Goal: Task Accomplishment & Management: Manage account settings

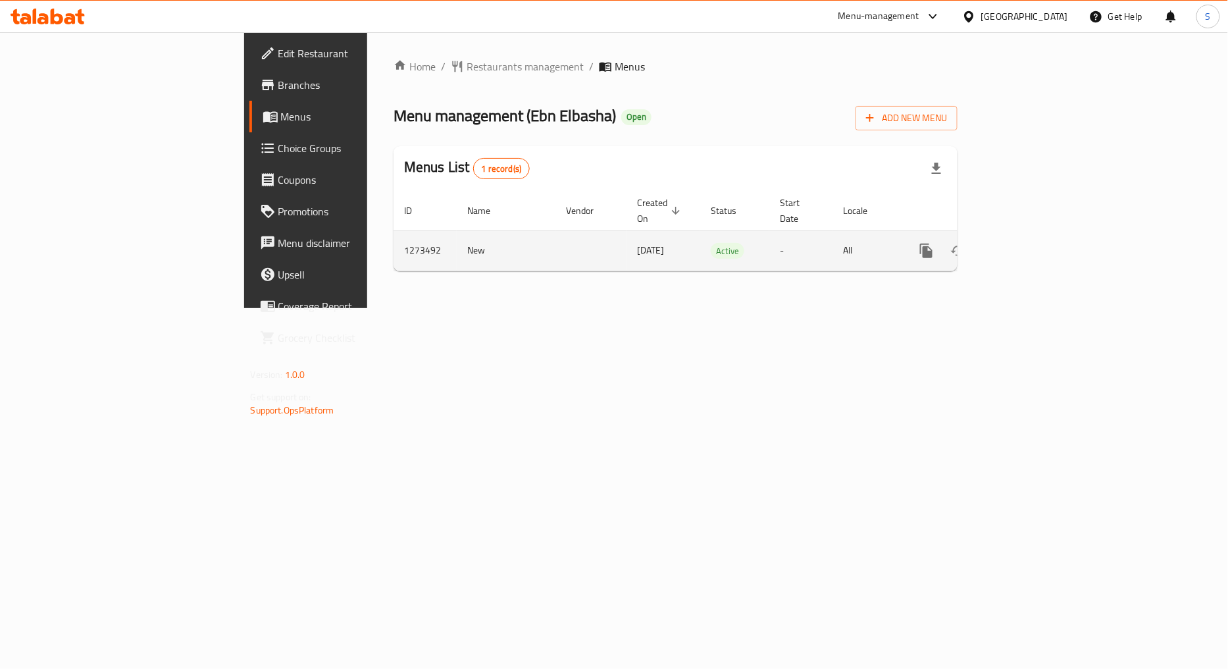
click at [1037, 235] on link "enhanced table" at bounding box center [1021, 251] width 32 height 32
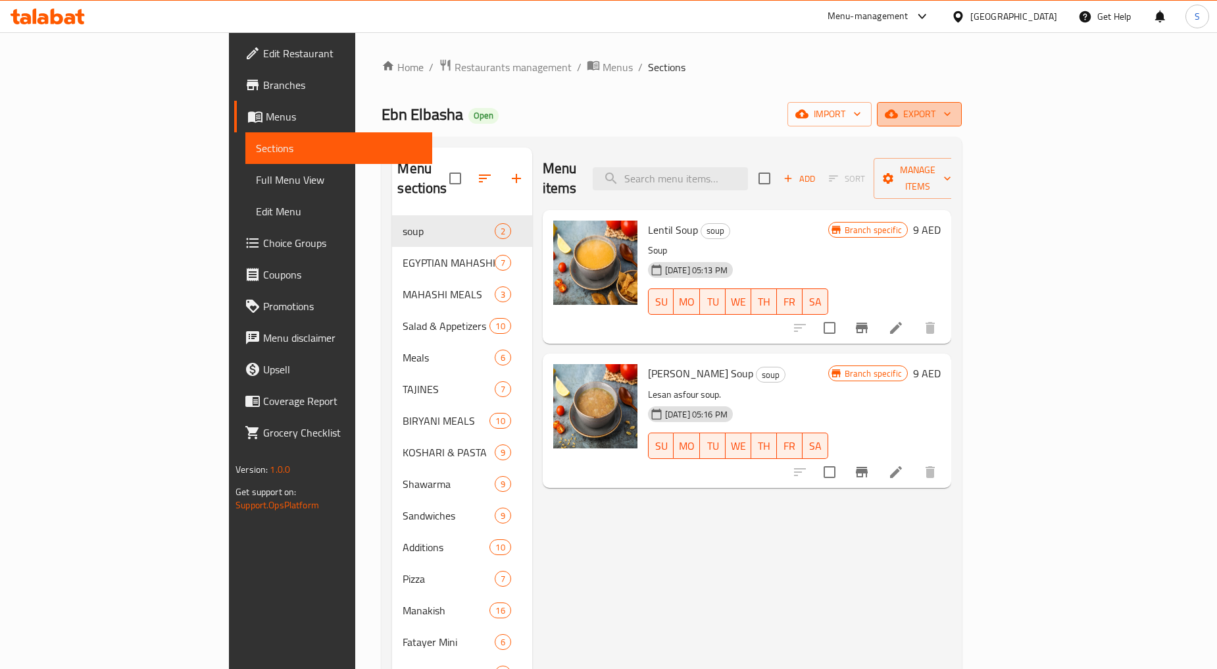
click at [951, 111] on span "export" at bounding box center [920, 114] width 64 height 16
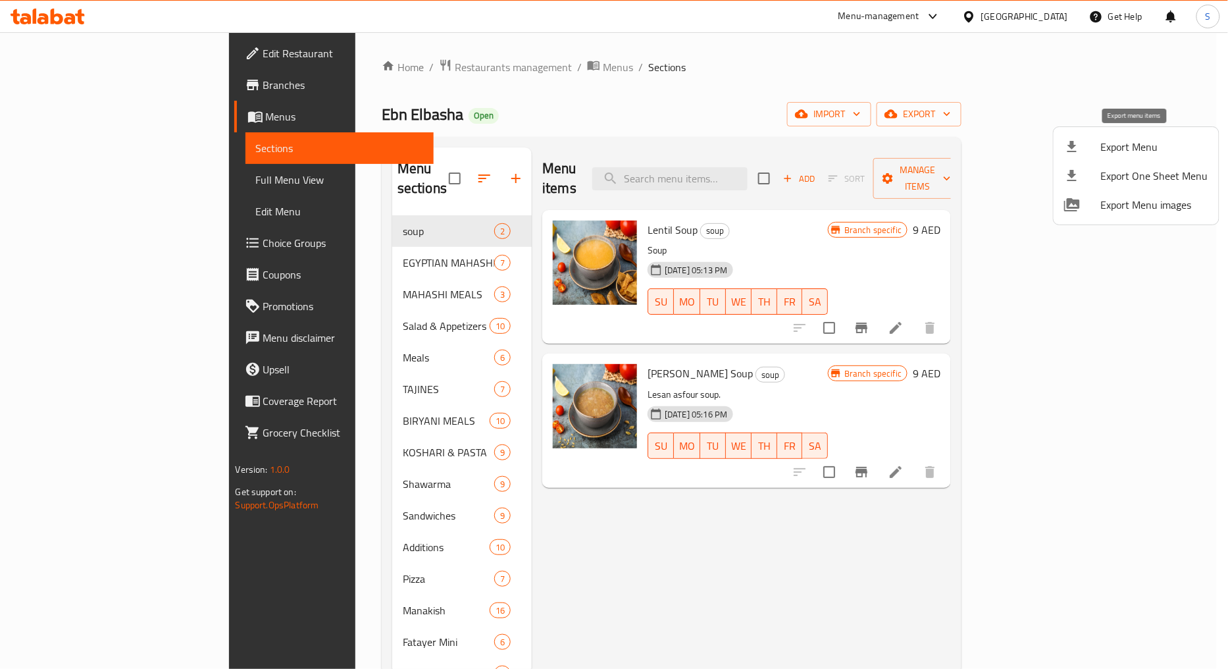
click at [1113, 149] on span "Export Menu" at bounding box center [1154, 147] width 107 height 16
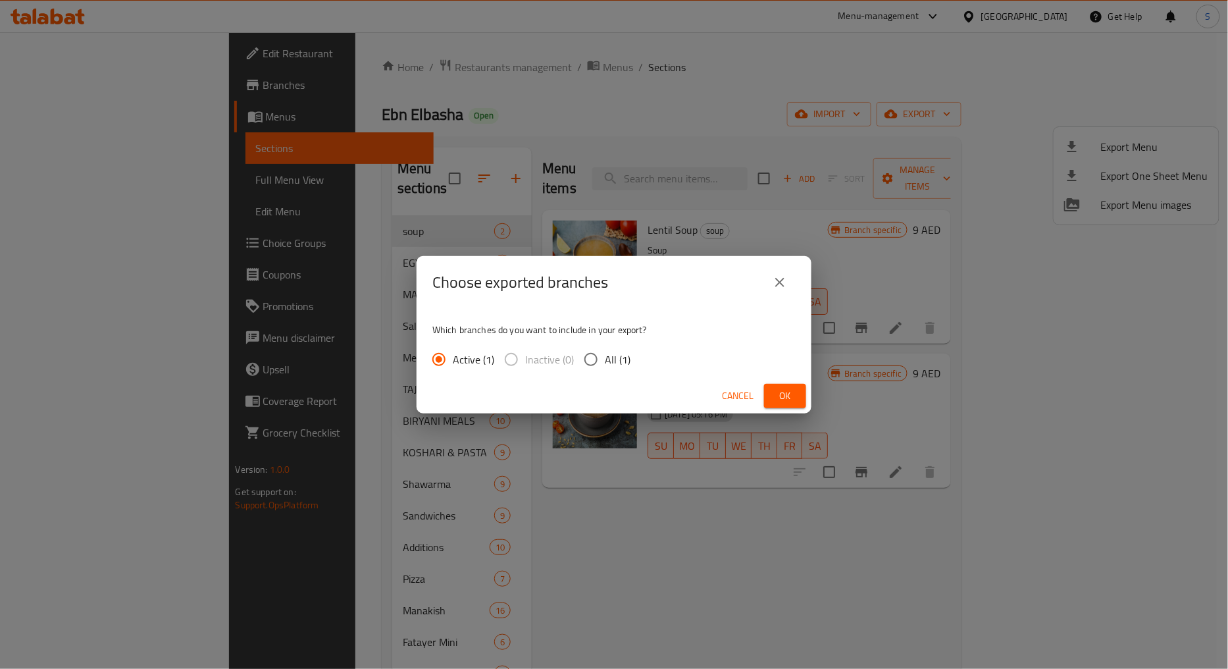
click at [605, 362] on span "All (1)" at bounding box center [618, 359] width 26 height 16
click at [605, 362] on input "All (1)" at bounding box center [591, 359] width 28 height 28
radio input "true"
click at [792, 402] on span "Ok" at bounding box center [784, 396] width 21 height 16
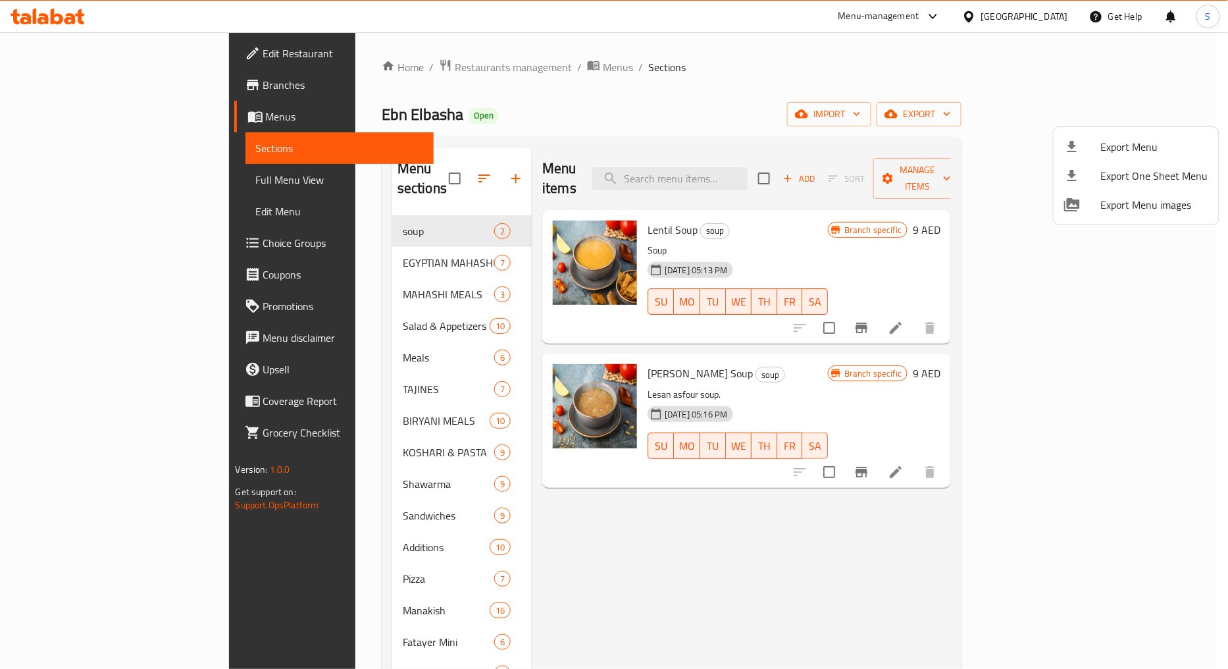
click at [625, 526] on div at bounding box center [614, 334] width 1228 height 669
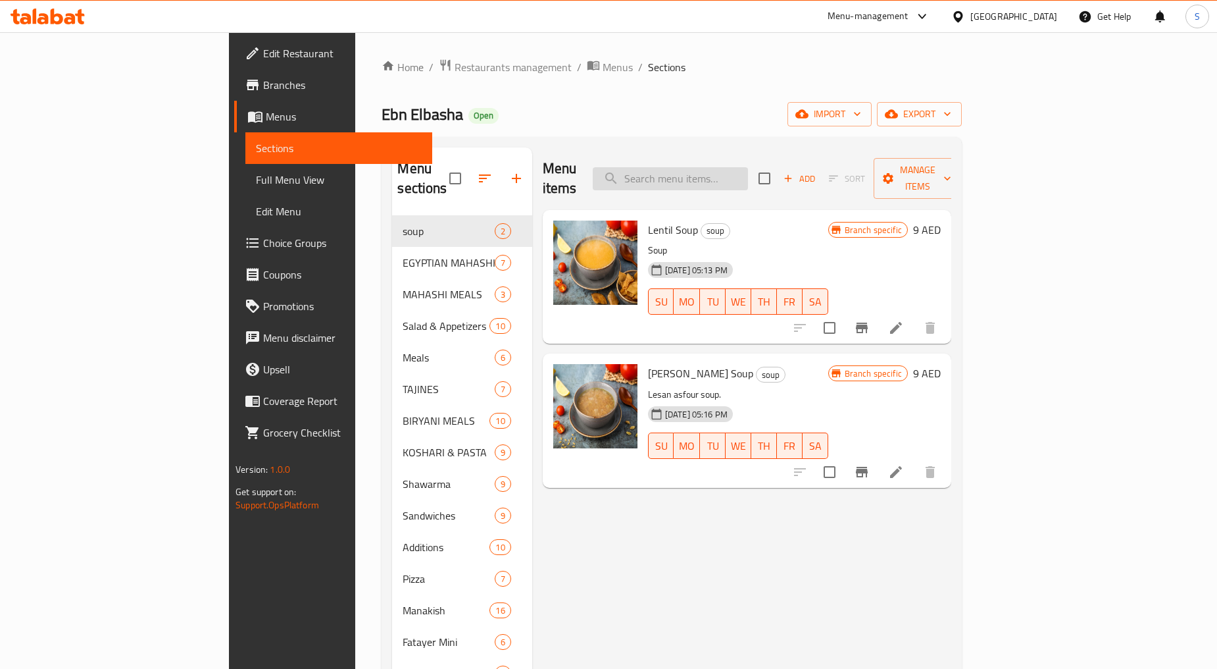
click at [735, 167] on input "search" at bounding box center [670, 178] width 155 height 23
click at [748, 168] on input "search" at bounding box center [670, 178] width 155 height 23
click at [748, 167] on input "search" at bounding box center [670, 178] width 155 height 23
paste input "3 Chicken Shawarma Sandwiches"
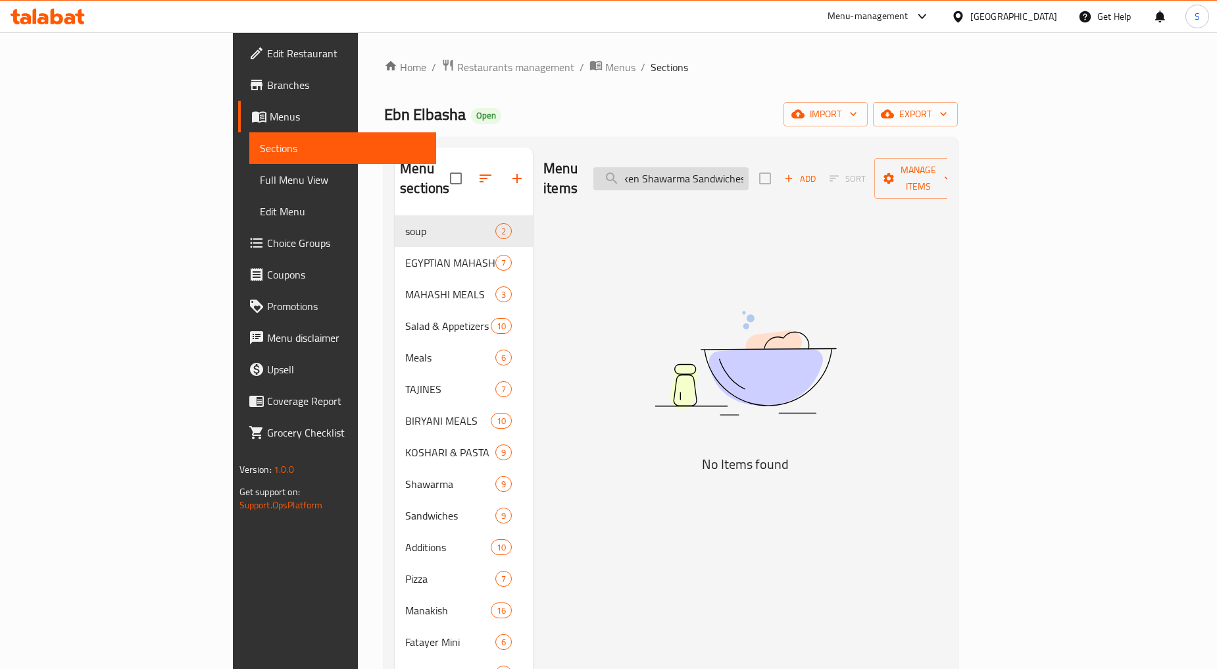
click at [749, 167] on input "3 Chicken Shawarma Sandwiches" at bounding box center [671, 178] width 155 height 23
click at [718, 172] on input "3 Chicken Shawarma" at bounding box center [671, 178] width 155 height 23
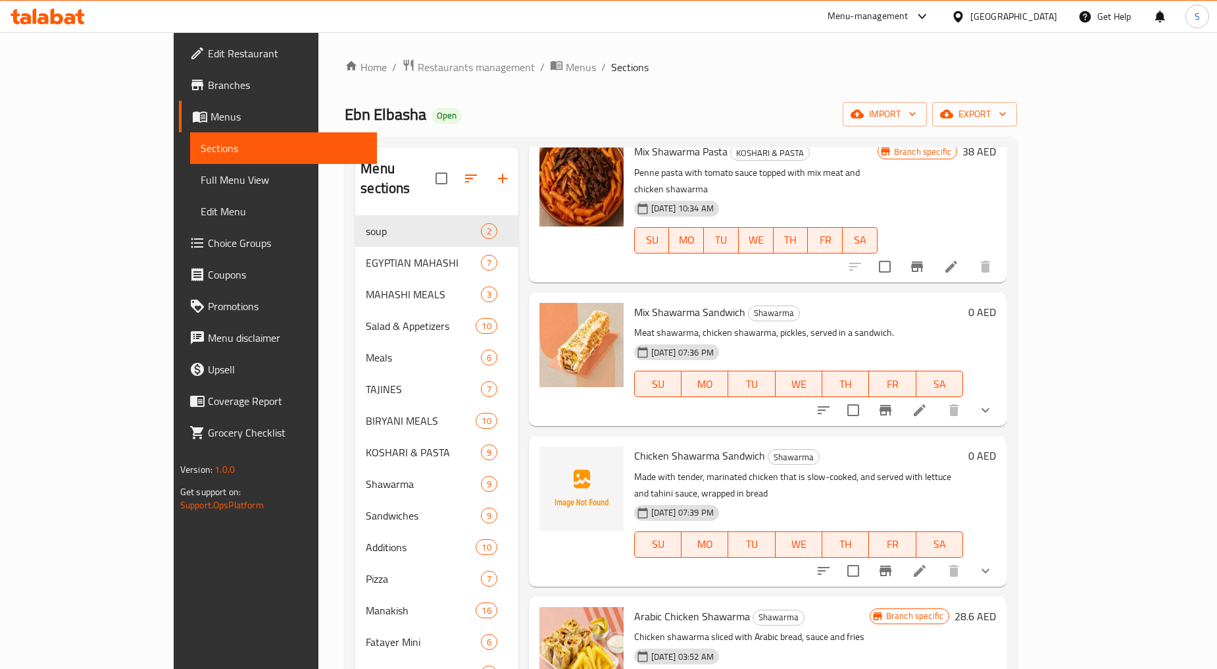
scroll to position [511, 0]
click at [1001, 553] on button "show more" at bounding box center [986, 569] width 32 height 32
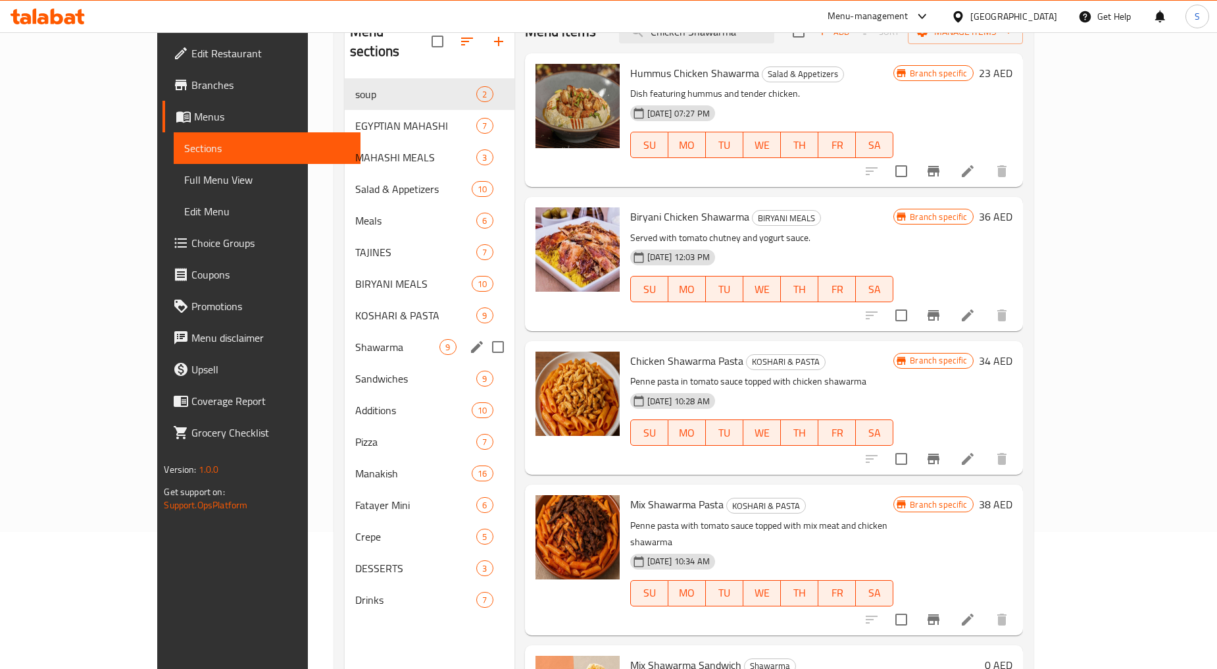
scroll to position [146, 0]
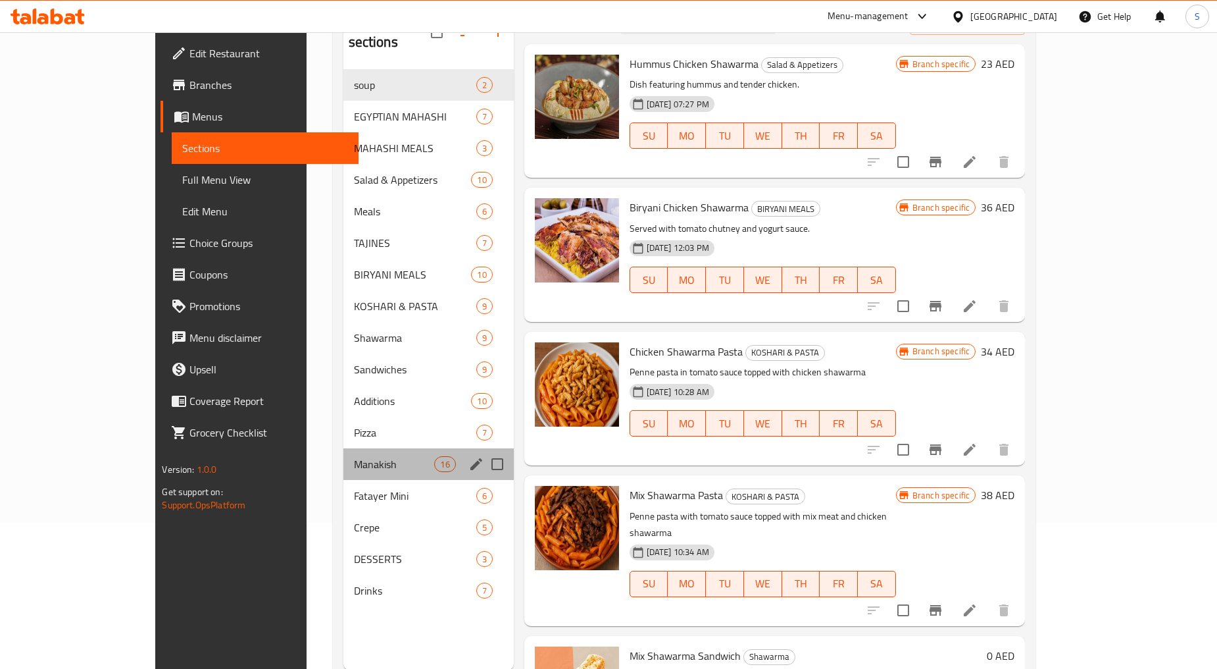
click at [343, 454] on div "Manakish 16" at bounding box center [428, 464] width 170 height 32
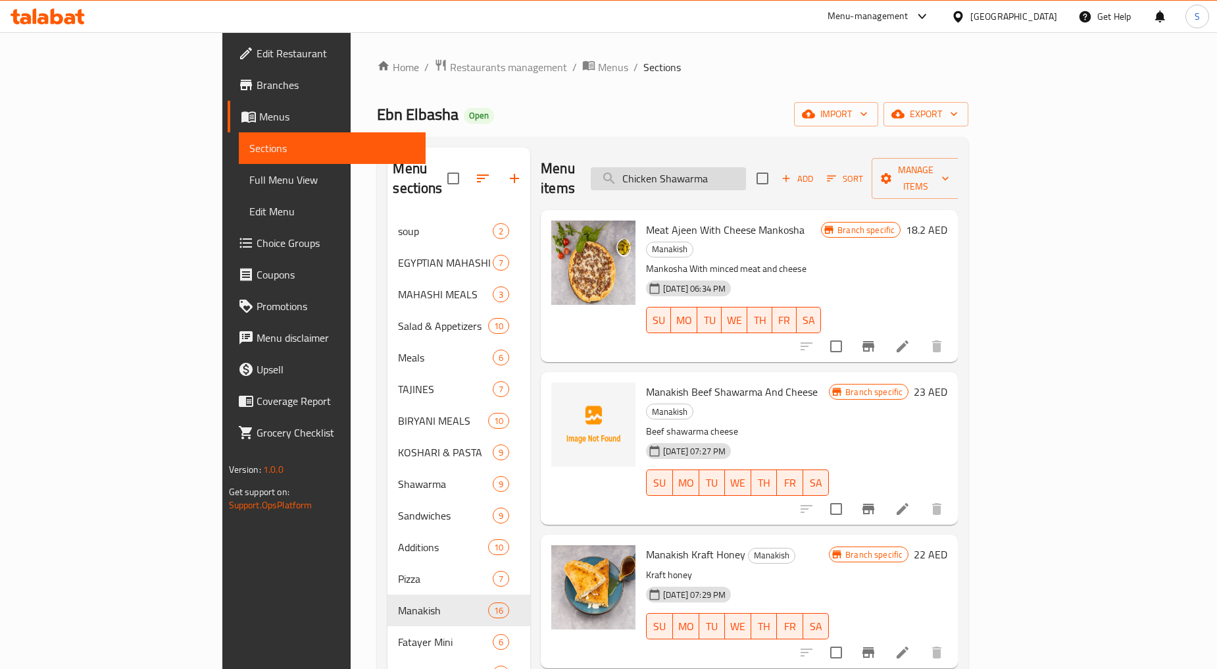
click at [732, 167] on input "Chicken Shawarma" at bounding box center [668, 178] width 155 height 23
paste input "Half Chicken"
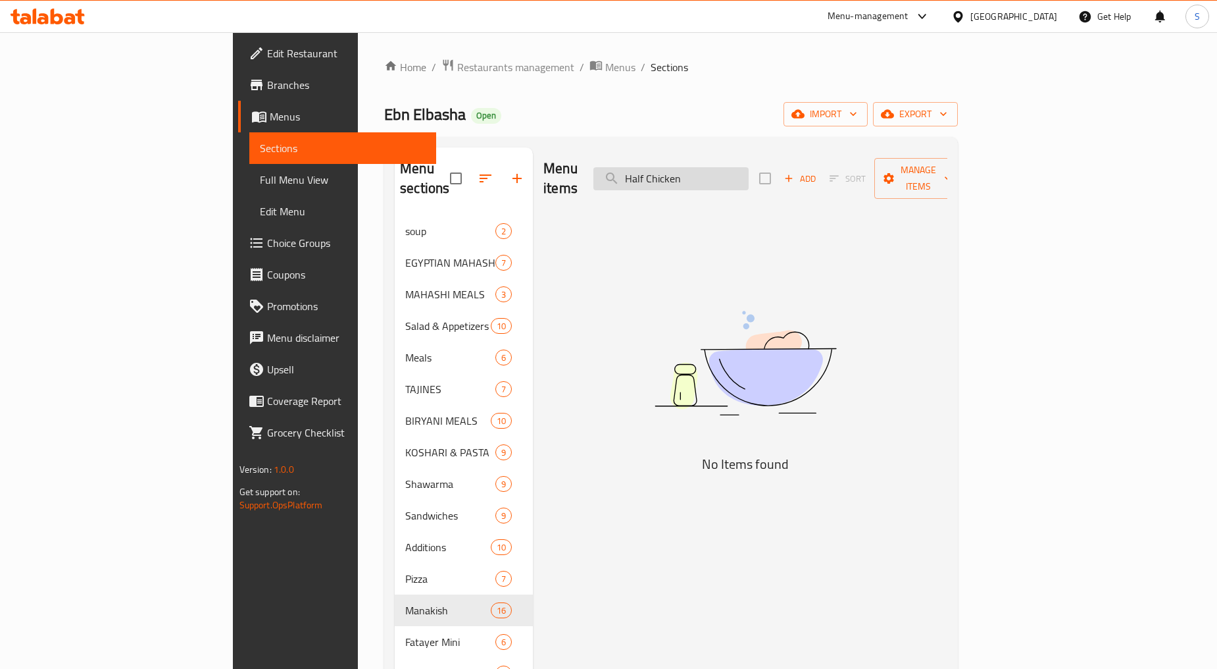
click at [724, 171] on input "Half Chicken" at bounding box center [671, 178] width 155 height 23
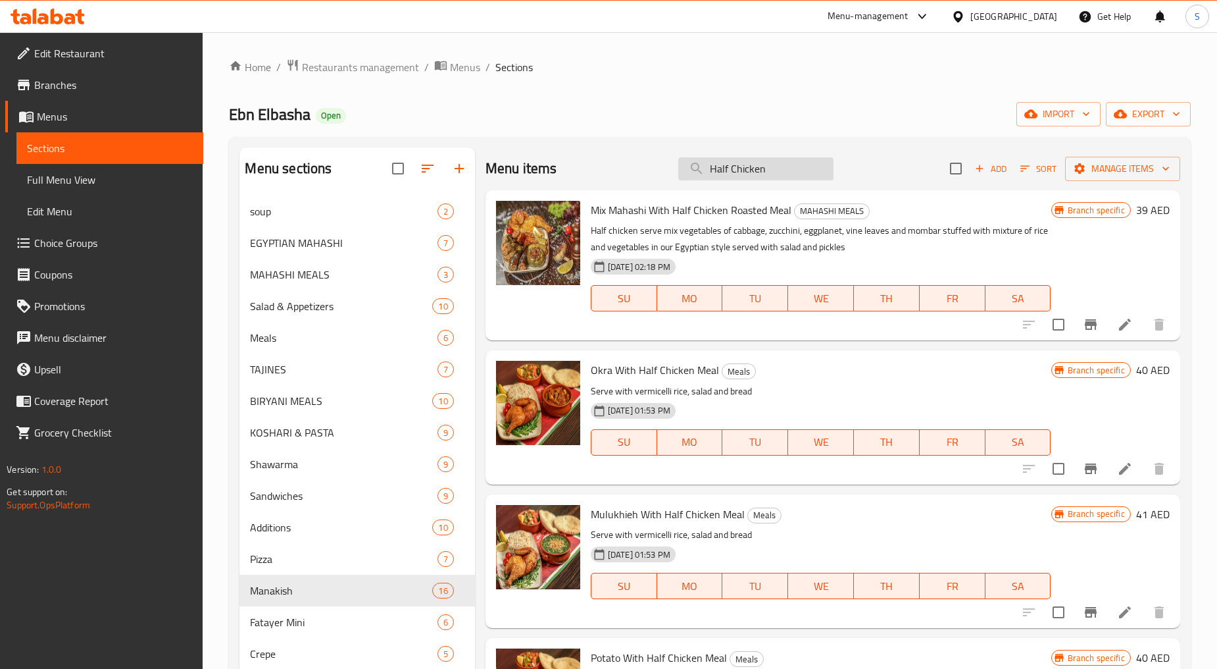
click at [759, 174] on input "Half Chicken" at bounding box center [755, 168] width 155 height 23
click at [758, 174] on input "Half Chicken" at bounding box center [755, 168] width 155 height 23
paste input "wawshi"
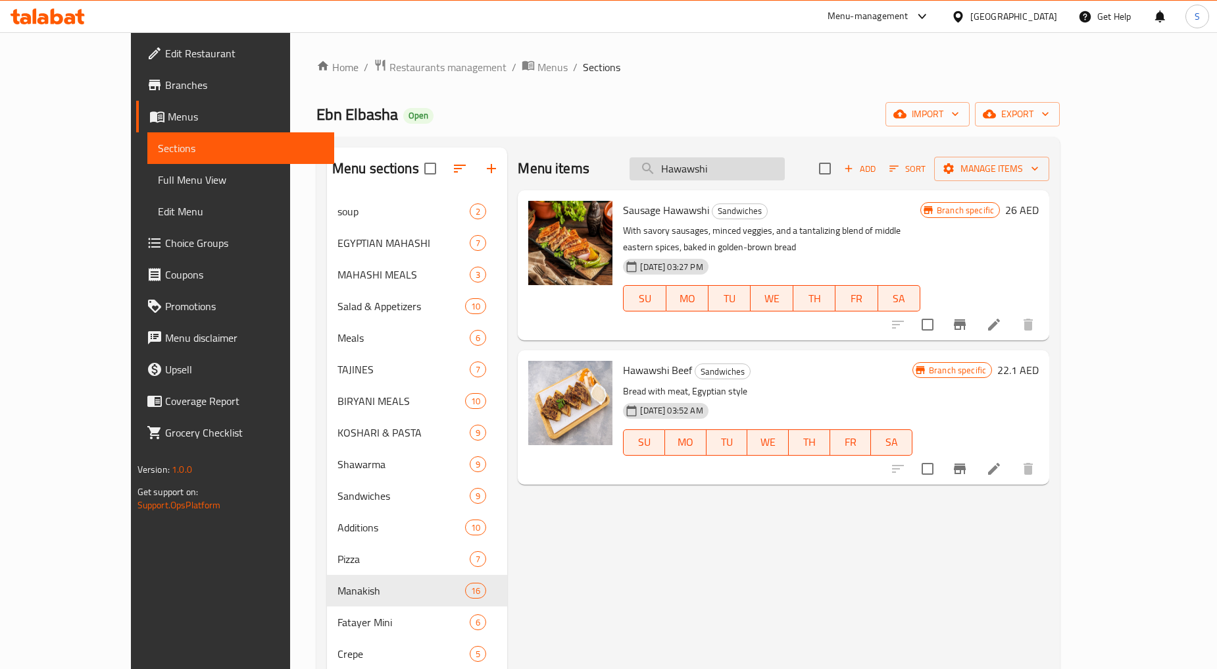
click at [732, 161] on input "Hawawshi" at bounding box center [707, 168] width 155 height 23
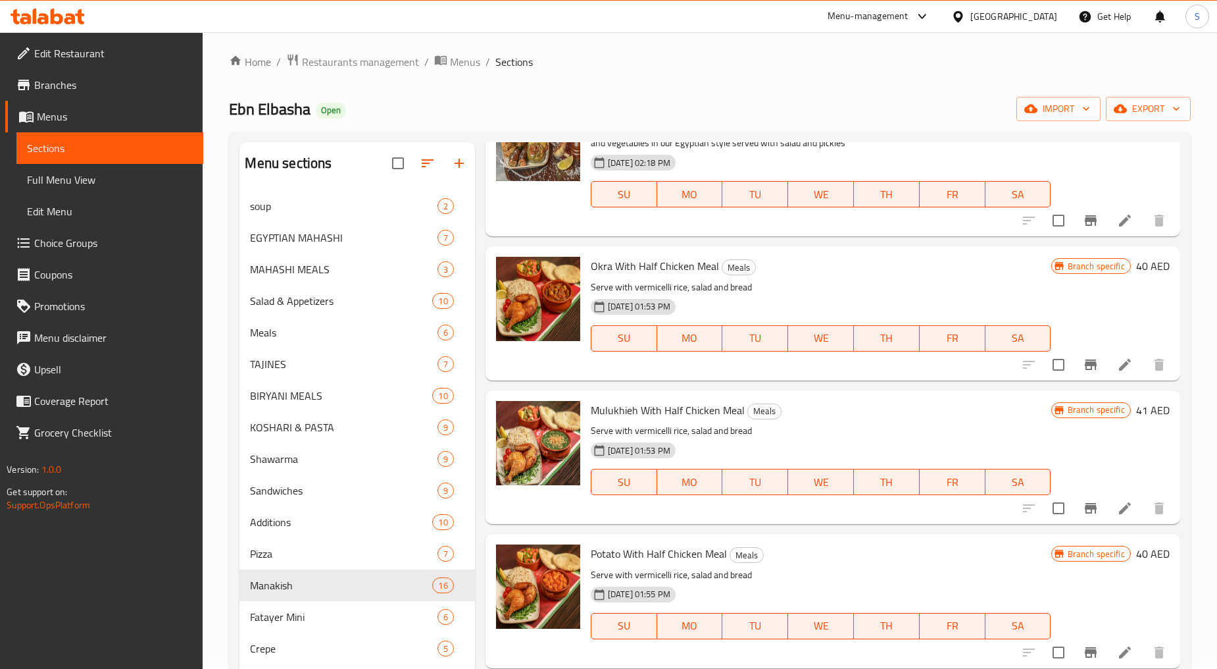
scroll to position [184, 0]
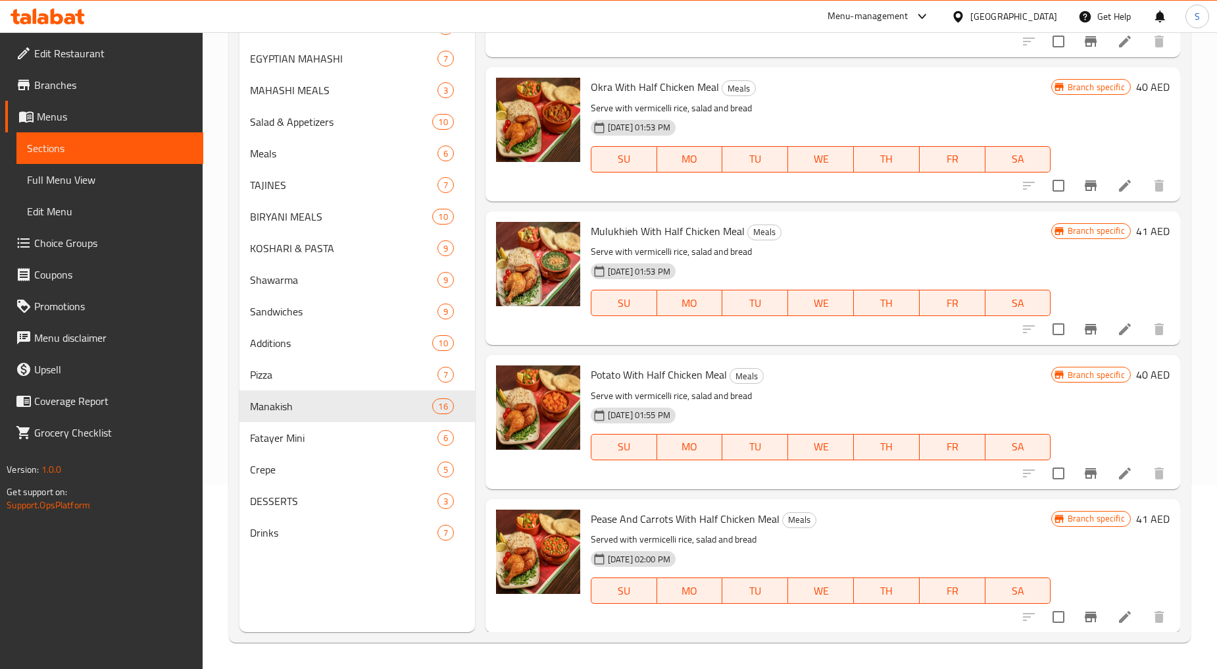
type input "half"
click at [666, 88] on span "Okra With Half Chicken Meal" at bounding box center [655, 87] width 128 height 20
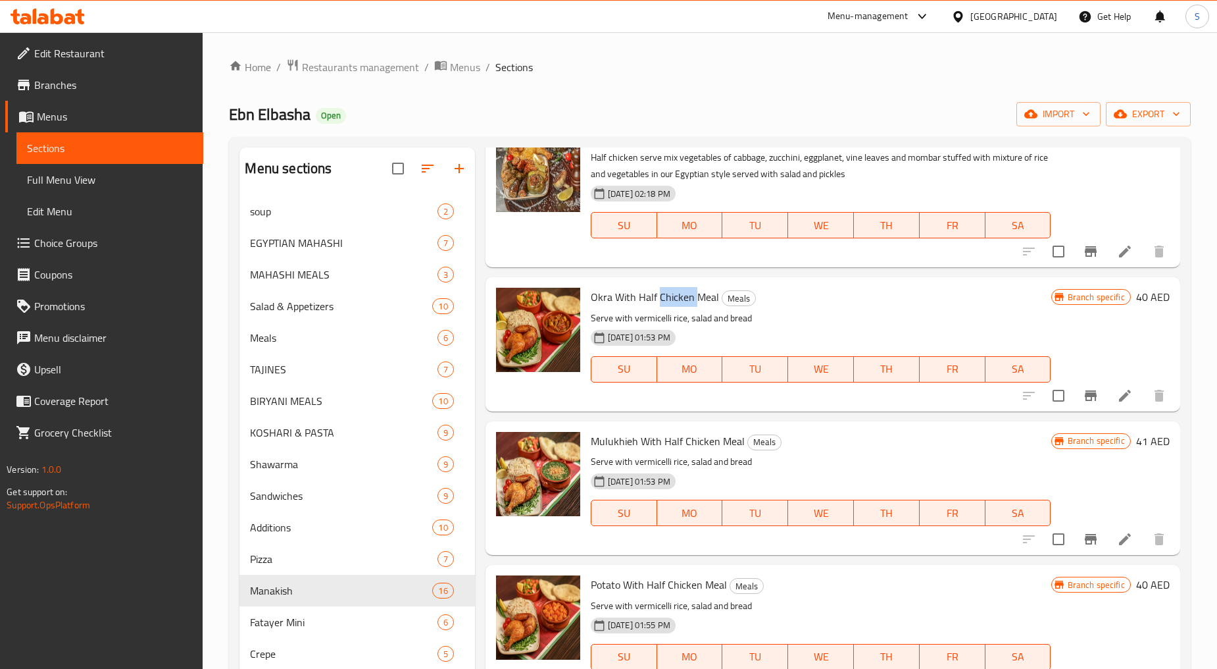
scroll to position [99, 0]
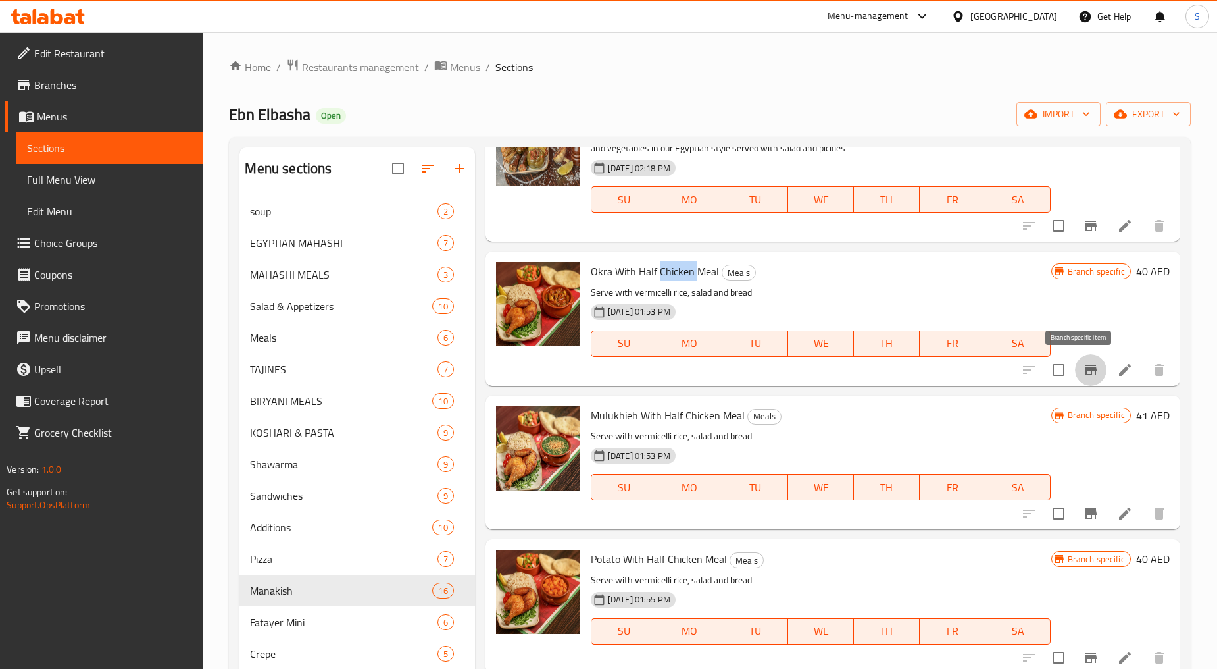
click at [1085, 369] on icon "Branch-specific-item" at bounding box center [1091, 370] width 12 height 11
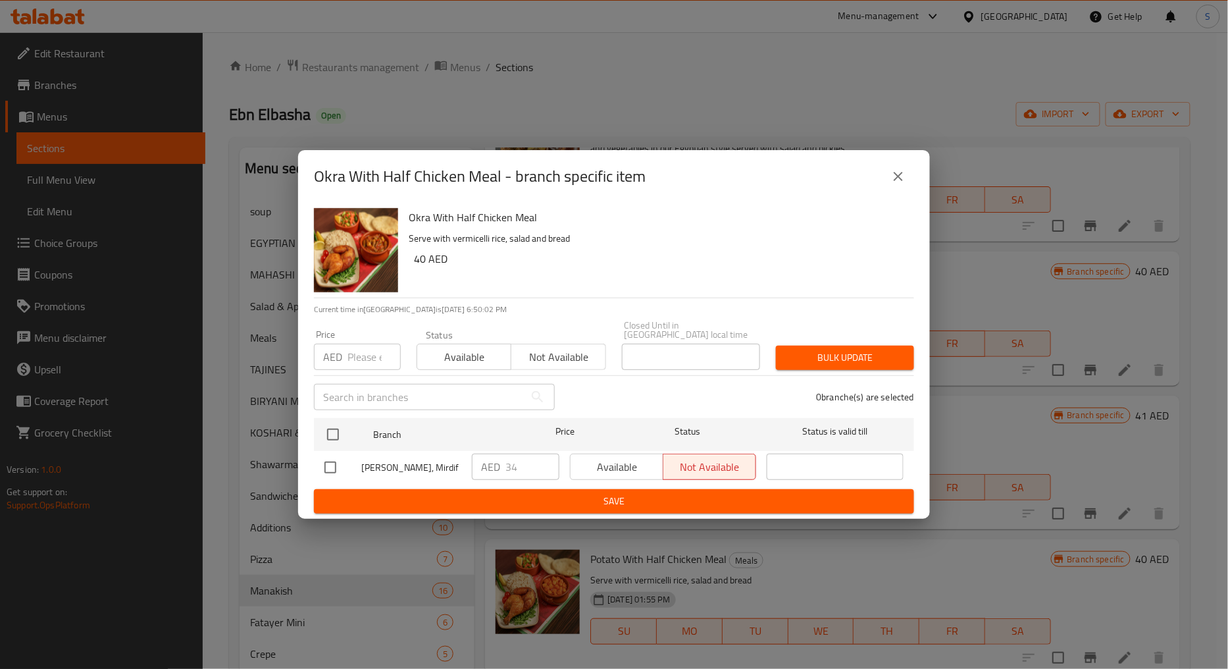
click at [900, 166] on button "close" at bounding box center [898, 177] width 32 height 32
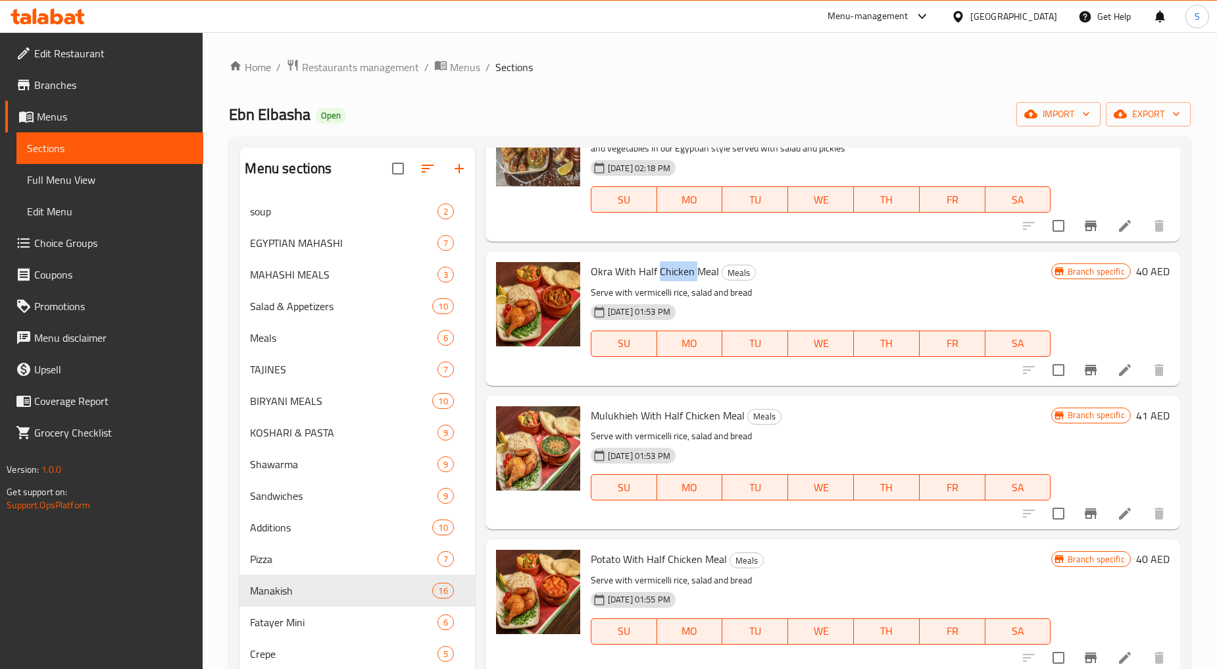
click at [1083, 507] on icon "Branch-specific-item" at bounding box center [1091, 513] width 16 height 16
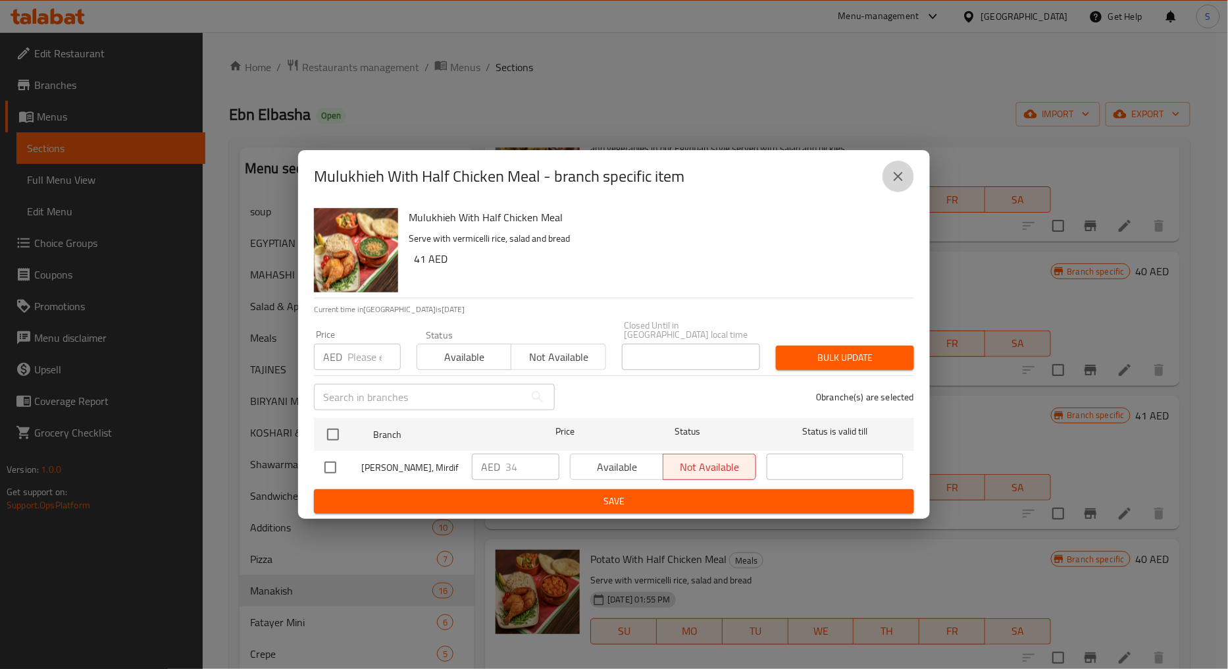
click at [899, 172] on icon "close" at bounding box center [898, 176] width 16 height 16
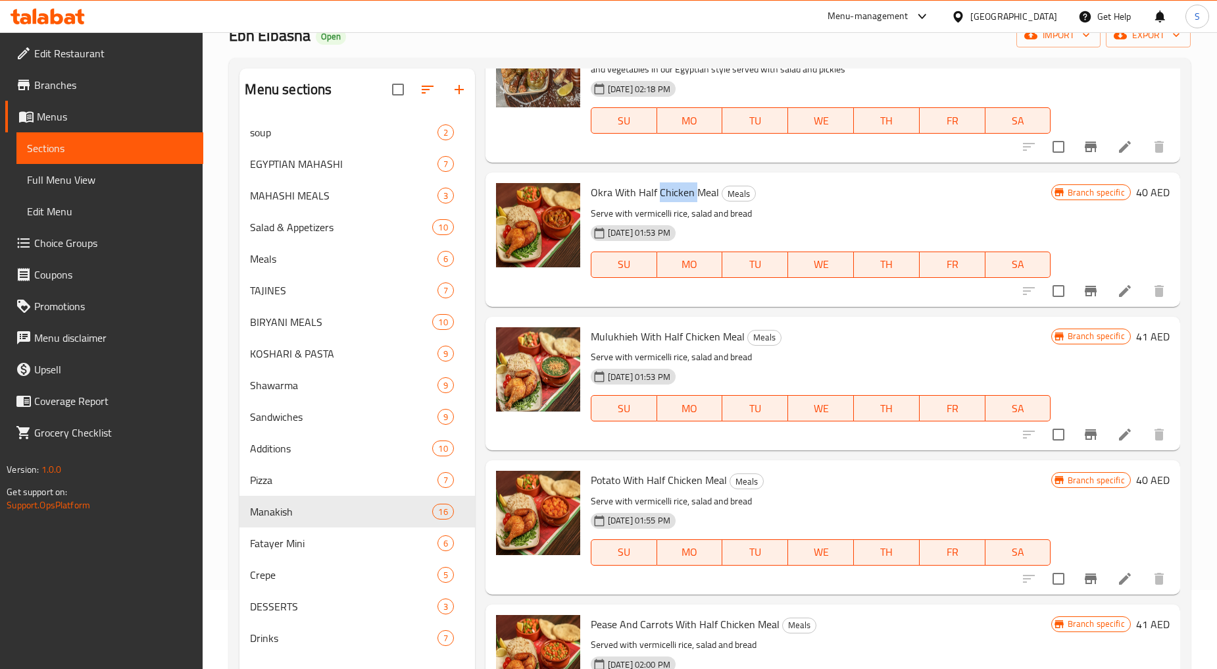
scroll to position [184, 0]
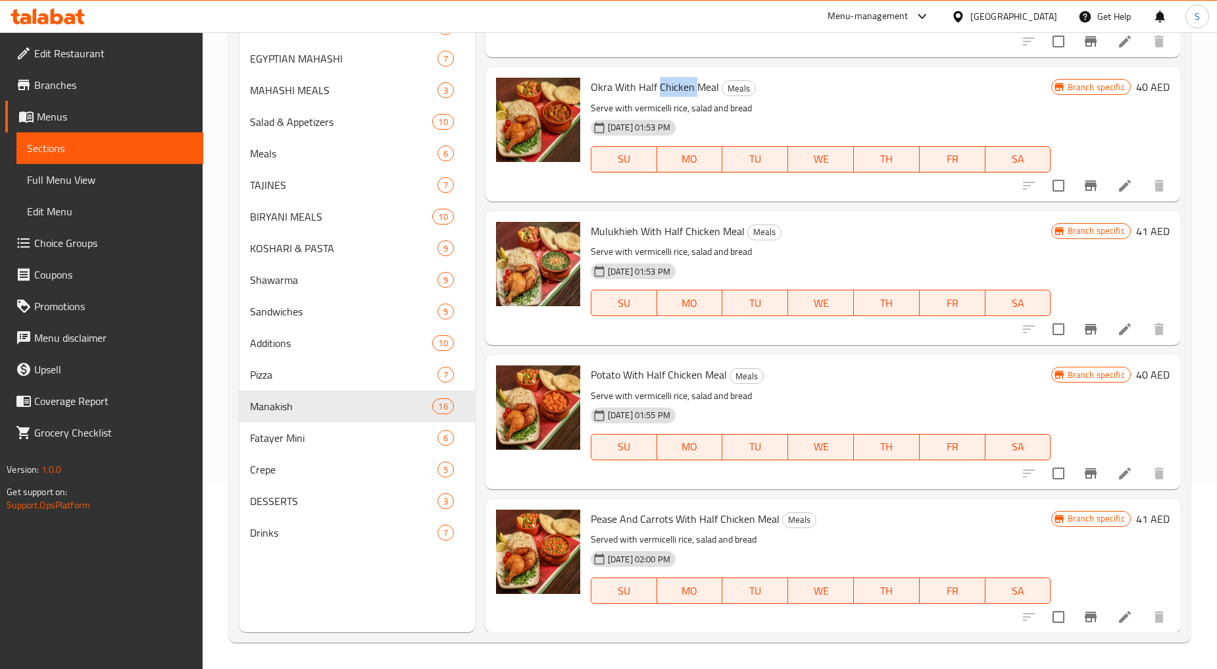
click at [1089, 472] on button "Branch-specific-item" at bounding box center [1091, 473] width 32 height 32
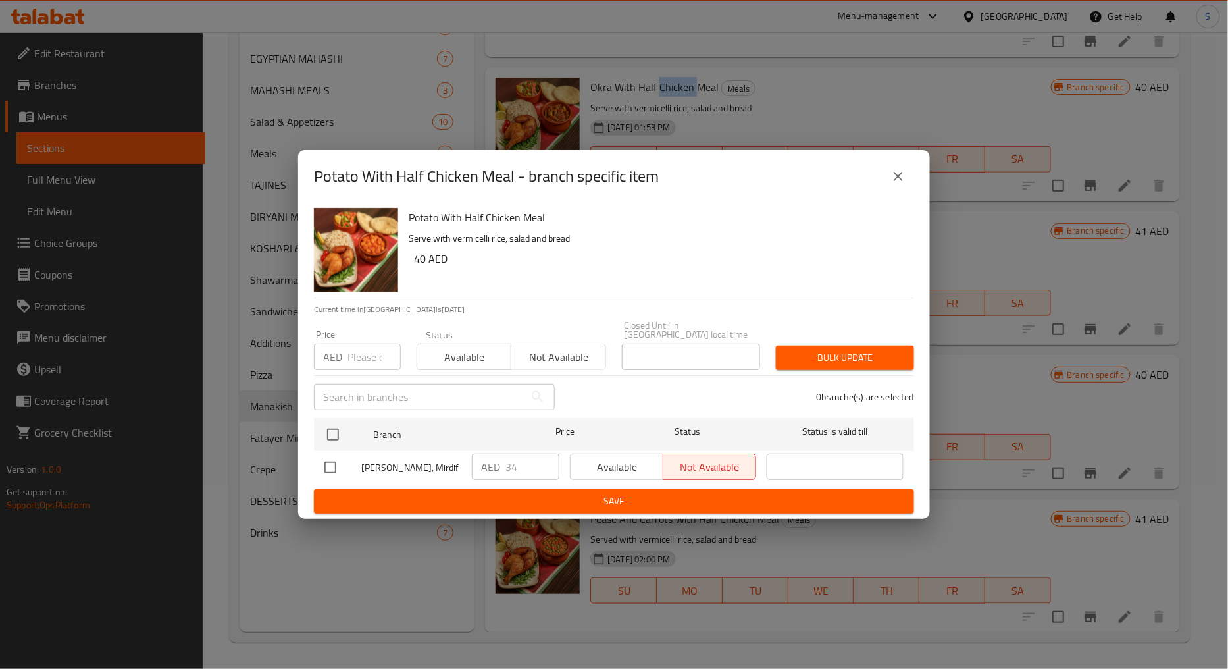
click at [899, 174] on icon "close" at bounding box center [898, 176] width 16 height 16
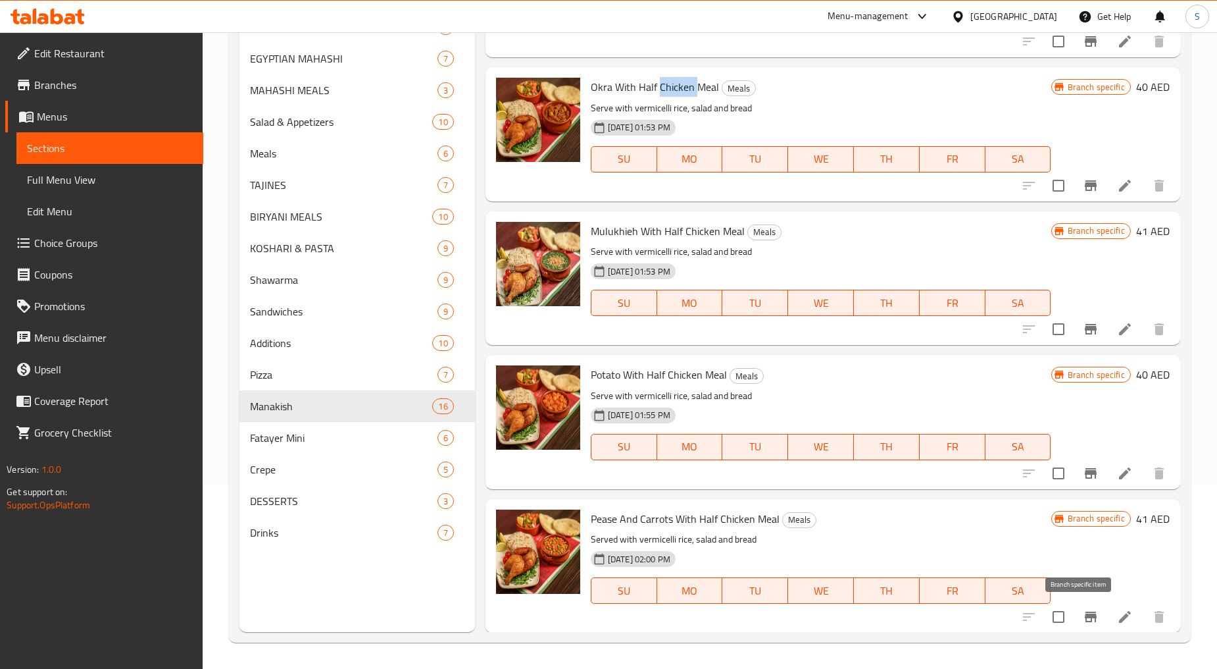
click at [1083, 620] on icon "Branch-specific-item" at bounding box center [1091, 617] width 16 height 16
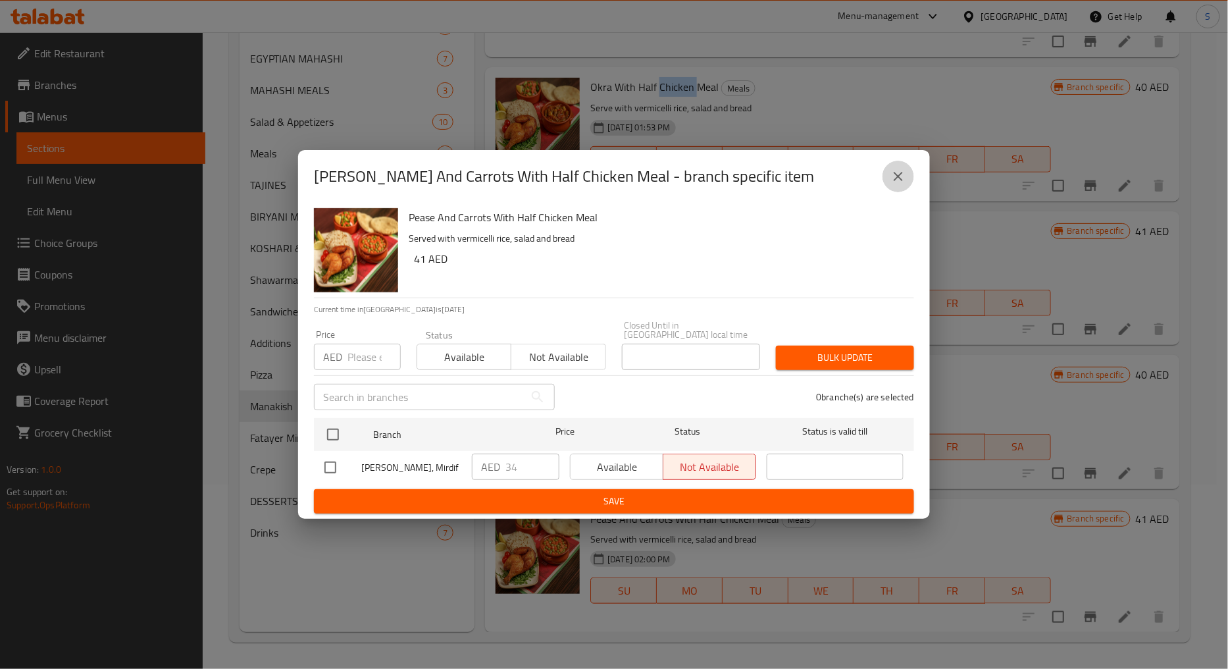
click at [892, 165] on button "close" at bounding box center [898, 177] width 32 height 32
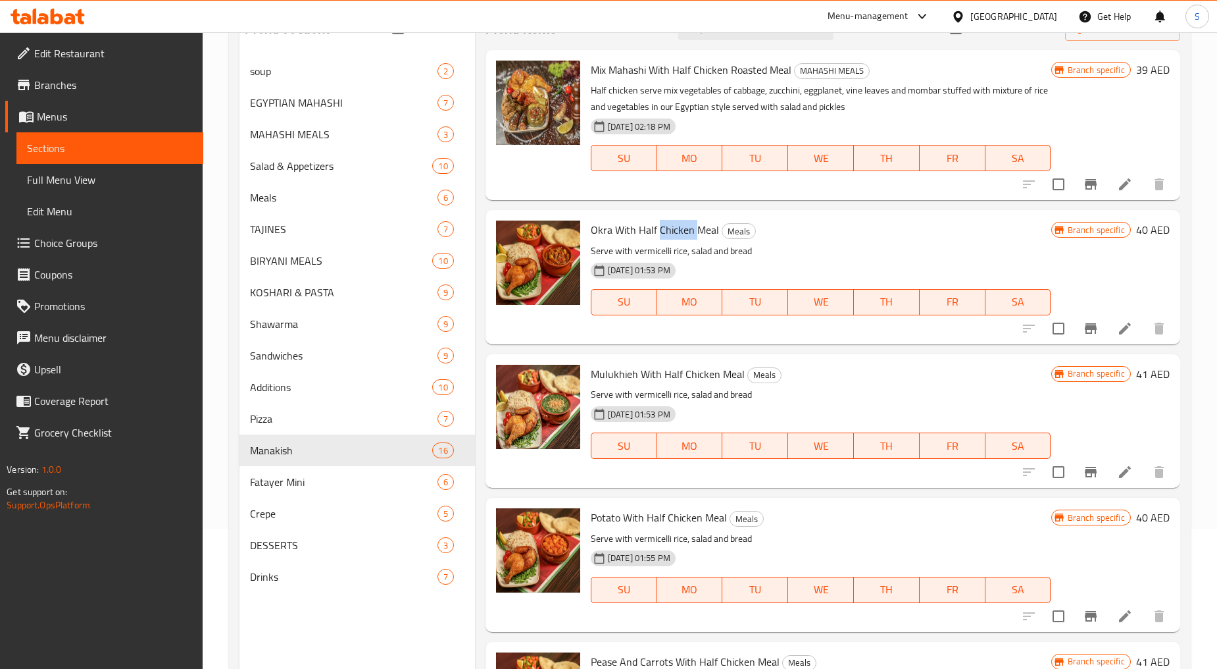
scroll to position [0, 0]
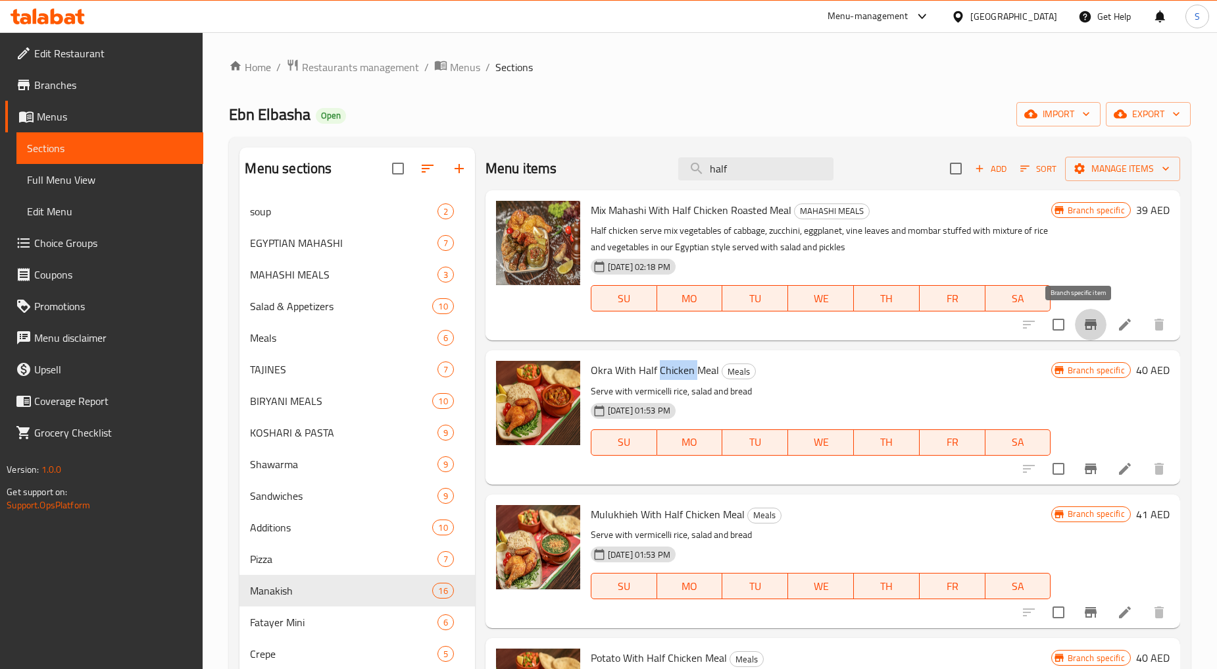
click at [1085, 323] on icon "Branch-specific-item" at bounding box center [1091, 324] width 12 height 11
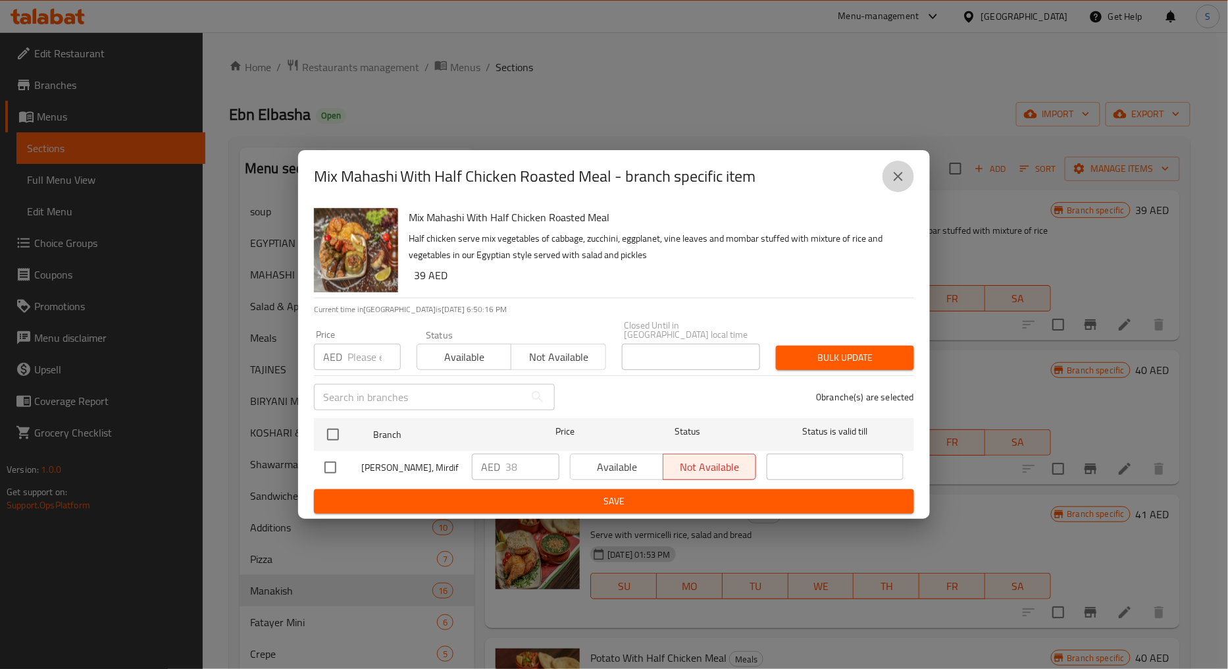
click at [887, 184] on button "close" at bounding box center [898, 177] width 32 height 32
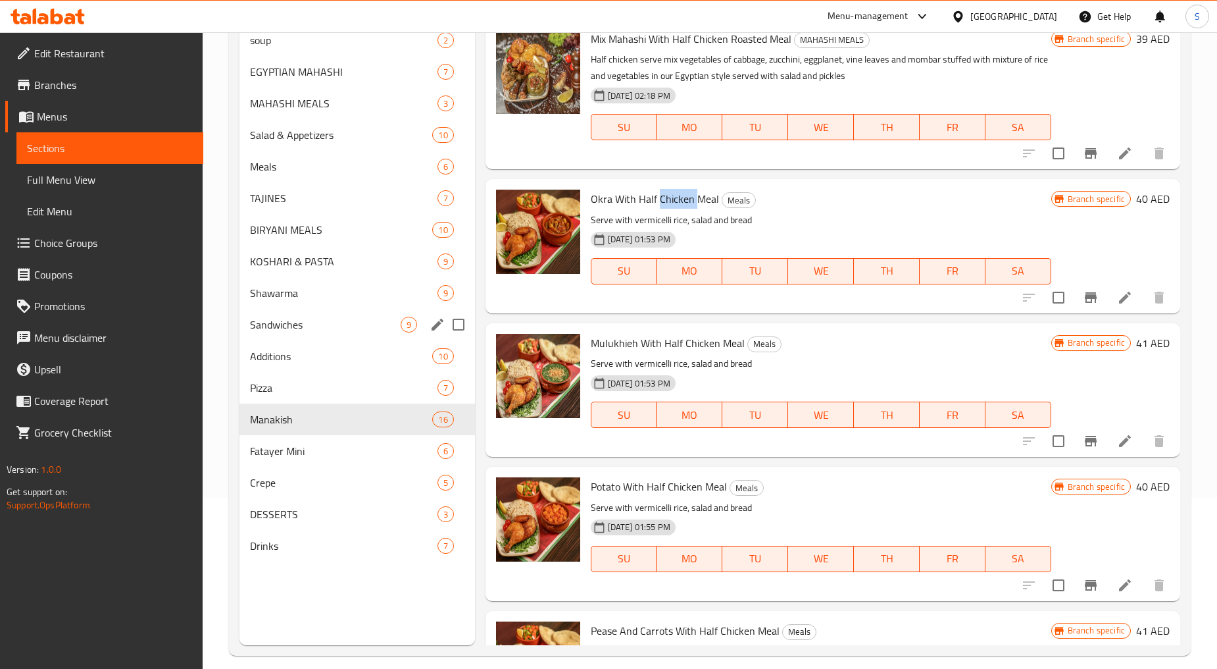
scroll to position [184, 0]
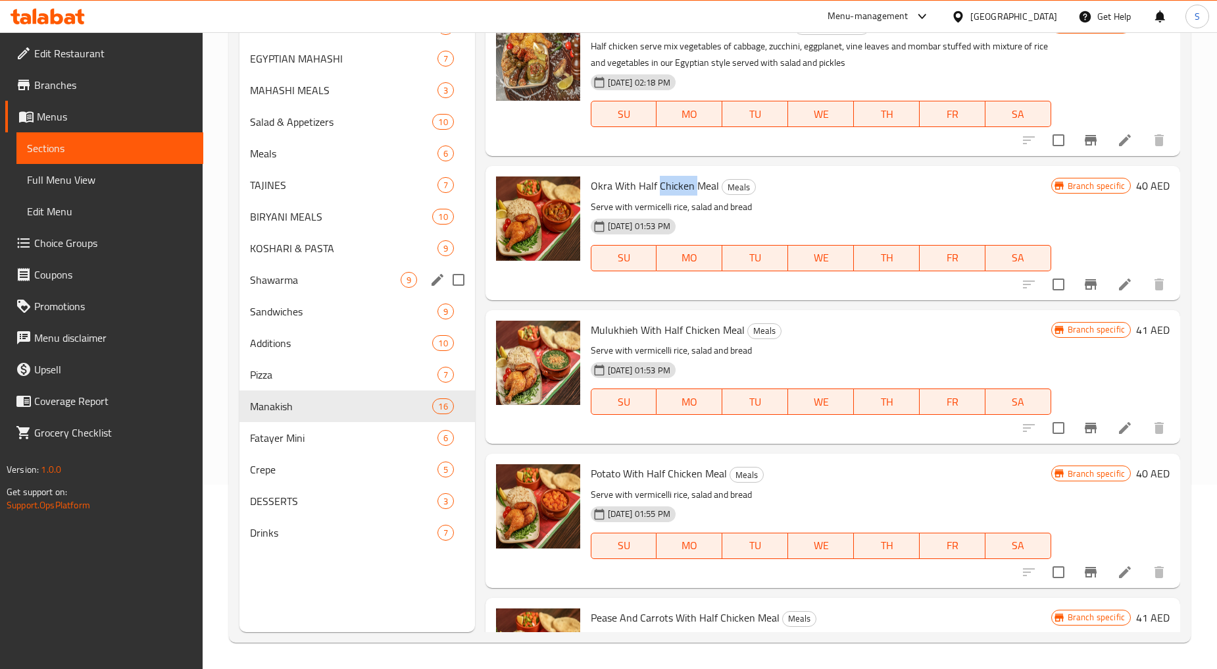
click at [291, 288] on div "Shawarma 9" at bounding box center [357, 280] width 235 height 32
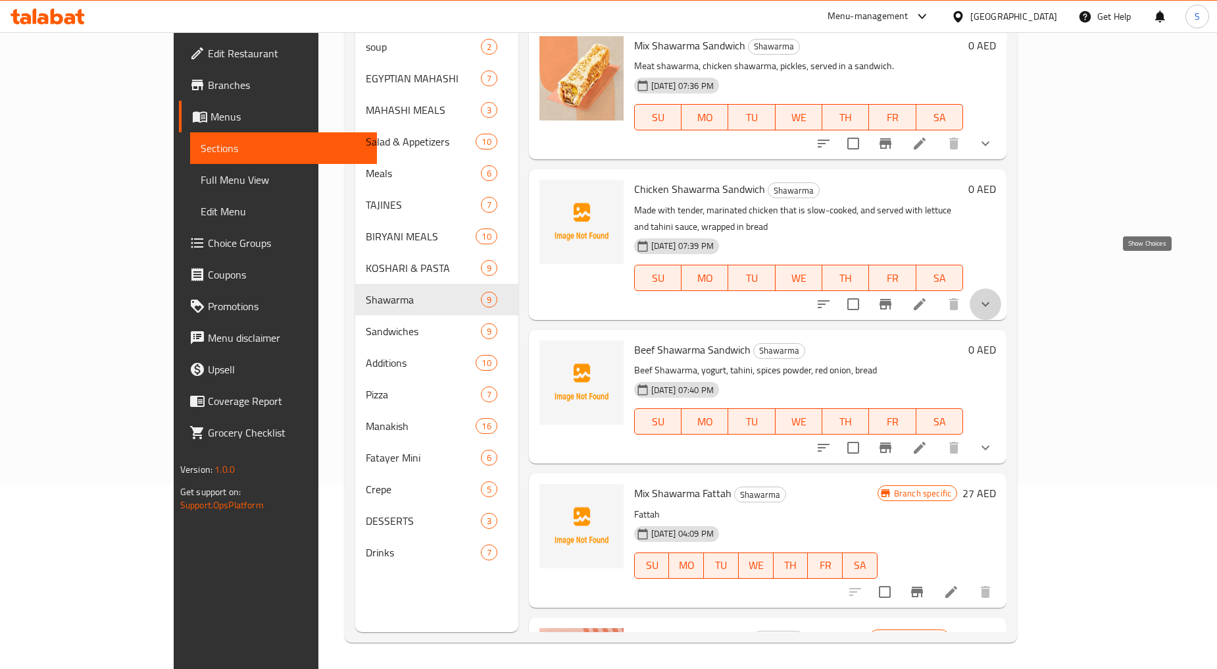
click at [994, 296] on icon "show more" at bounding box center [986, 304] width 16 height 16
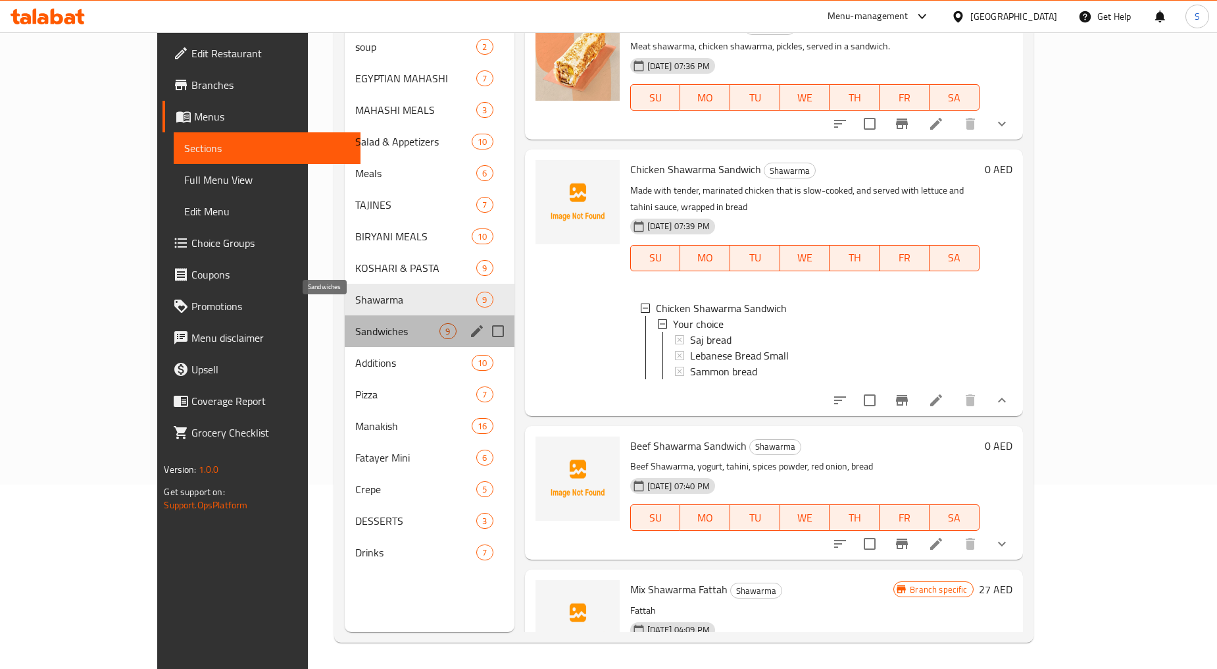
click at [355, 323] on span "Sandwiches" at bounding box center [397, 331] width 85 height 16
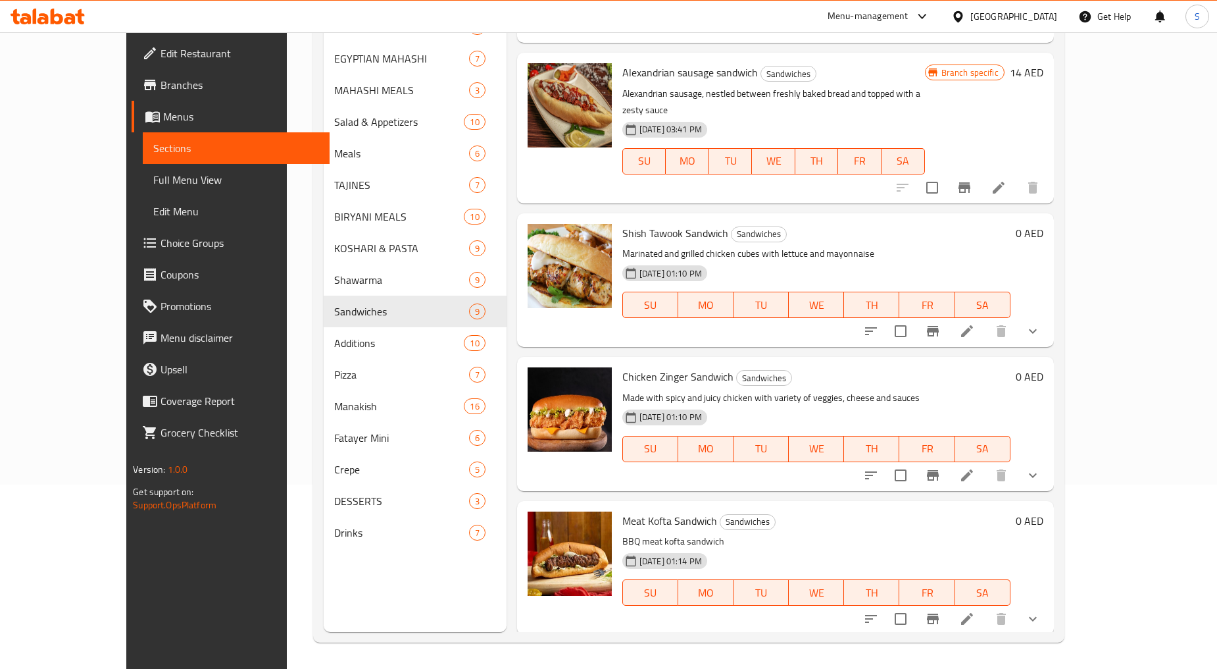
scroll to position [219, 0]
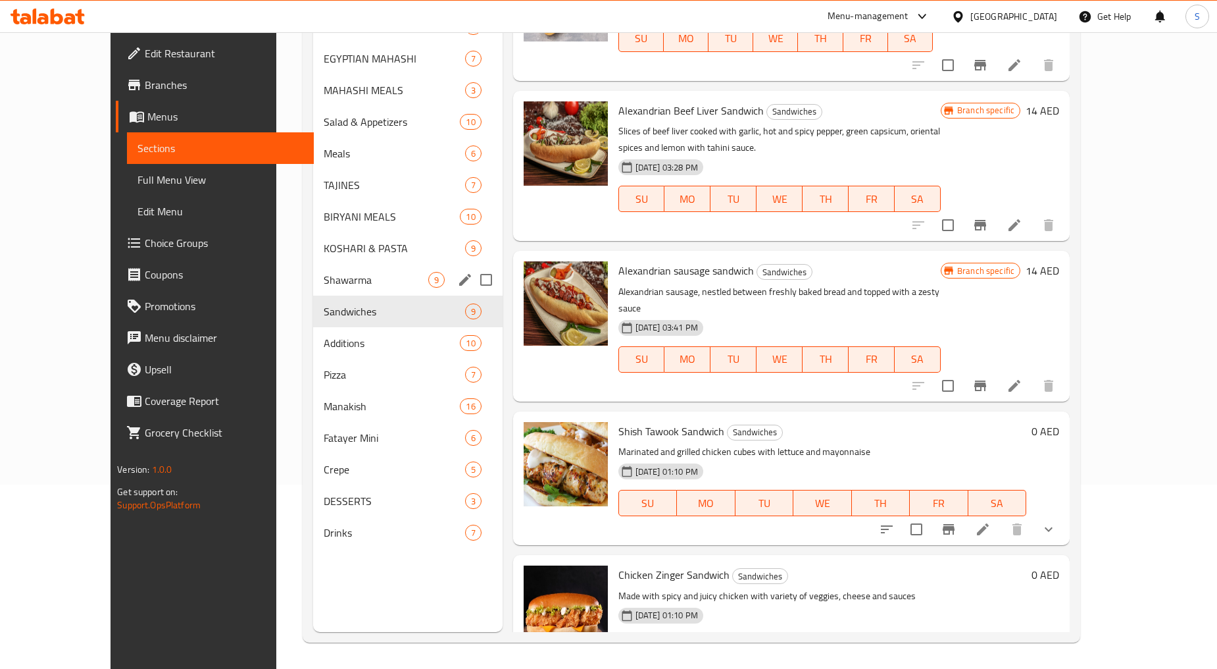
click at [324, 278] on span "Shawarma" at bounding box center [376, 280] width 104 height 16
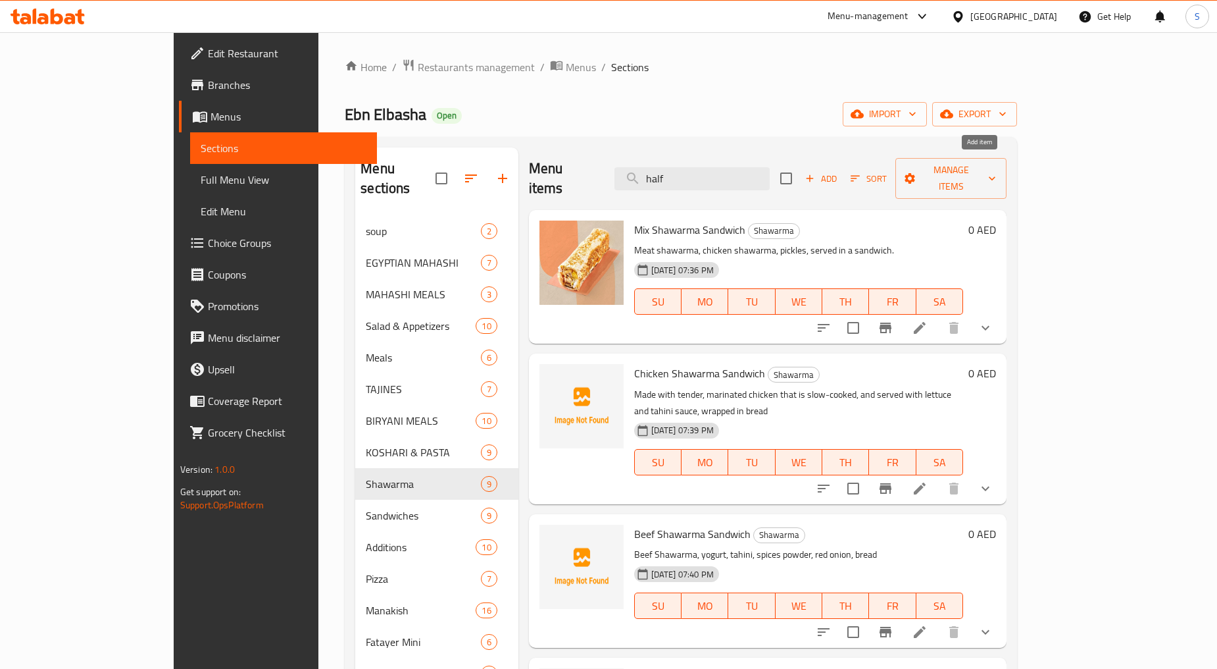
click at [839, 171] on span "Add" at bounding box center [821, 178] width 36 height 15
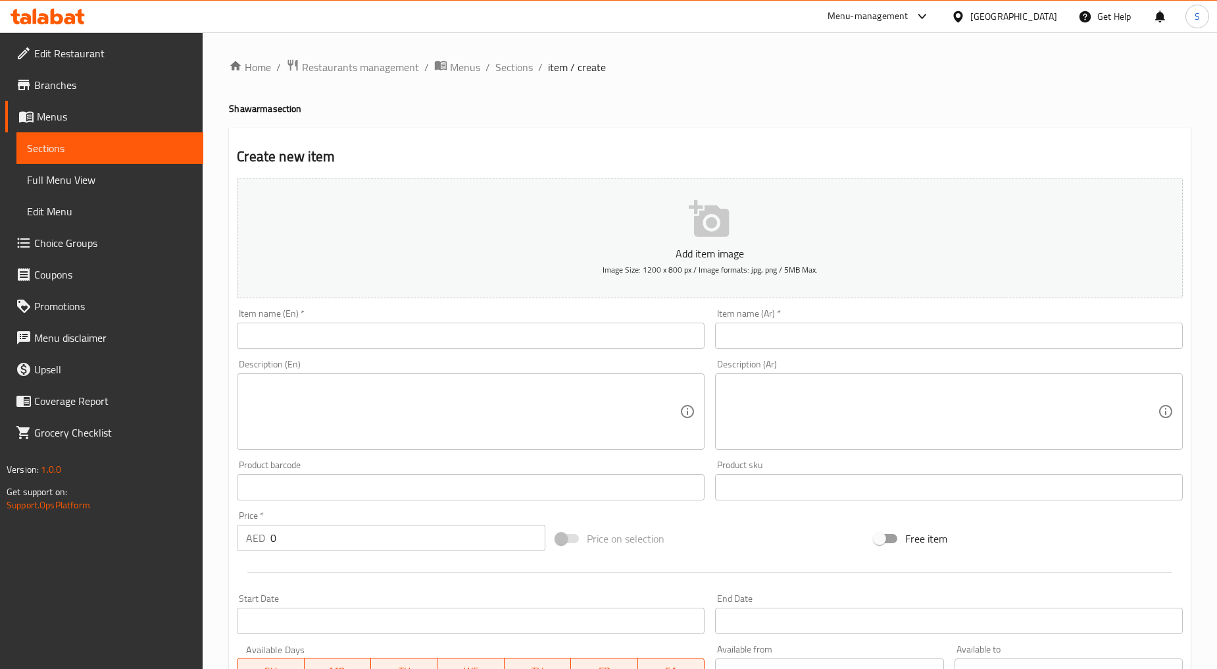
click at [452, 340] on input "text" at bounding box center [471, 335] width 468 height 26
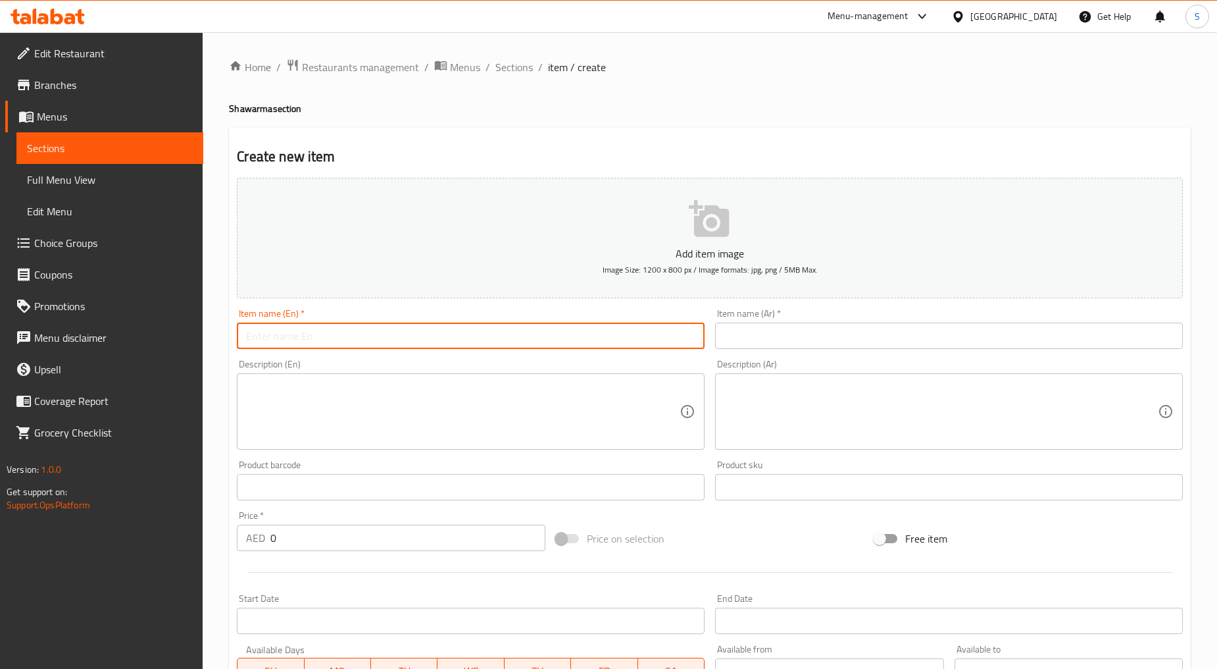
paste input "3 Chicken Shawarma Sandwiches"
type input "3 Chicken Shawarma Sandwiches"
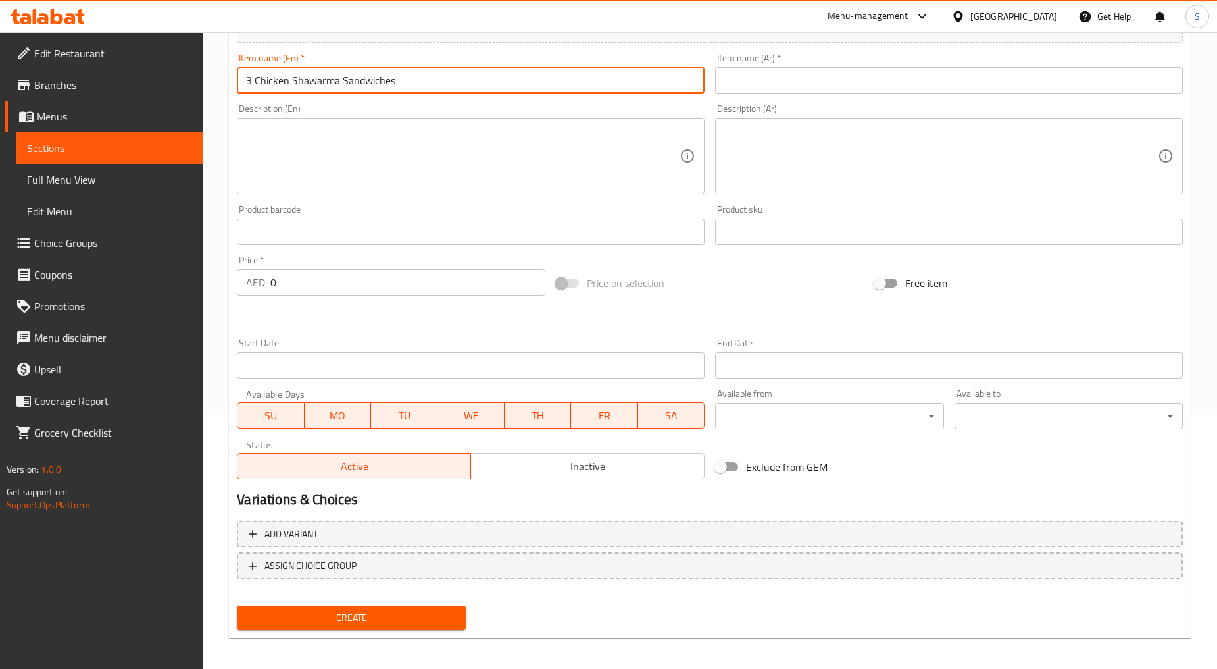
scroll to position [259, 0]
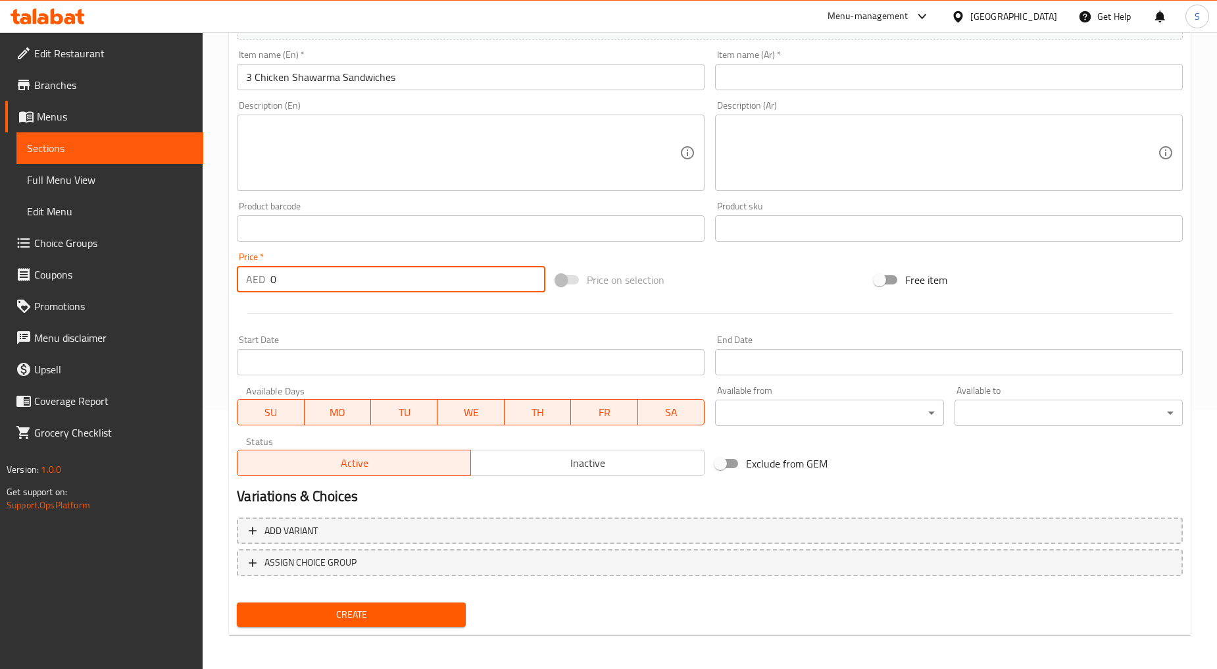
click at [307, 282] on input "0" at bounding box center [407, 279] width 275 height 26
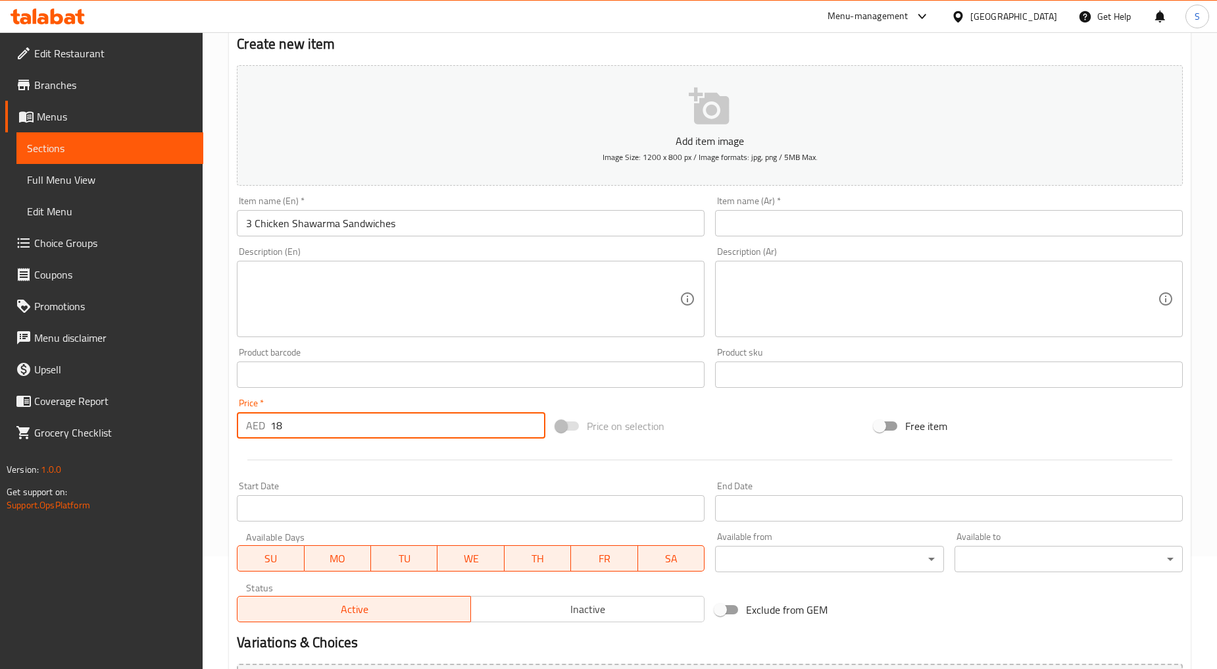
type input "18"
click at [286, 218] on input "3 Chicken Shawarma Sandwiches" at bounding box center [471, 223] width 468 height 26
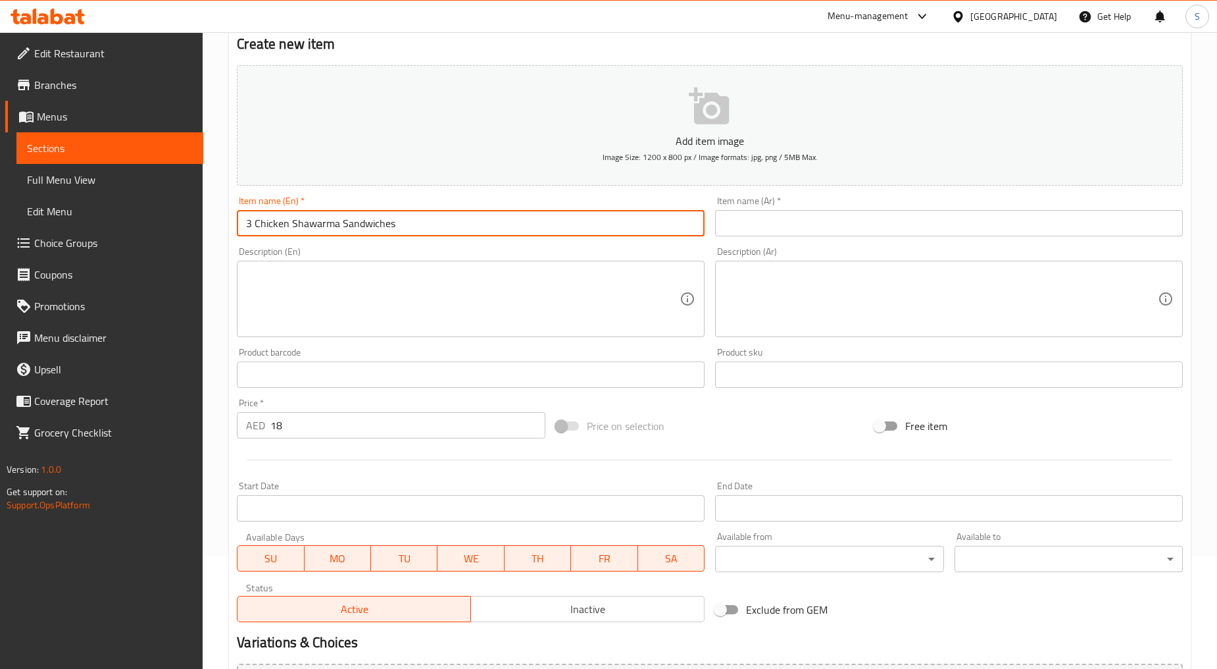
click at [286, 218] on input "3 Chicken Shawarma Sandwiches" at bounding box center [471, 223] width 468 height 26
click at [375, 313] on textarea at bounding box center [463, 299] width 434 height 63
drag, startPoint x: 255, startPoint y: 222, endPoint x: 415, endPoint y: 226, distance: 159.9
click at [415, 226] on input "3 Chicken Shawarma Sandwiches" at bounding box center [471, 223] width 468 height 26
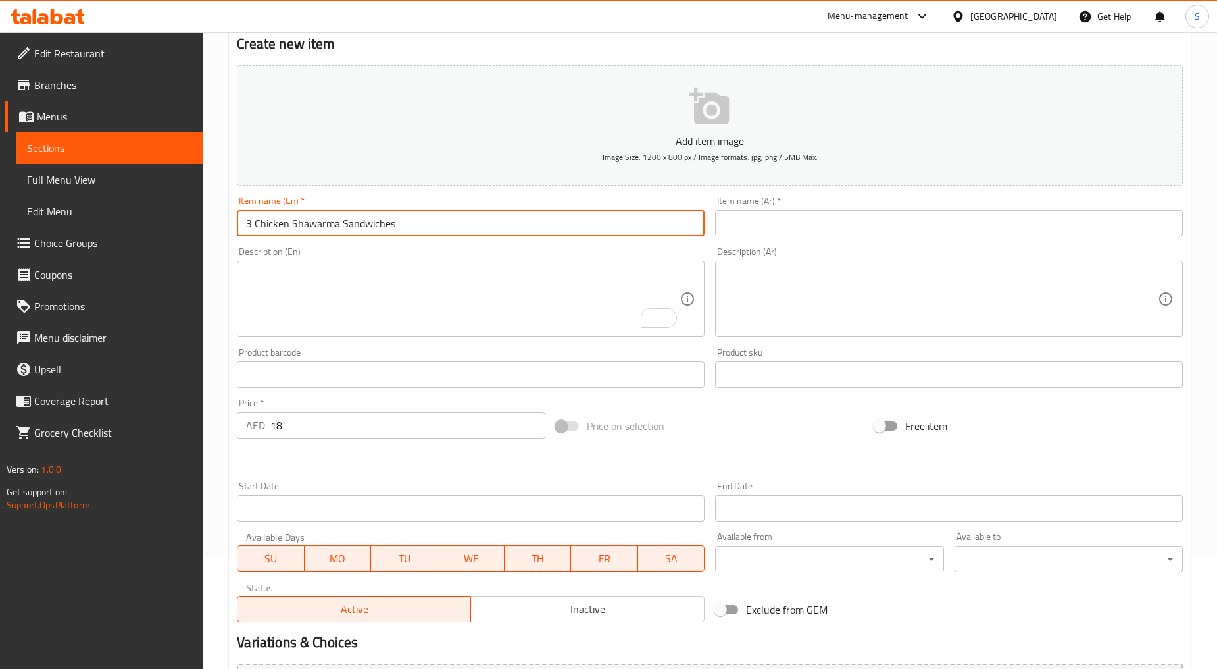
paste input "Leabanese"
click at [384, 225] on input "3 Chicken Shawarma Sandwich Leabanese" at bounding box center [471, 223] width 468 height 26
click at [422, 226] on input "3 Chicken Shawarma Sandwiches Leabanese" at bounding box center [471, 223] width 468 height 26
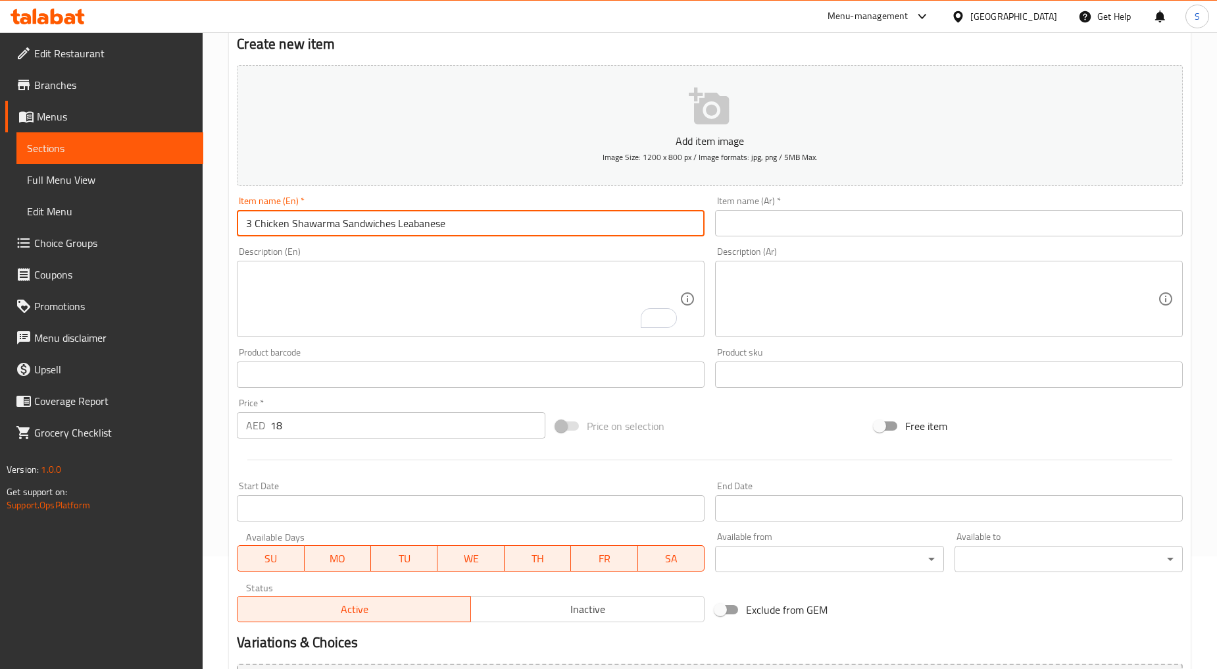
click at [422, 226] on input "3 Chicken Shawarma Sandwiches Leabanese" at bounding box center [471, 223] width 468 height 26
click at [504, 230] on input "3 Chicken Shawarma Sandwiches Leabanese" at bounding box center [471, 223] width 468 height 26
click at [504, 229] on input "3 Chicken Shawarma Sandwiches Leabanese" at bounding box center [471, 223] width 468 height 26
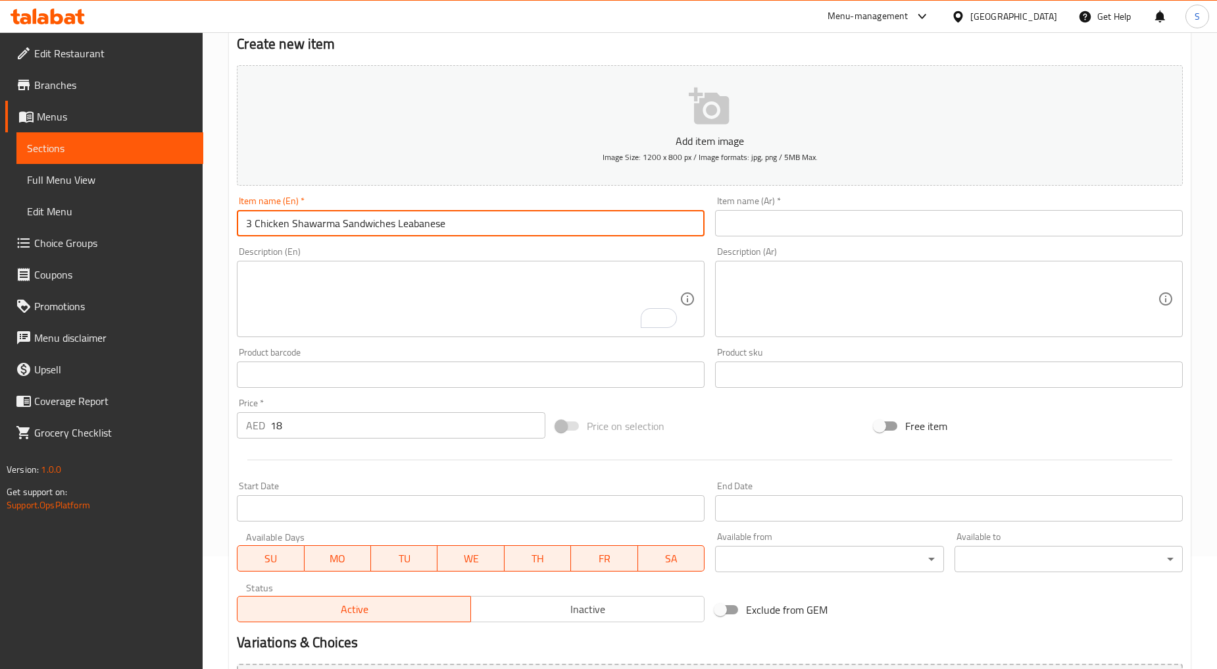
click at [504, 229] on input "3 Chicken Shawarma Sandwiches Leabanese" at bounding box center [471, 223] width 468 height 26
paste input "سندويشات شاورما دجاج لبنانية"
type input "3 سندويشات شاورما دجاج لبنانية"
click at [796, 229] on input "text" at bounding box center [949, 223] width 468 height 26
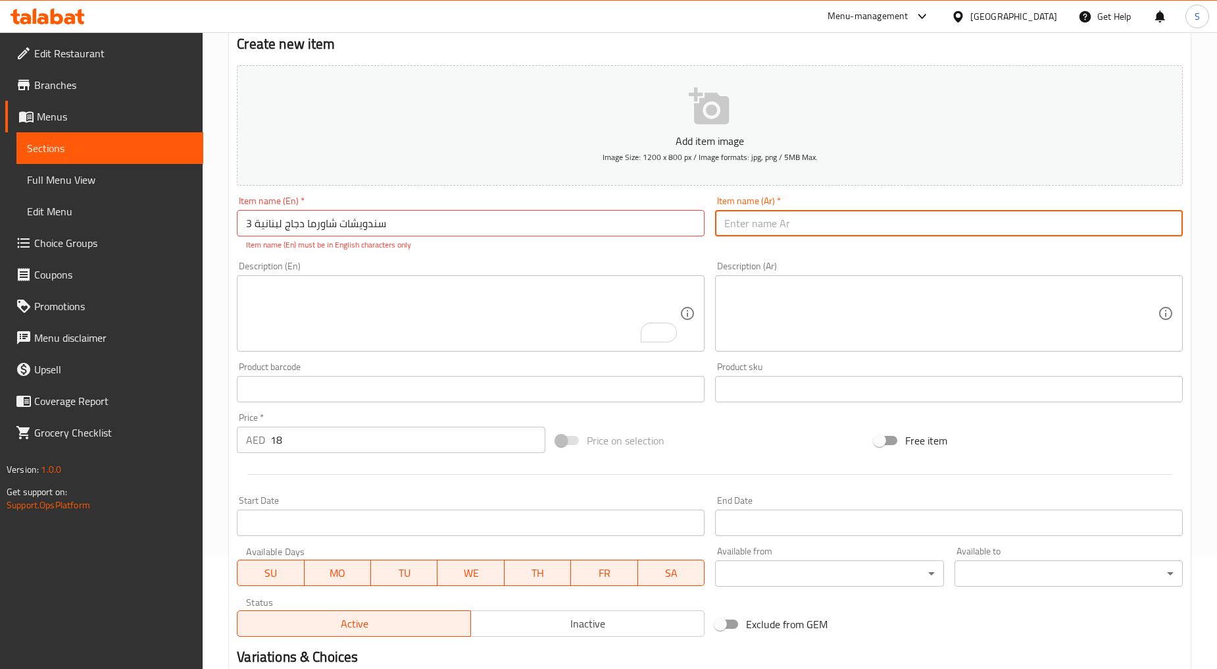
paste input "3 سندويشات شاورما دجاج لبنانية"
type input "3 سندويشات شاورما دجاج لبنانية"
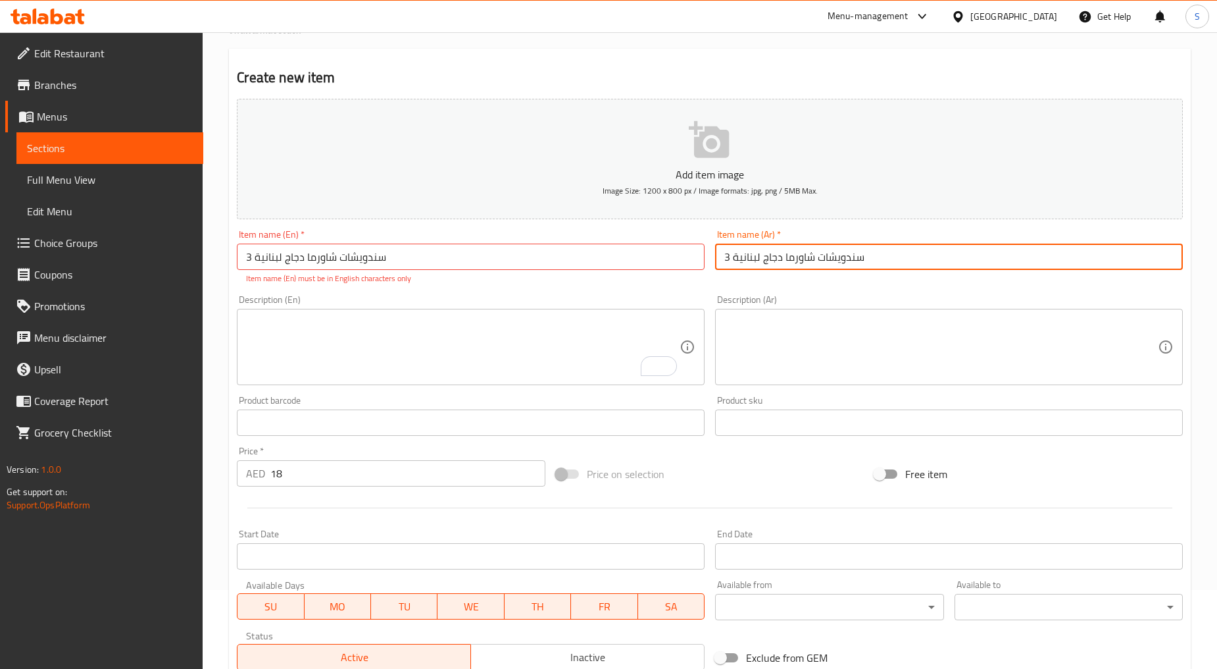
scroll to position [0, 0]
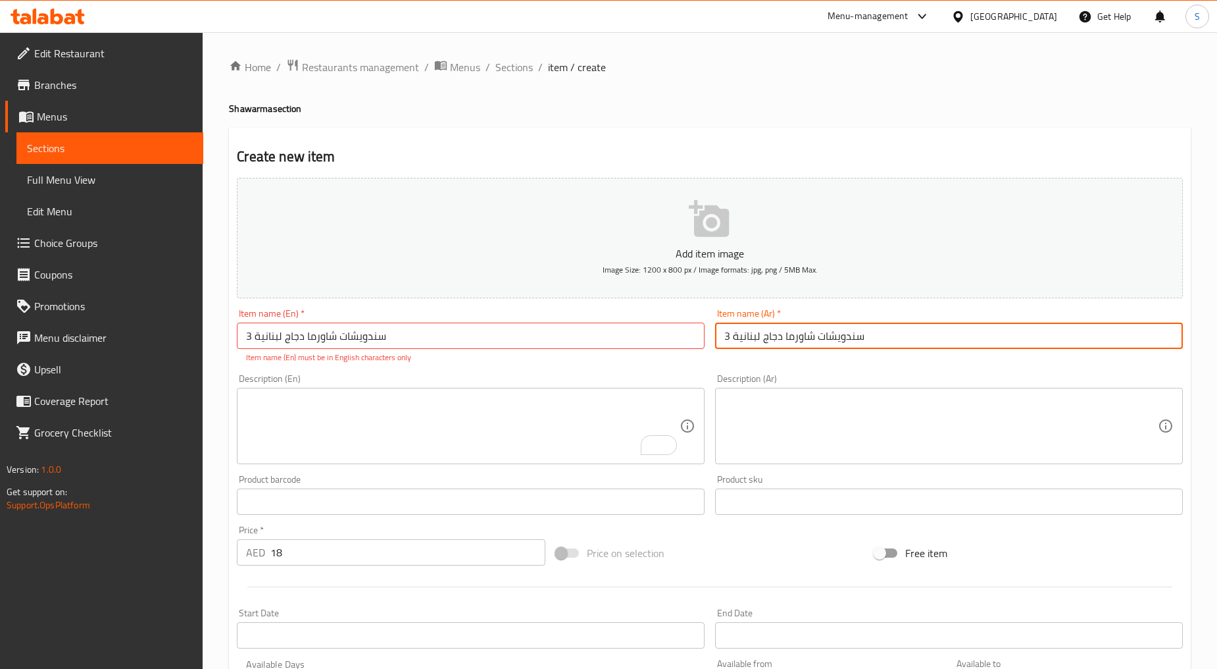
click at [465, 336] on input "3 سندويشات شاورما دجاج لبنانية" at bounding box center [471, 335] width 468 height 26
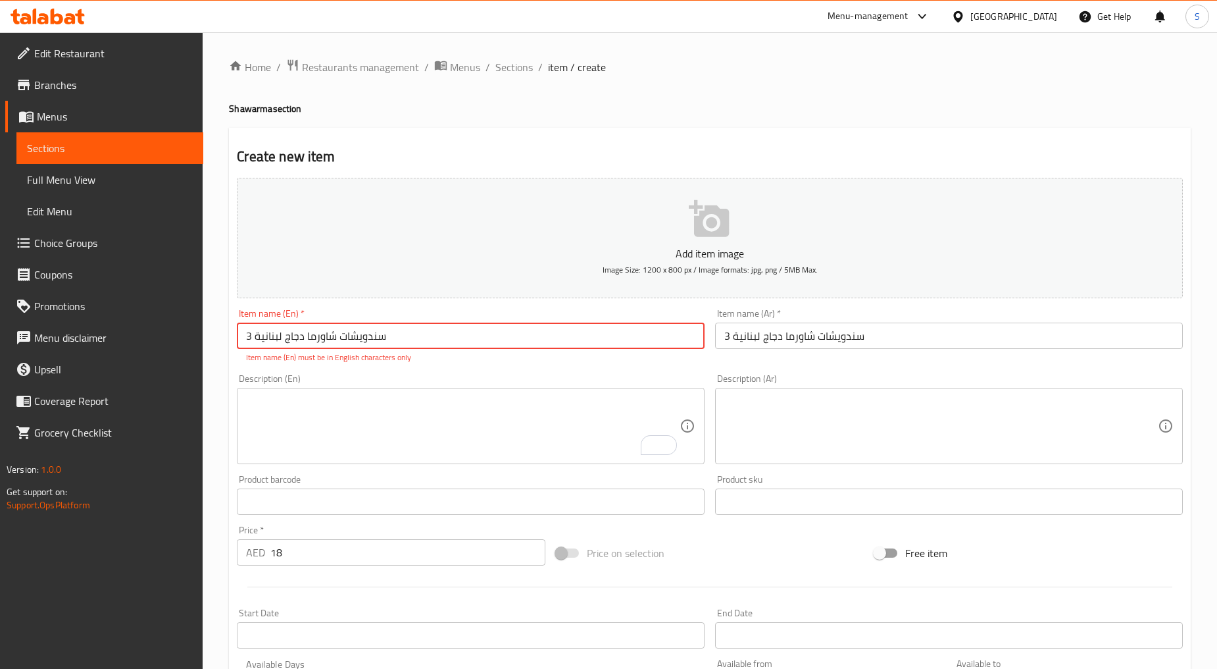
click at [465, 336] on input "3 سندويشات شاورما دجاج لبنانية" at bounding box center [471, 335] width 468 height 26
click at [332, 337] on input "text" at bounding box center [471, 335] width 468 height 26
paste input "3 Chicken Shawarma Sandwiches"
type input "3 Chicken Shawarma Sandwiches"
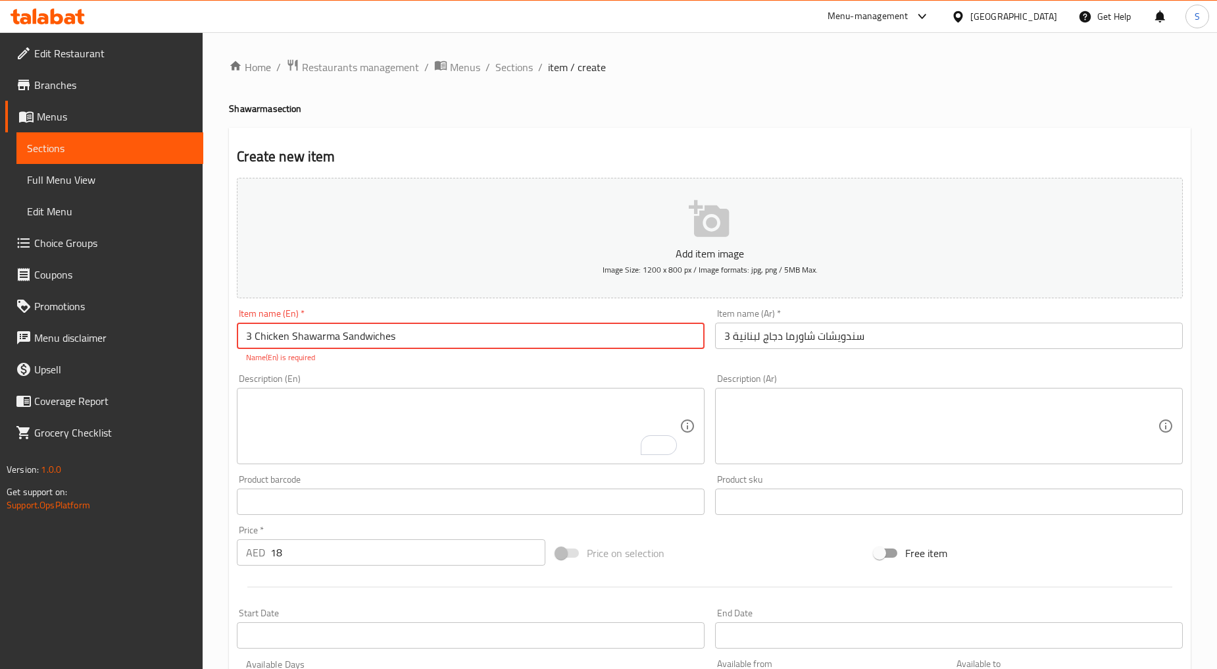
click at [882, 337] on input "3 سندويشات شاورما دجاج لبنانية" at bounding box center [949, 335] width 468 height 26
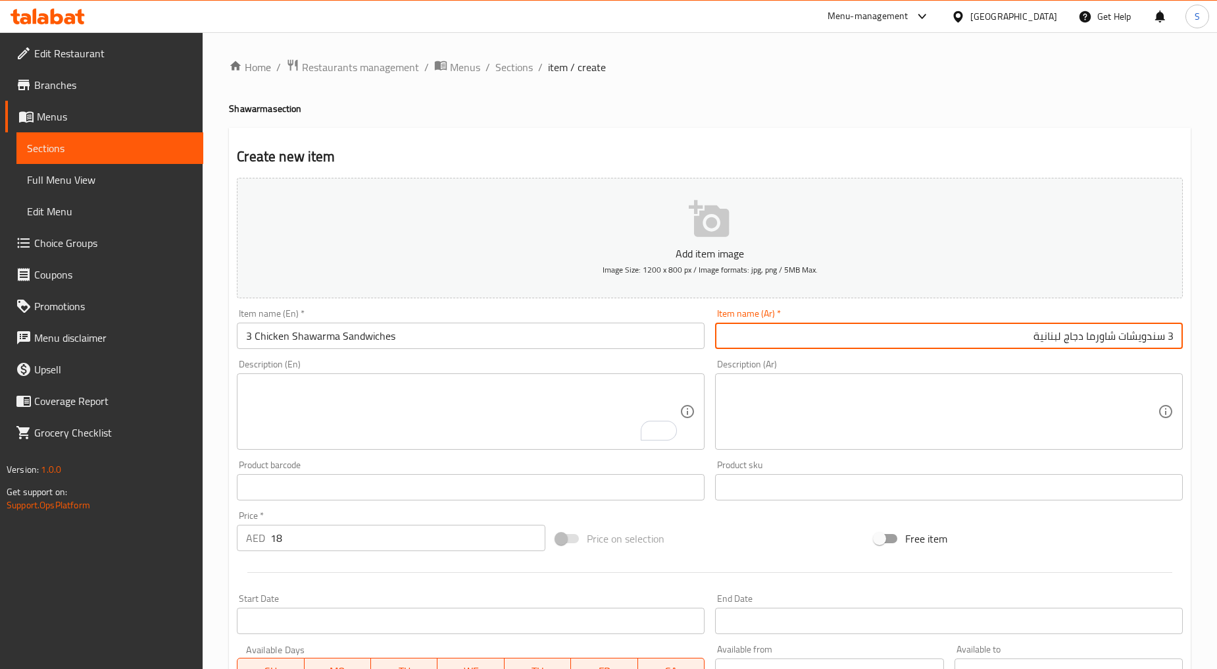
click at [340, 338] on input "3 Chicken Shawarma Sandwiches" at bounding box center [471, 335] width 468 height 26
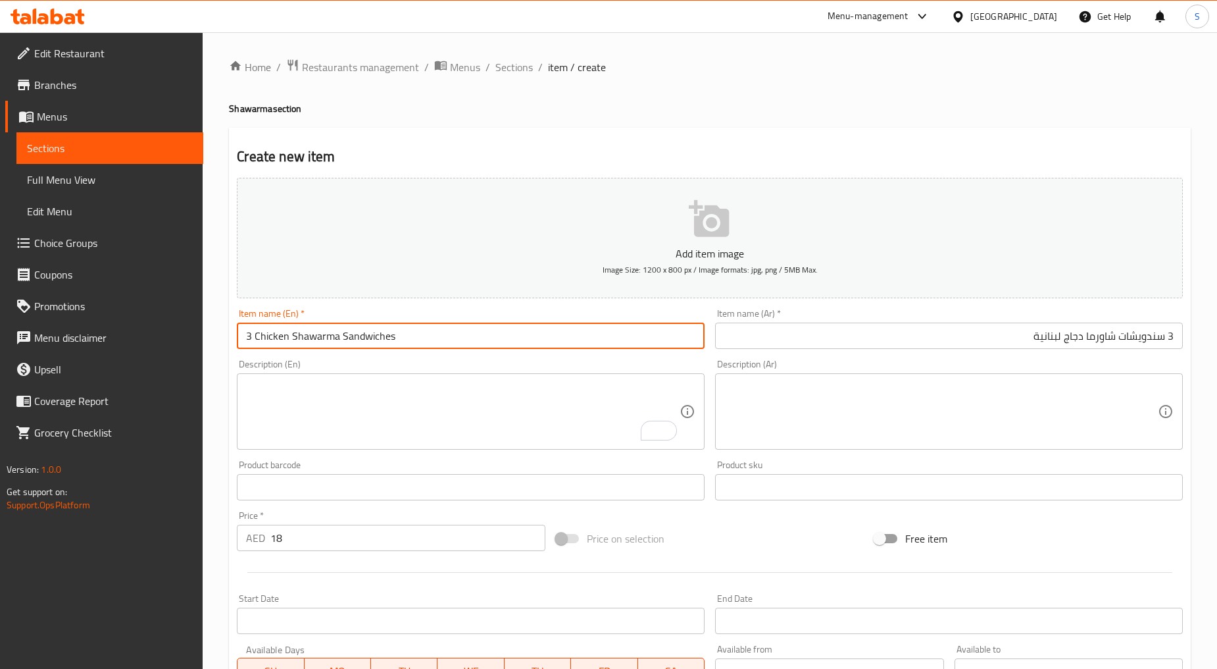
click at [340, 338] on input "3 Chicken Shawarma Sandwiches" at bounding box center [471, 335] width 468 height 26
click at [978, 340] on input "3 سندويشات شاورما دجاج لبنانية" at bounding box center [949, 335] width 468 height 26
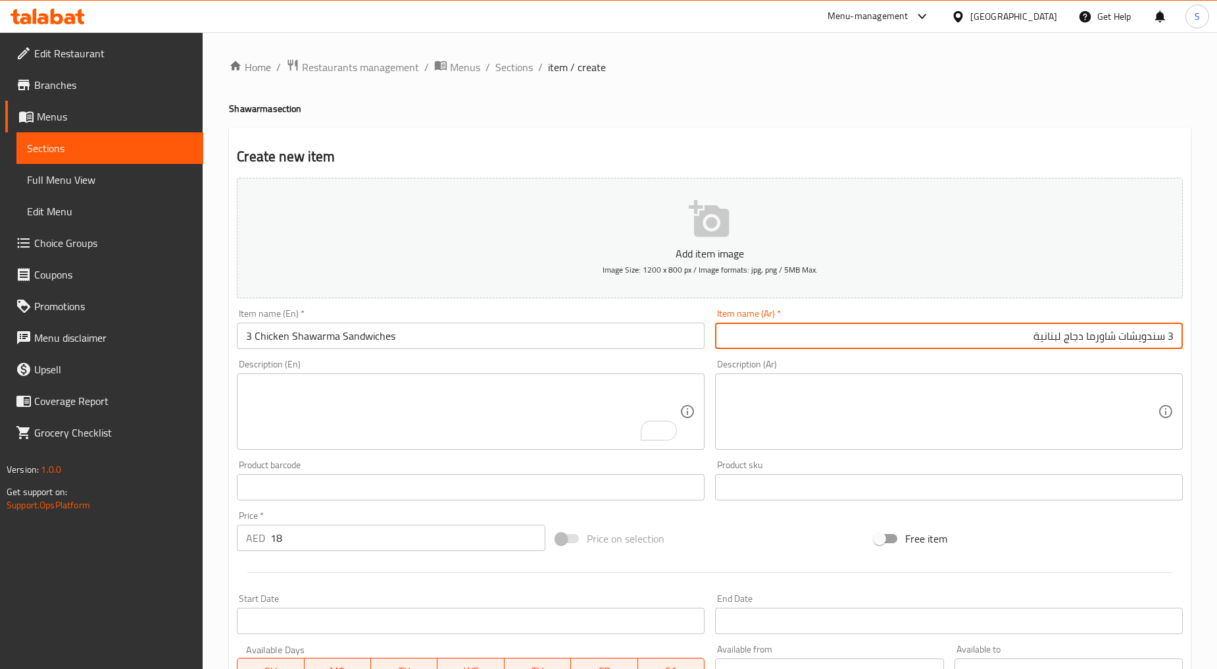
click at [978, 340] on input "3 سندويشات شاورما دجاج لبنانية" at bounding box center [949, 335] width 468 height 26
paste input "text"
click at [1042, 343] on input "3 سندويشات شاورما دجاج لبناني" at bounding box center [949, 335] width 468 height 26
type input "3 سندويشات شاورما دجاج لبناني"
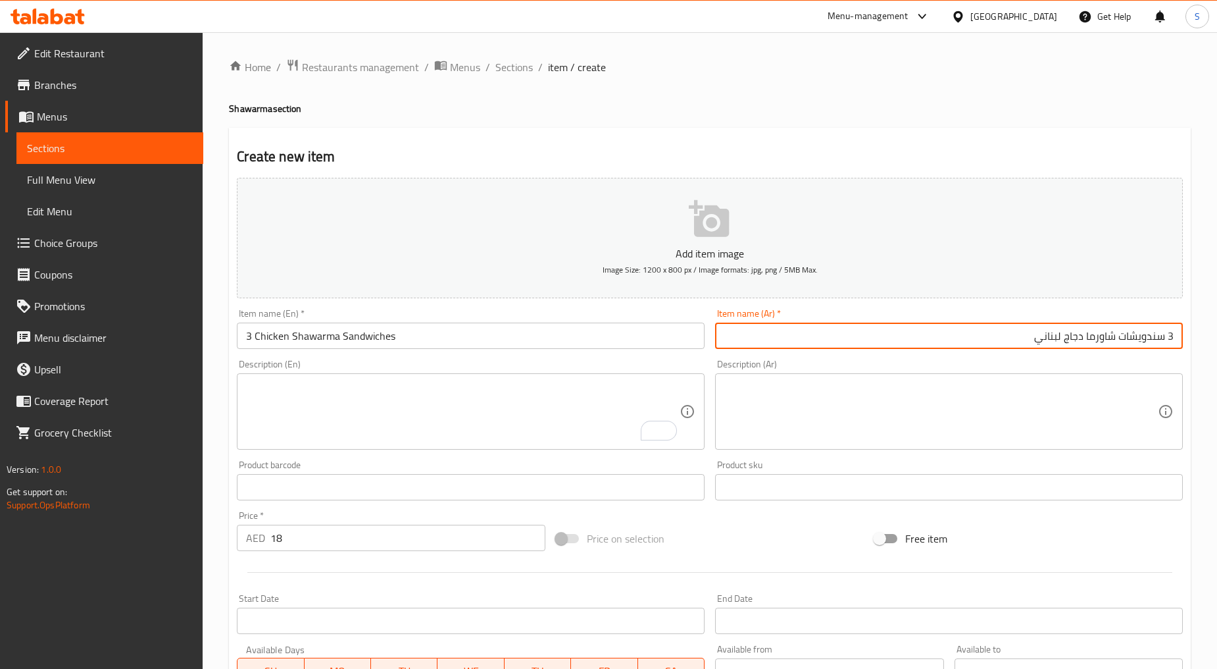
click at [343, 330] on input "3 Chicken Shawarma Sandwiches" at bounding box center [471, 335] width 468 height 26
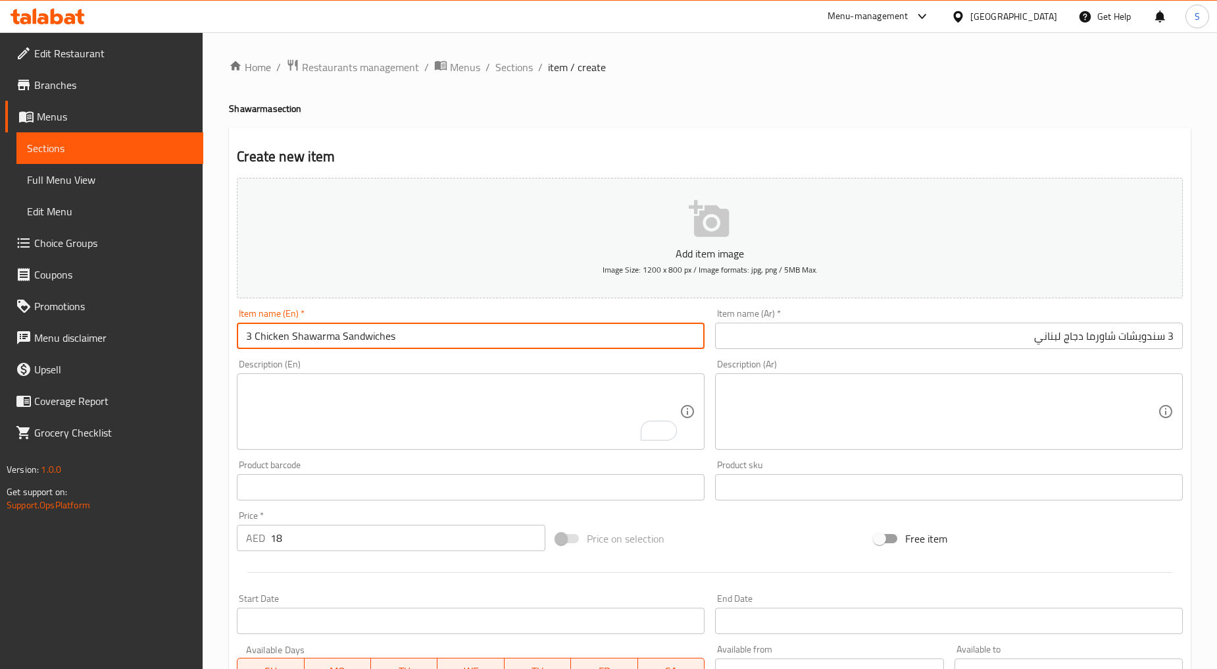
paste input "Lebanese"
type input "3 Chicken Shawarma Lebanese Sandwiches"
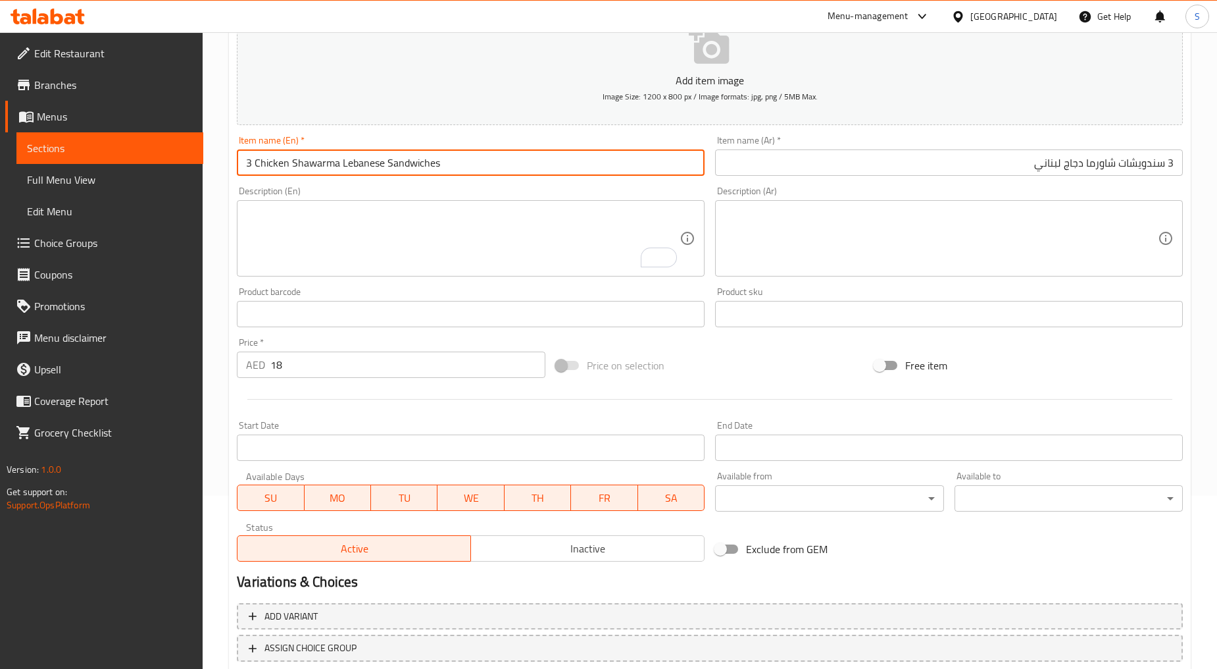
scroll to position [219, 0]
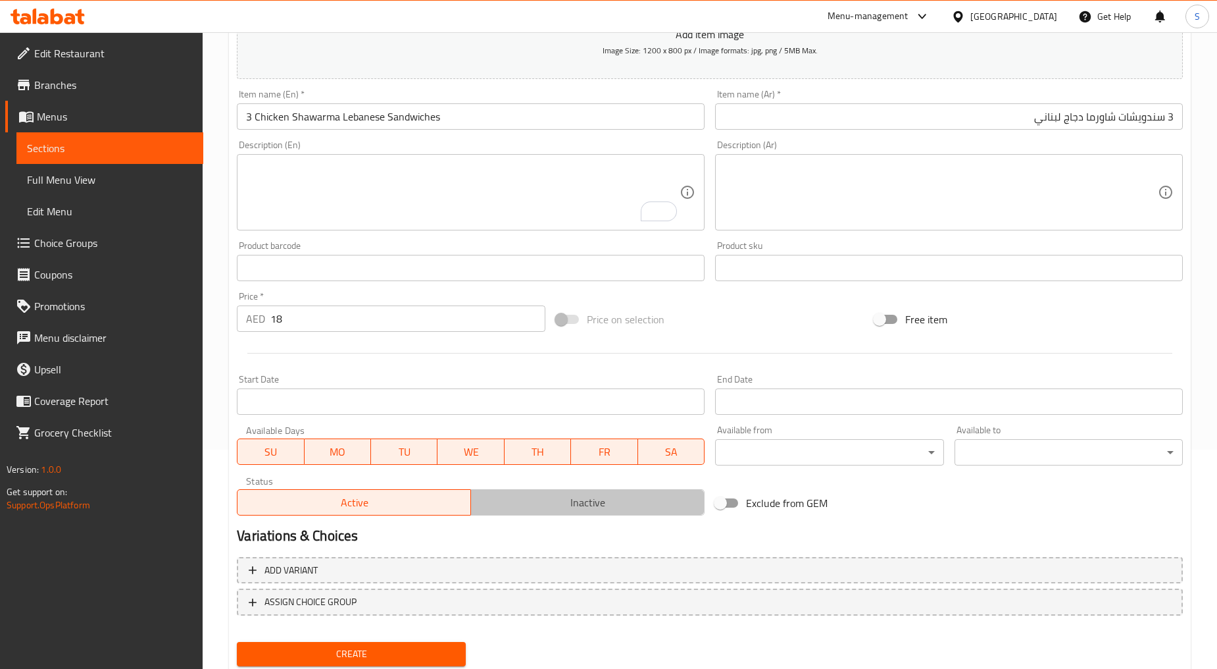
click at [536, 505] on span "Inactive" at bounding box center [587, 502] width 223 height 19
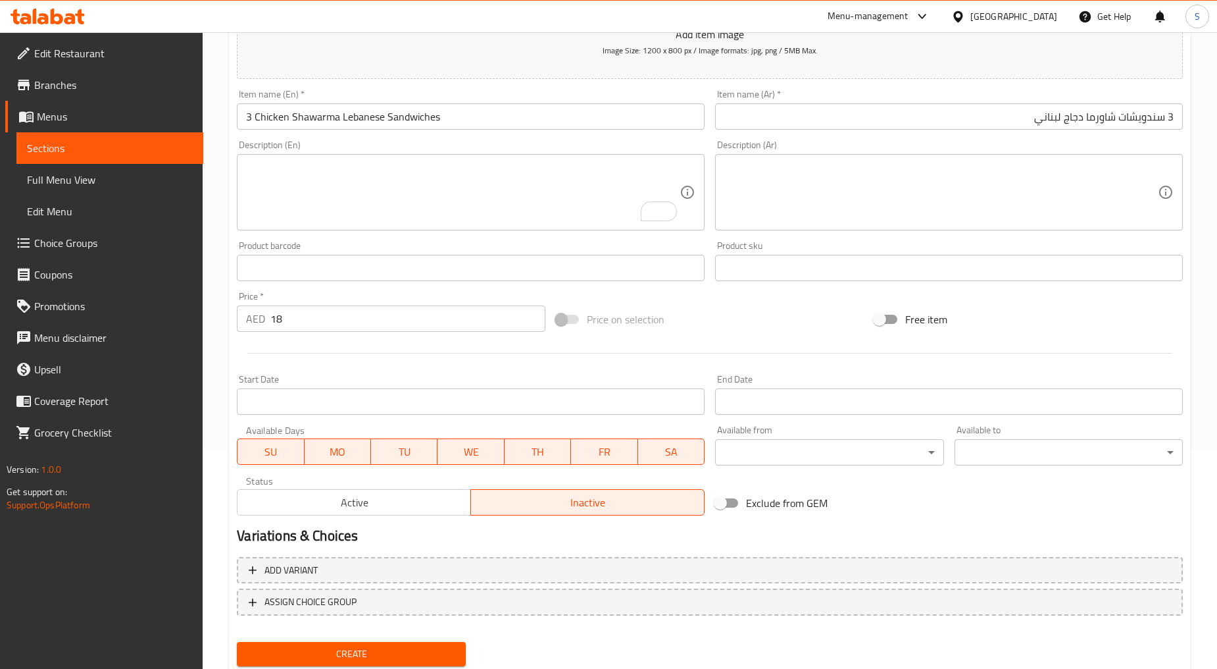
click at [376, 645] on span "Create" at bounding box center [350, 653] width 207 height 16
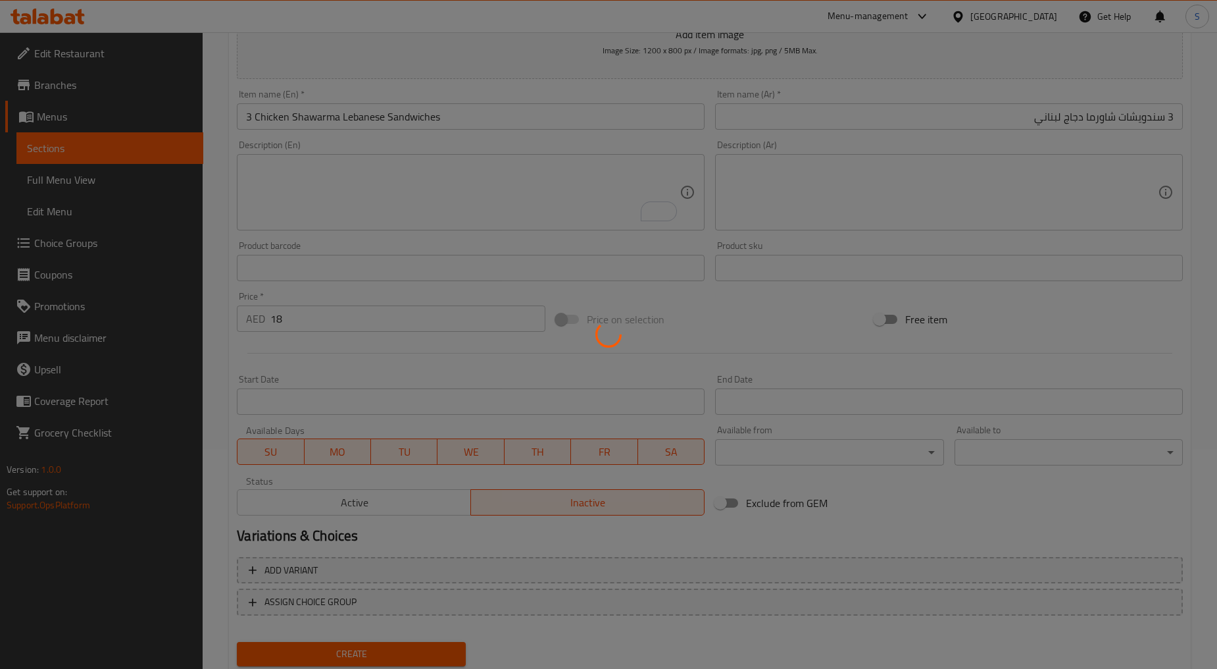
type input "0"
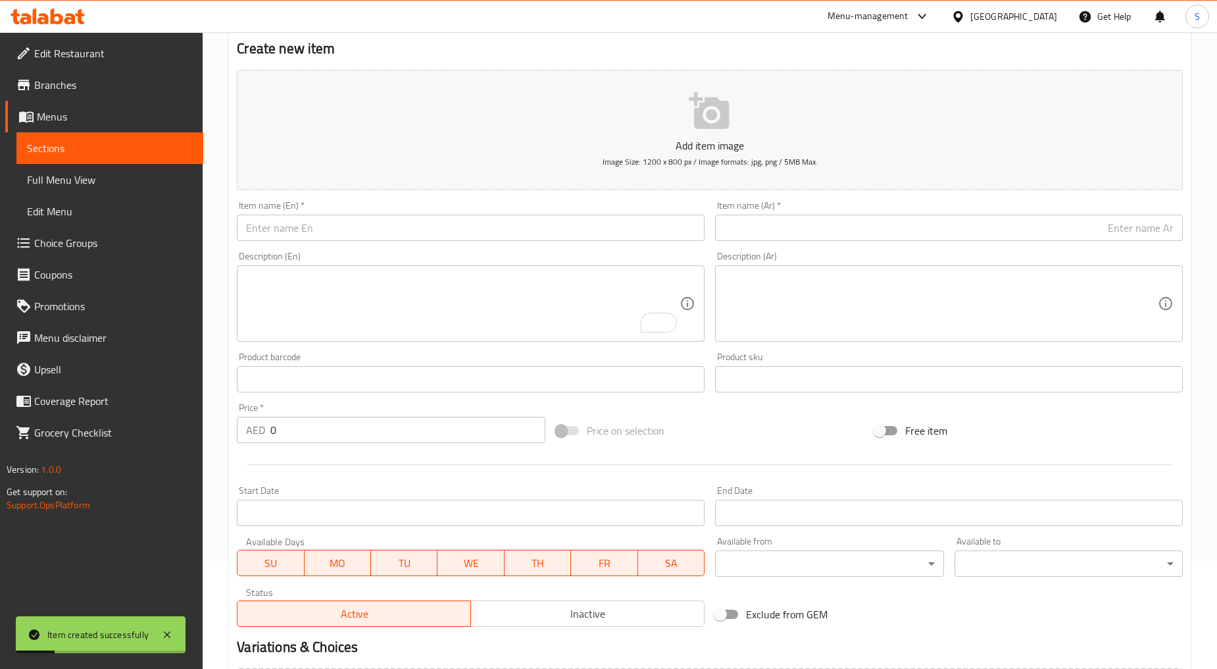
scroll to position [0, 0]
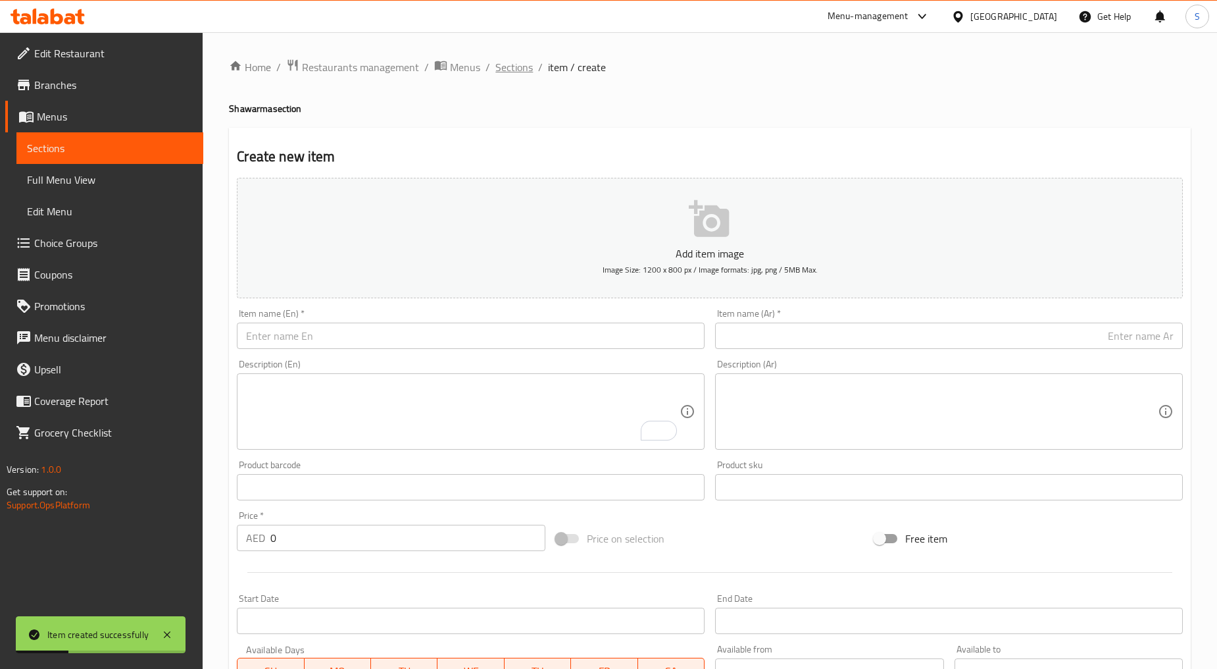
click at [528, 68] on span "Sections" at bounding box center [514, 67] width 38 height 16
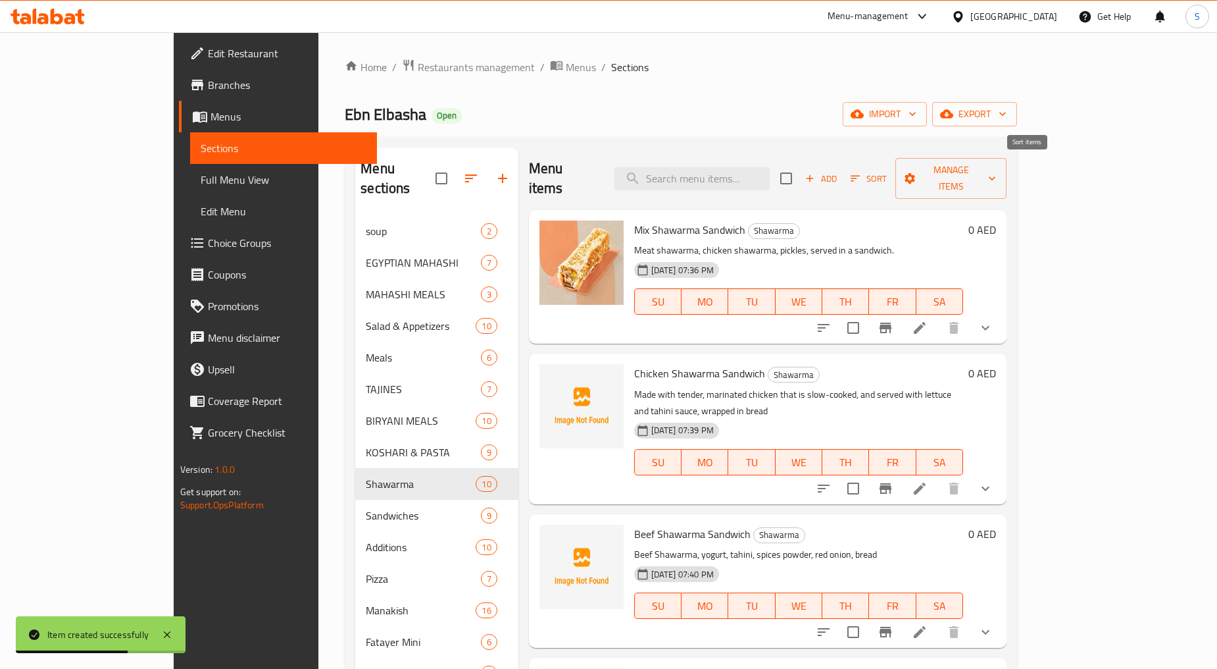
click at [887, 171] on span "Sort" at bounding box center [869, 178] width 36 height 15
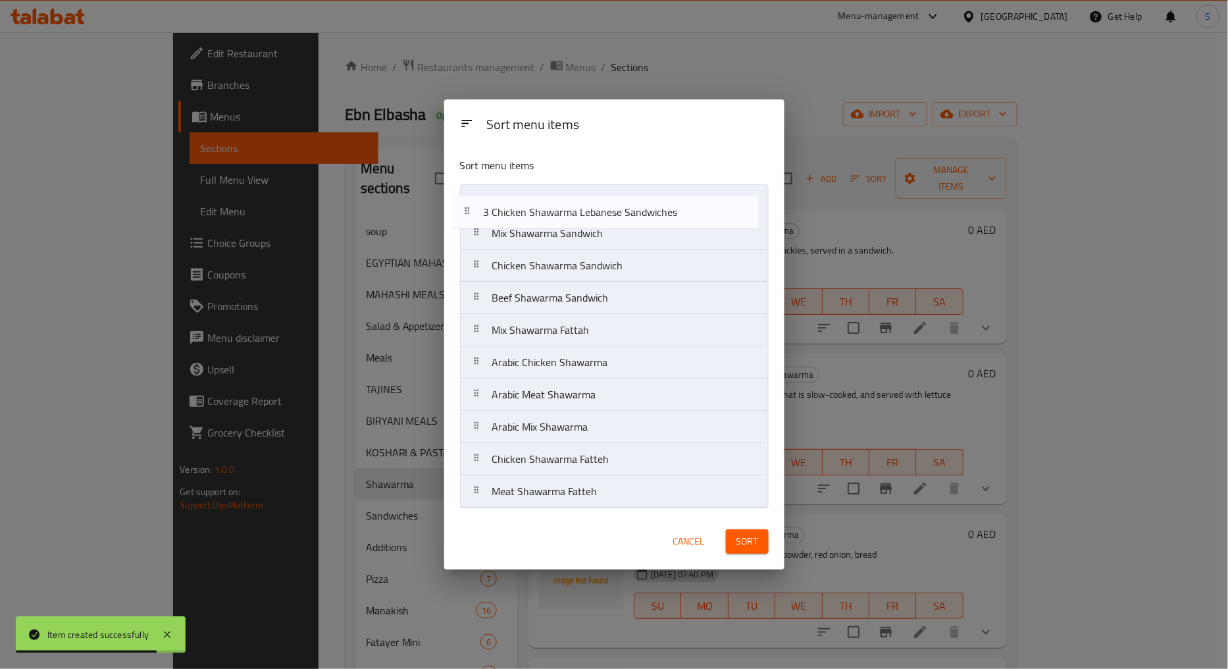
drag, startPoint x: 484, startPoint y: 300, endPoint x: 476, endPoint y: 207, distance: 93.8
click at [476, 207] on nav "Mix Shawarma Sandwich Chicken Shawarma Sandwich Beef Shawarma Sandwich 3 Chicke…" at bounding box center [614, 346] width 309 height 324
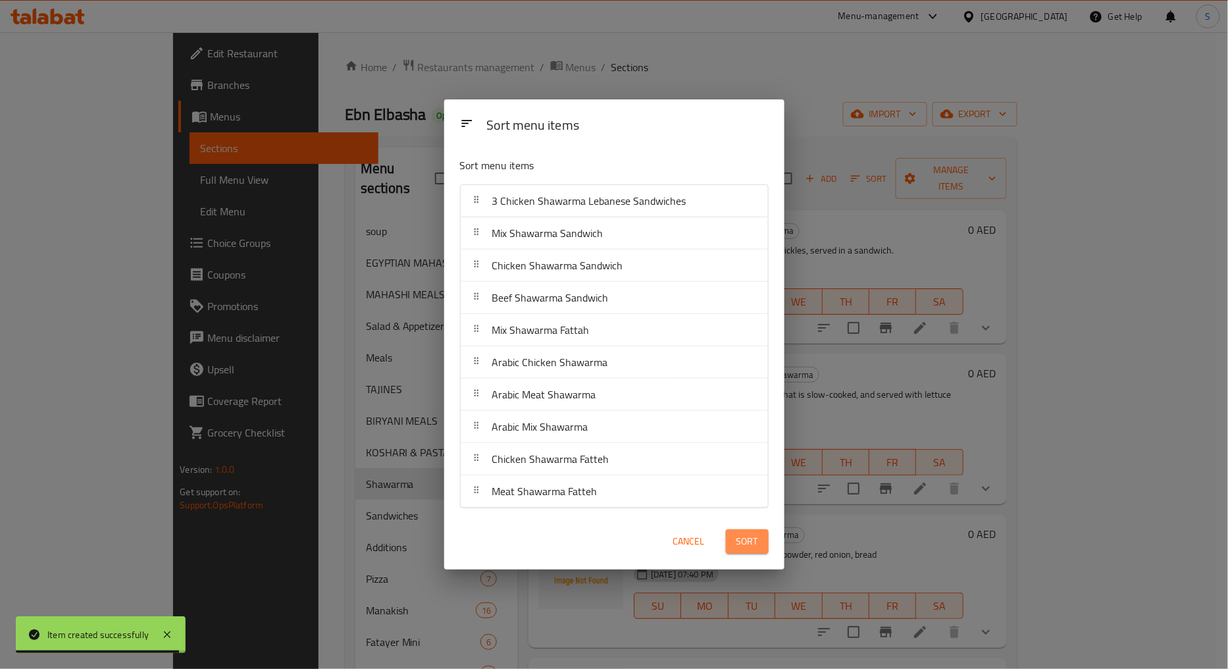
click at [757, 540] on span "Sort" at bounding box center [747, 541] width 22 height 16
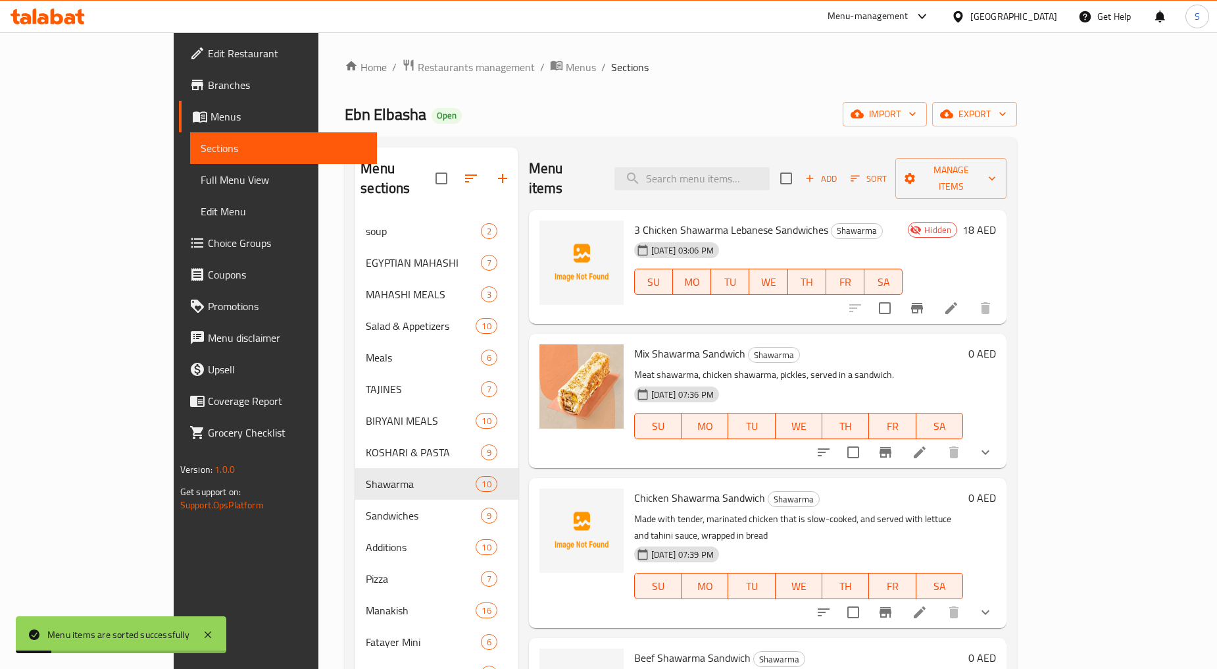
click at [970, 296] on li at bounding box center [951, 308] width 37 height 24
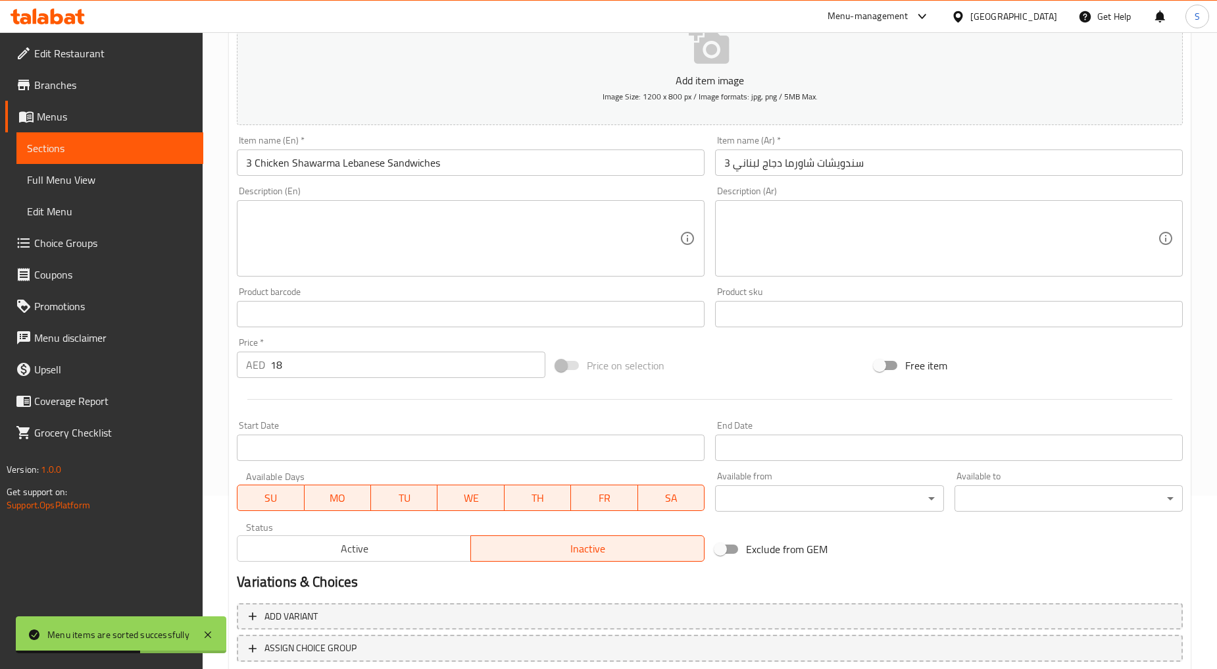
scroll to position [219, 0]
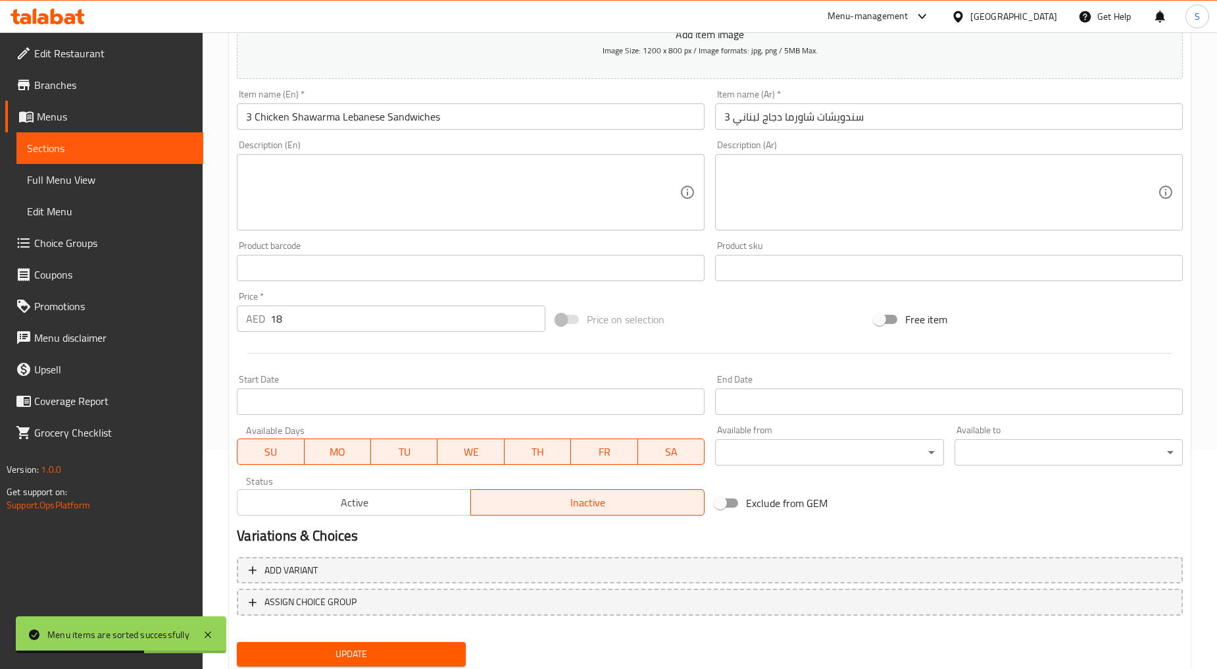
click at [306, 395] on input "Start Date" at bounding box center [471, 401] width 468 height 26
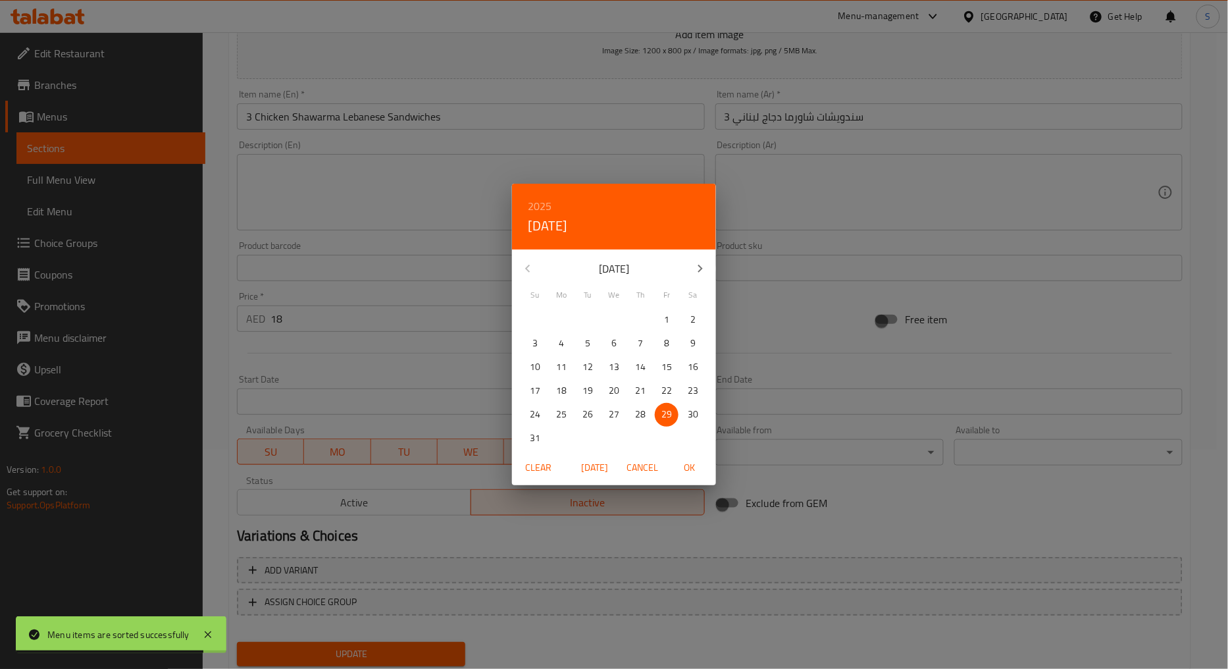
click at [611, 391] on p "20" at bounding box center [614, 390] width 11 height 16
click at [690, 468] on span "OK" at bounding box center [690, 467] width 32 height 16
type input "[DATE]"
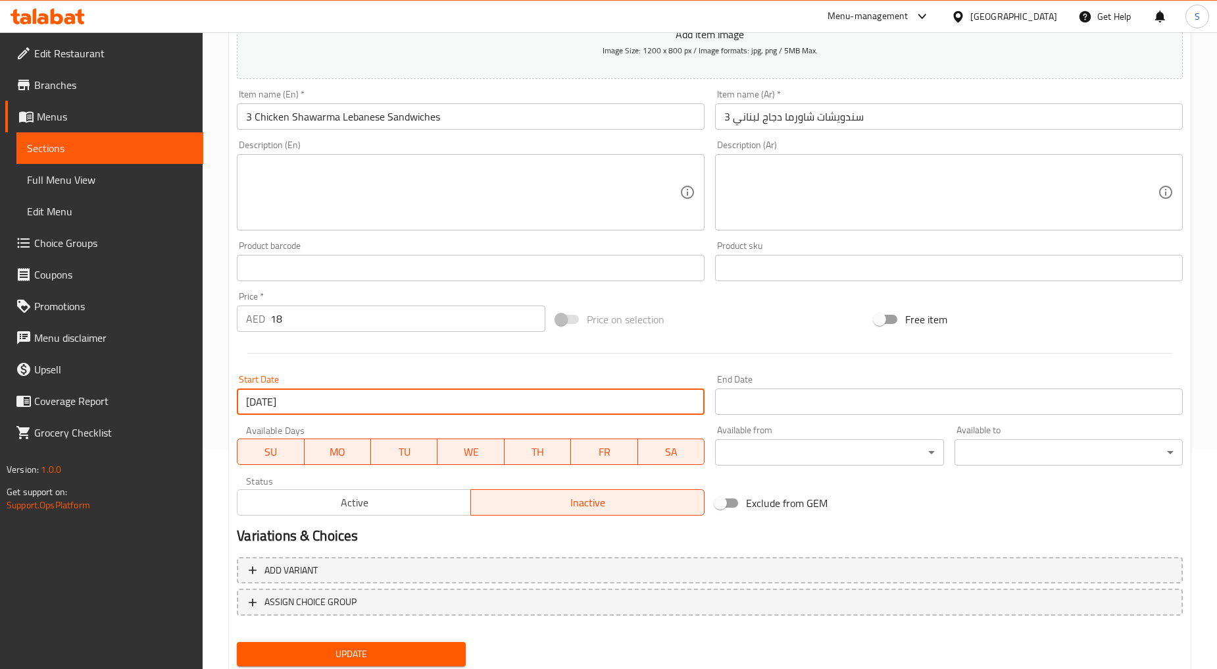
click at [771, 402] on input "Start Date" at bounding box center [949, 401] width 468 height 26
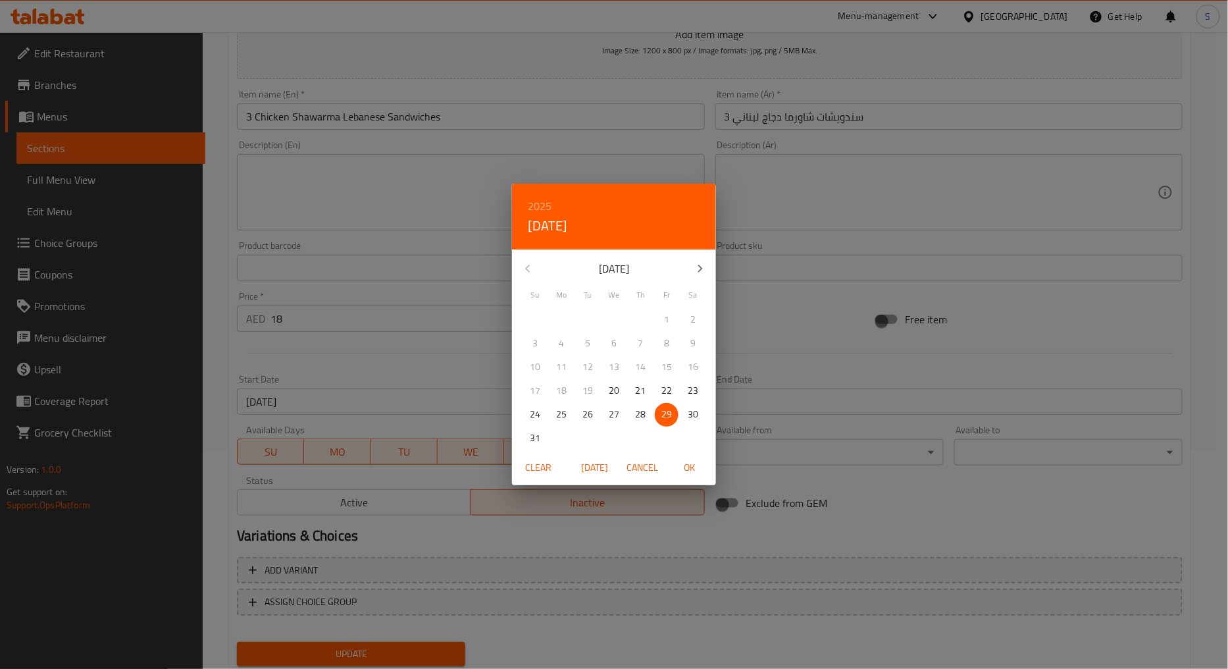
click at [694, 274] on icon "button" at bounding box center [700, 269] width 16 height 16
click at [619, 315] on span "1" at bounding box center [614, 319] width 24 height 16
click at [675, 470] on span "OK" at bounding box center [690, 467] width 32 height 16
type input "[DATE]"
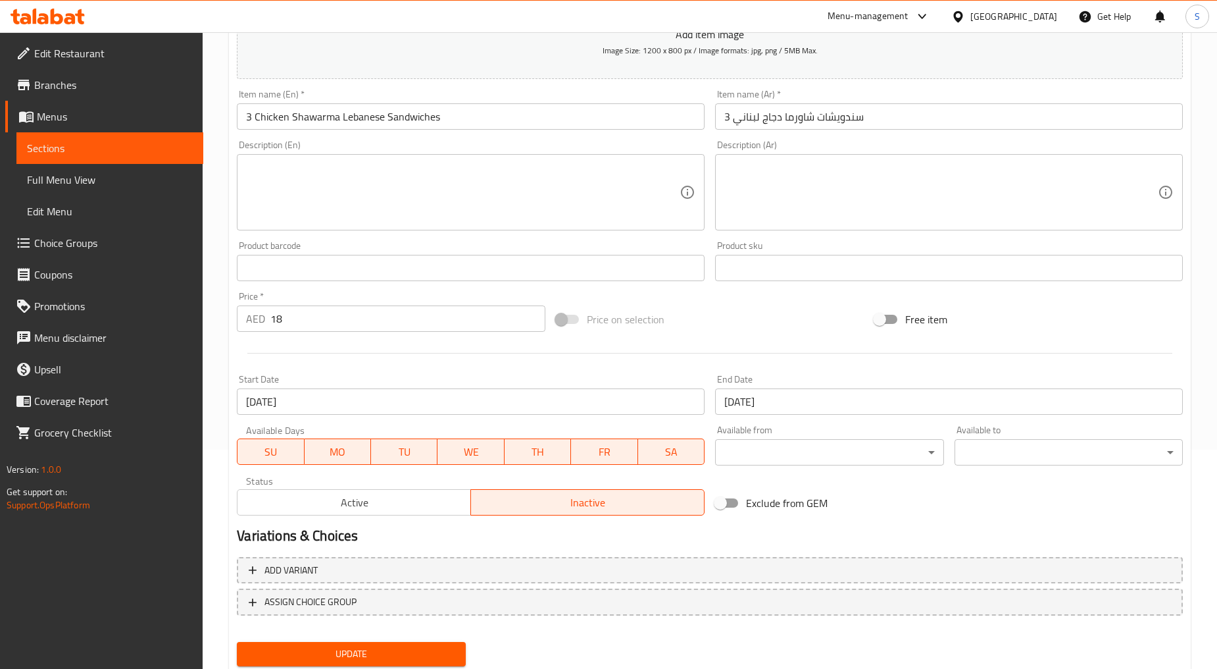
click at [357, 663] on div "Update" at bounding box center [351, 653] width 239 height 35
click at [357, 647] on span "Update" at bounding box center [350, 653] width 207 height 16
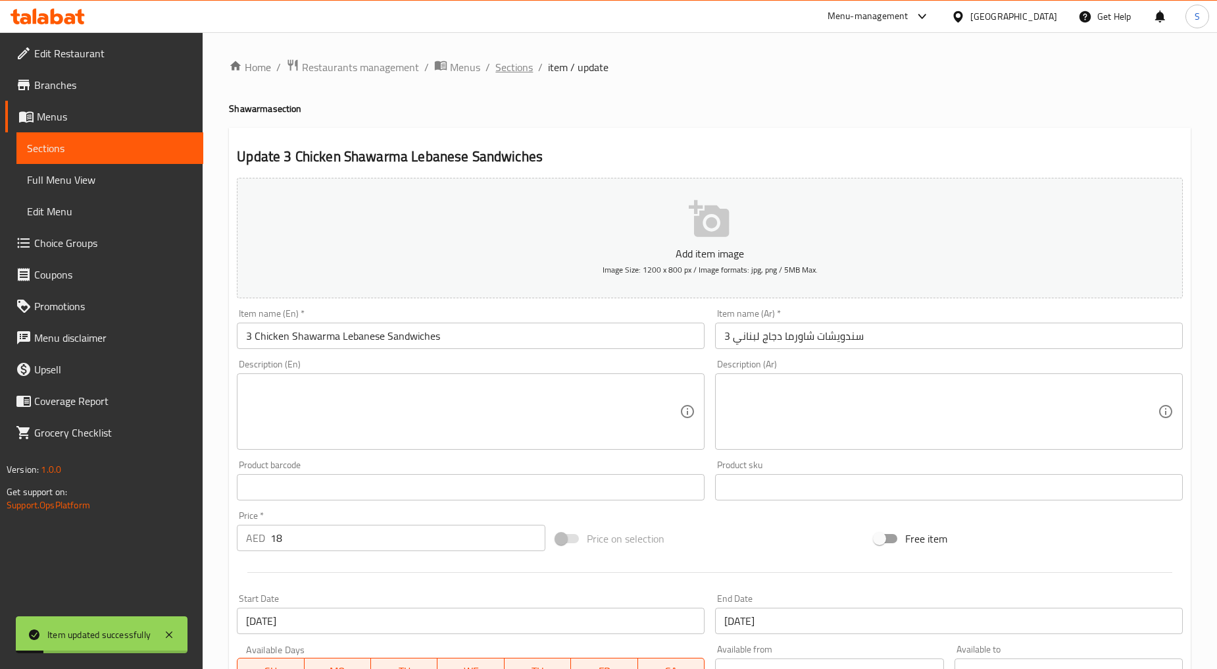
click at [504, 70] on span "Sections" at bounding box center [514, 67] width 38 height 16
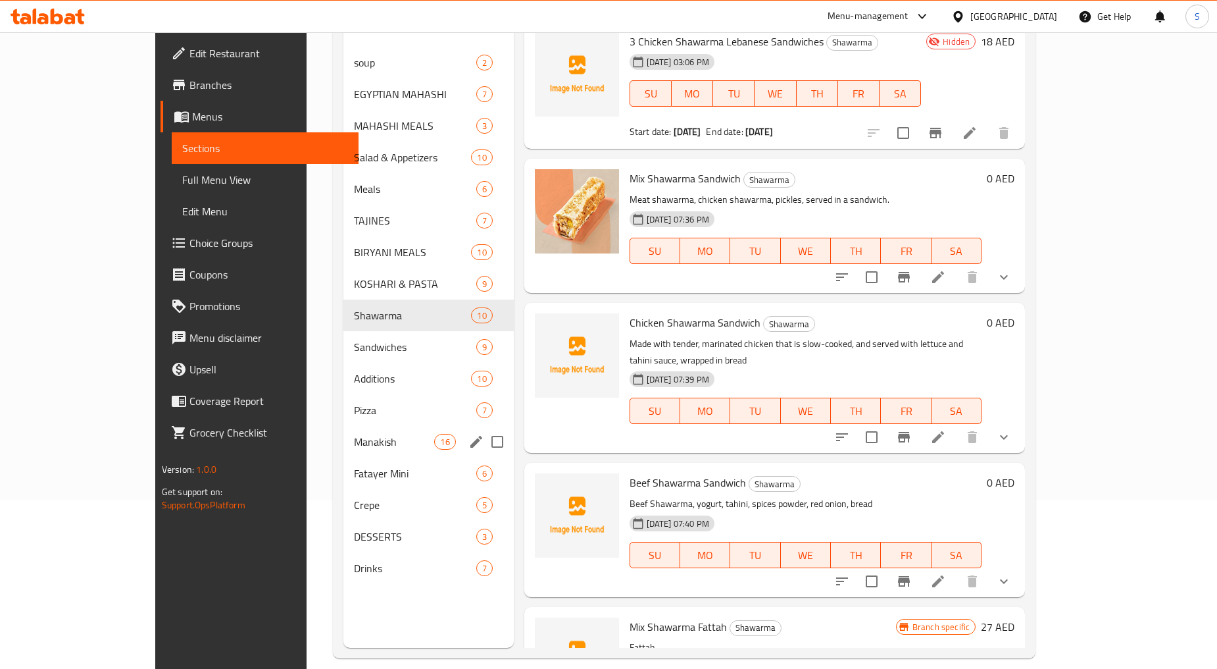
scroll to position [184, 0]
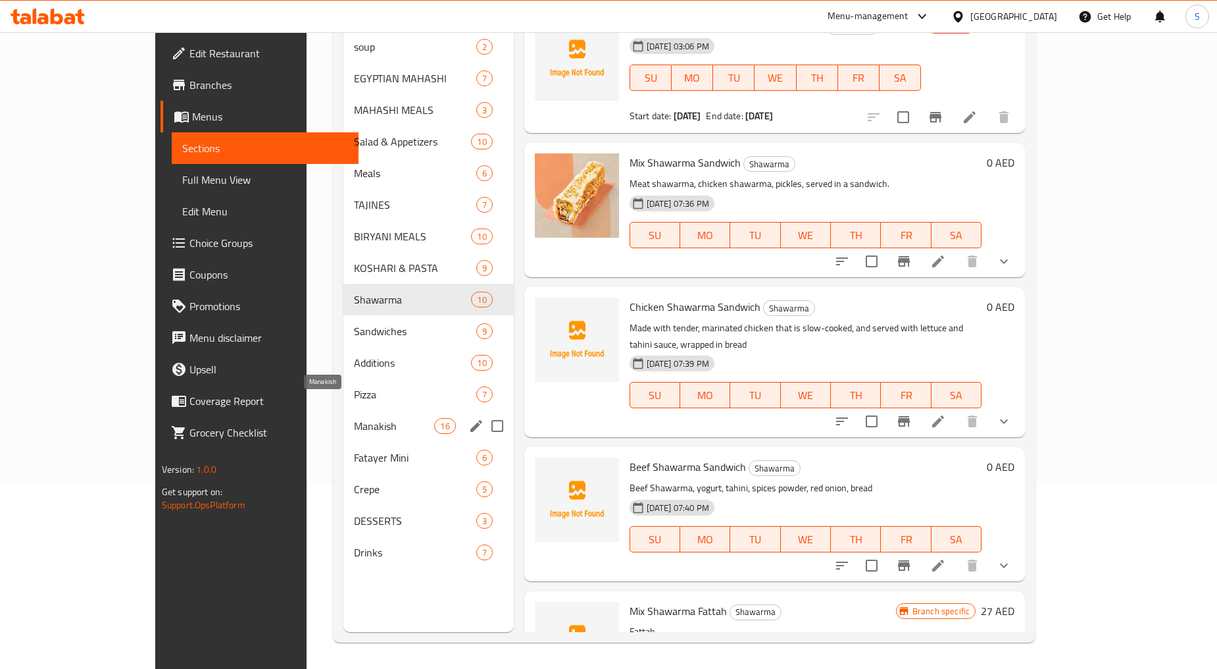
click at [354, 418] on span "Manakish" at bounding box center [394, 426] width 81 height 16
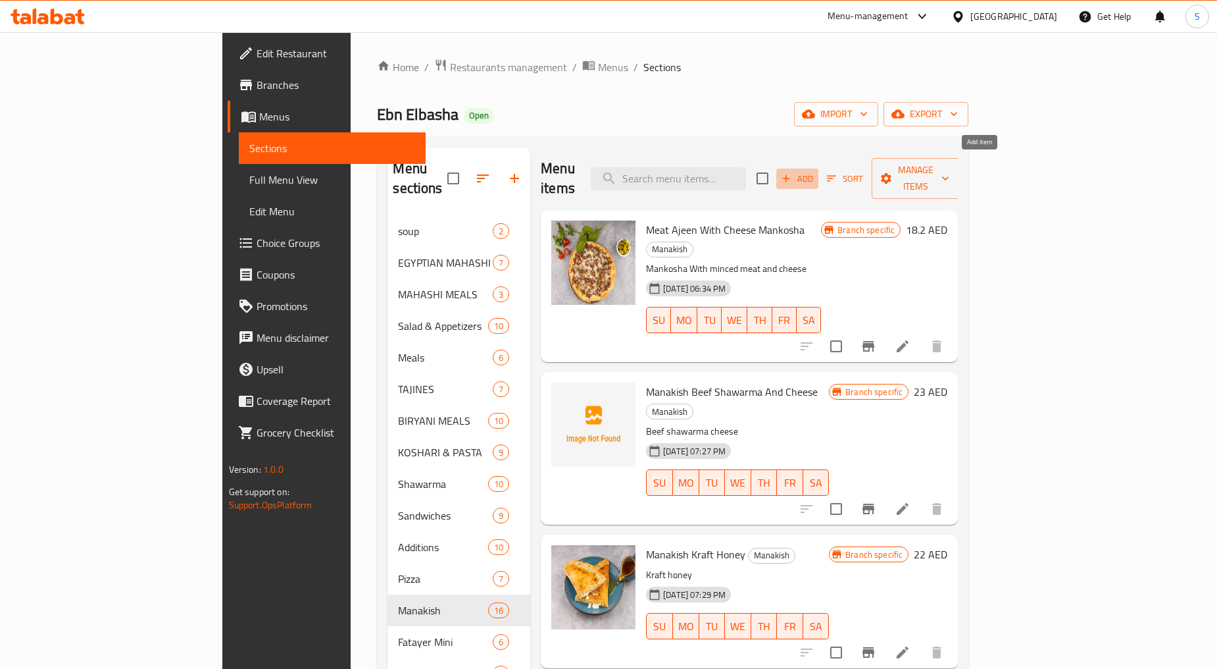
click at [815, 171] on span "Add" at bounding box center [798, 178] width 36 height 15
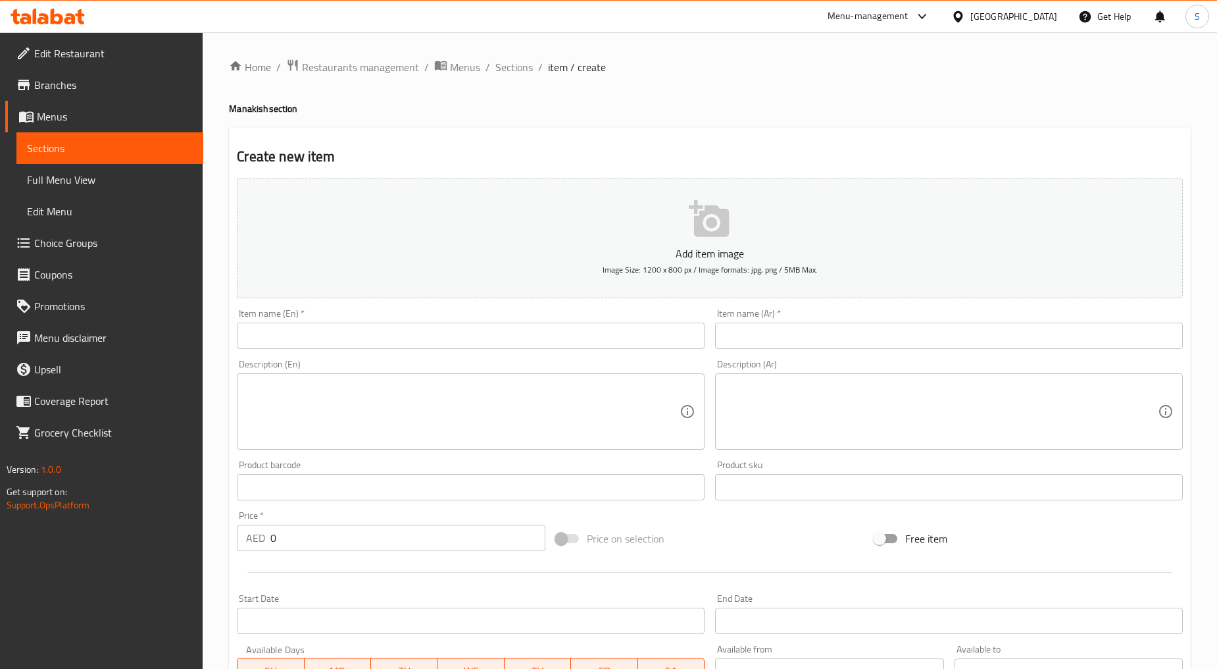
click at [340, 341] on input "text" at bounding box center [471, 335] width 468 height 26
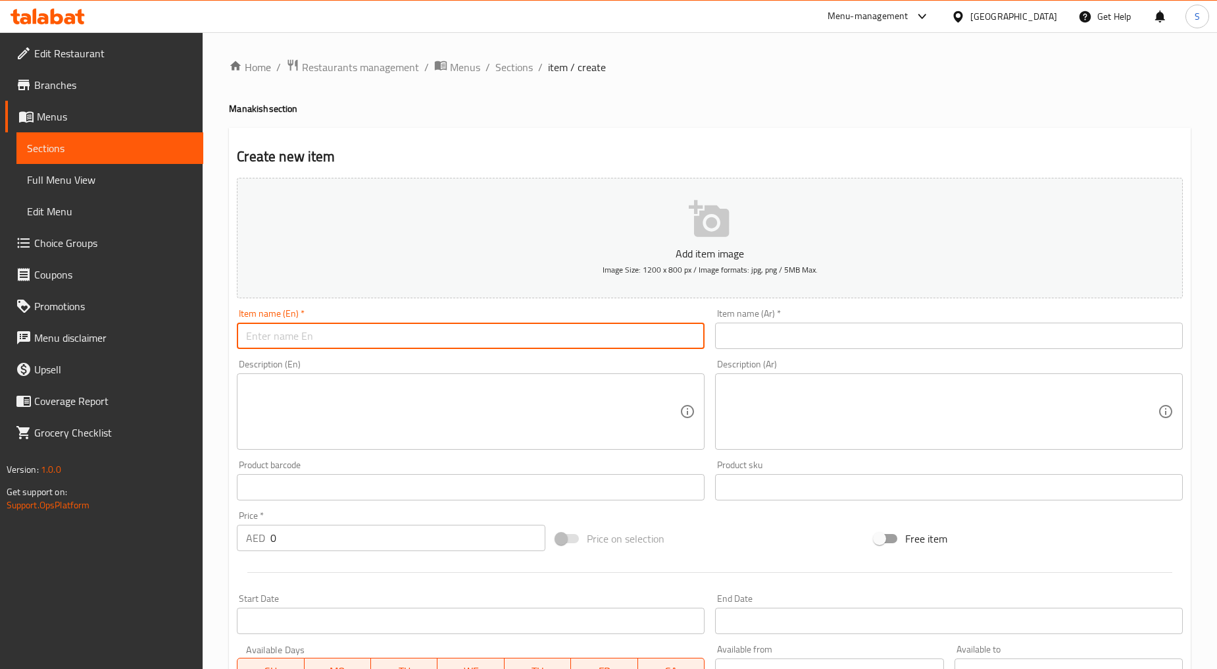
paste input "3 Manakish"
type input "3 Manakish"
click at [829, 339] on input "text" at bounding box center [949, 335] width 468 height 26
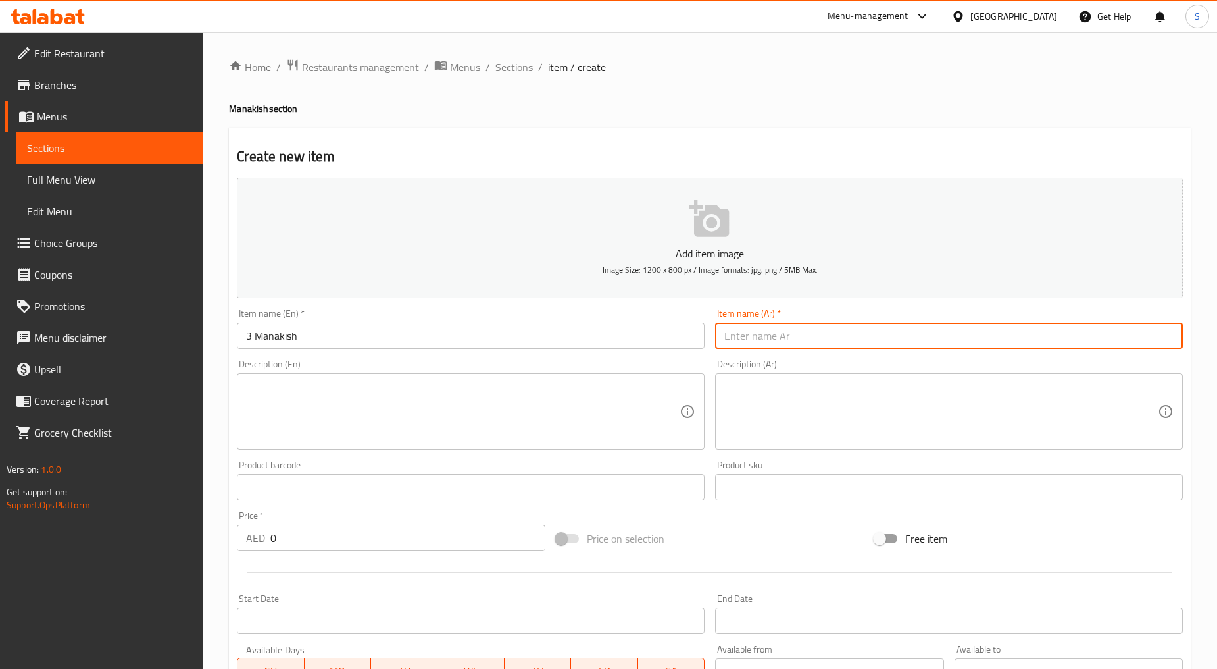
paste input "3 مناقيش"
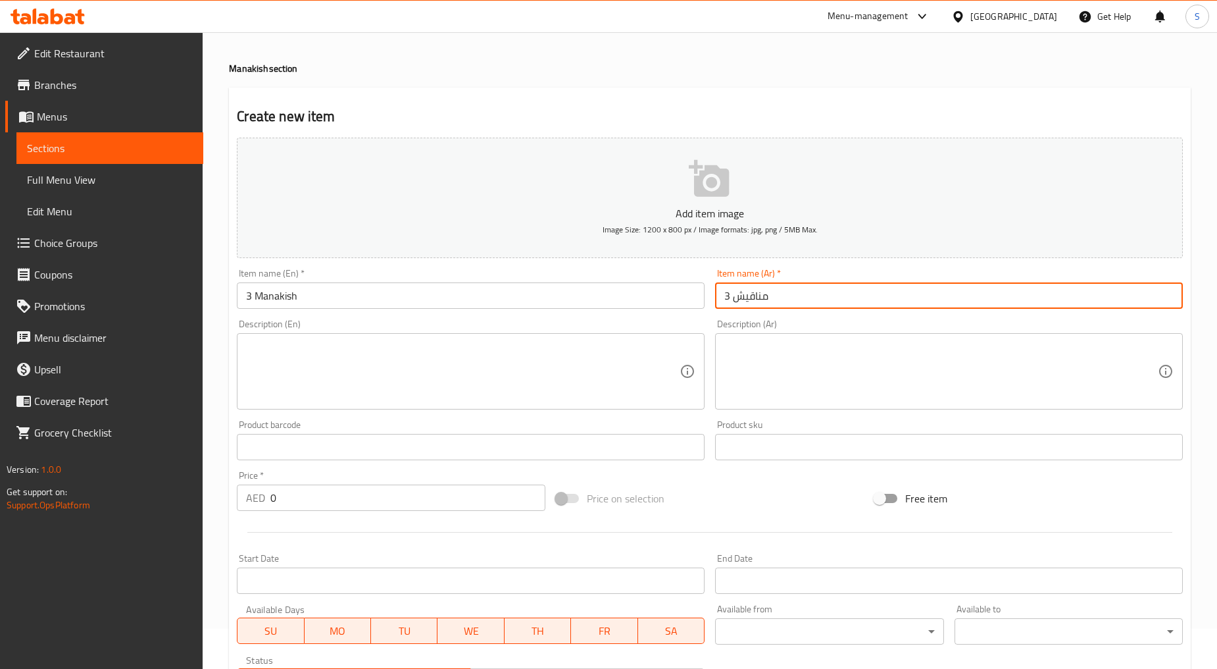
scroll to position [219, 0]
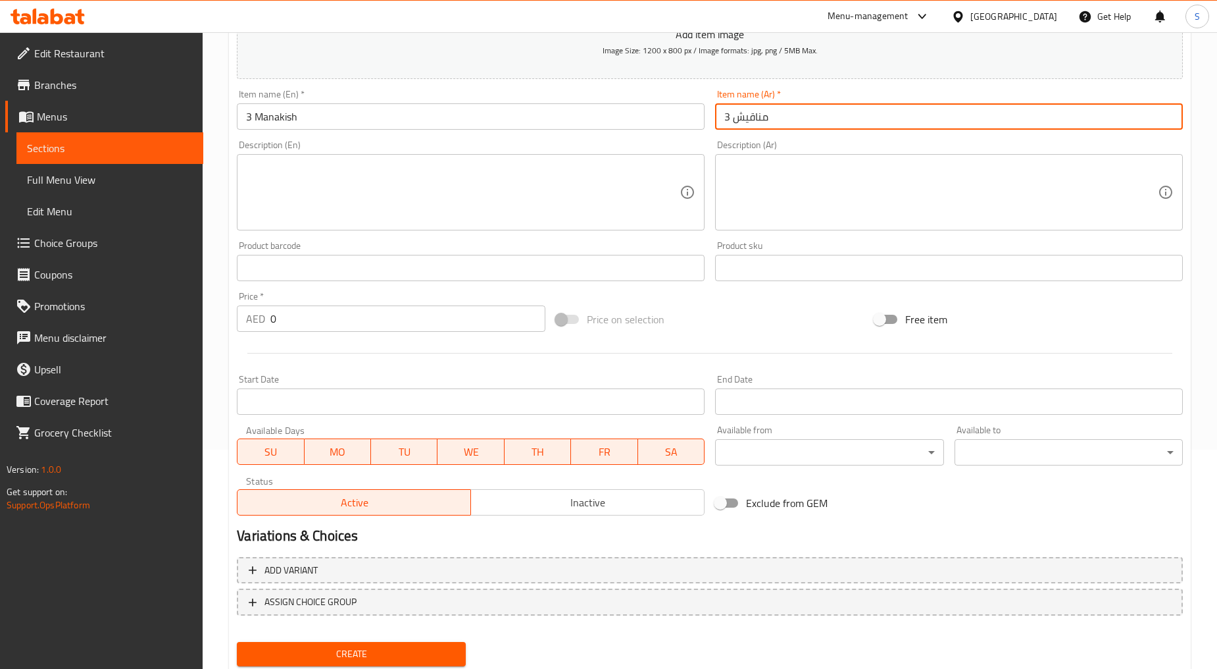
type input "3 مناقيش"
click at [307, 402] on input "Start Date" at bounding box center [471, 401] width 468 height 26
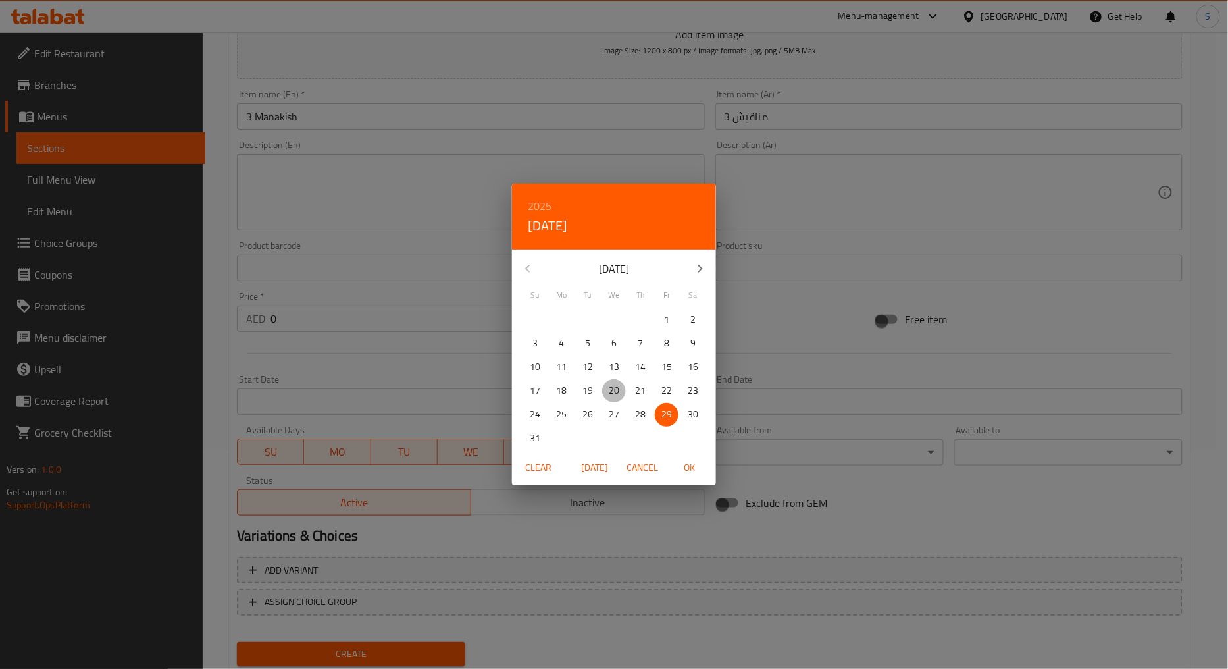
click at [617, 388] on p "20" at bounding box center [614, 390] width 11 height 16
click at [690, 474] on span "OK" at bounding box center [690, 467] width 32 height 16
type input "[DATE]"
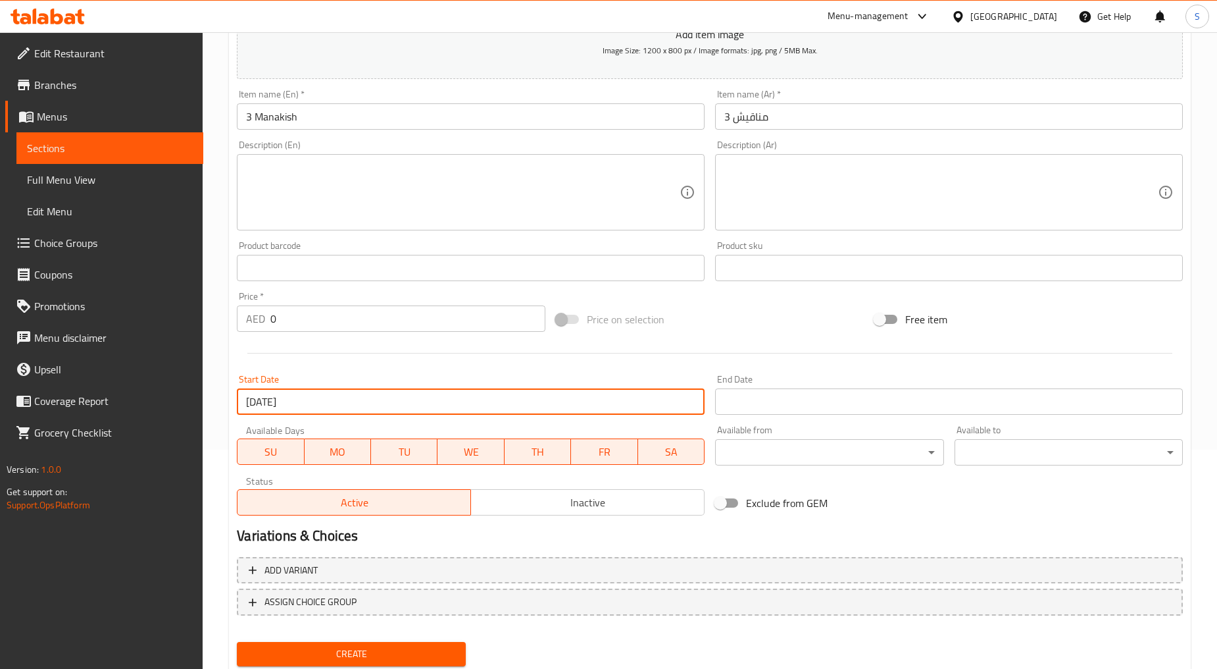
click at [765, 406] on input "Start Date" at bounding box center [949, 401] width 468 height 26
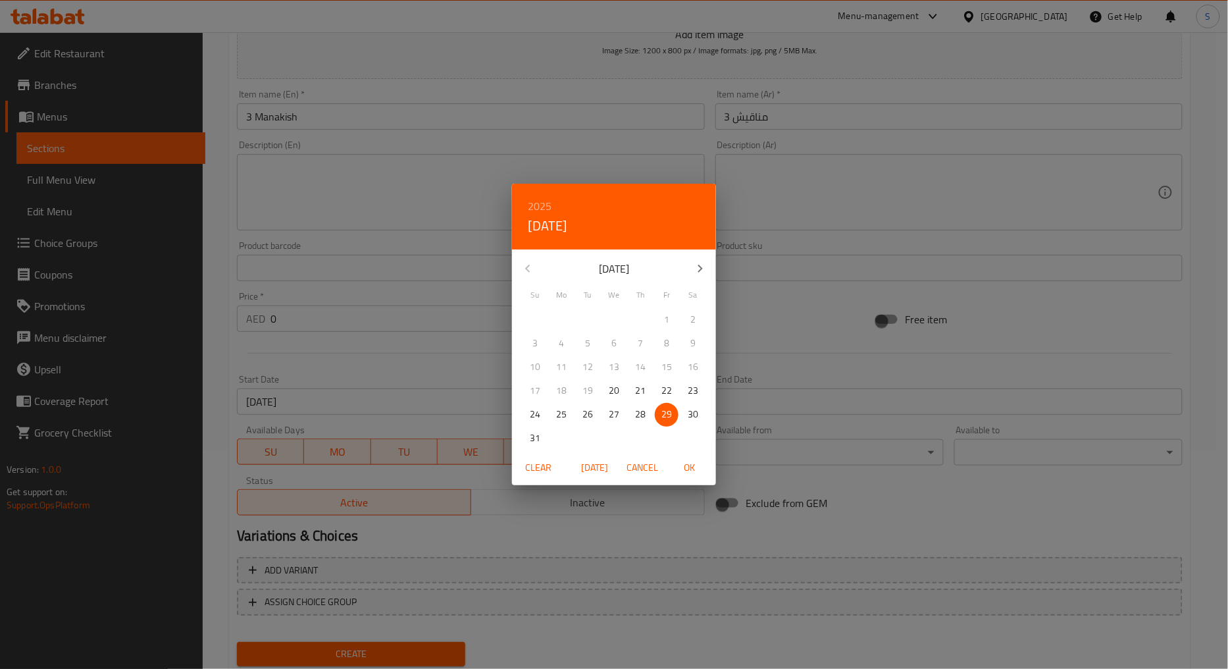
click at [695, 268] on icon "button" at bounding box center [700, 269] width 16 height 16
click at [619, 324] on span "1" at bounding box center [614, 319] width 24 height 16
click at [688, 470] on span "OK" at bounding box center [690, 467] width 32 height 16
type input "[DATE]"
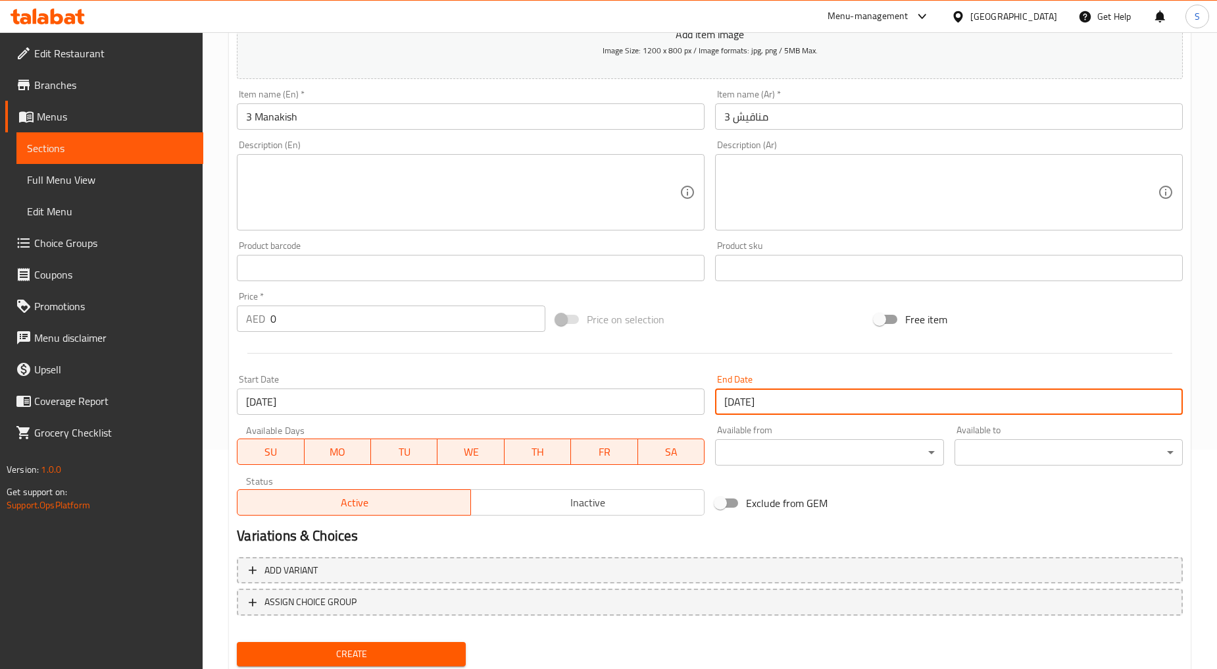
click at [610, 504] on span "Inactive" at bounding box center [587, 502] width 223 height 19
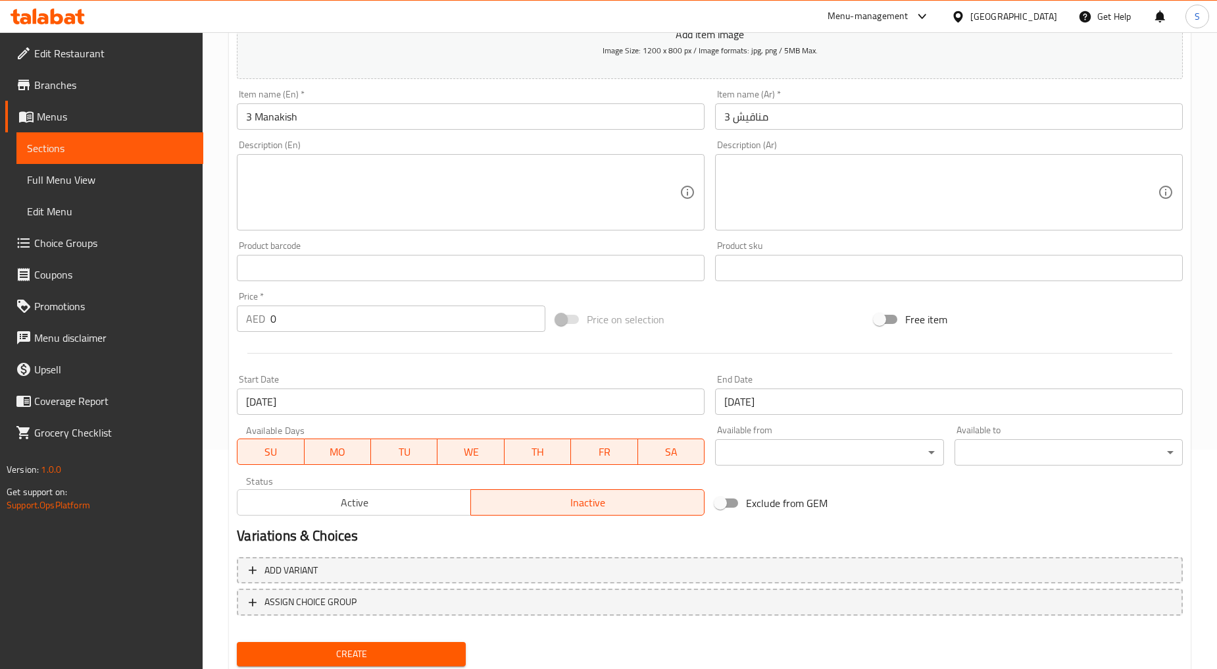
click at [336, 326] on input "0" at bounding box center [407, 318] width 275 height 26
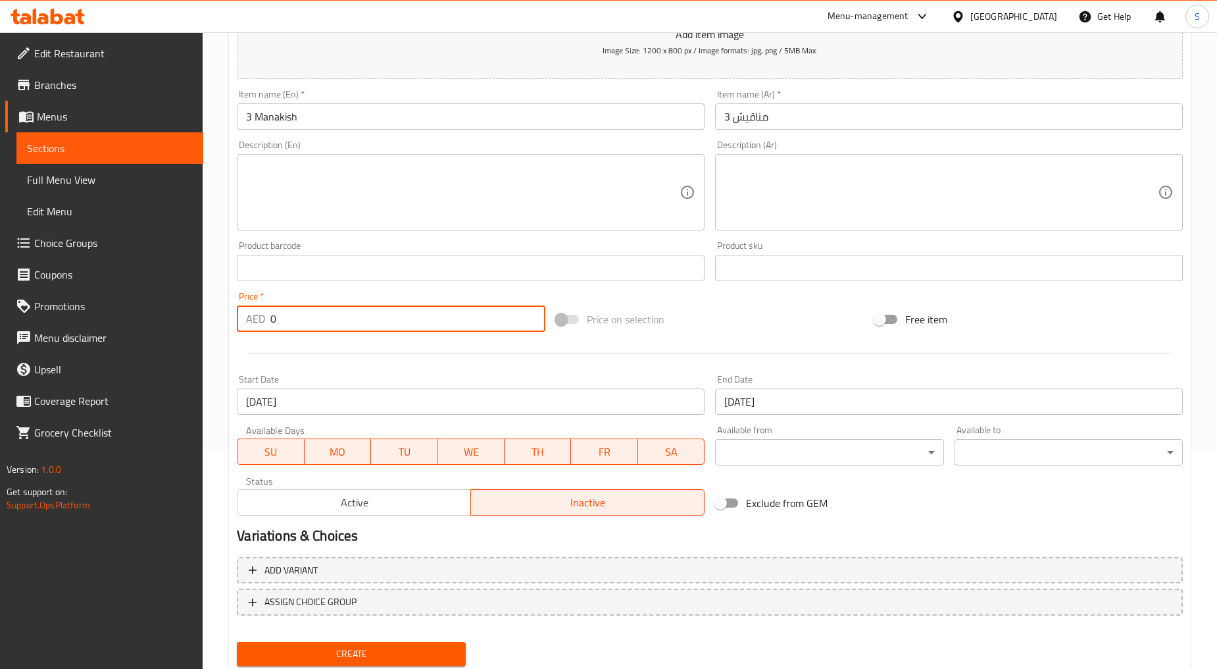
click at [336, 326] on input "0" at bounding box center [407, 318] width 275 height 26
paste input "48"
type input "48"
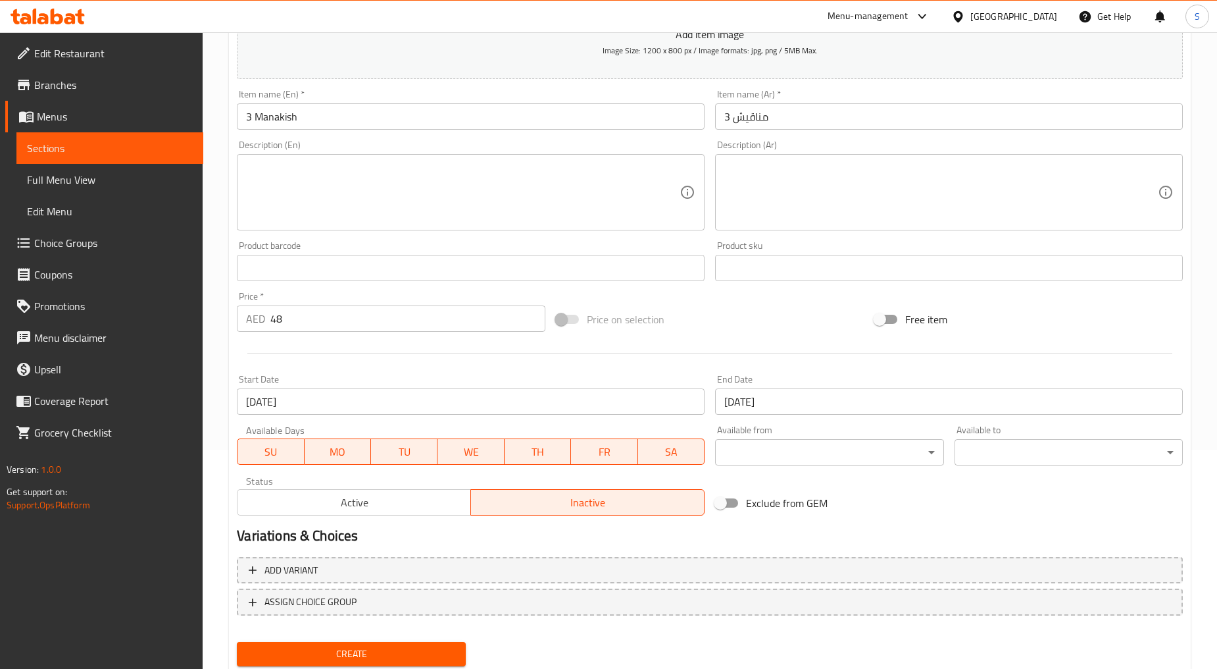
click at [361, 345] on div at bounding box center [710, 353] width 957 height 32
click at [357, 642] on button "Create" at bounding box center [351, 654] width 228 height 24
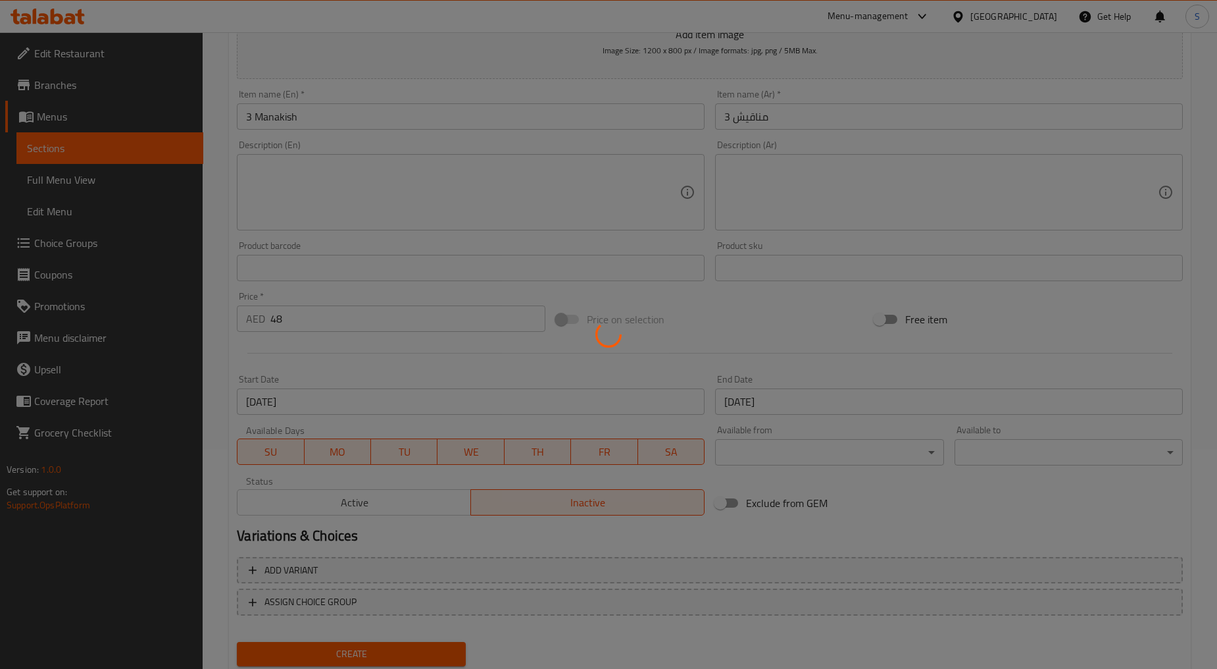
type input "0"
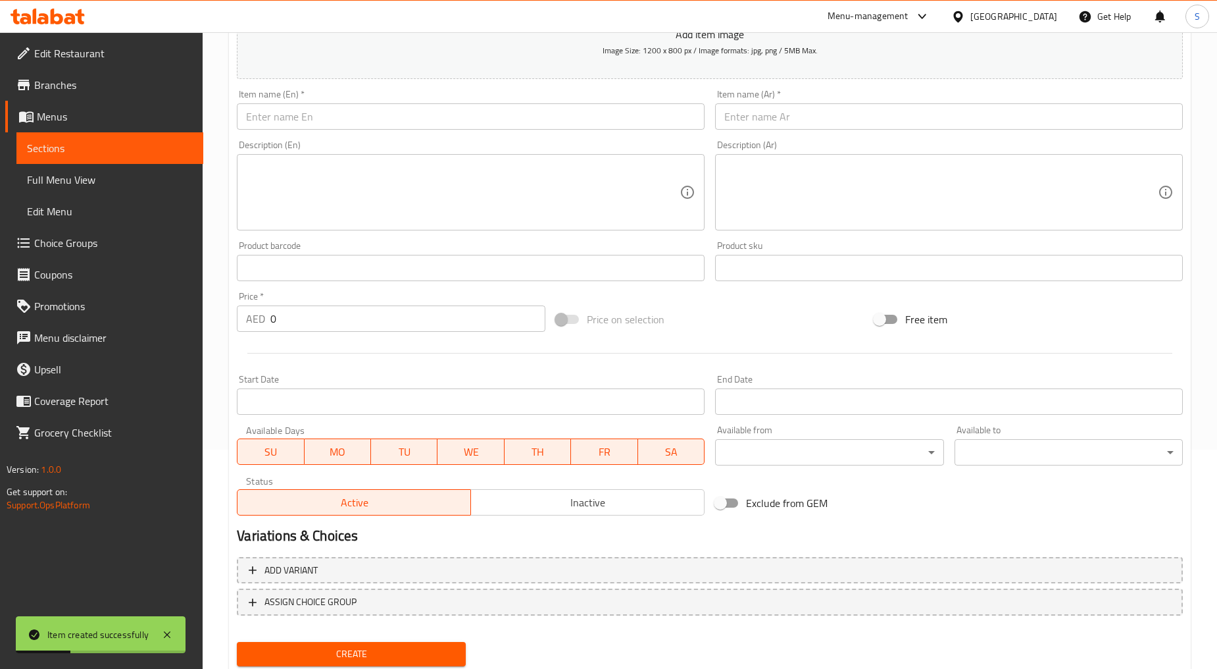
click at [66, 243] on span "Choice Groups" at bounding box center [113, 243] width 159 height 16
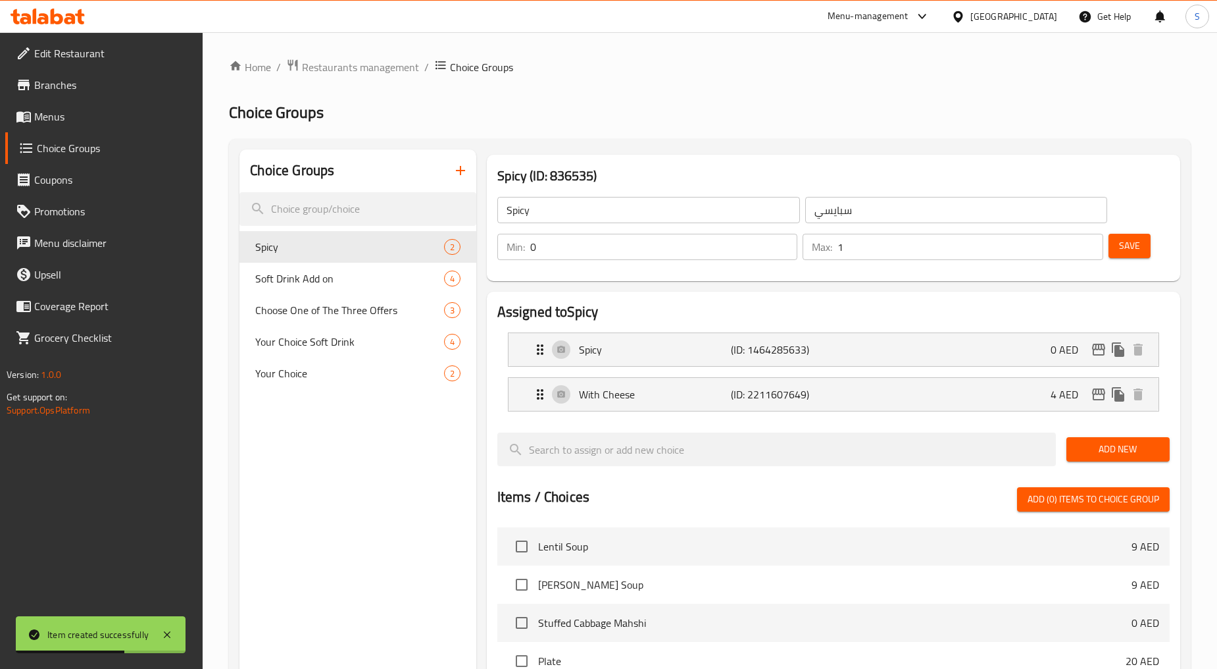
click at [457, 173] on icon "button" at bounding box center [461, 171] width 16 height 16
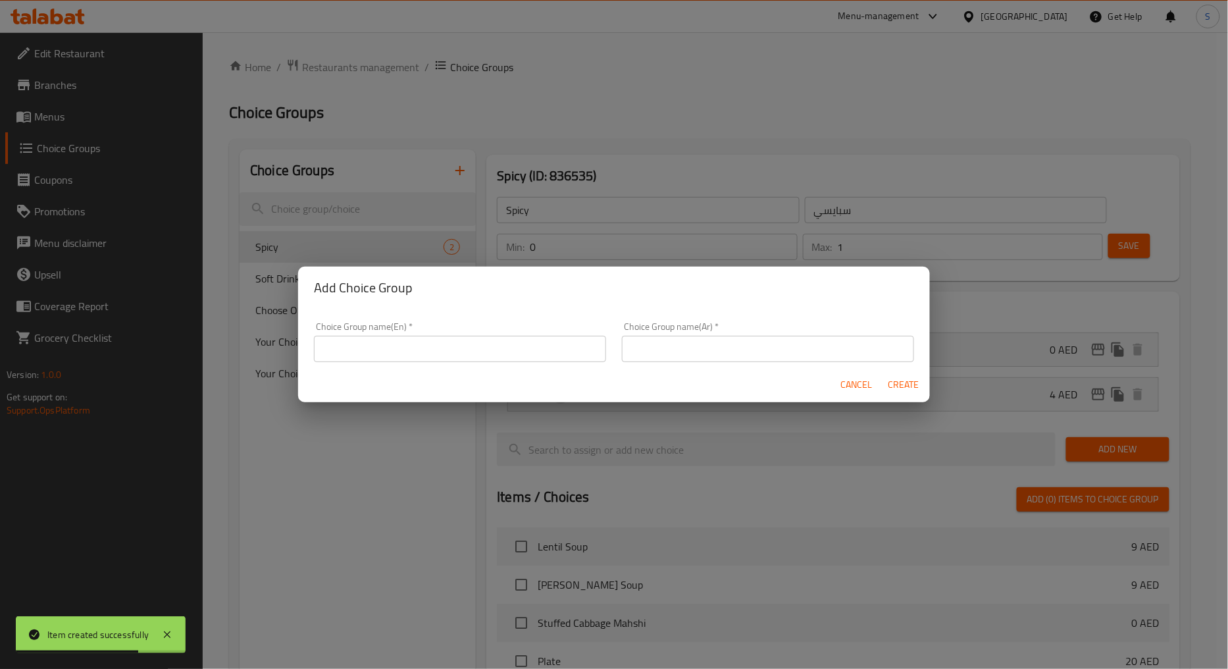
click at [399, 359] on input "text" at bounding box center [460, 349] width 292 height 26
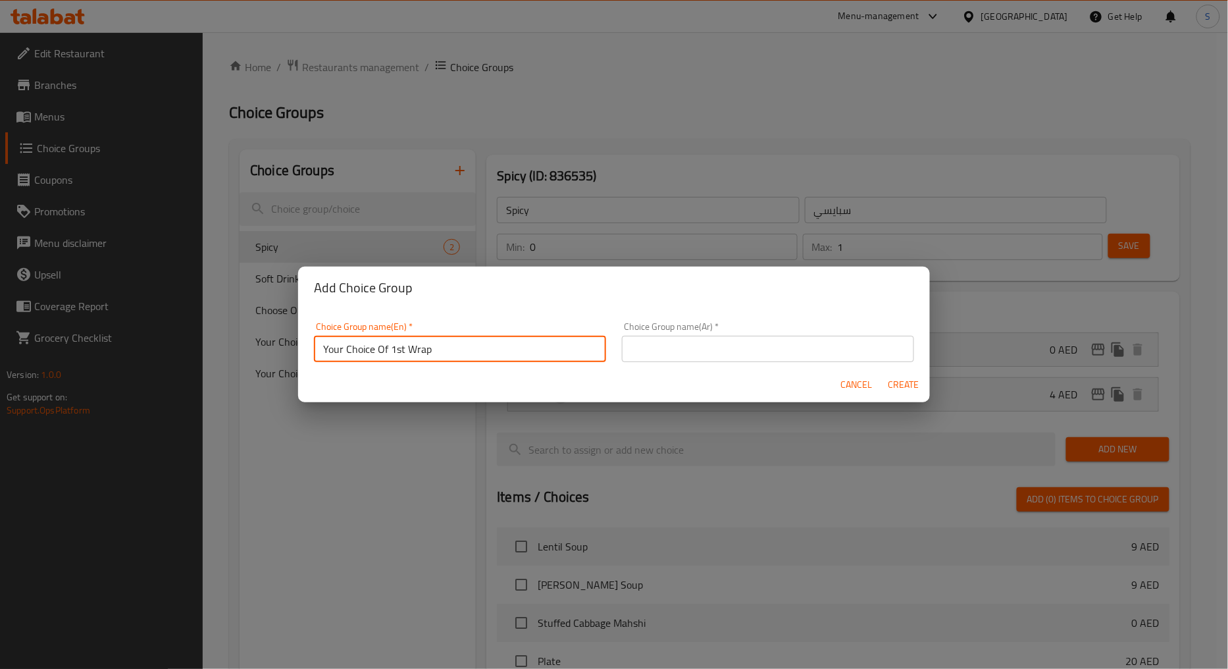
click at [418, 353] on input "Your Choice Of 1st Wrap" at bounding box center [460, 349] width 292 height 26
paste input "Manoucheh"
click at [428, 346] on input "Your Choice Of 1st Manoucheh" at bounding box center [460, 349] width 292 height 26
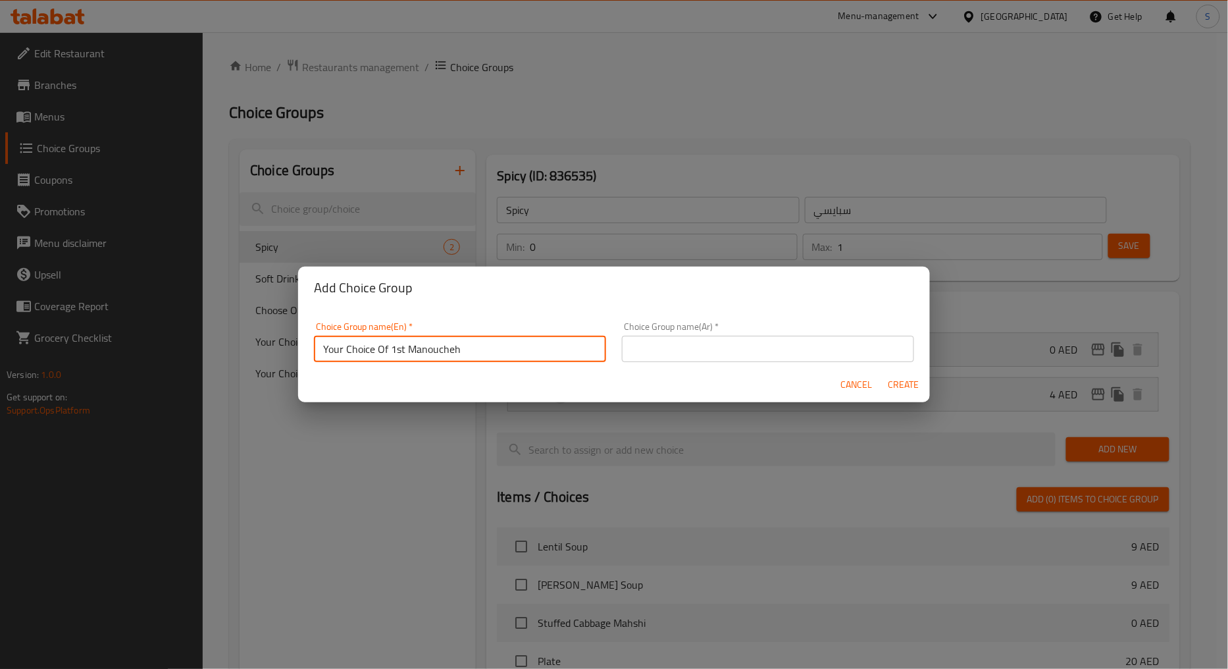
click at [428, 346] on input "Your Choice Of 1st Manoucheh" at bounding box center [460, 349] width 292 height 26
type input "Your Choice Of 1st Manoucheh"
click at [680, 344] on input "text" at bounding box center [768, 349] width 292 height 26
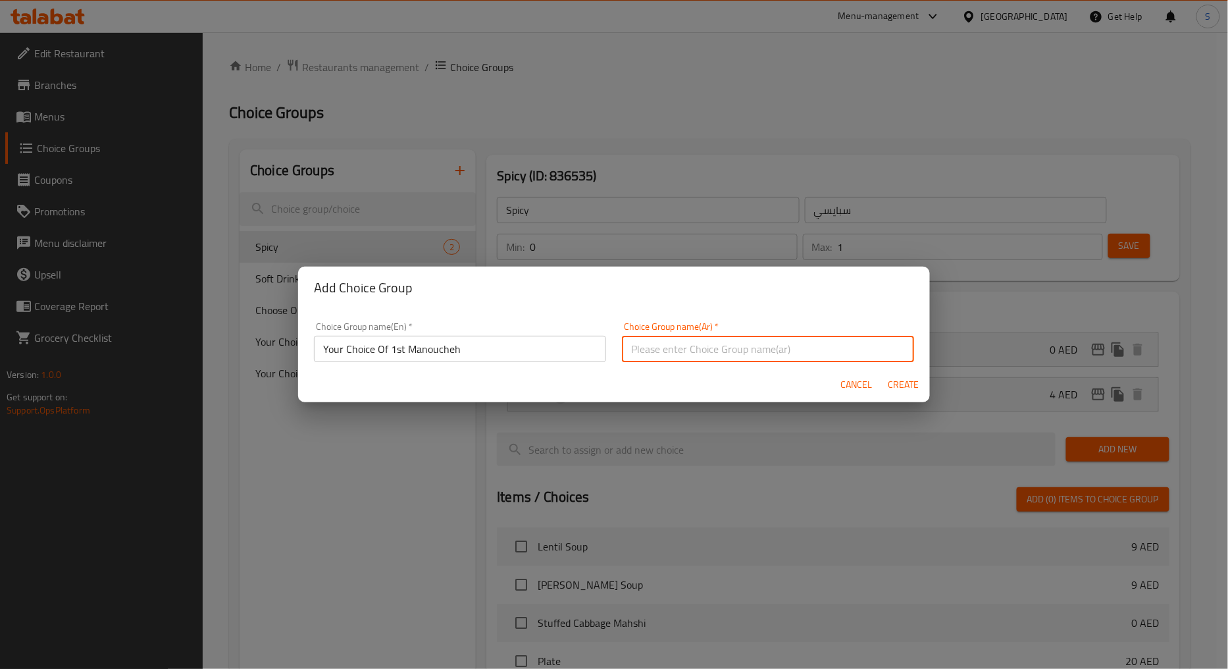
paste input "اختيارك من المنقوشة الأولى"
type input "اختيارك من المنقوشة الأولى"
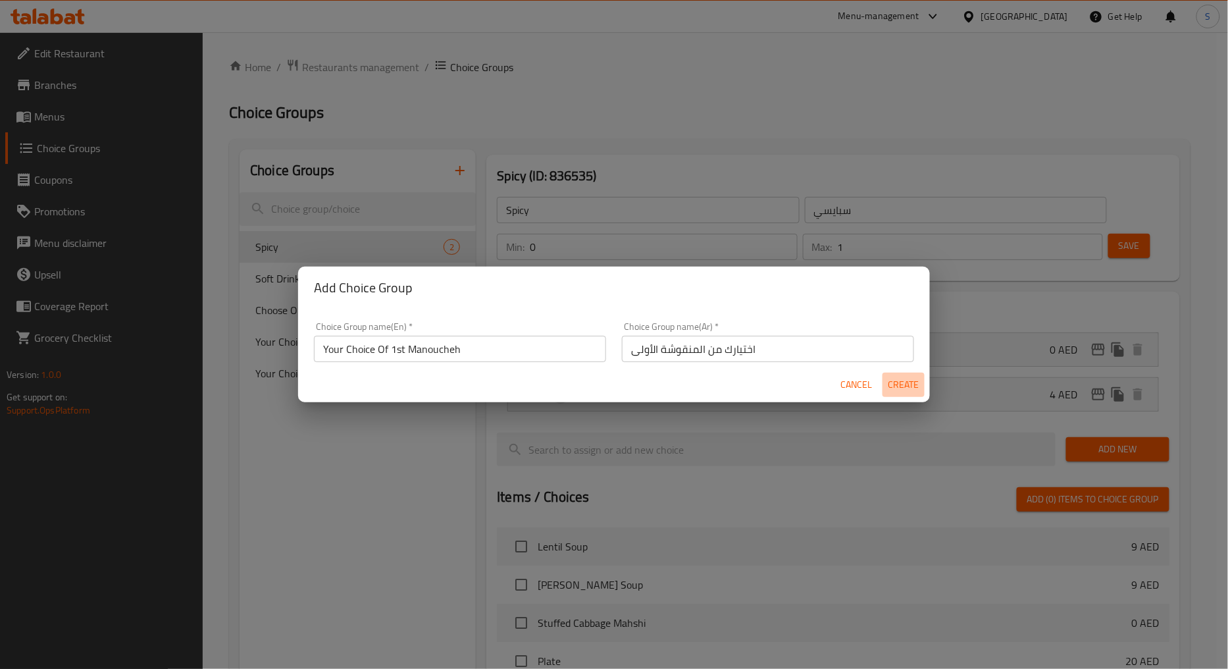
click at [902, 388] on span "Create" at bounding box center [904, 384] width 32 height 16
type input "Your Choice Of 1st Manoucheh"
type input "اختيارك من المنقوشة الأولى"
type input "0"
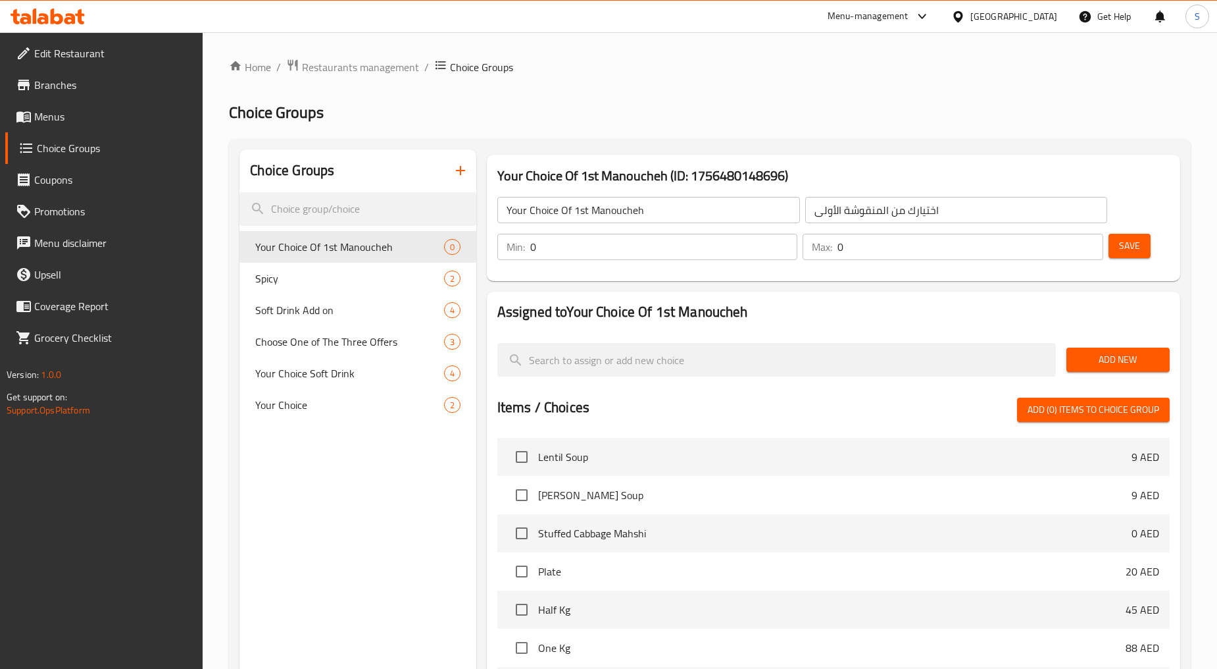
click at [564, 245] on input "0" at bounding box center [664, 247] width 268 height 26
type input "1"
click at [930, 242] on input "0" at bounding box center [971, 247] width 266 height 26
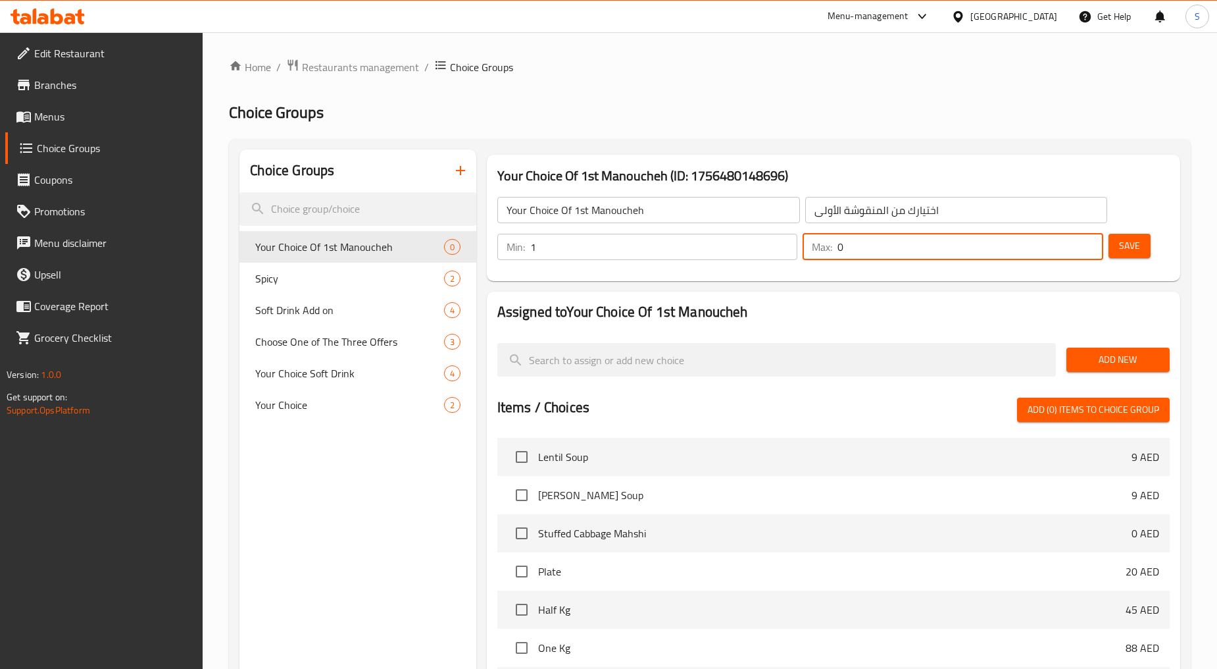
click at [930, 242] on input "0" at bounding box center [971, 247] width 266 height 26
type input "1"
click at [1114, 354] on span "Add New" at bounding box center [1118, 359] width 82 height 16
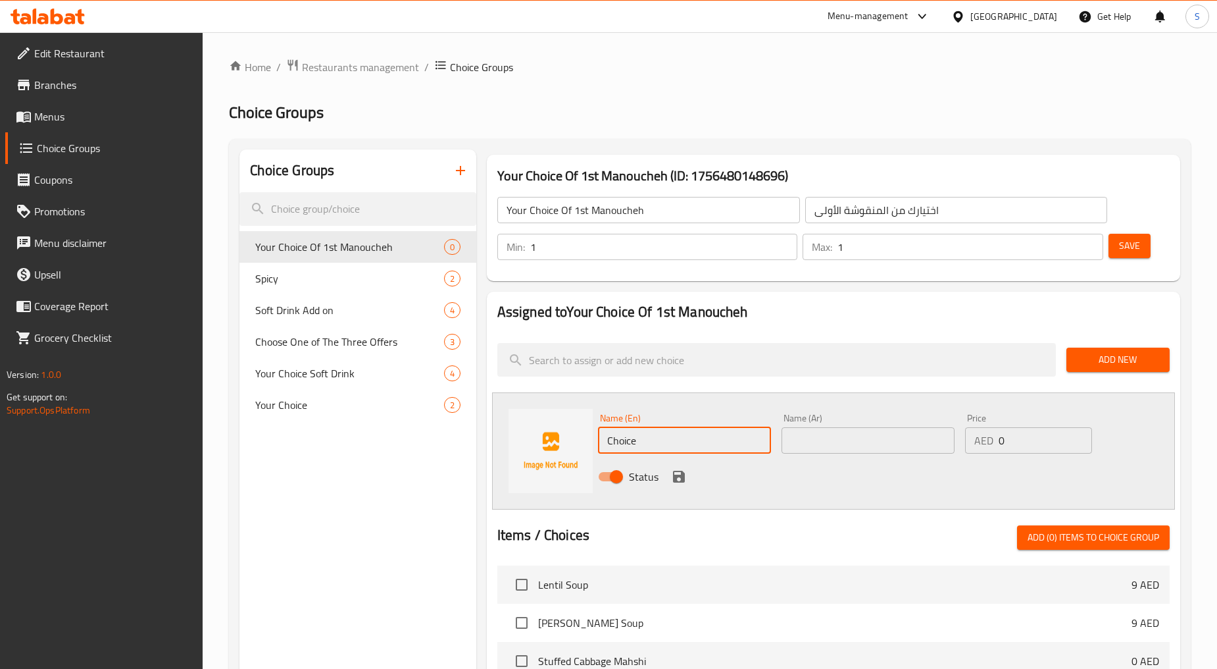
click at [634, 442] on input "Choice" at bounding box center [684, 440] width 173 height 26
paste input "Meat Ajeen With Cheese Mankosha"
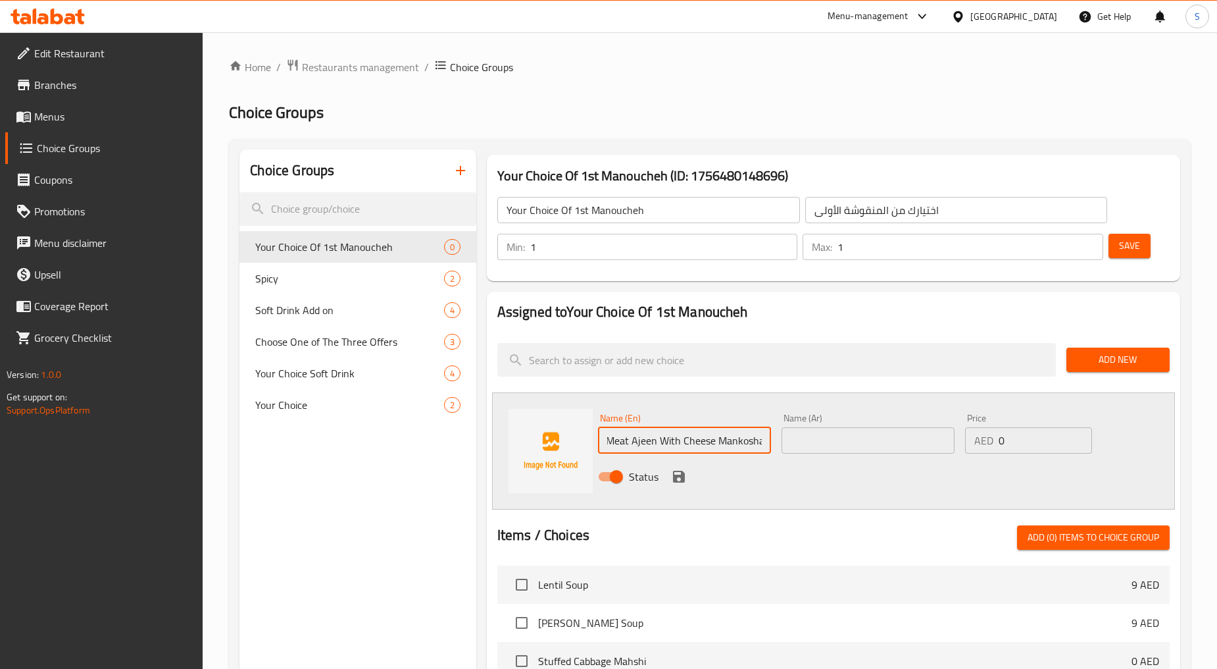
type input "Meat Ajeen With Cheese Mankosha"
click at [829, 444] on input "text" at bounding box center [868, 440] width 173 height 26
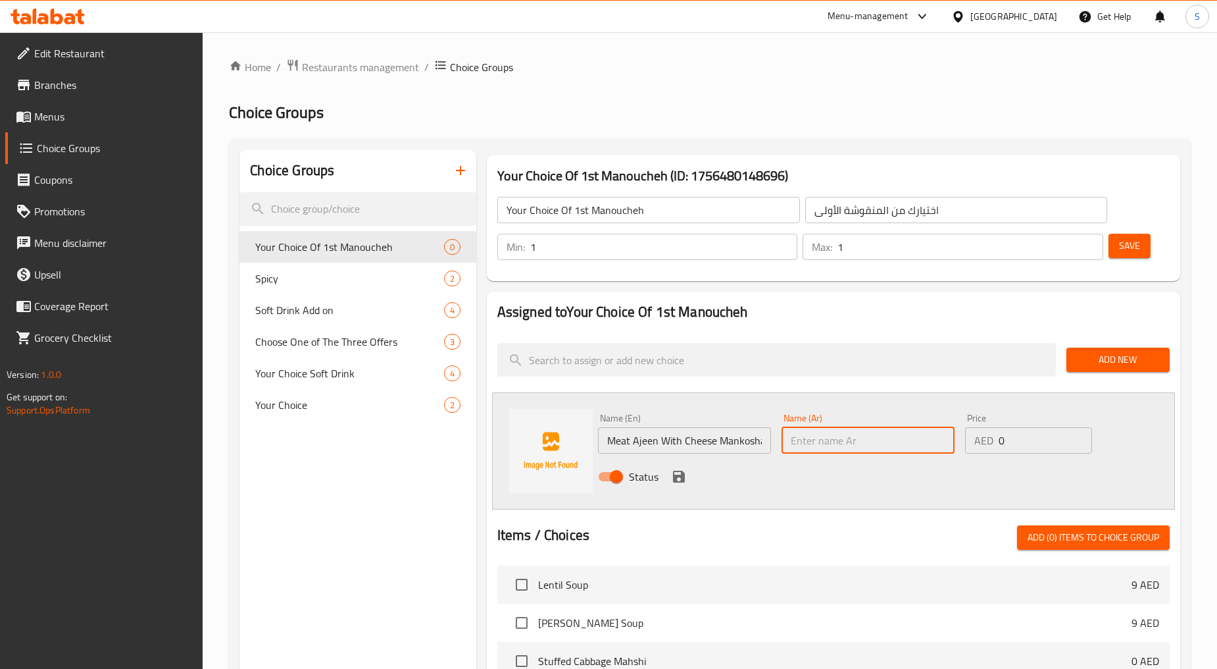
paste input "عجين لحم مع جبنة منقوشة"
click at [836, 441] on input "عجين لحم مع جبنة منقوشة" at bounding box center [868, 440] width 173 height 26
click at [896, 443] on input "عجين لحم مع منقوشة" at bounding box center [868, 440] width 173 height 26
paste input "جبنة"
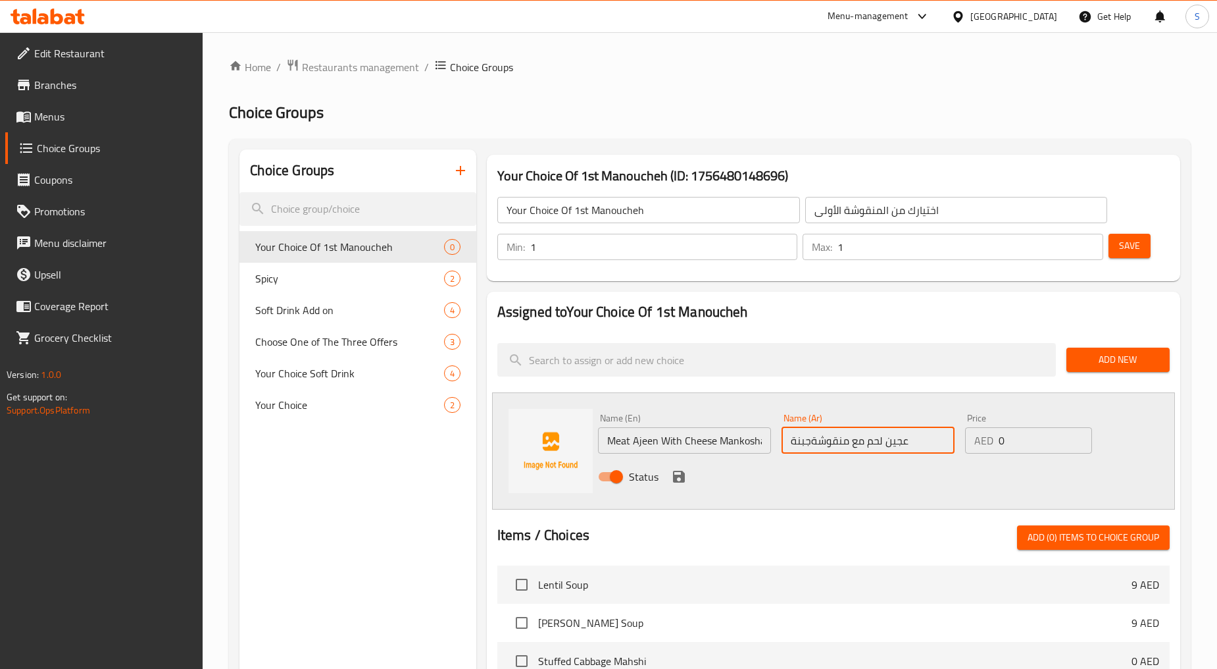
click at [812, 444] on input "عجين لحم مع منقوشةجبنة" at bounding box center [868, 440] width 173 height 26
click at [899, 443] on input "عجين لحم مع منقوشة جبنة" at bounding box center [868, 440] width 173 height 26
type input "عجين لحم مع منقوشة جبنة"
click at [674, 474] on icon "save" at bounding box center [679, 476] width 16 height 16
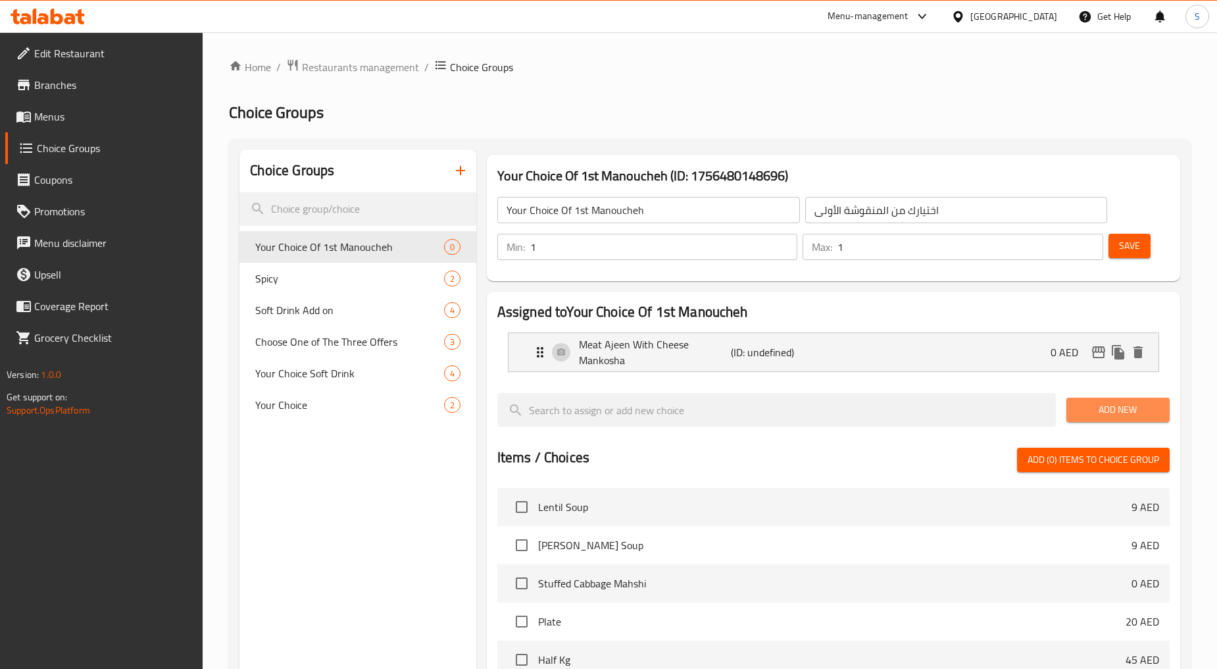
click at [1110, 413] on span "Add New" at bounding box center [1118, 409] width 82 height 16
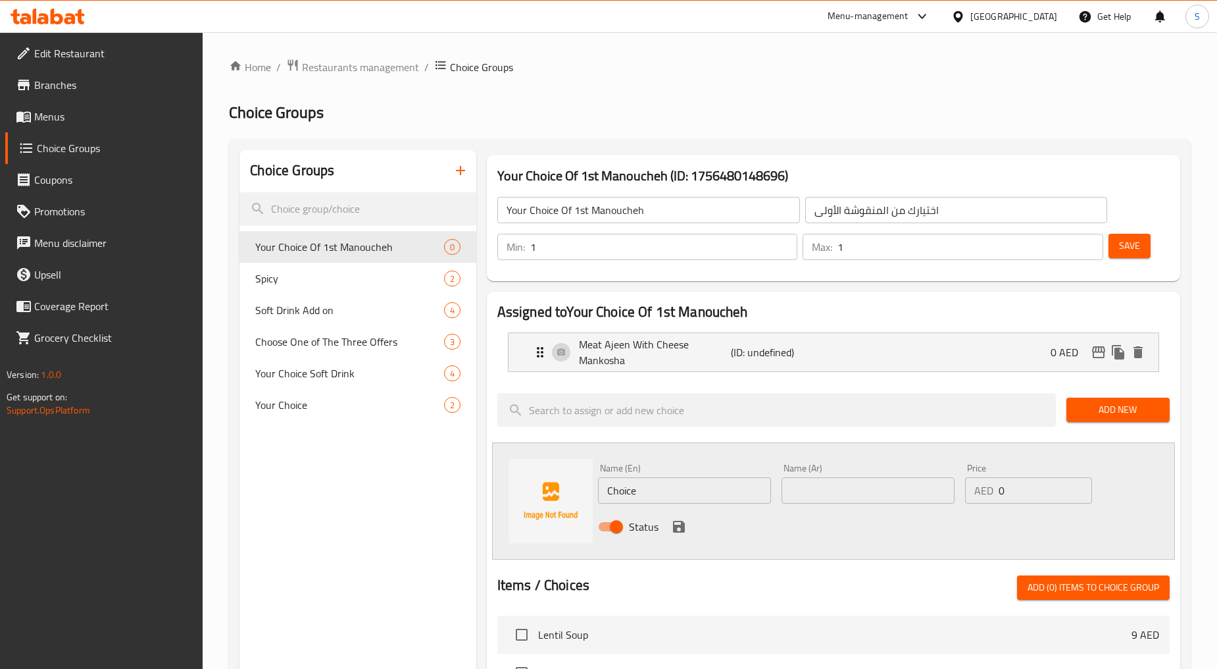
click at [712, 490] on input "Choice" at bounding box center [684, 490] width 173 height 26
paste input "Manakish Beef Shawarma And Cheese"
type input "Manakish Beef Shawarma And Cheese"
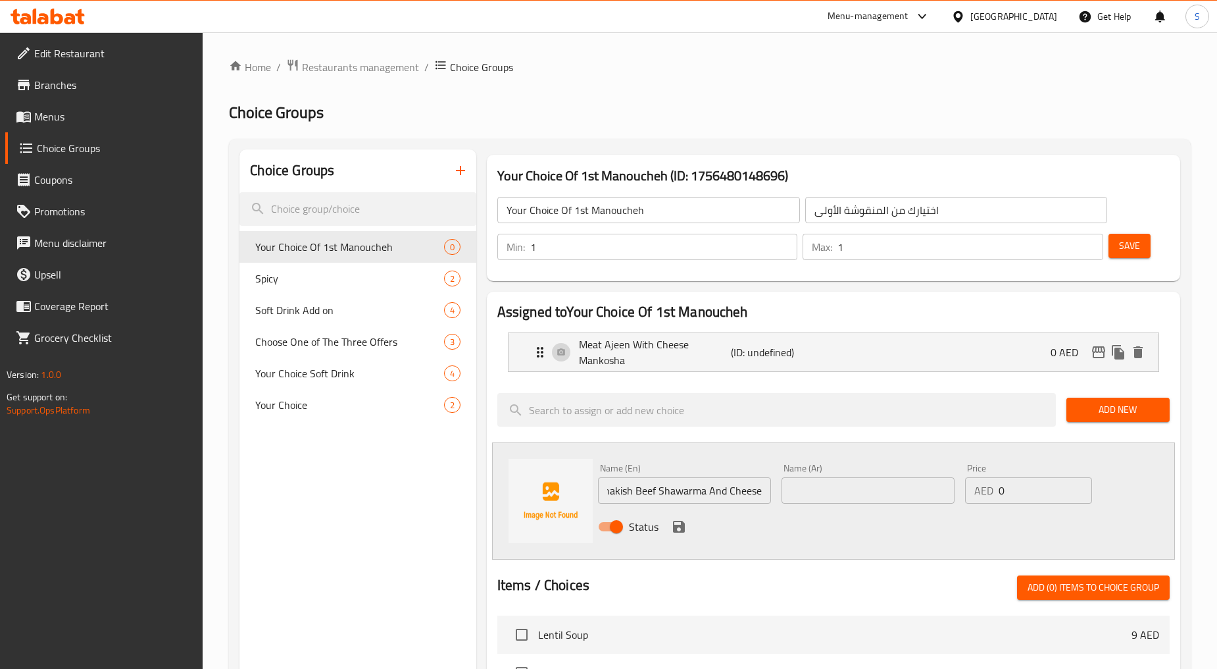
scroll to position [0, 0]
click at [838, 492] on input "text" at bounding box center [868, 490] width 173 height 26
paste input "مناقيش شاورما لحم وجبن"
click at [792, 494] on input "مناقيش شاورما لحم وجبن" at bounding box center [868, 490] width 173 height 26
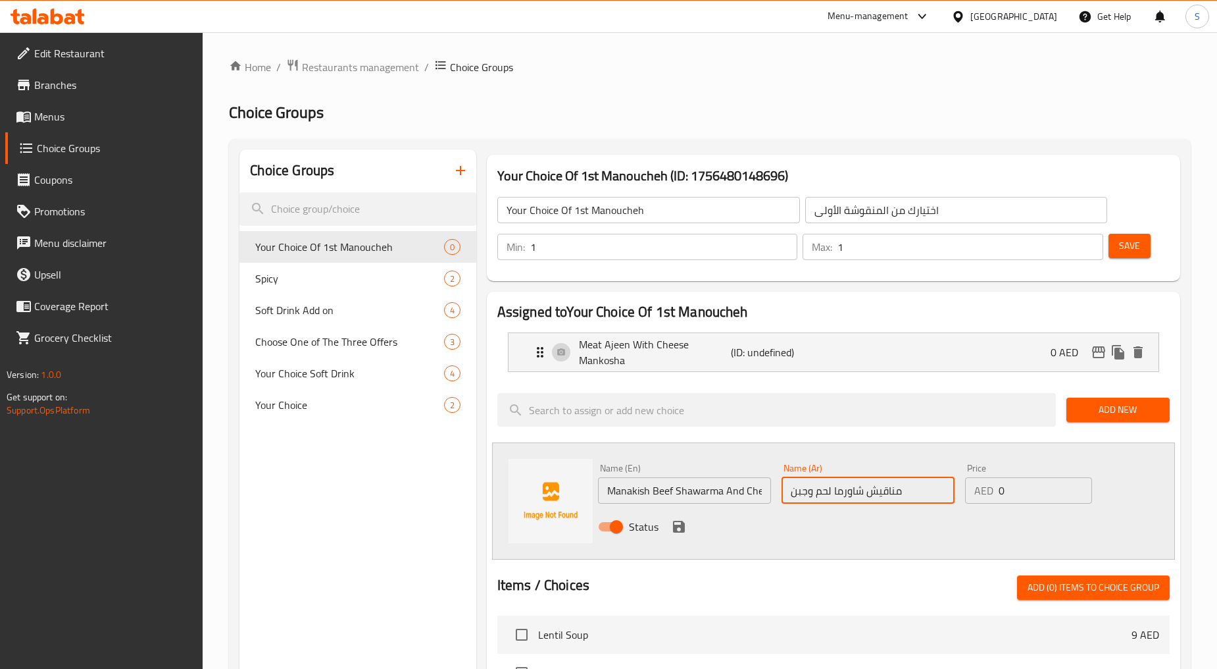
click at [792, 494] on input "مناقيش شاورما لحم وجبن" at bounding box center [868, 490] width 173 height 26
click at [798, 491] on input "مناقيش شاورما لحم وجبن" at bounding box center [868, 490] width 173 height 26
type input "مناقيش شاورما لحم وجبنة"
click at [685, 531] on icon "save" at bounding box center [679, 526] width 16 height 16
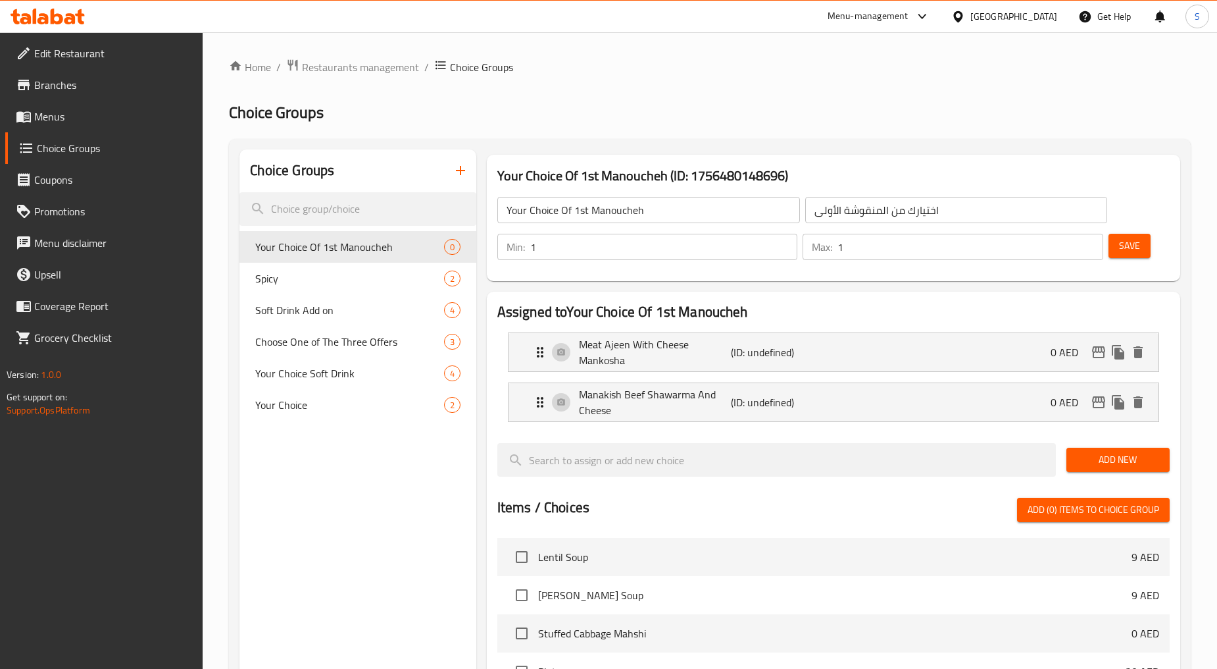
click at [1106, 456] on span "Add New" at bounding box center [1118, 459] width 82 height 16
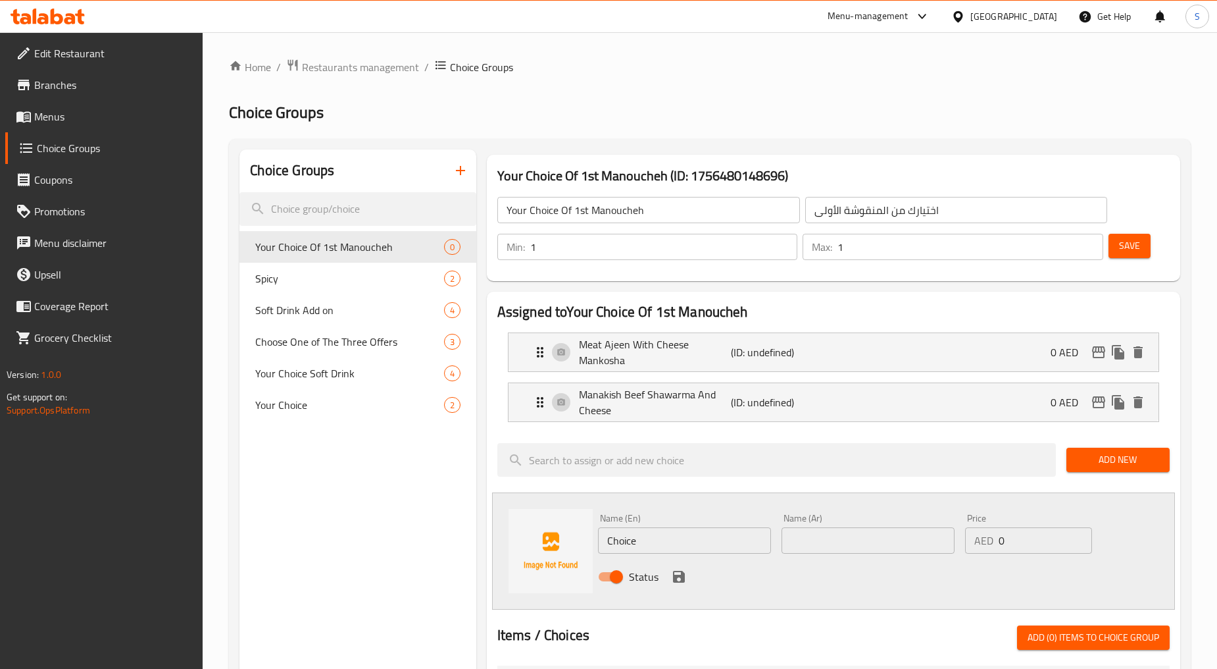
click at [875, 423] on li "Manakish Beef Shawarma And Cheese (ID: undefined) 0 AED Name (En) Manakish Beef…" at bounding box center [833, 402] width 672 height 50
click at [874, 419] on div "Manakish Beef Shawarma And Cheese (ID: undefined) 0 AED" at bounding box center [837, 402] width 611 height 38
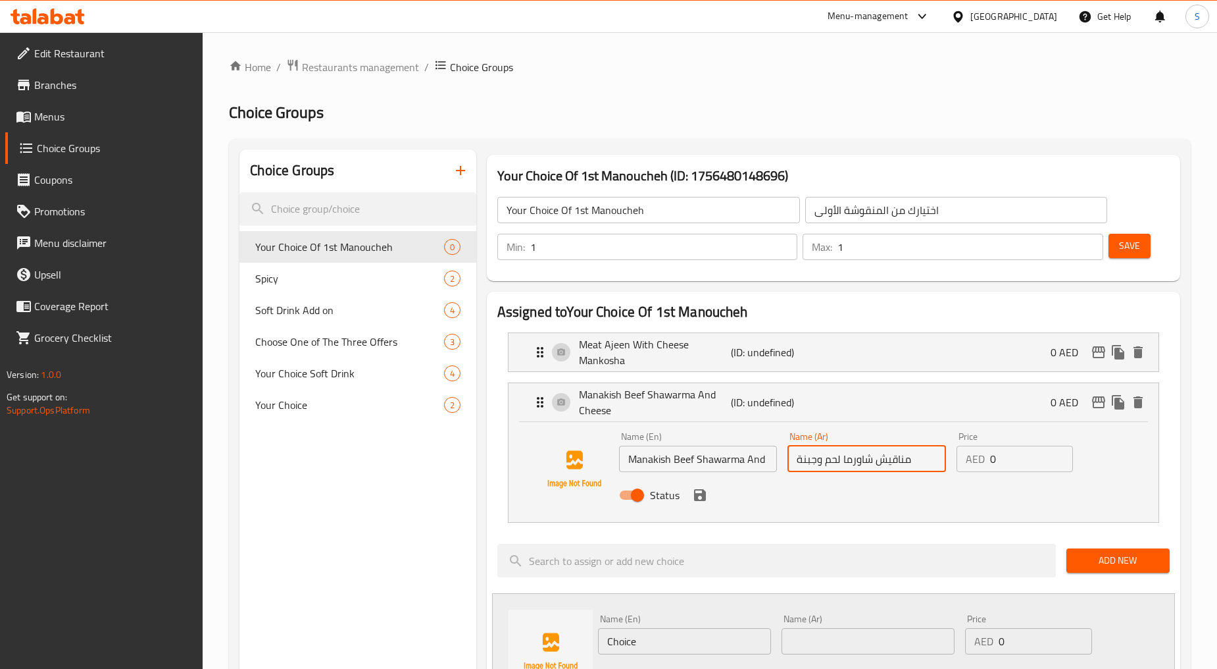
click at [824, 461] on input "مناقيش شاورما لحم وجبنة" at bounding box center [867, 458] width 159 height 26
click at [702, 502] on icon "save" at bounding box center [700, 495] width 16 height 16
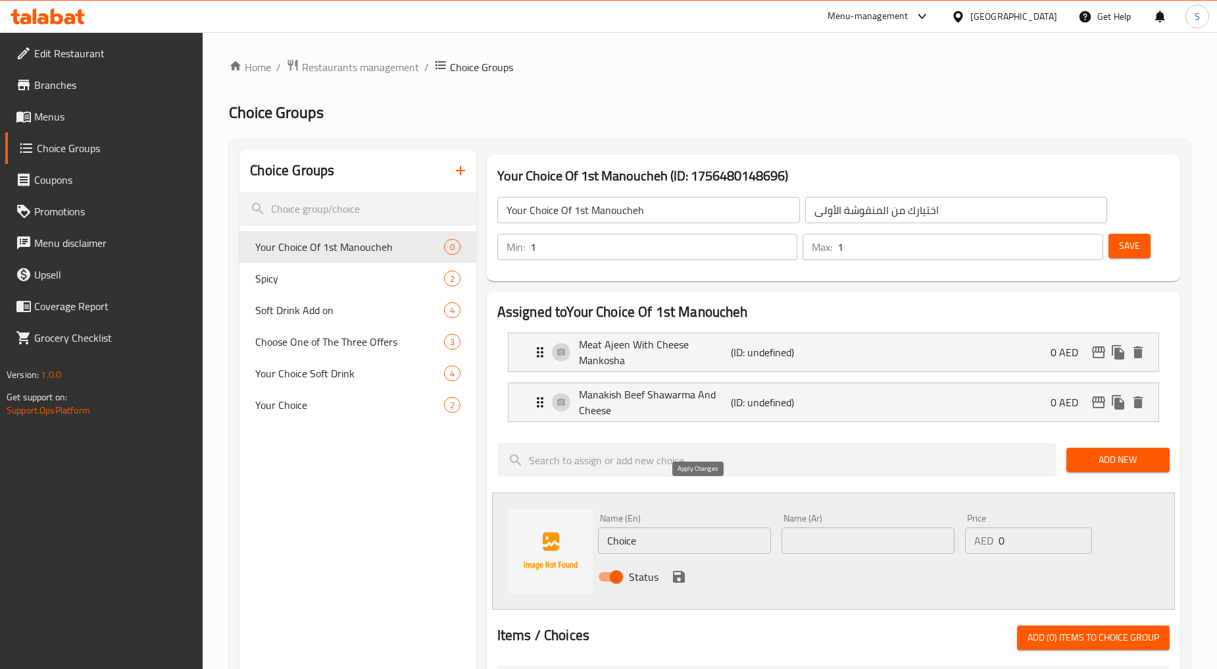
type input "مناقيش شاورما لحم بقري وجبنة"
click at [667, 542] on input "Choice" at bounding box center [684, 540] width 173 height 26
paste input "Manakish Kraft Honey"
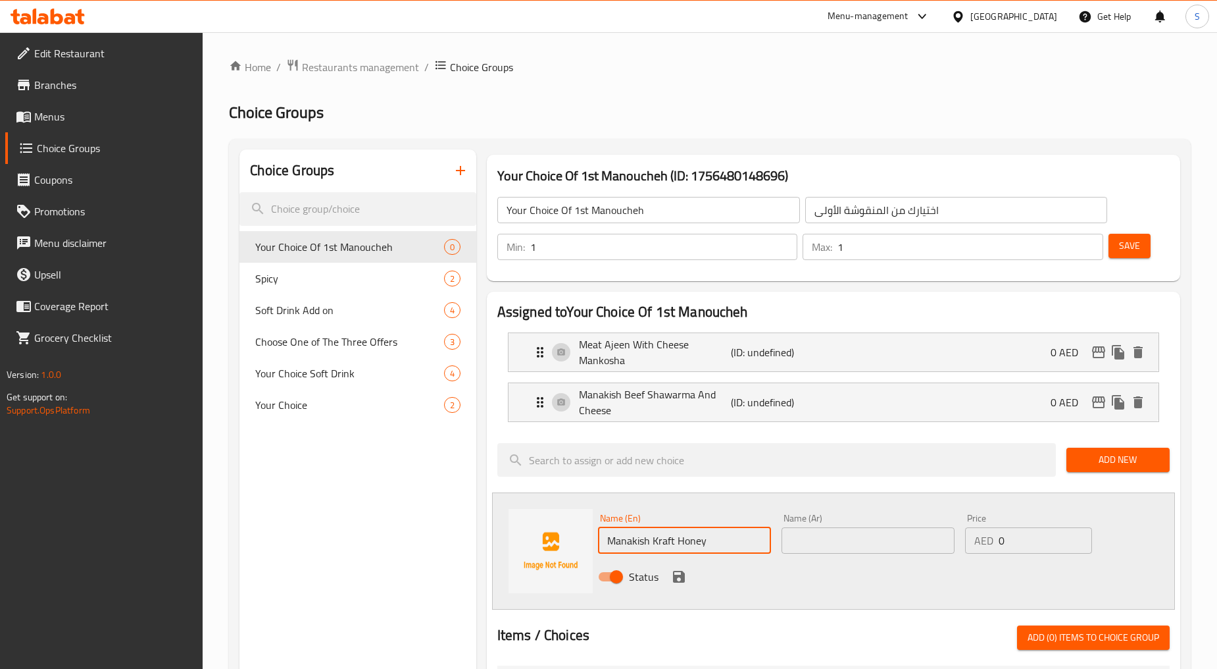
type input "Manakish Kraft Honey"
click at [855, 542] on input "text" at bounding box center [868, 540] width 173 height 26
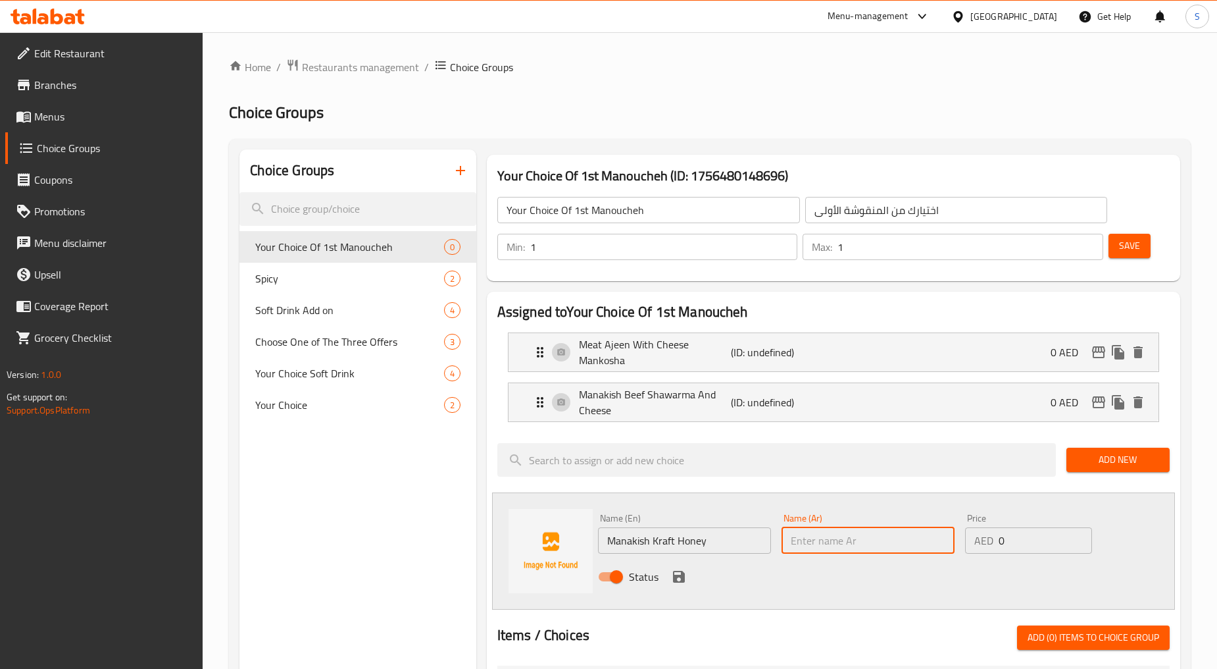
click at [845, 551] on input "text" at bounding box center [868, 540] width 173 height 26
type input "مناقيش كرافت عسل"
click at [683, 571] on icon "save" at bounding box center [679, 577] width 16 height 16
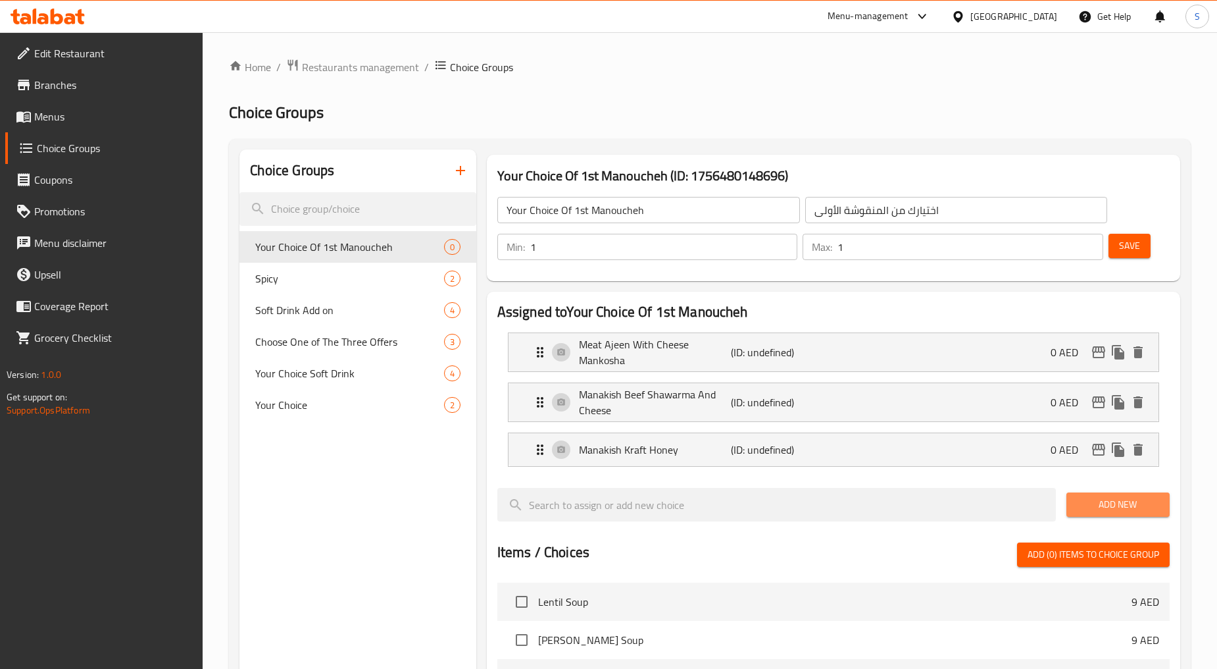
click at [1115, 509] on span "Add New" at bounding box center [1118, 504] width 82 height 16
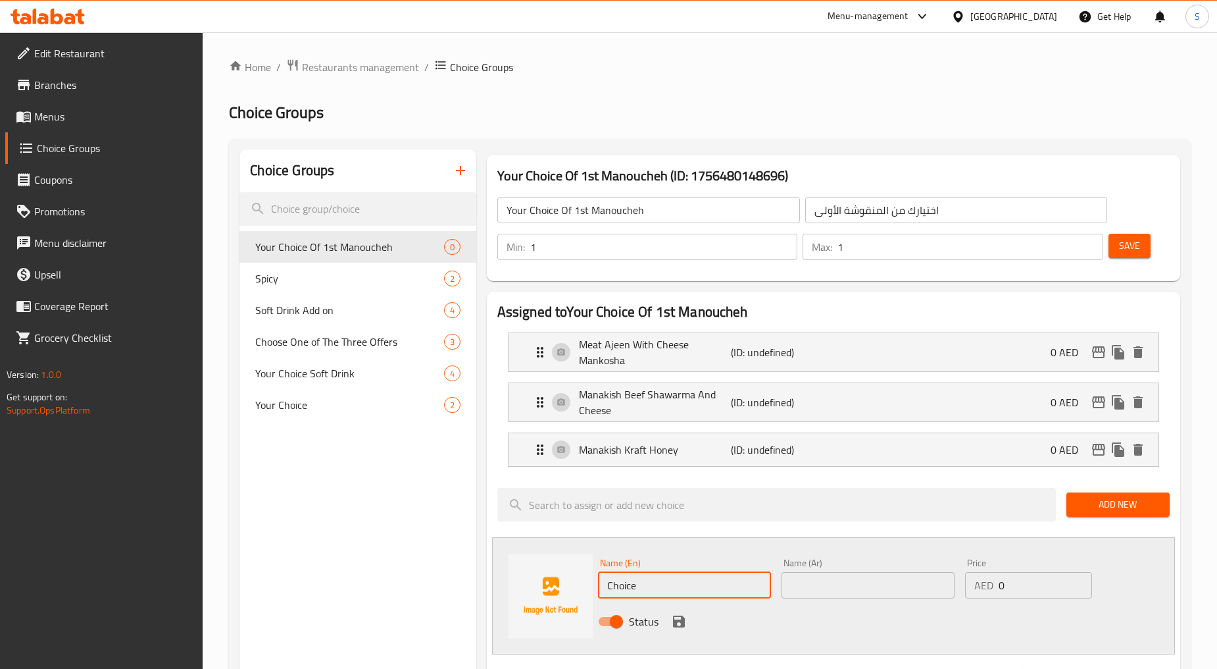
click at [659, 578] on input "Choice" at bounding box center [684, 585] width 173 height 26
paste input "[PERSON_NAME]"
type input "[PERSON_NAME]"
click at [813, 584] on input "text" at bounding box center [868, 585] width 173 height 26
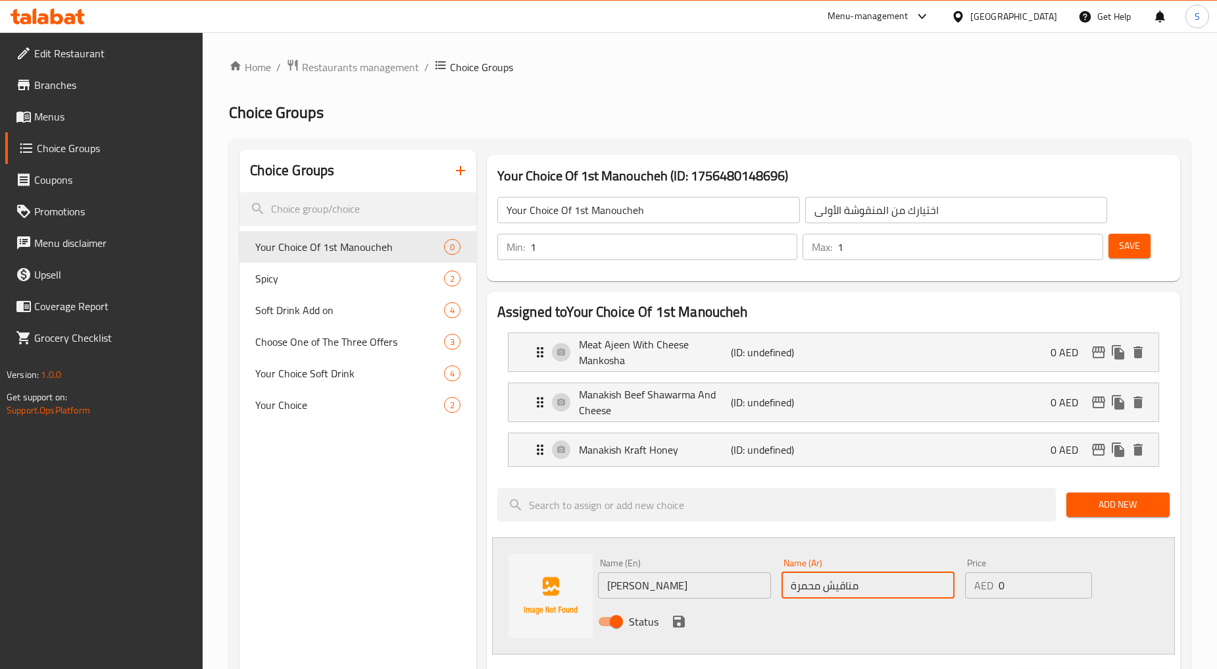
type input "مناقيش محمرة"
click at [681, 613] on icon "save" at bounding box center [679, 621] width 16 height 16
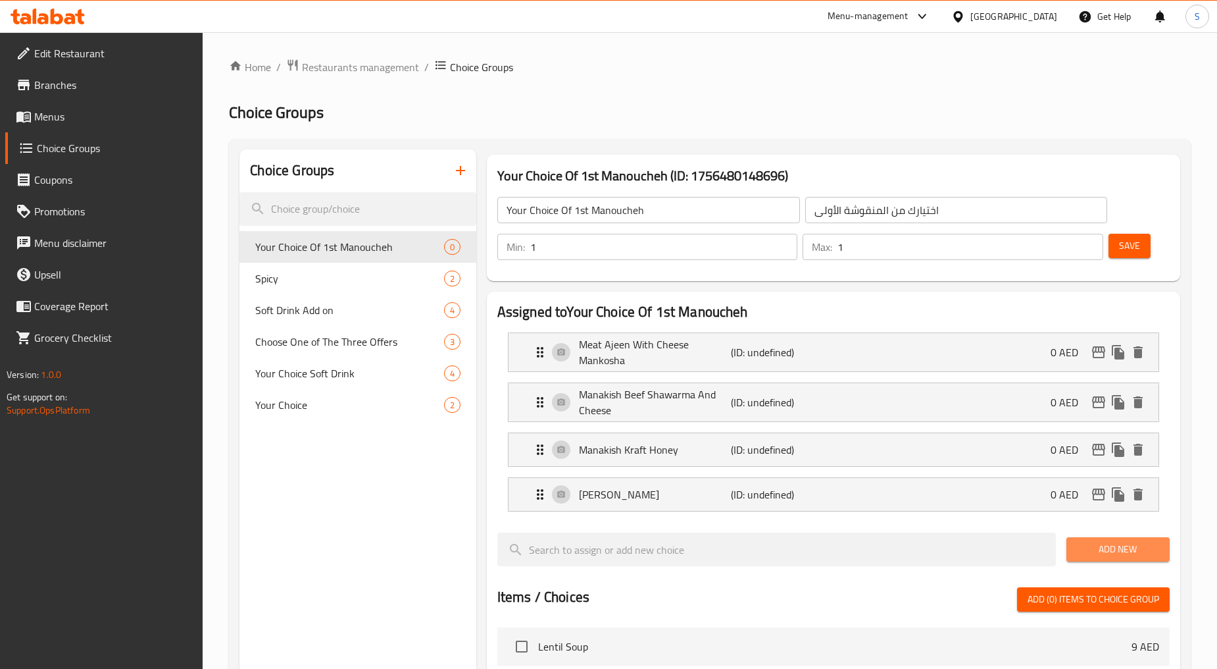
click at [1117, 557] on button "Add New" at bounding box center [1118, 549] width 103 height 24
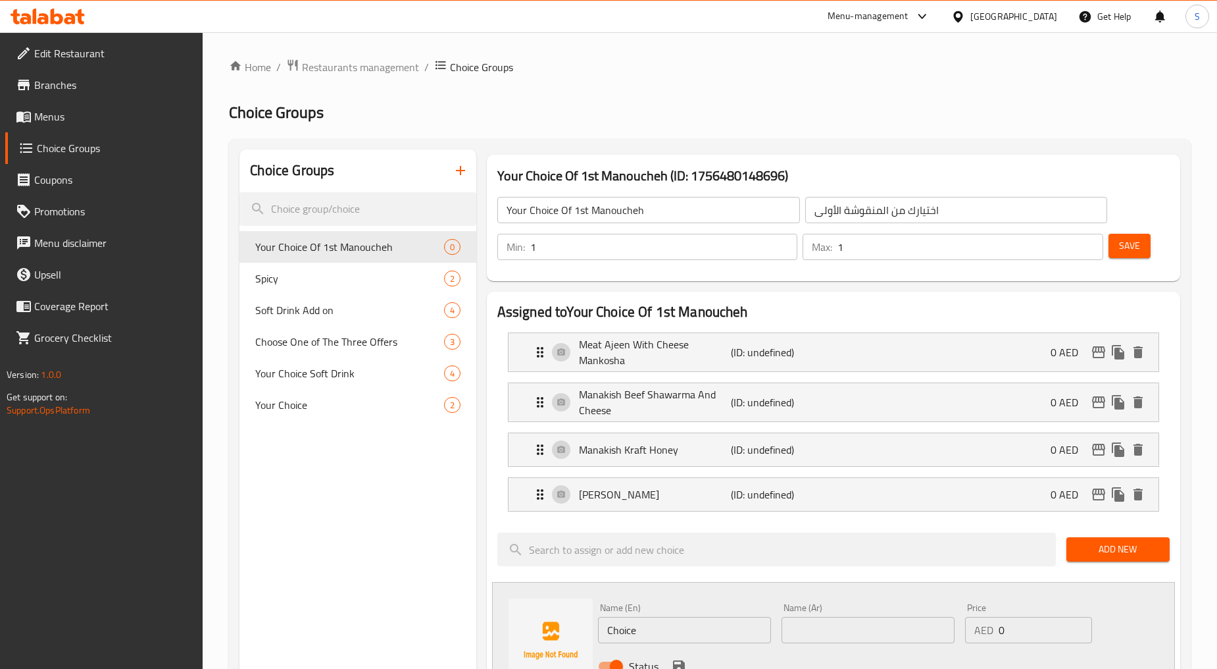
click at [706, 617] on input "Choice" at bounding box center [684, 630] width 173 height 26
paste input "[PERSON_NAME] and Kashkaval"
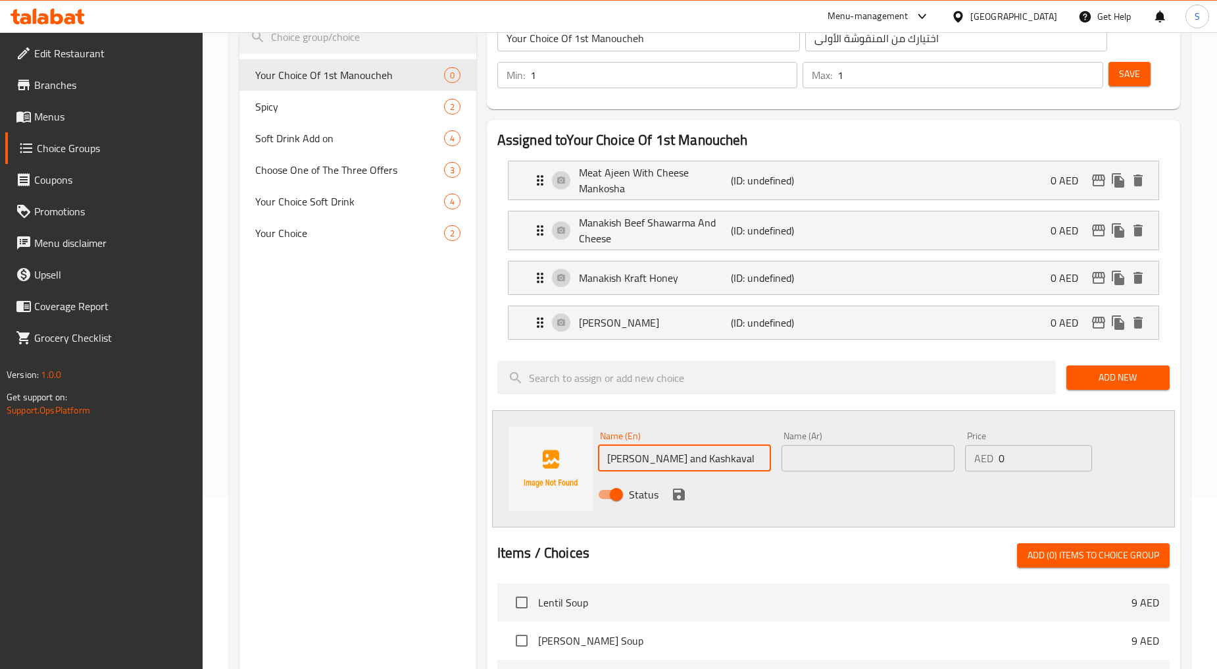
scroll to position [219, 0]
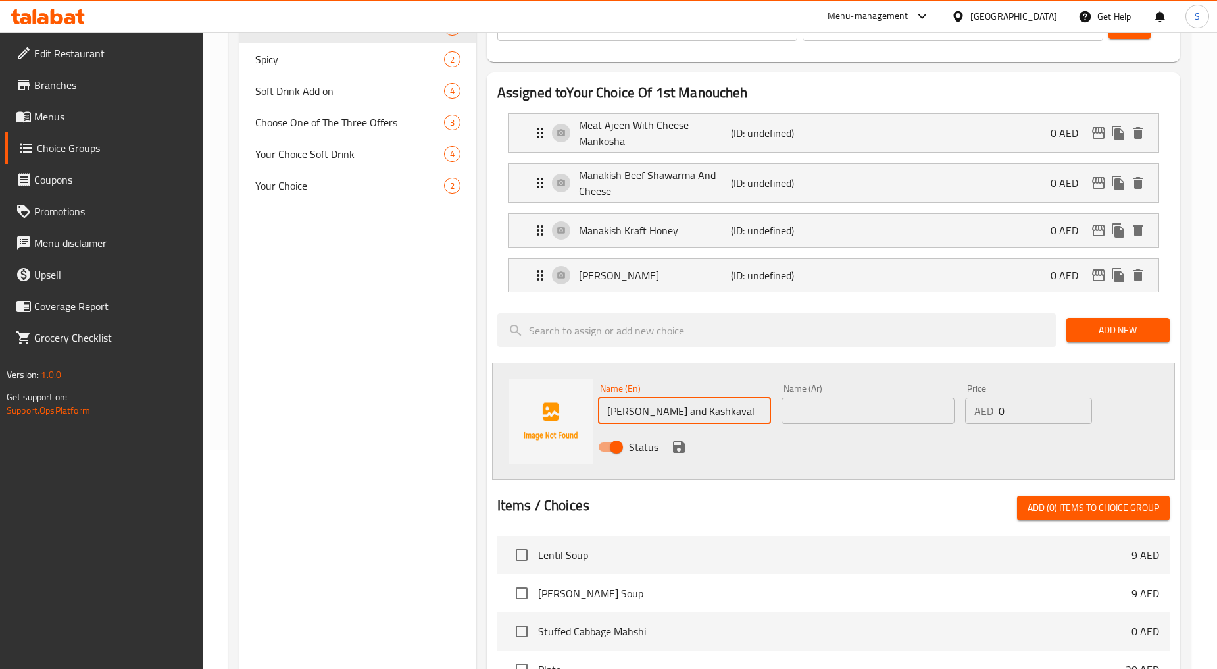
click at [668, 409] on input "[PERSON_NAME] and Kashkaval" at bounding box center [684, 410] width 173 height 26
click at [726, 417] on input "[PERSON_NAME] and Kashkaval" at bounding box center [684, 410] width 173 height 26
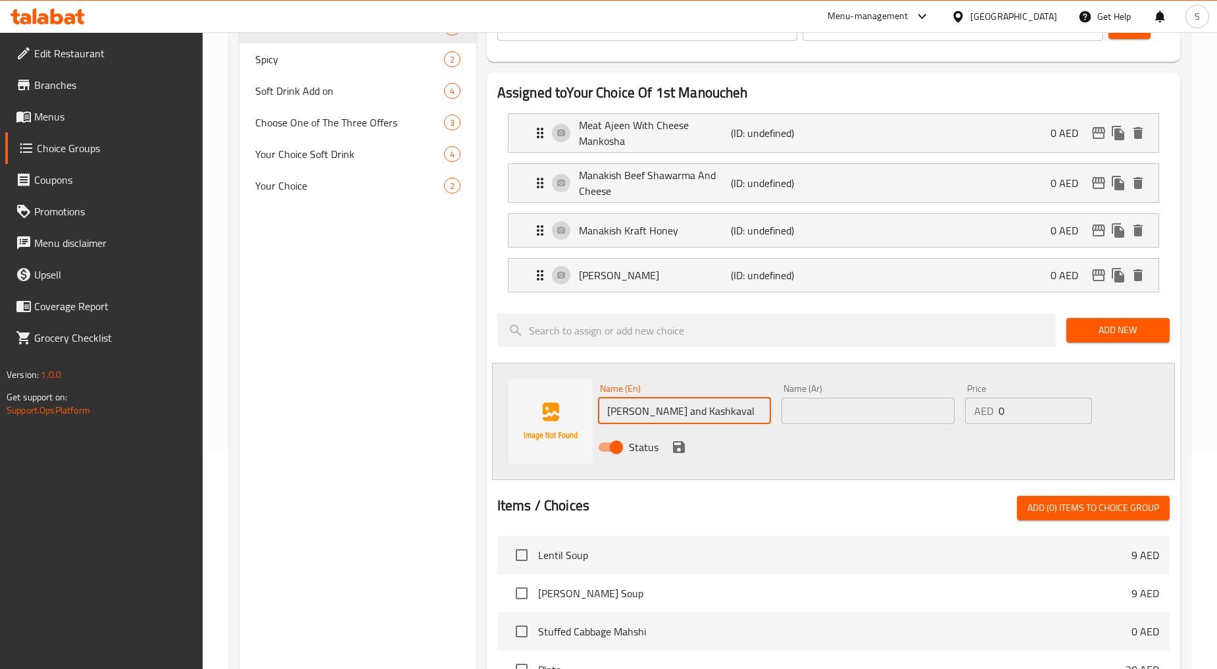
type input "[PERSON_NAME] and Kashkaval"
click at [905, 417] on input "text" at bounding box center [868, 410] width 173 height 26
paste input "قشقوان"
type input "مناقيش محمرة وقشقوان"
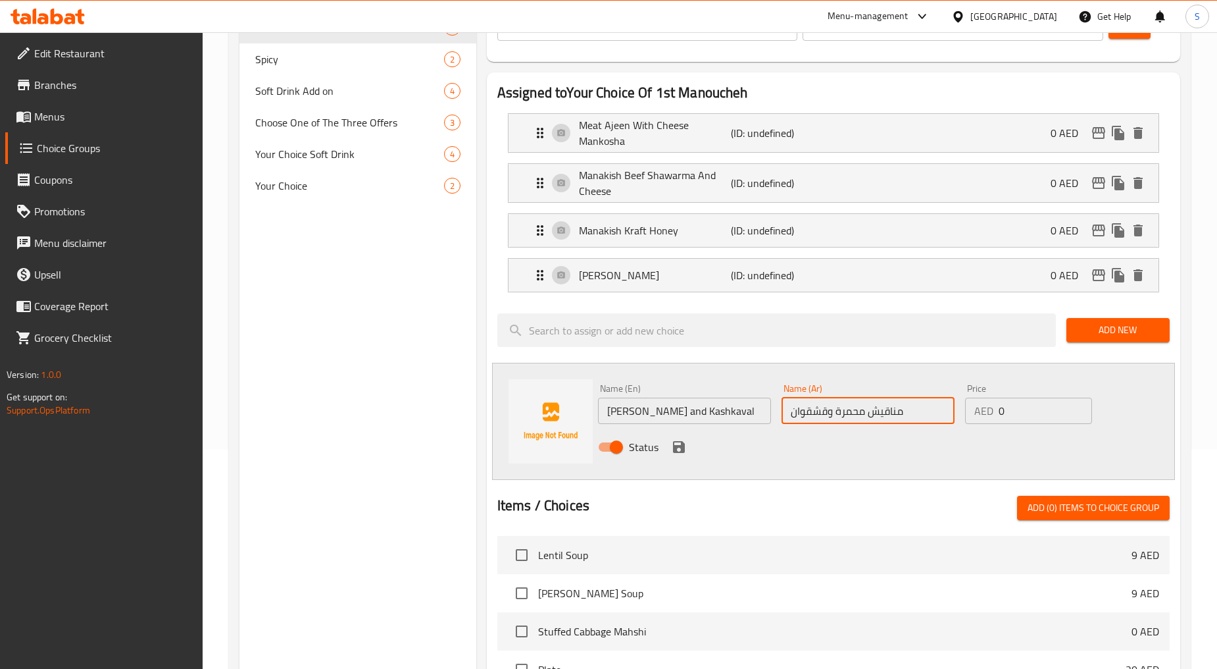
click at [715, 416] on input "[PERSON_NAME] and Kashkaval" at bounding box center [684, 410] width 173 height 26
type input "Manakish Muhammara And Kashkaval"
click at [681, 416] on input "Manakish Muhammara And Kashkaval" at bounding box center [684, 410] width 173 height 26
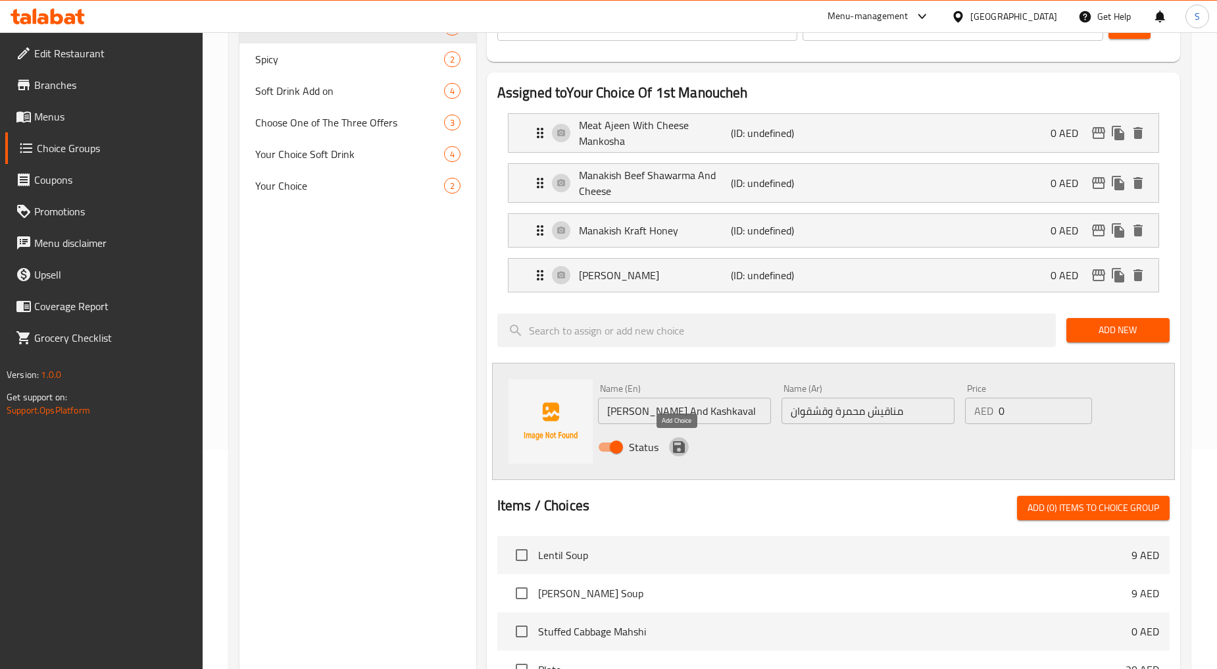
click at [678, 445] on icon "save" at bounding box center [679, 447] width 12 height 12
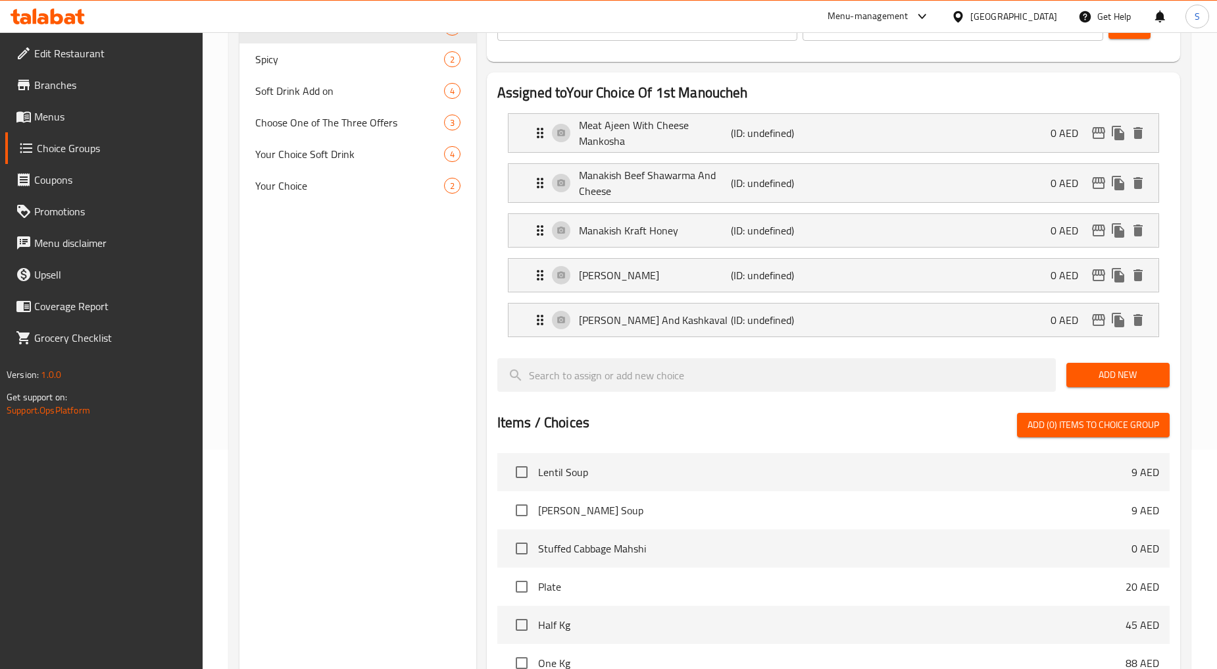
click at [1101, 380] on span "Add New" at bounding box center [1118, 374] width 82 height 16
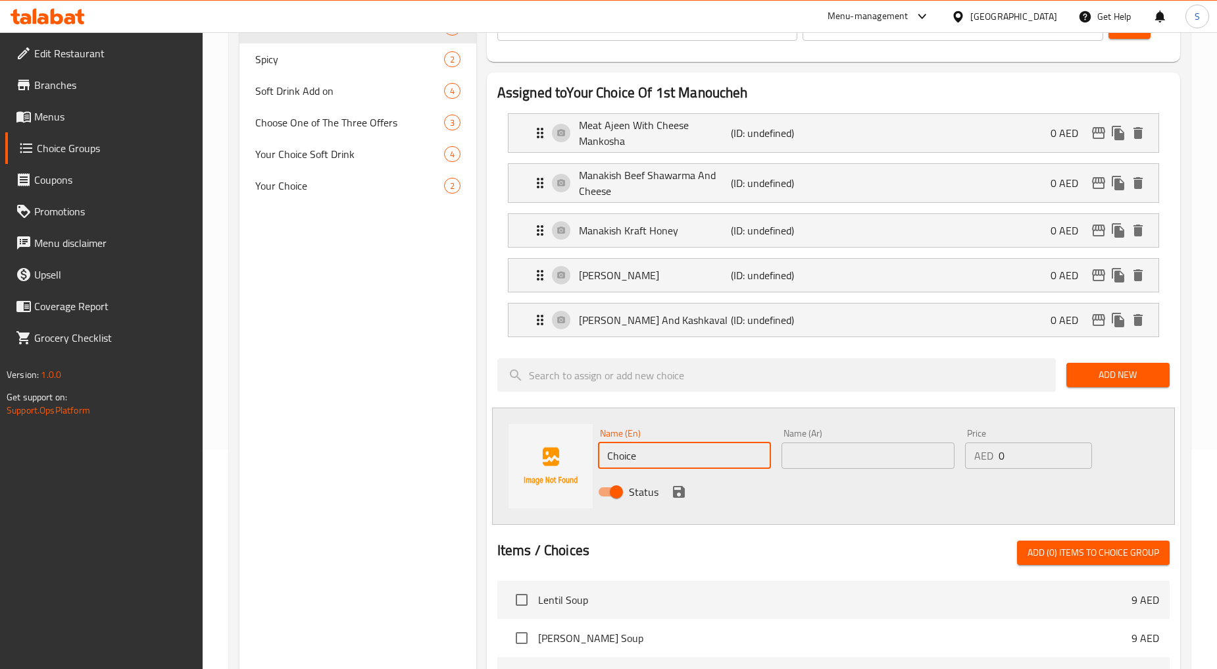
click at [687, 468] on input "Choice" at bounding box center [684, 455] width 173 height 26
click at [688, 468] on input "Choice" at bounding box center [684, 455] width 173 height 26
paste input "Manakish Kofta With Cheese"
type input "Manakish Kofta With Cheese"
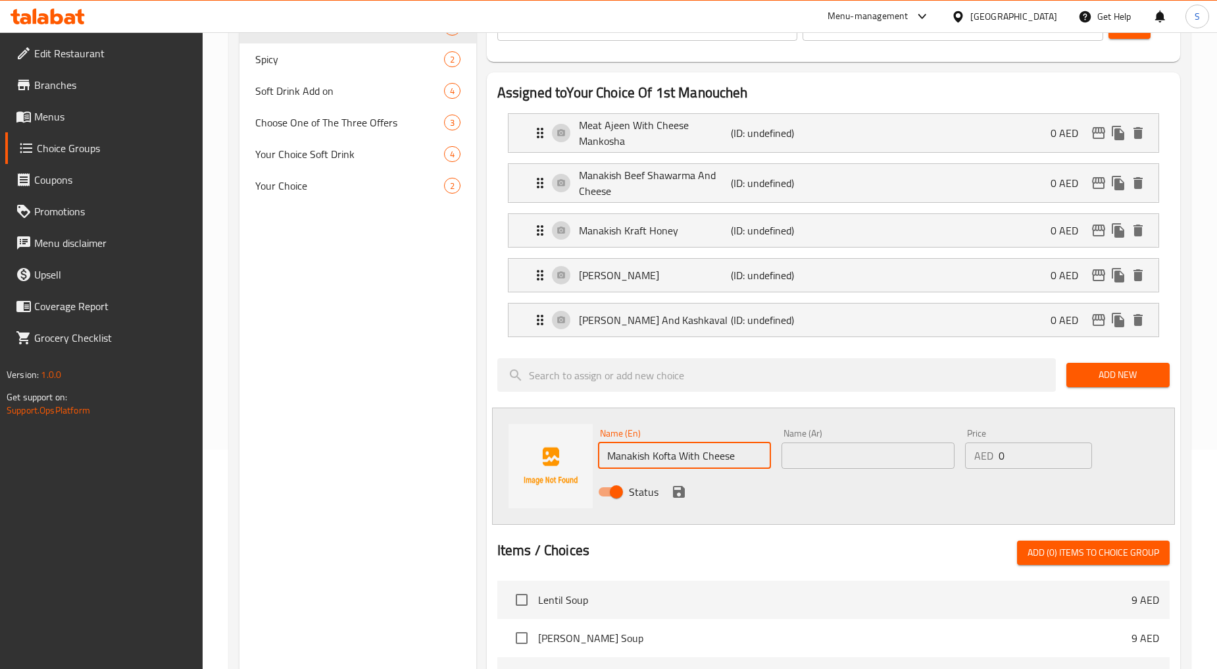
click at [833, 463] on input "text" at bounding box center [868, 455] width 173 height 26
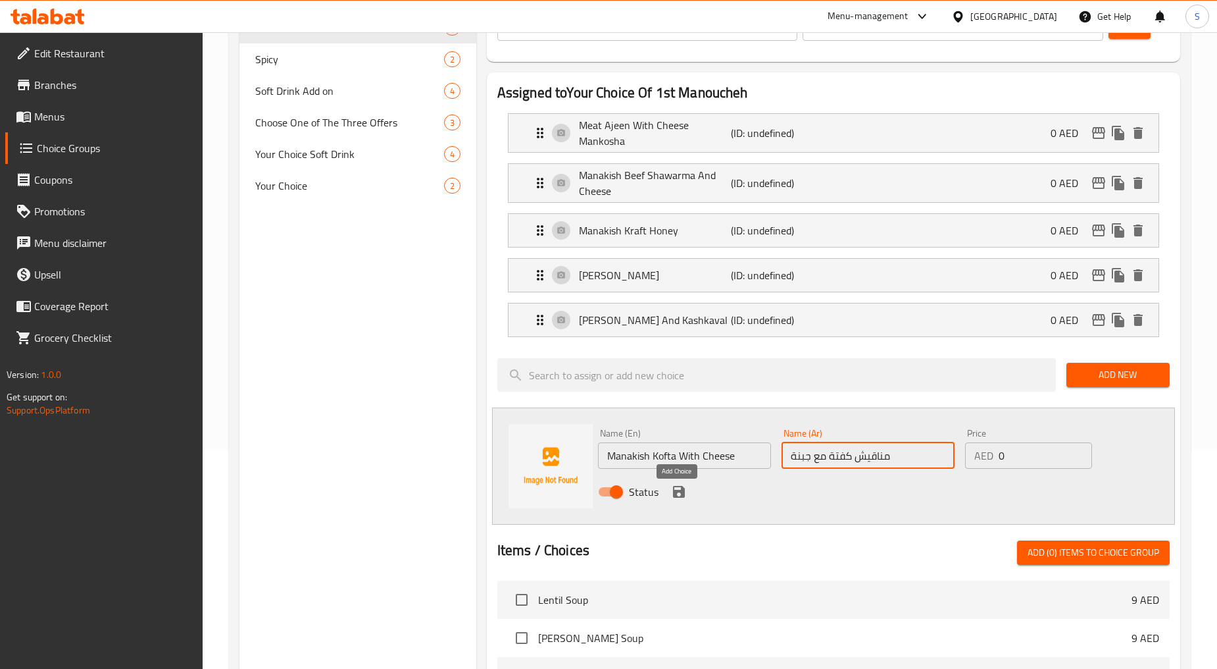
type input "مناقيش كفتة مع جبنة"
click at [684, 499] on icon "save" at bounding box center [679, 492] width 16 height 16
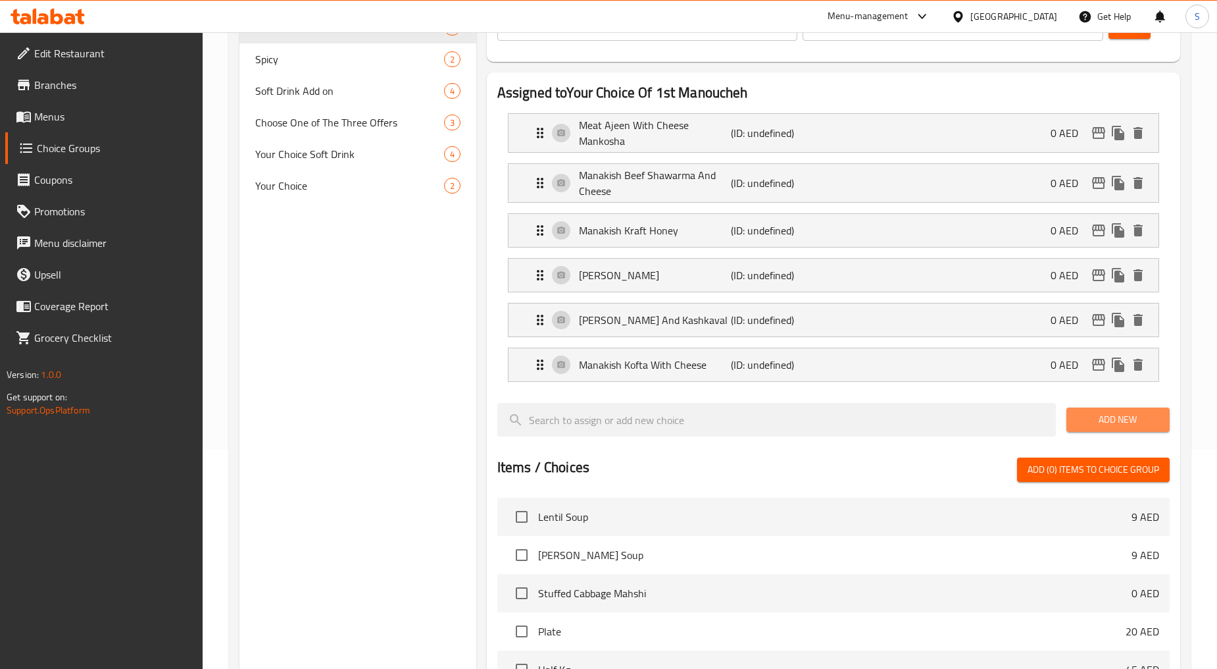
click at [1101, 428] on span "Add New" at bounding box center [1118, 419] width 82 height 16
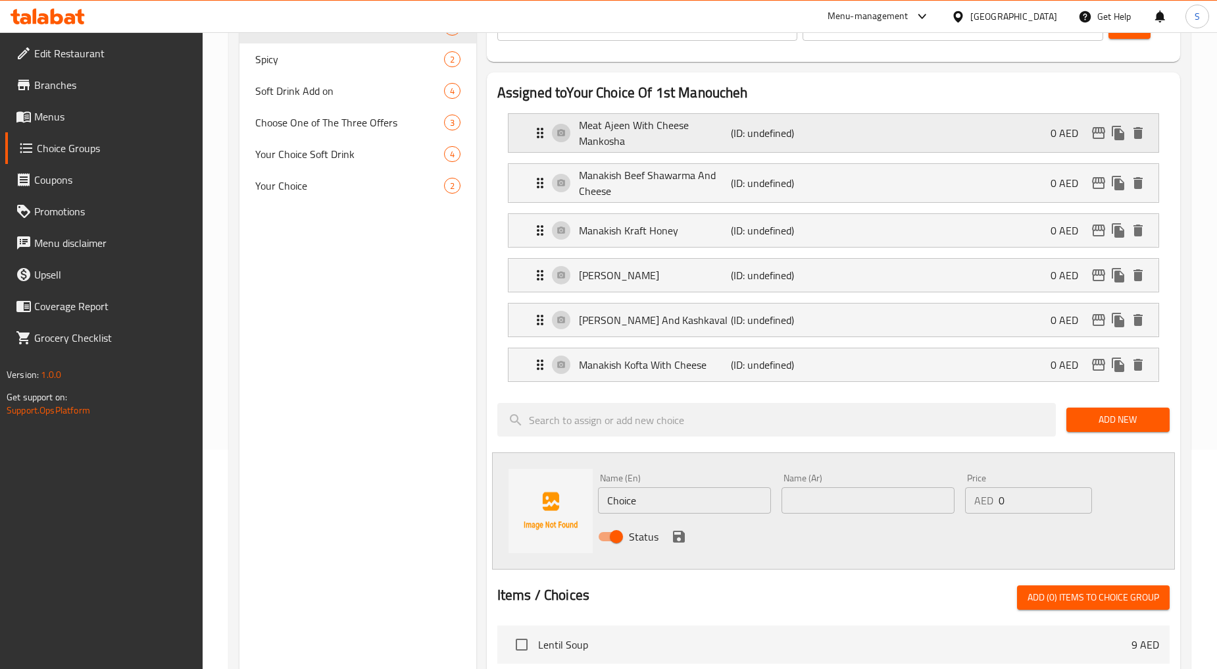
click at [801, 133] on p "(ID: undefined)" at bounding box center [781, 133] width 101 height 16
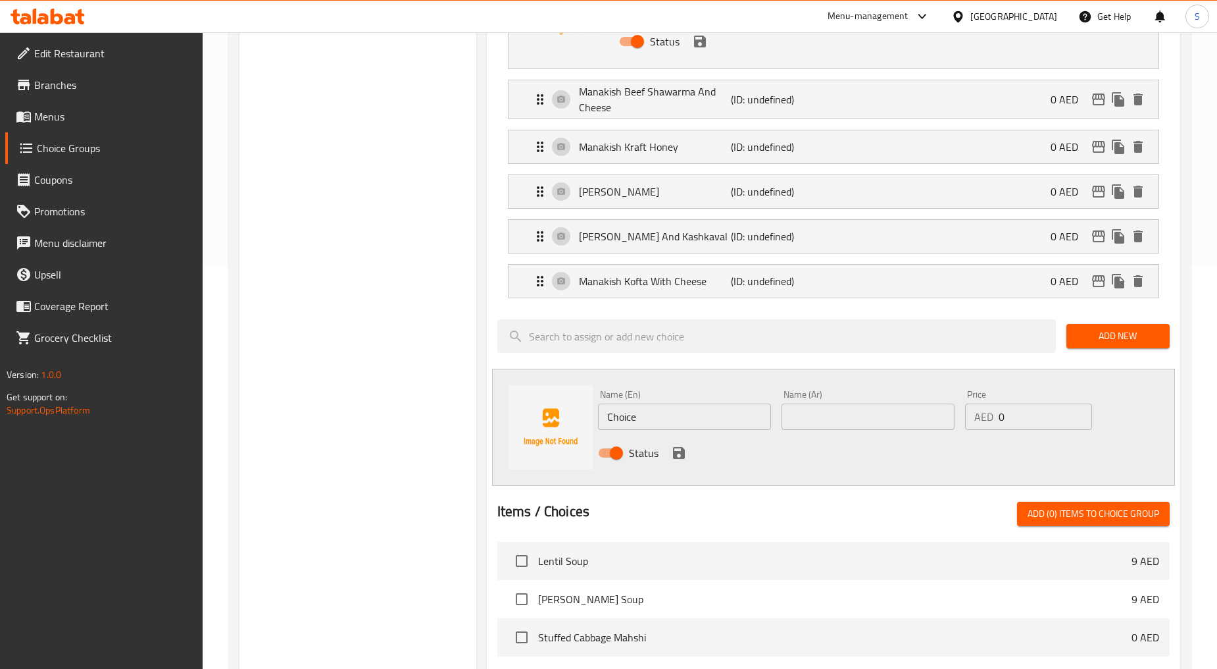
scroll to position [438, 0]
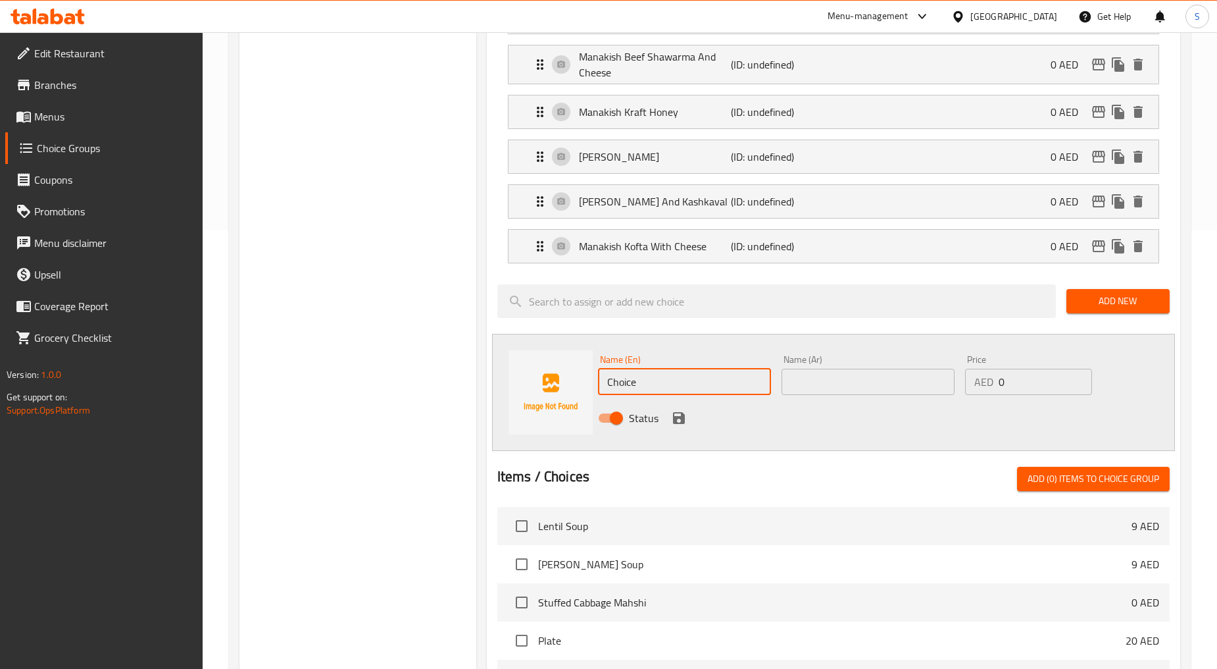
click at [663, 385] on input "Choice" at bounding box center [684, 381] width 173 height 26
paste input "Manakish Egg With Cheese"
type input "Manakish Egg With Cheese"
click at [843, 385] on input "text" at bounding box center [868, 381] width 173 height 26
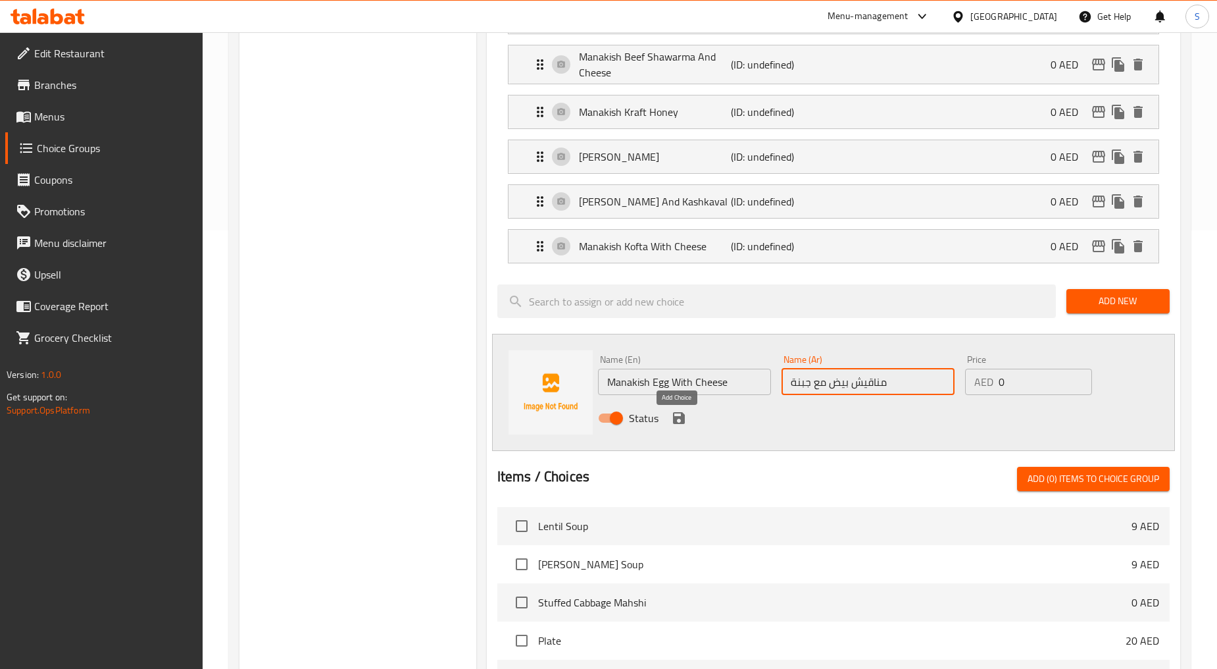
type input "مناقيش بيض مع جبنة"
click at [678, 423] on icon "save" at bounding box center [679, 418] width 12 height 12
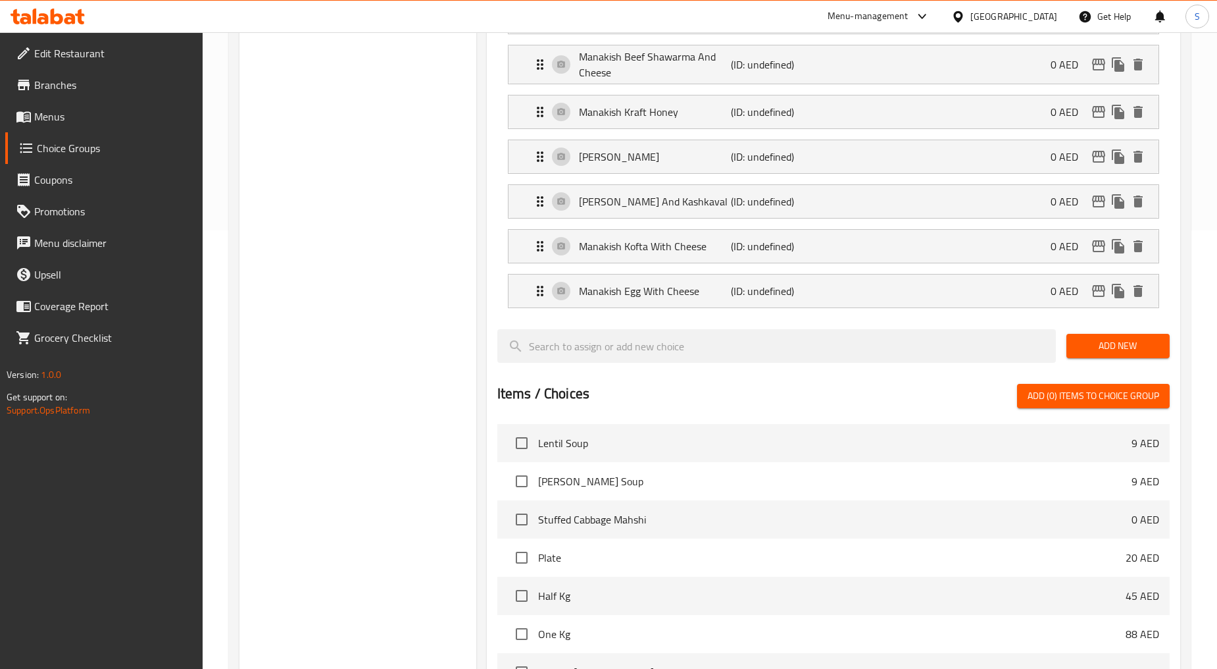
click at [1104, 354] on span "Add New" at bounding box center [1118, 346] width 82 height 16
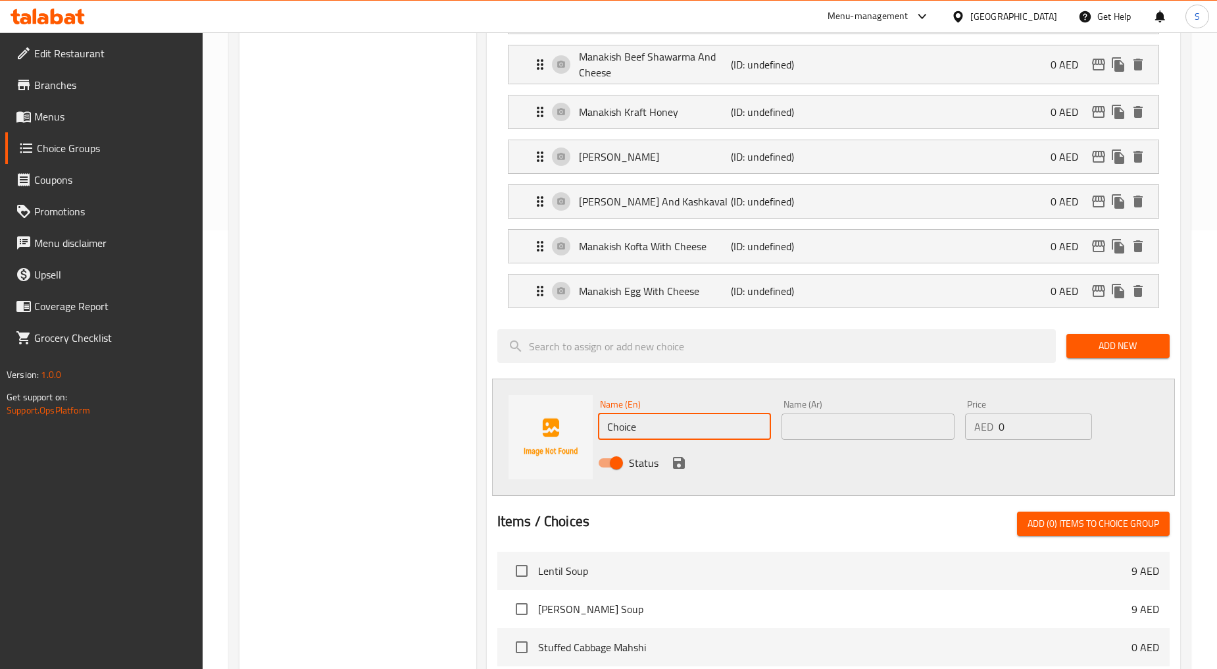
click at [675, 428] on input "Choice" at bounding box center [684, 426] width 173 height 26
paste input "Manakish Egg And Sausage"
type input "Manakish Egg And Sausage"
click at [870, 438] on input "text" at bounding box center [868, 426] width 173 height 26
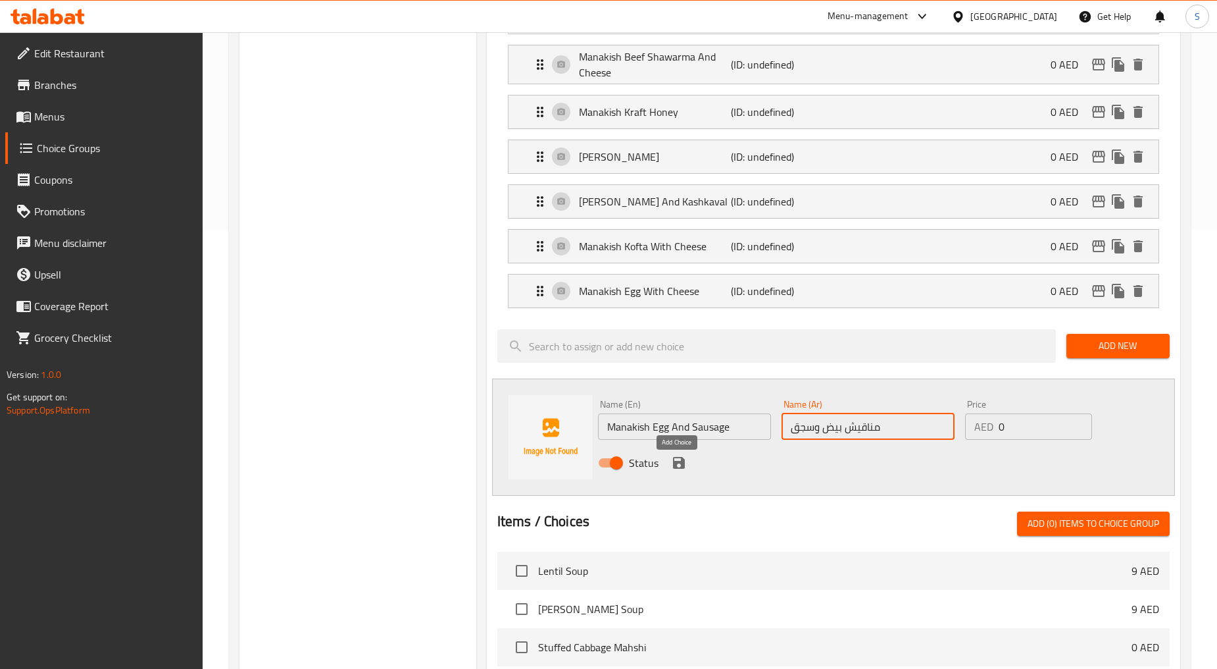
type input "مناقيش بيض وسجق"
click at [680, 467] on icon "save" at bounding box center [679, 463] width 12 height 12
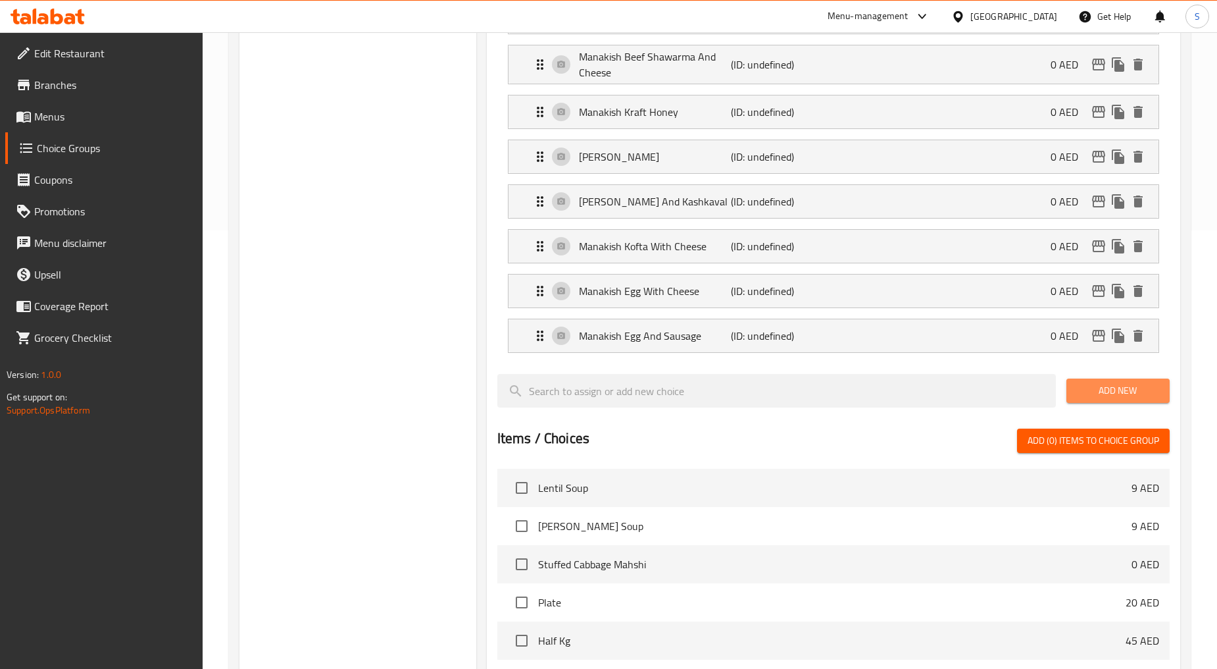
click at [1152, 397] on span "Add New" at bounding box center [1118, 390] width 82 height 16
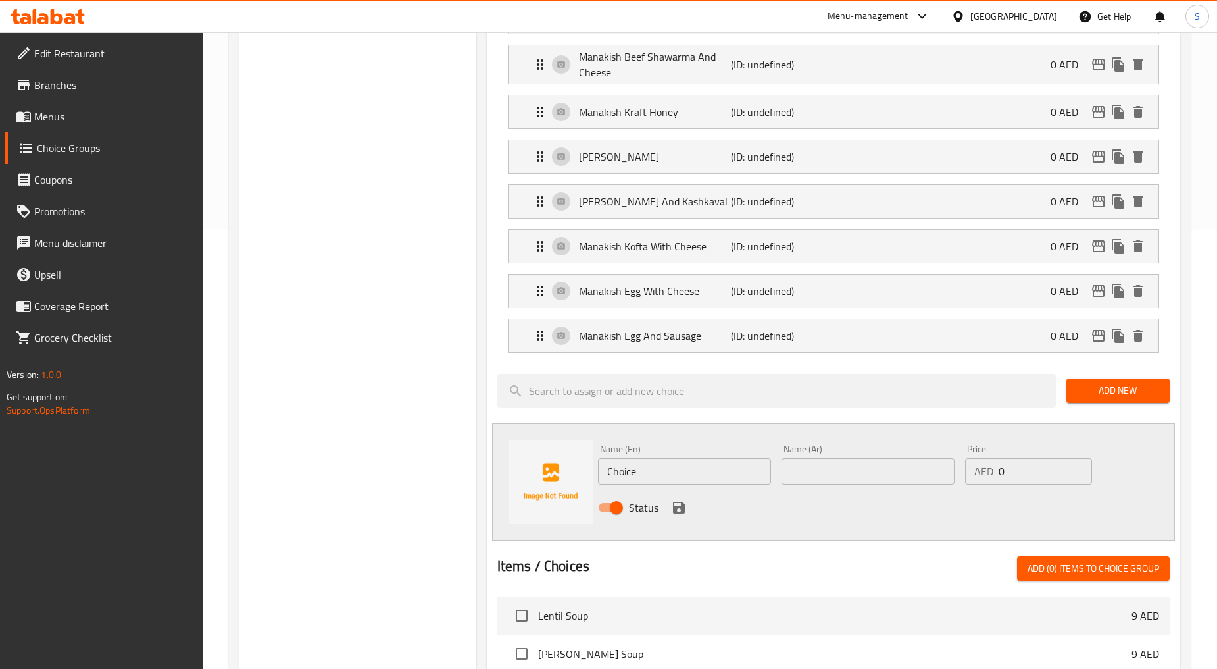
click at [682, 484] on input "Choice" at bounding box center [684, 471] width 173 height 26
click at [683, 484] on input "Choice" at bounding box center [684, 471] width 173 height 26
paste input "Lahm Bi Ajeen"
type input "Lahm Bi Ajeen"
click at [836, 479] on input "text" at bounding box center [868, 471] width 173 height 26
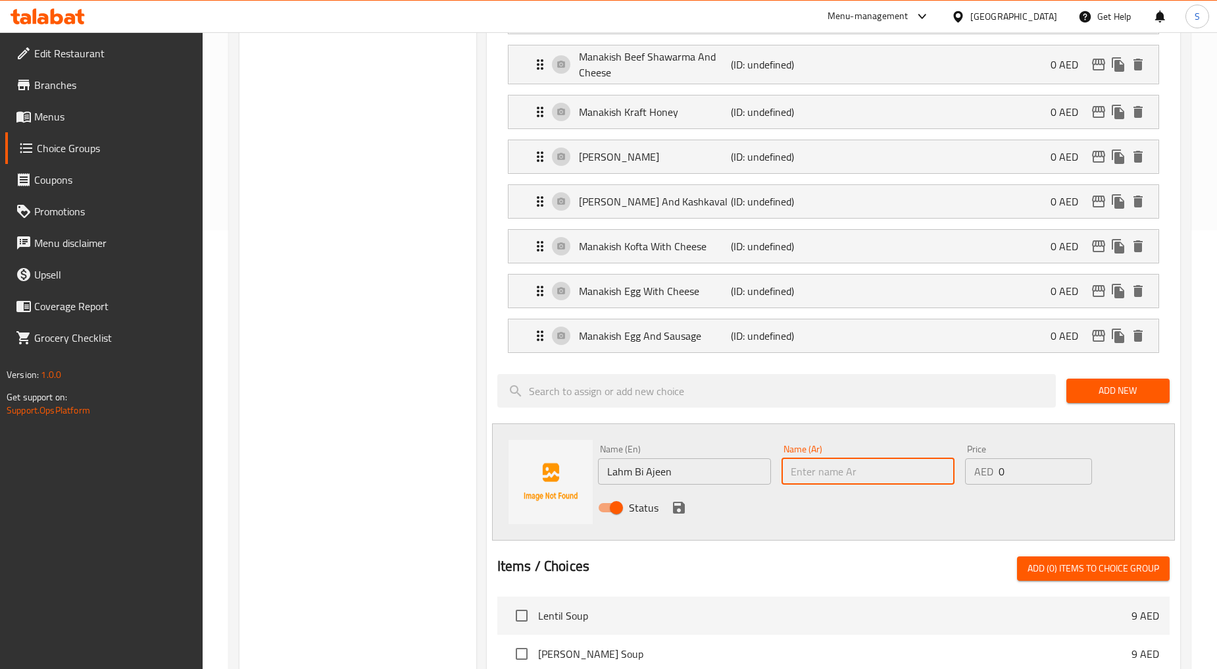
click at [870, 482] on input "text" at bounding box center [868, 471] width 173 height 26
paste input "لحم بعجين"
type input "لحم بعجين"
click at [689, 513] on div "Status" at bounding box center [868, 508] width 551 height 36
click at [678, 513] on icon "save" at bounding box center [679, 507] width 12 height 12
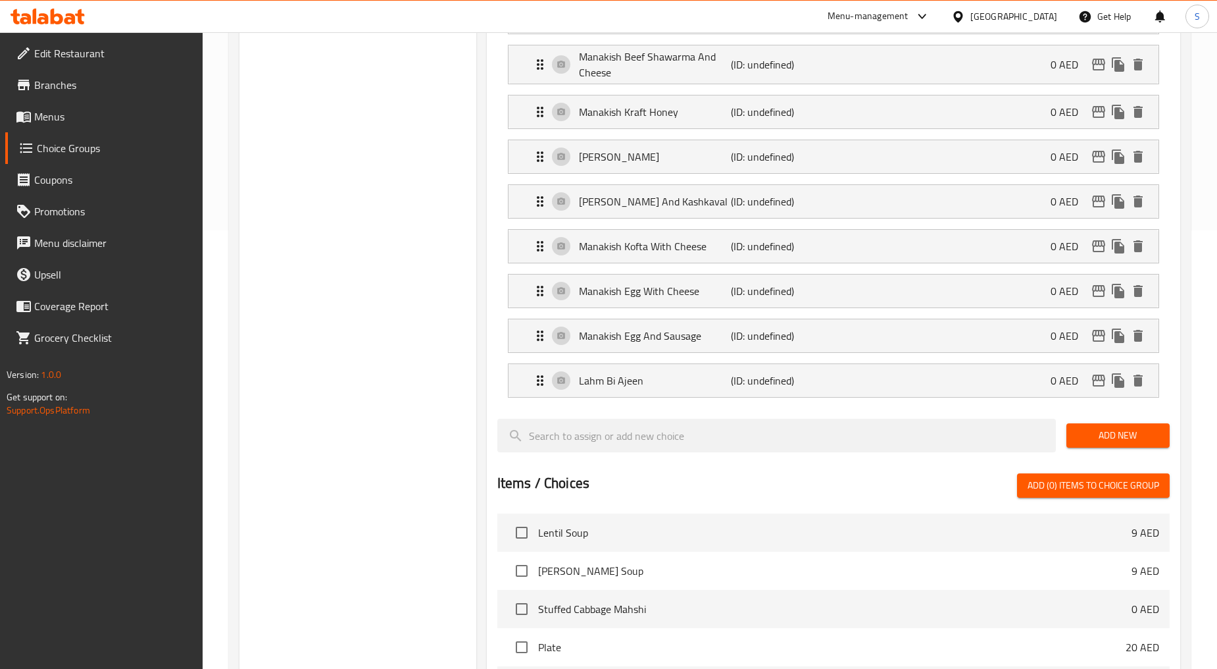
click at [1084, 442] on span "Add New" at bounding box center [1118, 435] width 82 height 16
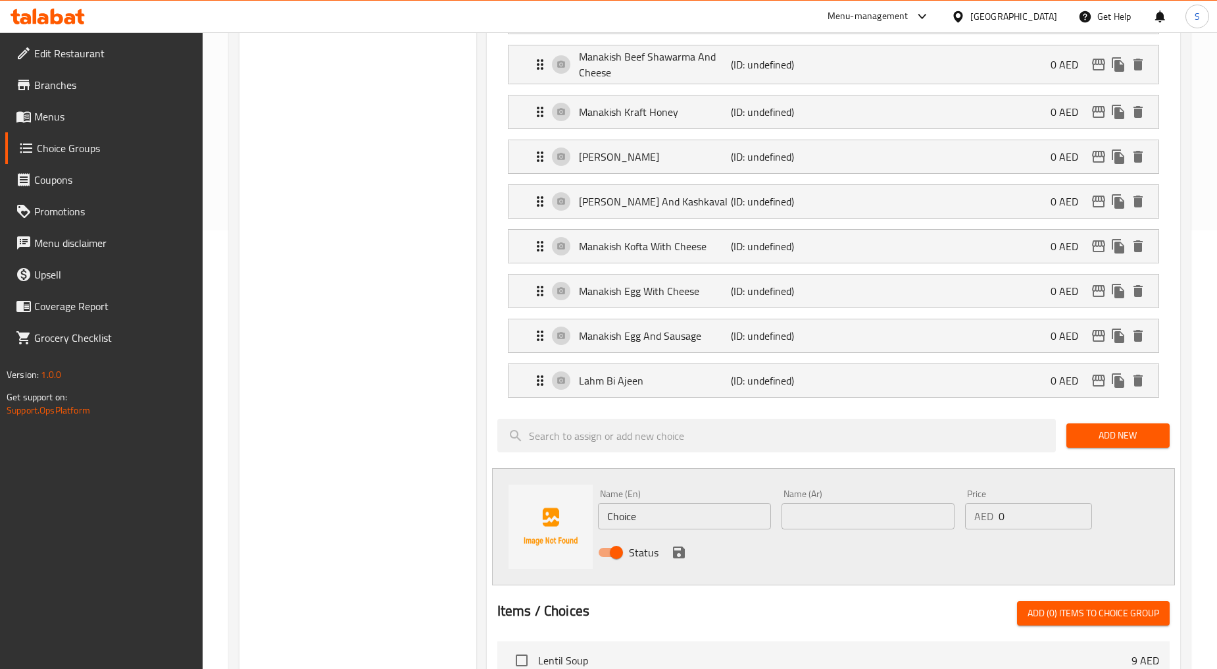
click at [653, 525] on input "Choice" at bounding box center [684, 516] width 173 height 26
paste input "[PERSON_NAME] Cheese"
type input "[PERSON_NAME] Cheese"
click at [823, 525] on input "text" at bounding box center [868, 516] width 173 height 26
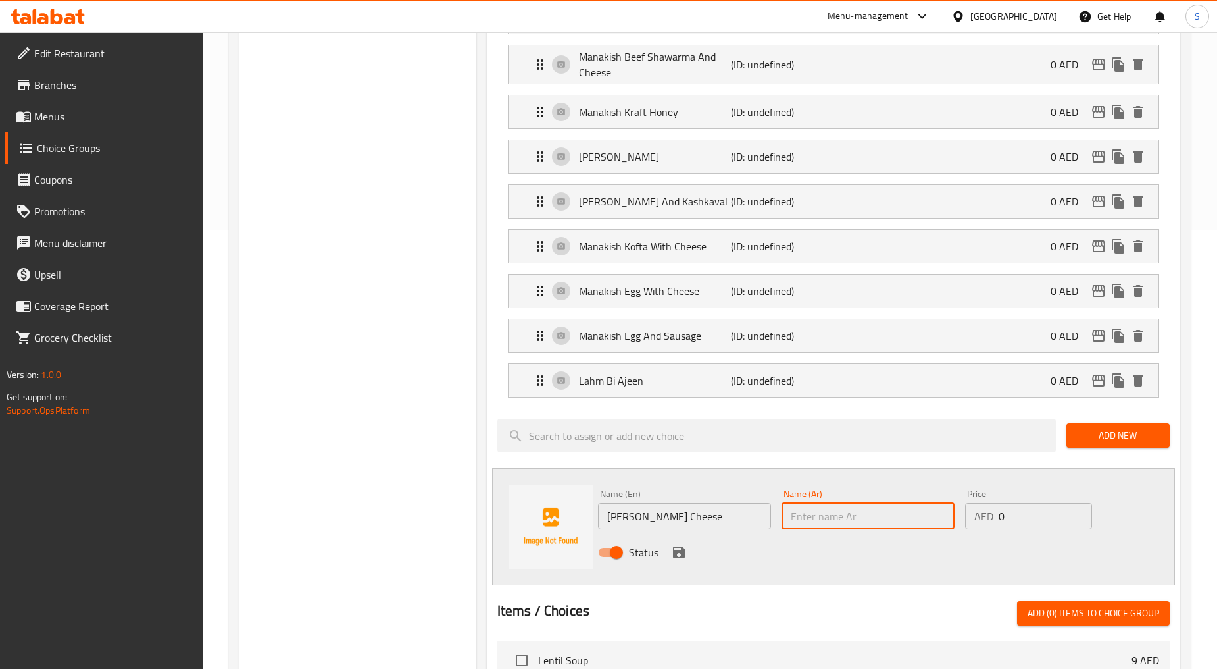
paste input "مناقيش جبنة قشقوان"
type input "مناقيش جبنة قشقوان"
click at [678, 560] on icon "save" at bounding box center [679, 552] width 16 height 16
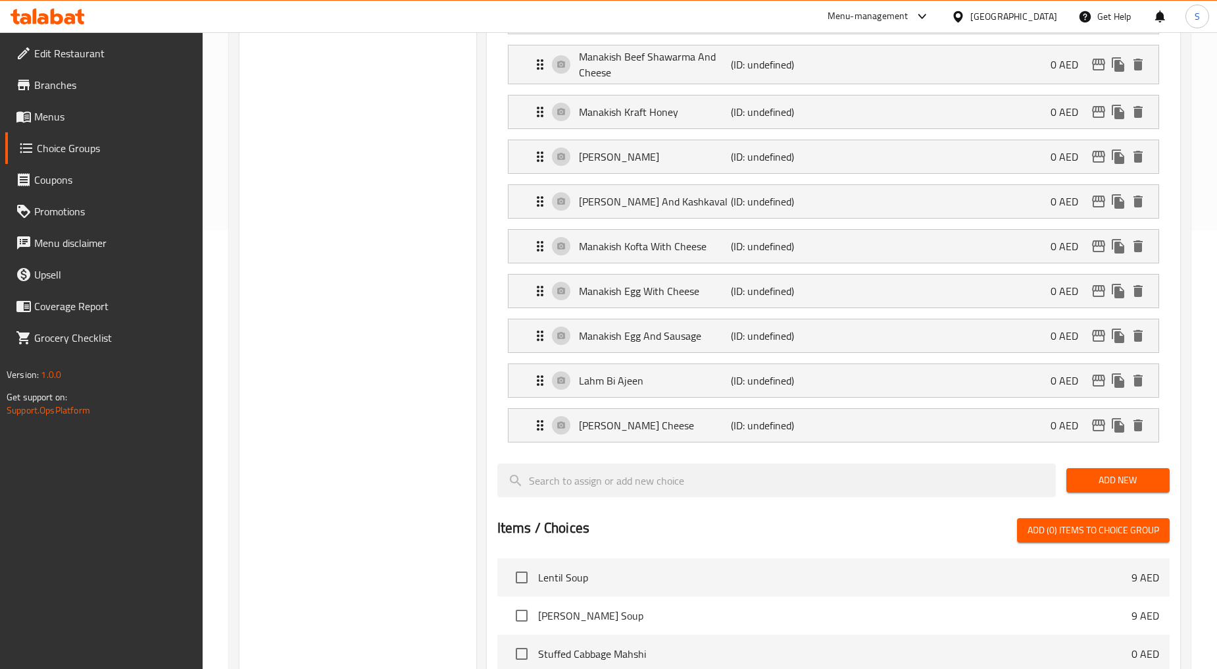
click at [1112, 488] on span "Add New" at bounding box center [1118, 480] width 82 height 16
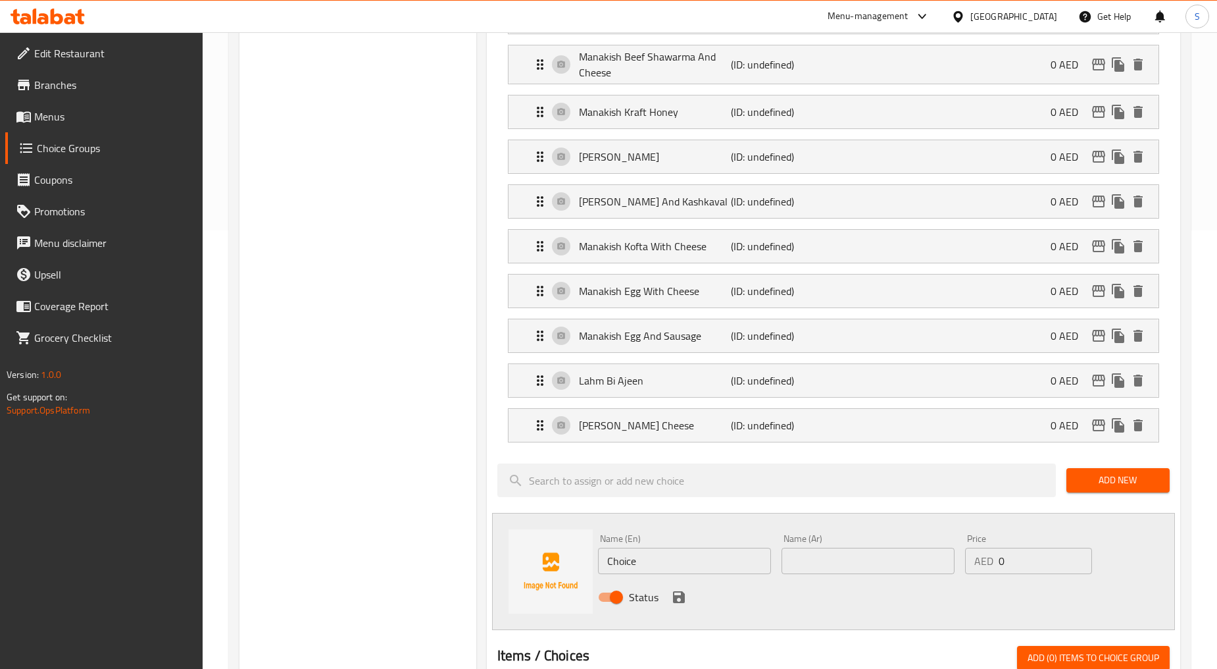
click at [646, 571] on input "Choice" at bounding box center [684, 560] width 173 height 26
paste input "Akkawi [PERSON_NAME]"
type input "Akkawi [PERSON_NAME]"
click at [843, 574] on input "text" at bounding box center [868, 560] width 173 height 26
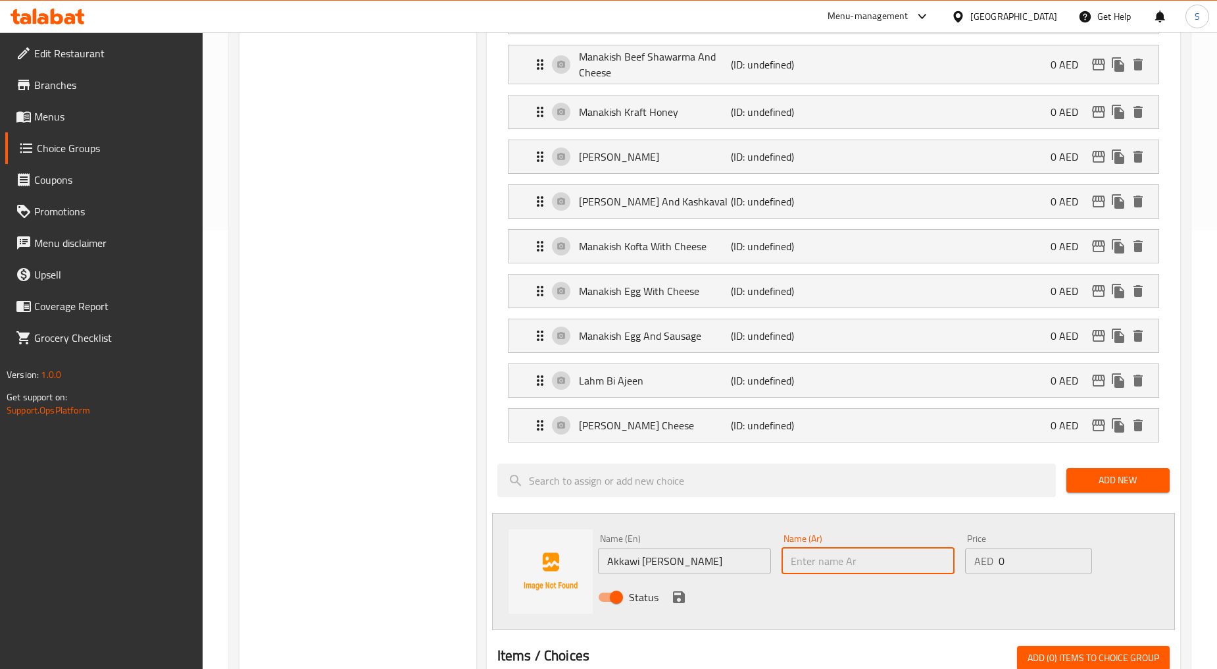
paste input "مناقيش جبنة عكاوي"
type input "مناقيش جبنة عكاوي"
click at [676, 601] on icon "save" at bounding box center [679, 597] width 12 height 12
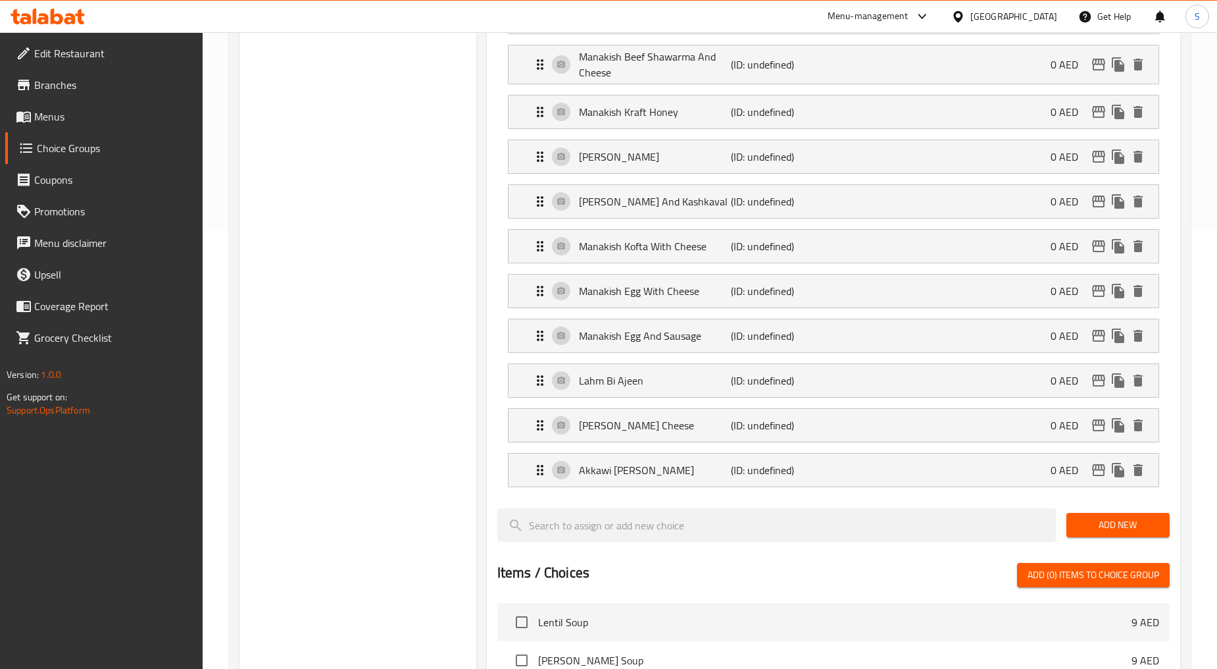
click at [1109, 543] on div "Add New" at bounding box center [1118, 525] width 114 height 44
click at [1109, 533] on span "Add New" at bounding box center [1118, 525] width 82 height 16
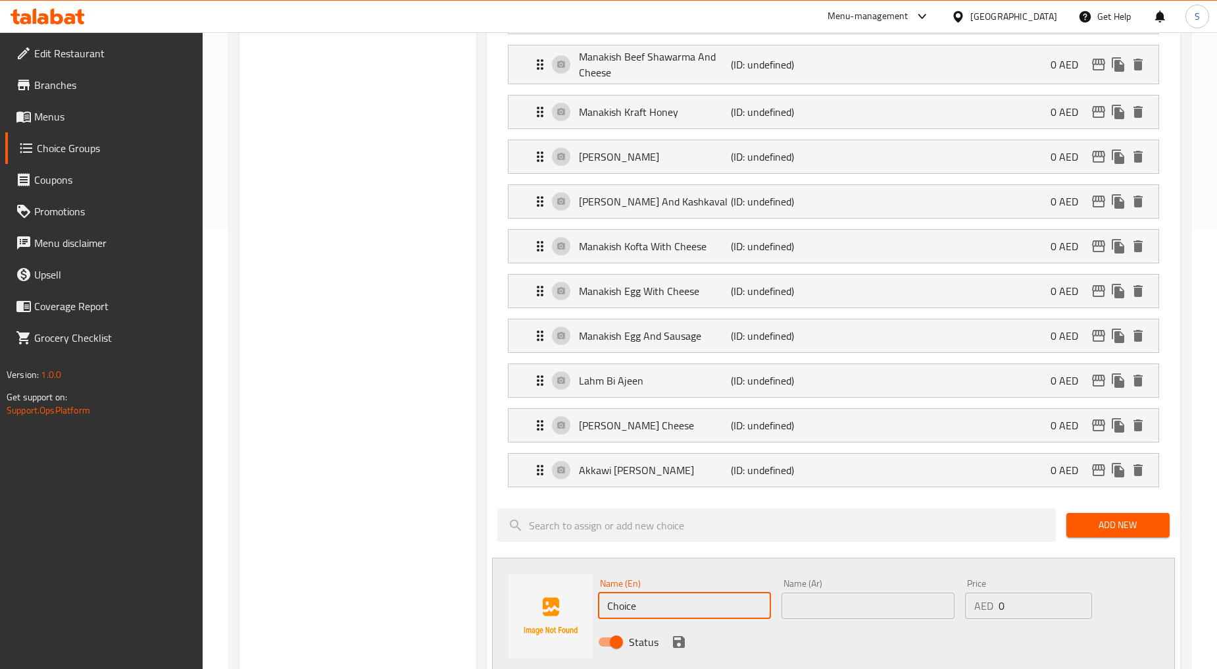
click at [632, 619] on input "Choice" at bounding box center [684, 605] width 173 height 26
paste input "[PERSON_NAME]"
type input "[PERSON_NAME]"
click at [859, 619] on input "text" at bounding box center [868, 605] width 173 height 26
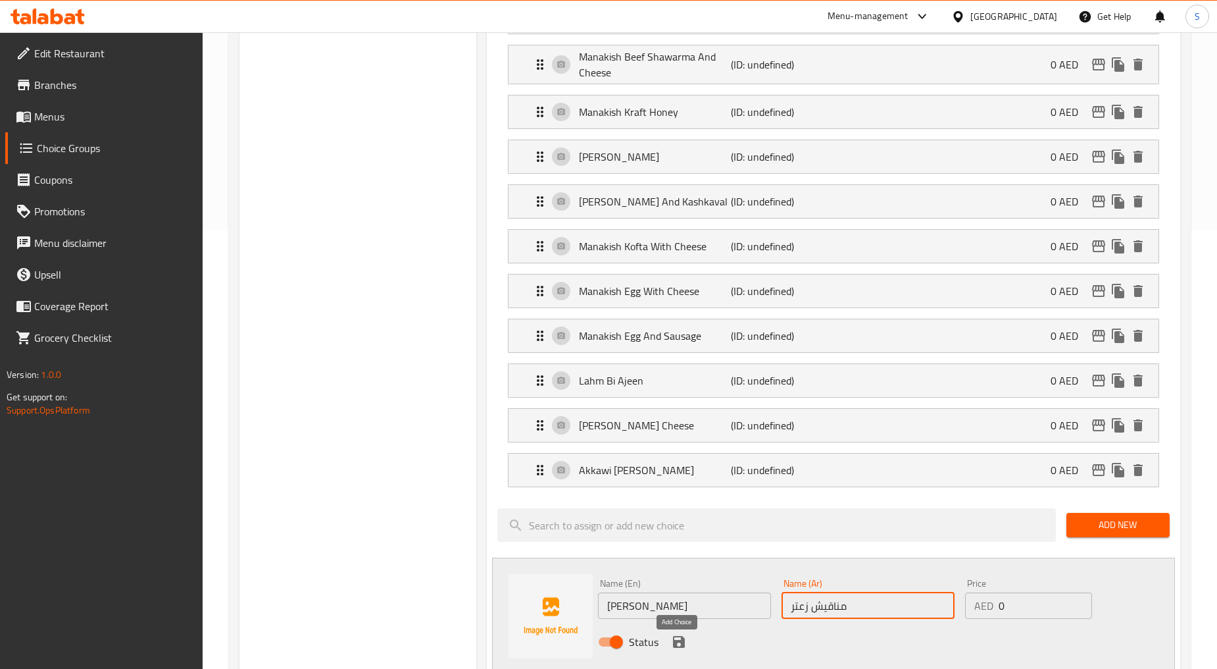
type input "مناقيش زعتر"
click at [674, 642] on icon "save" at bounding box center [679, 642] width 12 height 12
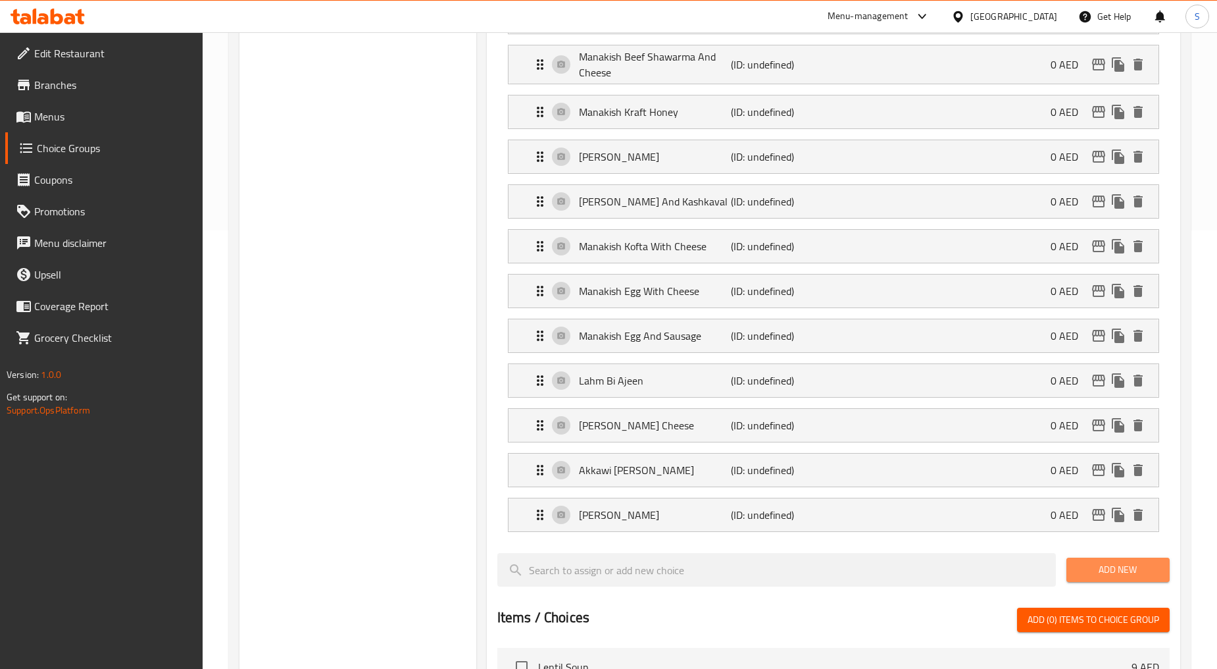
click at [1102, 570] on span "Add New" at bounding box center [1118, 569] width 82 height 16
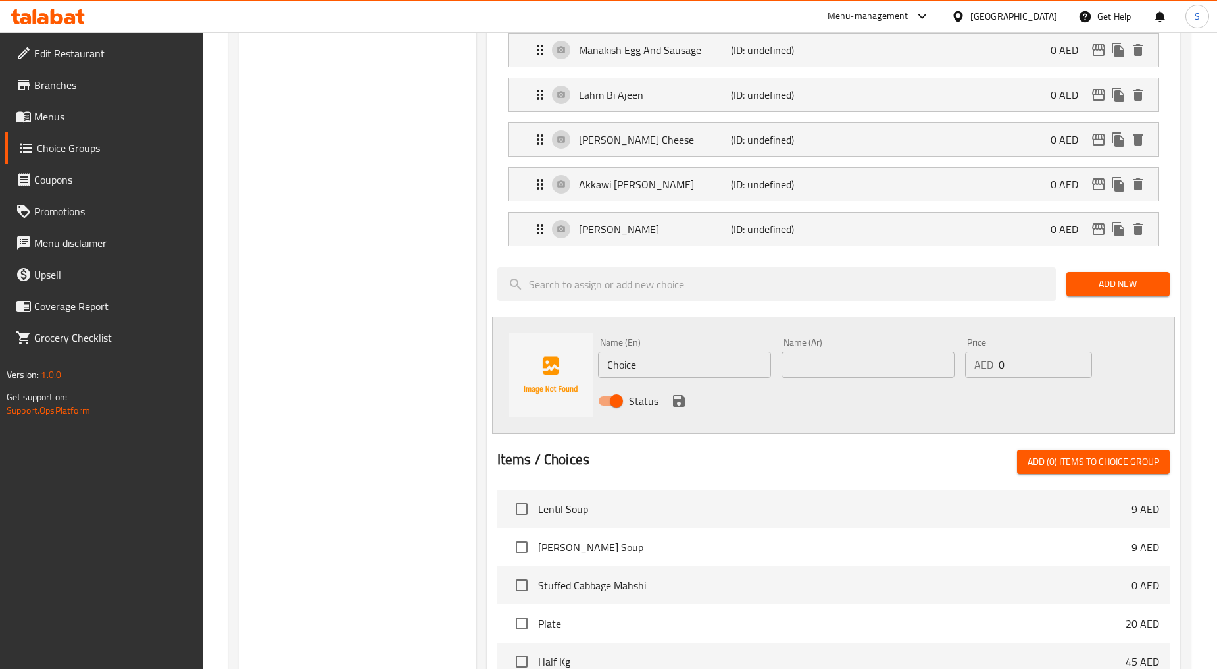
scroll to position [731, 0]
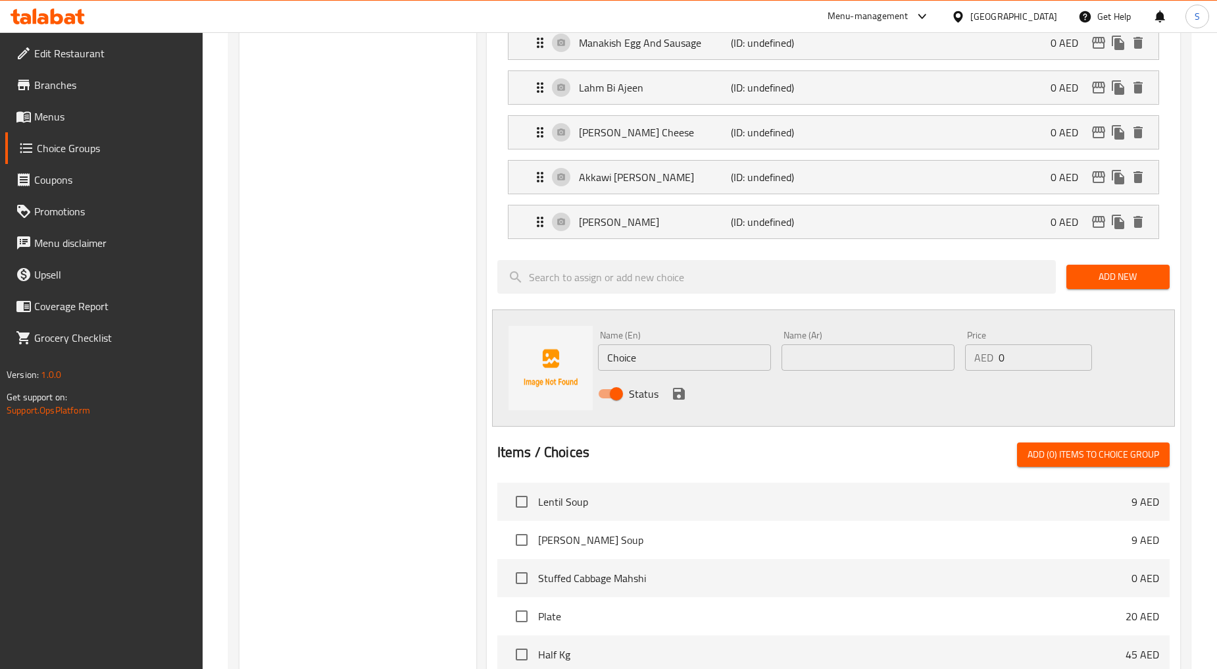
click at [663, 361] on input "Choice" at bounding box center [684, 357] width 173 height 26
paste input "Zaatar [PERSON_NAME]"
type input "Zaatar [PERSON_NAME]"
click at [846, 365] on input "text" at bounding box center [868, 357] width 173 height 26
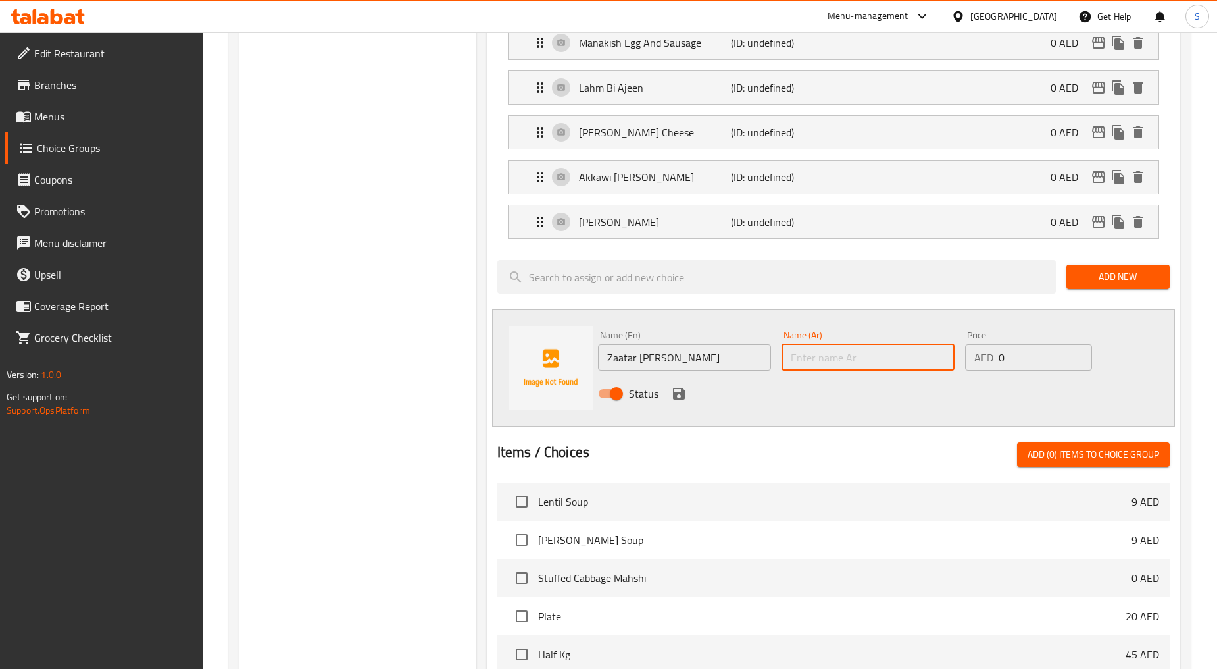
paste input "مناقيش زعتر بالجبن"
click at [801, 365] on input "مناقيش زعتر بالجبن" at bounding box center [868, 357] width 173 height 26
click at [820, 368] on input "مناقيش زعتر بالجبن" at bounding box center [868, 357] width 173 height 26
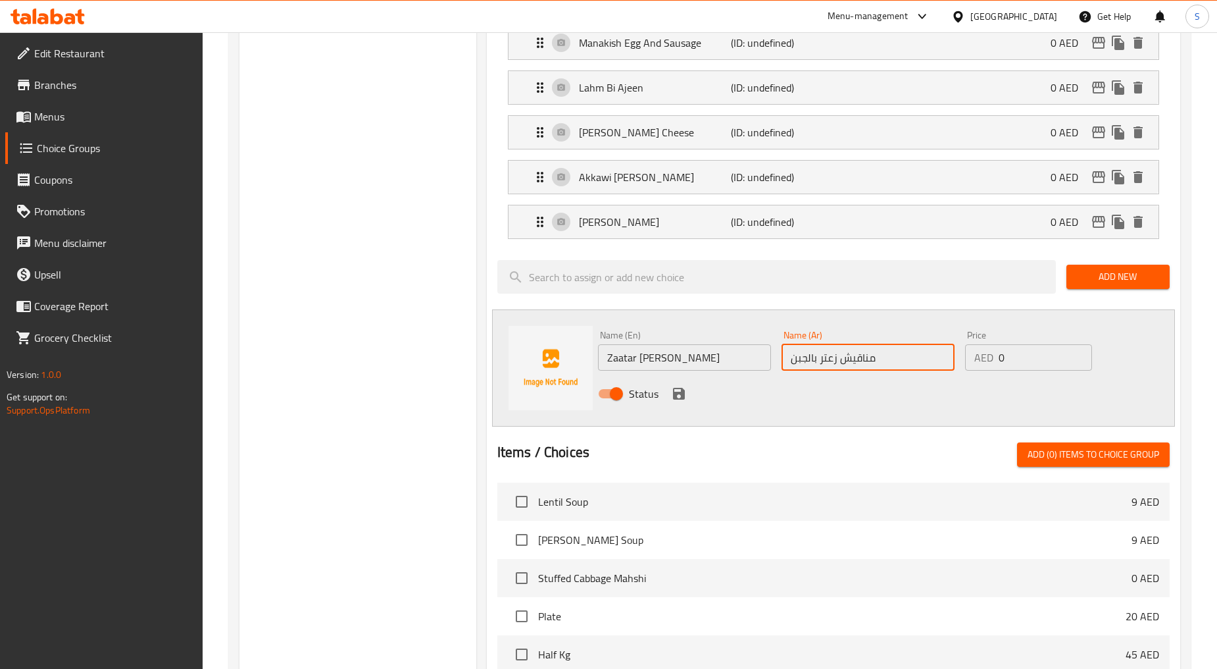
click at [820, 368] on input "مناقيش زعتر بالجبن" at bounding box center [868, 357] width 173 height 26
type input "مناقيش جبنة زعتر"
click at [680, 399] on icon "save" at bounding box center [679, 394] width 12 height 12
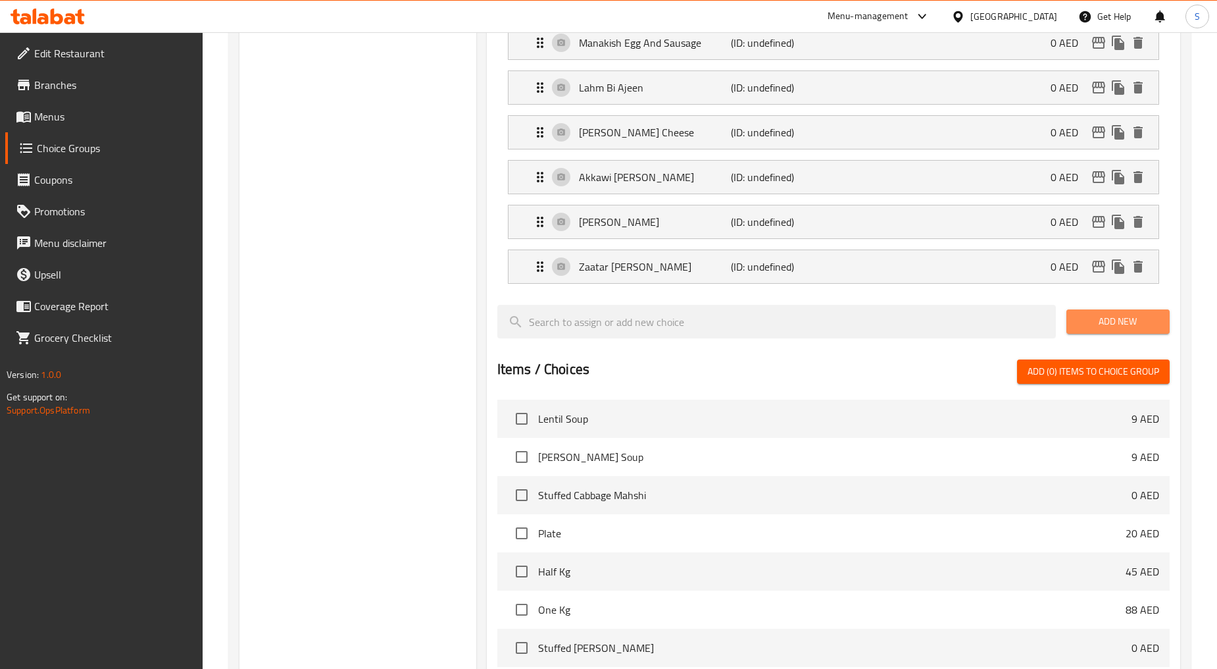
click at [1101, 318] on button "Add New" at bounding box center [1118, 321] width 103 height 24
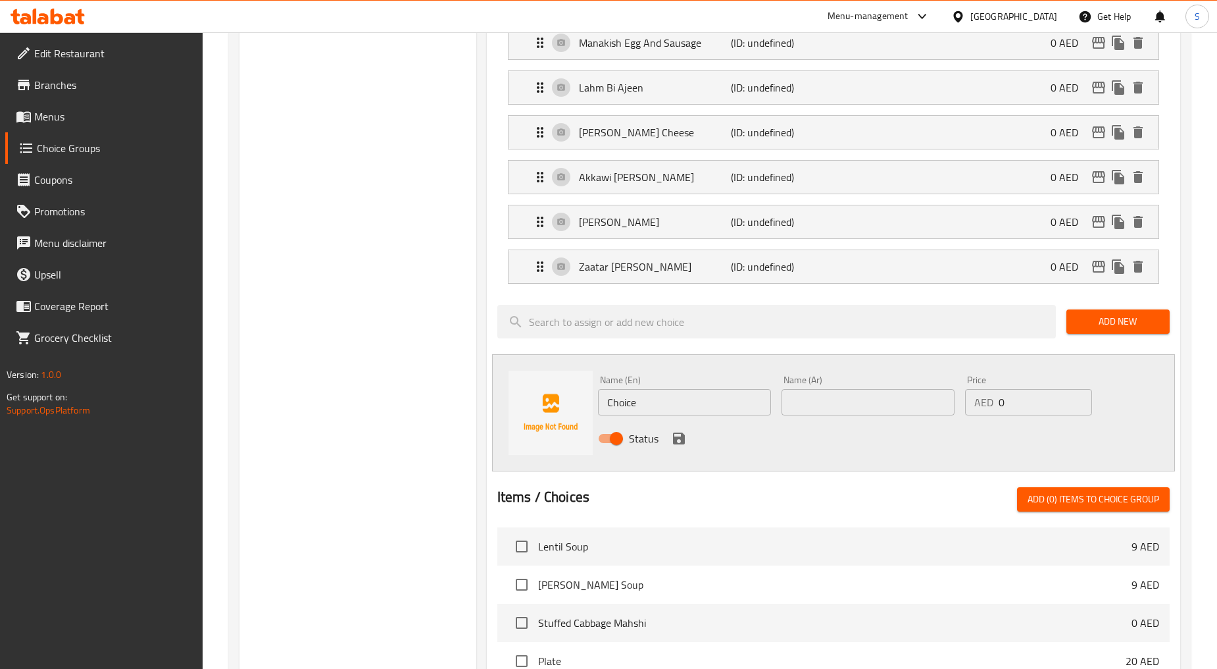
click at [636, 408] on input "Choice" at bounding box center [684, 402] width 173 height 26
paste input "Spinakh Manakish"
type input "Spinakh Manakish"
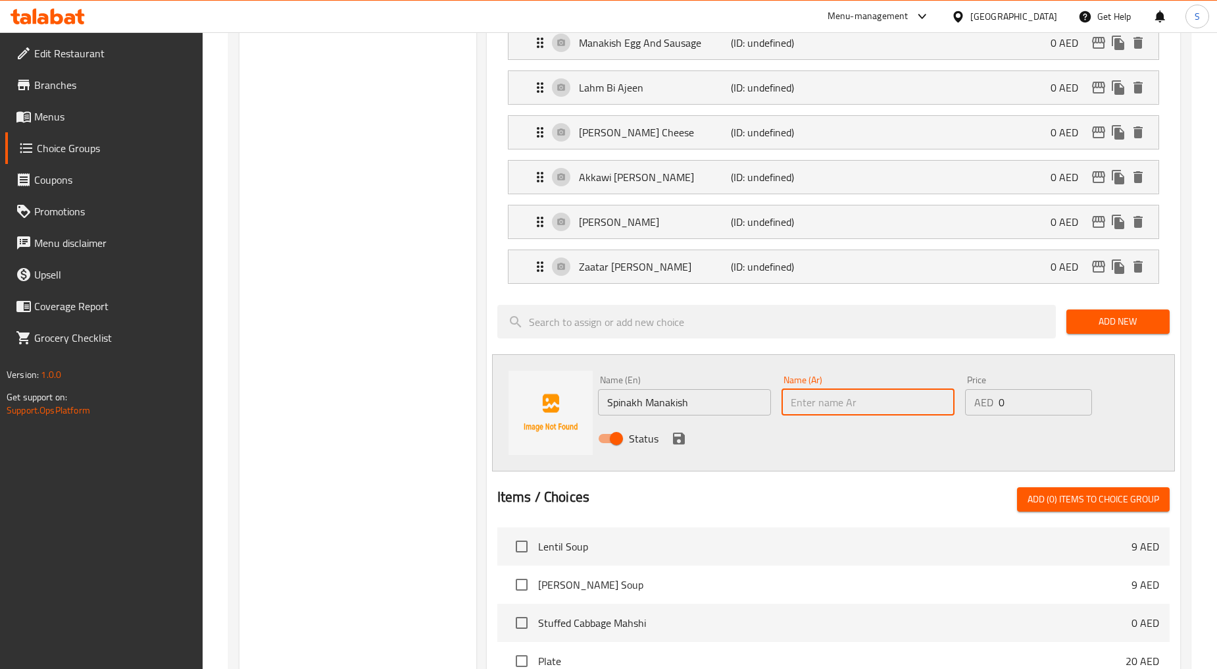
click at [836, 415] on input "text" at bounding box center [868, 402] width 173 height 26
paste input "مناقيش السبانخ"
click at [817, 412] on input "مناقيش السبانخ" at bounding box center [868, 402] width 173 height 26
type input "مناقيش سبانخ"
click at [676, 442] on icon "save" at bounding box center [679, 438] width 16 height 16
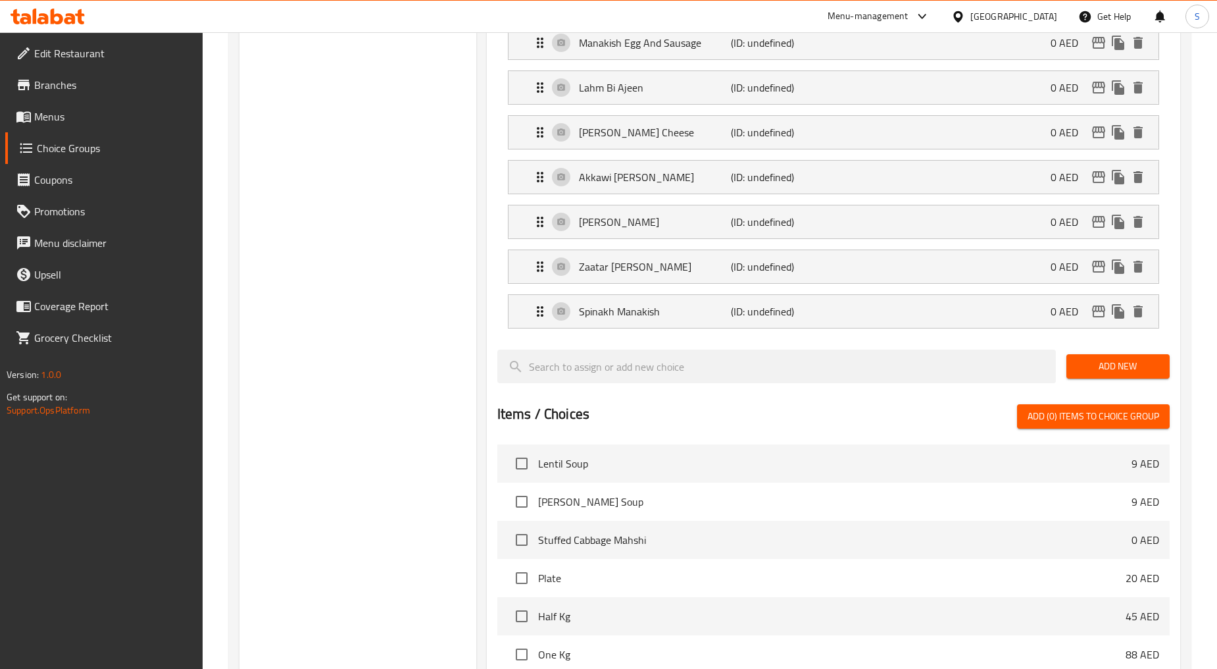
click at [1088, 368] on span "Add New" at bounding box center [1118, 366] width 82 height 16
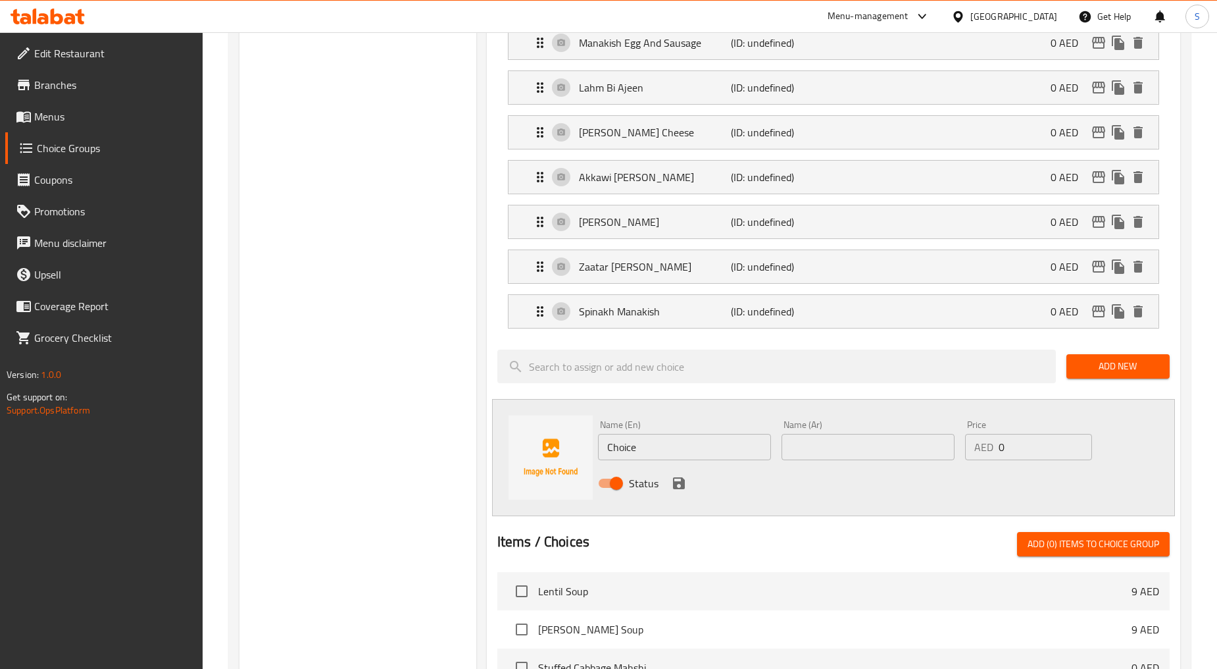
click at [679, 441] on input "Choice" at bounding box center [684, 447] width 173 height 26
paste input "Spinakh Cheese Manakish"
type input "Spinakh Cheese Manakish"
click at [846, 449] on input "text" at bounding box center [868, 447] width 173 height 26
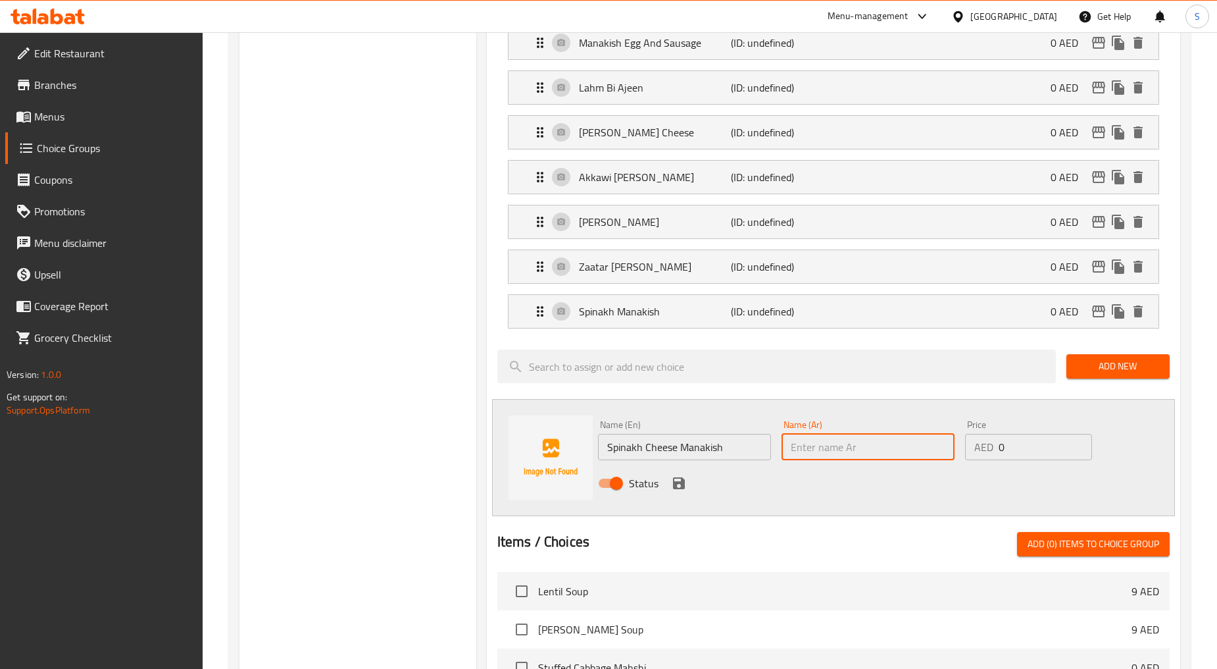
paste input "مناقيش السبانخ والجبن"
click at [844, 458] on input "مناقيش السبانخ والجبن" at bounding box center [868, 447] width 173 height 26
click at [801, 455] on input "مناقيش سبانخ والجبن" at bounding box center [868, 447] width 173 height 26
type input "مناقيش سبانخ وجبنة"
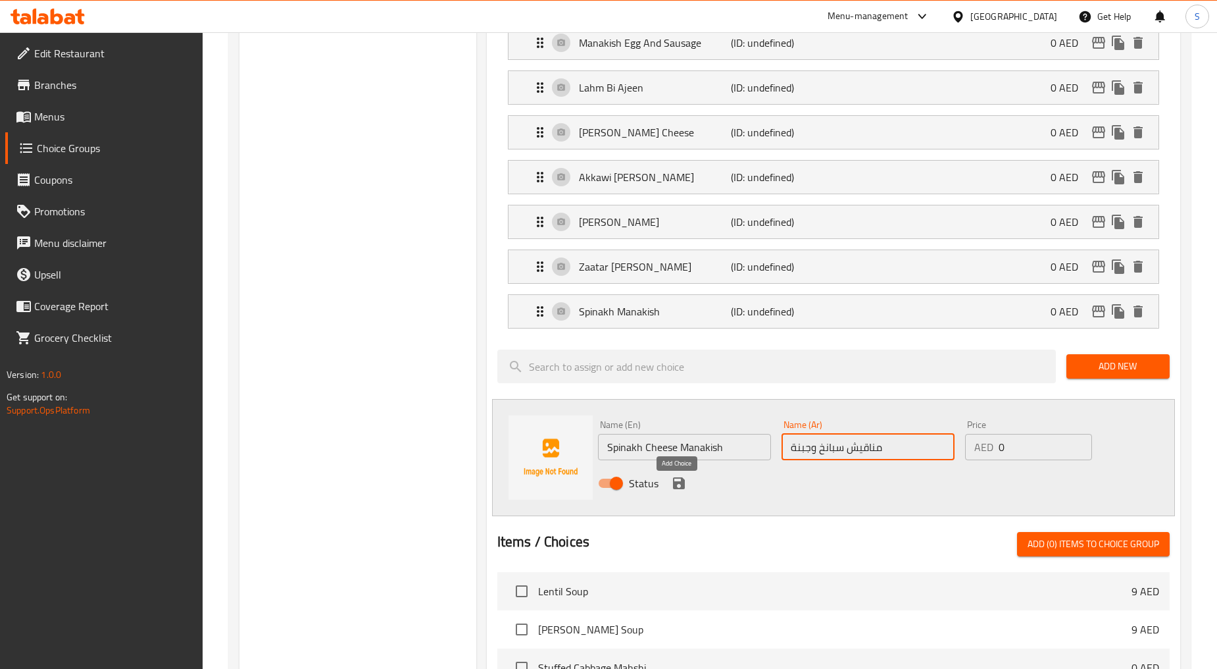
click at [684, 491] on icon "save" at bounding box center [679, 483] width 16 height 16
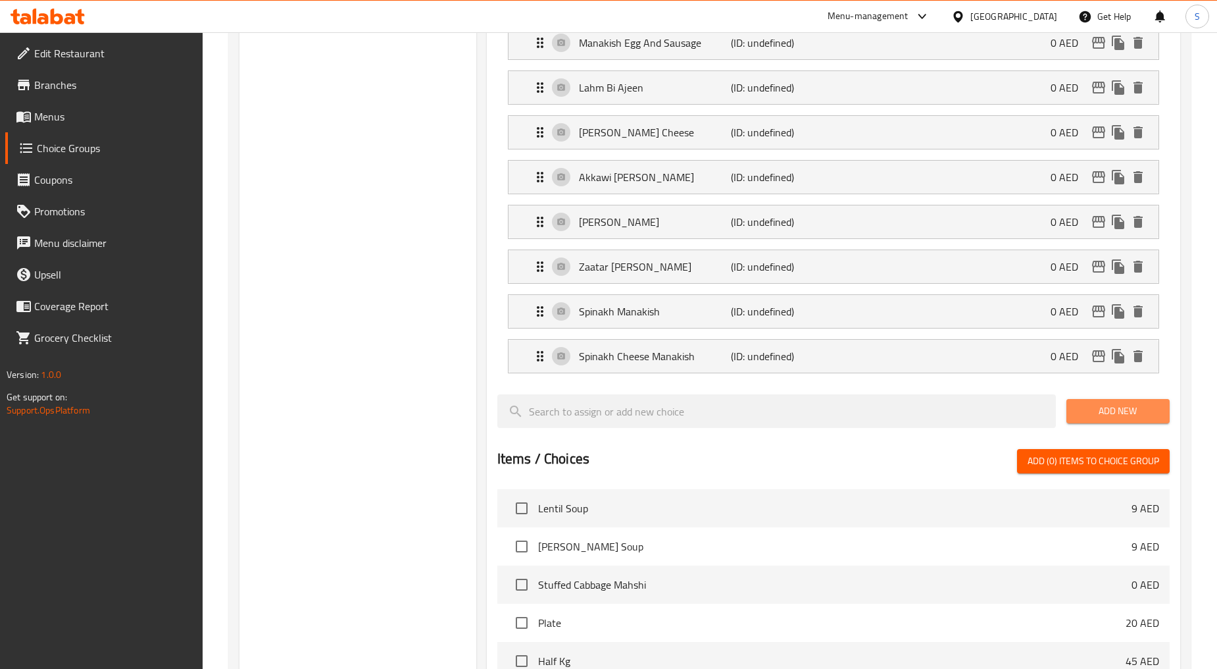
drag, startPoint x: 1129, startPoint y: 413, endPoint x: 1123, endPoint y: 412, distance: 6.6
click at [1130, 412] on span "Add New" at bounding box center [1118, 411] width 82 height 16
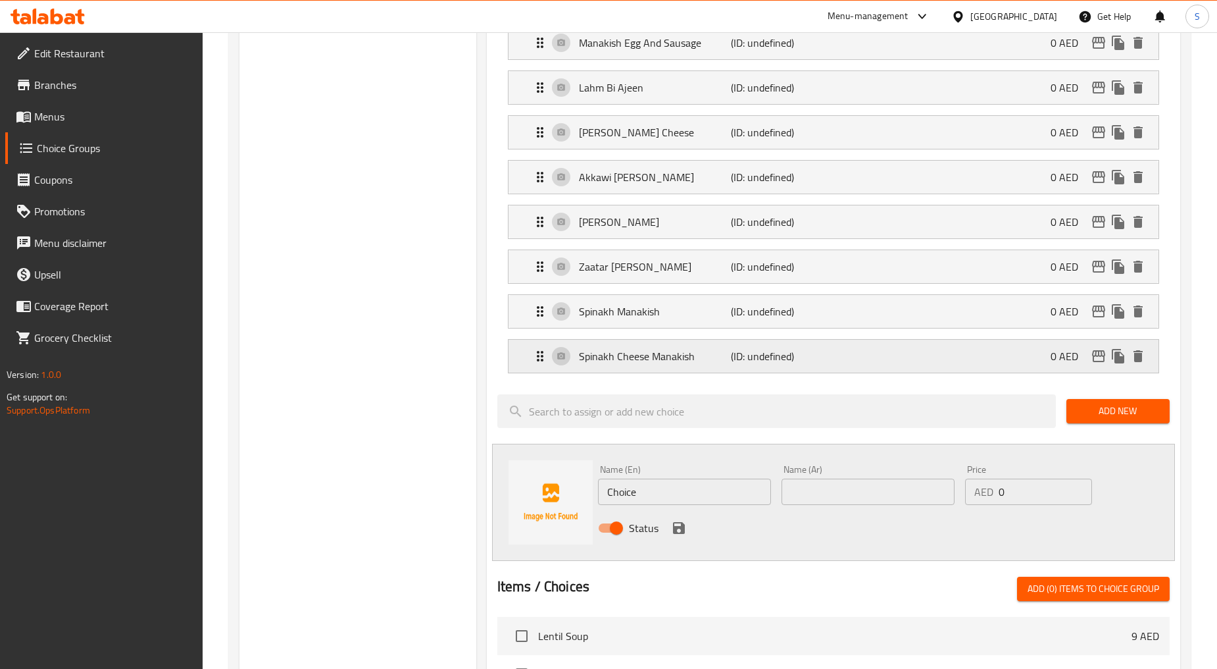
click at [823, 364] on p "(ID: undefined)" at bounding box center [781, 356] width 101 height 16
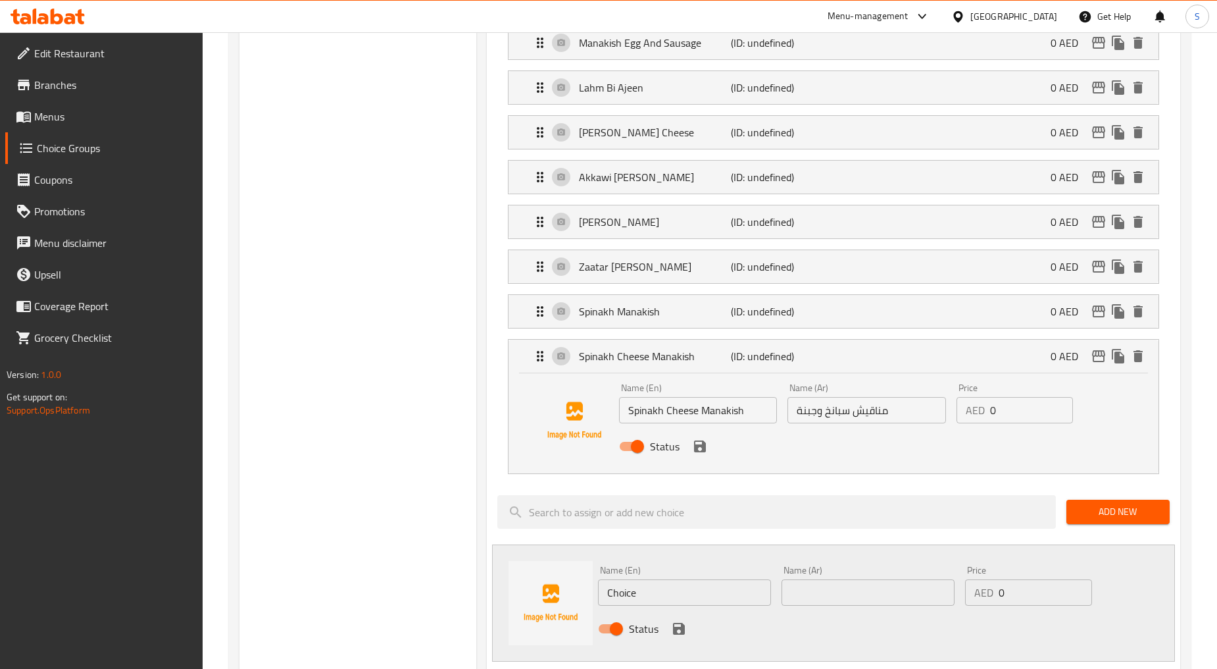
click at [819, 422] on input "مناقيش سبانخ وجبنة" at bounding box center [867, 410] width 159 height 26
click at [701, 452] on icon "save" at bounding box center [700, 446] width 12 height 12
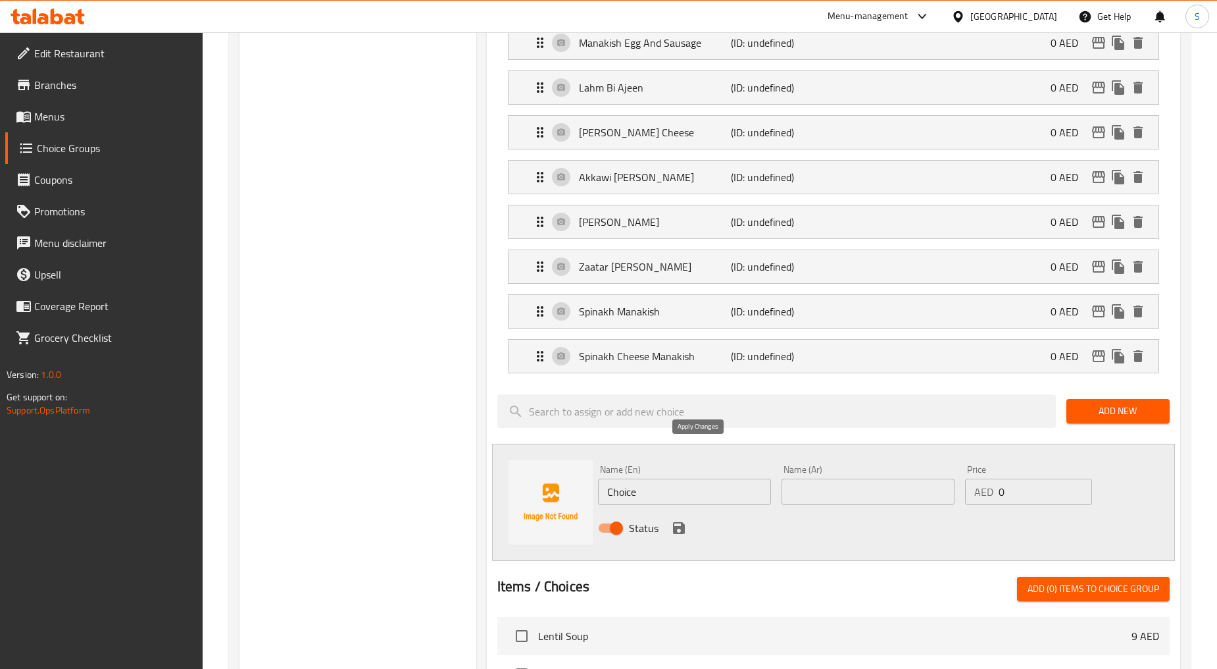
type input "مناقيش سبانخ جبنة"
click at [661, 505] on input "Choice" at bounding box center [684, 491] width 173 height 26
paste input "Manakish Chicken Shawarma And Cheese"
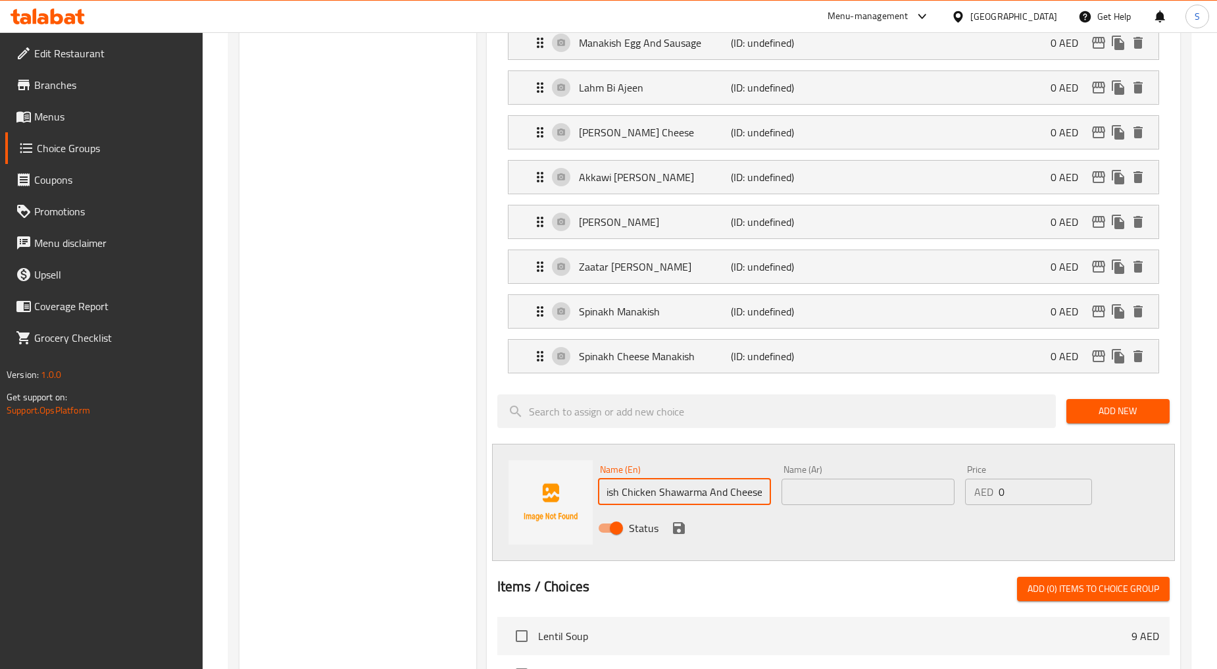
type input "Manakish Chicken Shawarma And Cheese"
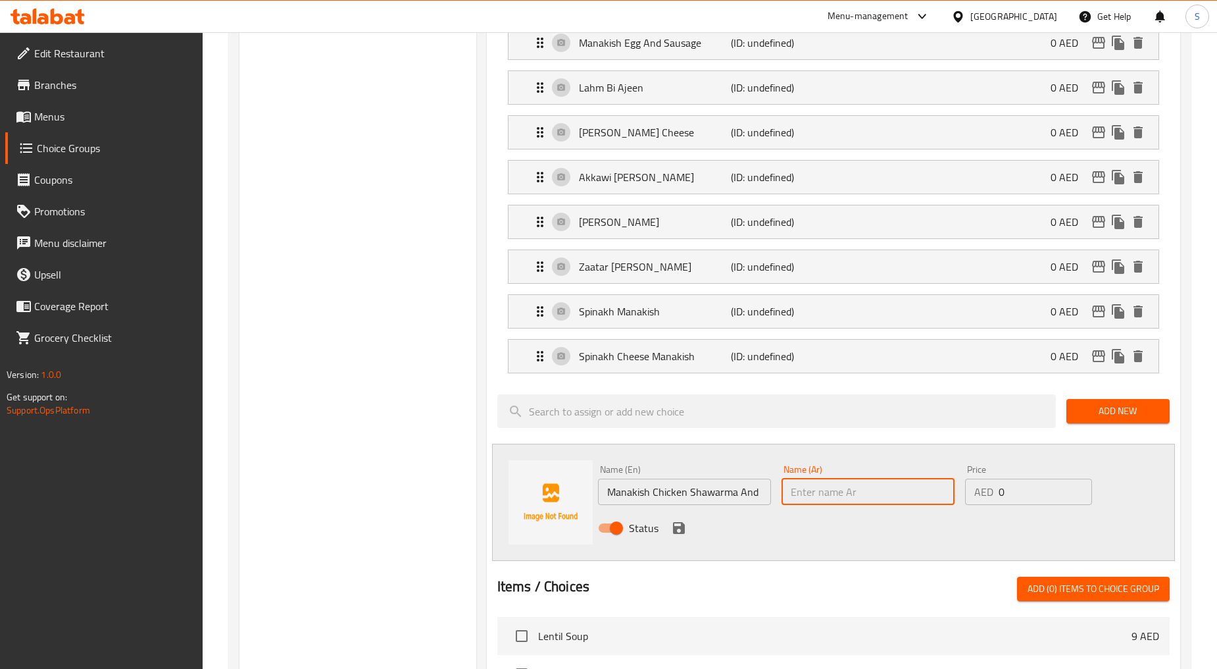
click at [842, 486] on input "text" at bounding box center [868, 491] width 173 height 26
paste input "مناقيش شاورما دجاج و جبنة"
click at [810, 504] on input "مناقيش شاورما دجاج و جبنة" at bounding box center [868, 491] width 173 height 26
type input "مناقيش شاورما دجاج وجبنة"
click at [686, 534] on icon "save" at bounding box center [679, 528] width 16 height 16
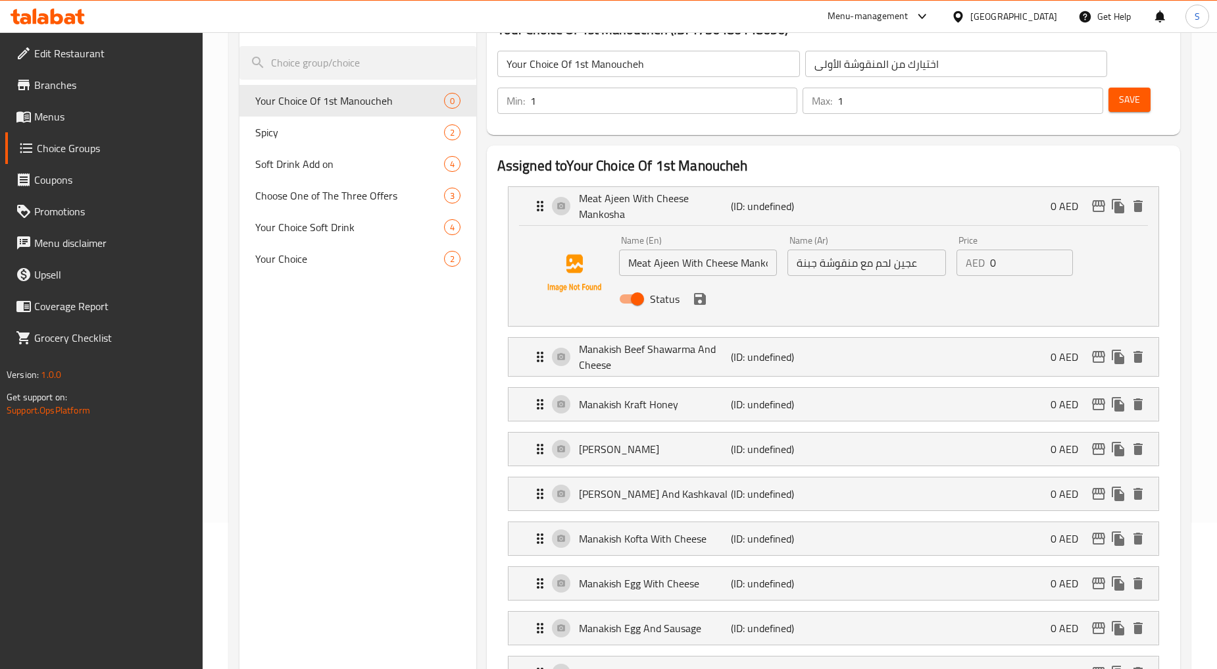
scroll to position [73, 0]
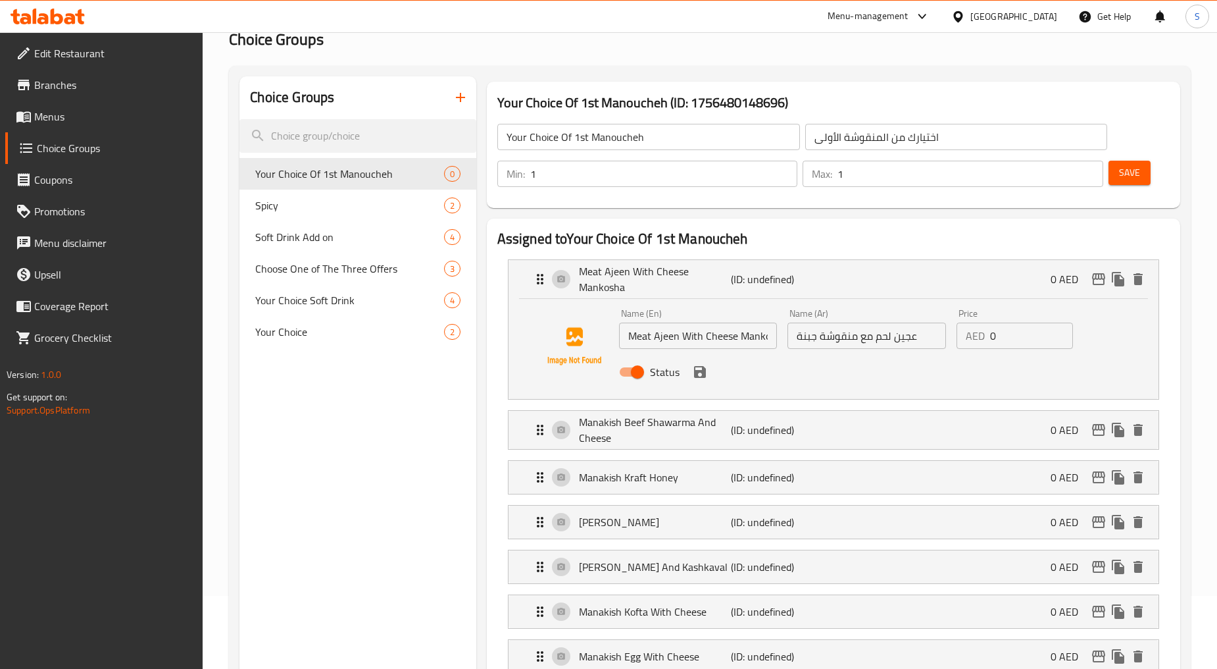
click at [1134, 176] on span "Save" at bounding box center [1129, 172] width 21 height 16
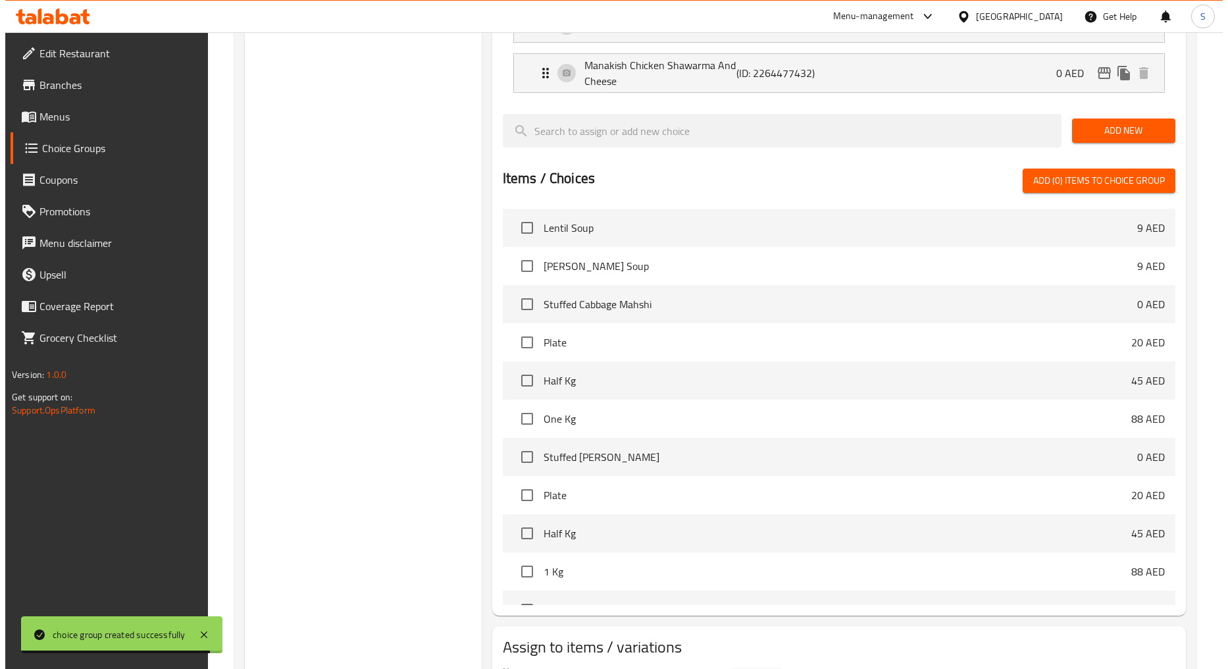
scroll to position [1048, 0]
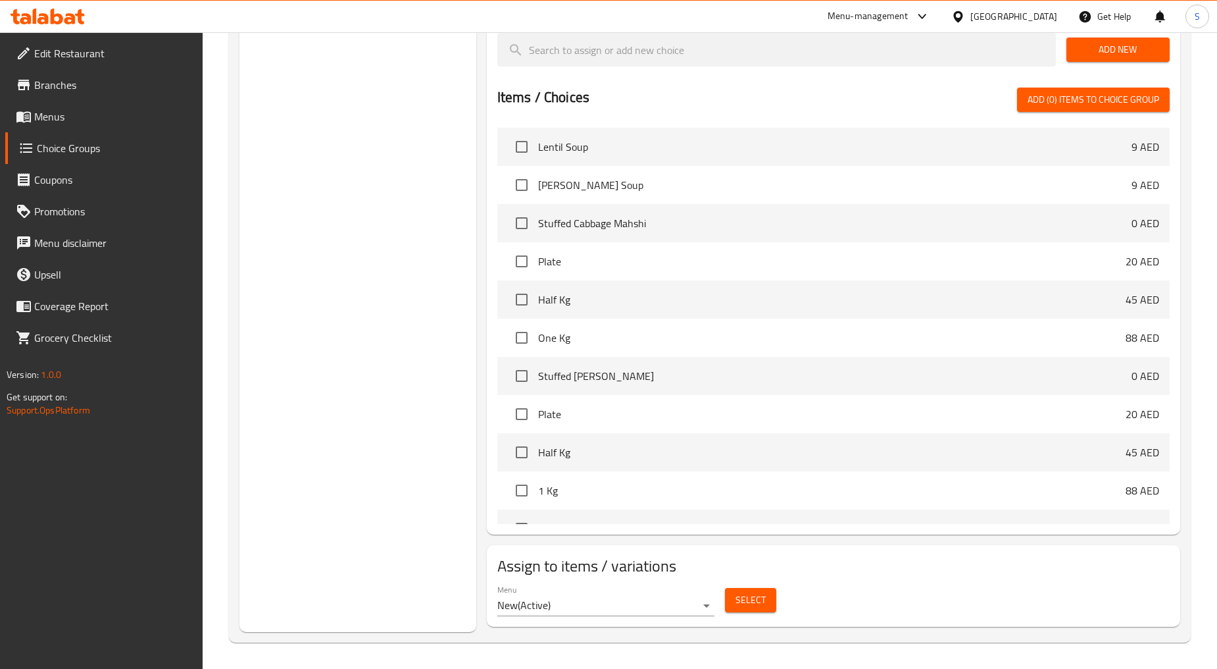
click at [763, 601] on span "Select" at bounding box center [751, 600] width 30 height 16
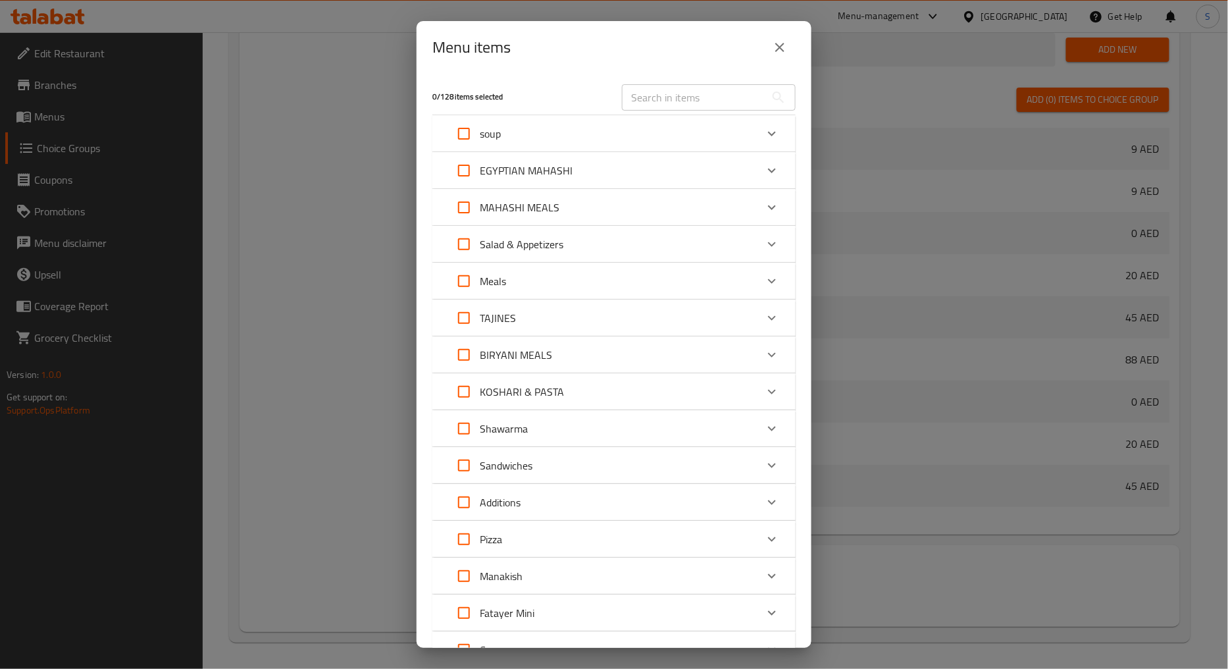
scroll to position [185, 0]
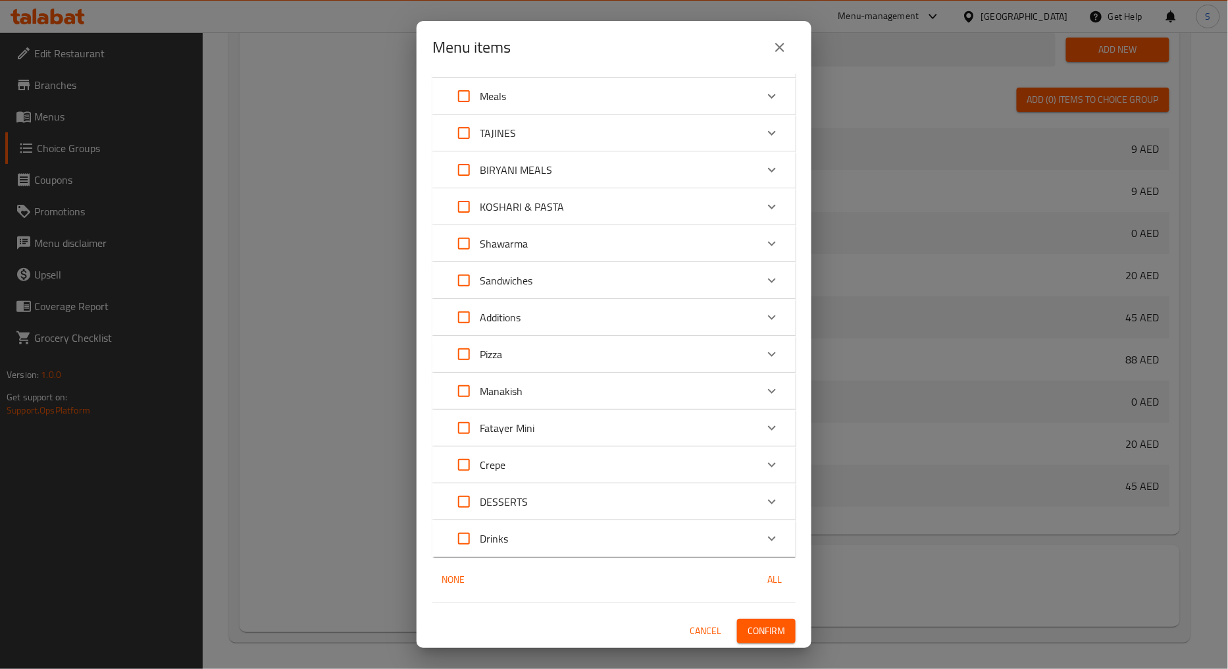
click div "Manakish"
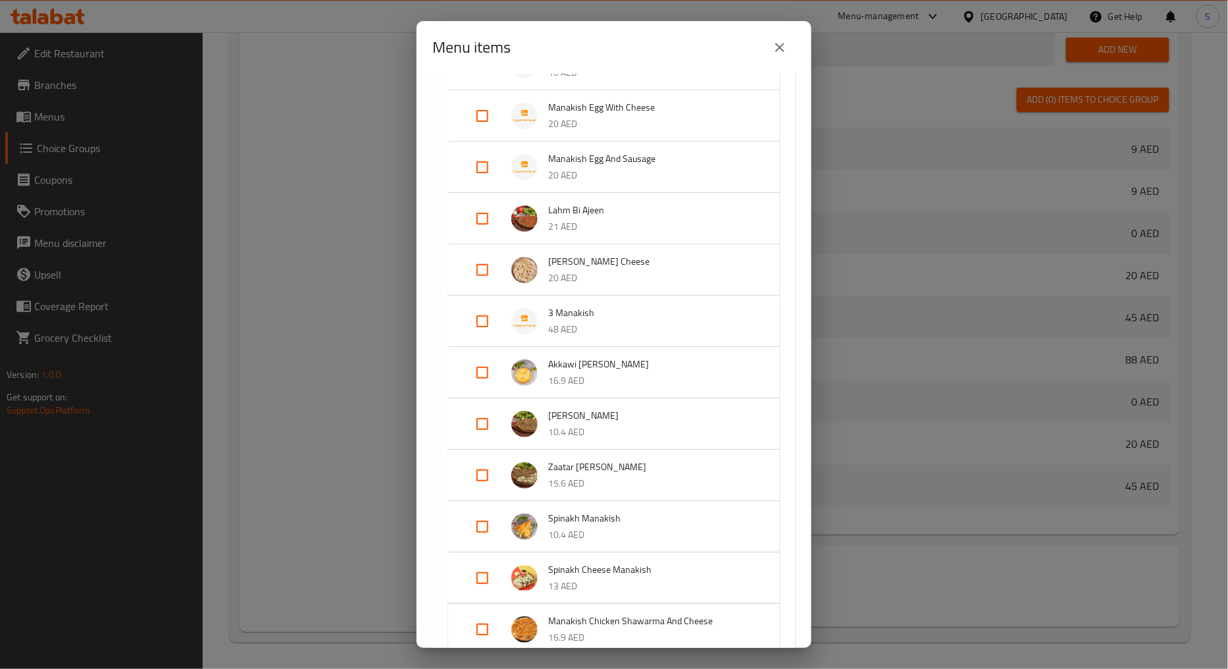
scroll to position [843, 0]
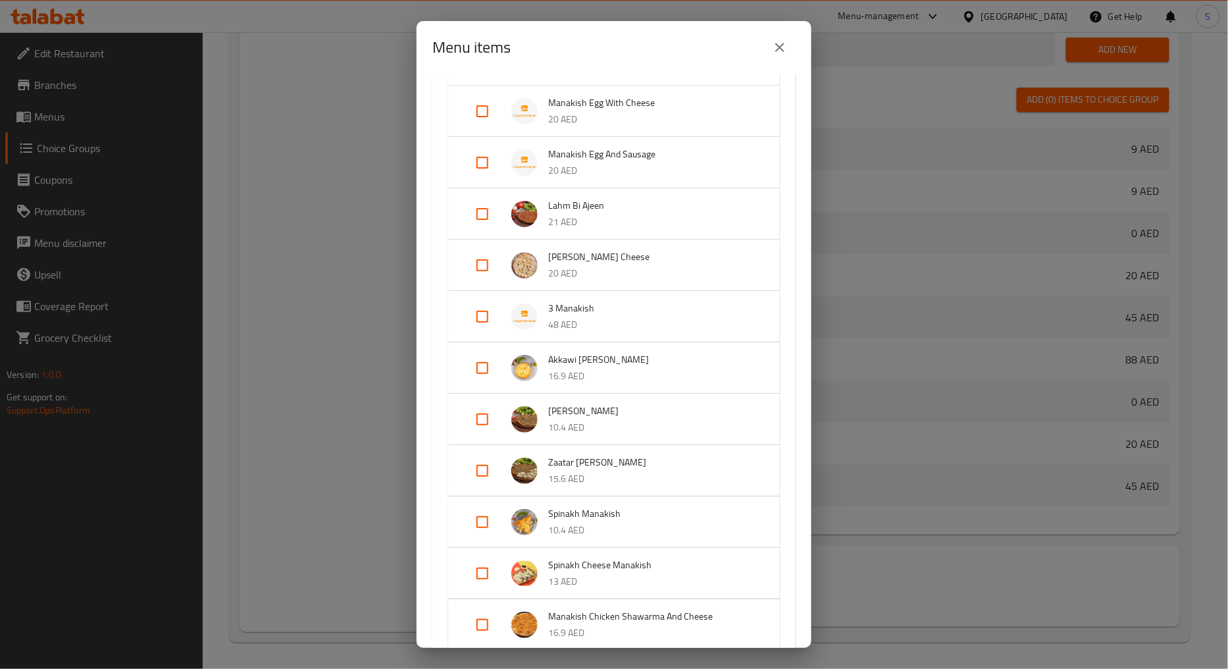
click input "Expand"
checkbox input "true"
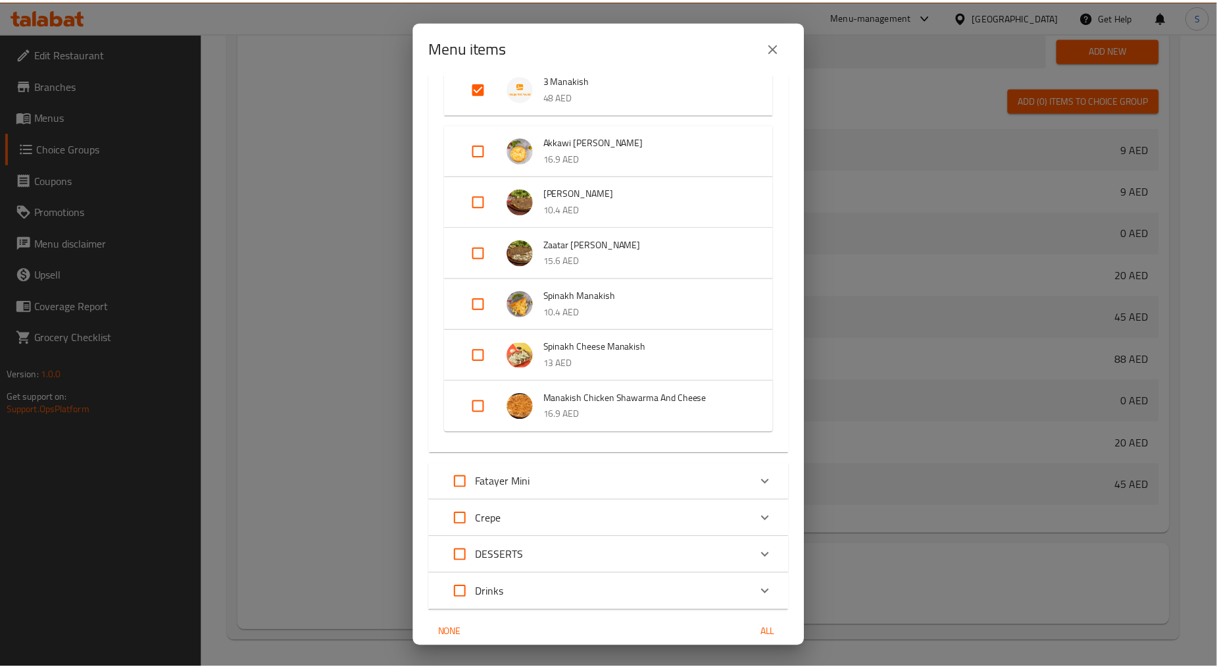
scroll to position [1135, 0]
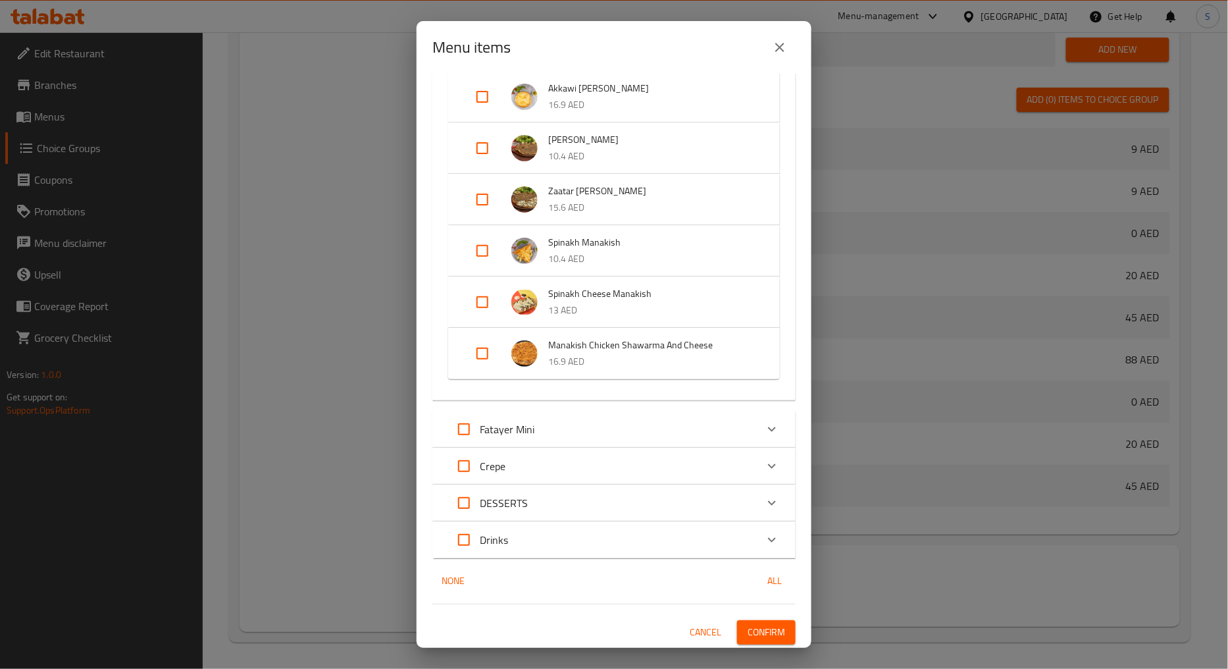
click span "Confirm"
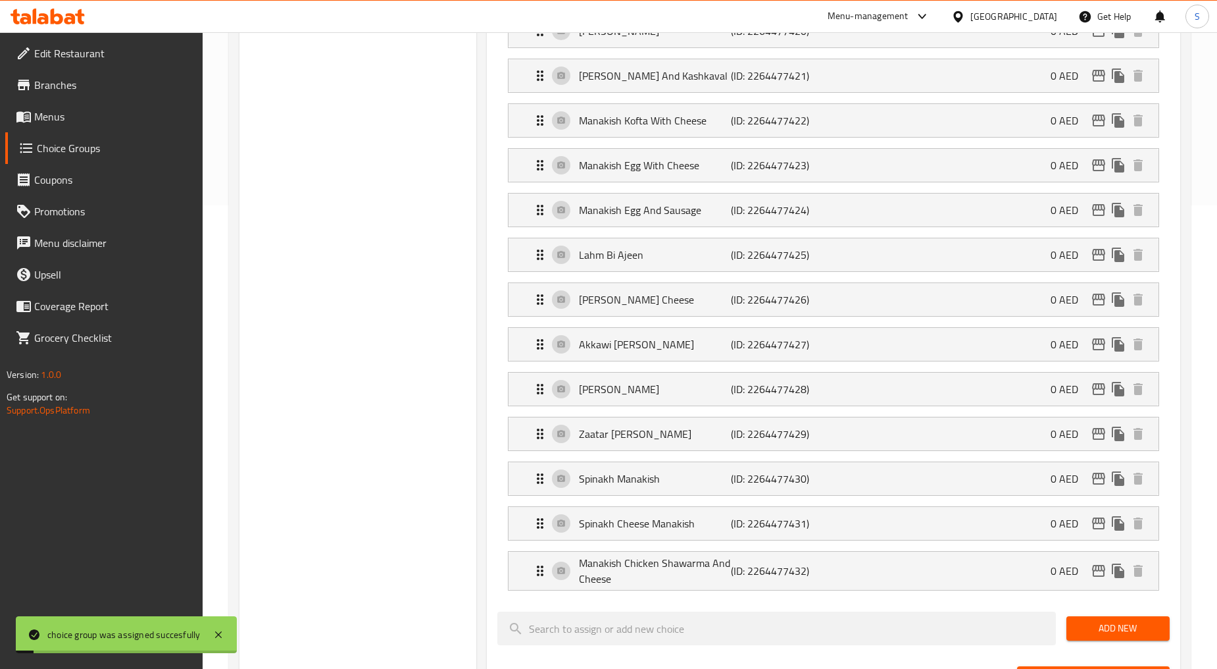
scroll to position [0, 0]
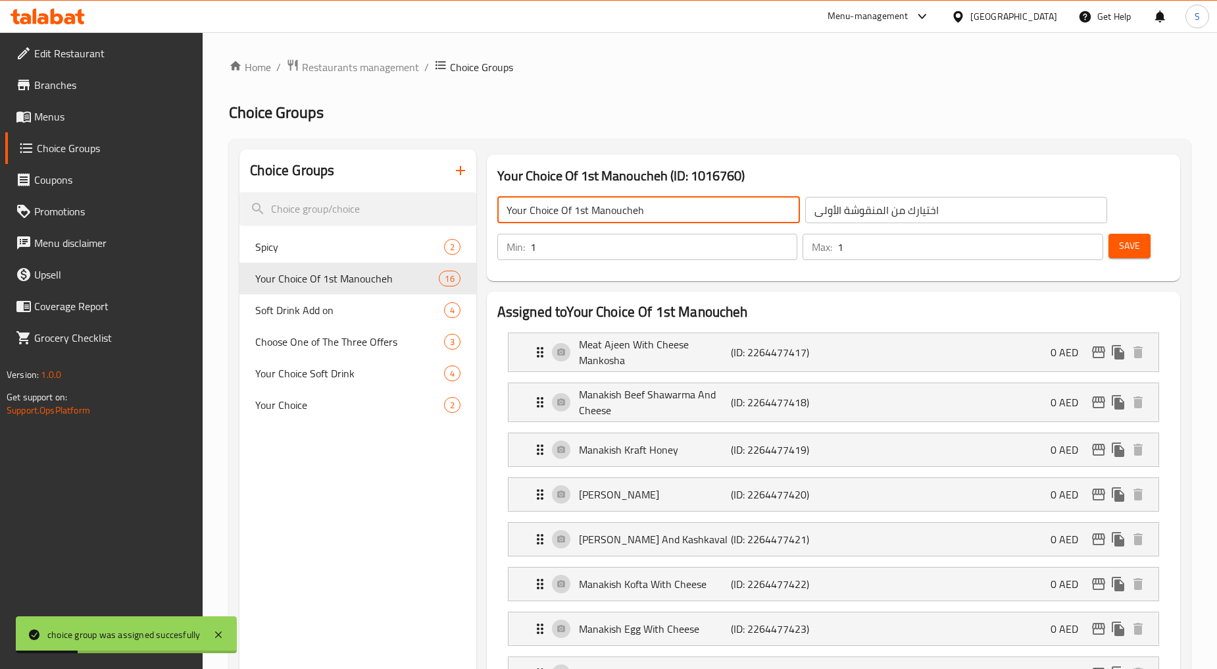
click input "Your Choice Of 1st Manoucheh"
click icon "duplicate"
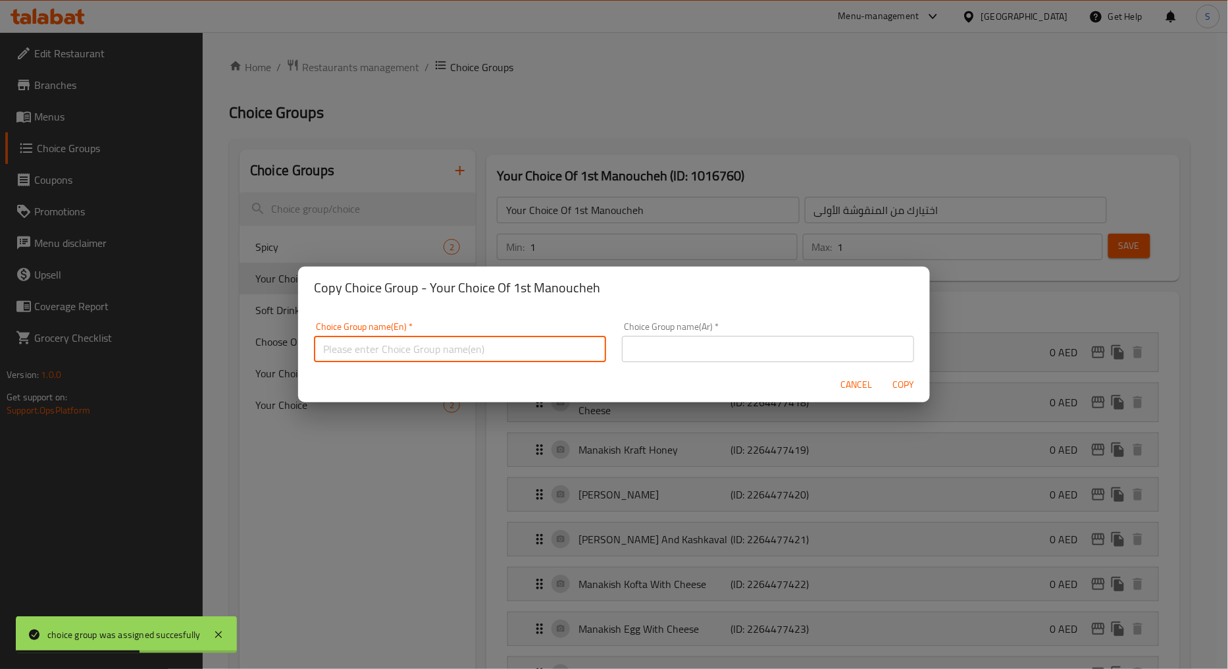
click input "text"
paste input "Your Choice Of 1st Manoucheh"
click input "Your Choice Of 1st Manoucheh"
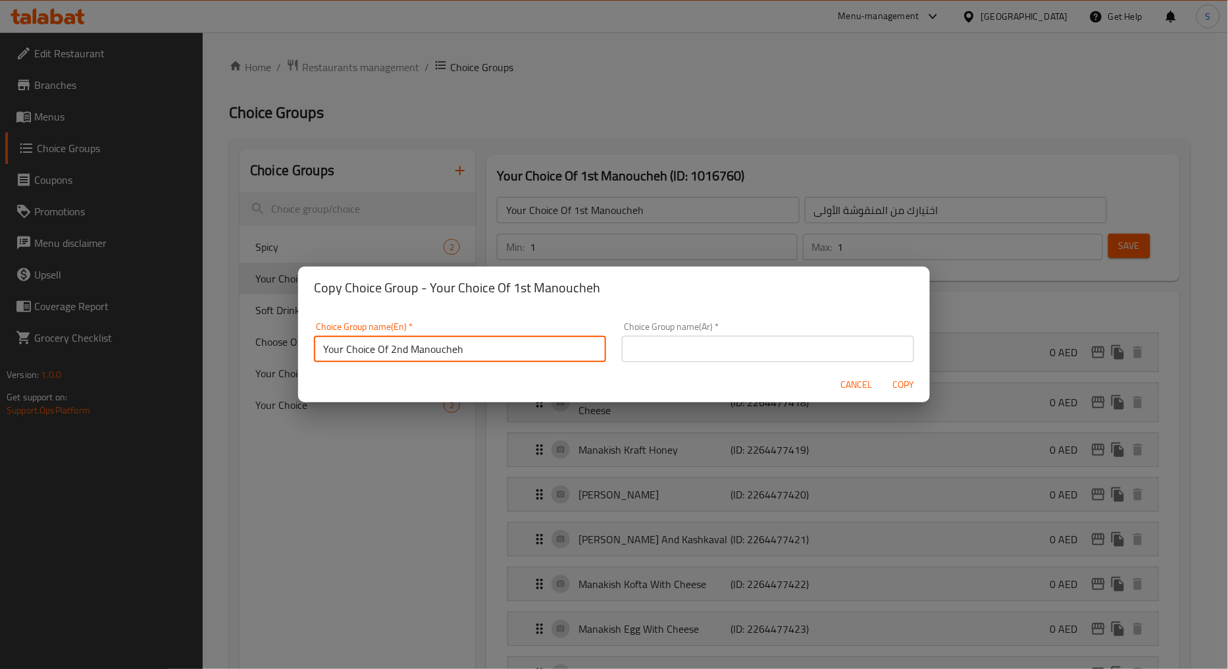
click input "Your Choice Of 2nd Manoucheh"
type input "Your Choice Of 2nd Manoucheh"
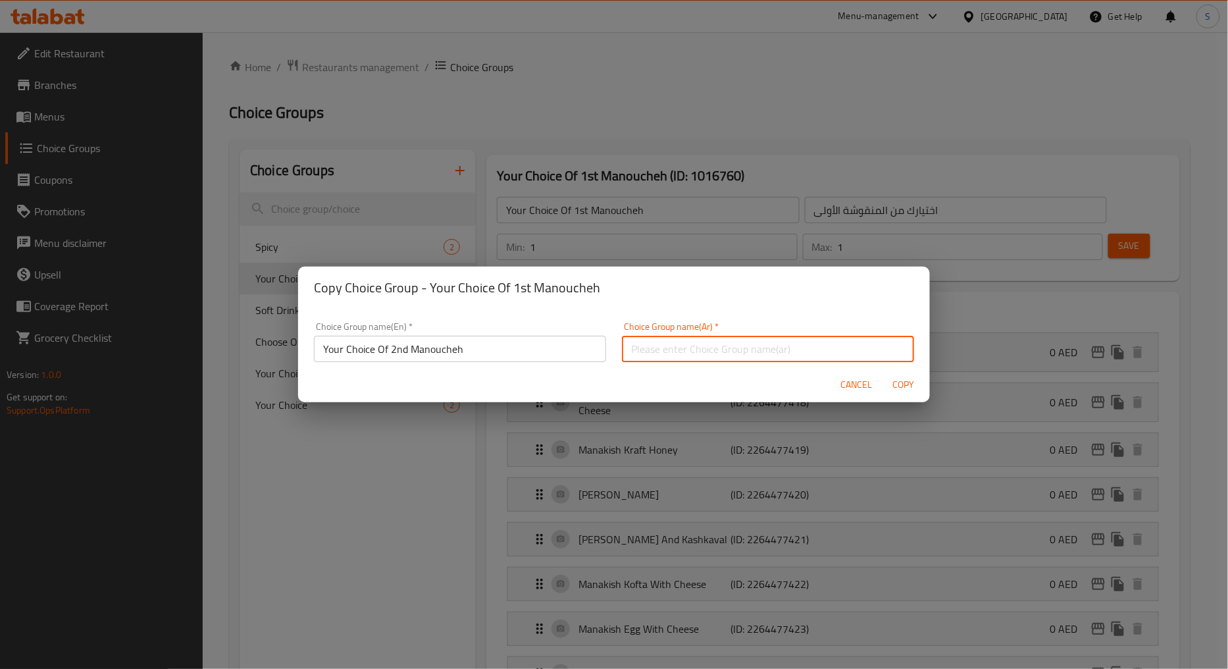
click input "text"
paste input "اختيارك من المنقوشة الثانية"
type input "اختيارك من المنقوشة الثانية"
click span "Copy"
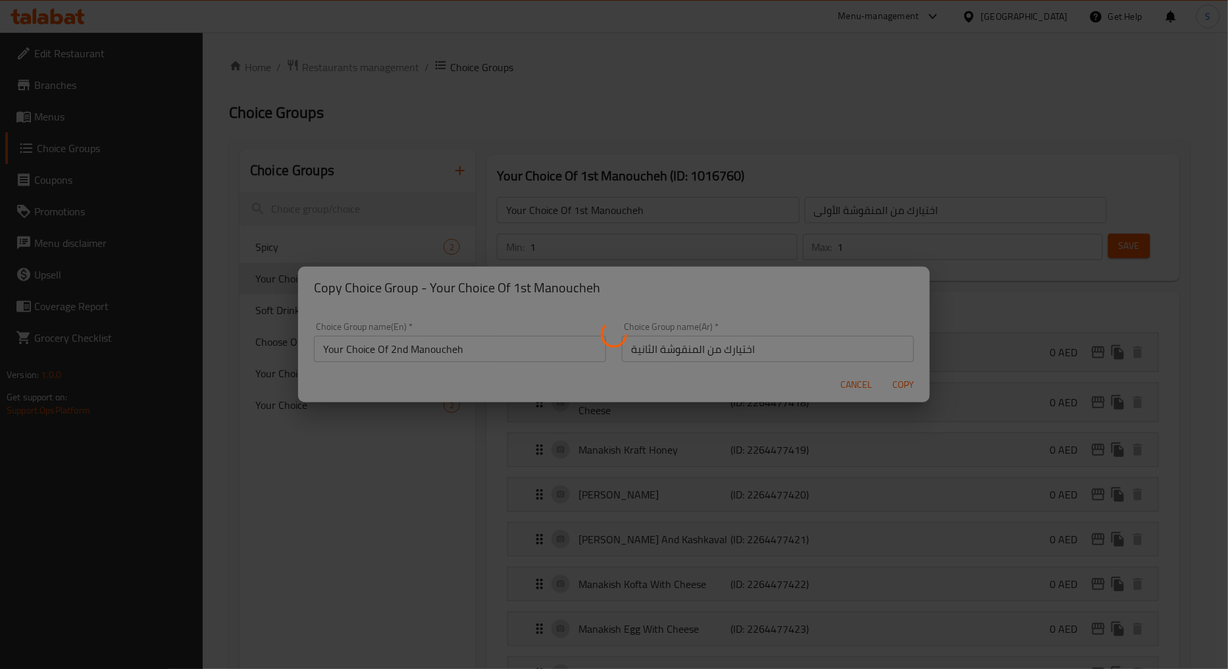
type input "Your Choice Of 2nd Manoucheh"
type input "اختيارك من المنقوشة الثانية"
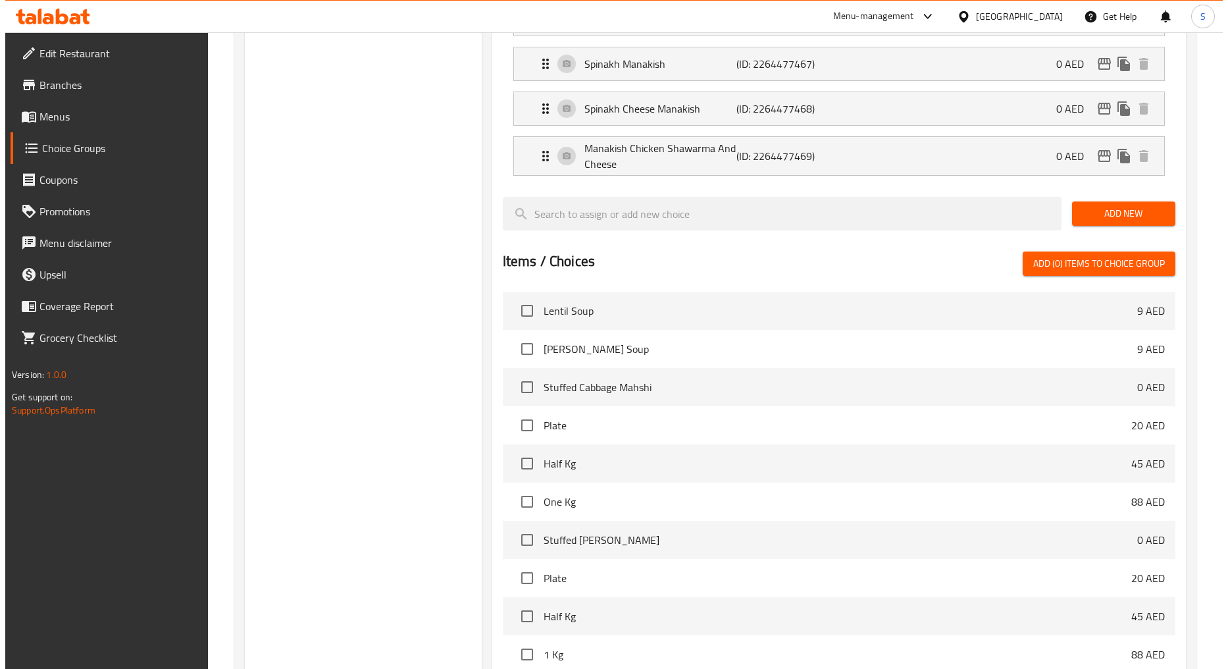
scroll to position [1023, 0]
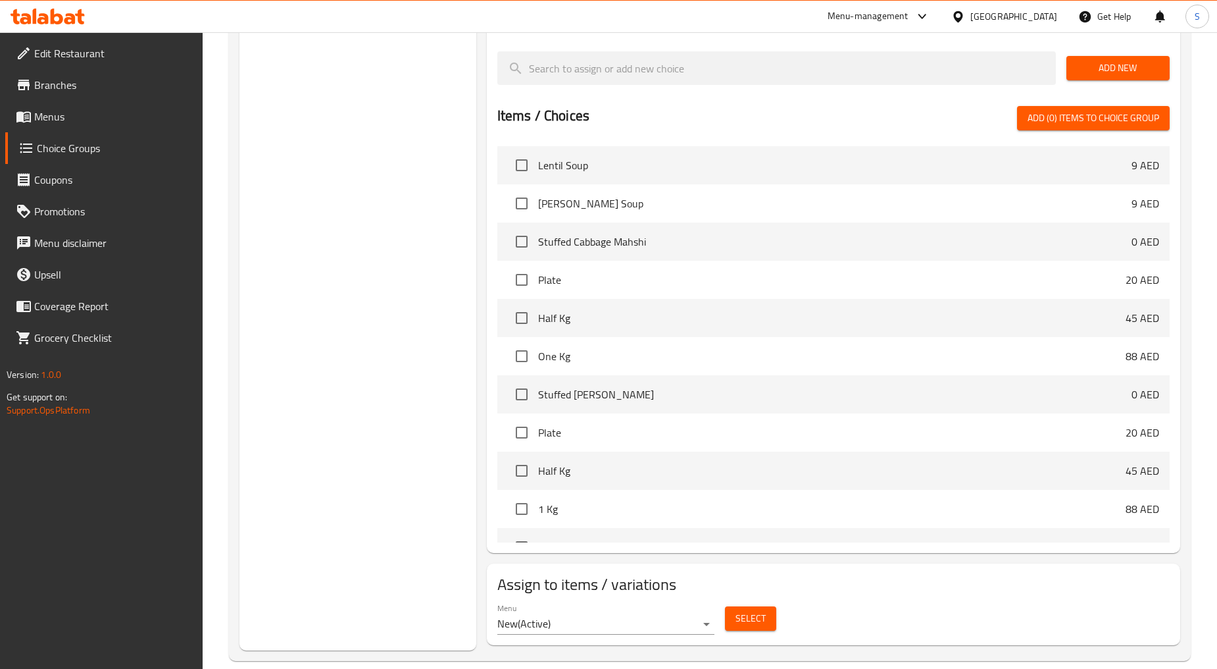
click button "Select"
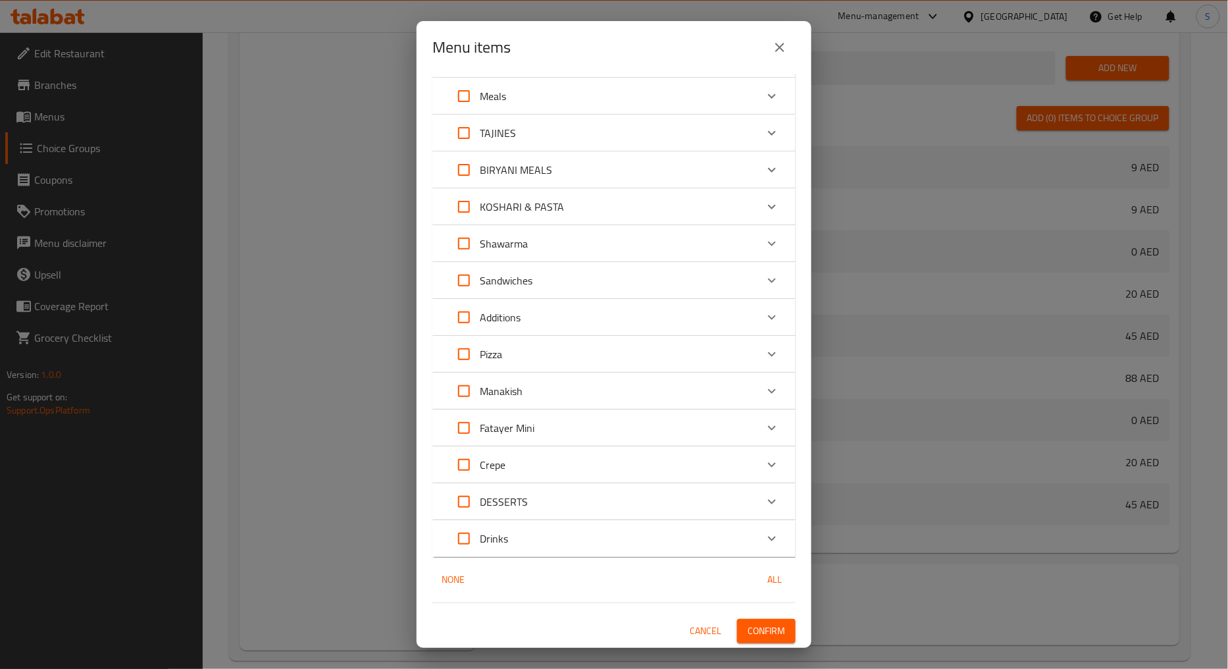
click div "Manakish"
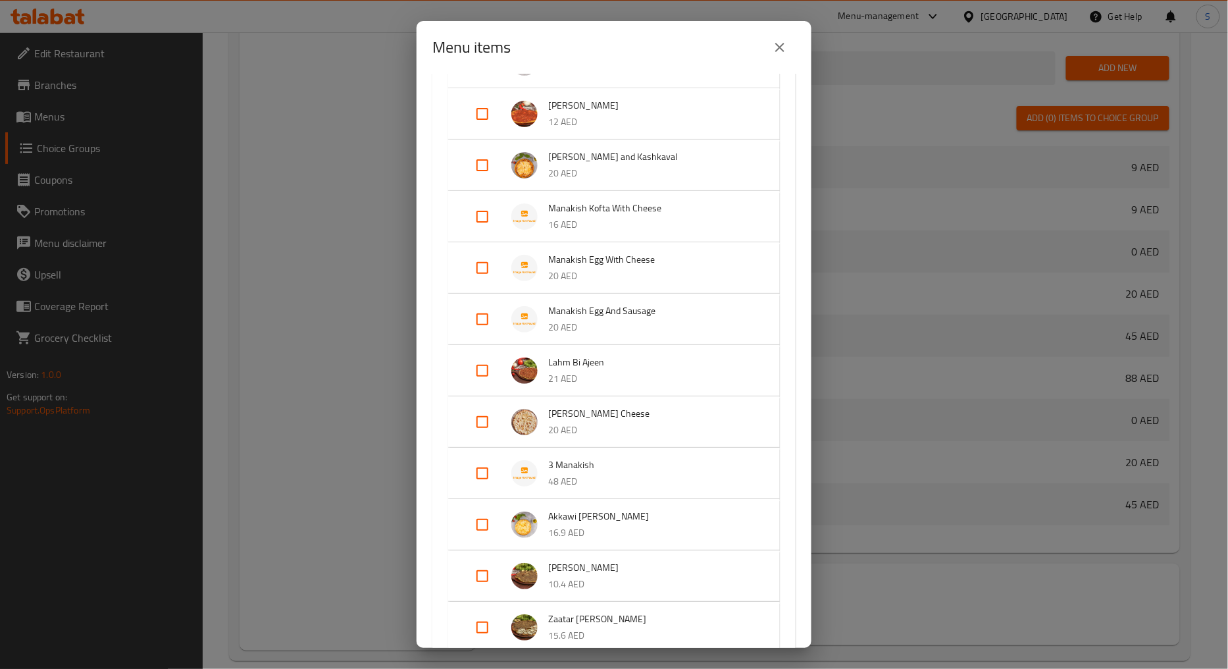
scroll to position [696, 0]
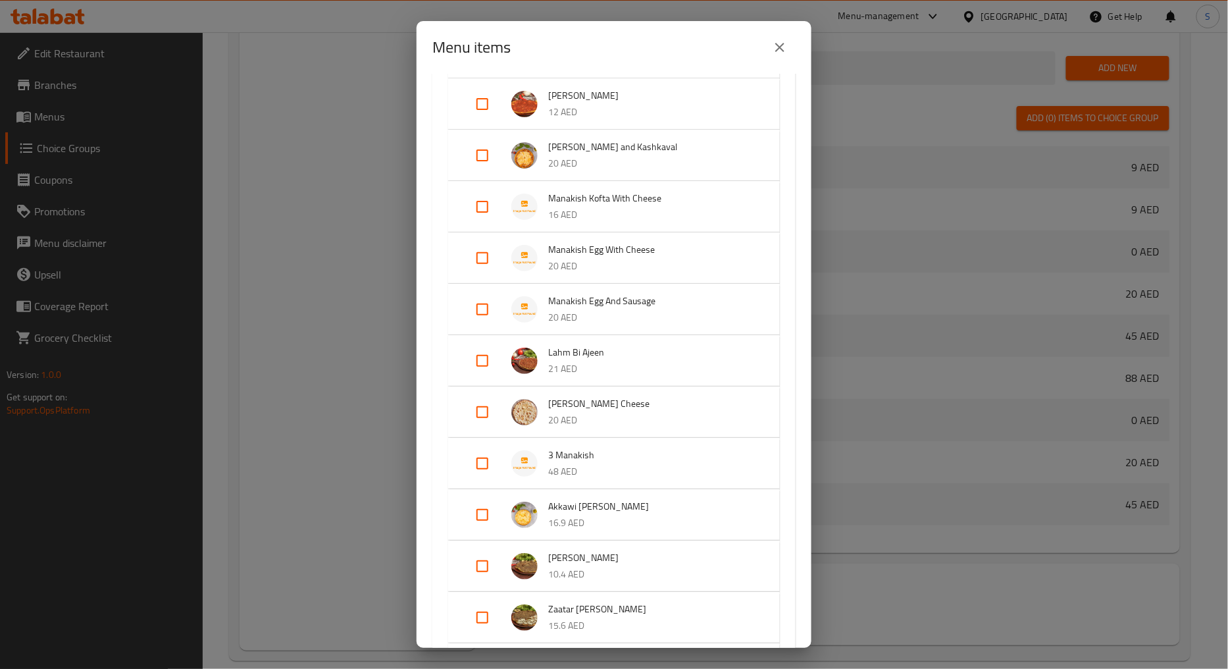
click input "Expand"
checkbox input "true"
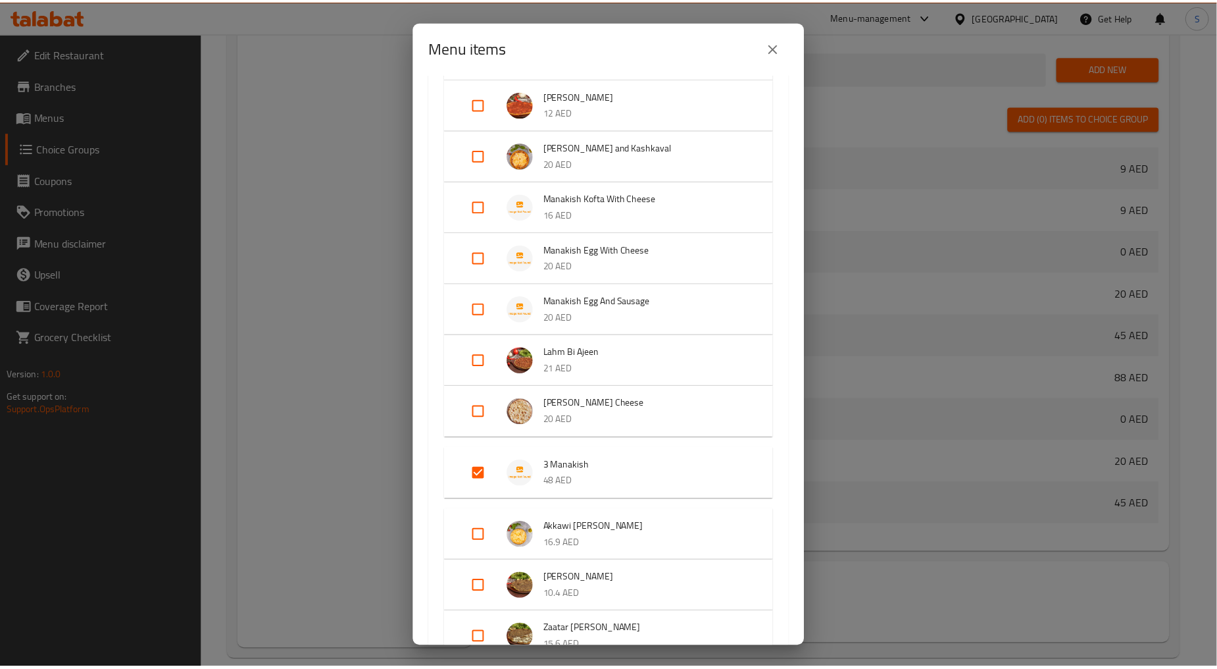
scroll to position [1135, 0]
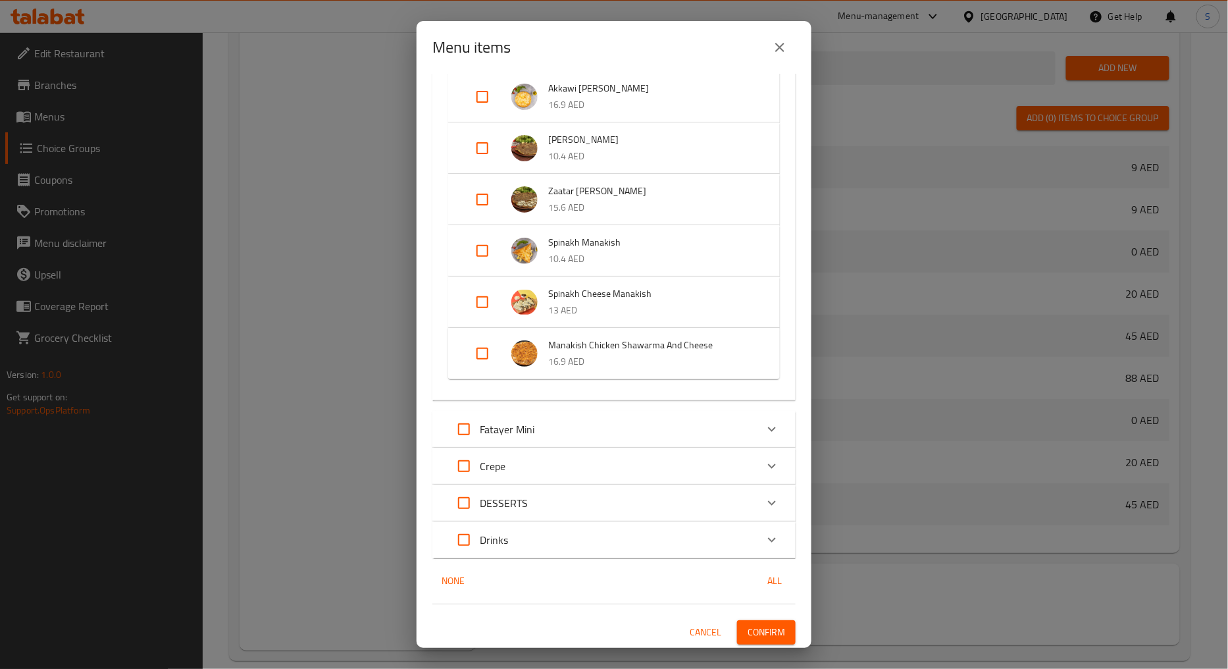
click button "Confirm"
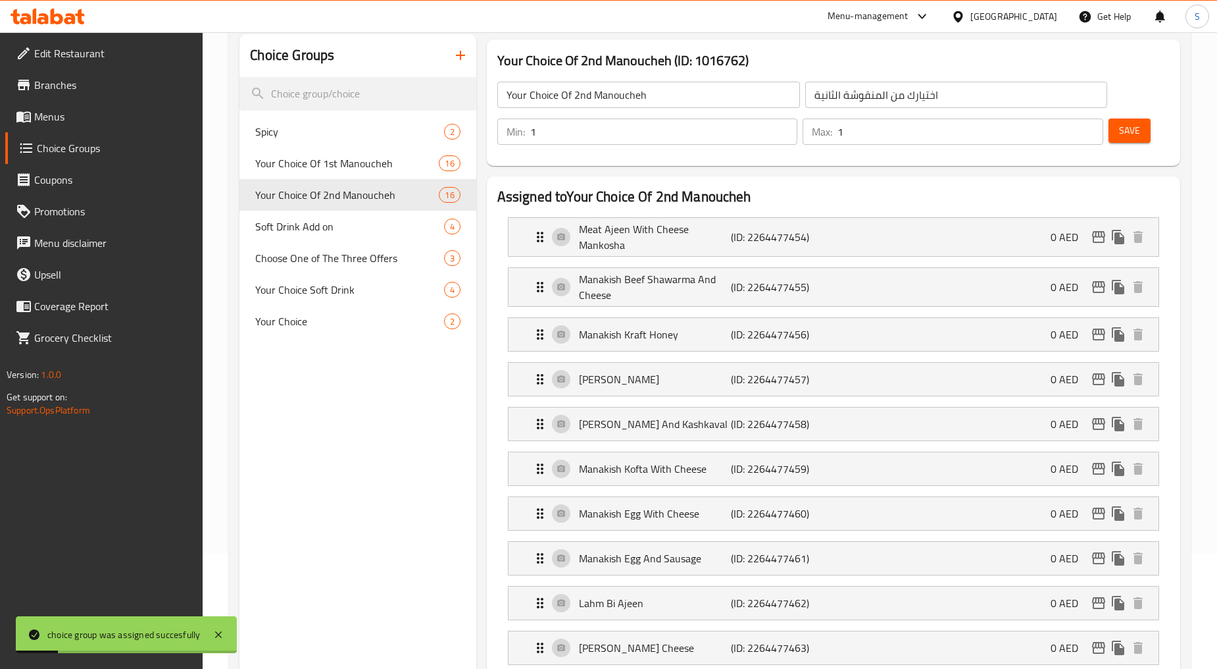
scroll to position [73, 0]
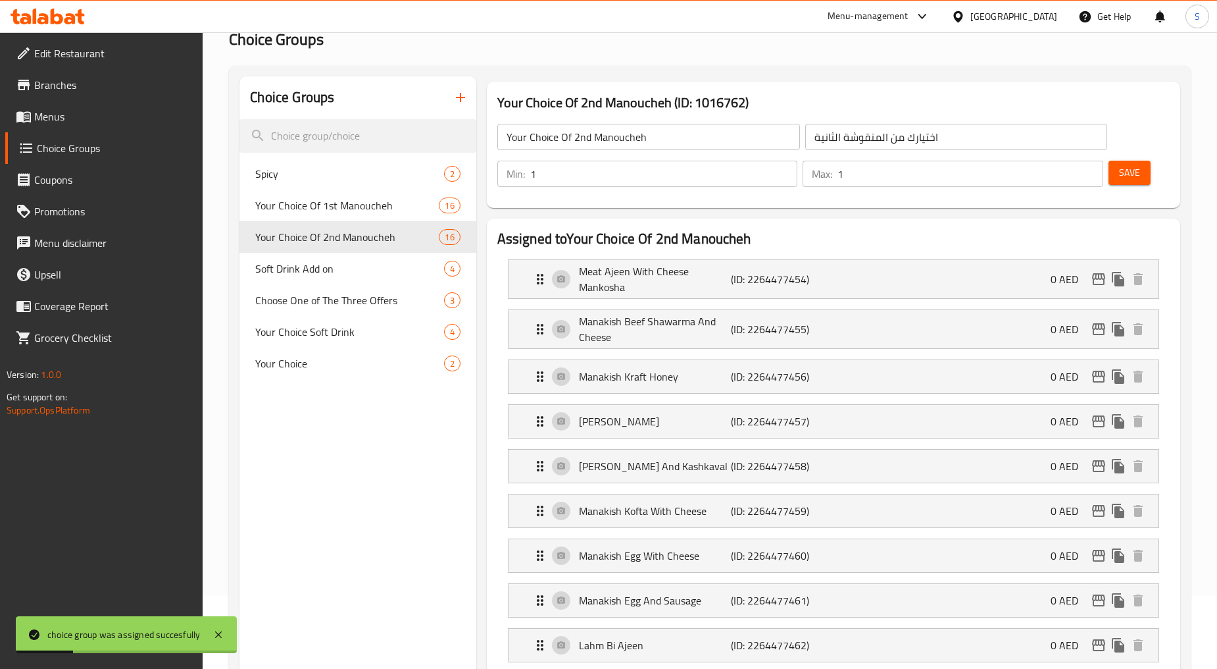
click input "Your Choice Of 2nd Manoucheh"
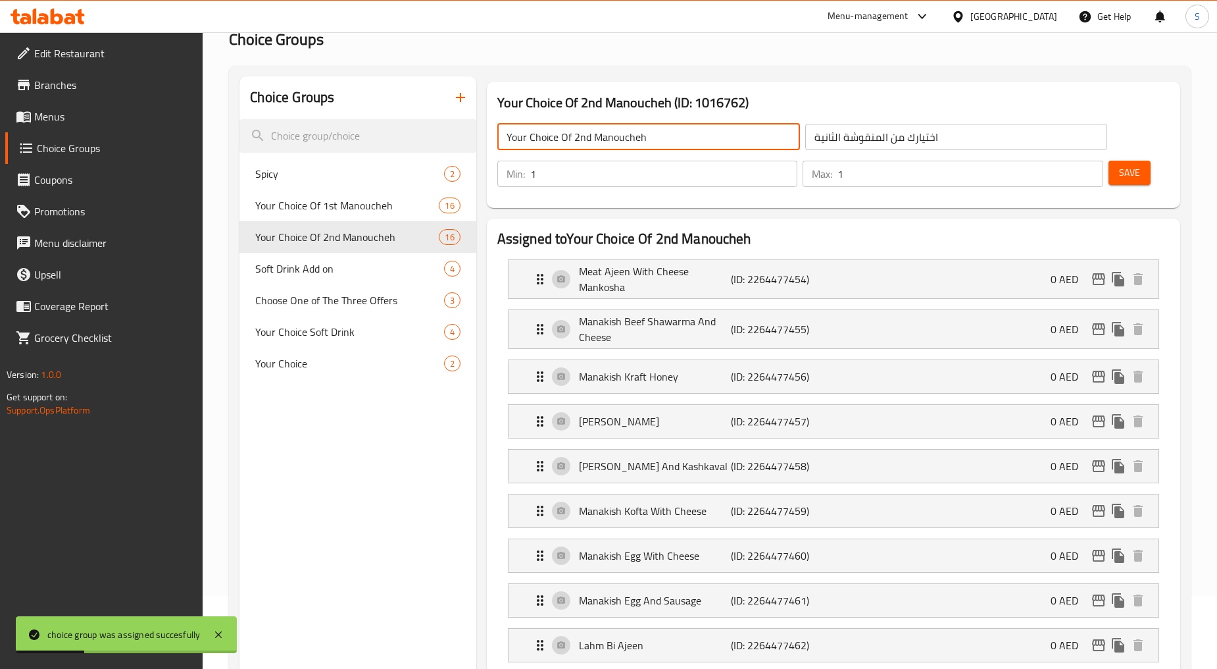
click input "Your Choice Of 2nd Manoucheh"
click icon "duplicate"
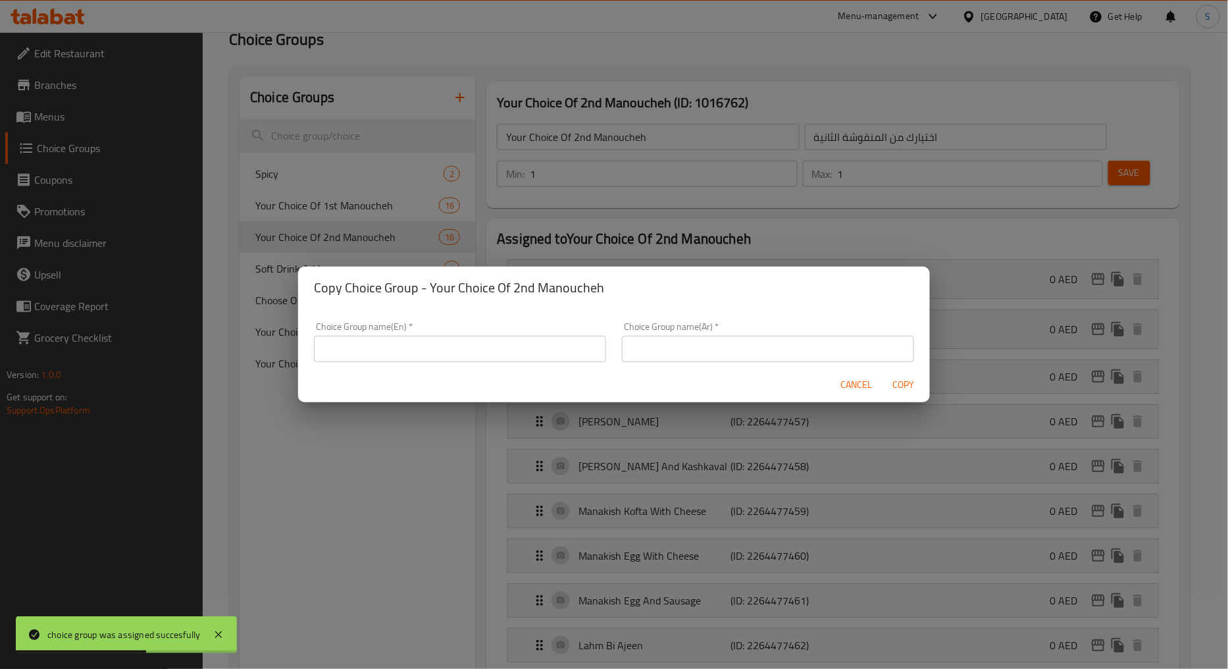
click input "text"
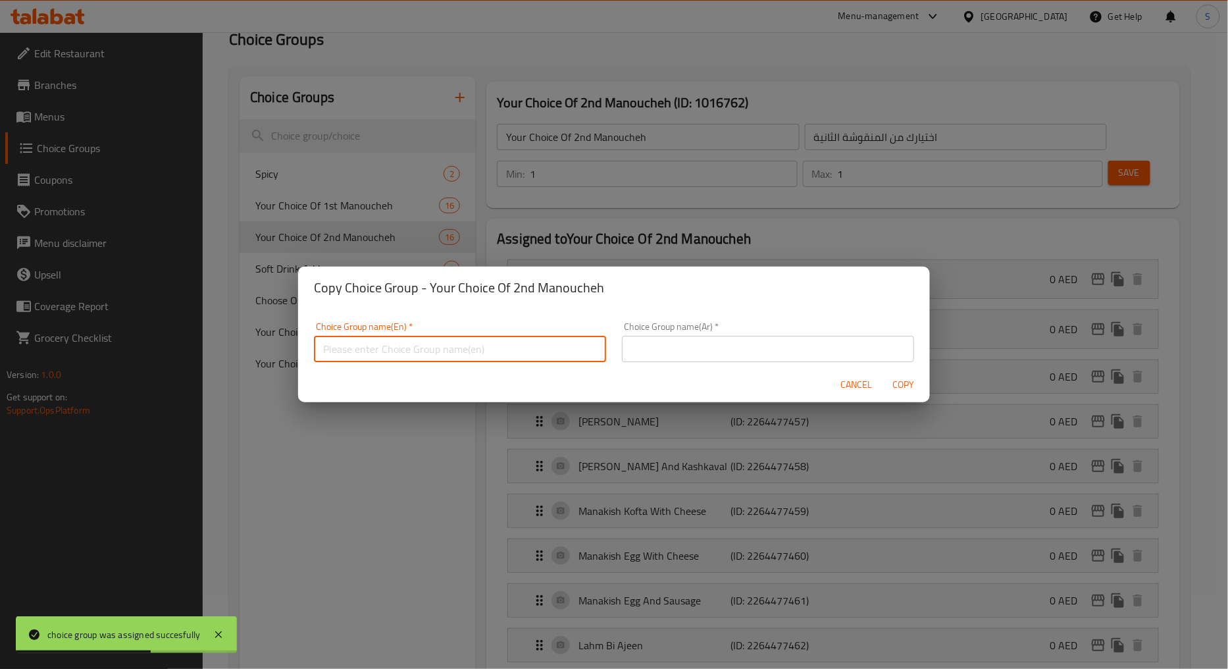
paste input "Your Choice Of 2nd Manoucheh"
click input "Your Choice Of 2nd Manoucheh"
click input "Your Choice Of erd Manoucheh"
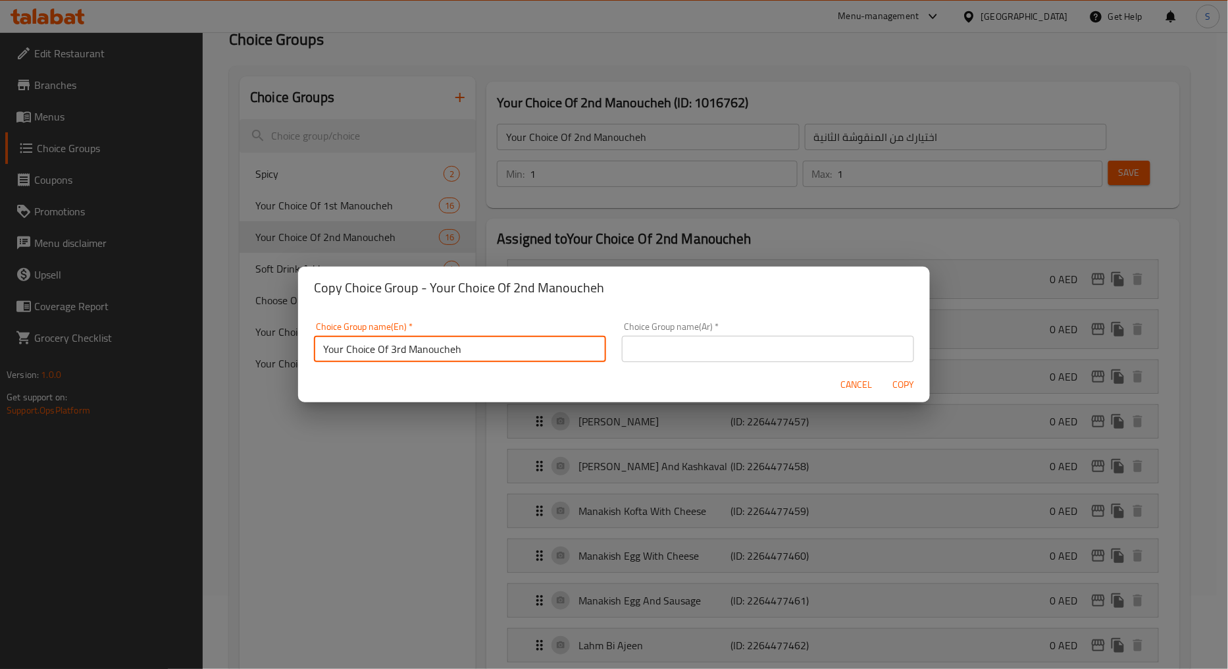
click input "Your Choice Of 3rd Manoucheh"
type input "Your Choice Of 3rd Manoucheh"
click input "text"
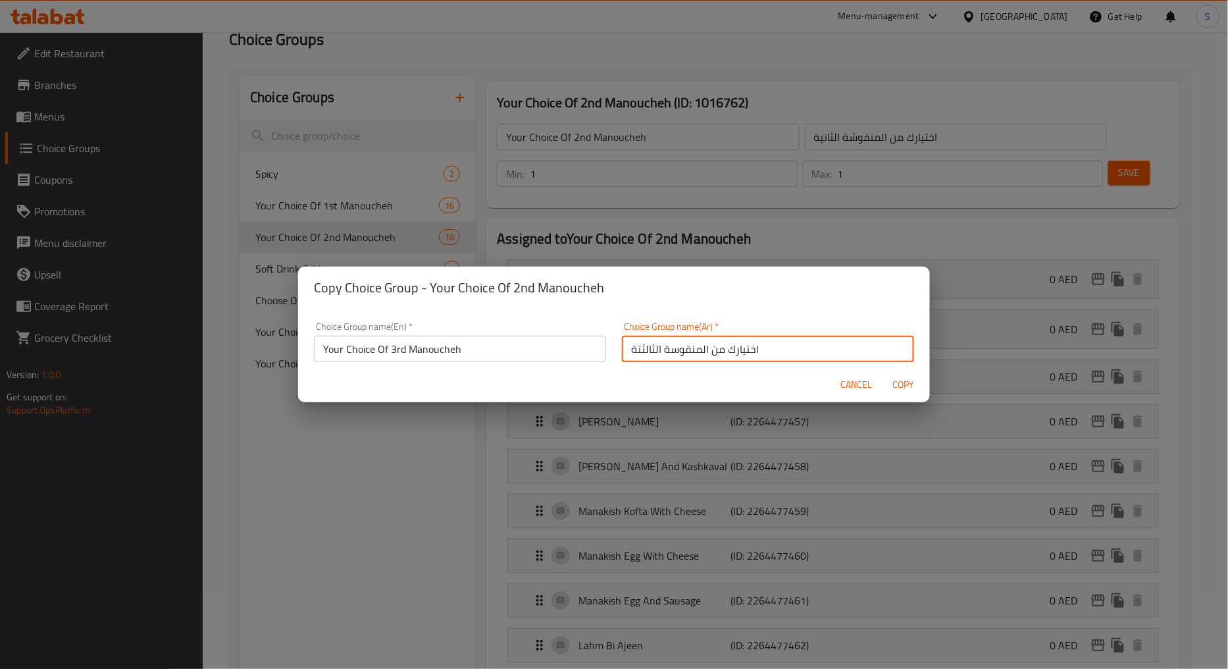
drag, startPoint x: 665, startPoint y: 351, endPoint x: 688, endPoint y: 378, distance: 36.0
click input "اختيارك من المنقوسة الثالثتة"
click input "اختيارك من المنقوشة الثالثتة"
type input "اختيارك من المنقوشة الثالثة"
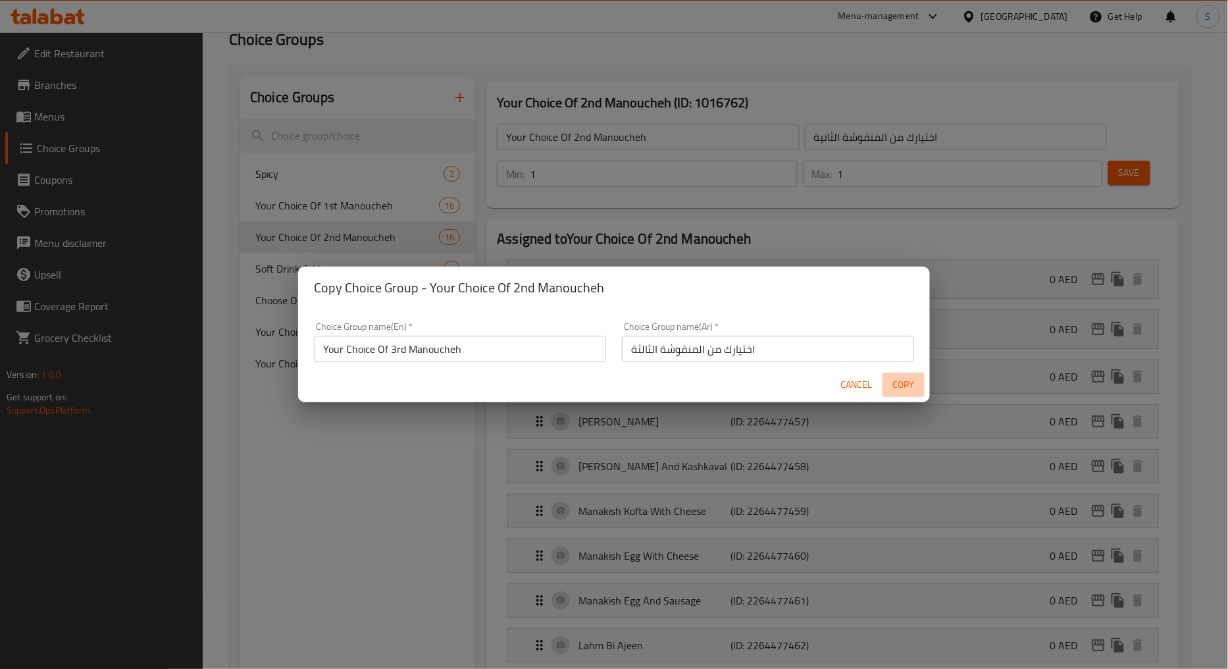
click span "Copy"
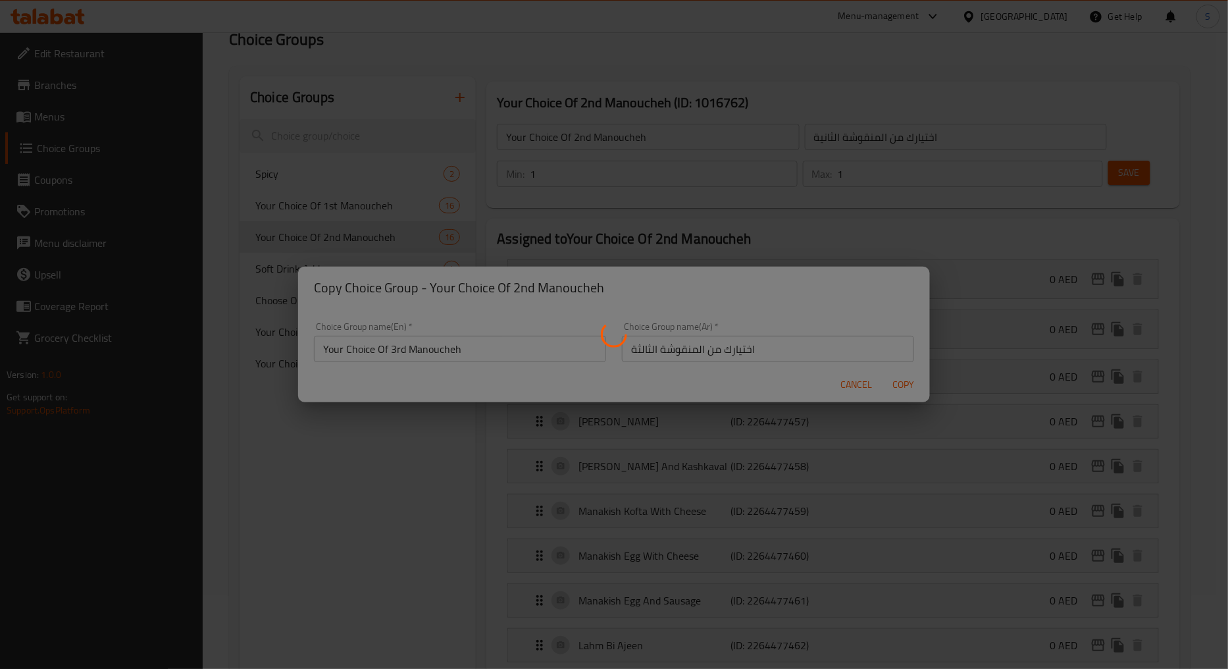
type input "Your Choice Of 3rd Manoucheh"
type input "اختيارك من المنقوشة الثالثة"
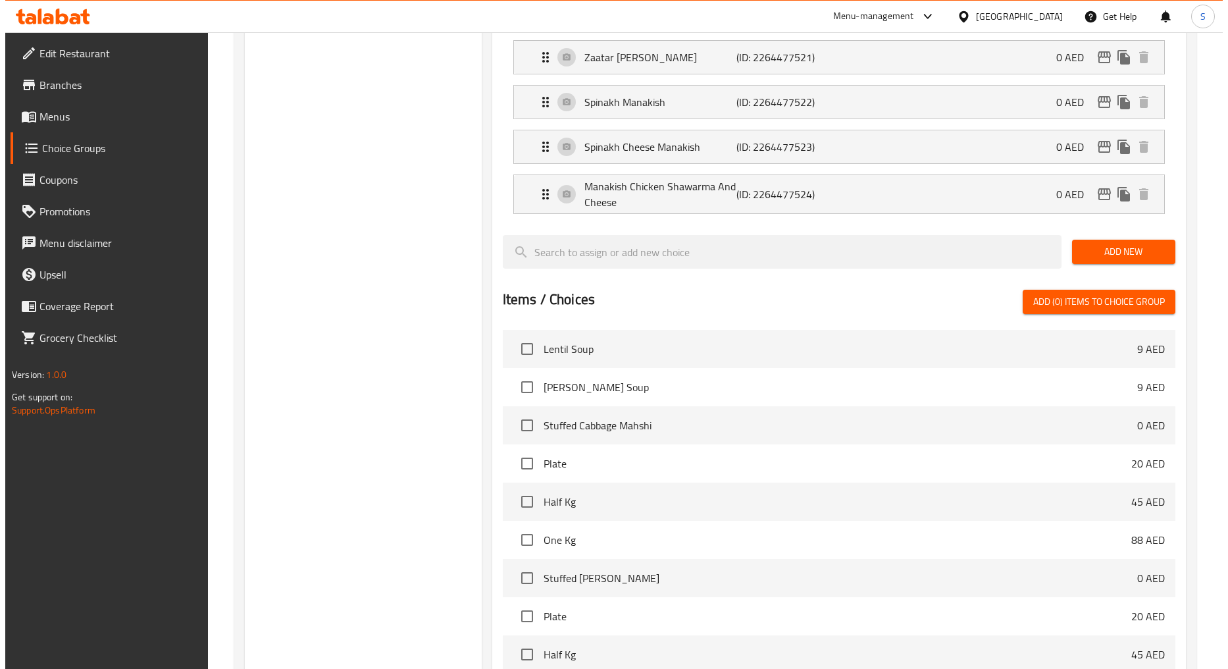
scroll to position [1023, 0]
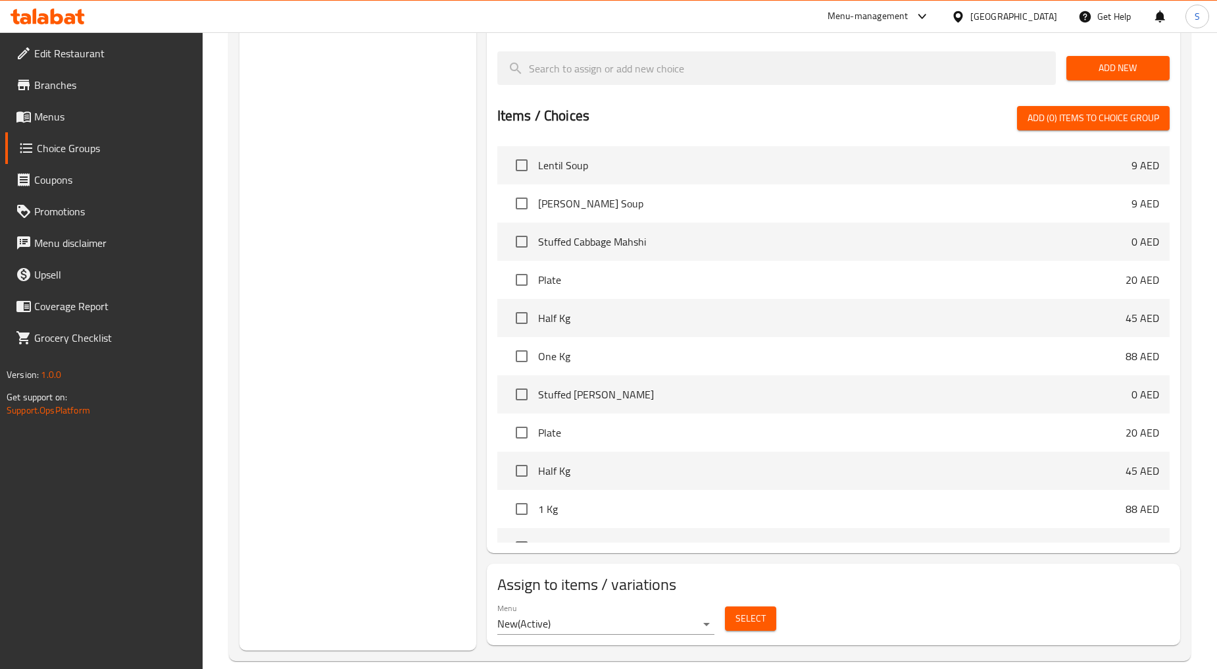
click span "Select"
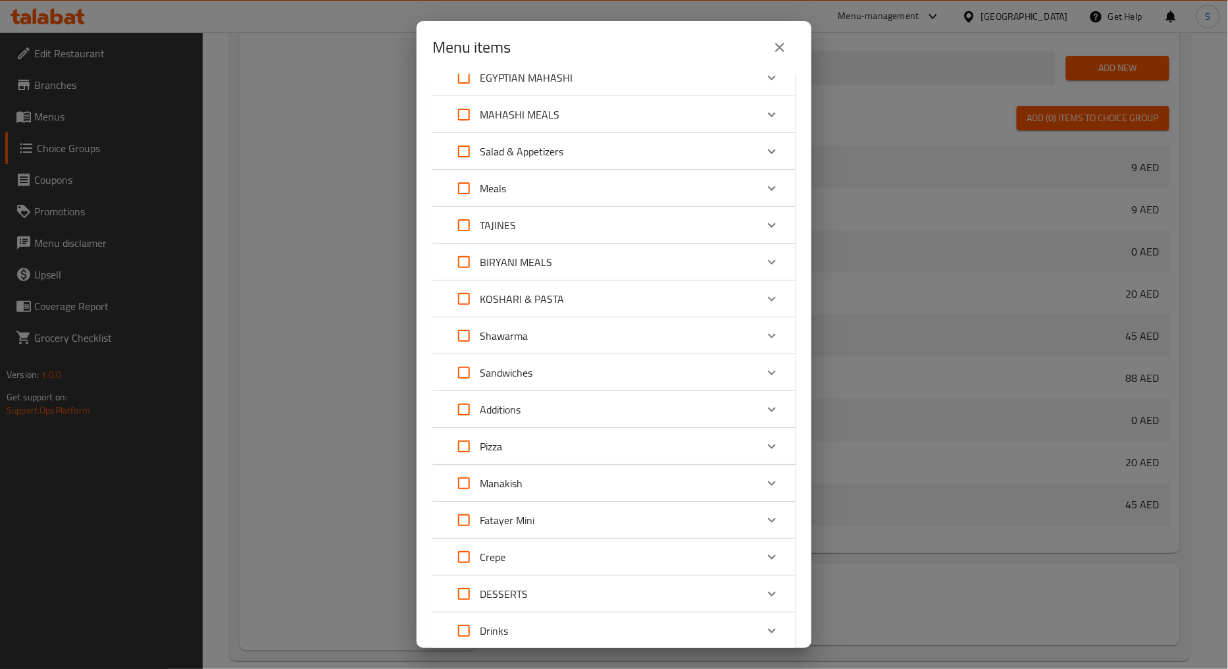
scroll to position [185, 0]
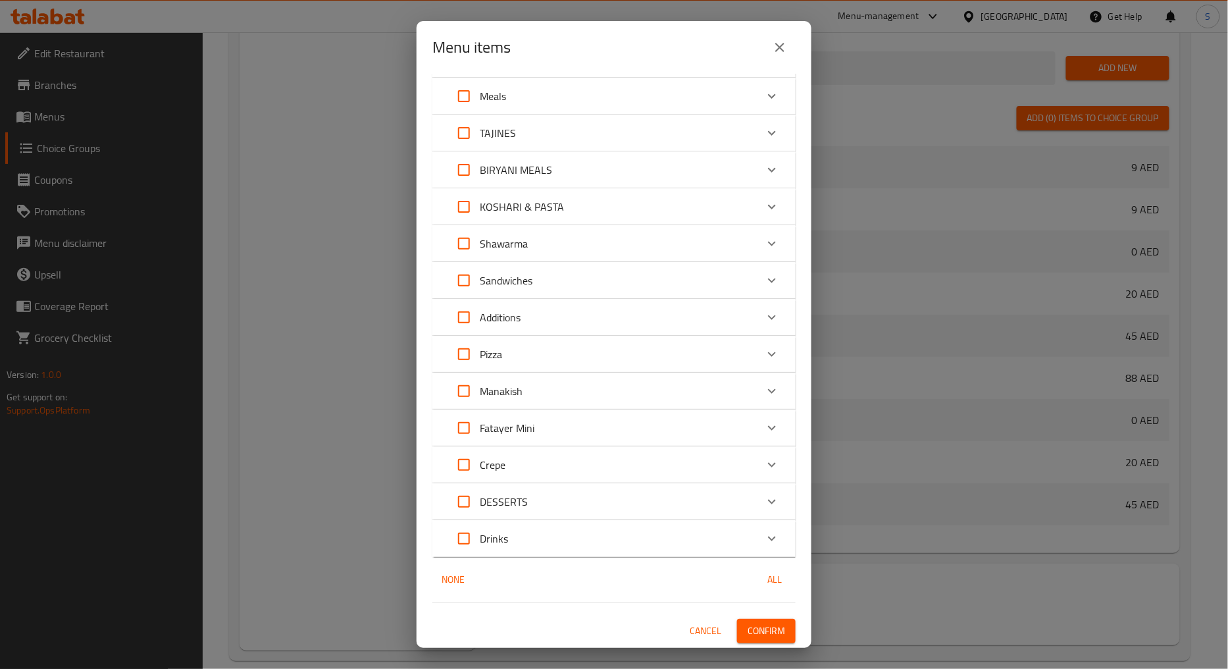
click div "Manakish"
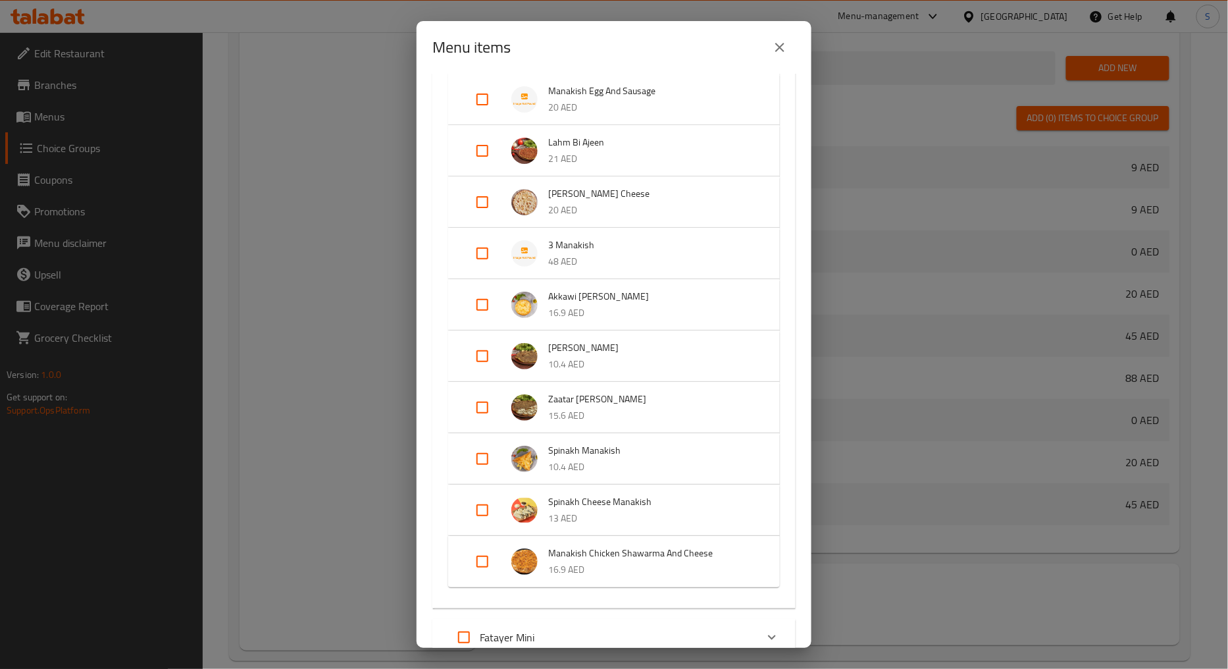
scroll to position [916, 0]
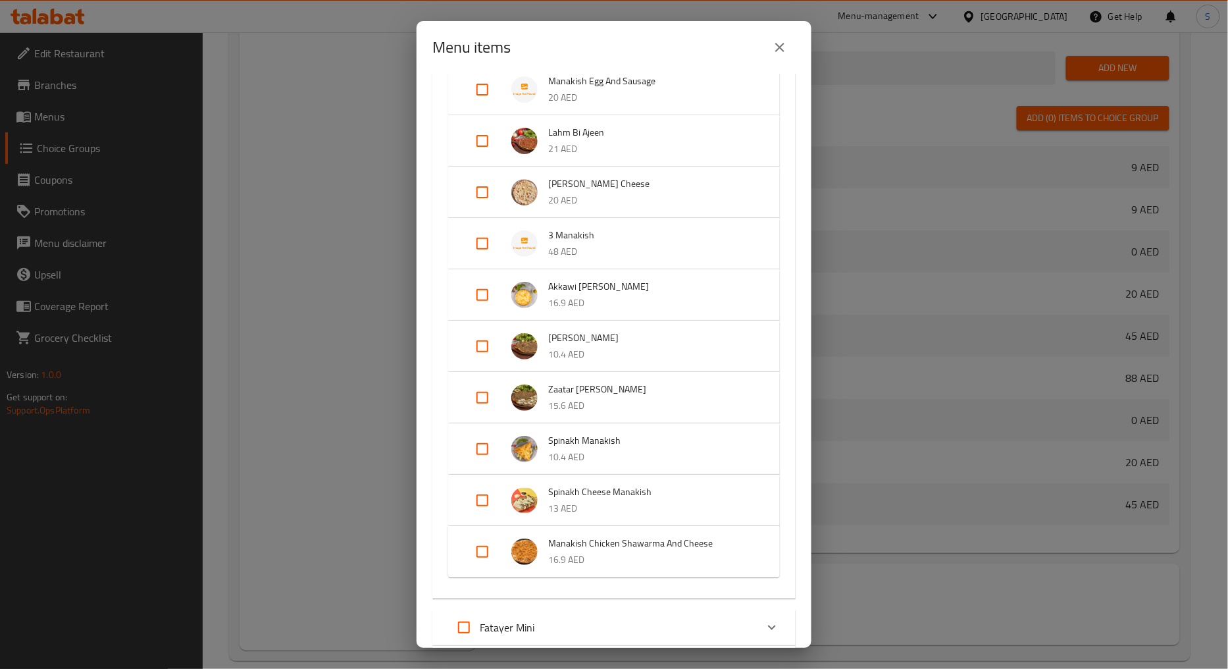
click input "Expand"
checkbox input "true"
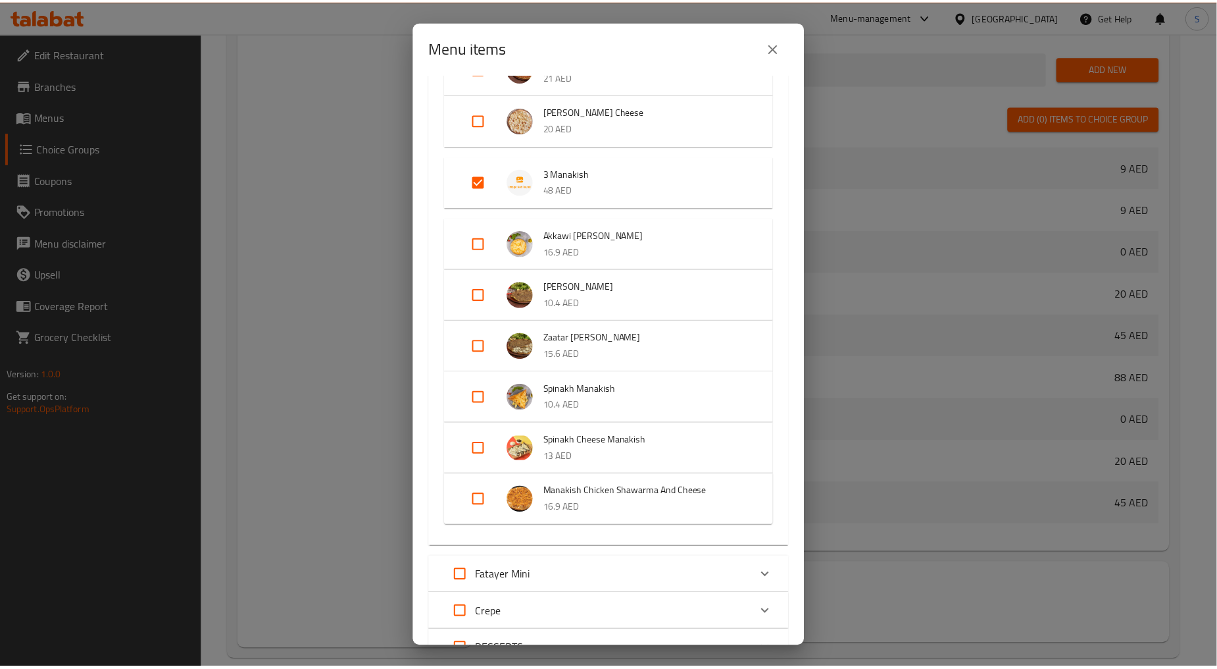
scroll to position [1135, 0]
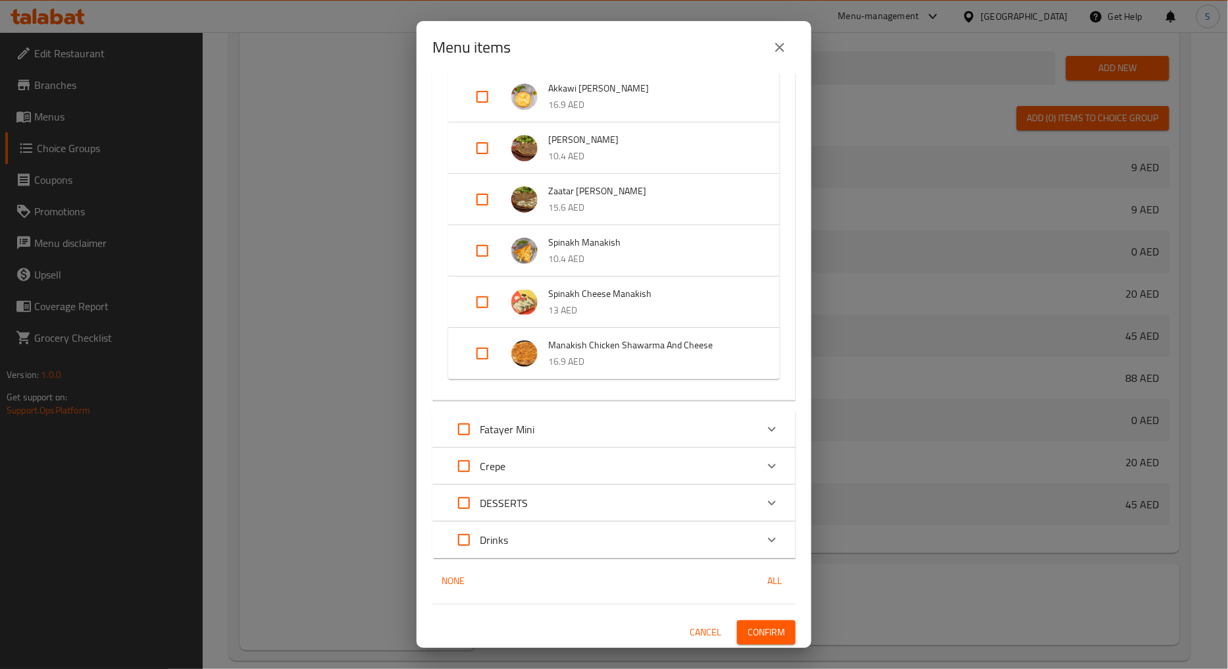
click span "Confirm"
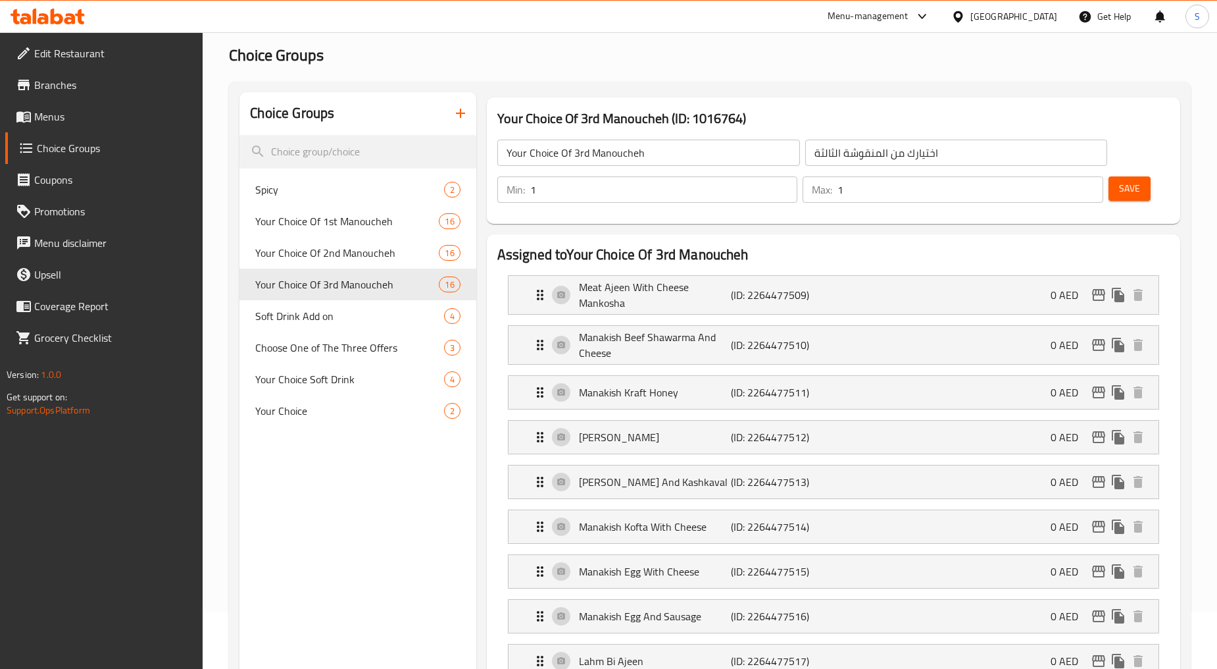
scroll to position [0, 0]
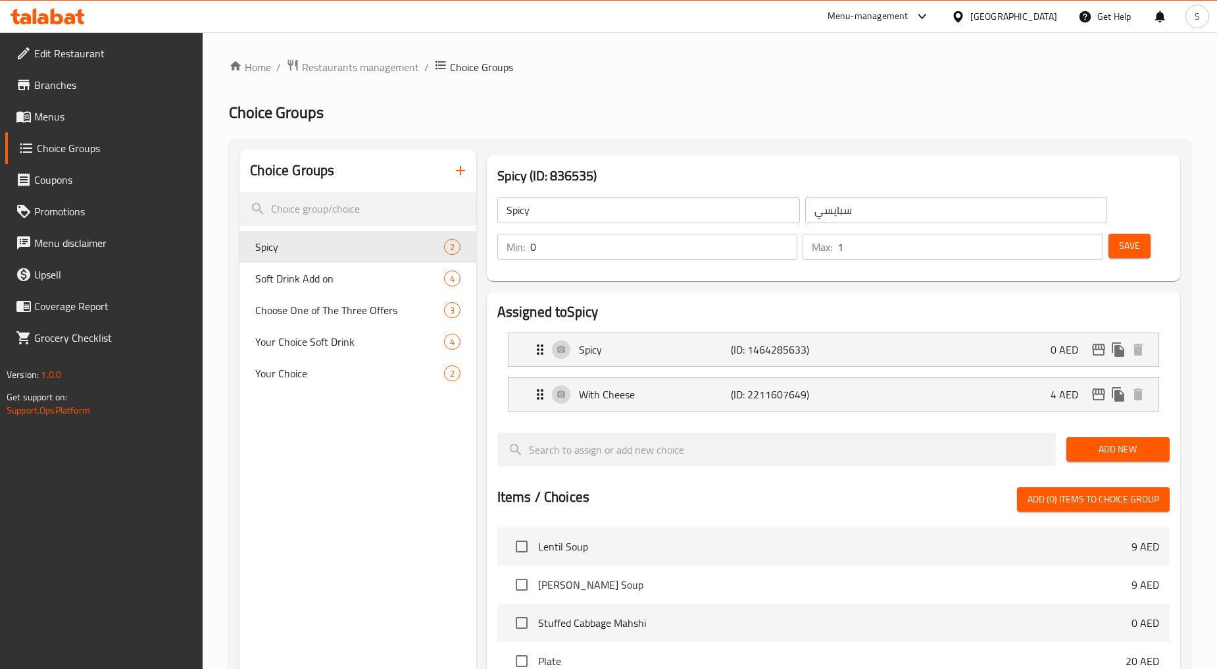
click at [49, 113] on span "Menus" at bounding box center [113, 117] width 159 height 16
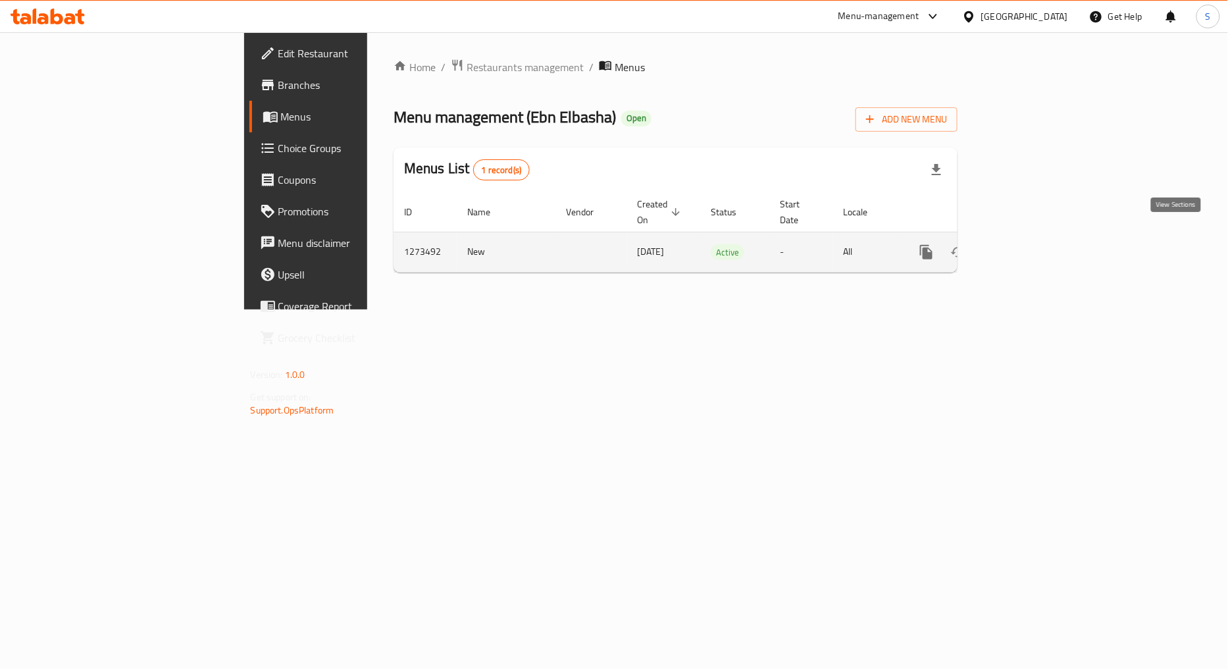
click at [1037, 251] on link "enhanced table" at bounding box center [1021, 252] width 32 height 32
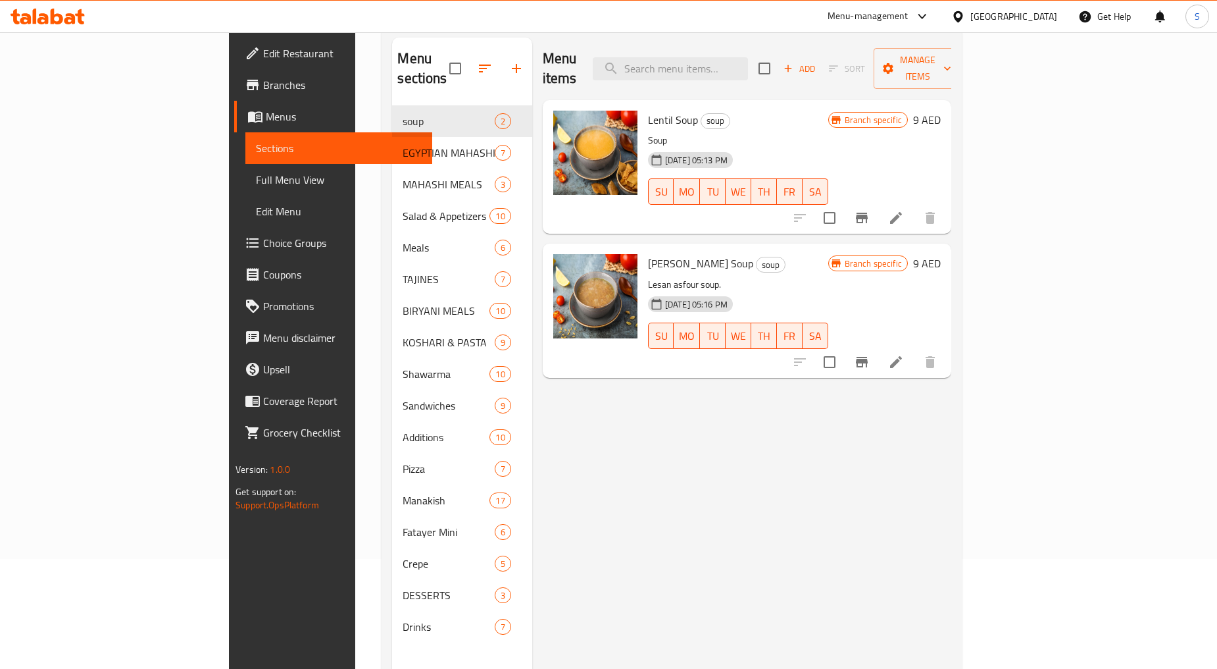
scroll to position [184, 0]
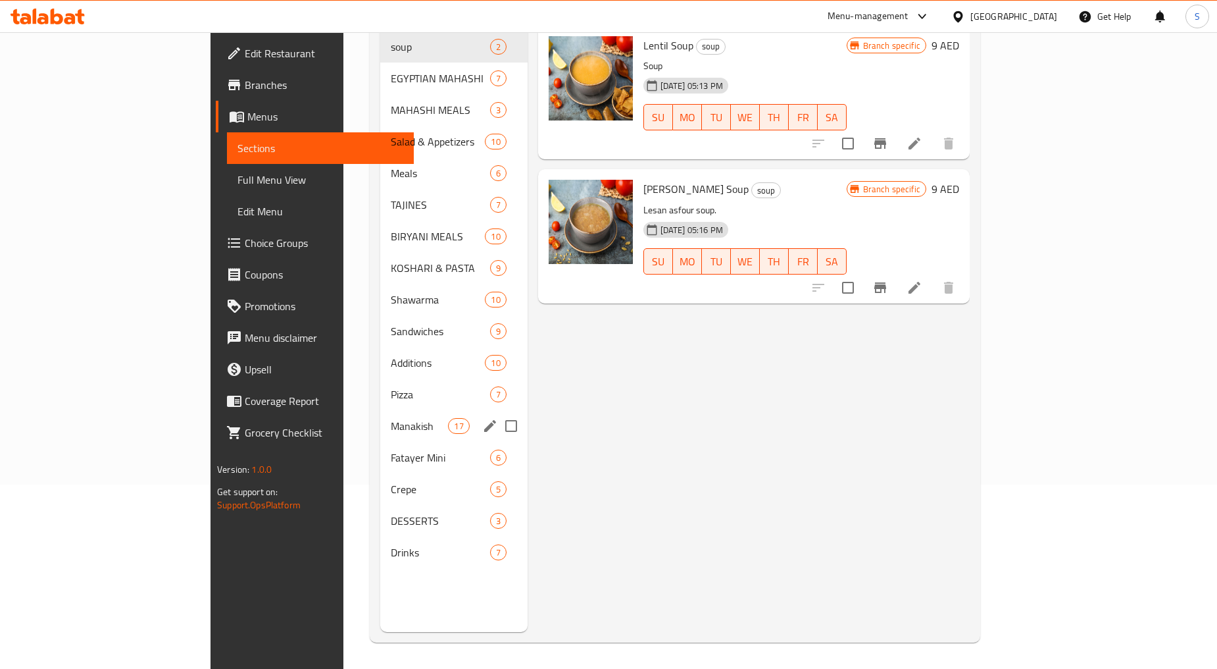
click at [391, 418] on span "Manakish" at bounding box center [420, 426] width 58 height 16
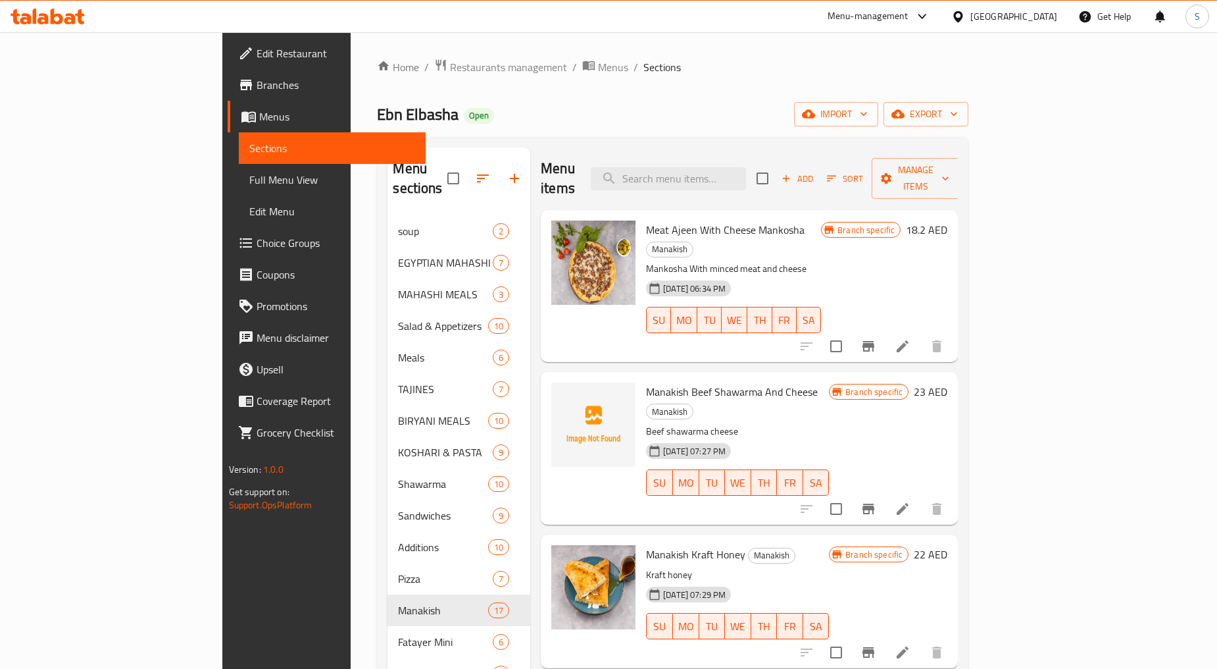
click at [876, 338] on icon "Branch-specific-item" at bounding box center [869, 346] width 16 height 16
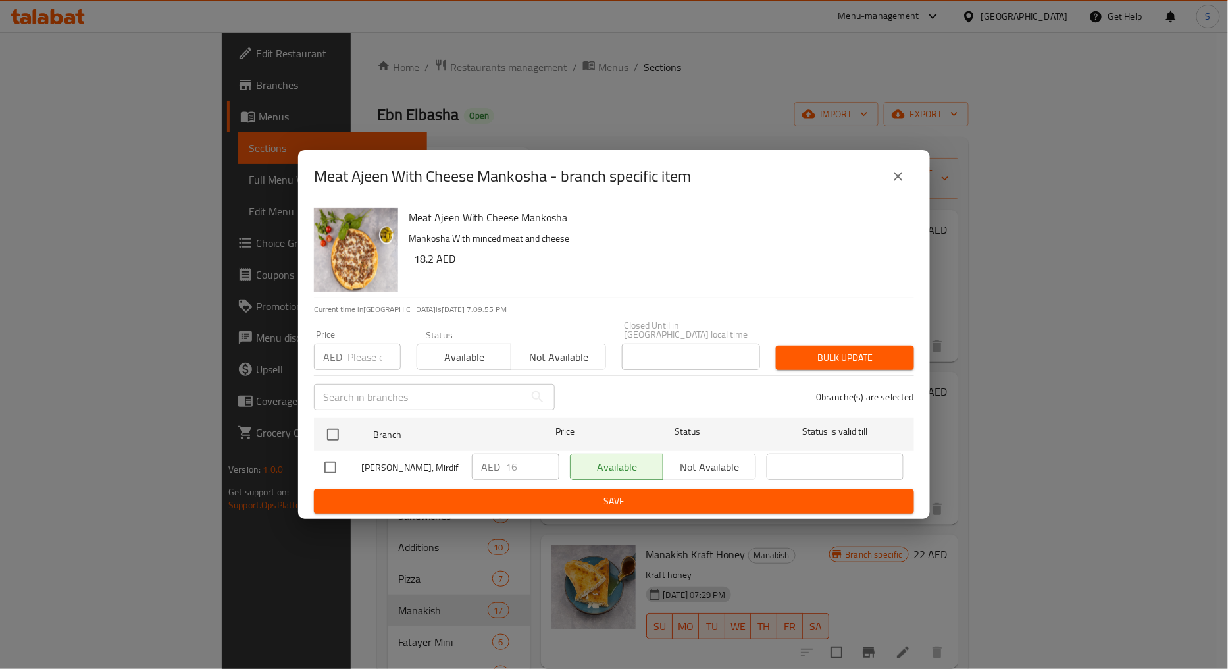
click at [895, 172] on icon "close" at bounding box center [898, 176] width 9 height 9
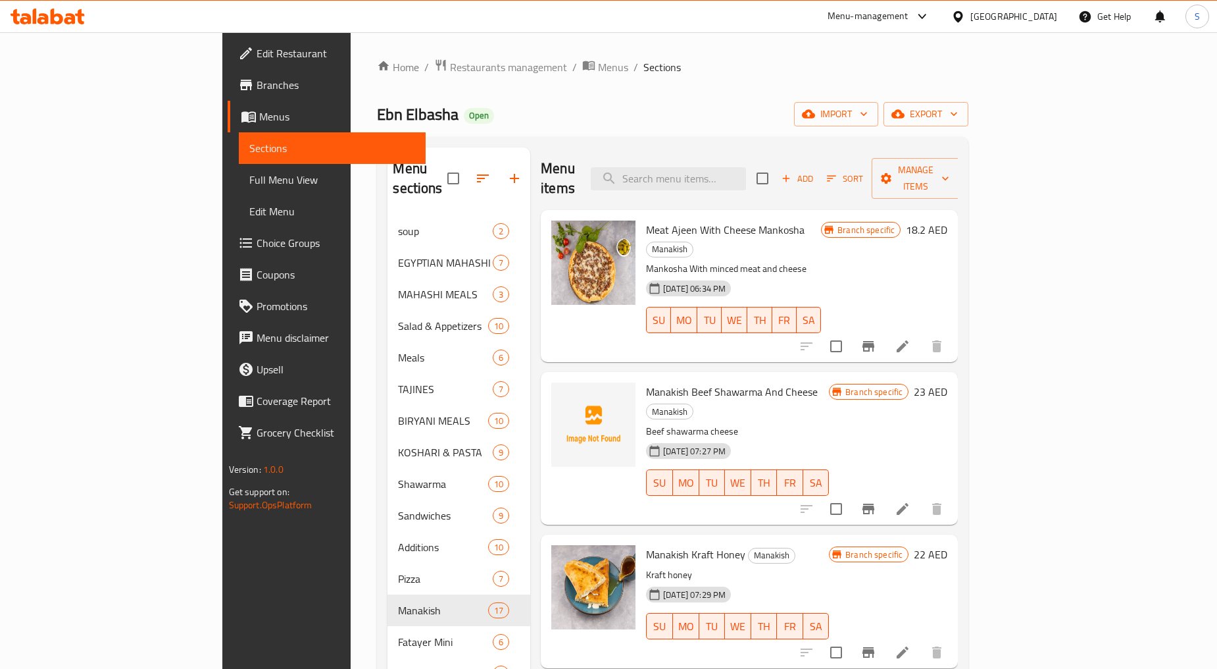
click at [876, 644] on icon "Branch-specific-item" at bounding box center [869, 652] width 16 height 16
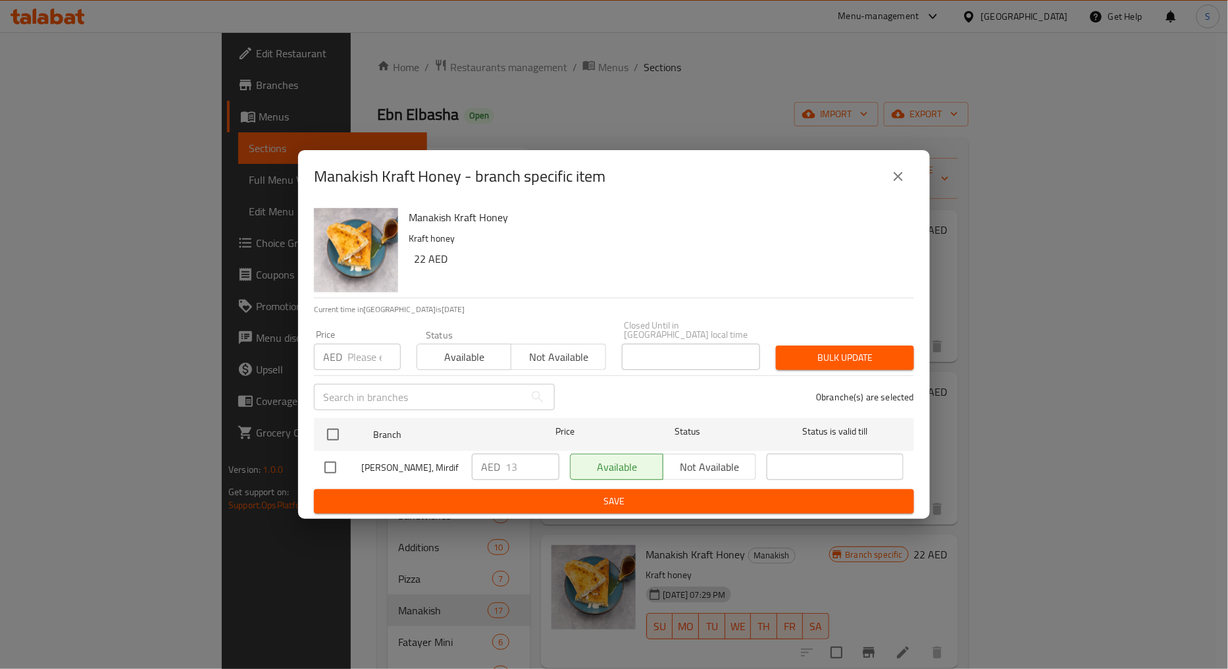
click at [896, 179] on icon "close" at bounding box center [898, 176] width 9 height 9
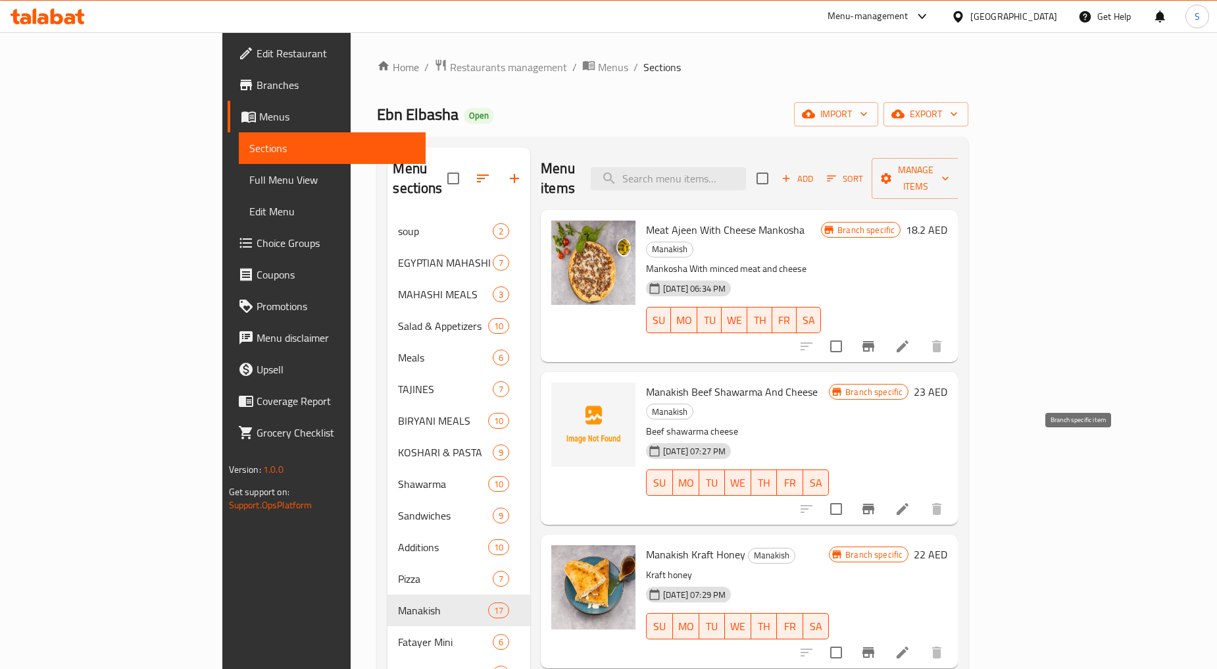
click at [876, 501] on icon "Branch-specific-item" at bounding box center [869, 509] width 16 height 16
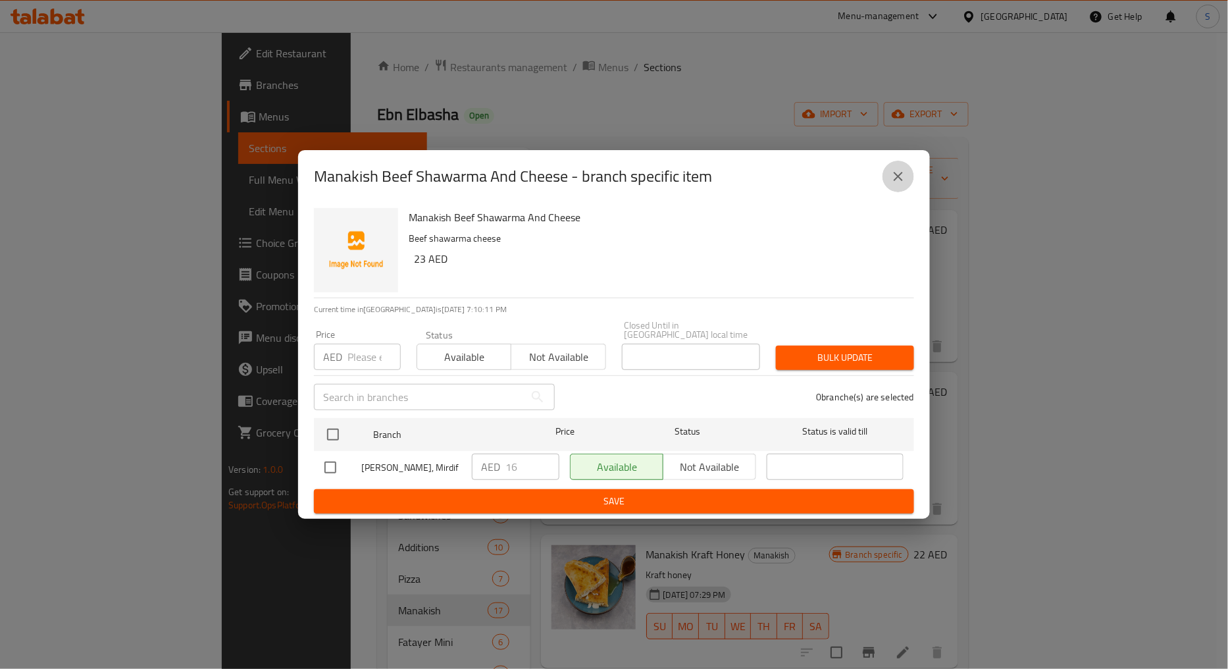
click at [888, 180] on button "close" at bounding box center [898, 177] width 32 height 32
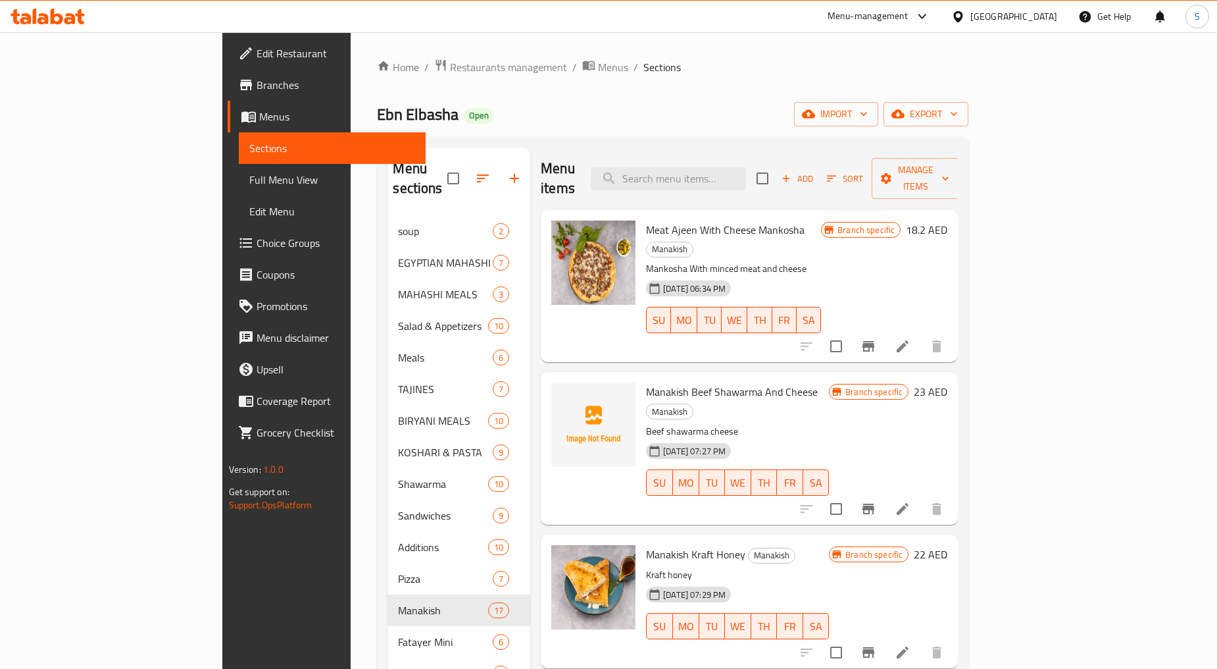
click at [652, 372] on div "Manakish Beef Shawarma And Cheese Manakish Beef shawarma cheese 27-06-2025 07:2…" at bounding box center [749, 448] width 417 height 152
click at [655, 382] on span "Manakish Beef Shawarma And Cheese" at bounding box center [732, 392] width 172 height 20
copy h6 "Manakish Beef Shawarma And Cheese"
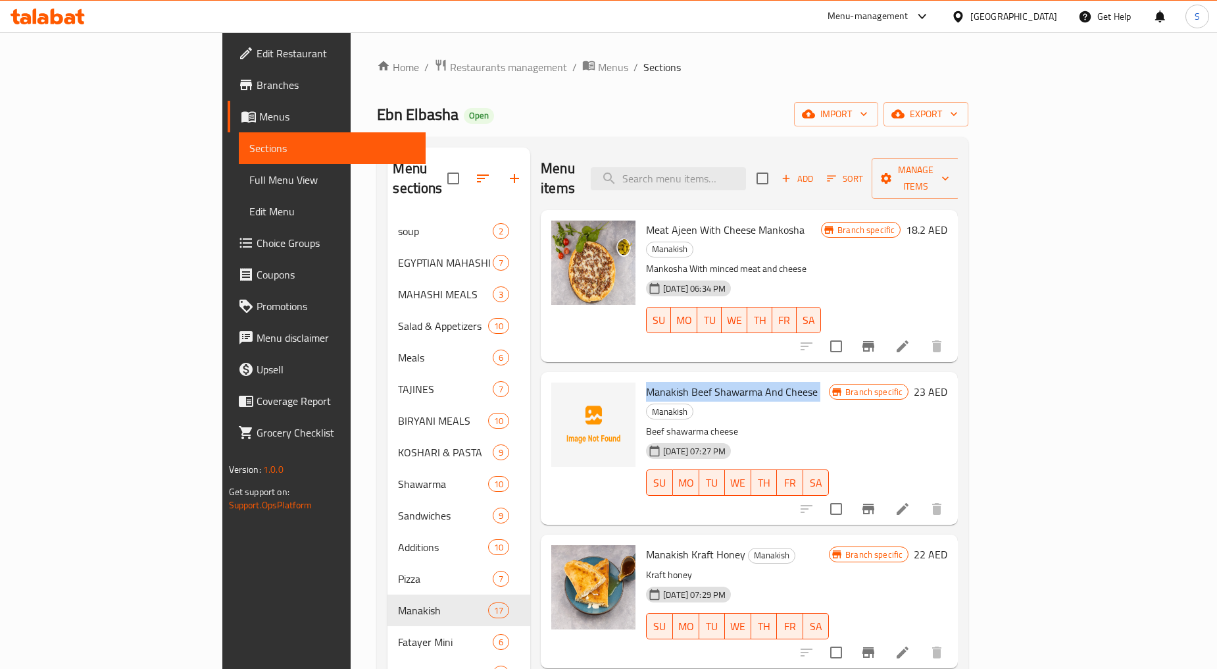
click at [911, 501] on icon at bounding box center [903, 509] width 16 height 16
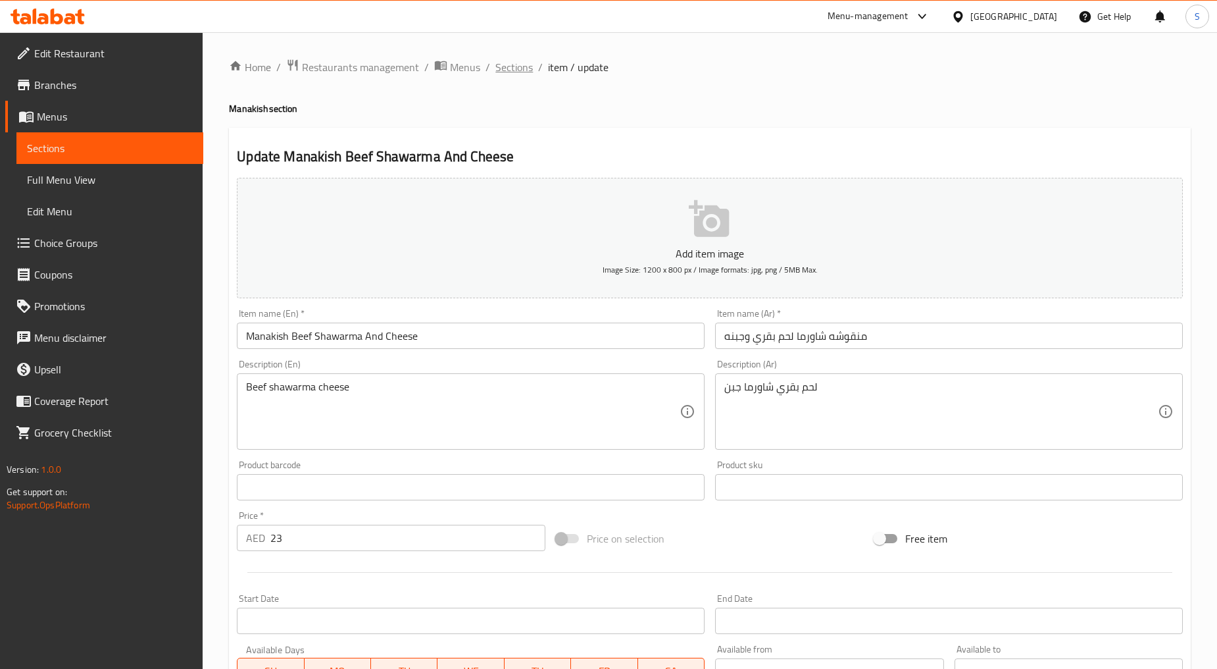
click at [501, 73] on span "Sections" at bounding box center [514, 67] width 38 height 16
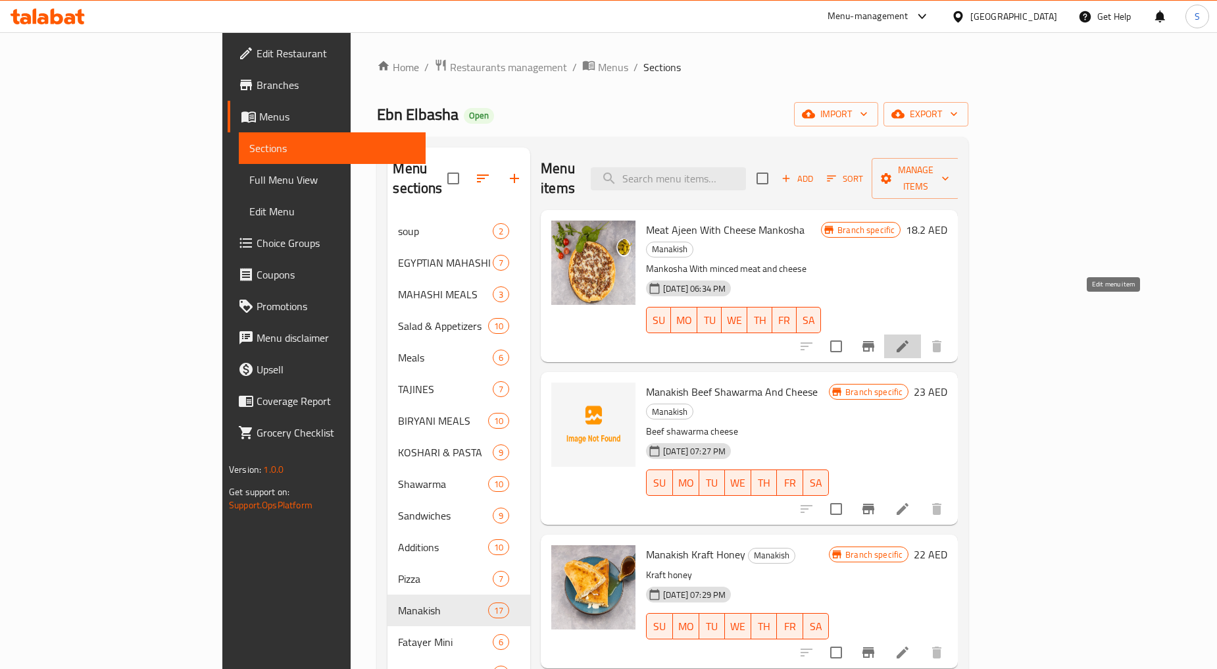
click at [911, 338] on icon at bounding box center [903, 346] width 16 height 16
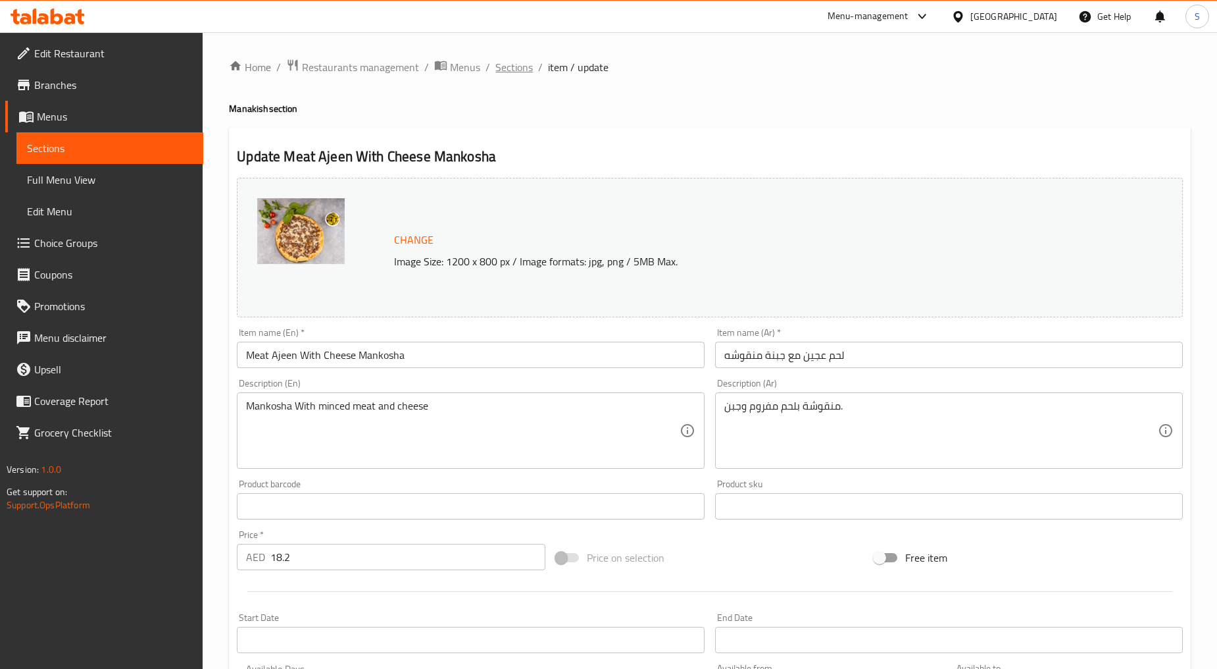
click at [511, 70] on span "Sections" at bounding box center [514, 67] width 38 height 16
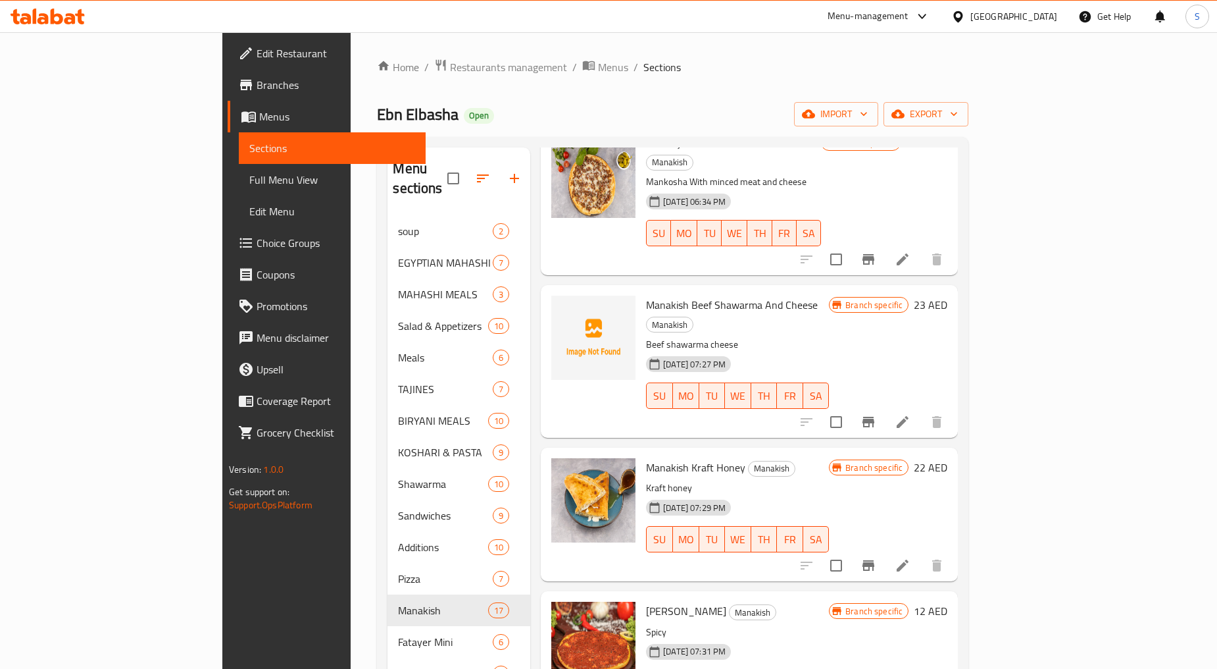
scroll to position [219, 0]
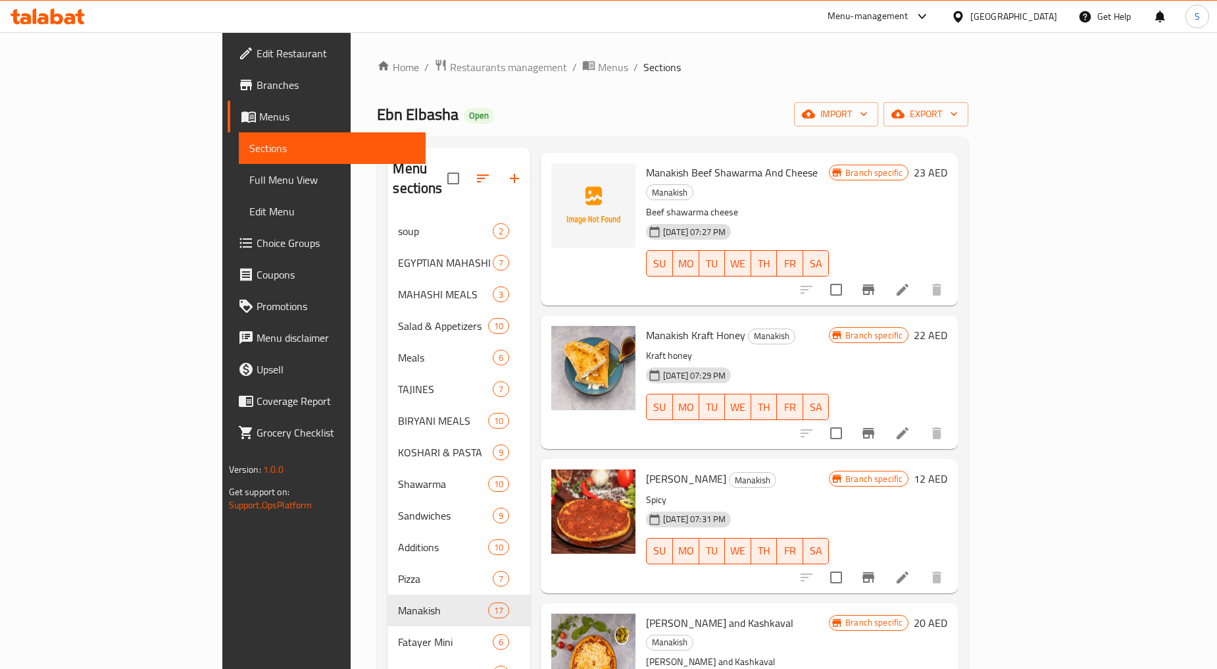
click at [911, 425] on icon at bounding box center [903, 433] width 16 height 16
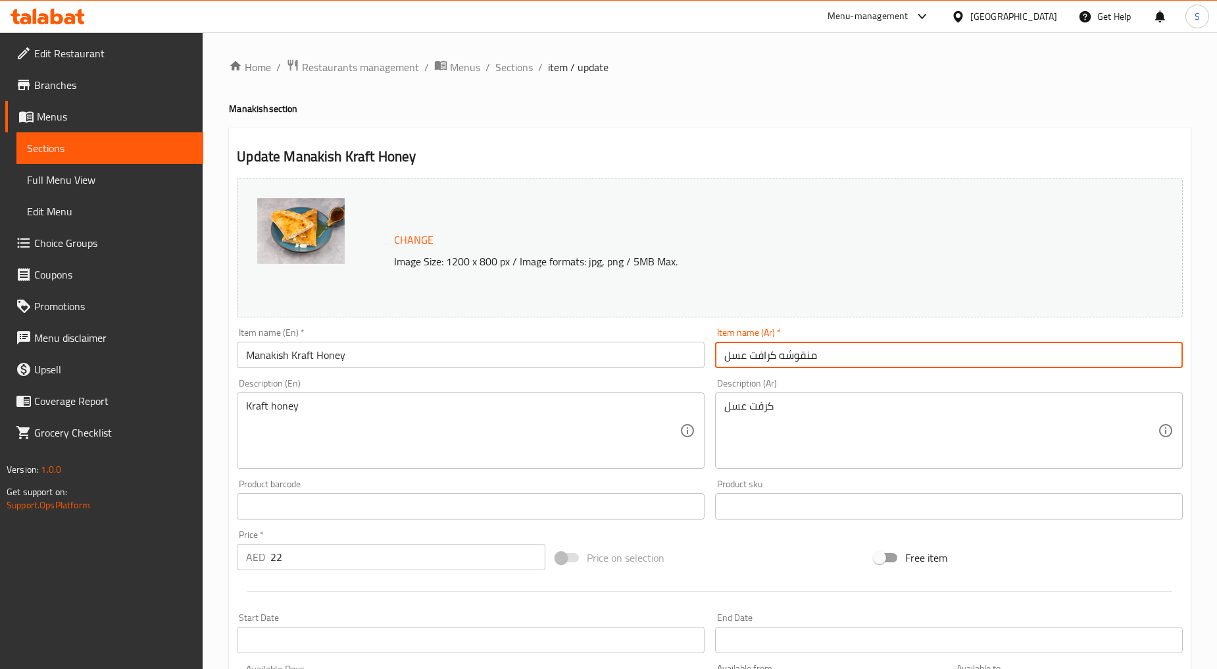
click at [761, 357] on input "منقوشه كرافت عسل" at bounding box center [949, 354] width 468 height 26
click at [515, 70] on span "Sections" at bounding box center [514, 67] width 38 height 16
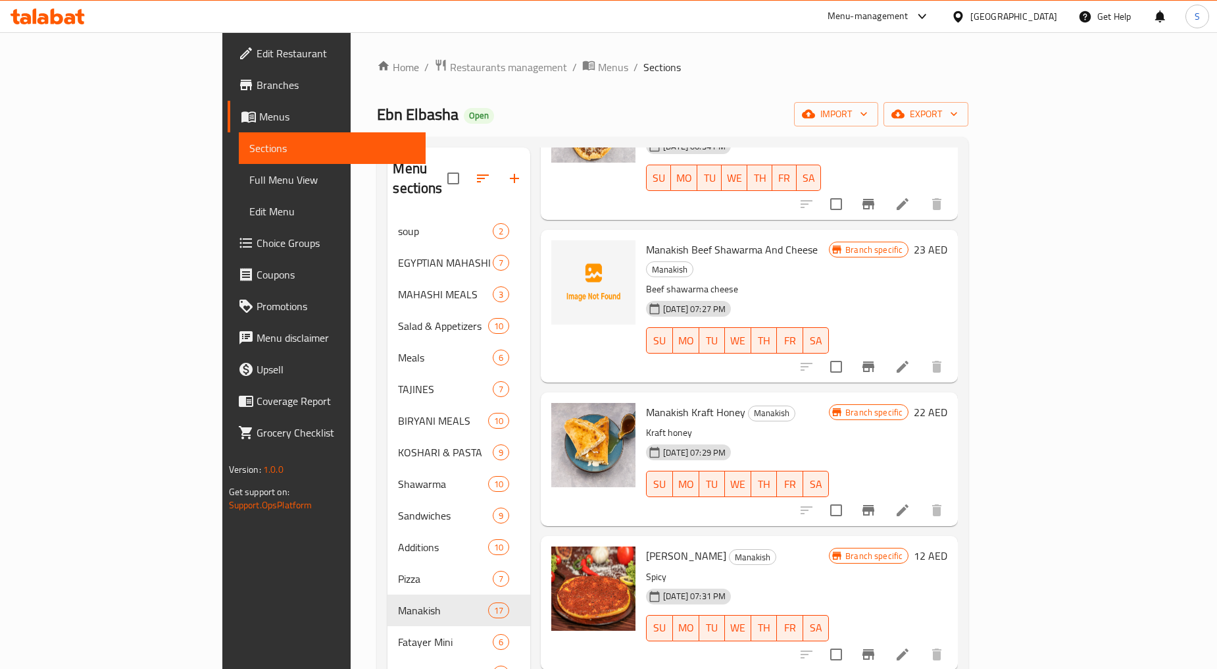
scroll to position [146, 0]
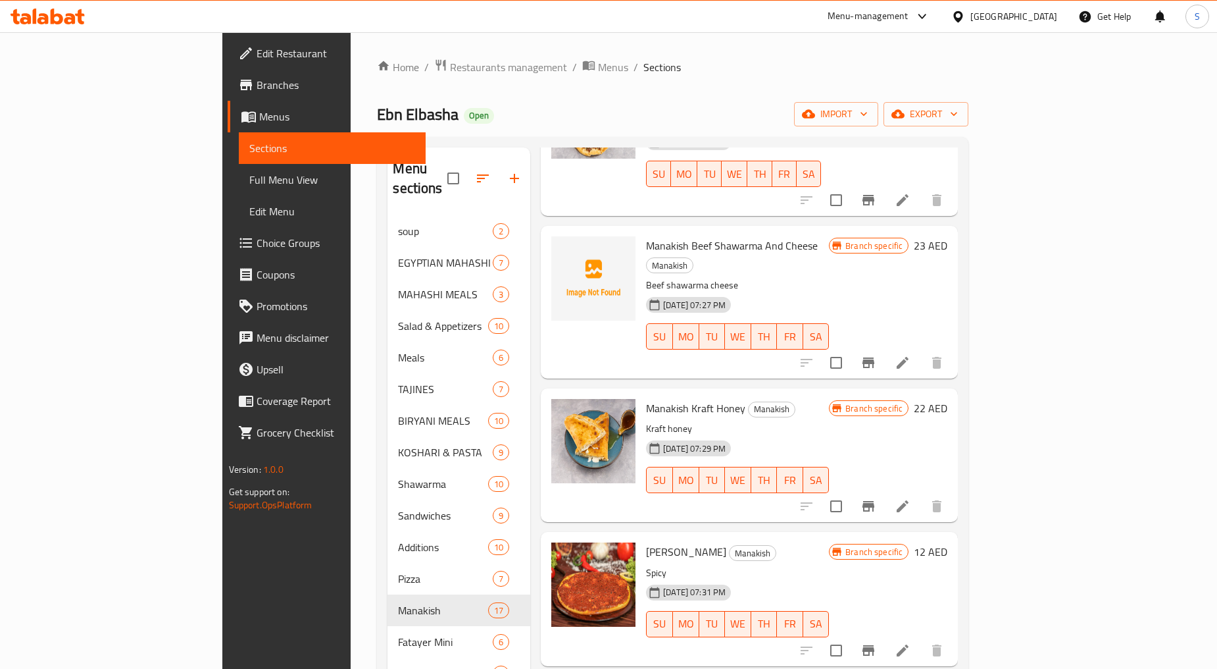
click at [661, 398] on span "Manakish Kraft Honey" at bounding box center [695, 408] width 99 height 20
copy h6 "Manakish Kraft Honey"
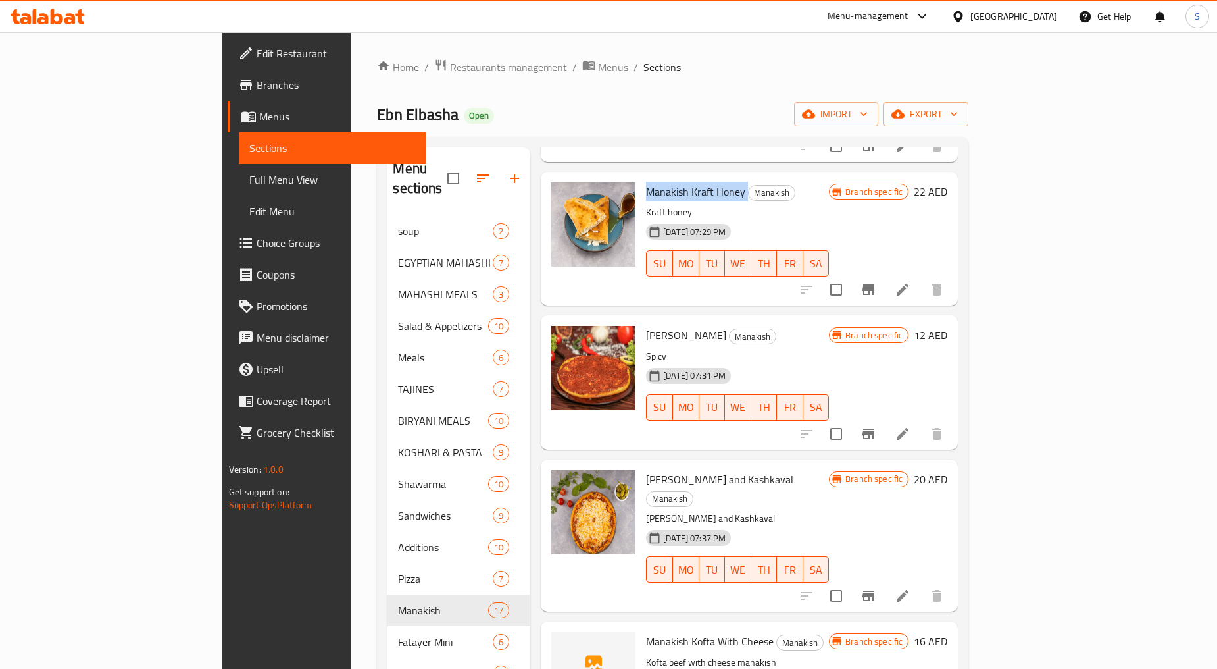
scroll to position [365, 0]
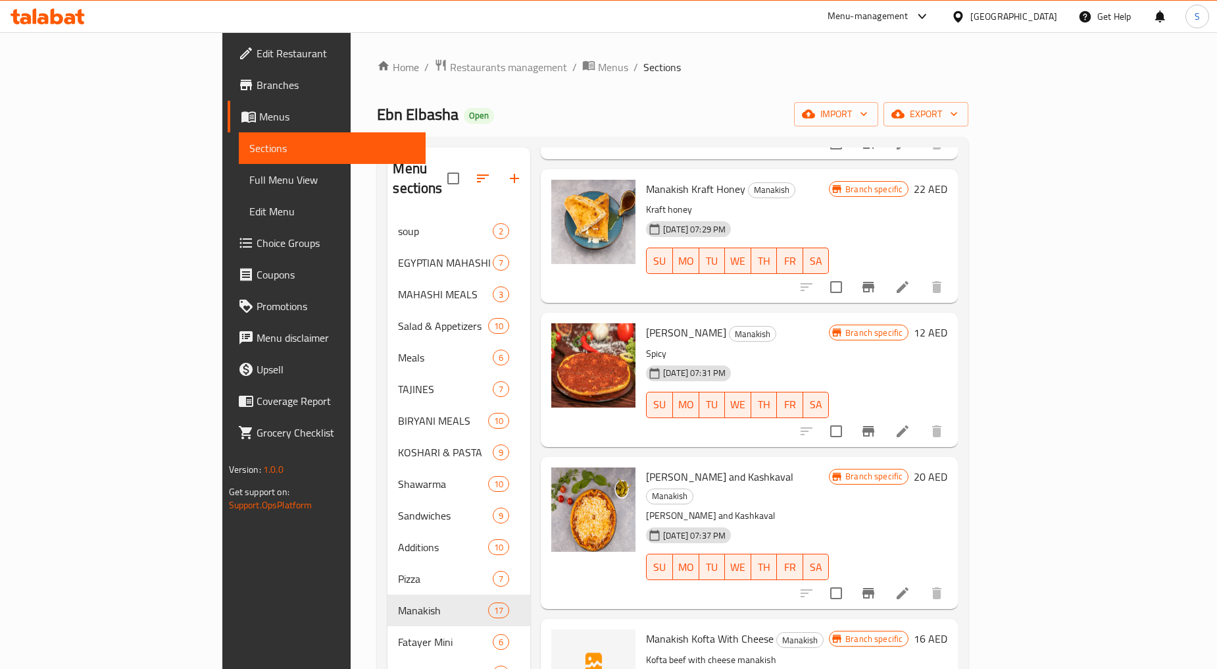
click at [653, 322] on span "[PERSON_NAME]" at bounding box center [686, 332] width 80 height 20
copy h6 "[PERSON_NAME]"
click at [646, 467] on span "[PERSON_NAME] and Kashkaval" at bounding box center [719, 477] width 147 height 20
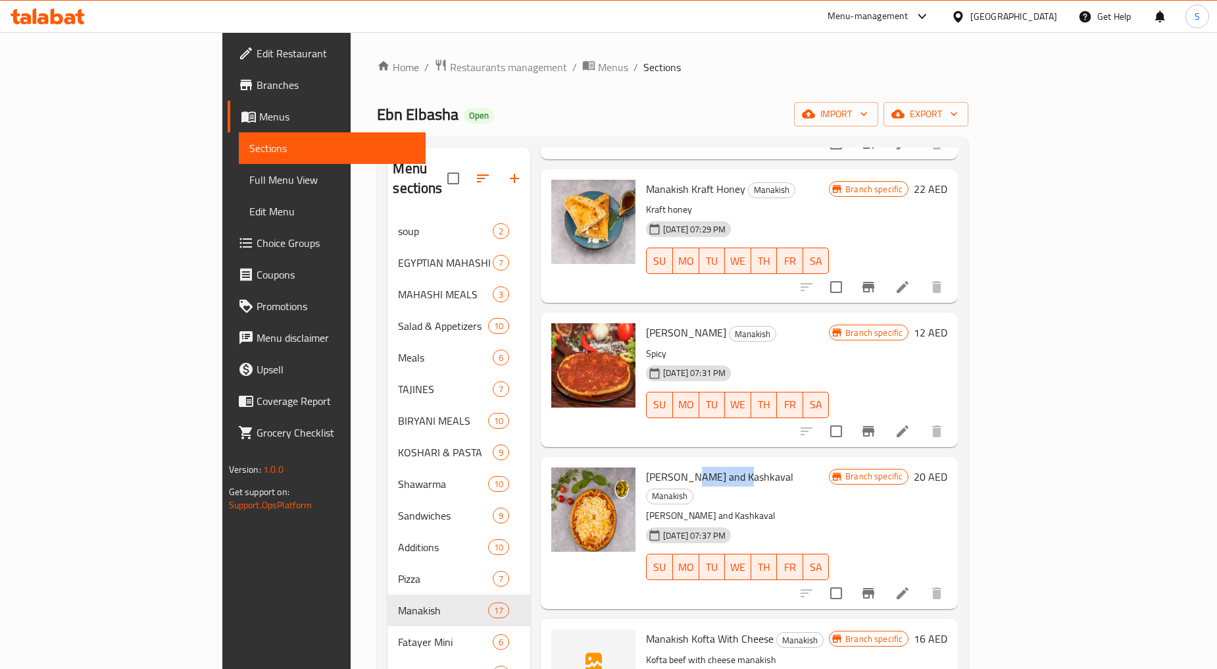
click at [646, 467] on span "[PERSON_NAME] and Kashkaval" at bounding box center [719, 477] width 147 height 20
copy h6 "[PERSON_NAME] and Kashkaval"
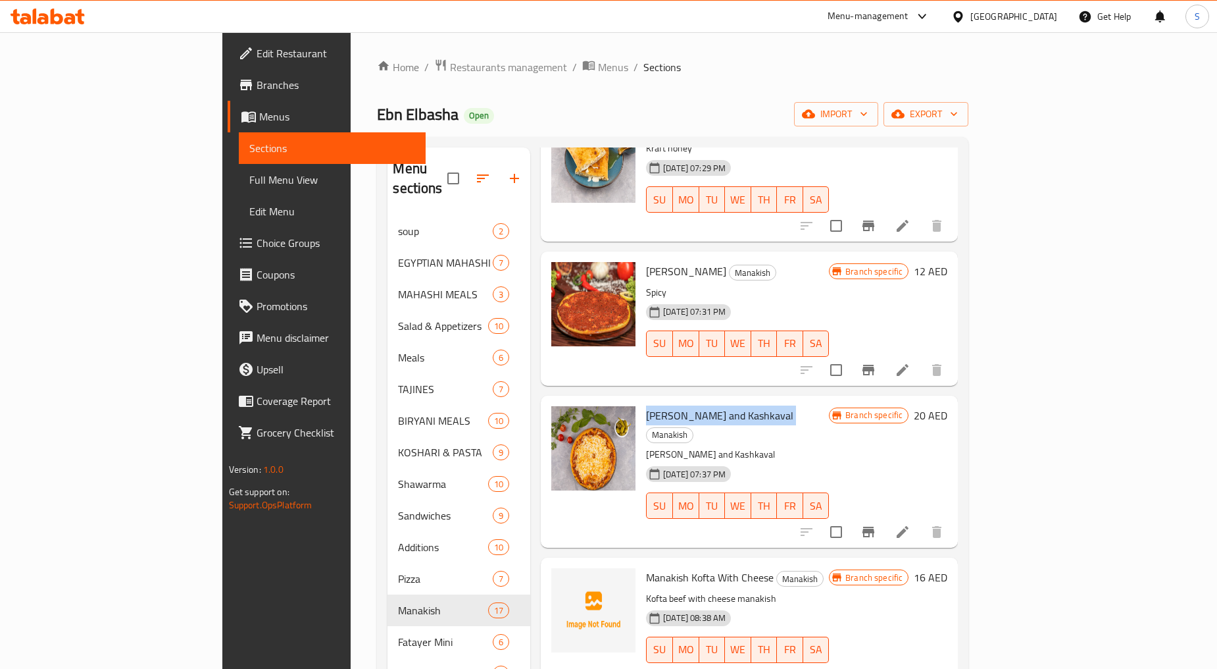
scroll to position [584, 0]
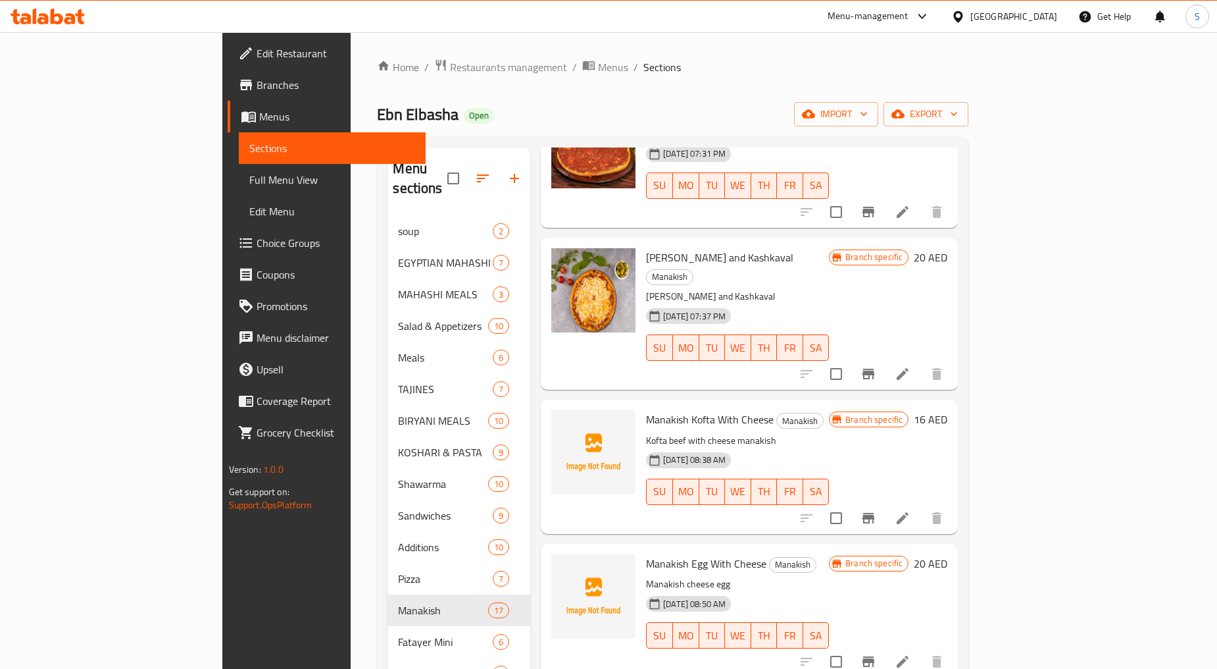
click at [649, 409] on span "Manakish Kofta With Cheese" at bounding box center [710, 419] width 128 height 20
copy h6 "Manakish Kofta With Cheese"
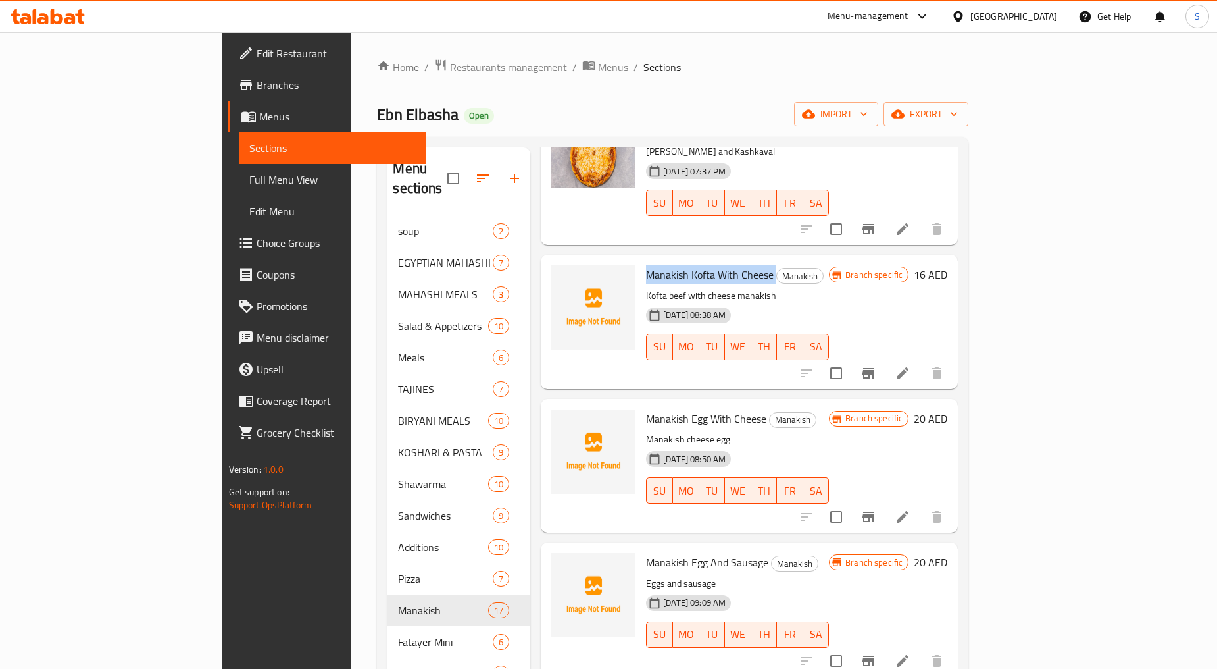
scroll to position [731, 0]
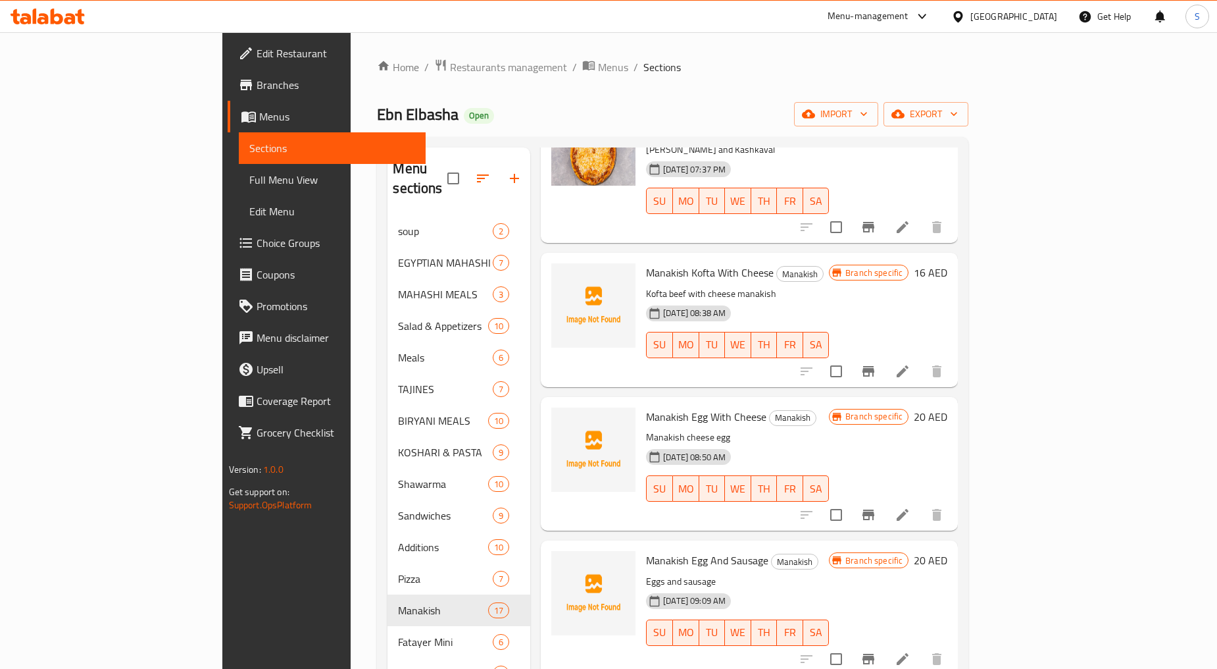
click at [653, 407] on span "Manakish Egg With Cheese" at bounding box center [706, 417] width 120 height 20
copy h6 "Manakish Egg With Cheese"
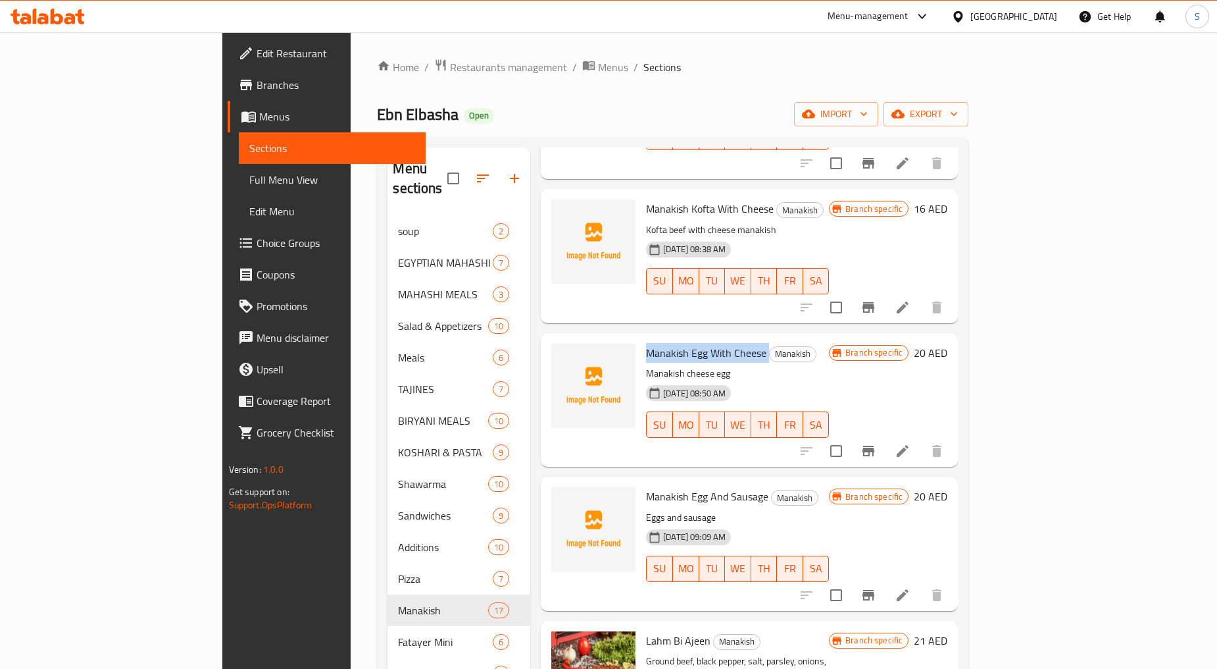
scroll to position [877, 0]
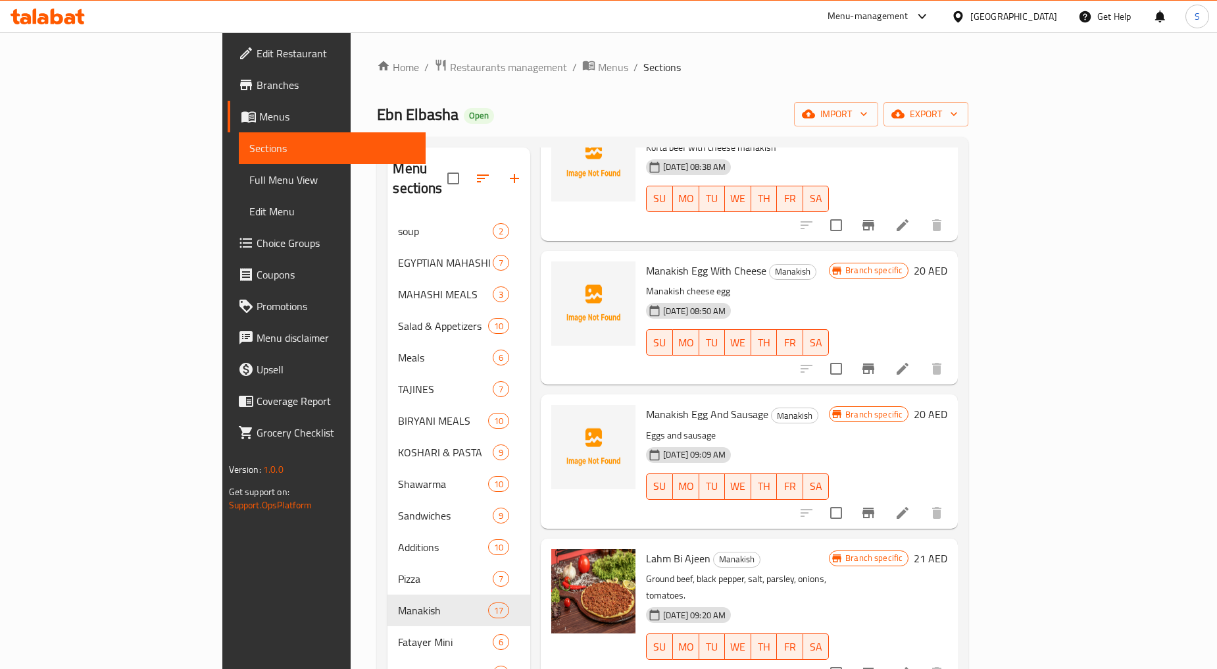
click at [667, 404] on span "Manakish Egg And Sausage" at bounding box center [707, 414] width 122 height 20
copy h6 "Manakish Egg And Sausage"
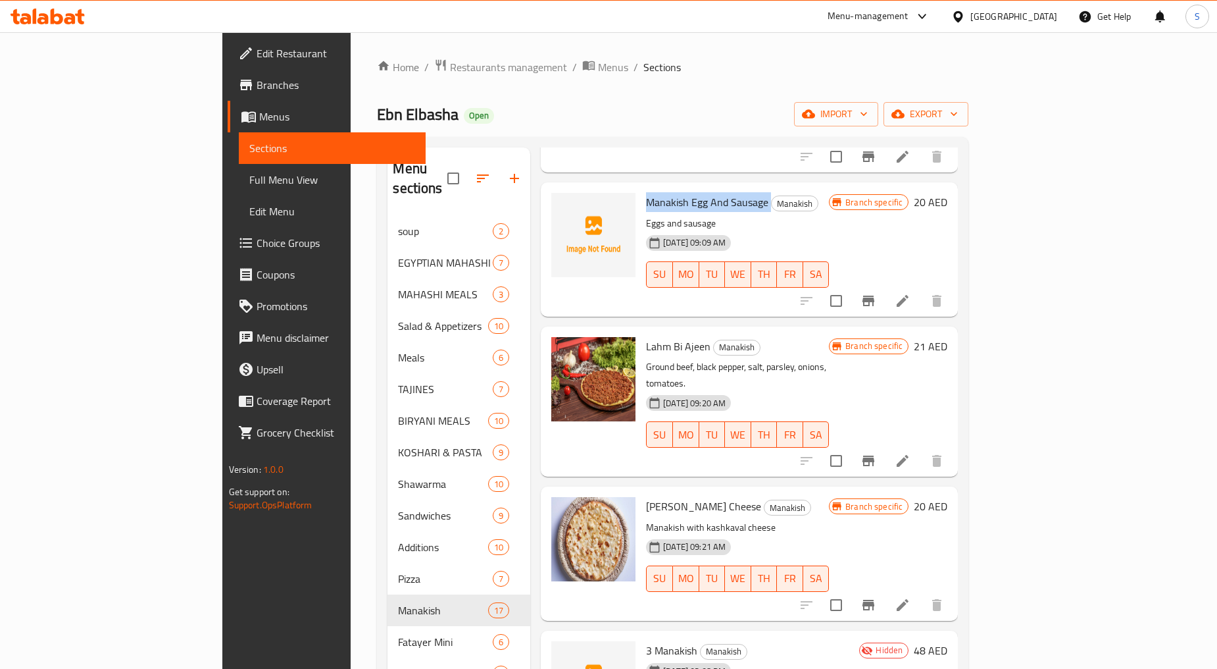
scroll to position [1096, 0]
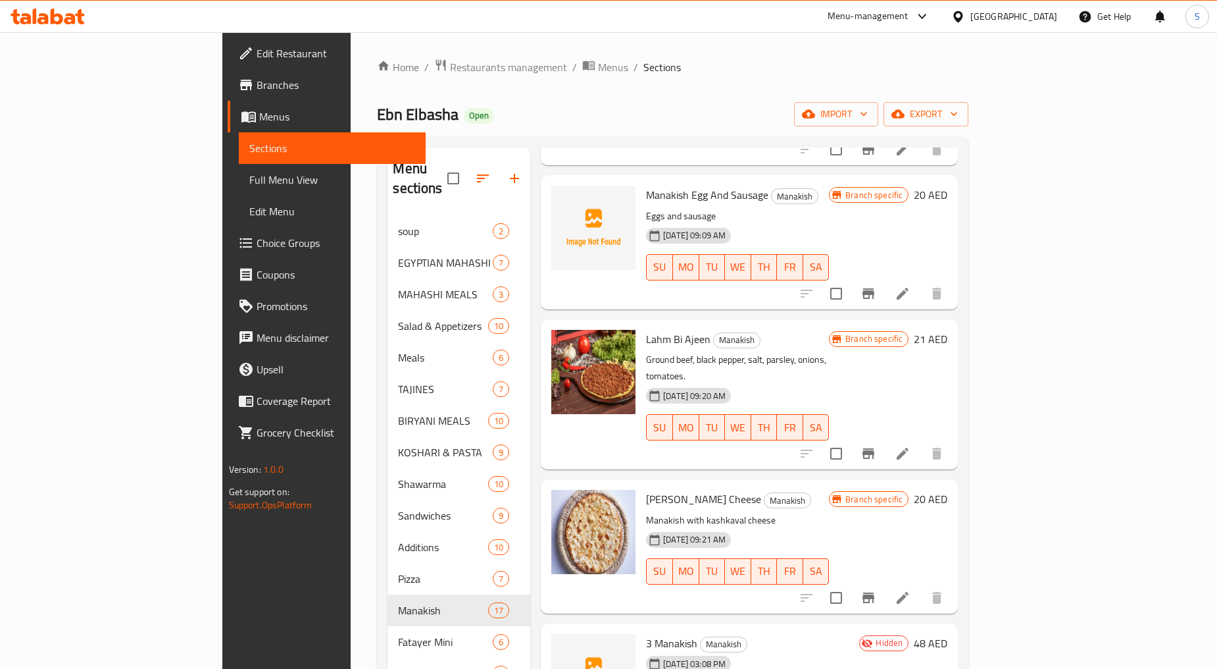
click at [646, 329] on span "Lahm Bi Ajeen" at bounding box center [678, 339] width 64 height 20
copy h6 "Lahm Bi Ajeen"
click at [646, 489] on span "[PERSON_NAME] Cheese" at bounding box center [703, 499] width 115 height 20
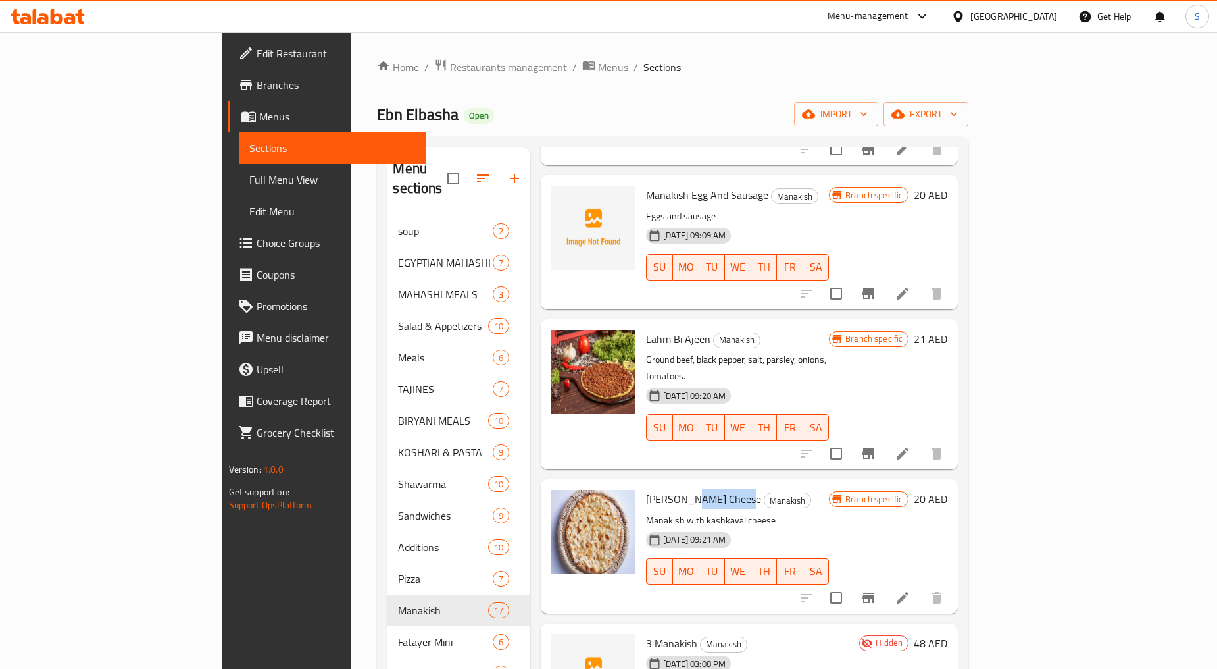
click at [646, 489] on span "[PERSON_NAME] Cheese" at bounding box center [703, 499] width 115 height 20
copy h6 "[PERSON_NAME] Cheese"
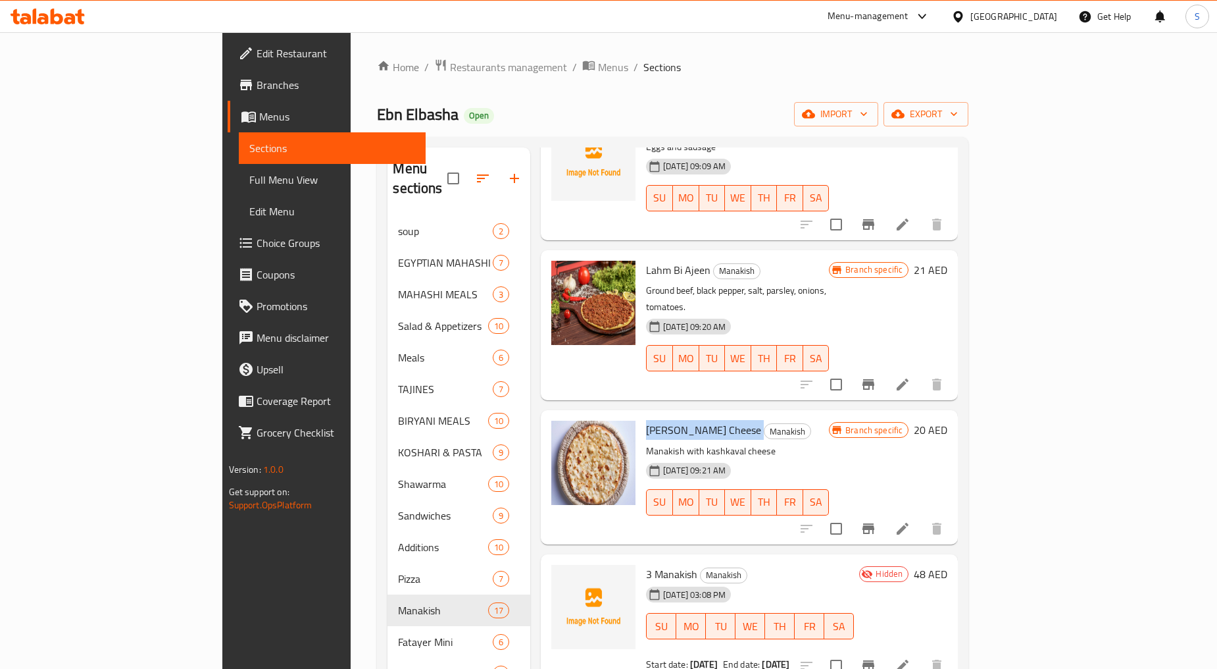
scroll to position [1389, 0]
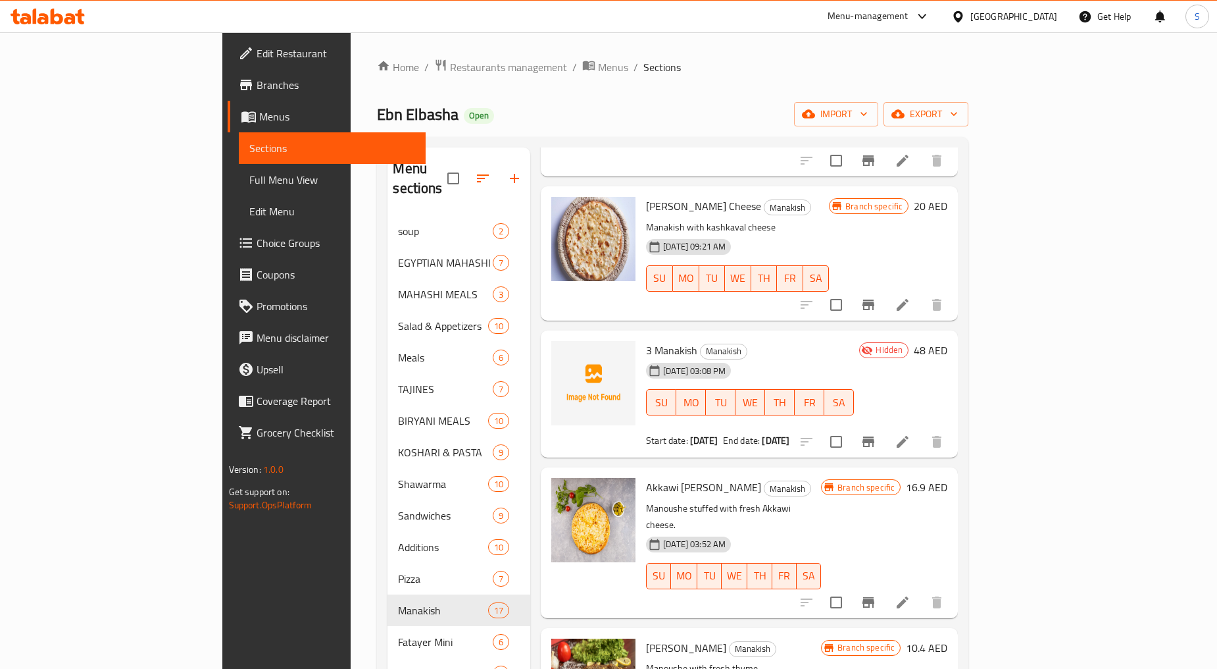
click at [663, 477] on span "Akkawi [PERSON_NAME]" at bounding box center [703, 487] width 115 height 20
copy h6 "Akkawi [PERSON_NAME]"
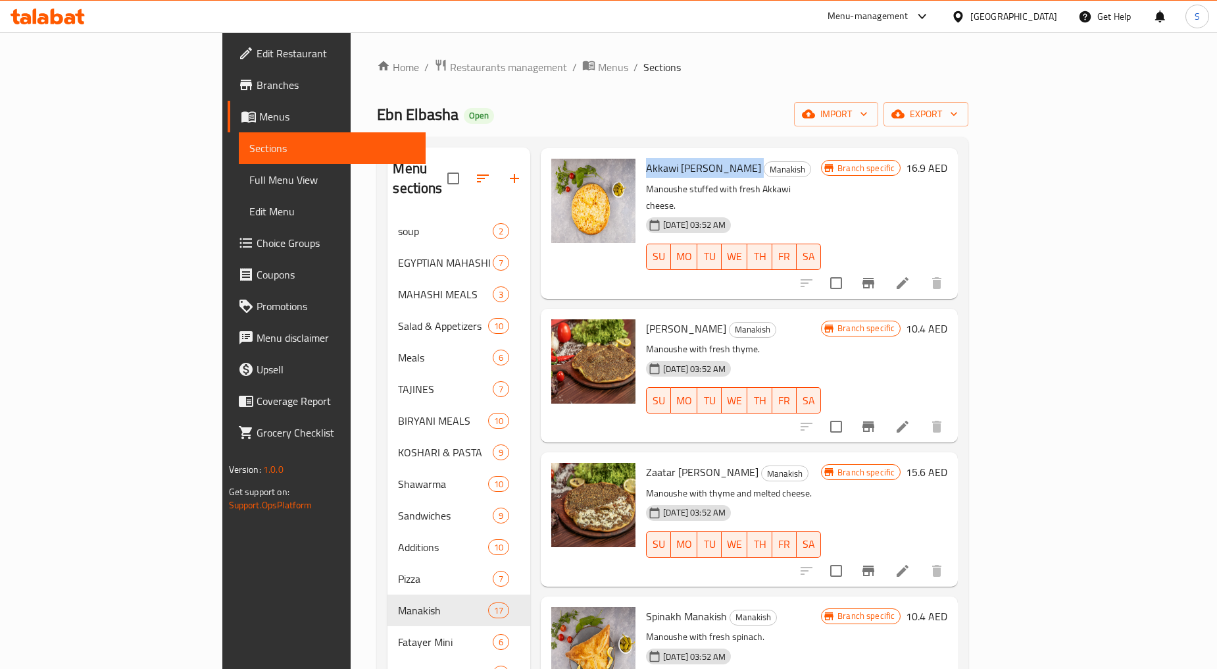
scroll to position [1754, 0]
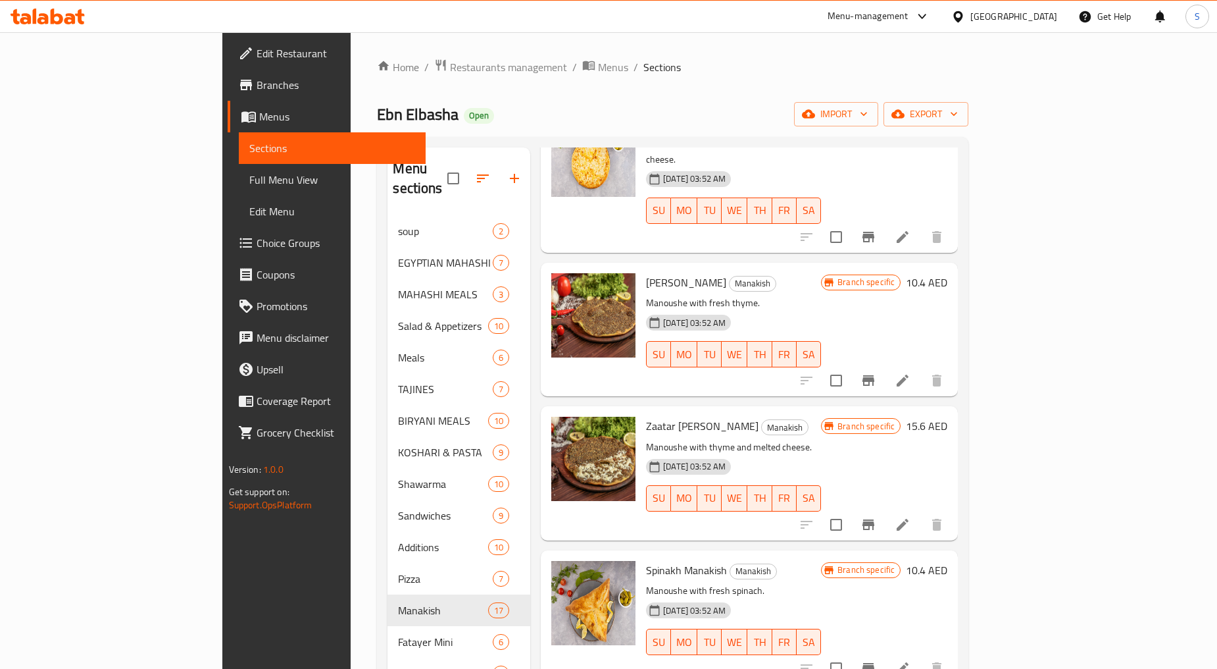
click at [646, 272] on span "[PERSON_NAME]" at bounding box center [686, 282] width 80 height 20
click at [646, 416] on span "Zaatar [PERSON_NAME]" at bounding box center [702, 426] width 113 height 20
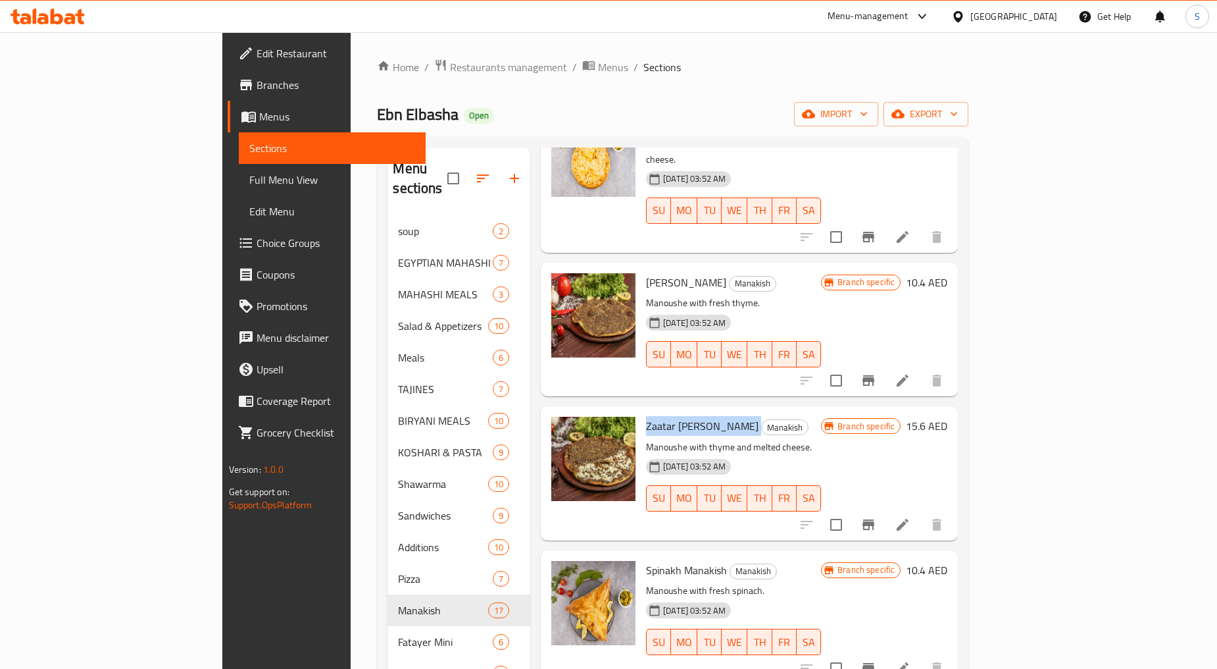
click at [646, 416] on span "Zaatar [PERSON_NAME]" at bounding box center [702, 426] width 113 height 20
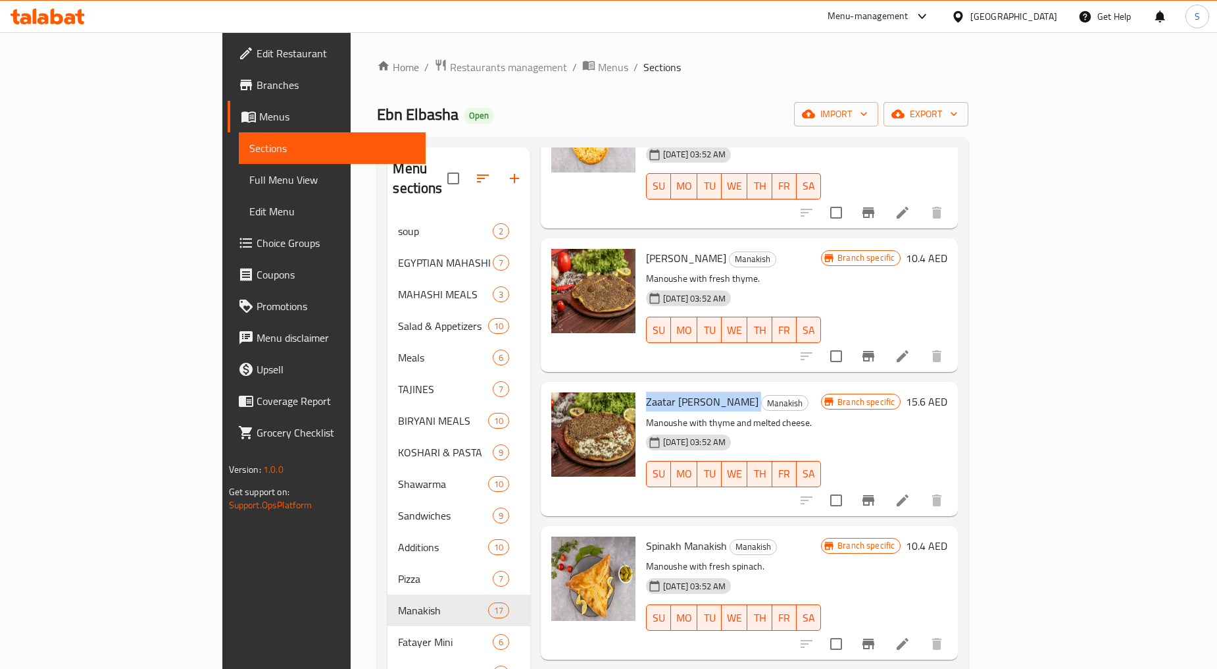
scroll to position [1800, 0]
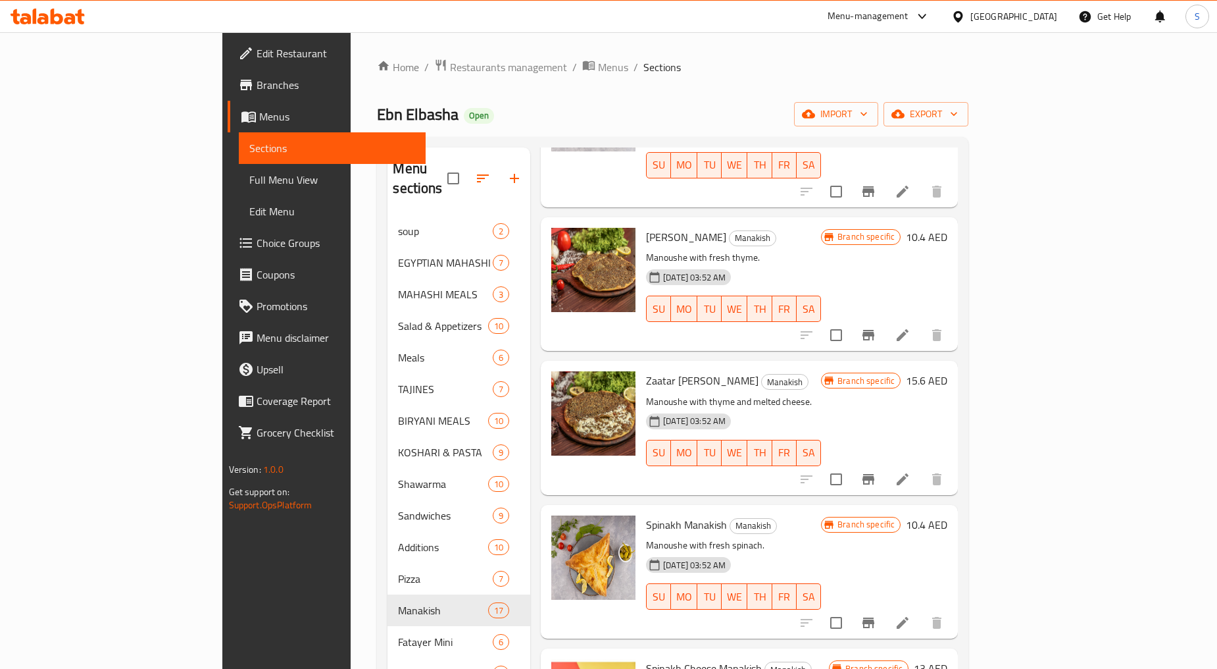
click at [646, 515] on span "Spinakh Manakish" at bounding box center [686, 525] width 81 height 20
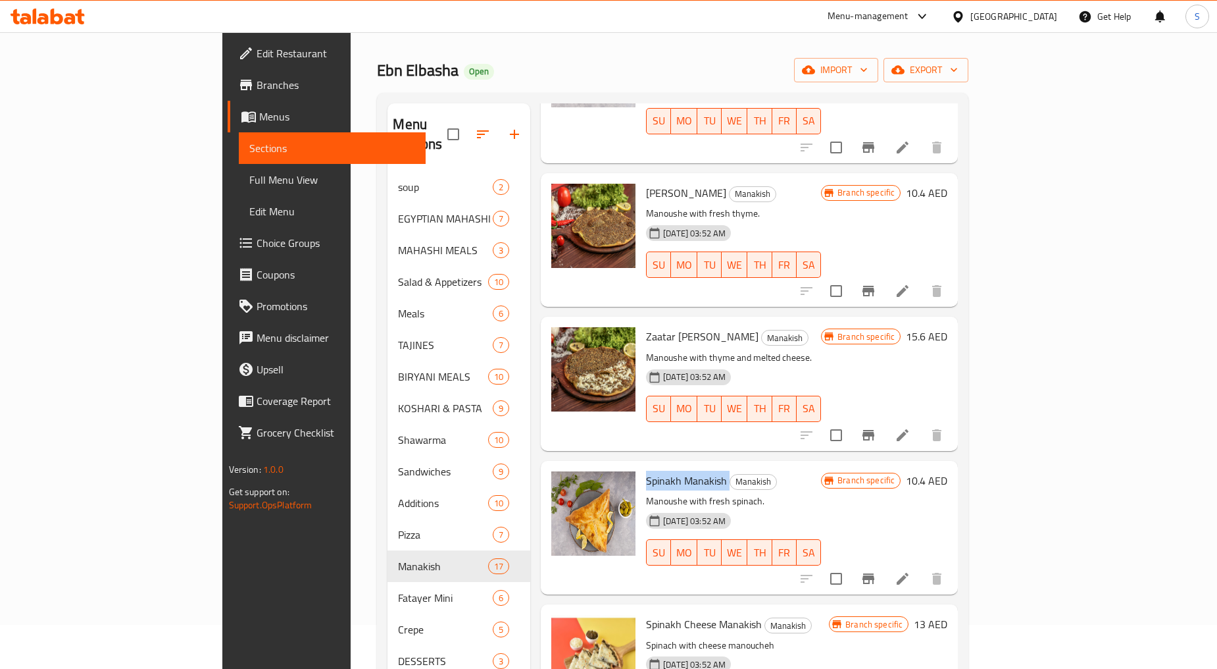
scroll to position [184, 0]
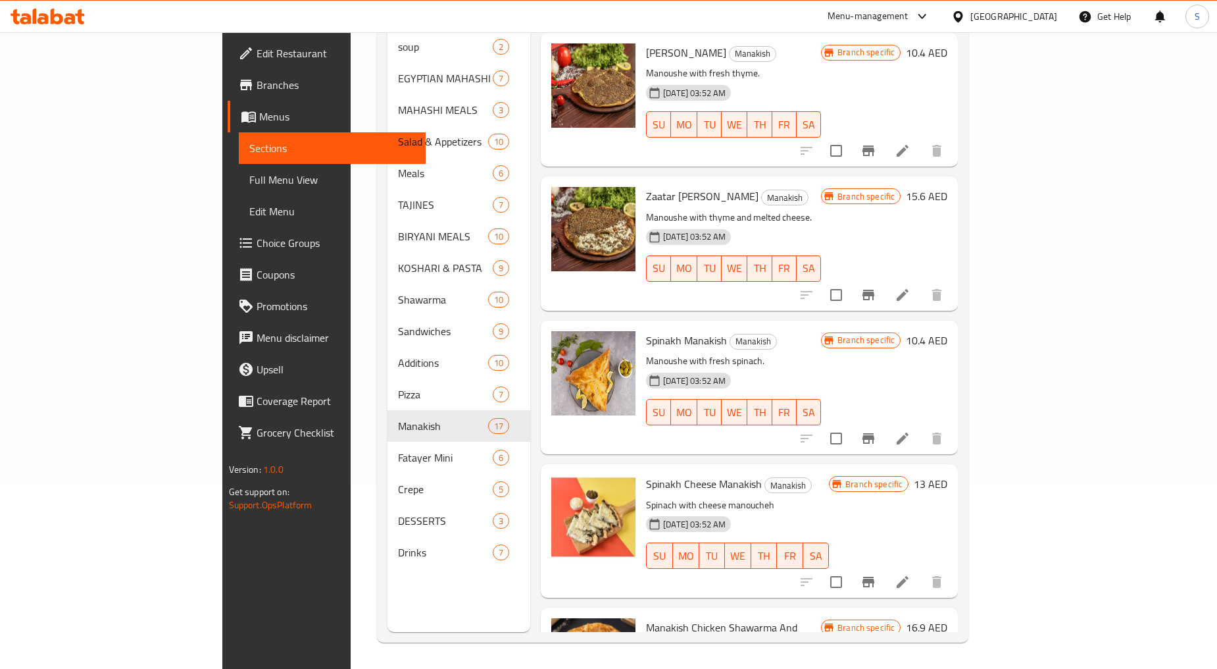
click at [650, 474] on span "Spinakh Cheese Manakish" at bounding box center [704, 484] width 116 height 20
click at [911, 574] on icon at bounding box center [903, 582] width 16 height 16
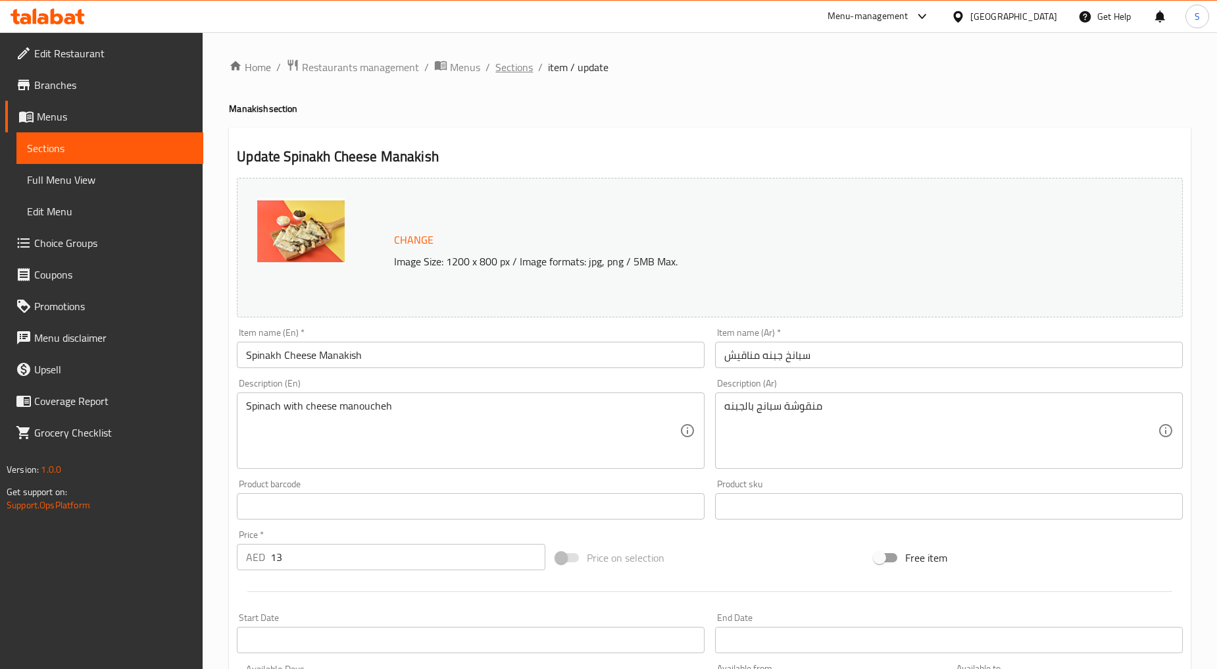
click at [509, 73] on span "Sections" at bounding box center [514, 67] width 38 height 16
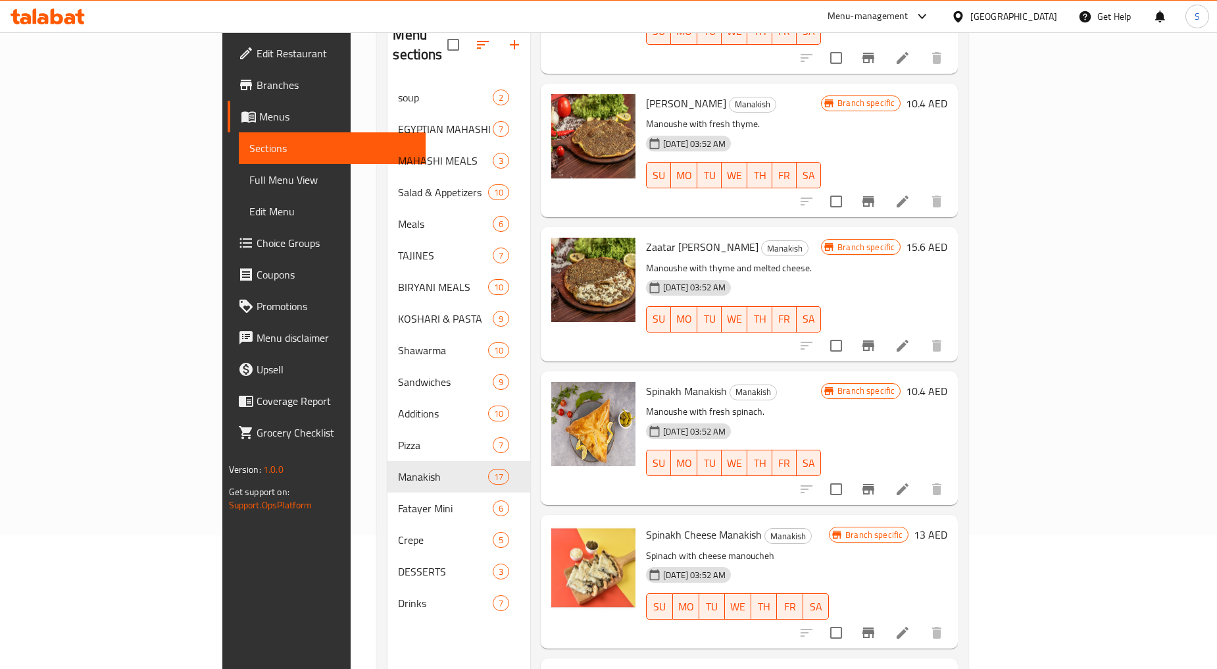
scroll to position [184, 0]
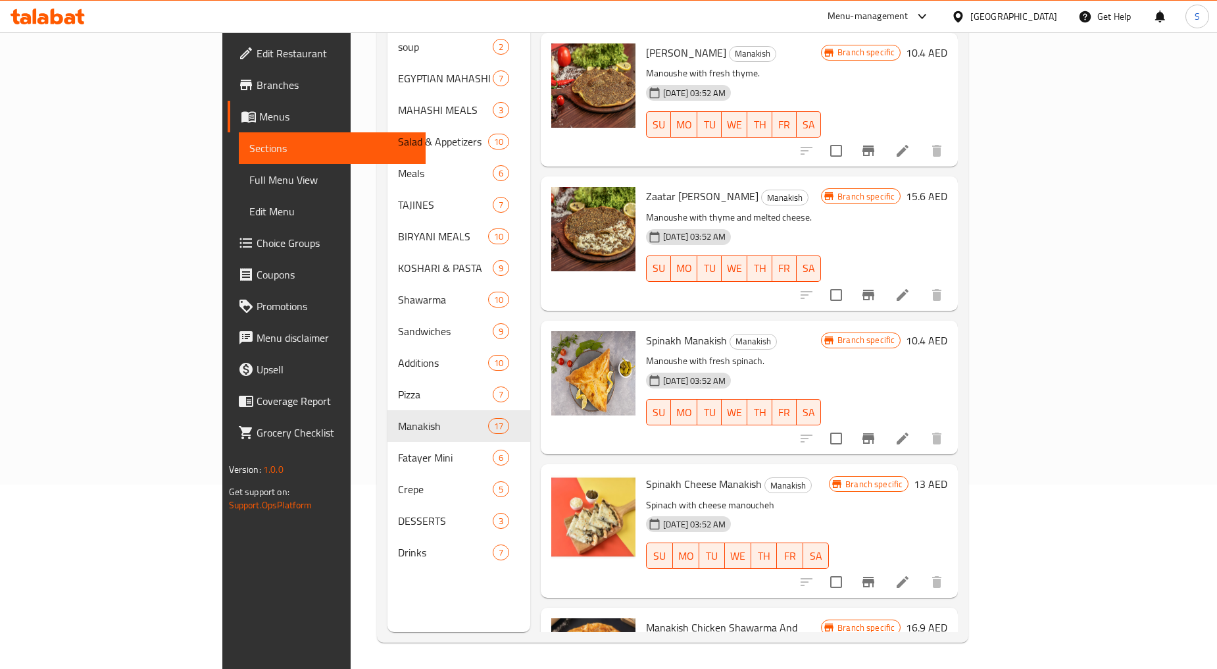
click at [659, 617] on span "Manakish Chicken Shawarma And Cheese" at bounding box center [721, 636] width 151 height 38
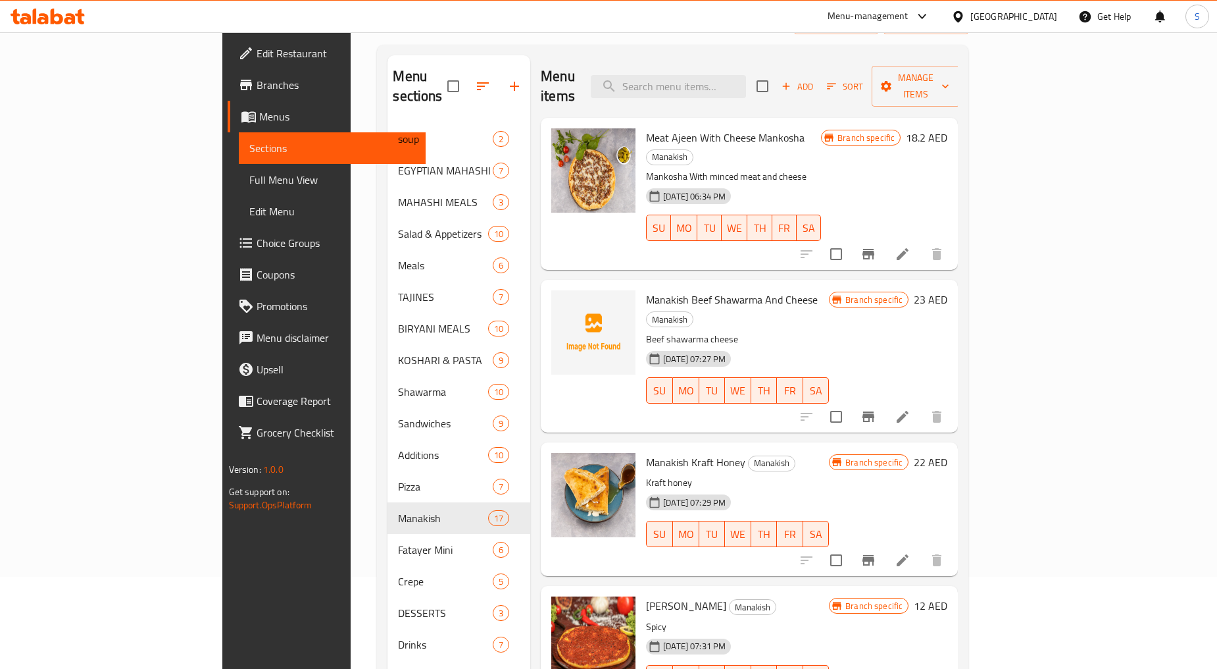
scroll to position [0, 0]
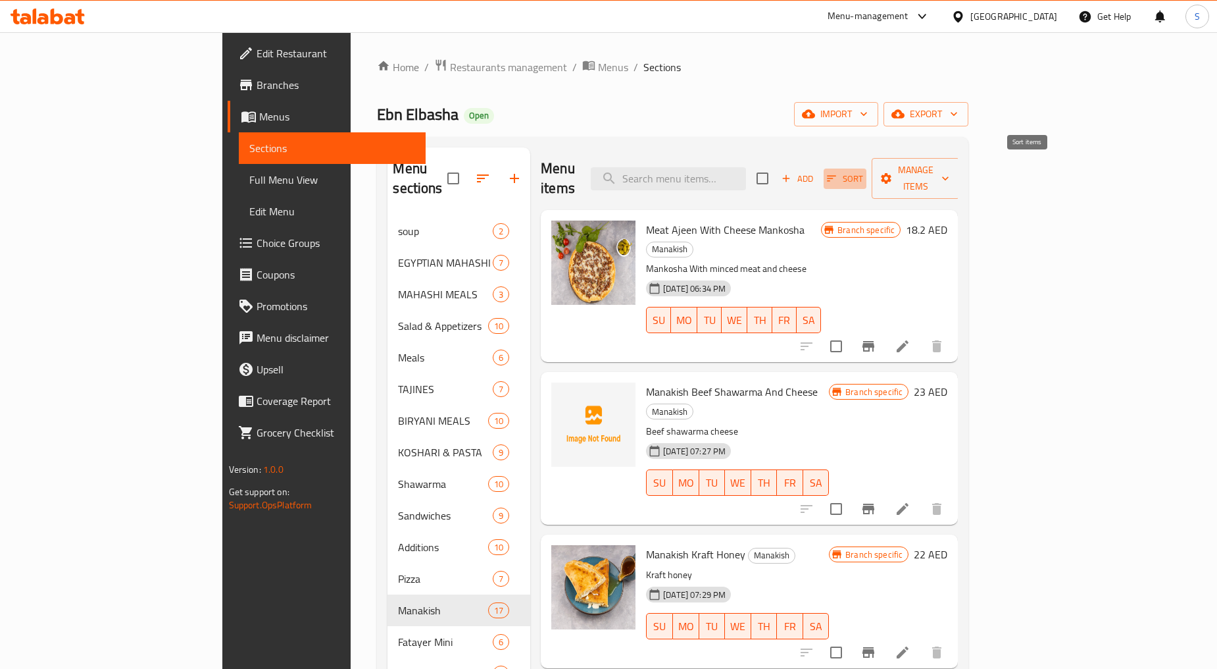
click at [838, 172] on icon "button" at bounding box center [832, 178] width 12 height 12
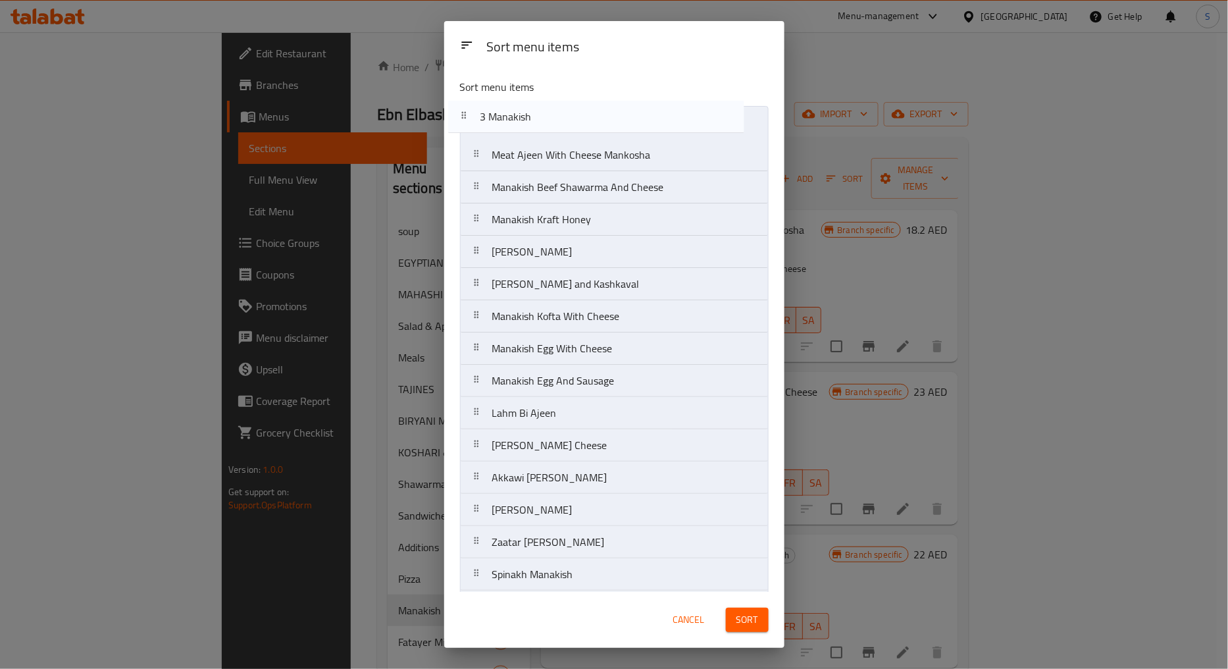
drag, startPoint x: 474, startPoint y: 449, endPoint x: 463, endPoint y: 111, distance: 339.0
click at [463, 111] on nav "Meat Ajeen With Cheese Mankosha Manakish Beef Shawarma And Cheese Manakish Kraf…" at bounding box center [614, 380] width 309 height 549
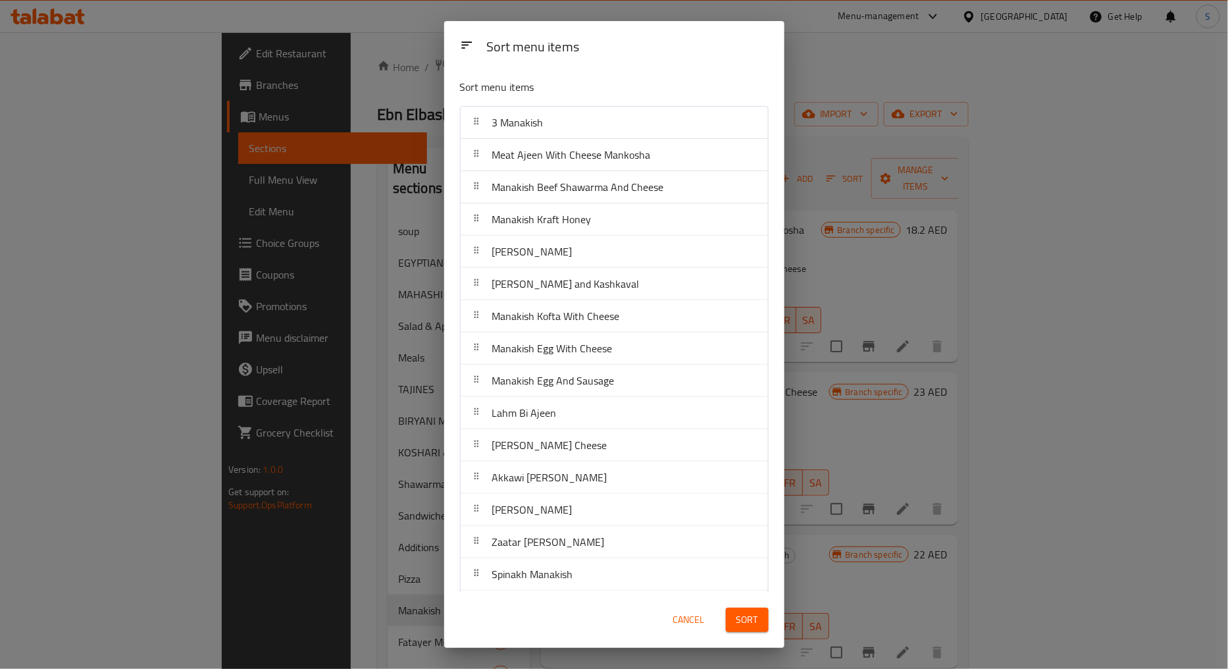
click at [754, 622] on span "Sort" at bounding box center [747, 619] width 22 height 16
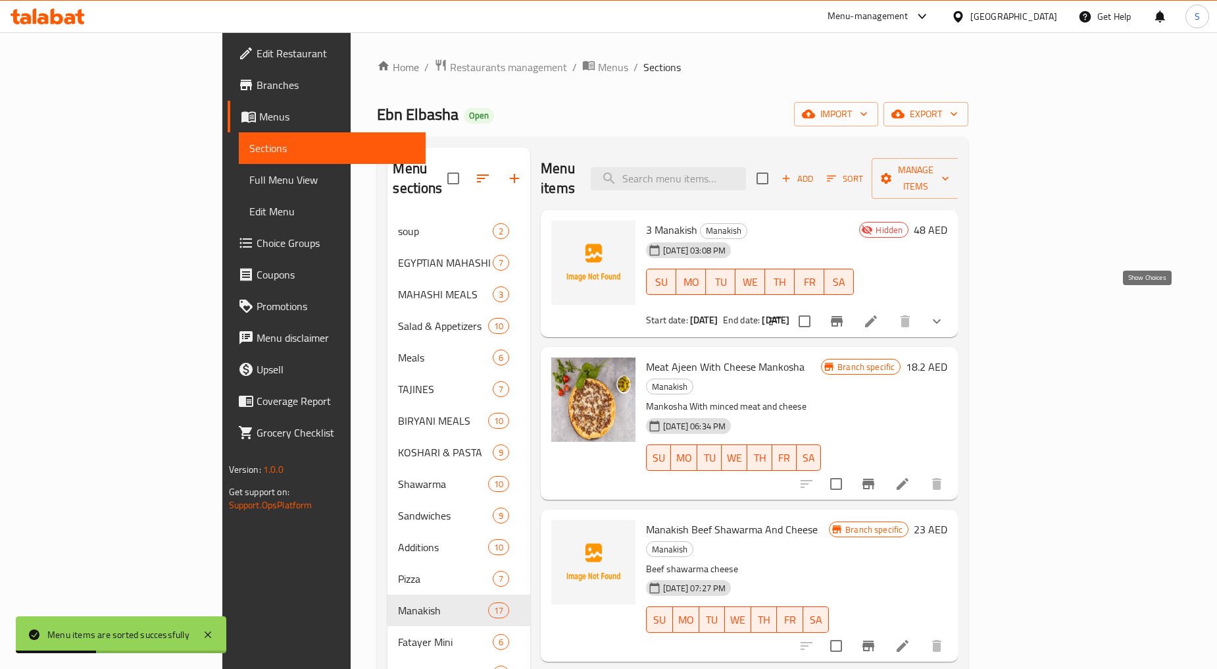
click at [945, 313] on icon "show more" at bounding box center [937, 321] width 16 height 16
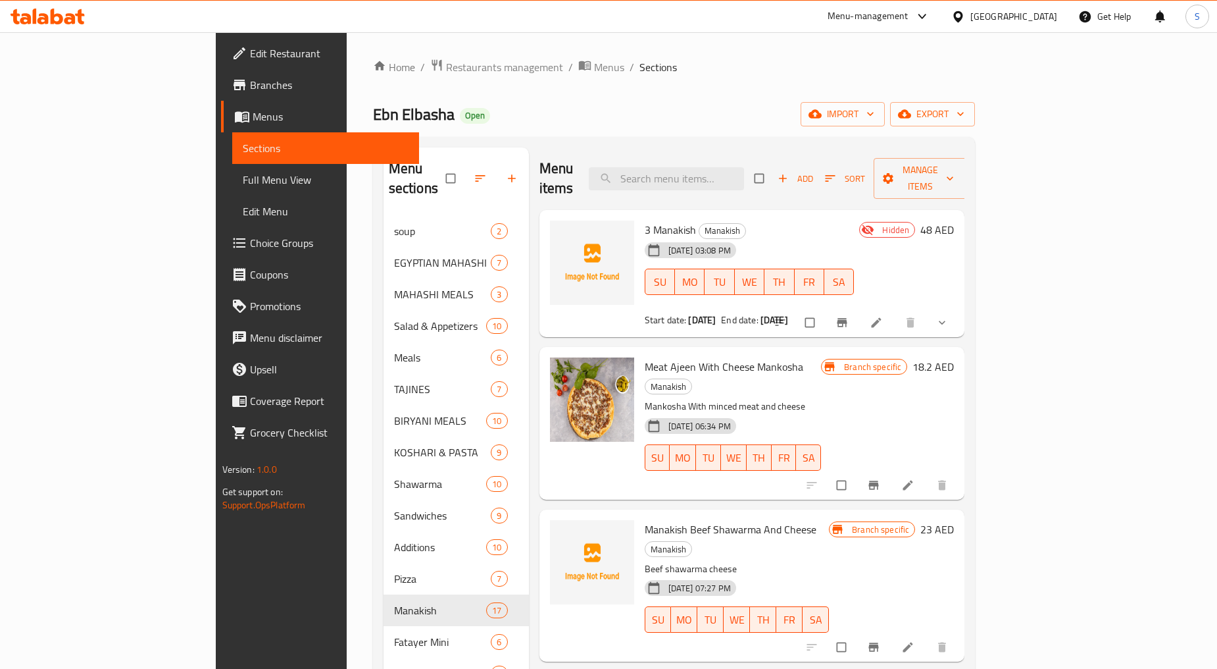
click at [959, 310] on button "show more" at bounding box center [944, 322] width 32 height 29
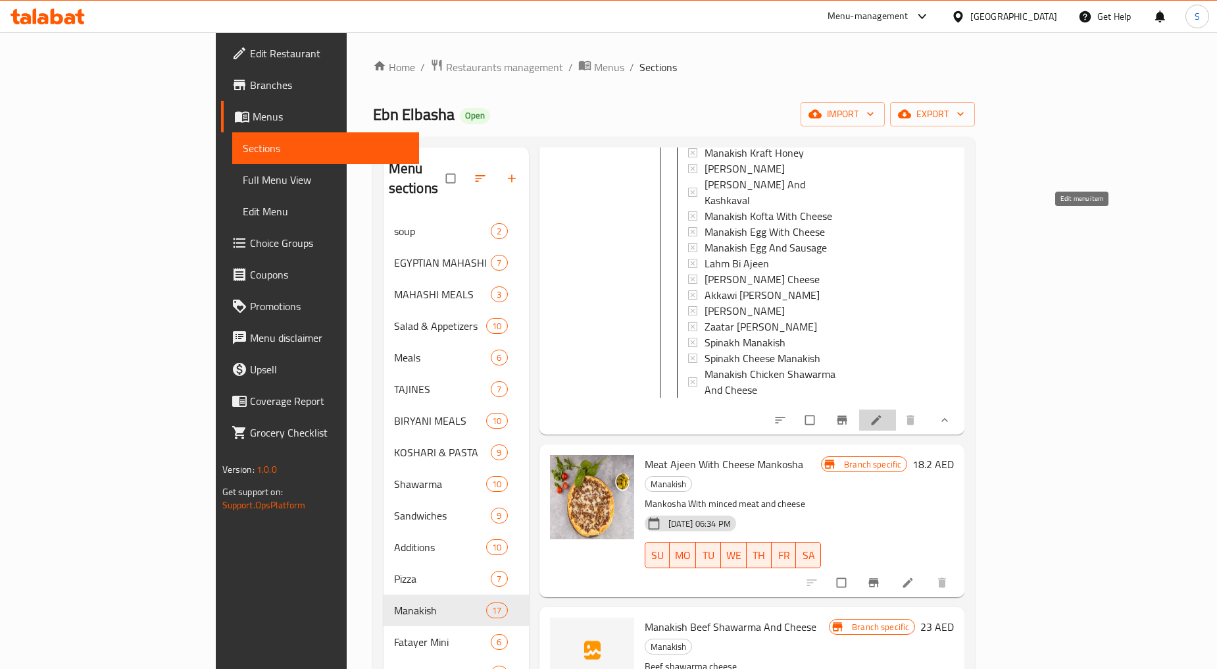
click at [883, 413] on icon at bounding box center [876, 419] width 13 height 13
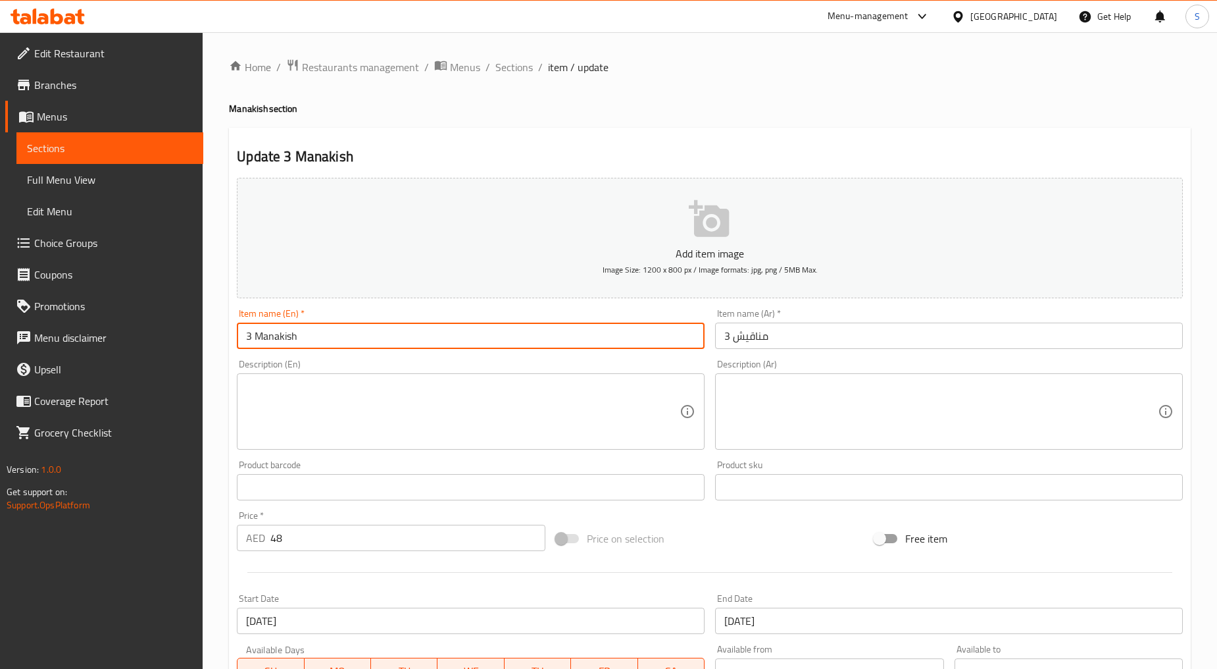
click at [265, 340] on input "3 Manakish" at bounding box center [471, 335] width 468 height 26
click at [362, 418] on textarea at bounding box center [463, 411] width 434 height 63
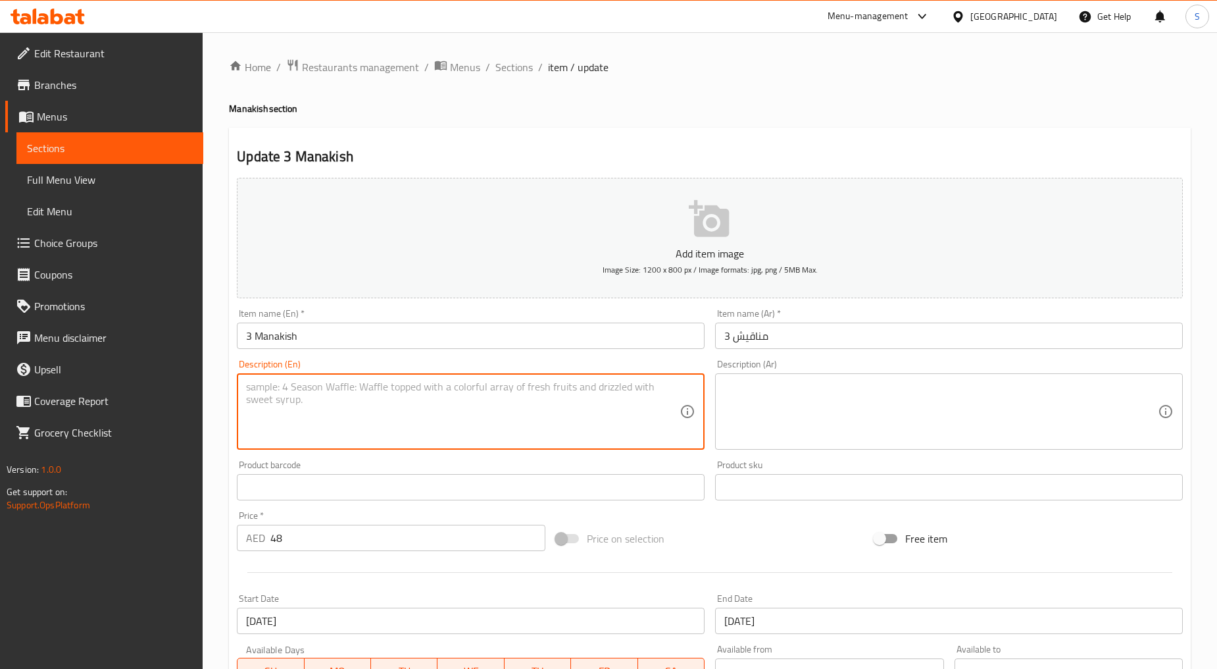
paste textarea "3 Manakish"
type textarea "3 Manakish"
click at [747, 327] on input "3 مناقيش" at bounding box center [949, 335] width 468 height 26
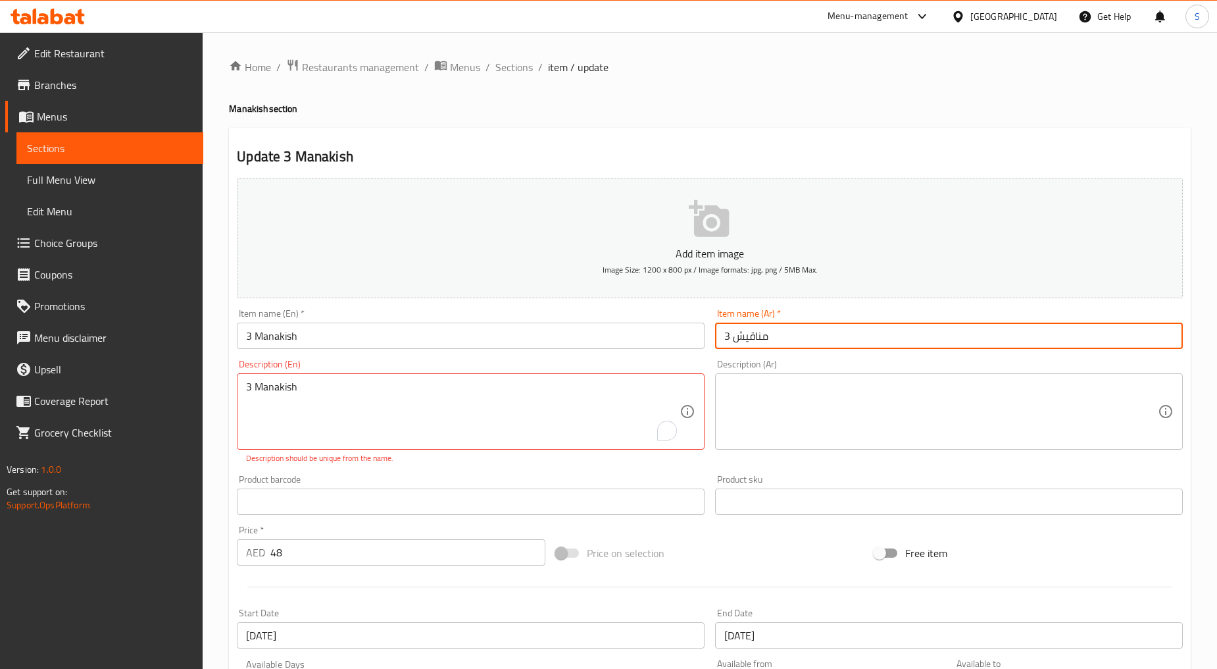
click at [747, 327] on input "3 مناقيش" at bounding box center [949, 335] width 468 height 26
click at [834, 419] on textarea at bounding box center [941, 411] width 434 height 63
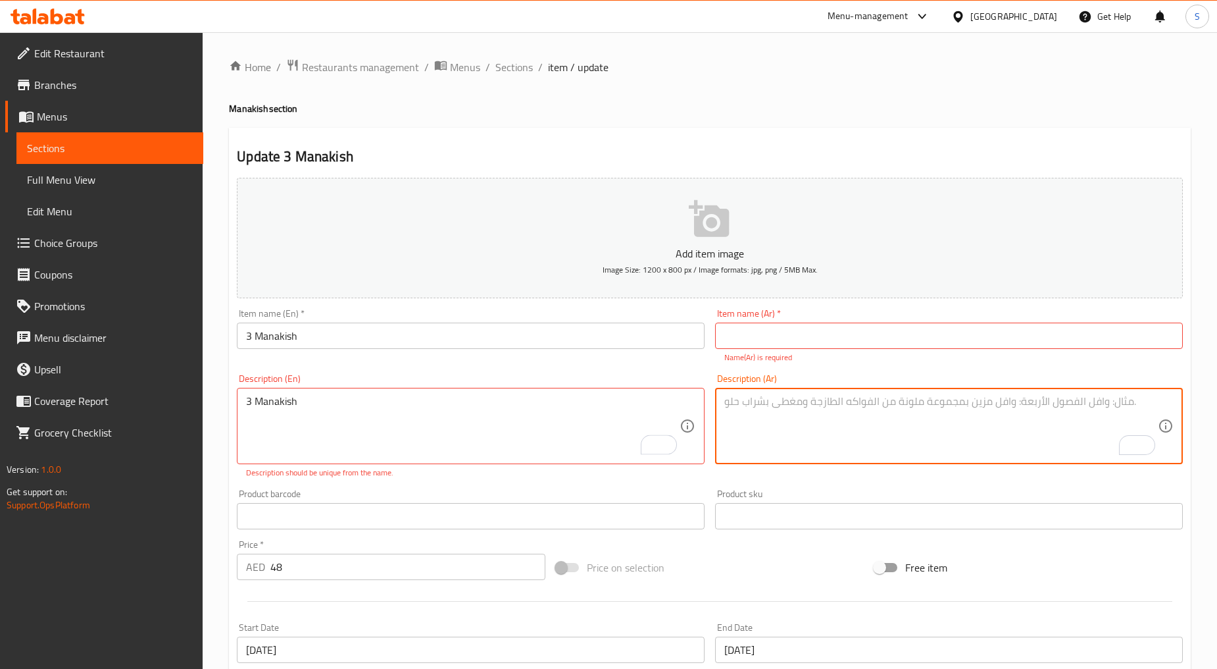
paste textarea "3 مناقيش"
type textarea "3 مناقيش"
click at [321, 338] on input "3 Manakish" at bounding box center [471, 335] width 468 height 26
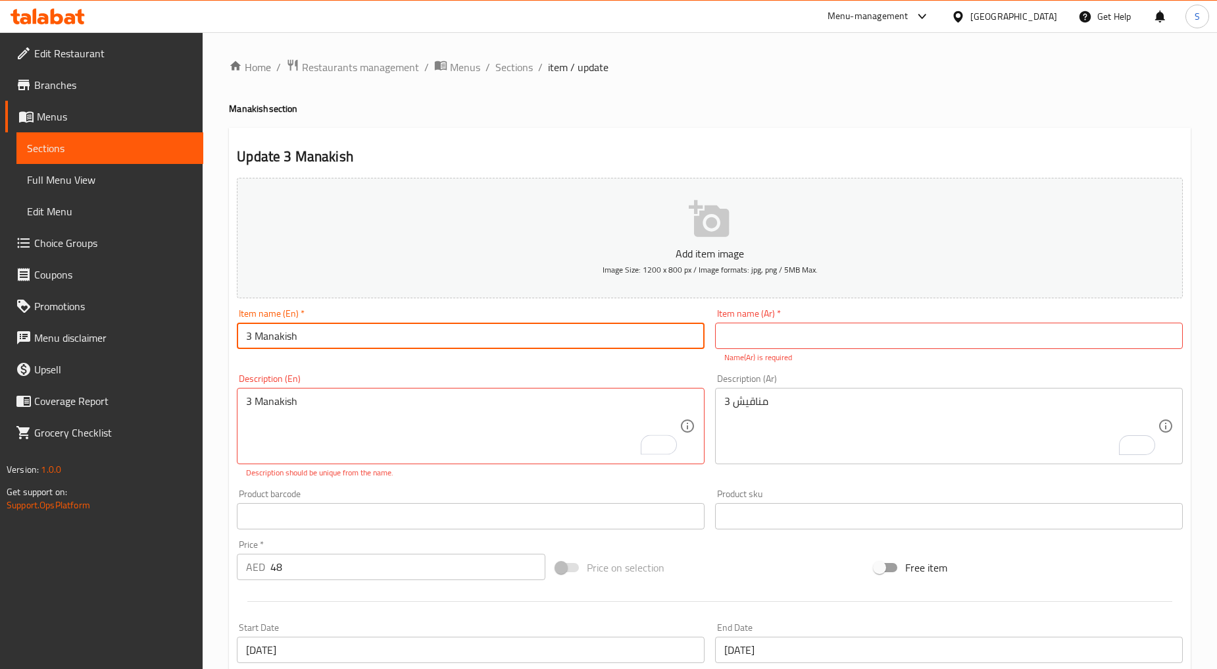
click at [321, 338] on input "3 Manakish" at bounding box center [471, 335] width 468 height 26
type input "Offer 3"
click at [799, 333] on input "text" at bounding box center [949, 335] width 468 height 26
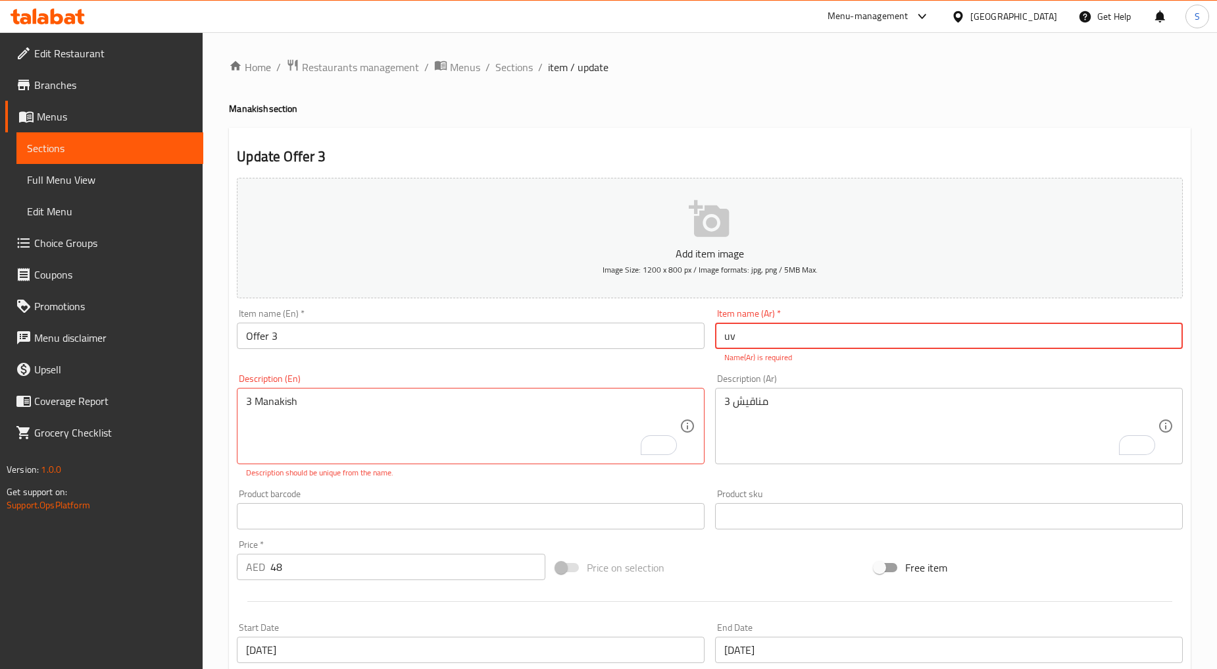
type input "u"
type input "عرض 3"
click at [398, 477] on div "Add item image Image Size: 1200 x 800 px / Image formats: jpg, png / 5MB Max. I…" at bounding box center [710, 470] width 957 height 596
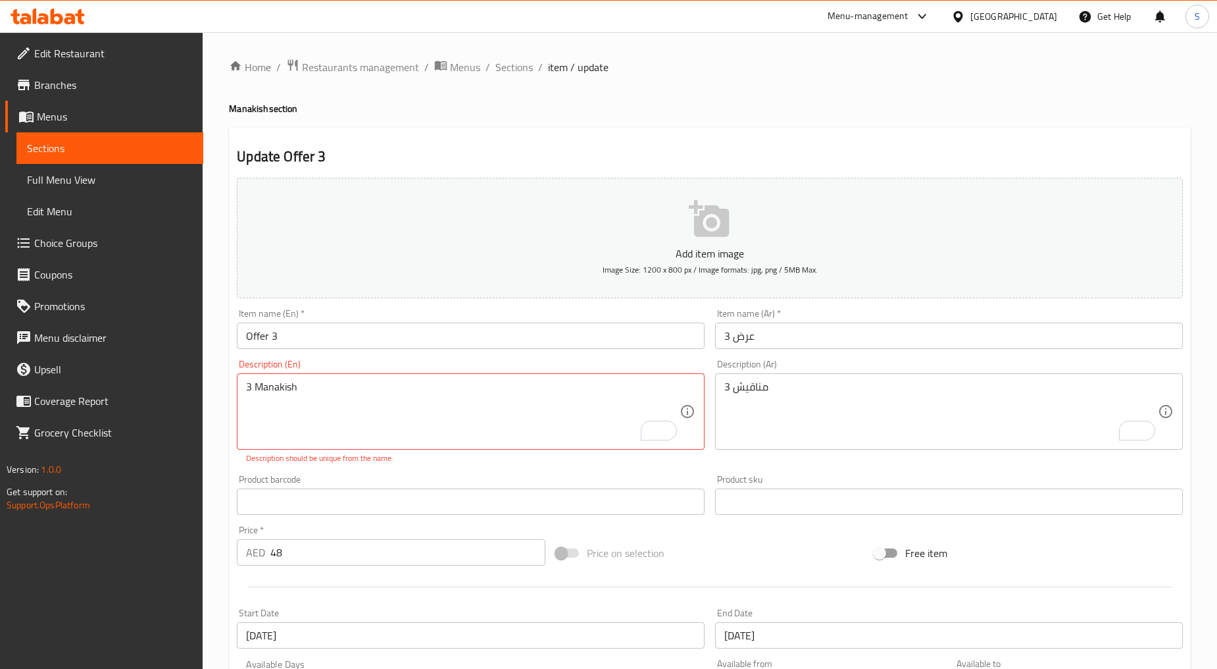
click at [432, 471] on div "Product barcode Product barcode" at bounding box center [471, 494] width 478 height 51
click at [315, 390] on textarea "3 Manakish" at bounding box center [463, 411] width 434 height 63
click at [397, 482] on div "Product barcode Product barcode" at bounding box center [471, 494] width 468 height 40
click at [280, 379] on div "3 ’شىشنهسا Description (En)" at bounding box center [471, 411] width 468 height 76
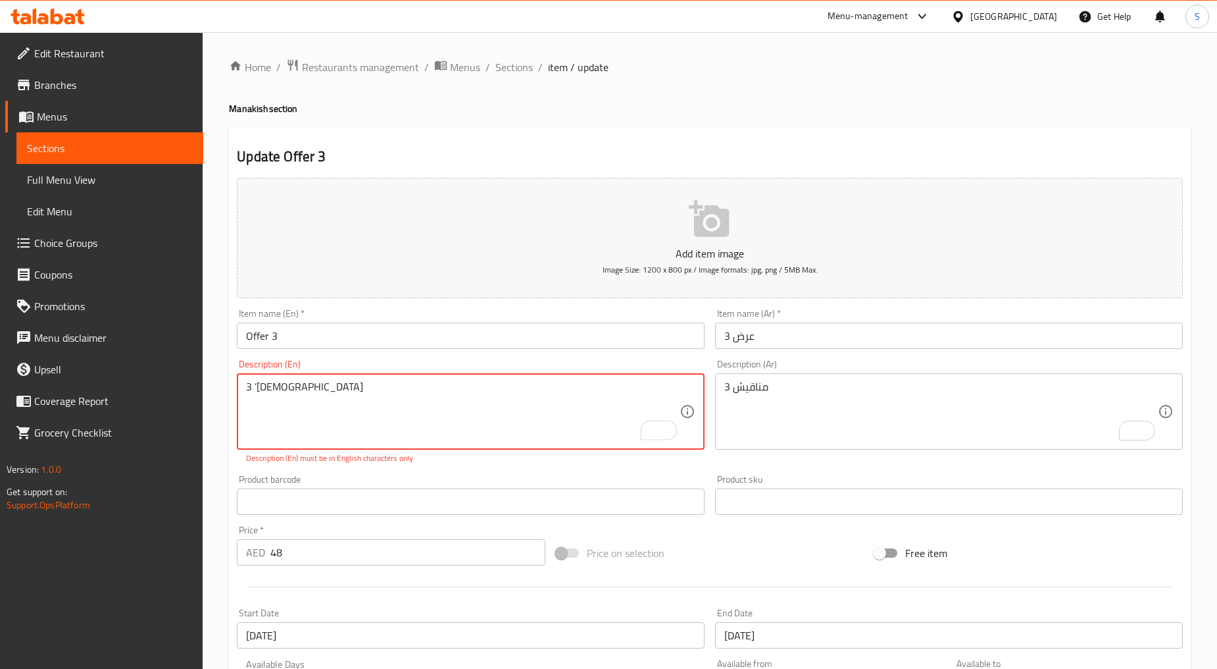
click at [280, 379] on div "3 ’شىشنهسا Description (En)" at bounding box center [471, 411] width 468 height 76
click at [278, 390] on textarea "3 ’شىشنهسا" at bounding box center [463, 411] width 434 height 63
type textarea "3 Manakish"
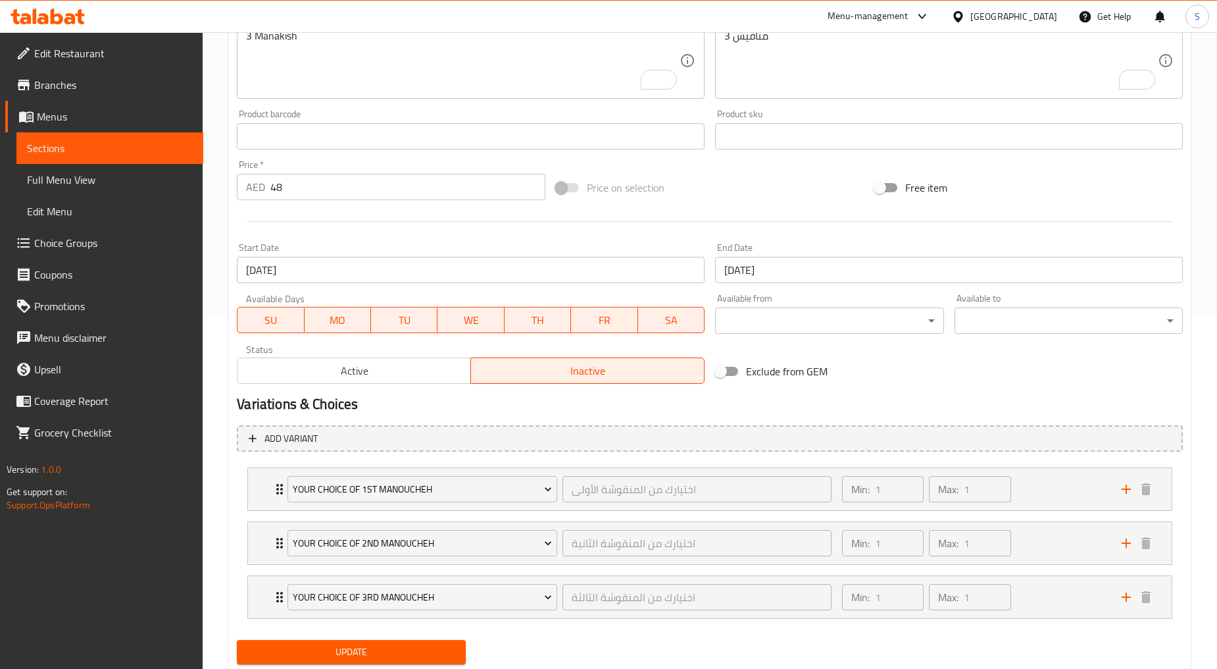
scroll to position [365, 0]
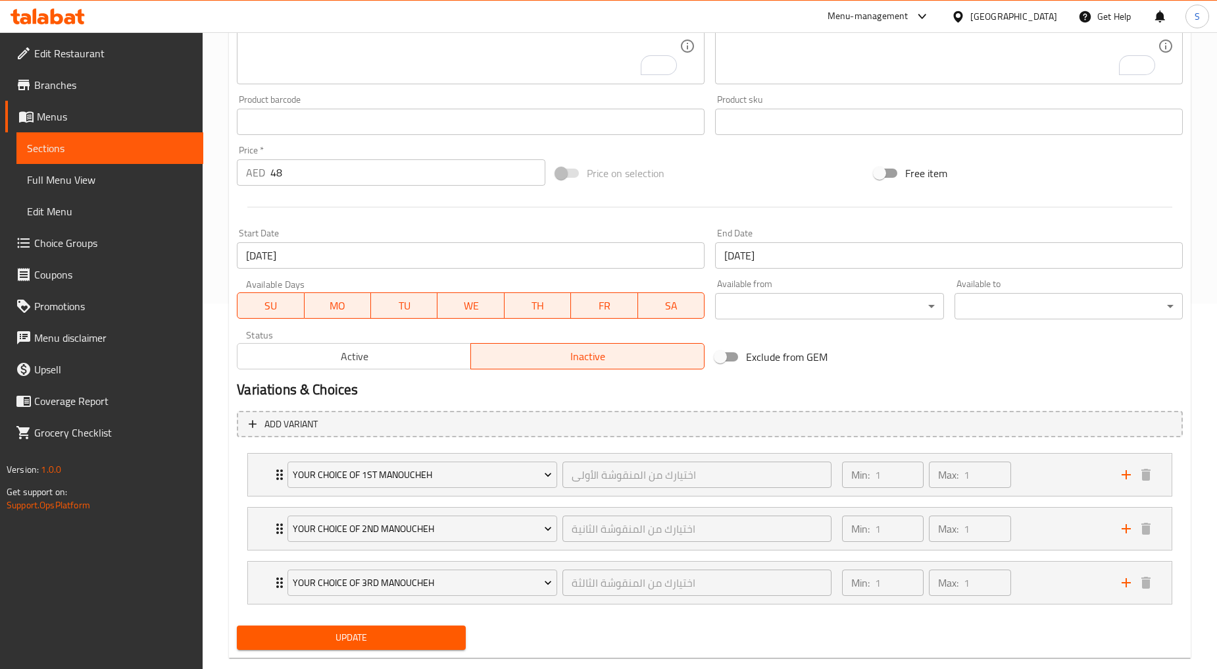
click at [399, 636] on span "Update" at bounding box center [350, 637] width 207 height 16
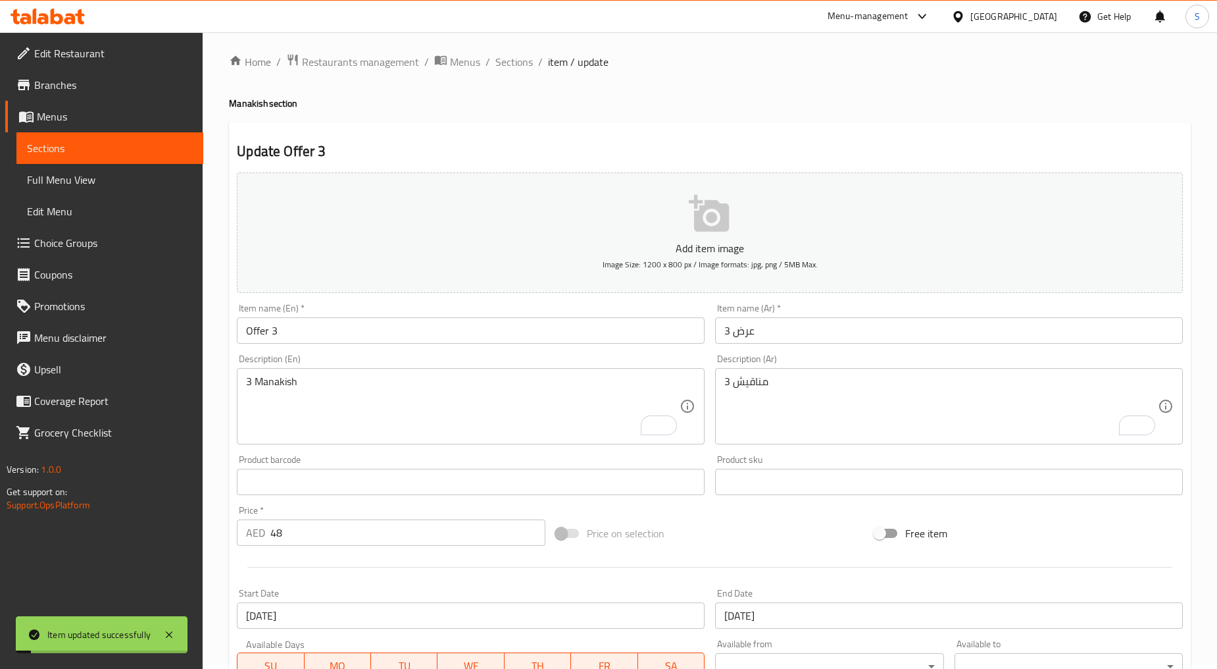
scroll to position [0, 0]
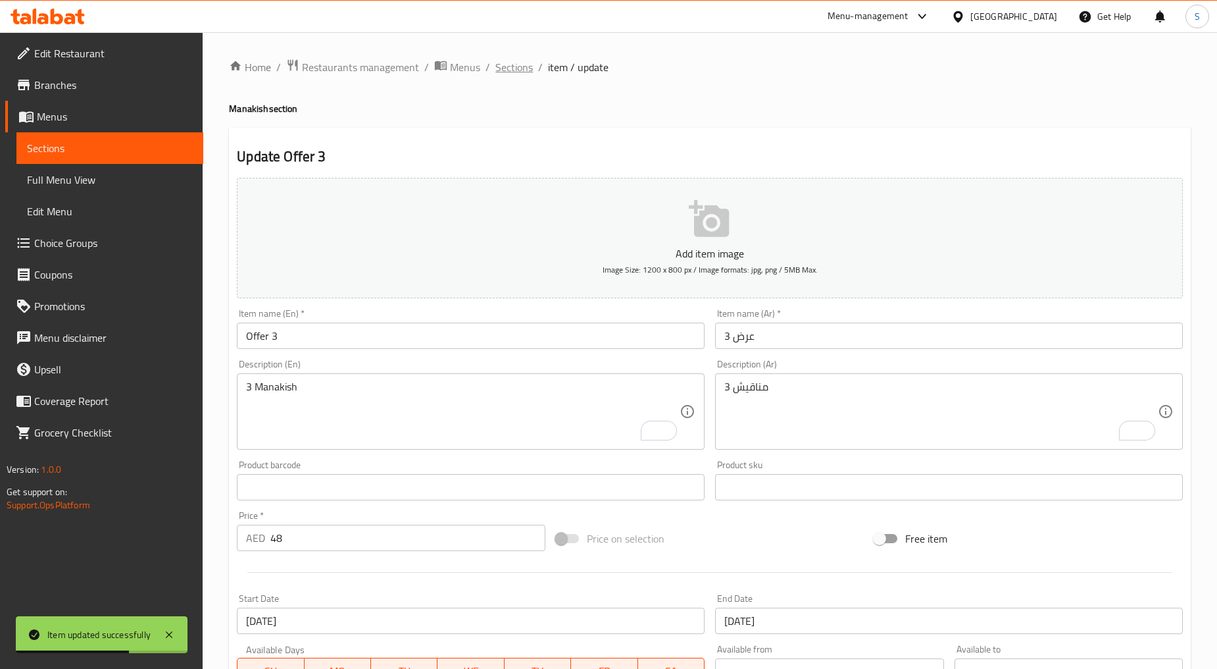
click at [522, 75] on span "Sections" at bounding box center [514, 67] width 38 height 16
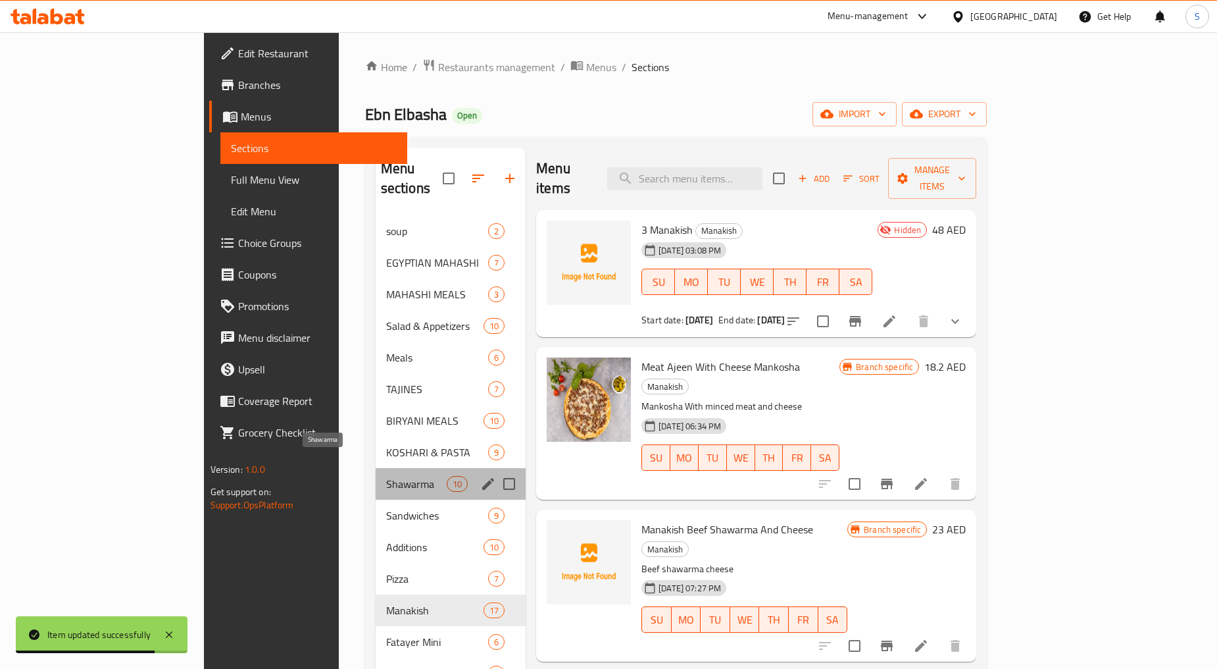
click at [386, 476] on span "Shawarma" at bounding box center [416, 484] width 61 height 16
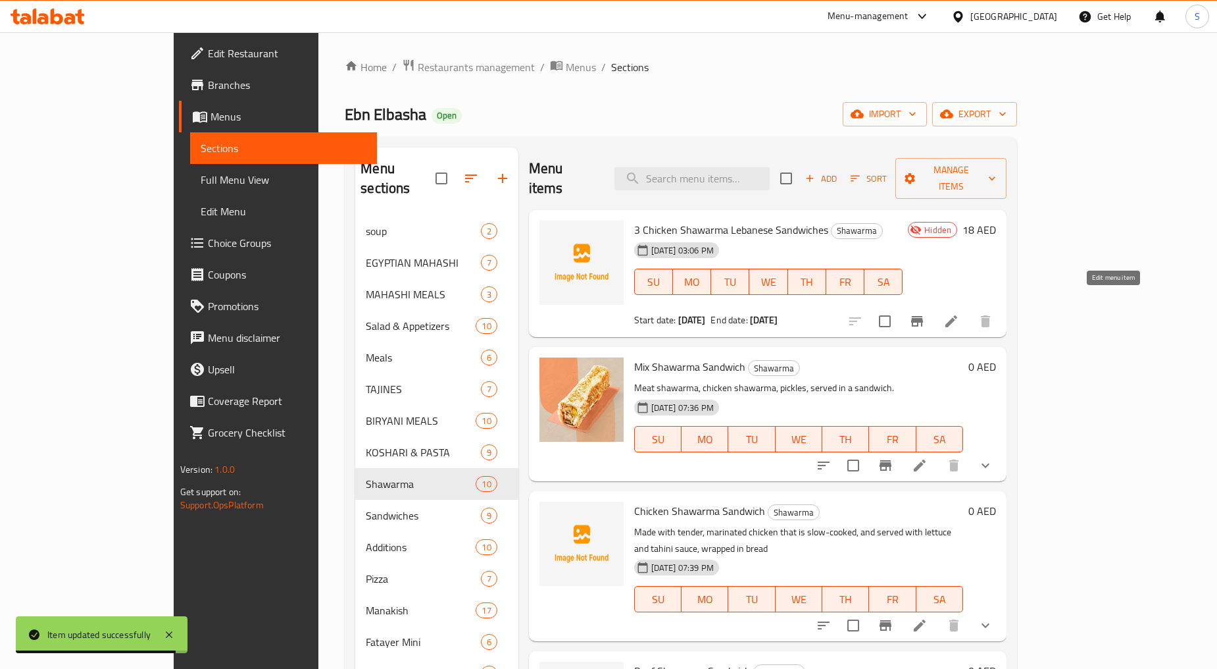
click at [959, 313] on icon at bounding box center [952, 321] width 16 height 16
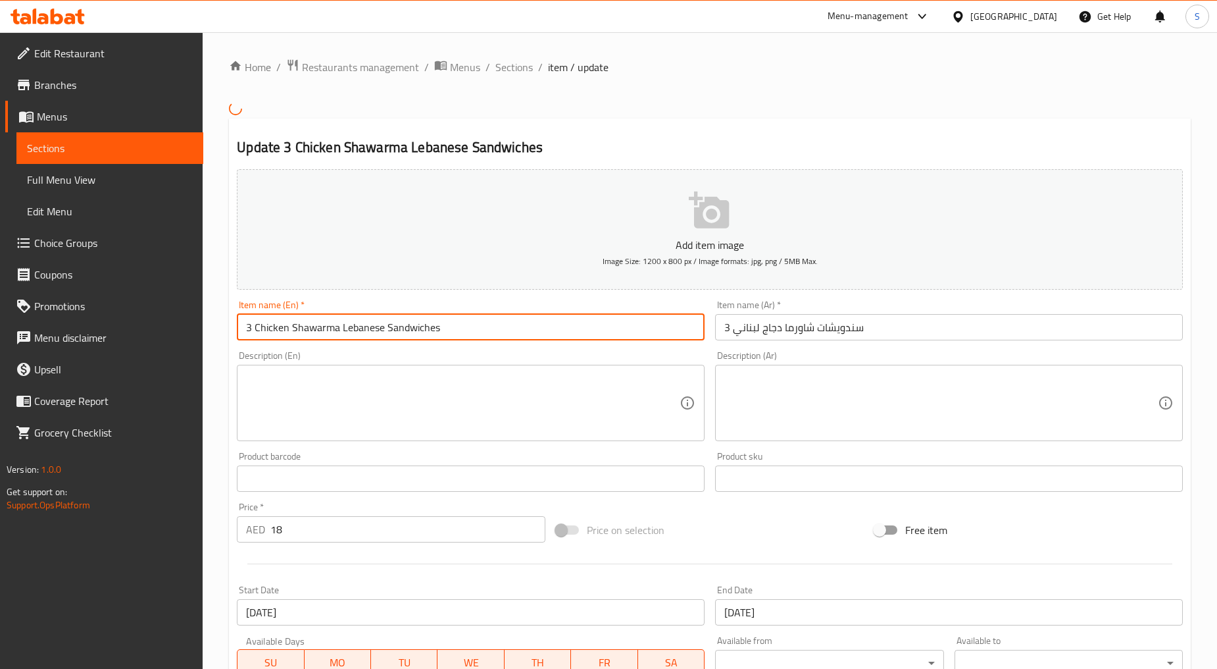
click at [362, 332] on input "3 Chicken Shawarma Lebanese Sandwiches" at bounding box center [471, 327] width 468 height 26
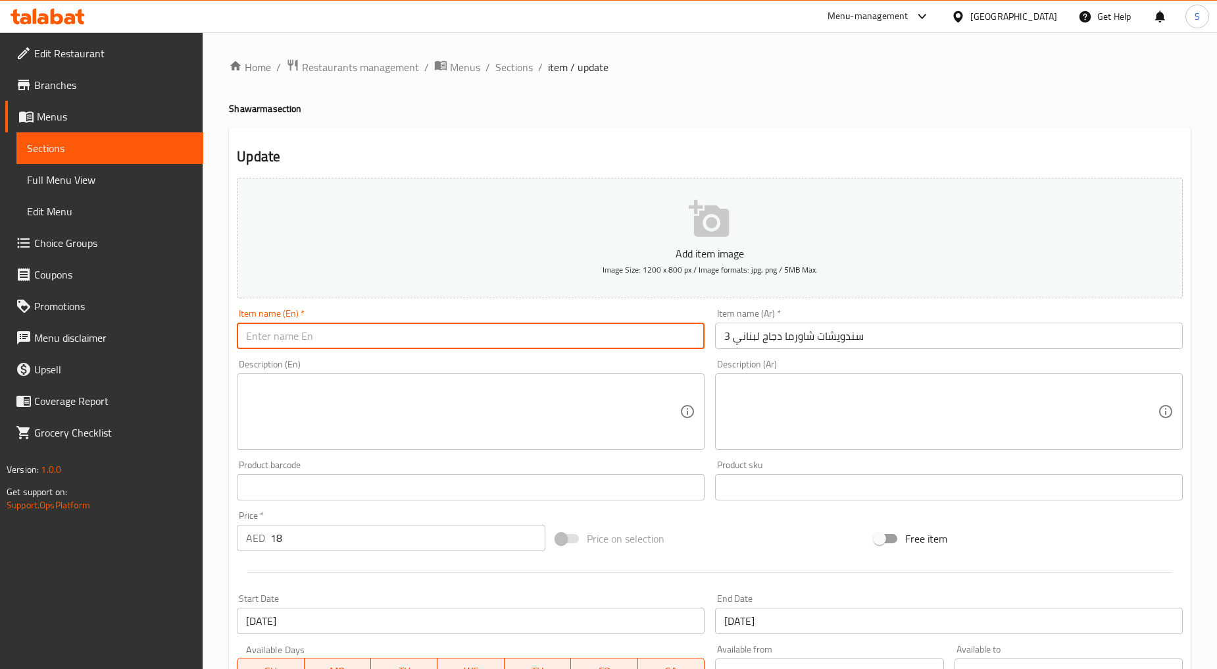
click at [320, 408] on textarea at bounding box center [463, 411] width 434 height 63
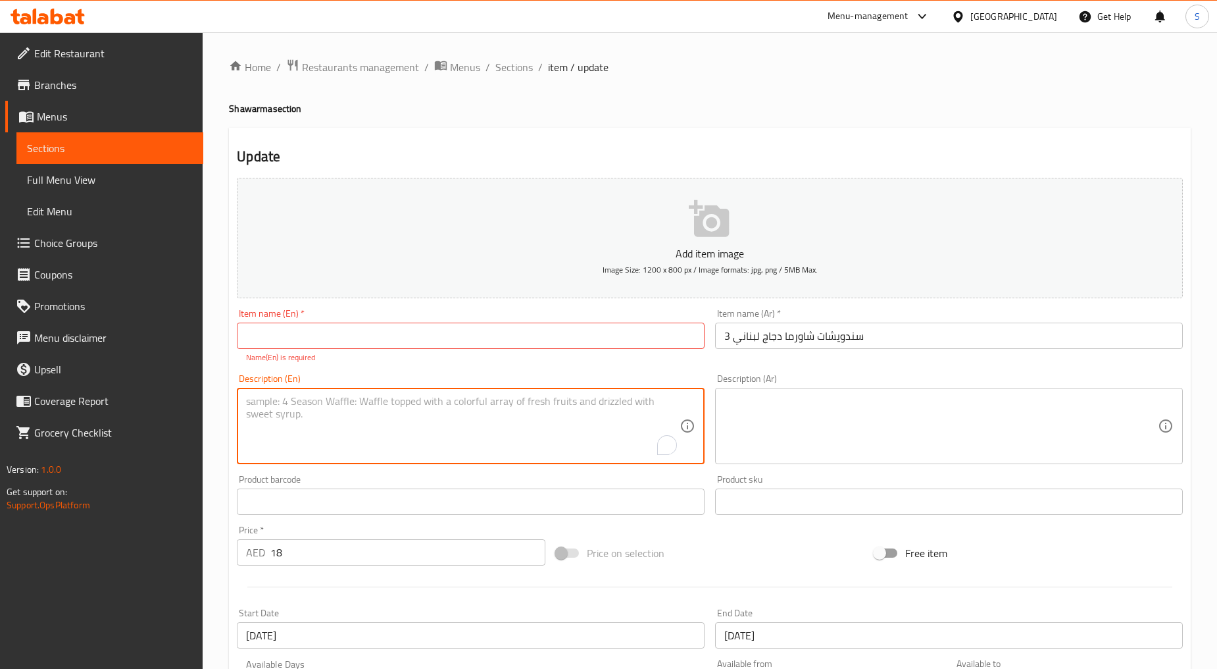
paste textarea "3 Chicken Shawarma Lebanese Sandwiches"
type textarea "3 Chicken Shawarma Lebanese Sandwiches"
click at [753, 332] on input "3 سندويشات شاورما دجاج لبناني" at bounding box center [949, 335] width 468 height 26
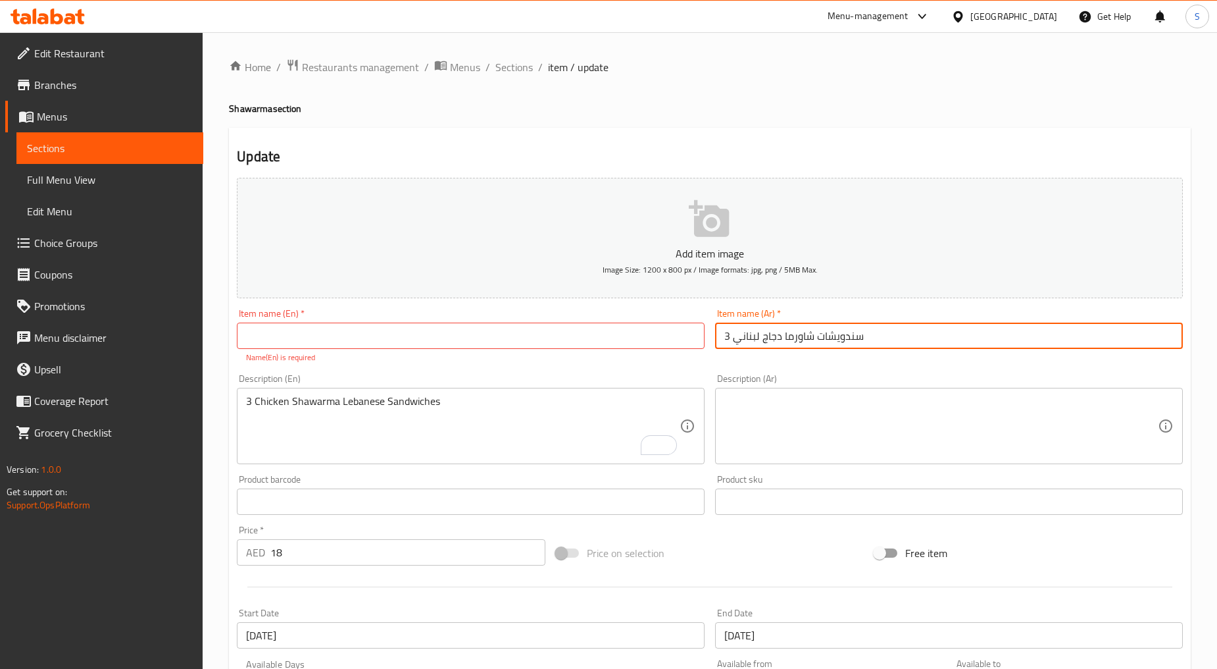
click at [753, 332] on input "3 سندويشات شاورما دجاج لبناني" at bounding box center [949, 335] width 468 height 26
click at [831, 407] on textarea at bounding box center [941, 426] width 434 height 63
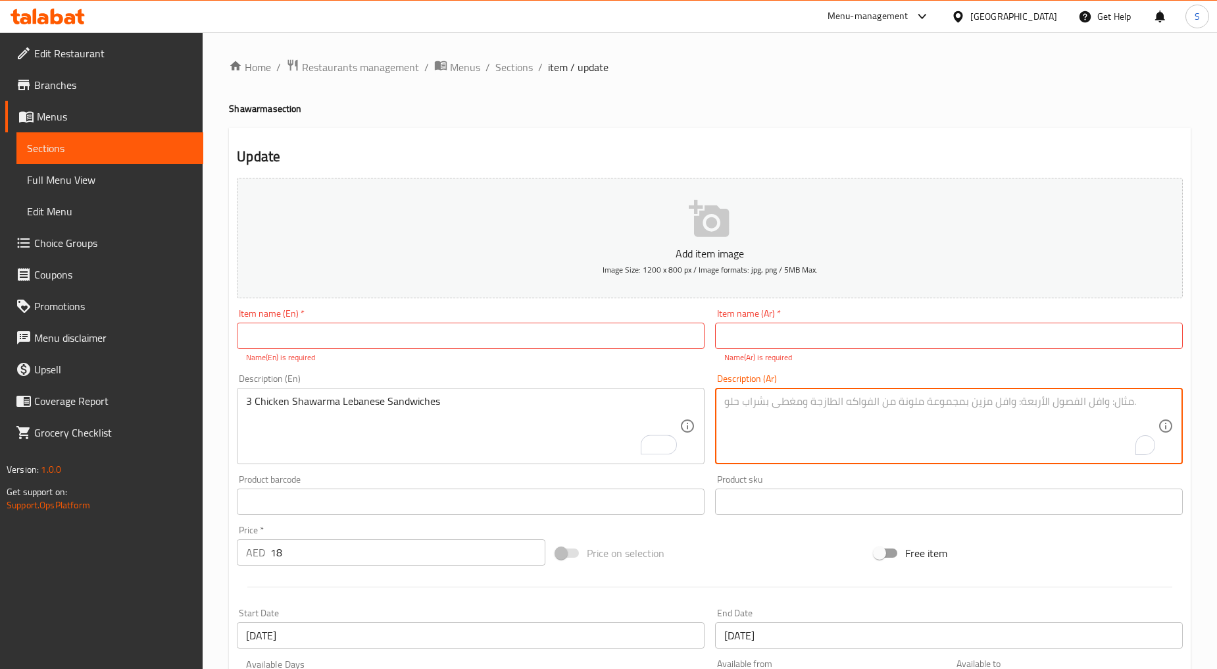
paste textarea "3 سندويشات شاورما دجاج لبناني"
type textarea "3 سندويشات شاورما دجاج لبناني"
click at [358, 338] on input "text" at bounding box center [471, 335] width 468 height 26
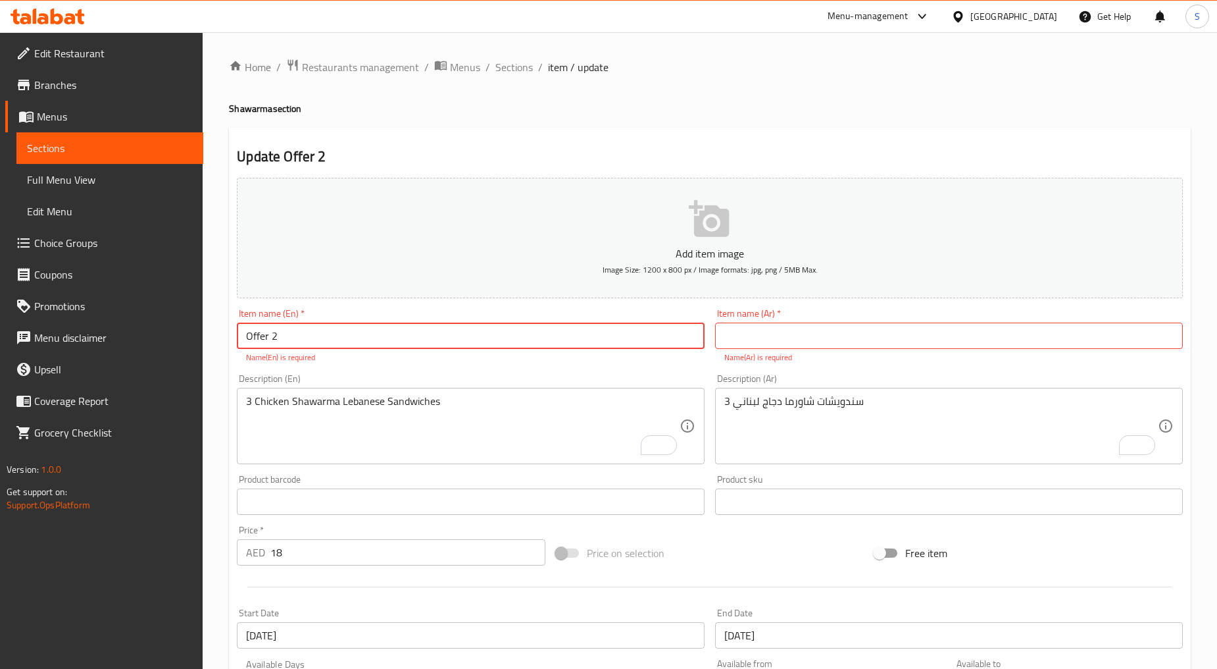
type input "Offer 2"
click at [798, 343] on input "text" at bounding box center [949, 335] width 468 height 26
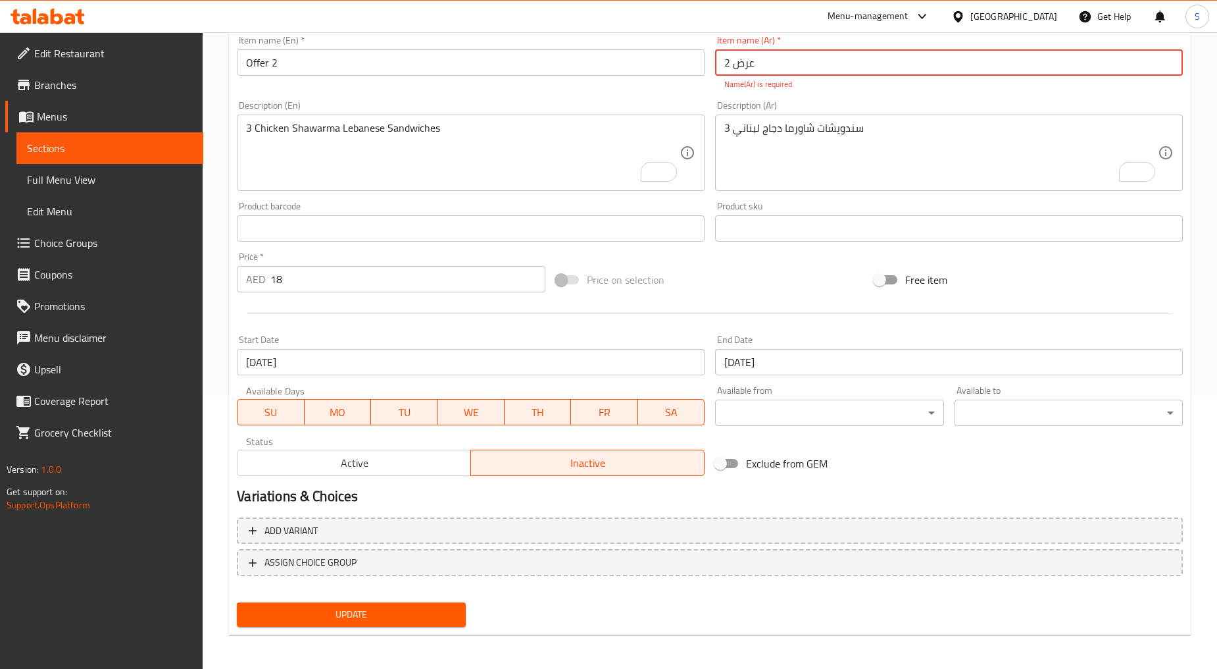
type input "عرض 2"
click at [412, 606] on span "Update" at bounding box center [350, 614] width 207 height 16
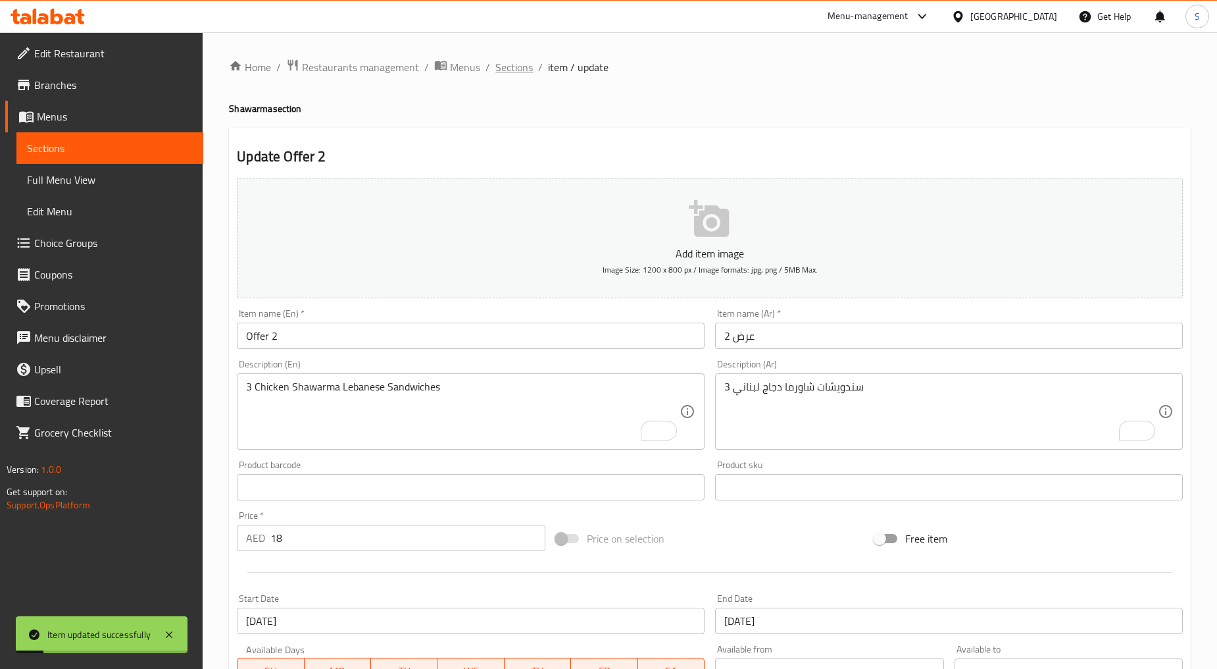
click at [518, 64] on span "Sections" at bounding box center [514, 67] width 38 height 16
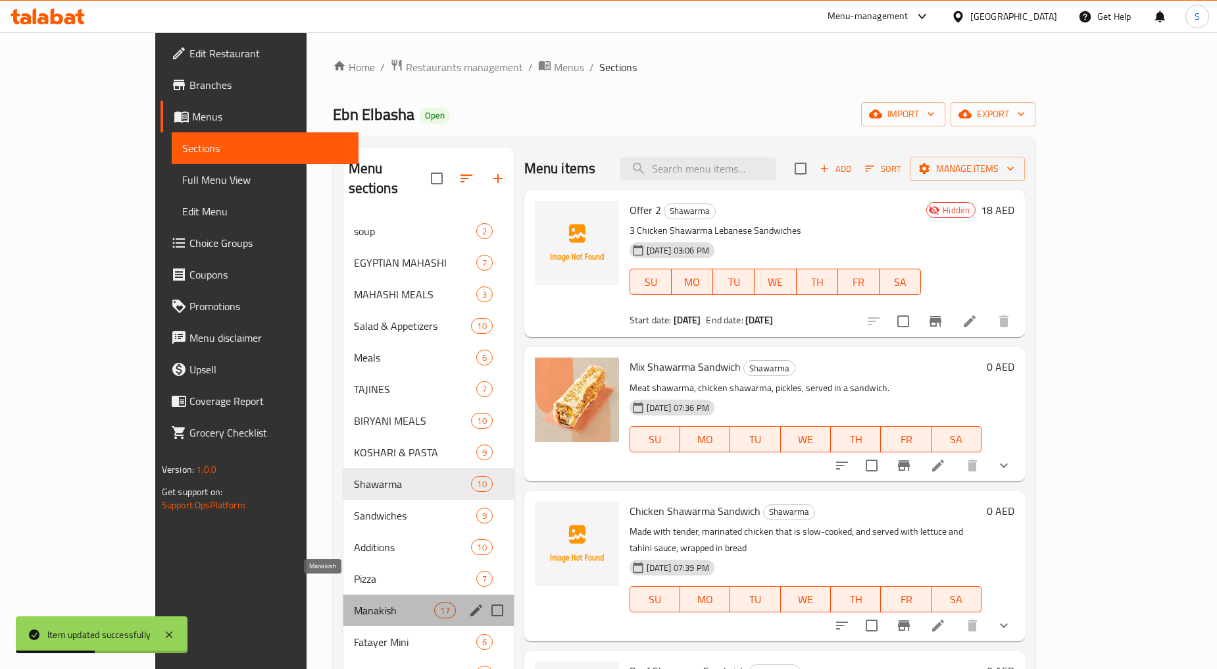
click at [354, 602] on span "Manakish" at bounding box center [394, 610] width 81 height 16
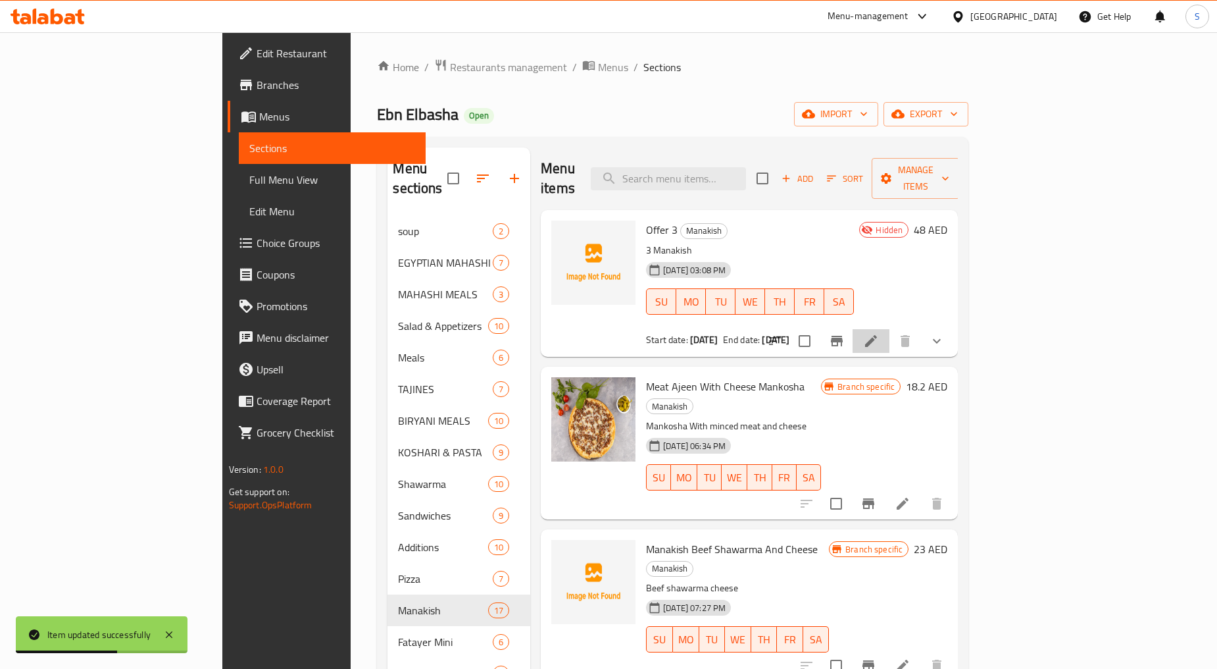
click at [890, 330] on li at bounding box center [871, 341] width 37 height 24
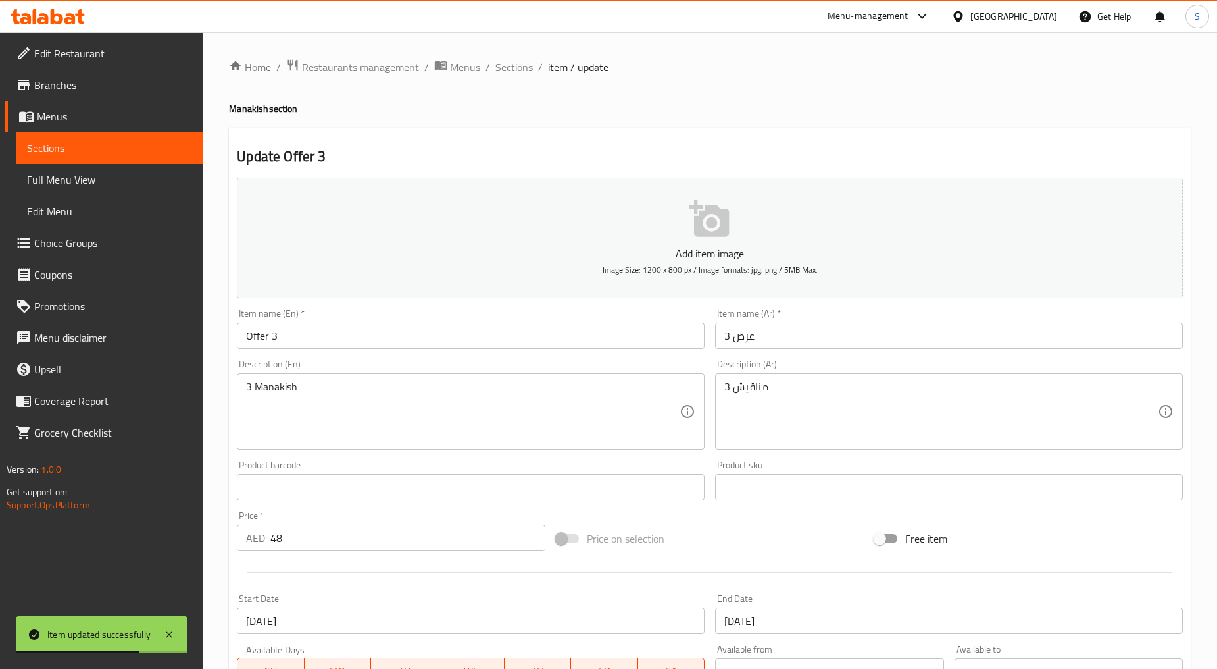
click at [505, 66] on span "Sections" at bounding box center [514, 67] width 38 height 16
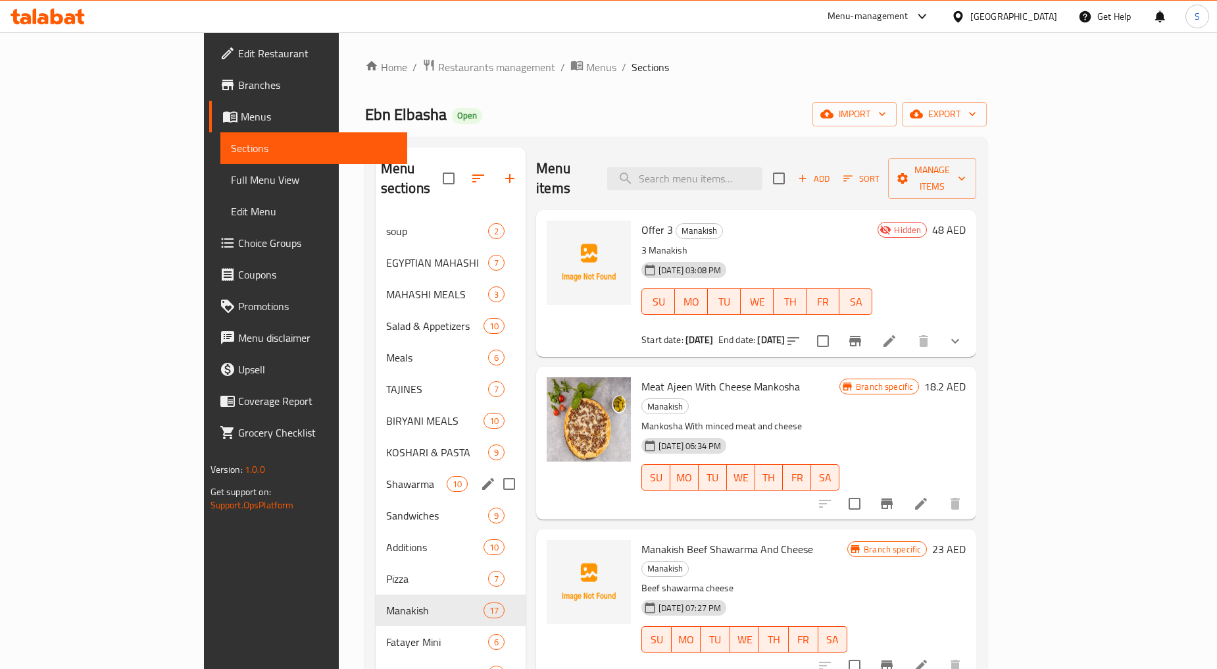
click at [376, 468] on div "Shawarma 10" at bounding box center [451, 484] width 150 height 32
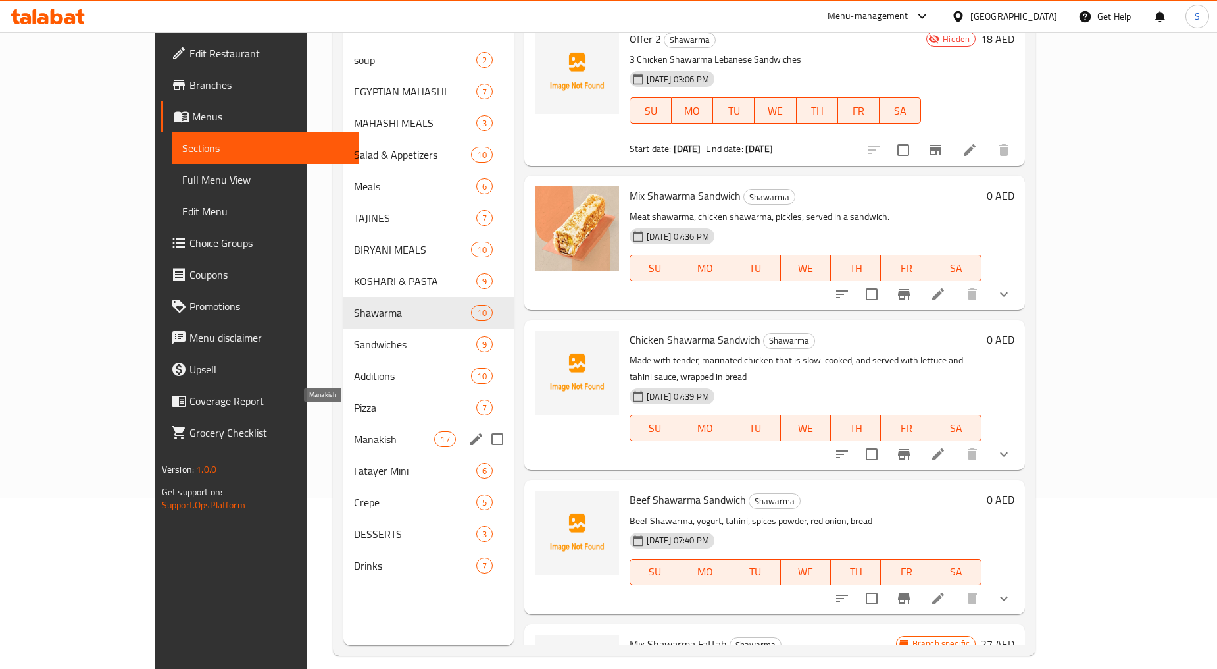
scroll to position [184, 0]
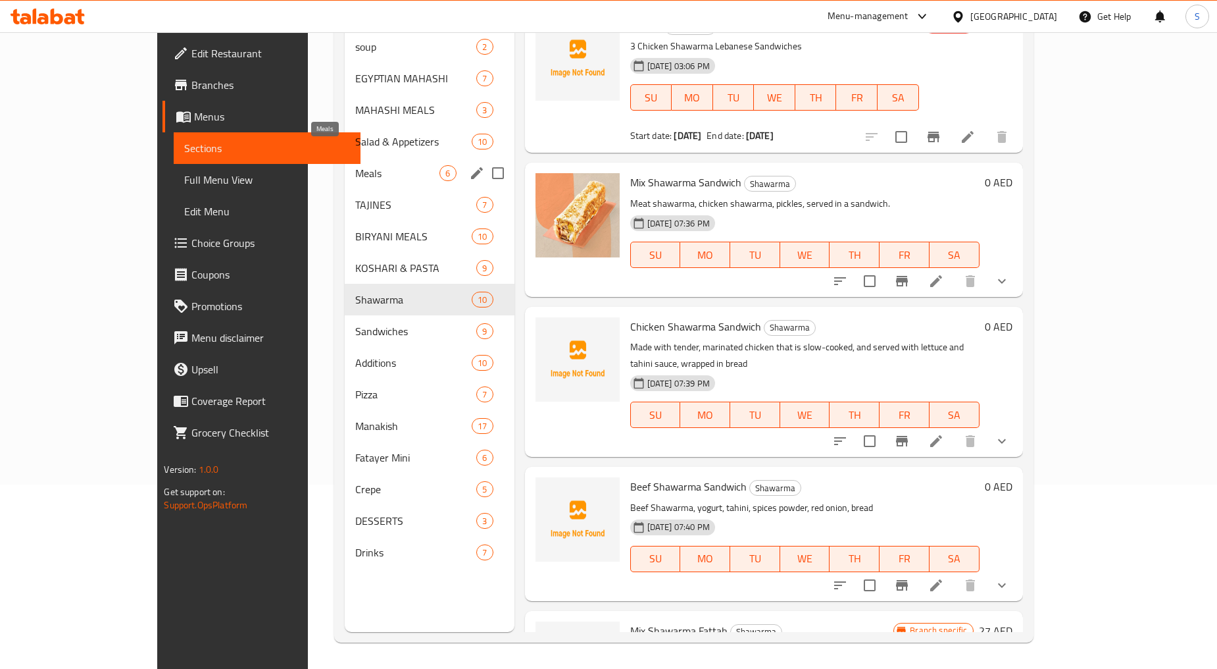
click at [355, 165] on span "Meals" at bounding box center [397, 173] width 85 height 16
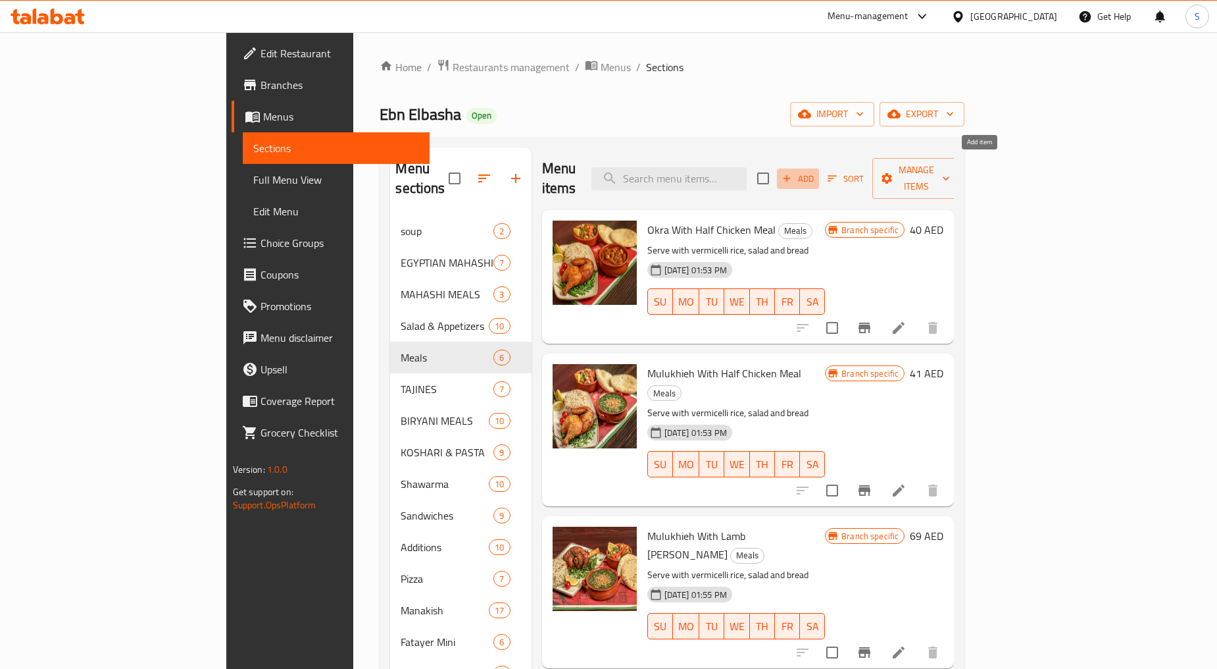
click at [816, 171] on span "Add" at bounding box center [798, 178] width 36 height 15
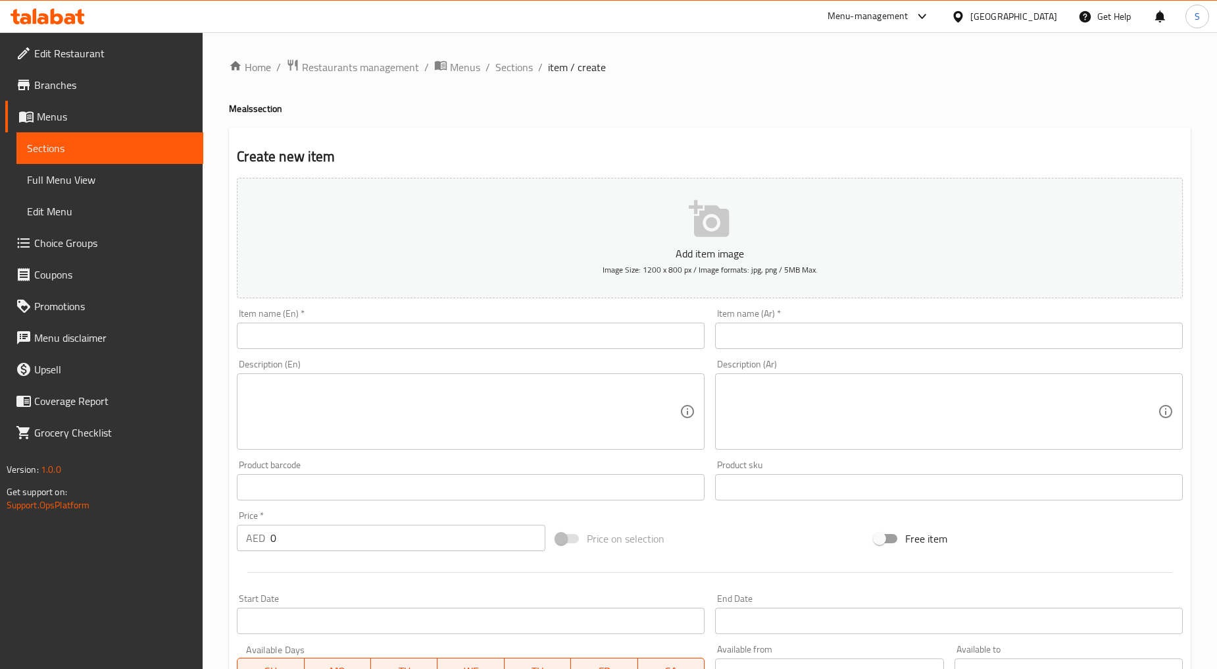
click at [372, 340] on input "text" at bounding box center [471, 335] width 468 height 26
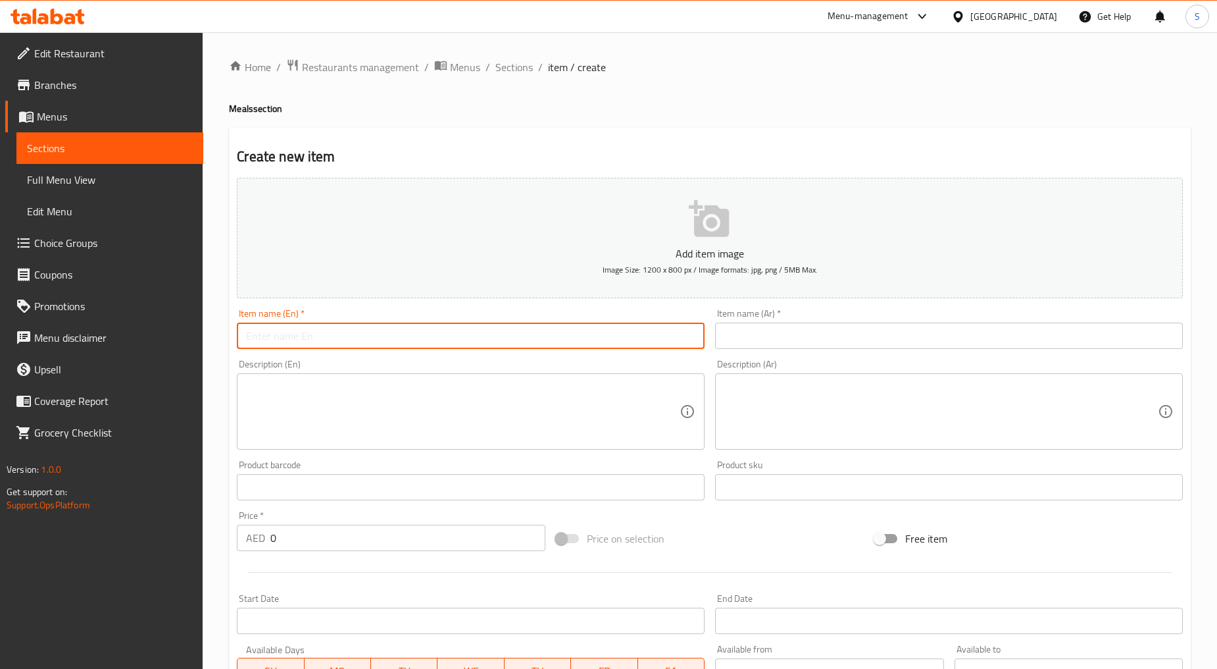
type input "×"
type input "Offer 1"
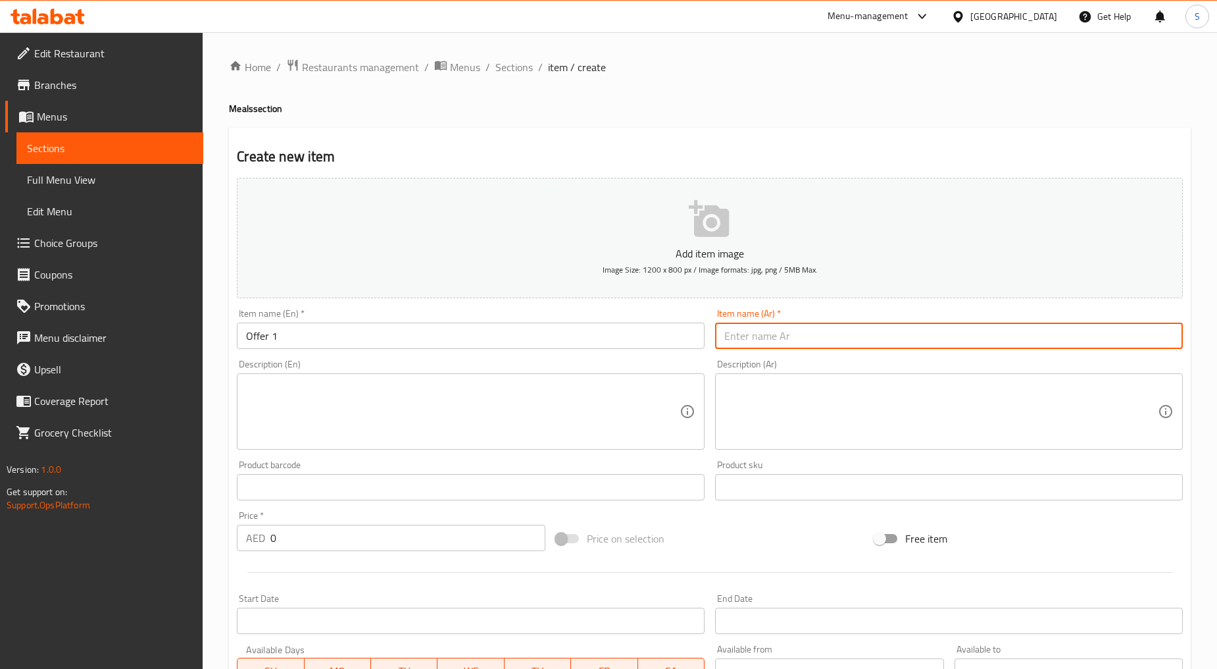
click at [790, 338] on input "text" at bounding box center [949, 335] width 468 height 26
type input "عرض 1"
click at [345, 553] on div "Price   * AED 0 Price *" at bounding box center [391, 530] width 319 height 51
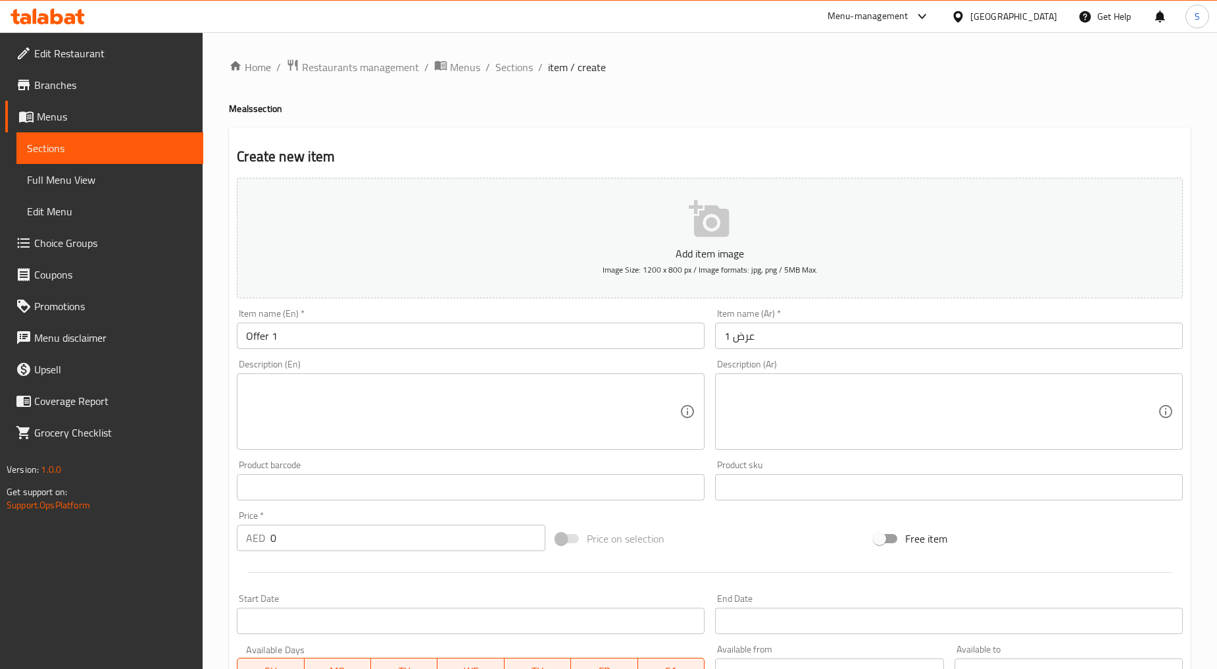
click at [345, 543] on input "0" at bounding box center [407, 537] width 275 height 26
click at [346, 542] on input "0" at bounding box center [407, 537] width 275 height 26
click at [347, 542] on input "0" at bounding box center [407, 537] width 275 height 26
paste input "58"
type input "58"
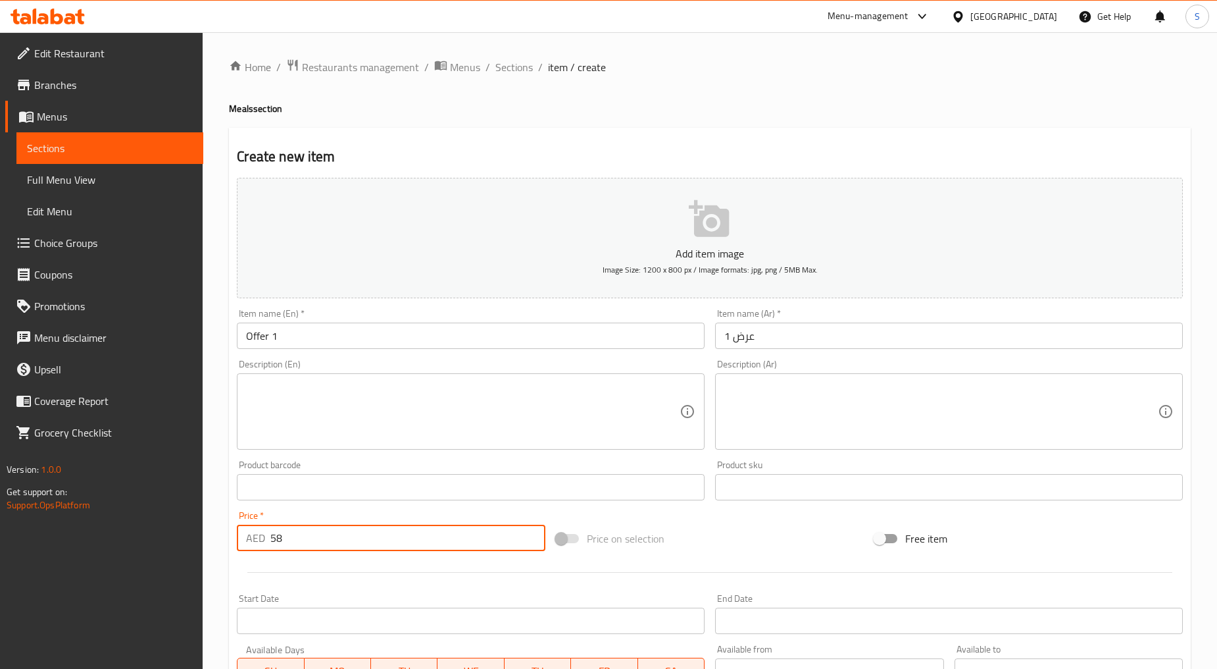
click at [351, 562] on div at bounding box center [710, 572] width 957 height 32
click at [353, 430] on textarea at bounding box center [463, 411] width 434 height 63
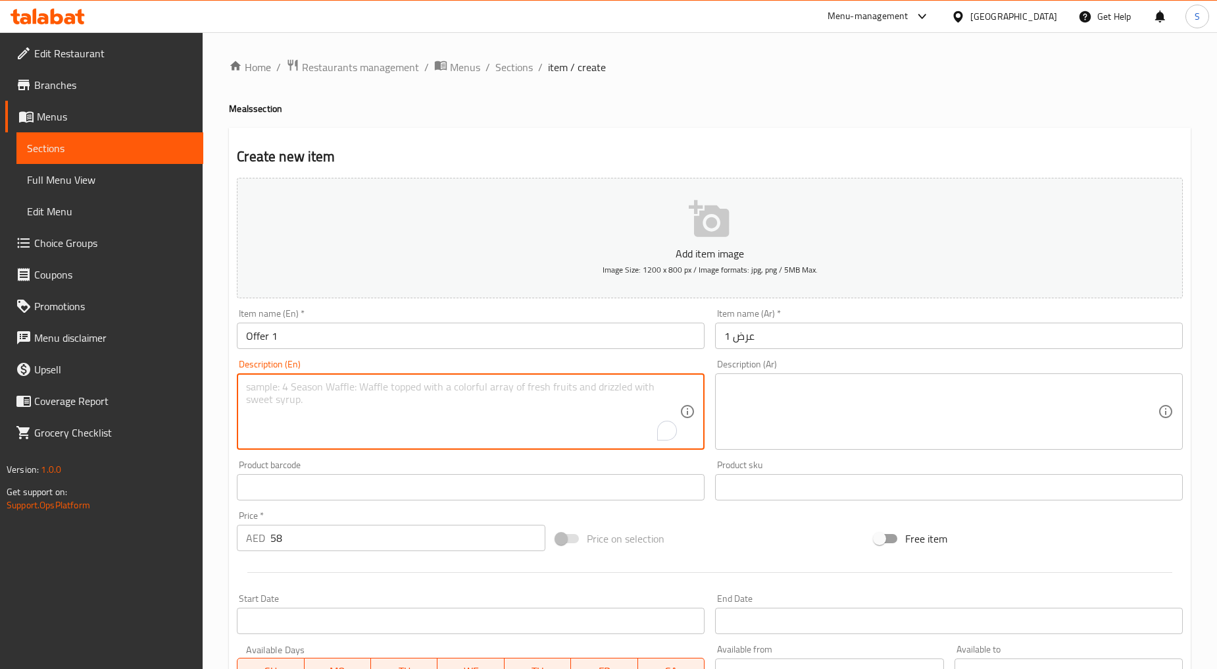
paste textarea "Half Chicken Meal"
click at [353, 430] on textarea "Half Chicken Meal" at bounding box center [463, 411] width 434 height 63
click at [376, 410] on textarea "Half chicken meal" at bounding box center [463, 411] width 434 height 63
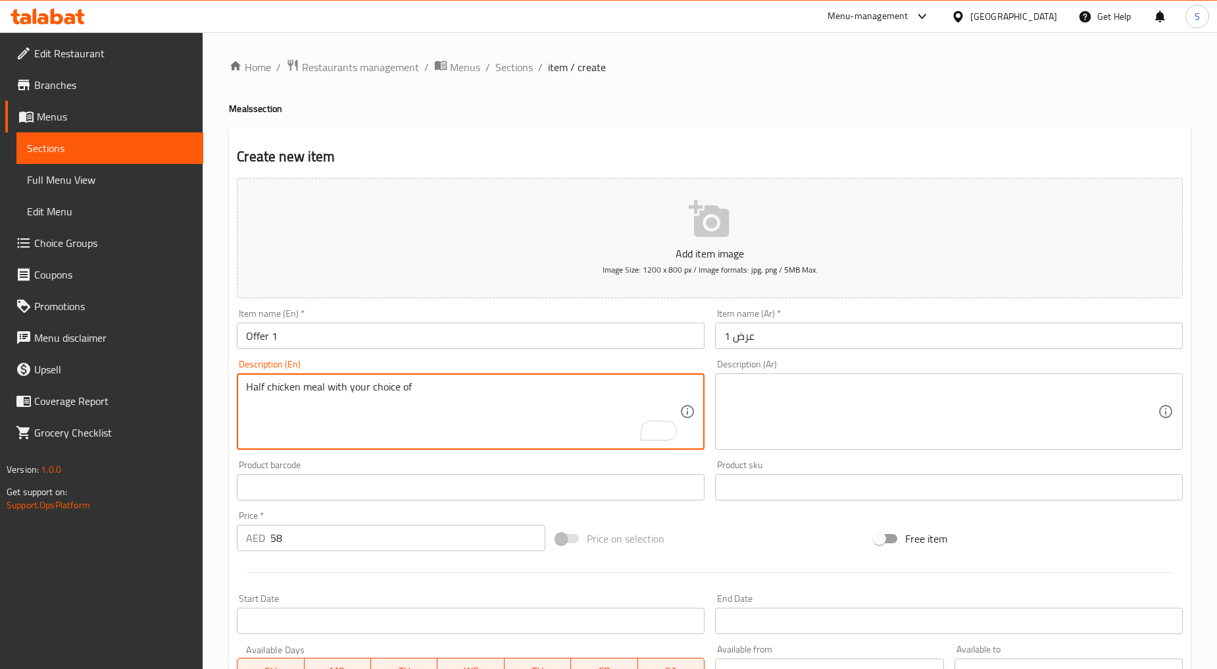
click at [501, 399] on textarea "Half chicken meal with your choice of" at bounding box center [463, 411] width 434 height 63
click at [445, 387] on textarea "Half chicken meal with your choice of" at bounding box center [463, 411] width 434 height 63
click at [430, 415] on textarea "Half chicken meal with your choice of sides" at bounding box center [463, 411] width 434 height 63
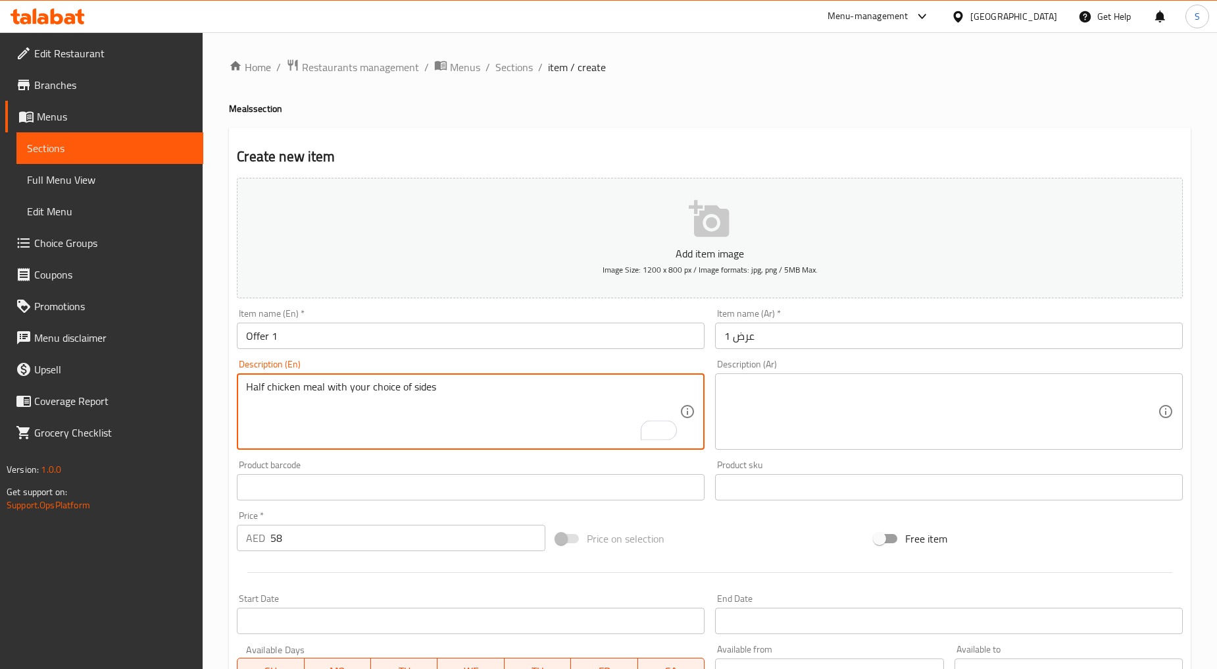
click at [430, 415] on textarea "Half chicken meal with your choice of sides" at bounding box center [463, 411] width 434 height 63
type textarea "Half chicken meal with your choice of sides"
click at [807, 390] on textarea at bounding box center [941, 411] width 434 height 63
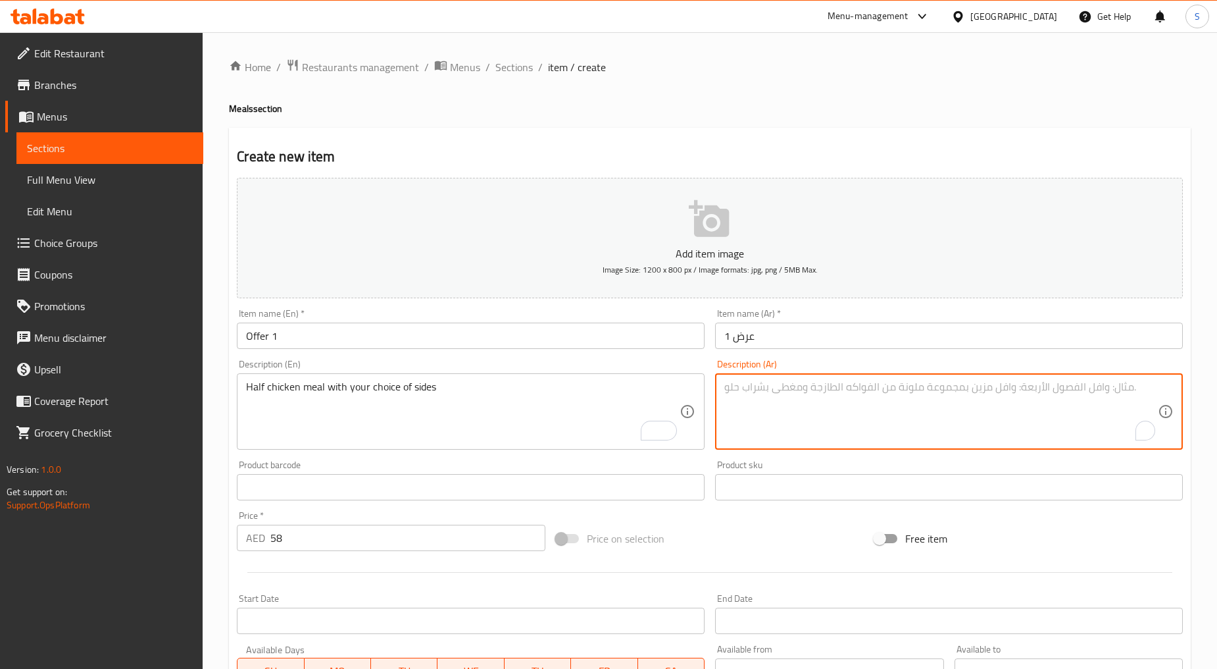
paste textarea "وجبة نصف دجاجة مع اختيارك من الأطباق الجانبية"
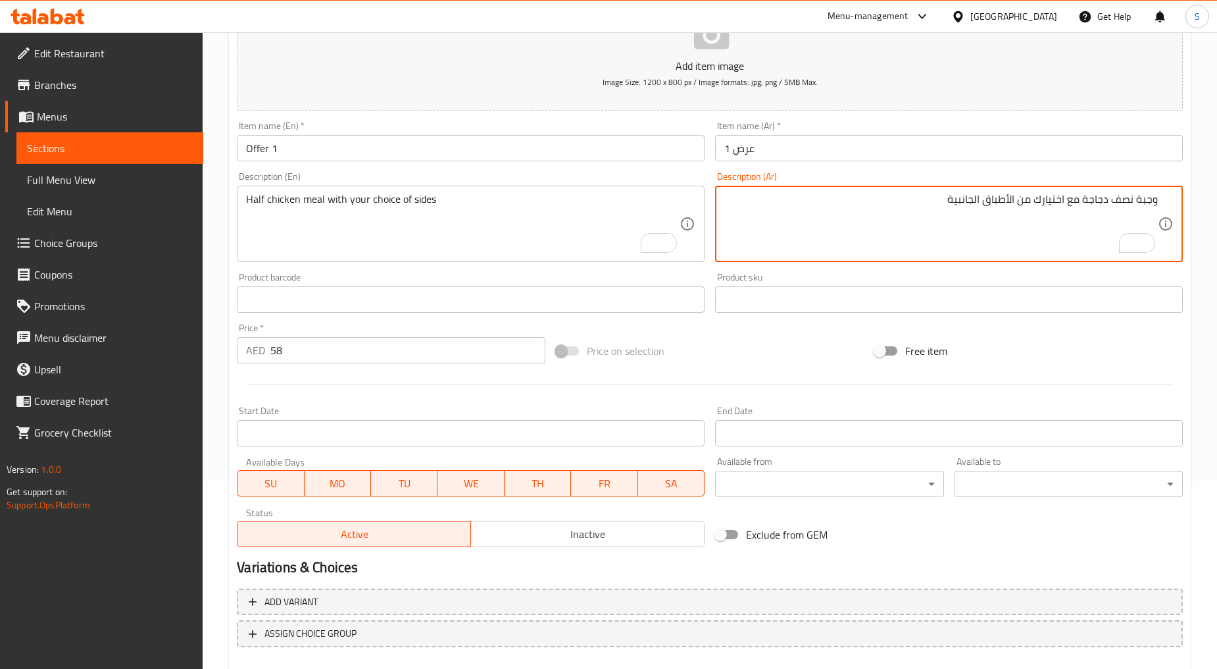
scroll to position [219, 0]
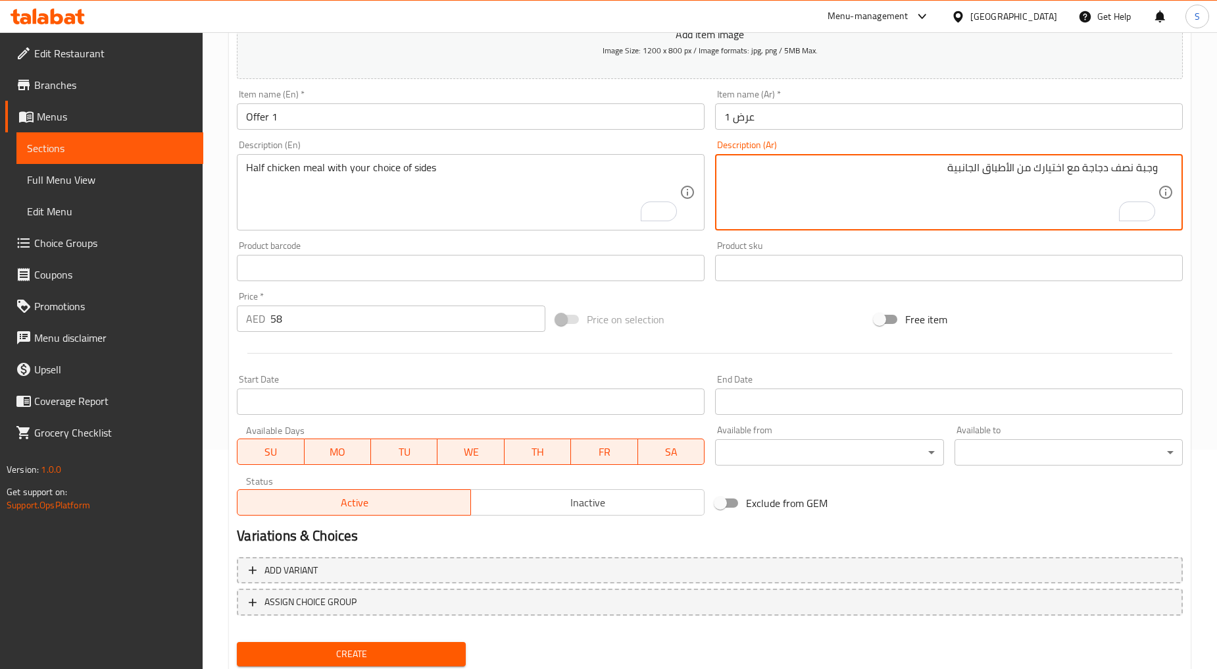
type textarea "وجبة نصف دجاجة مع اختيارك من الأطباق الجانبية"
click at [384, 412] on input "Start Date" at bounding box center [471, 401] width 468 height 26
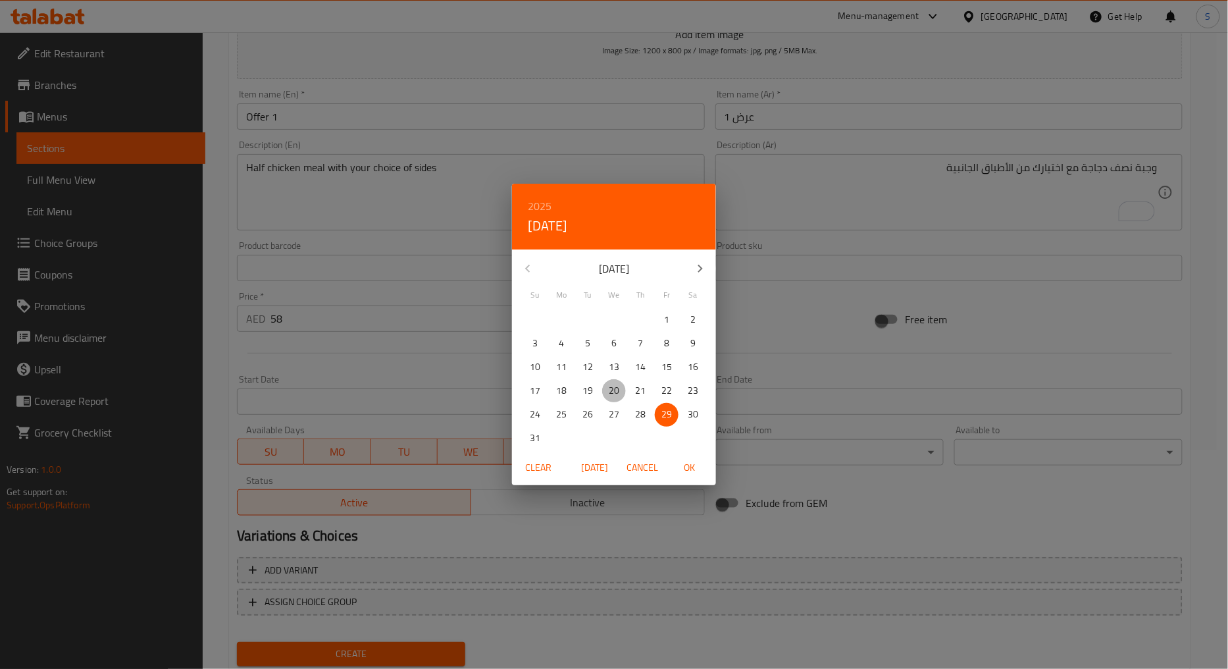
click at [613, 390] on p "20" at bounding box center [614, 390] width 11 height 16
click at [692, 464] on span "OK" at bounding box center [690, 467] width 32 height 16
type input "[DATE]"
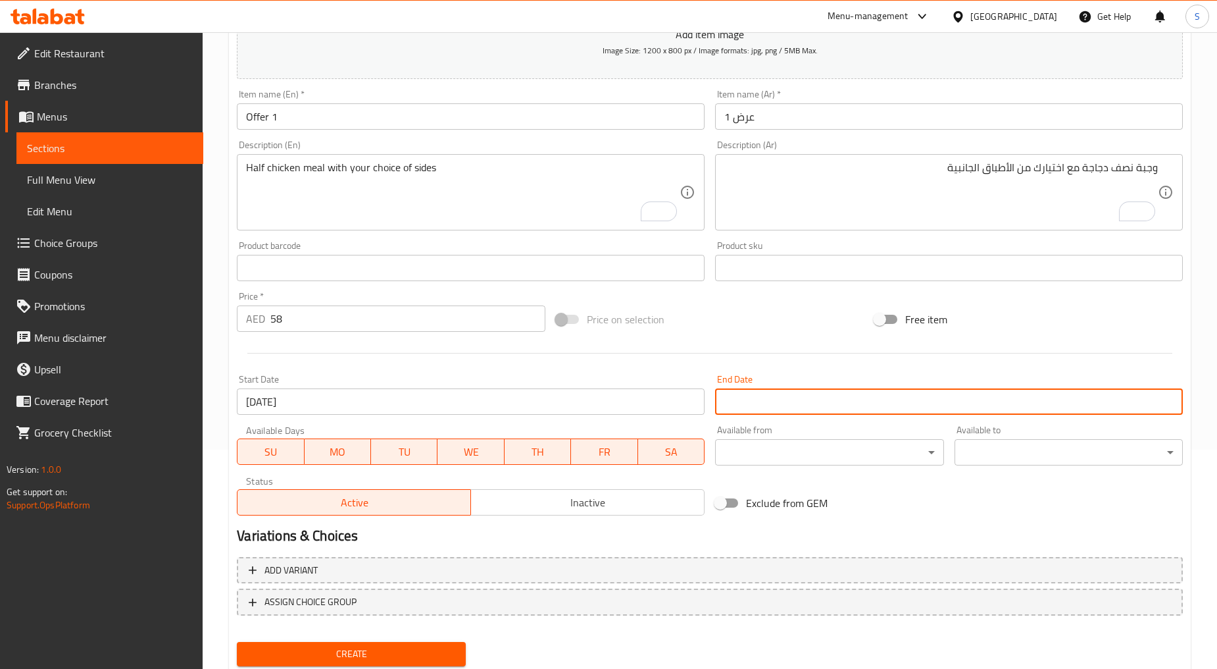
click at [742, 403] on input "Start Date" at bounding box center [949, 401] width 468 height 26
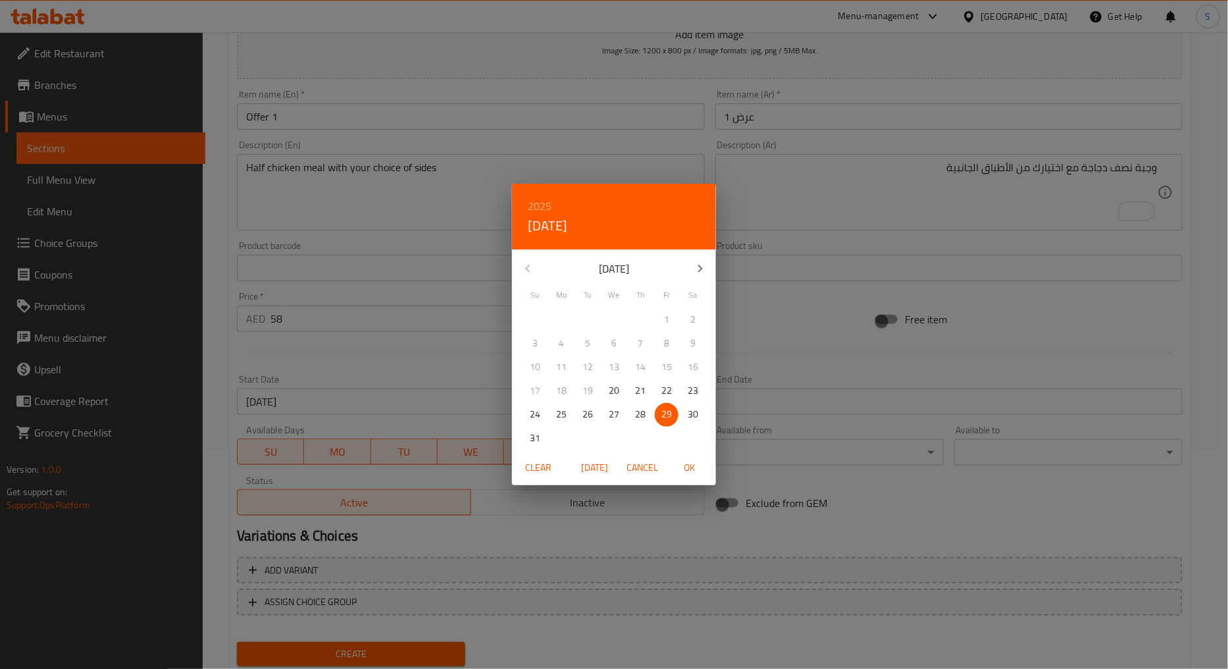
click at [694, 270] on icon "button" at bounding box center [700, 269] width 16 height 16
click at [619, 313] on span "1" at bounding box center [614, 319] width 24 height 16
click at [695, 465] on span "OK" at bounding box center [690, 467] width 32 height 16
type input "[DATE]"
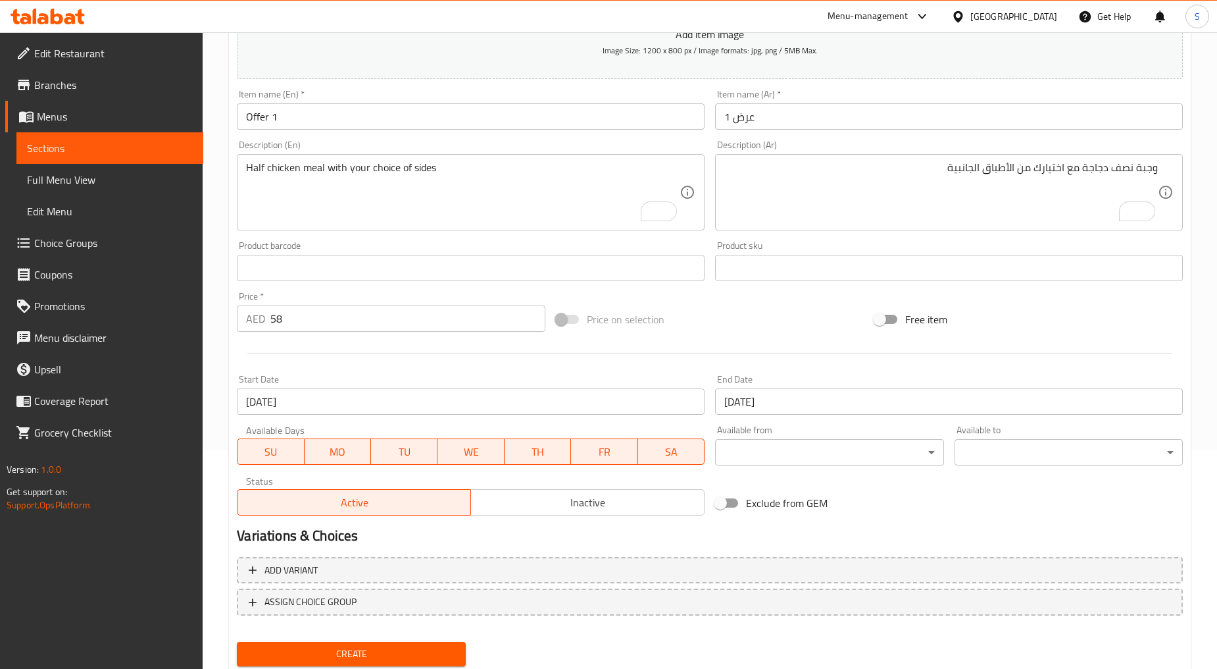
click at [607, 517] on div "Status Active Inactive" at bounding box center [471, 495] width 478 height 50
click at [605, 512] on button "Inactive" at bounding box center [587, 502] width 234 height 26
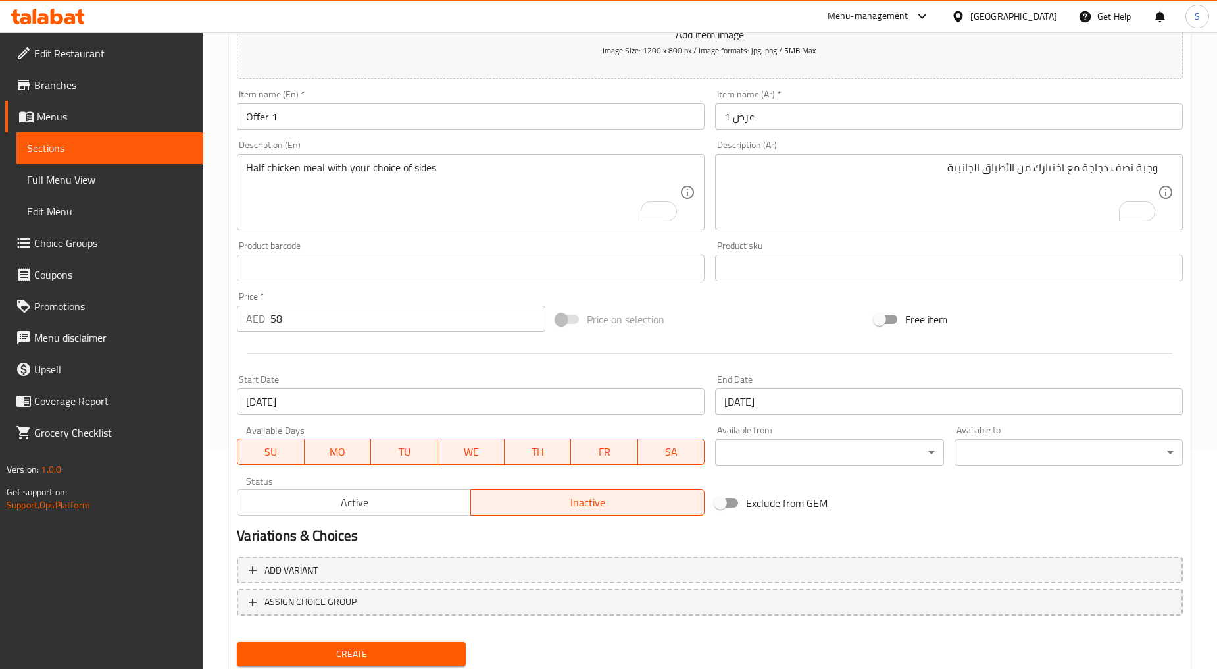
click at [413, 645] on span "Create" at bounding box center [350, 653] width 207 height 16
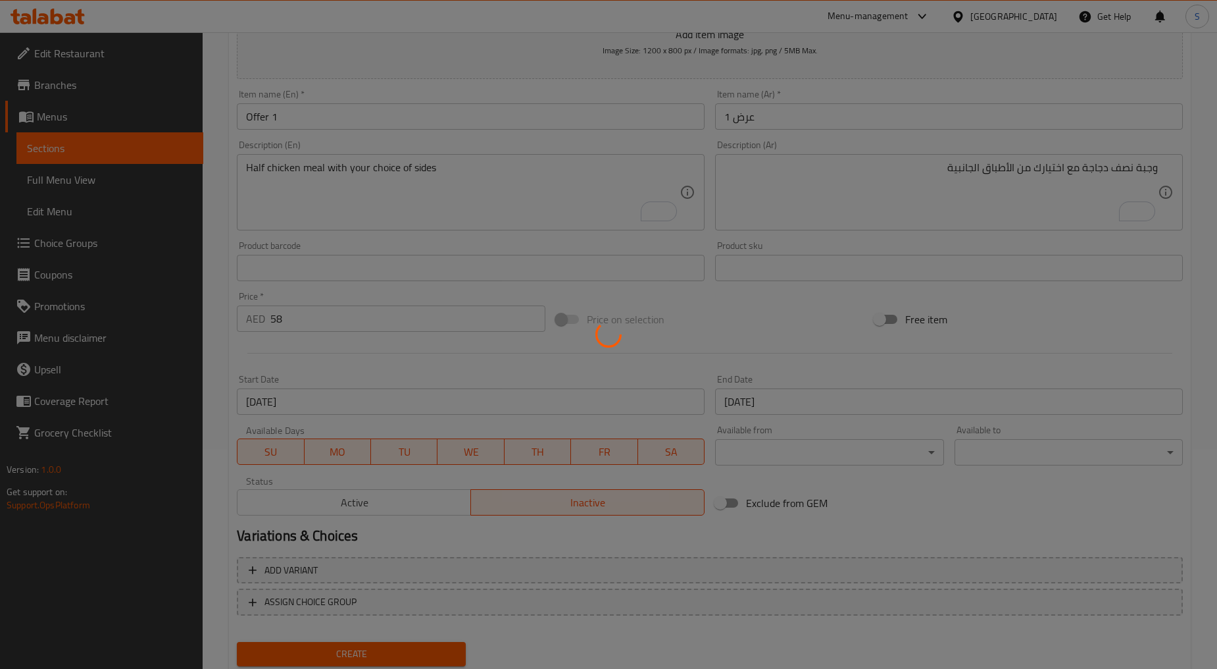
type input "0"
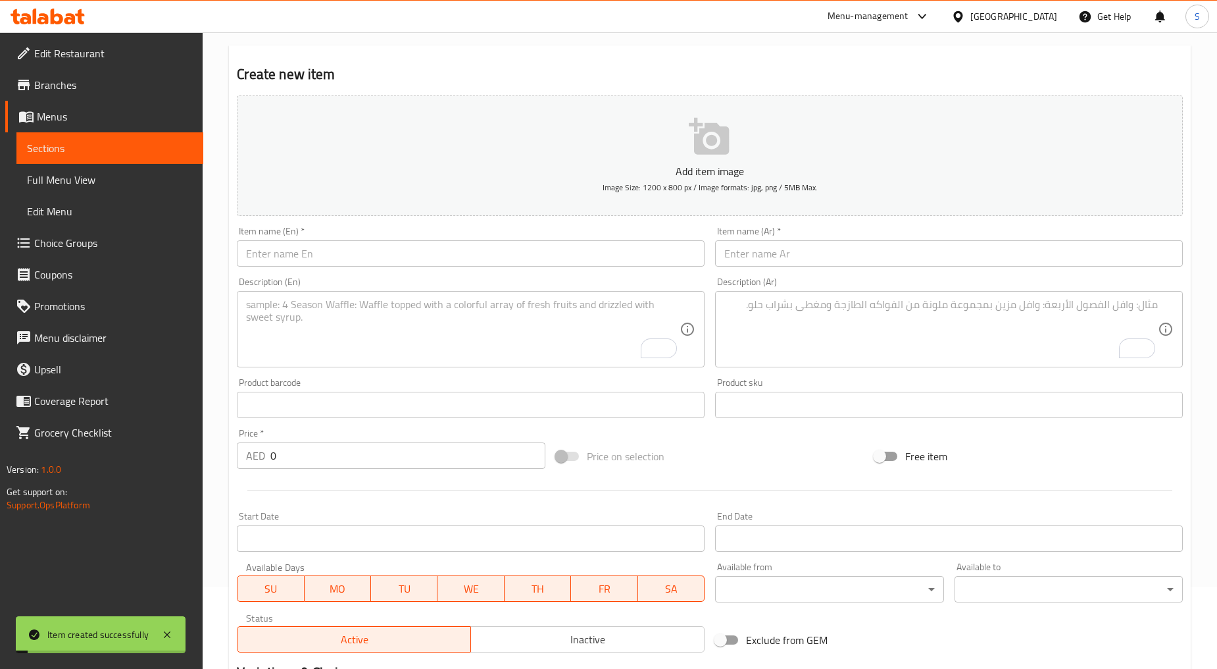
scroll to position [0, 0]
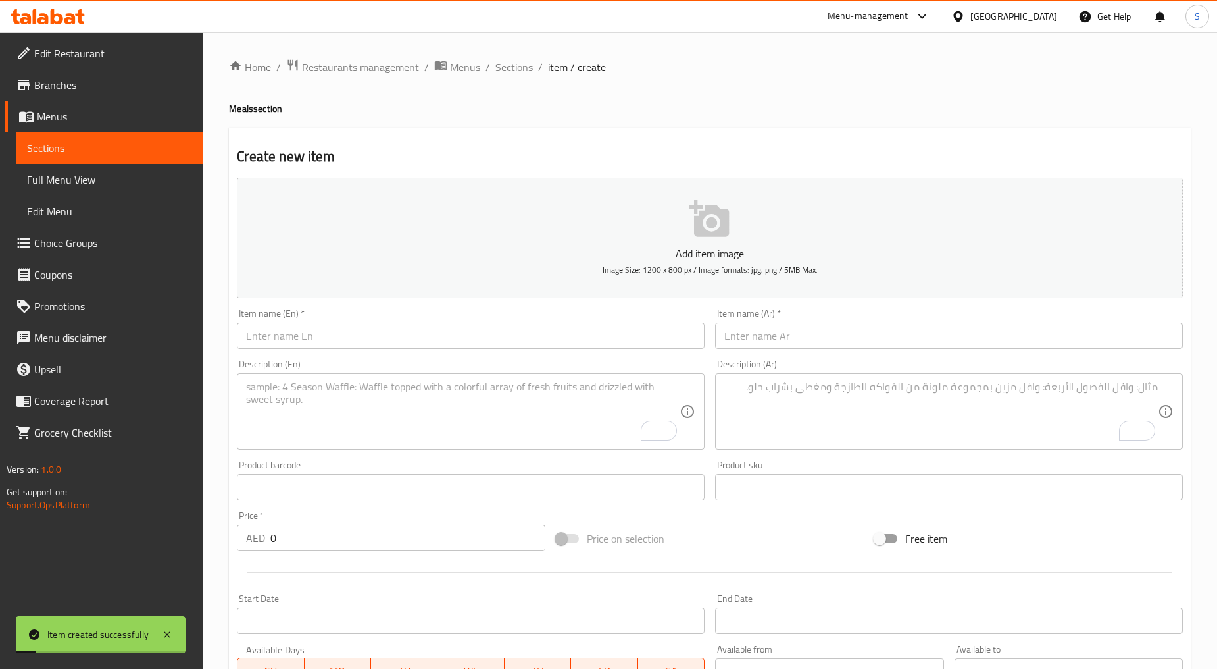
click at [505, 59] on span "Sections" at bounding box center [514, 67] width 38 height 16
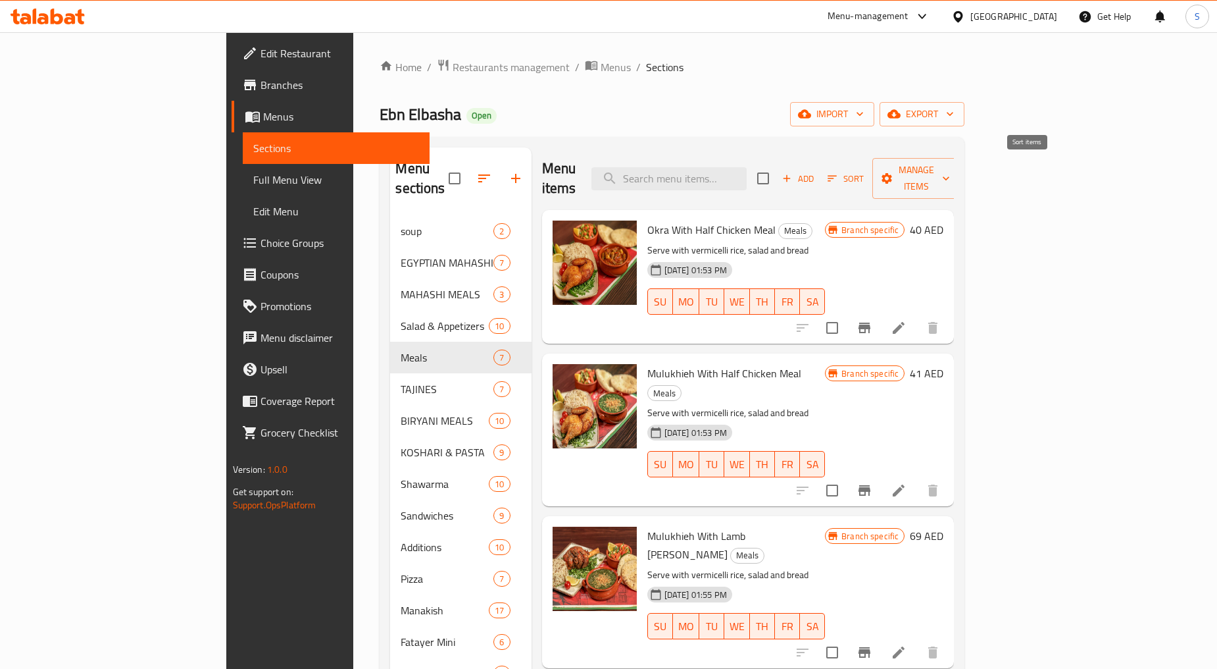
click at [838, 172] on icon "button" at bounding box center [832, 178] width 12 height 12
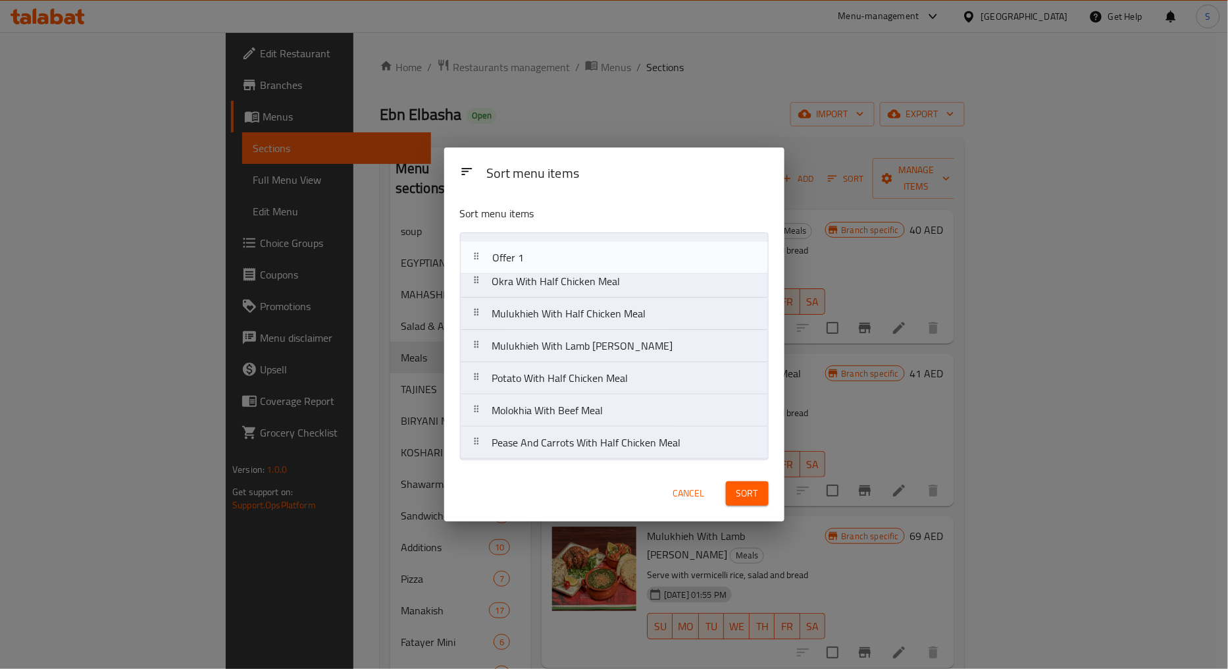
drag, startPoint x: 470, startPoint y: 443, endPoint x: 470, endPoint y: 251, distance: 192.1
click at [470, 251] on nav "Okra With Half Chicken Meal Mulukhieh With Half Chicken Meal Mulukhieh With Lam…" at bounding box center [614, 345] width 309 height 227
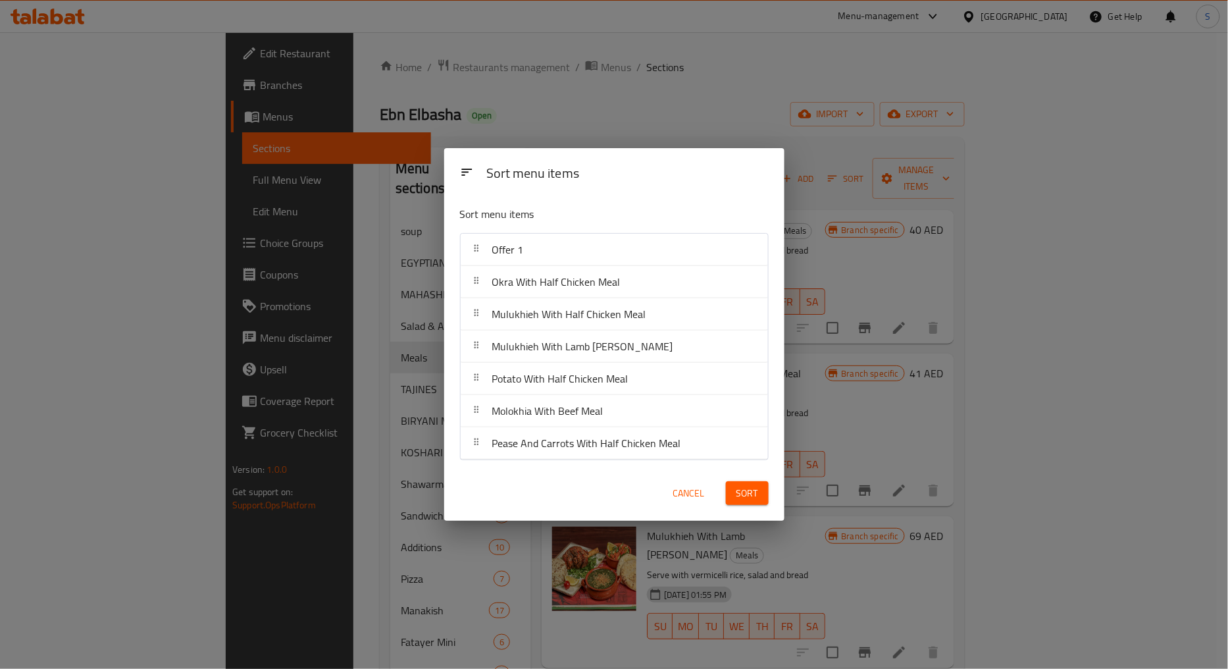
click at [747, 490] on span "Sort" at bounding box center [747, 493] width 22 height 16
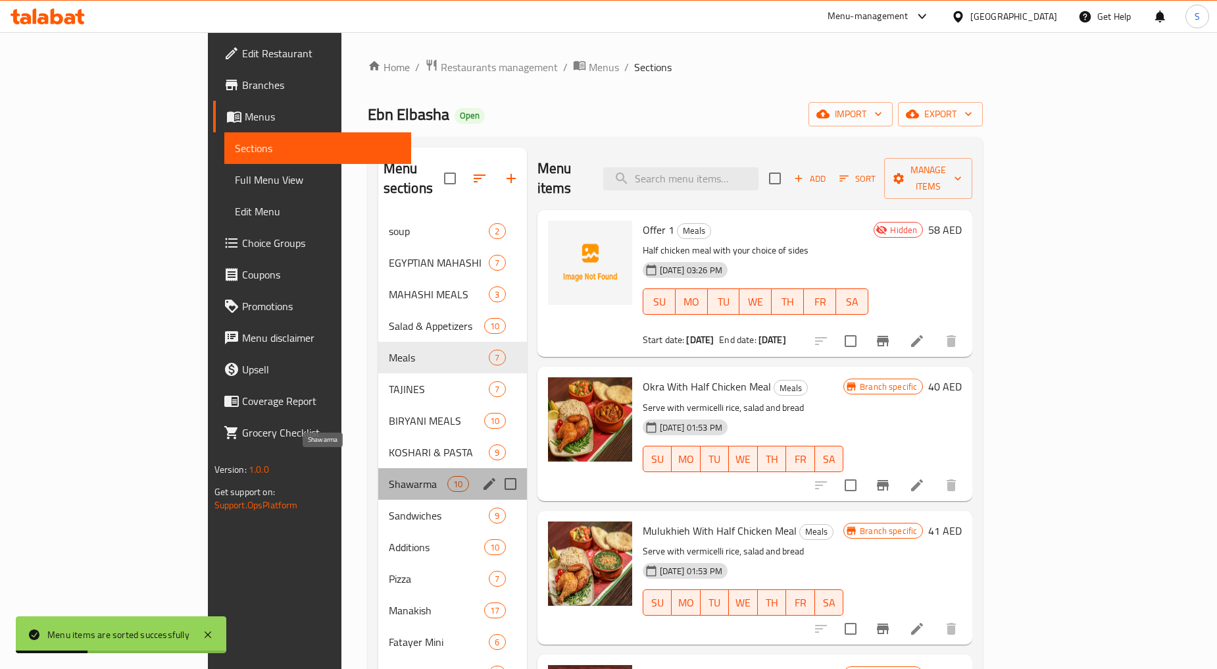
click at [389, 476] on span "Shawarma" at bounding box center [418, 484] width 59 height 16
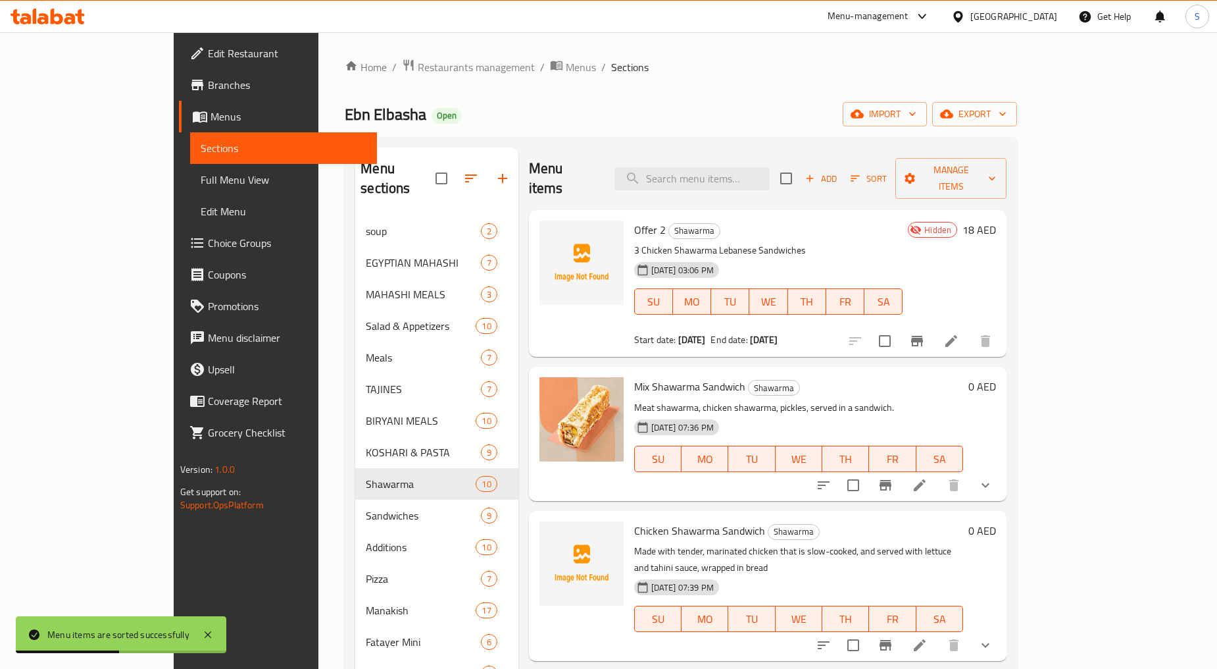
click at [959, 333] on icon at bounding box center [952, 341] width 16 height 16
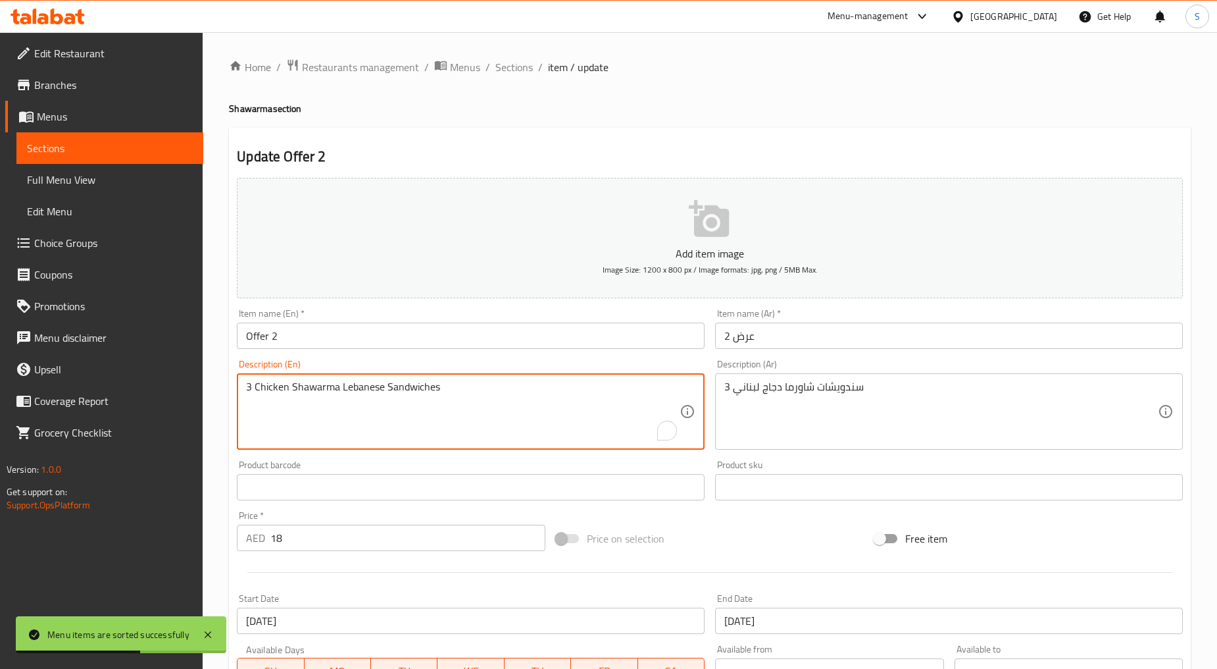
click at [338, 405] on textarea "3 Chicken Shawarma Lebanese Sandwiches" at bounding box center [463, 411] width 434 height 63
click at [364, 389] on textarea "3 chicken shawarma lebanese sandwiches" at bounding box center [463, 411] width 434 height 63
type textarea "3 chicken shawarma Lebanese sandwiches"
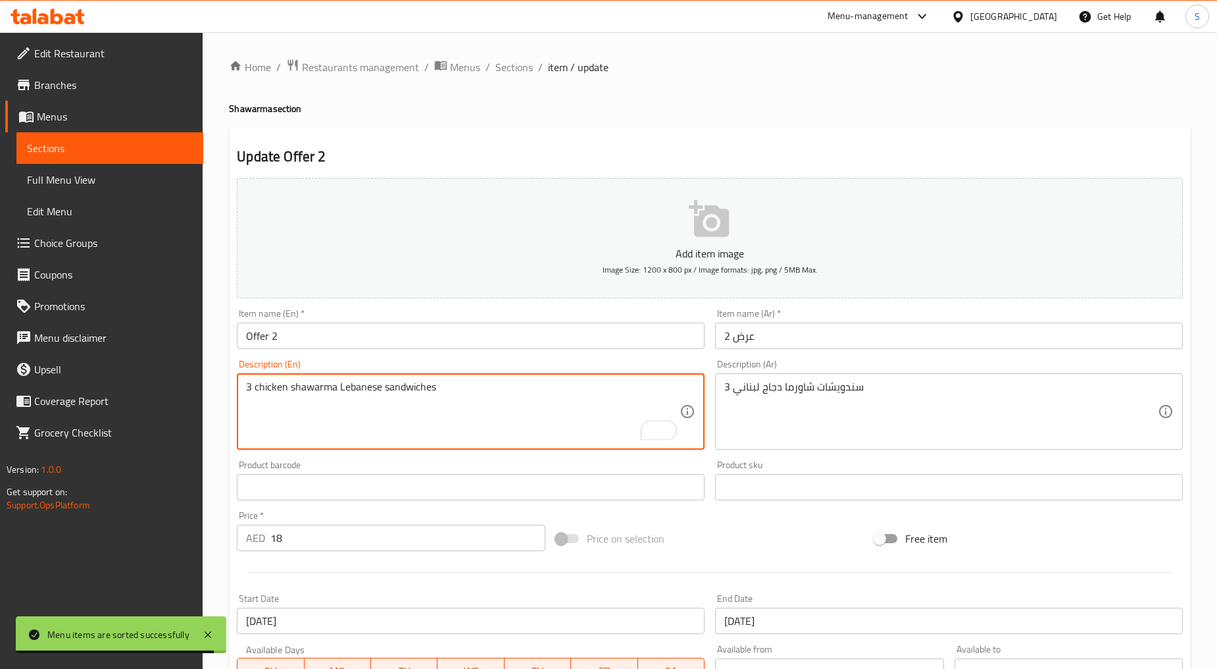
click at [363, 430] on textarea "3 chicken shawarma Lebanese sandwiches" at bounding box center [463, 411] width 434 height 63
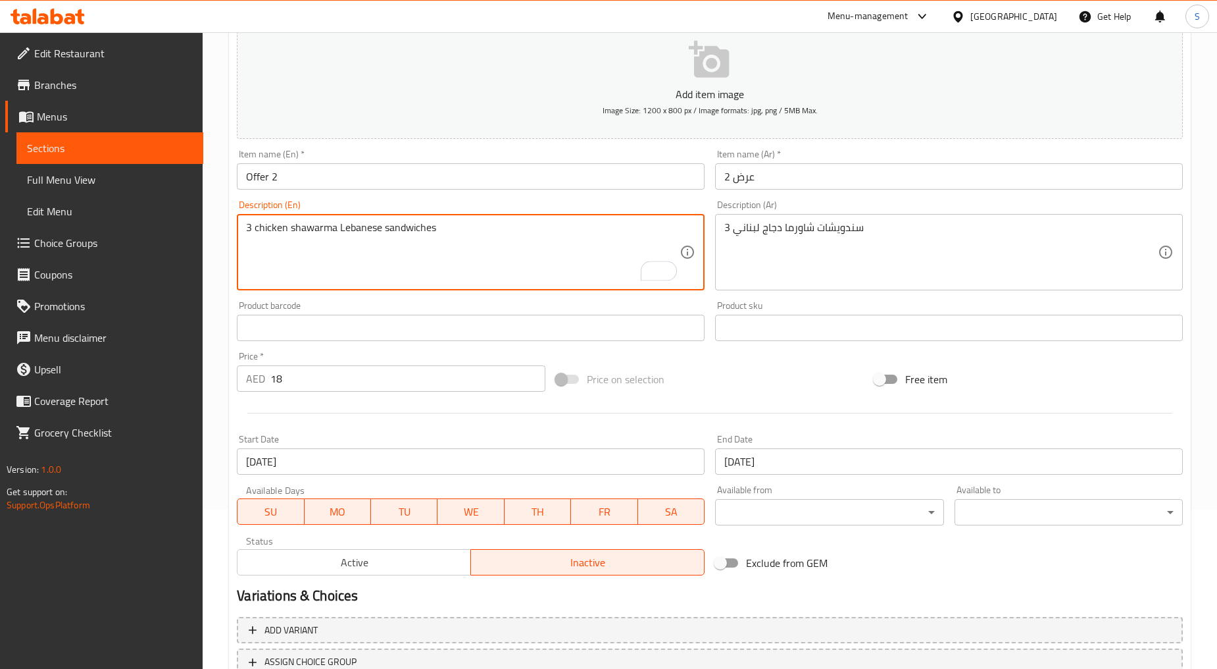
scroll to position [219, 0]
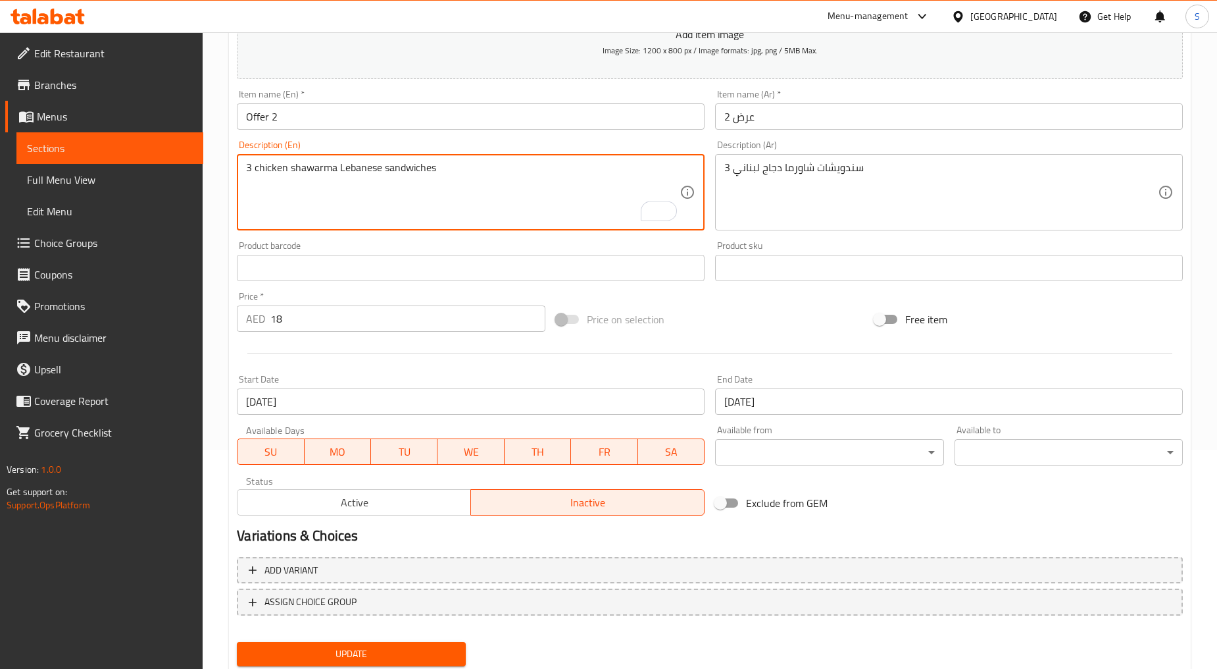
click at [370, 645] on span "Update" at bounding box center [350, 653] width 207 height 16
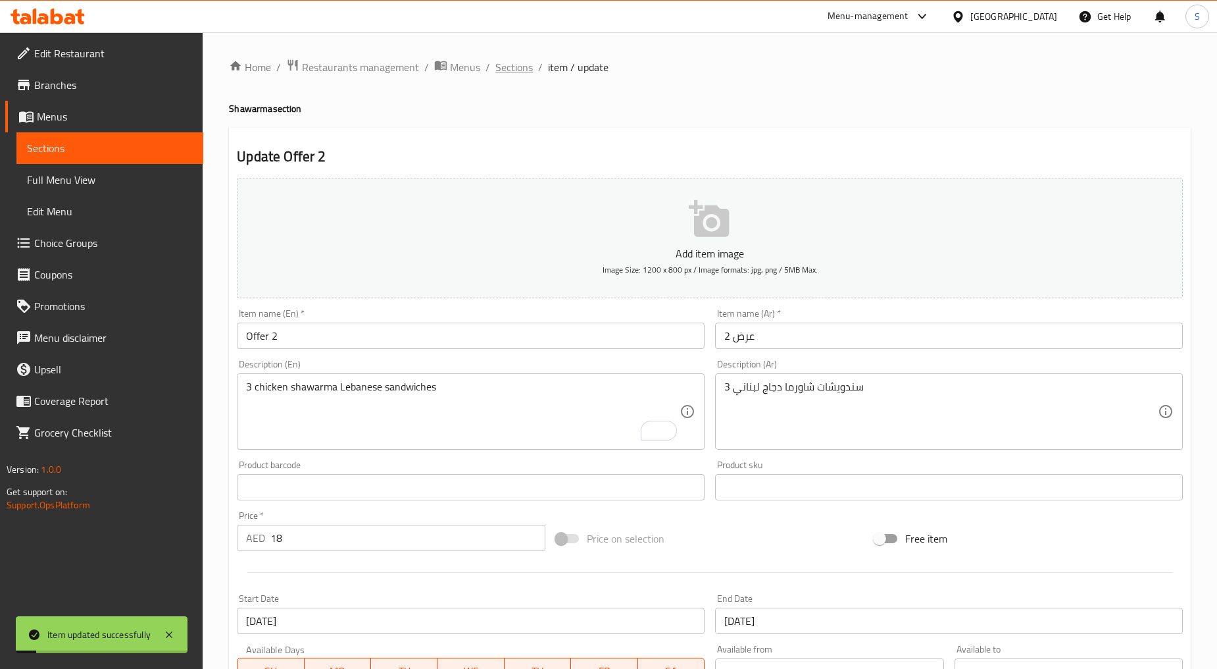
click at [521, 64] on span "Sections" at bounding box center [514, 67] width 38 height 16
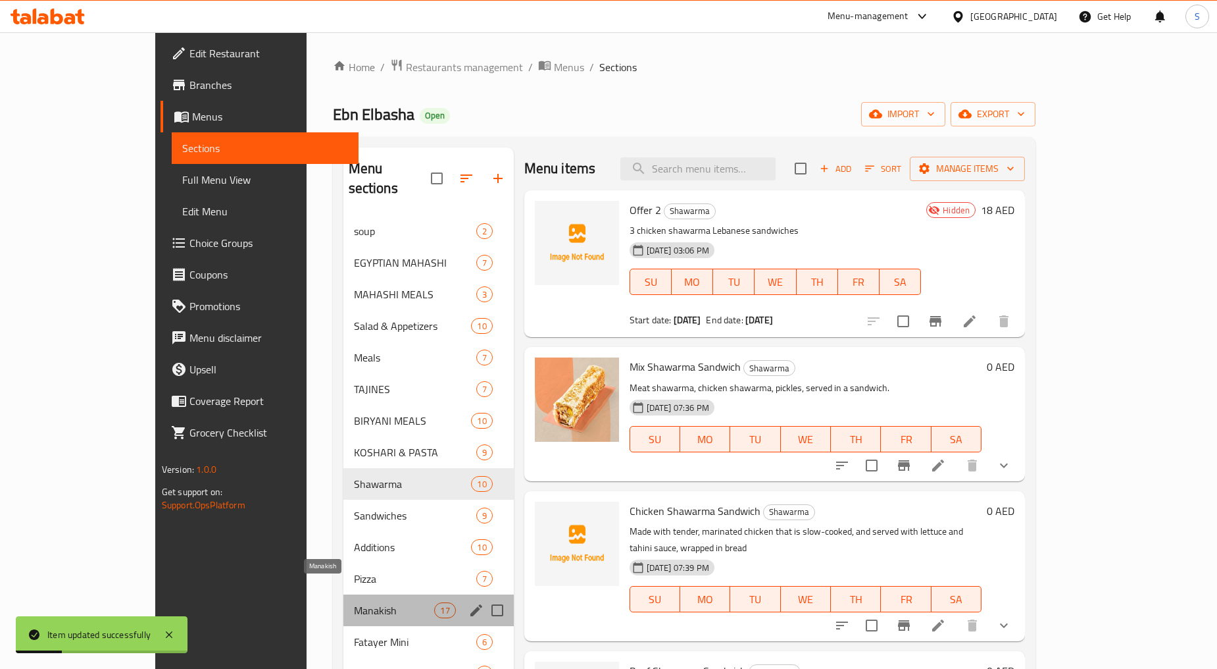
click at [354, 602] on span "Manakish" at bounding box center [394, 610] width 81 height 16
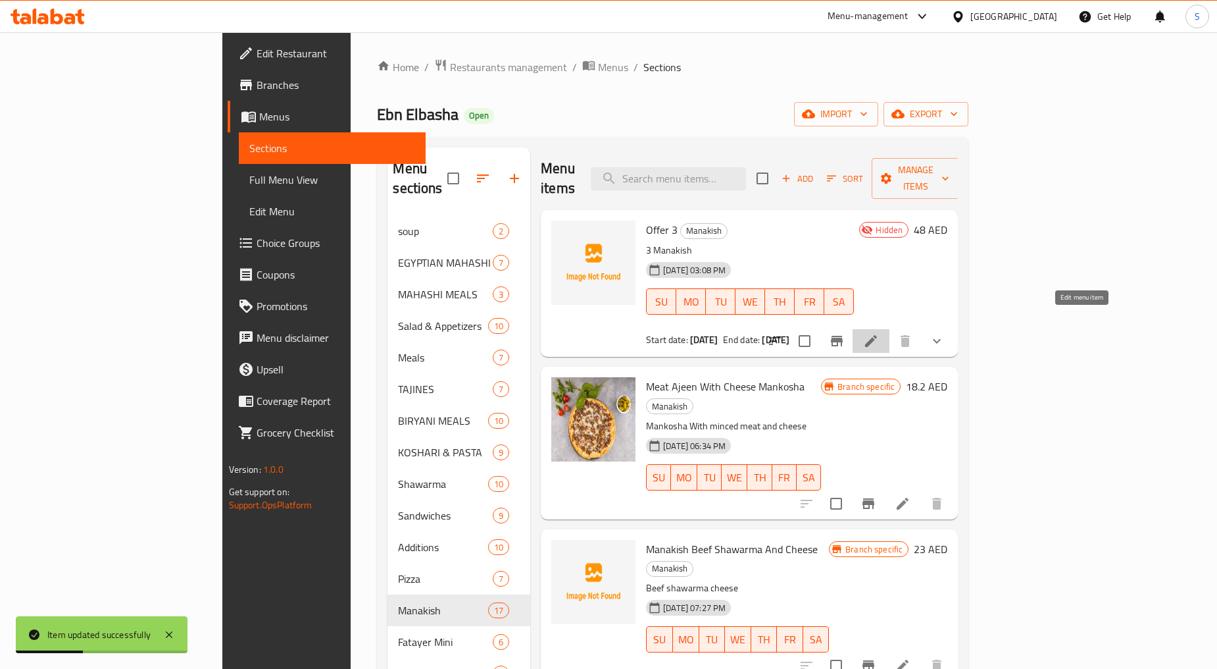
click at [879, 333] on icon at bounding box center [871, 341] width 16 height 16
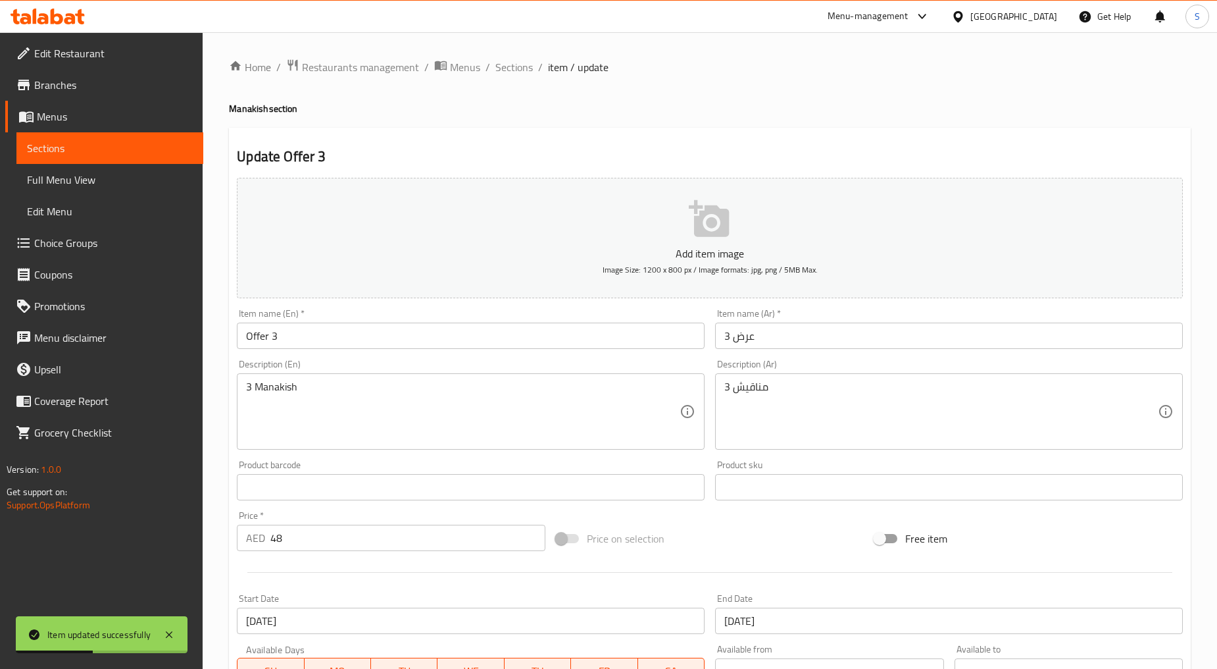
click at [297, 464] on div "Product barcode Product barcode" at bounding box center [471, 480] width 468 height 40
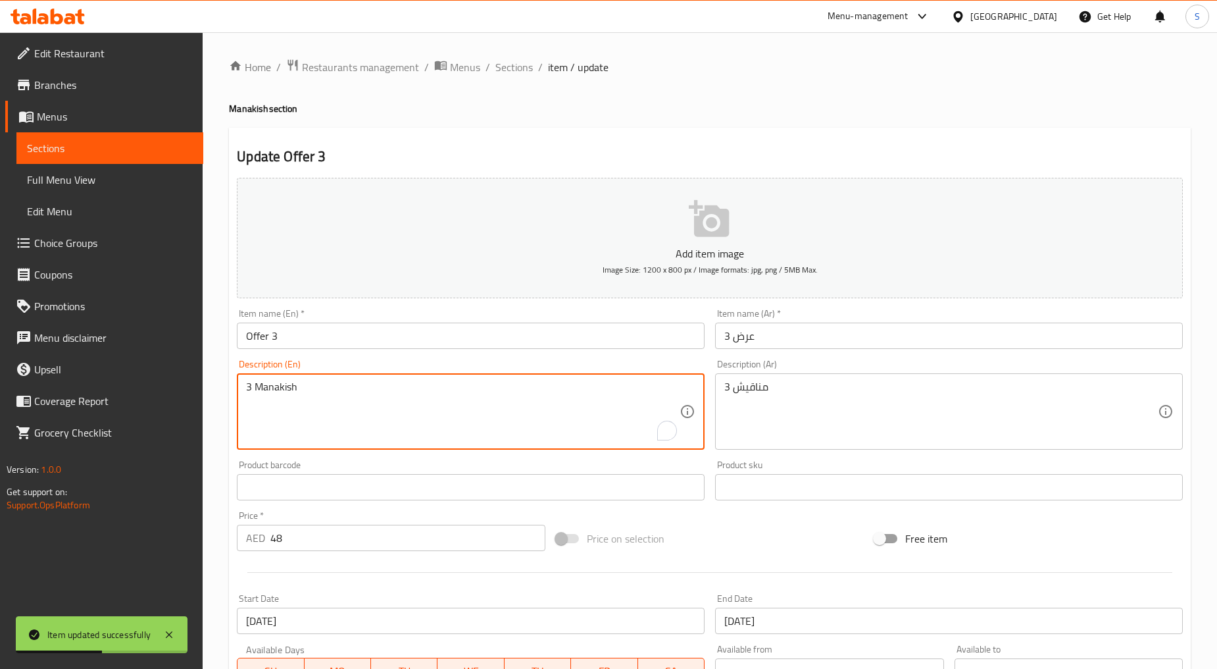
click at [315, 399] on textarea "3 Manakish" at bounding box center [463, 411] width 434 height 63
click at [316, 399] on textarea "3 Manakish" at bounding box center [463, 411] width 434 height 63
type textarea "3 Manakish"
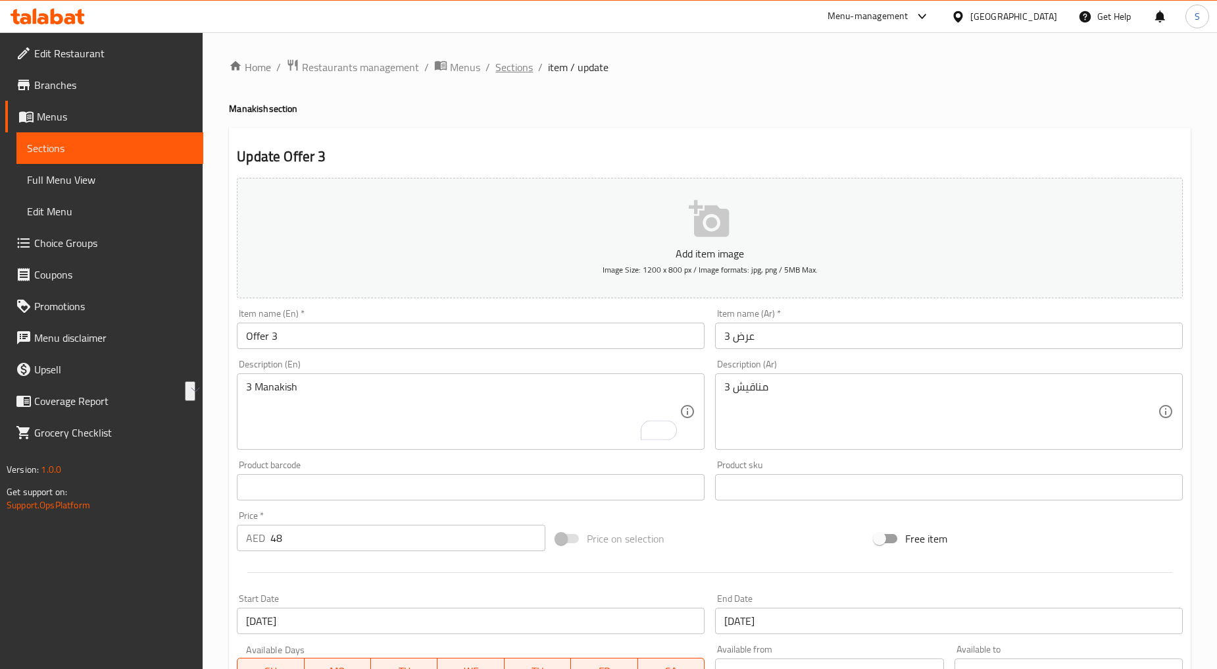
click at [516, 68] on span "Sections" at bounding box center [514, 67] width 38 height 16
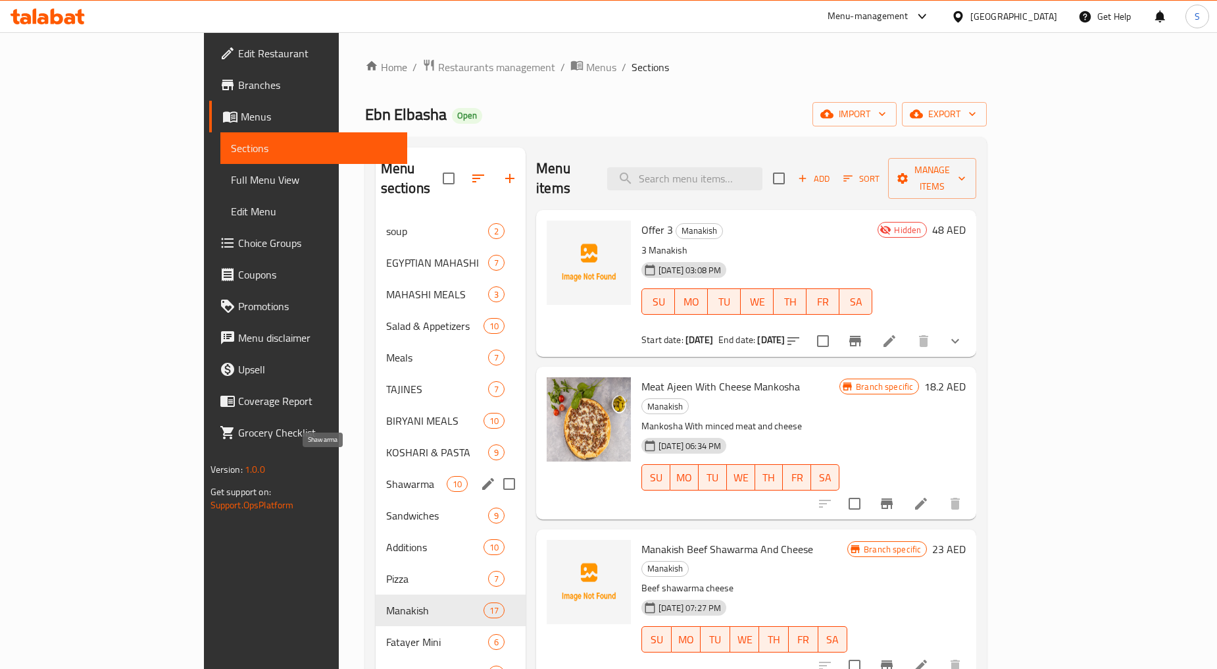
click at [386, 476] on span "Shawarma" at bounding box center [416, 484] width 61 height 16
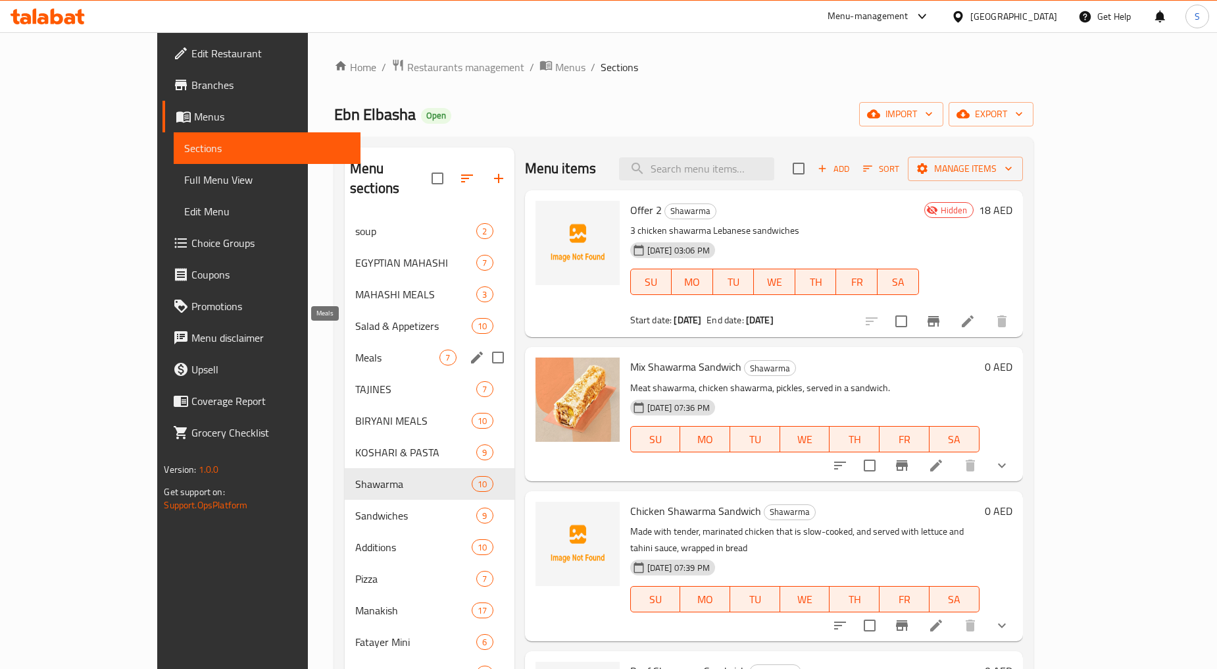
click at [355, 349] on span "Meals" at bounding box center [397, 357] width 85 height 16
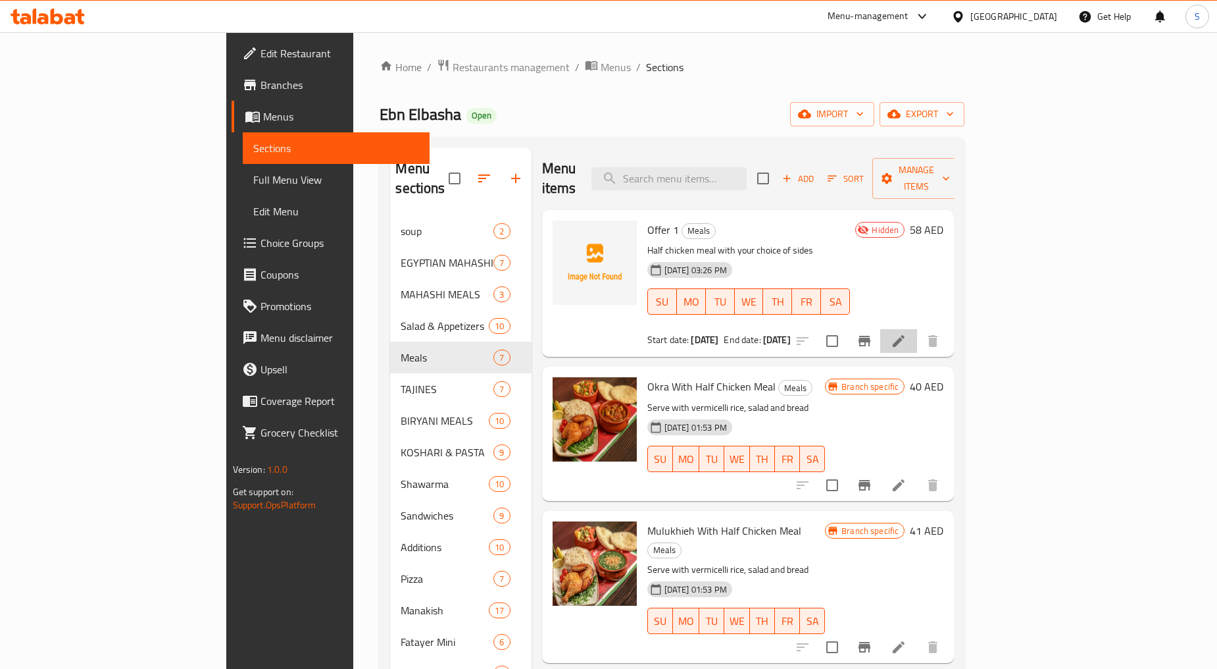
click at [917, 329] on li at bounding box center [898, 341] width 37 height 24
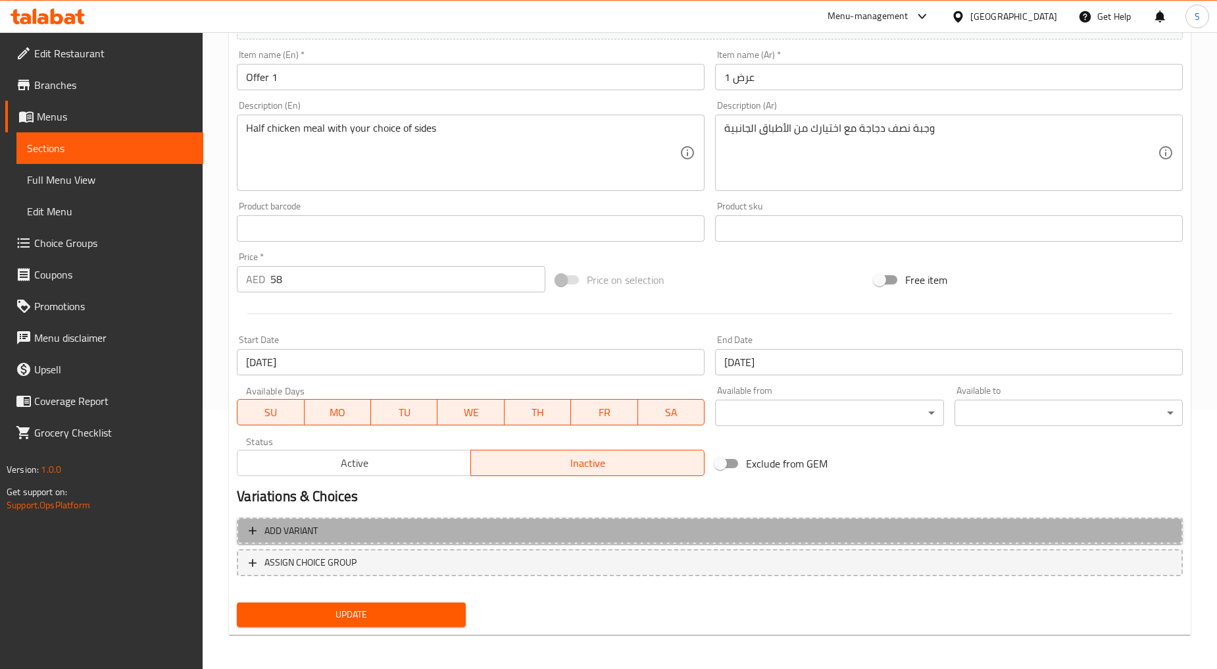
click at [362, 523] on span "Add variant" at bounding box center [710, 530] width 922 height 16
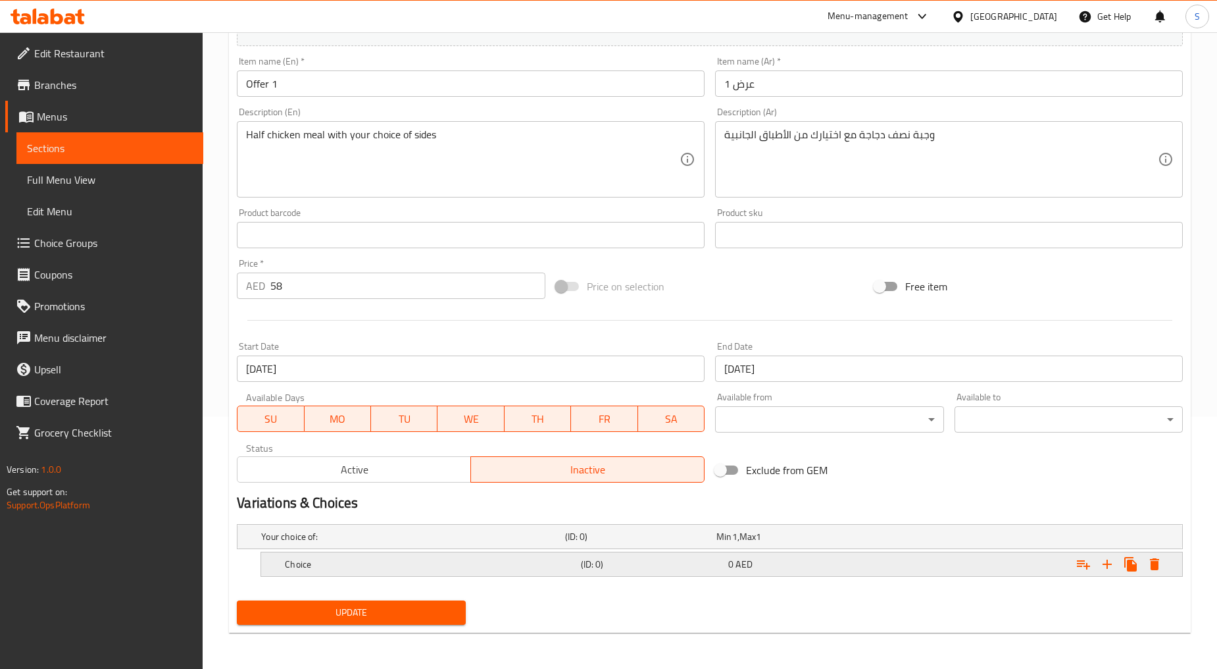
click at [342, 566] on h5 "Choice" at bounding box center [430, 563] width 290 height 13
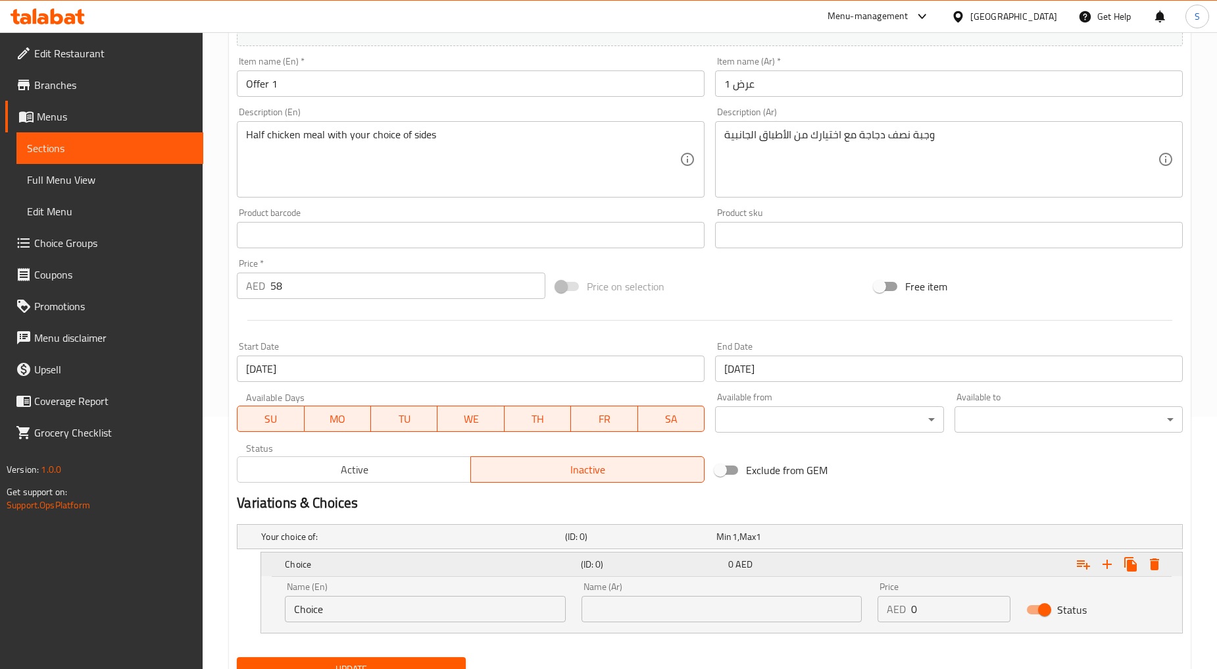
scroll to position [308, 0]
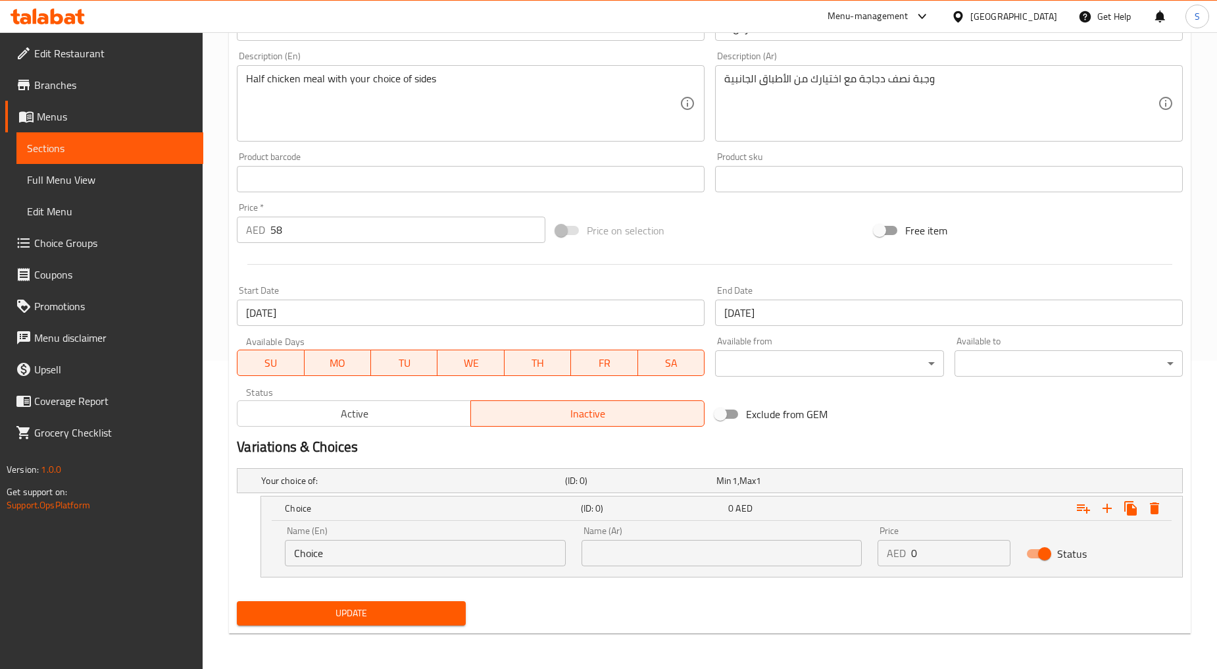
click at [337, 557] on input "Choice" at bounding box center [425, 553] width 281 height 26
paste input "Okra"
type input "Okra"
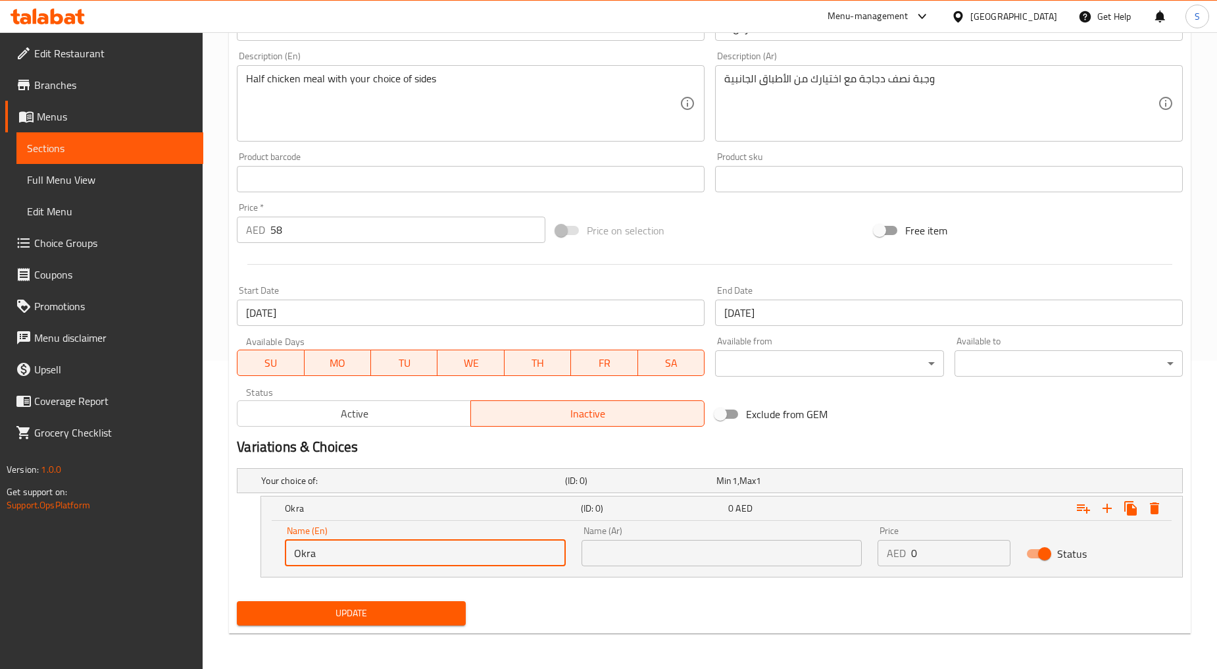
click at [366, 557] on input "Okra" at bounding box center [425, 553] width 281 height 26
click at [719, 559] on input "text" at bounding box center [722, 553] width 281 height 26
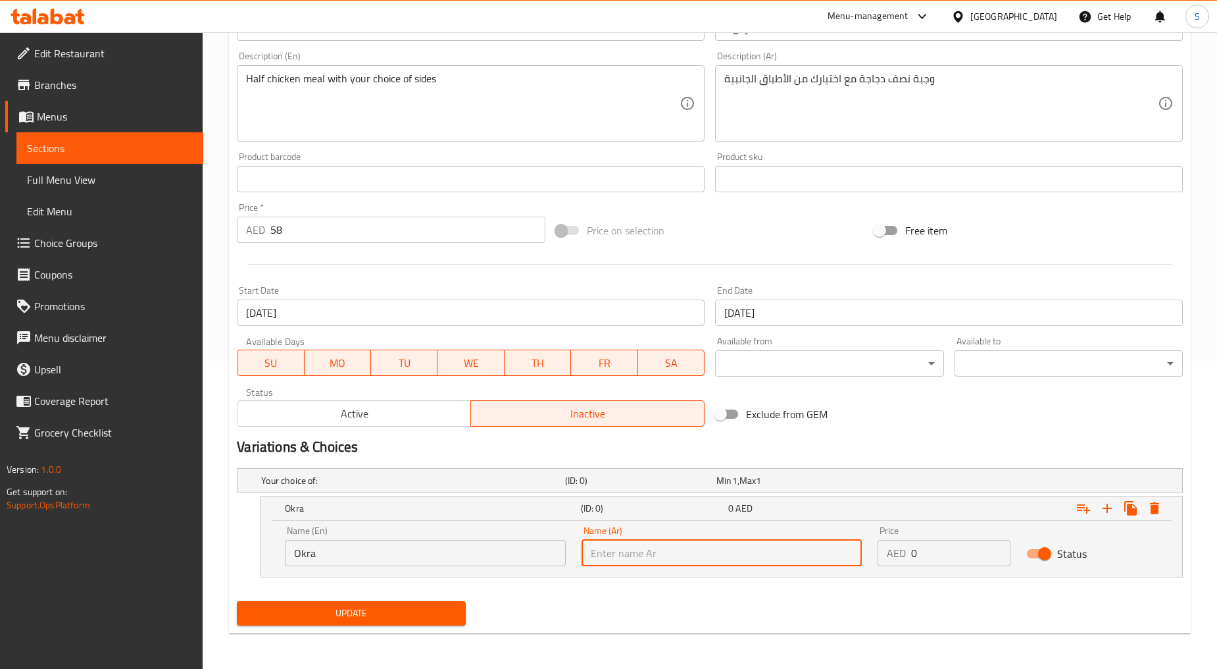
click at [719, 559] on input "text" at bounding box center [722, 553] width 281 height 26
paste input "بامية"
type input "بامية"
click at [1105, 505] on icon "Expand" at bounding box center [1107, 508] width 16 height 16
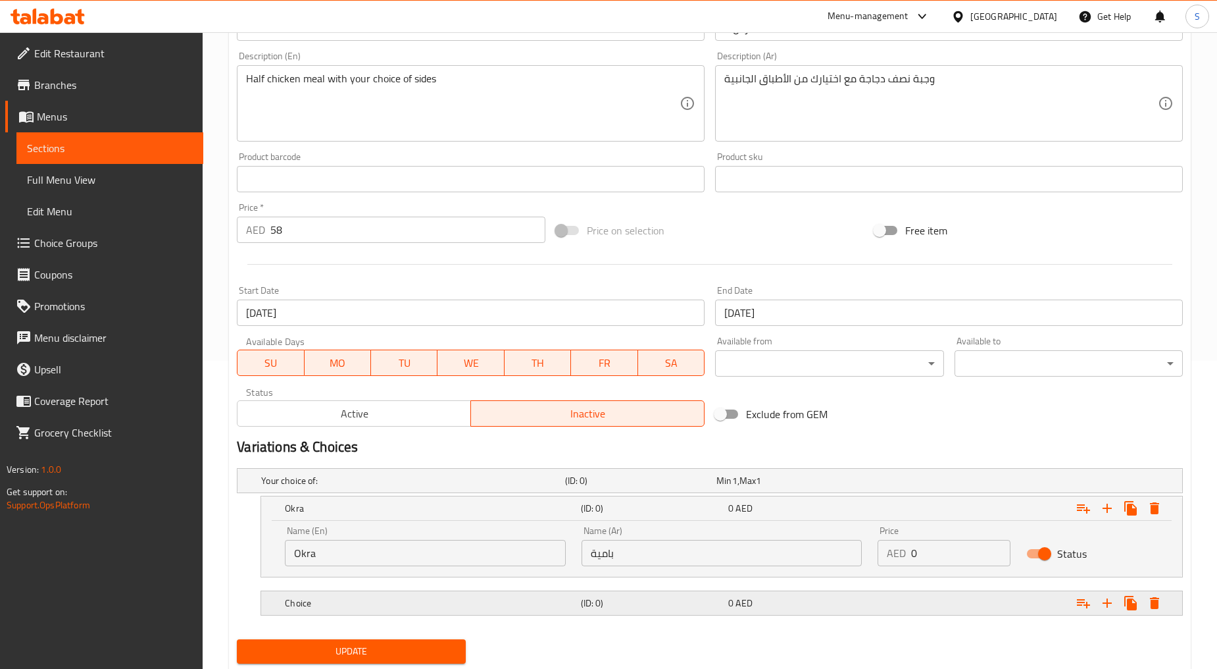
click at [463, 607] on h5 "Choice" at bounding box center [430, 602] width 290 height 13
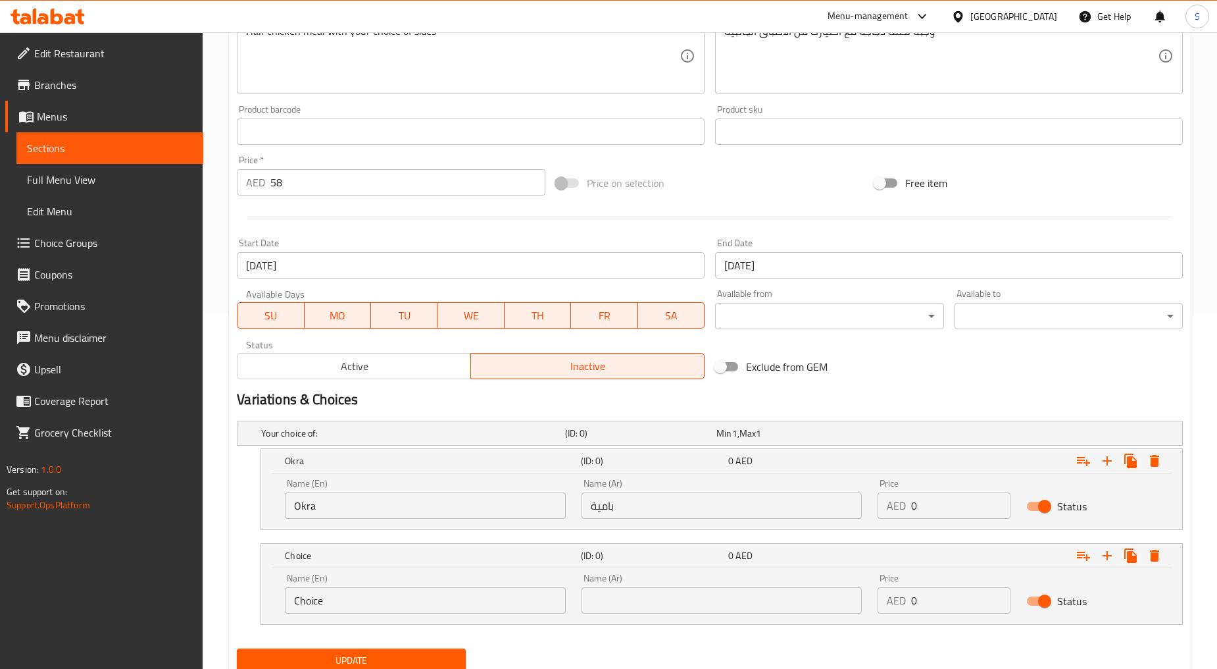
scroll to position [403, 0]
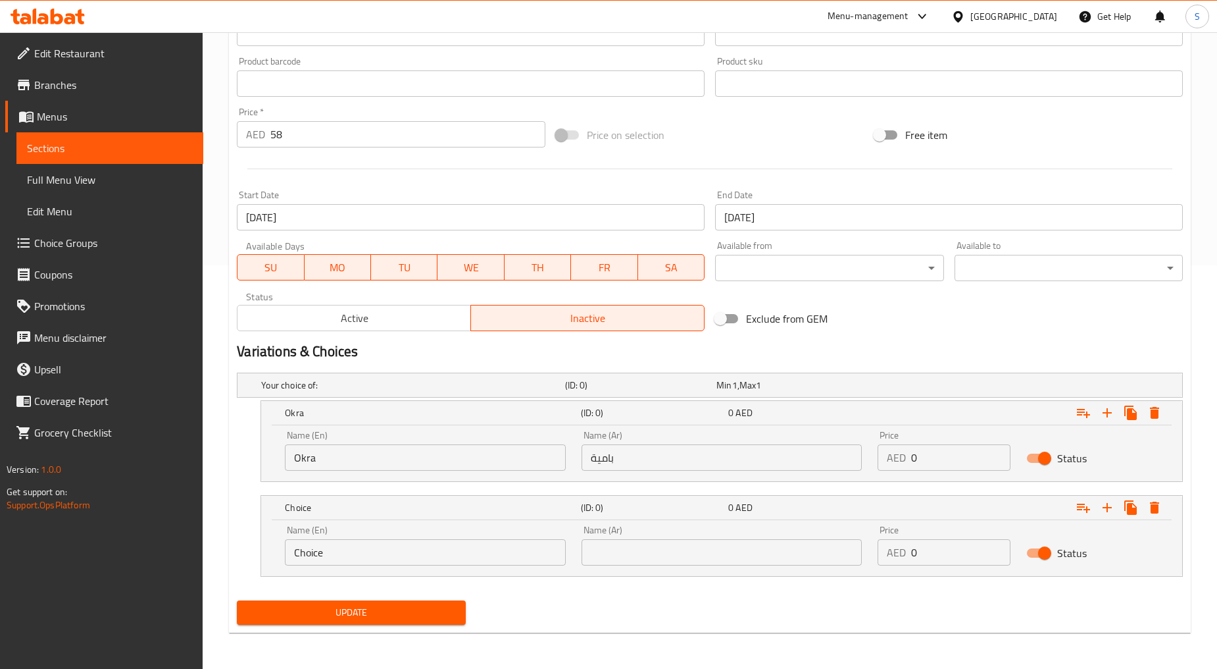
click at [351, 549] on input "Choice" at bounding box center [425, 552] width 281 height 26
paste input "Mulukhieh"
type input "Mulukhieh"
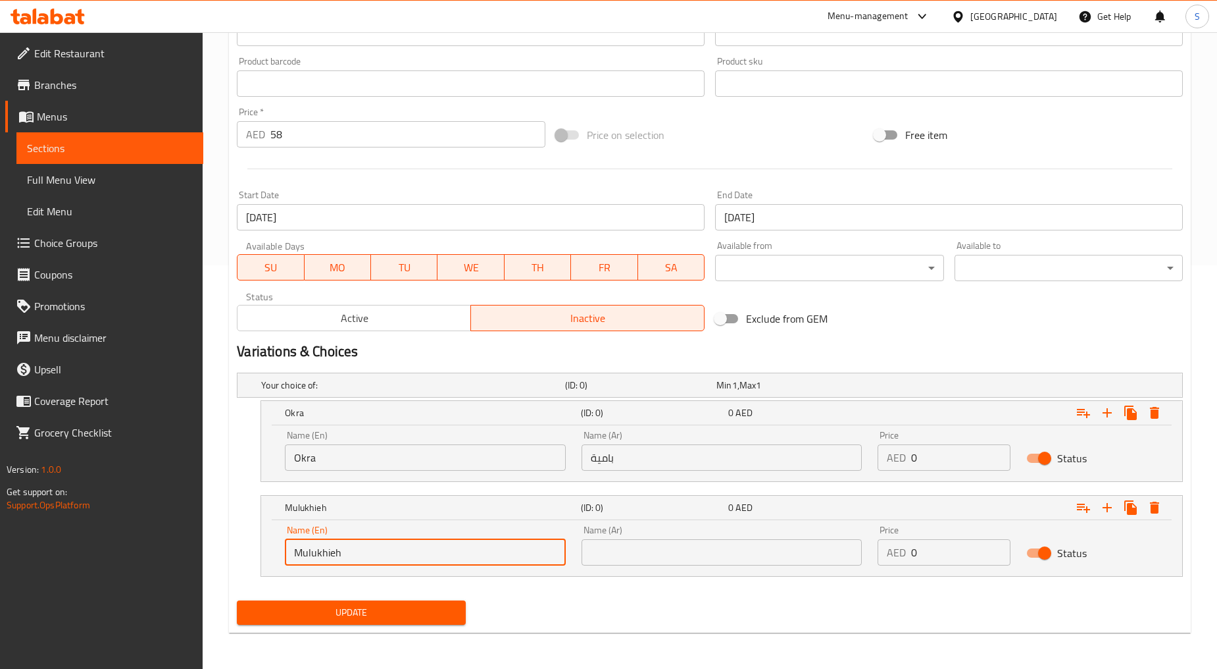
click at [676, 541] on input "text" at bounding box center [722, 552] width 281 height 26
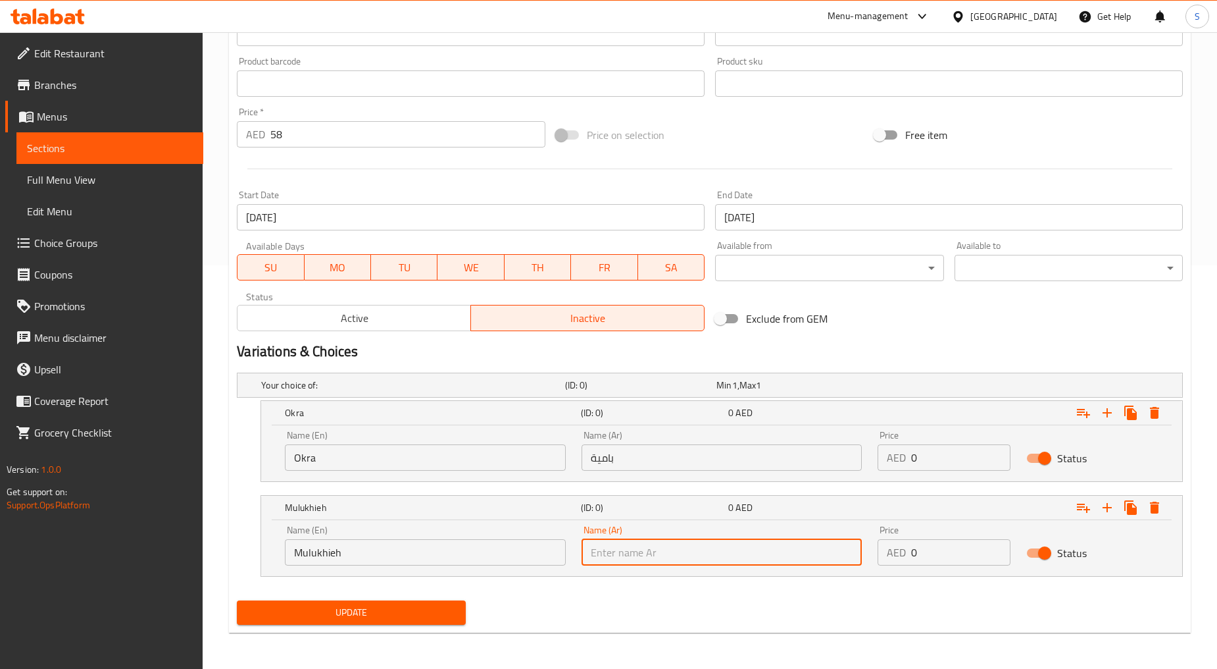
paste input "ملوخية"
type input "ملوخية"
click at [1105, 509] on icon "Expand" at bounding box center [1107, 507] width 16 height 16
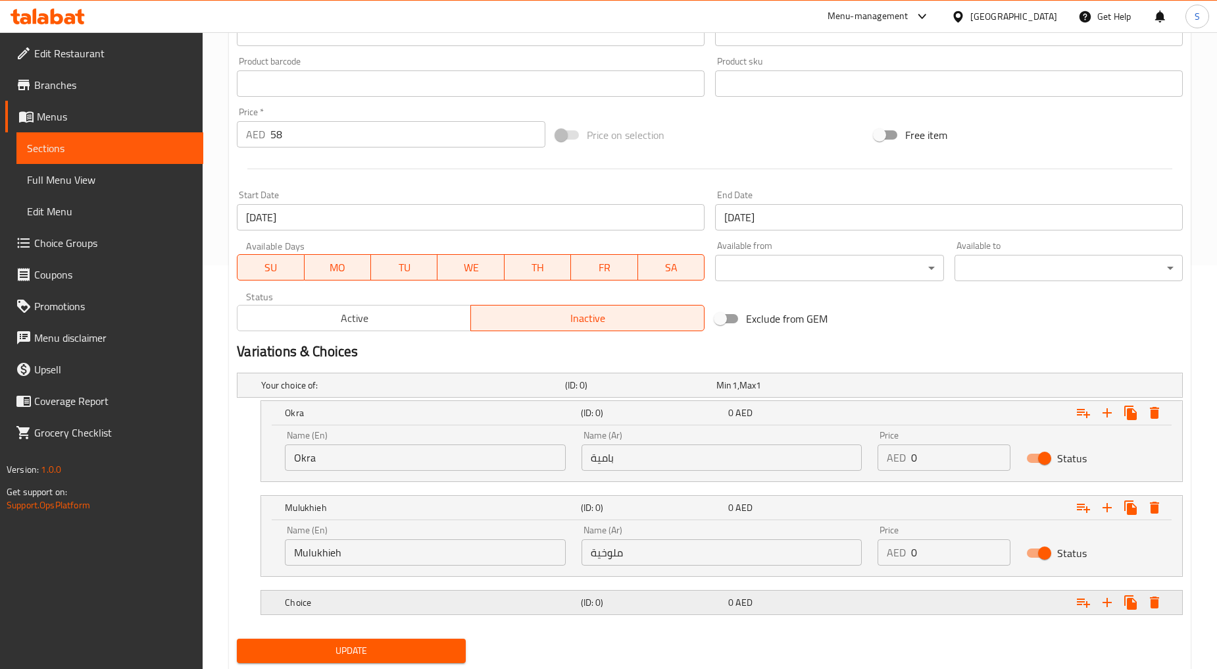
click at [339, 602] on h5 "Choice" at bounding box center [430, 601] width 290 height 13
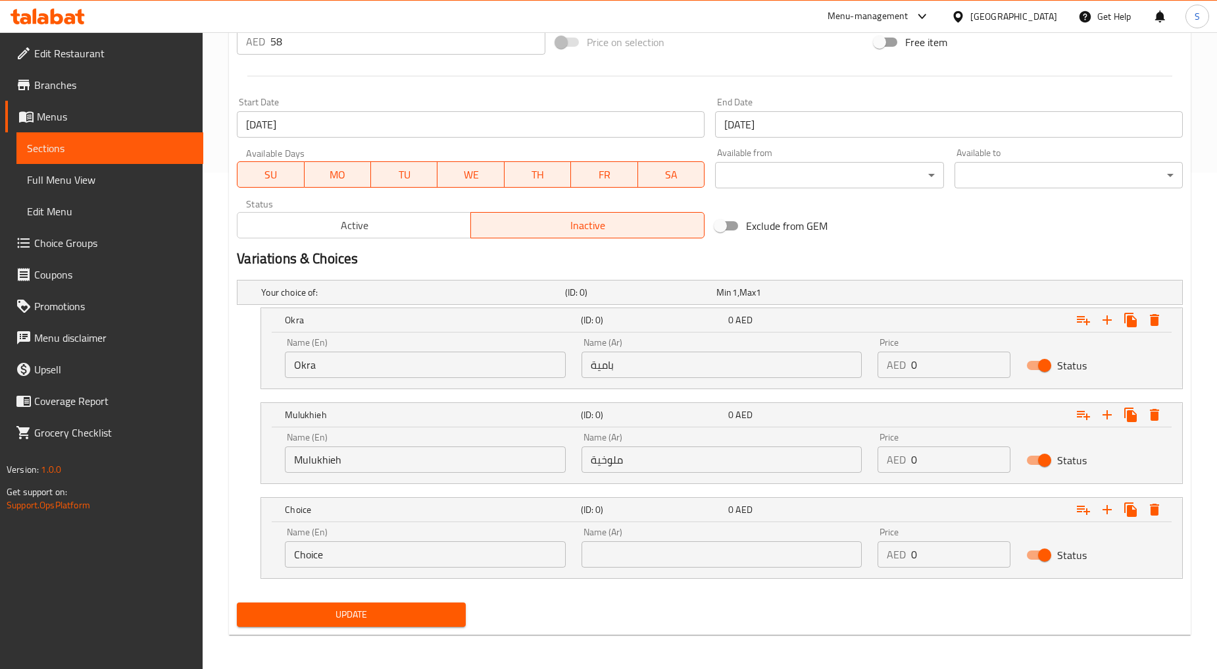
scroll to position [498, 0]
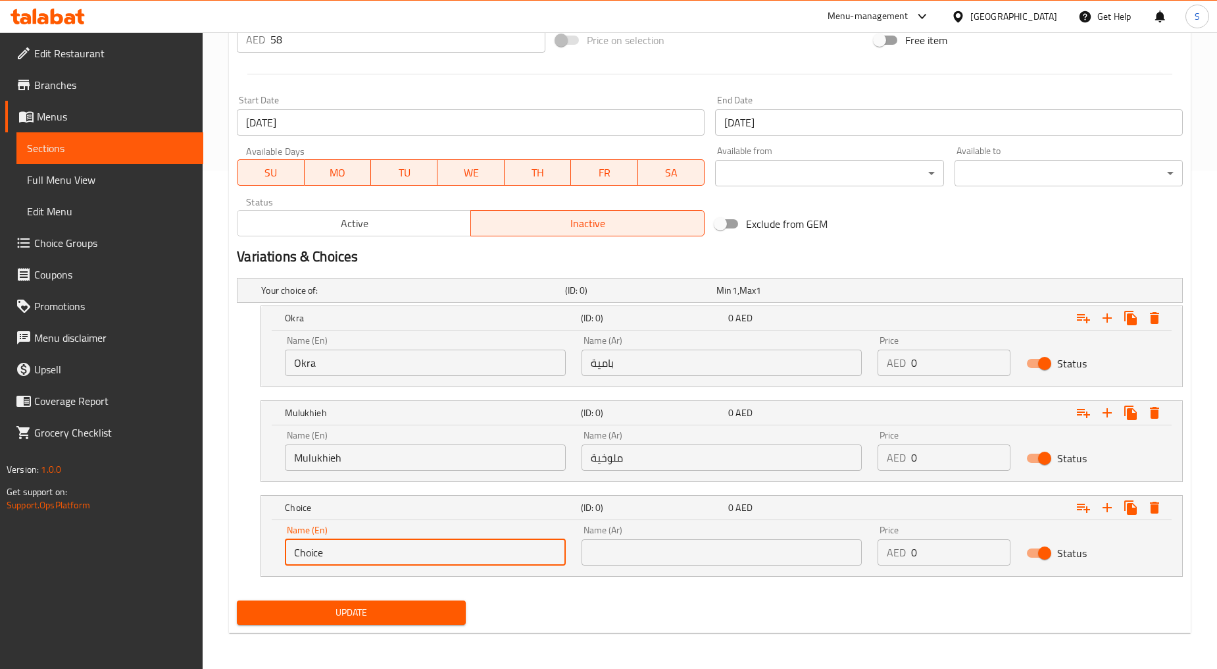
click at [339, 561] on input "Choice" at bounding box center [425, 552] width 281 height 26
paste input "Potato"
type input "Potato"
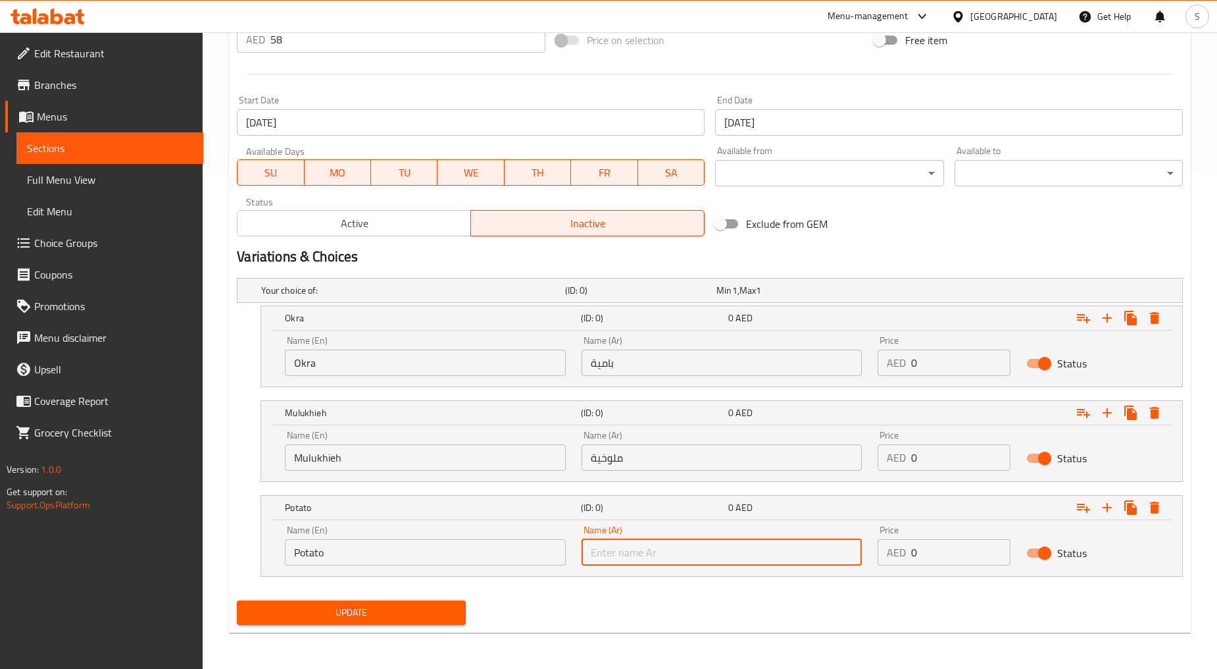
click at [701, 555] on input "text" at bounding box center [722, 552] width 281 height 26
paste input "بطاطس albatatis"
click at [652, 557] on input "بطاطس albatatis" at bounding box center [722, 552] width 281 height 26
type input "بطاطس"
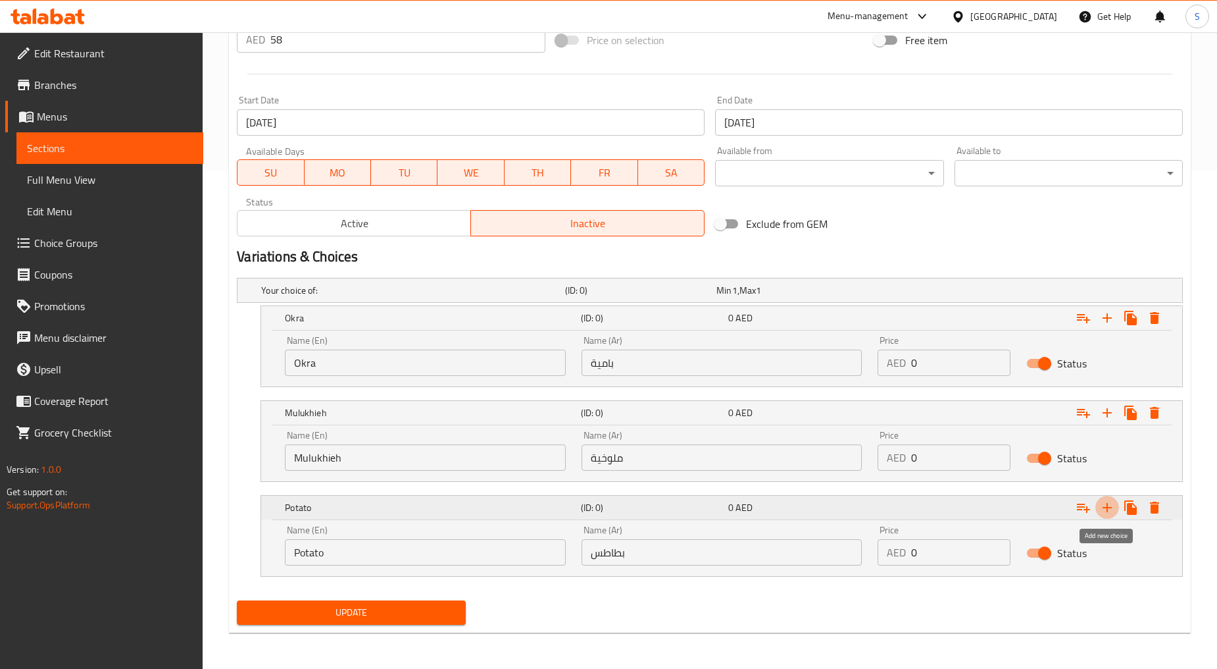
click at [1107, 510] on icon "Expand" at bounding box center [1107, 507] width 9 height 9
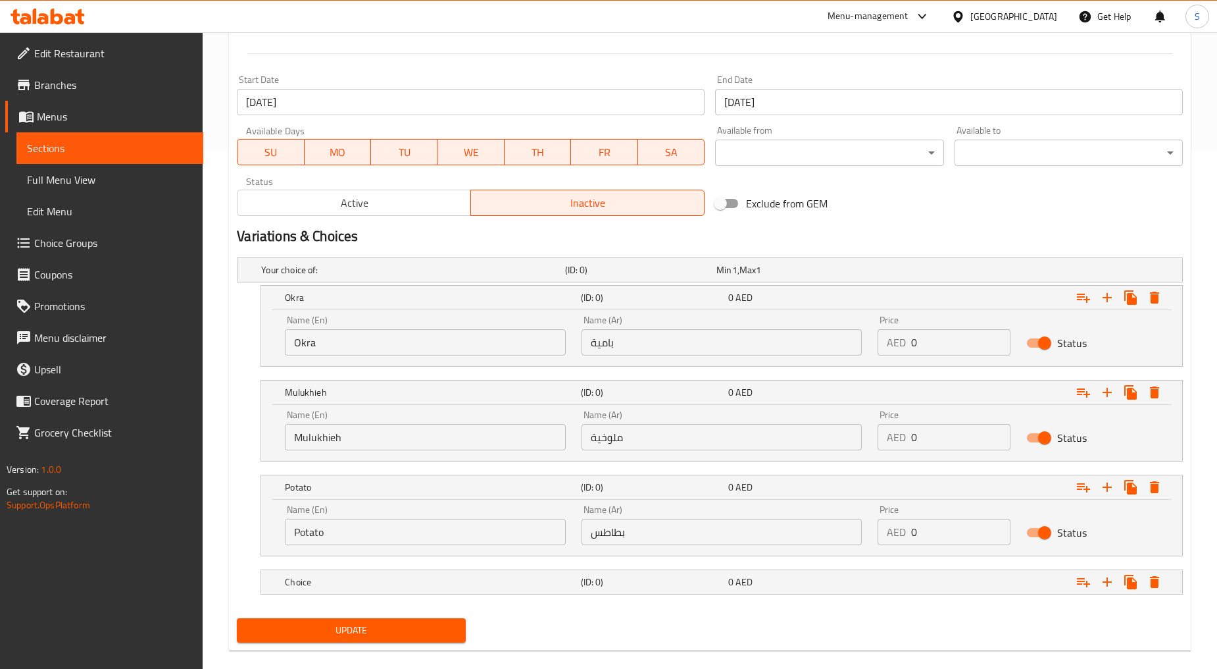
scroll to position [536, 0]
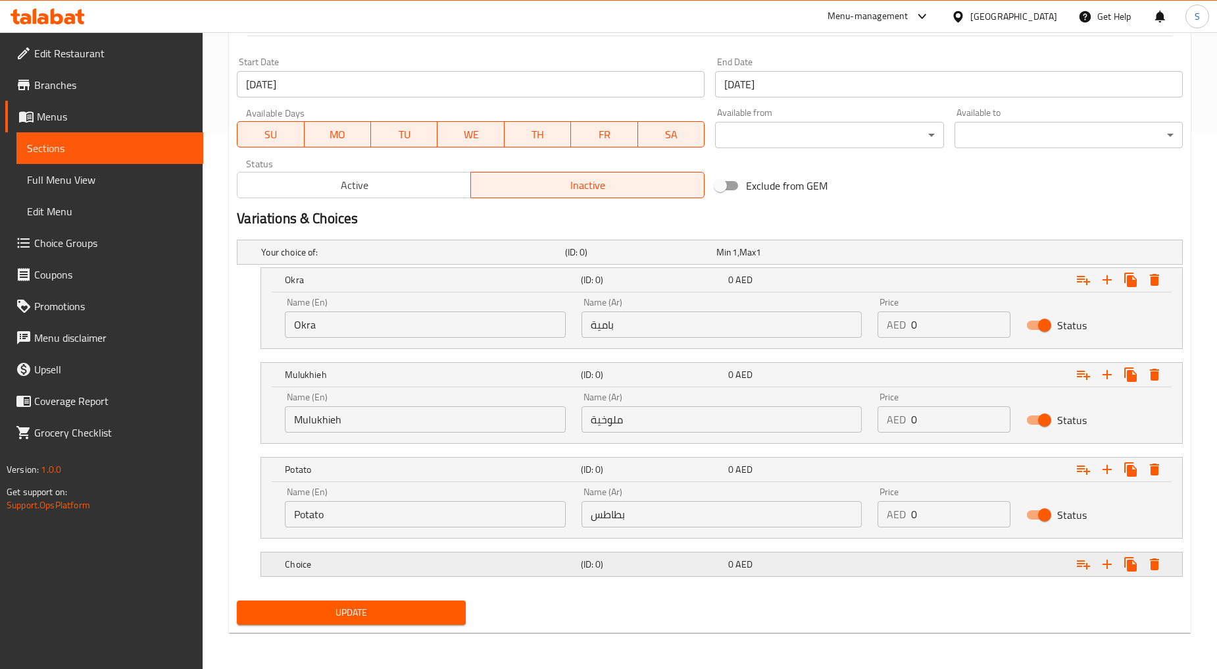
click at [401, 563] on h5 "Choice" at bounding box center [430, 563] width 290 height 13
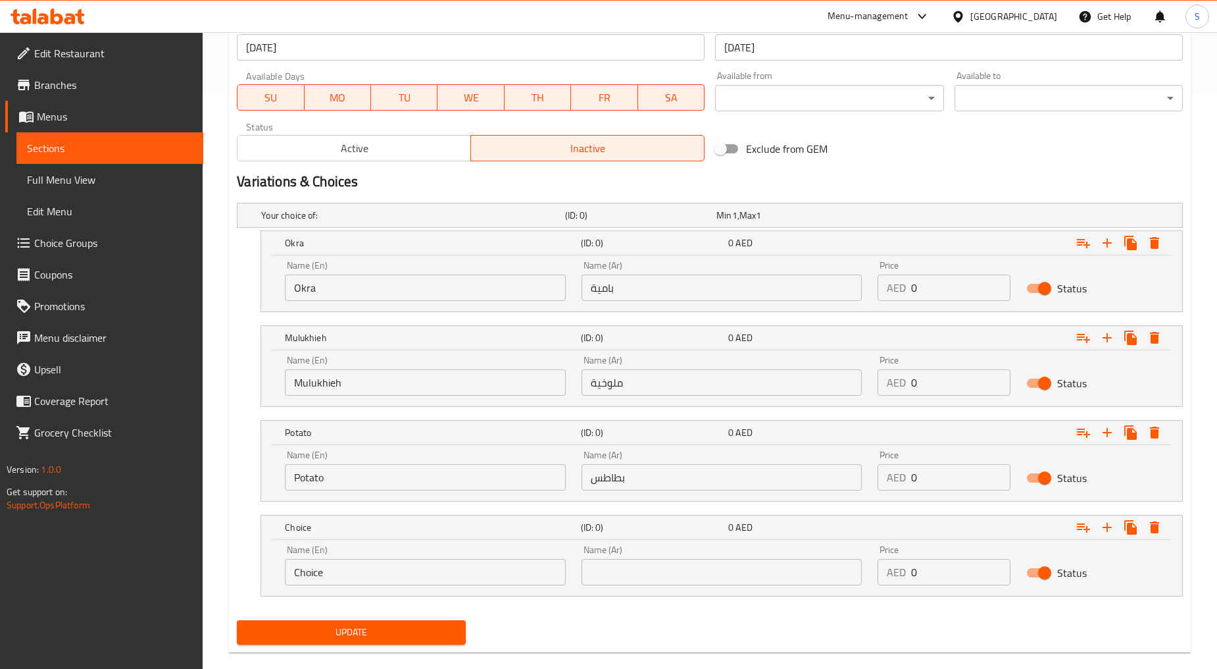
scroll to position [593, 0]
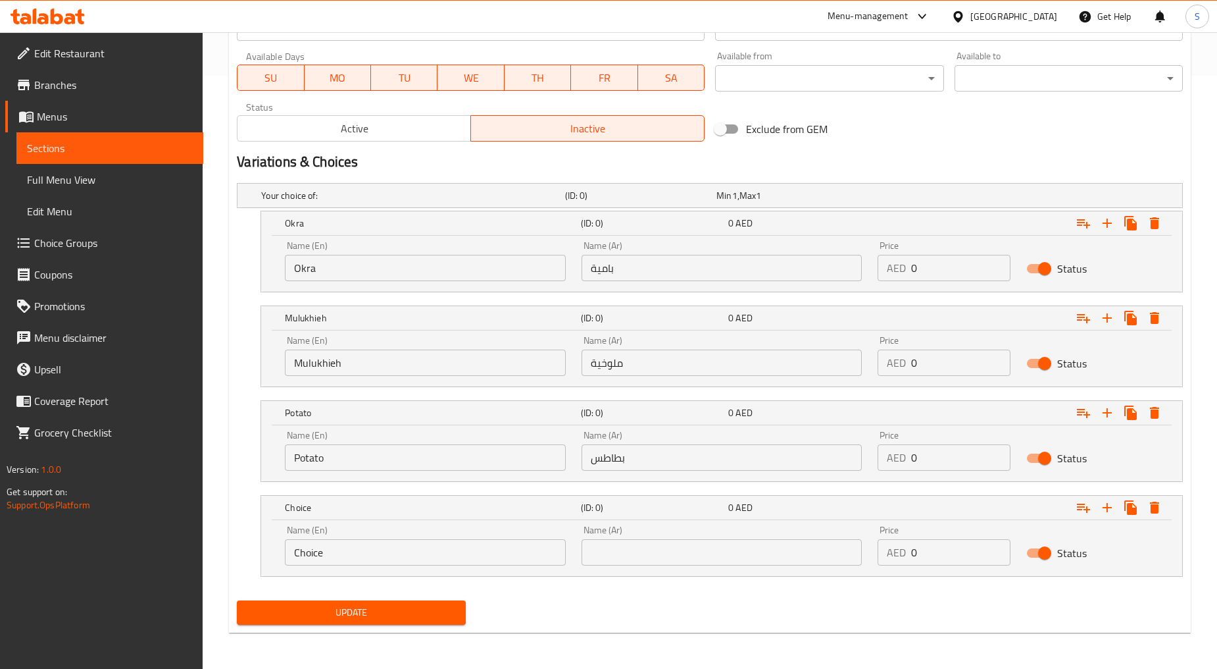
click at [358, 547] on input "Choice" at bounding box center [425, 552] width 281 height 26
paste input "Pease And Carrots"
type input "Pease And Carrots"
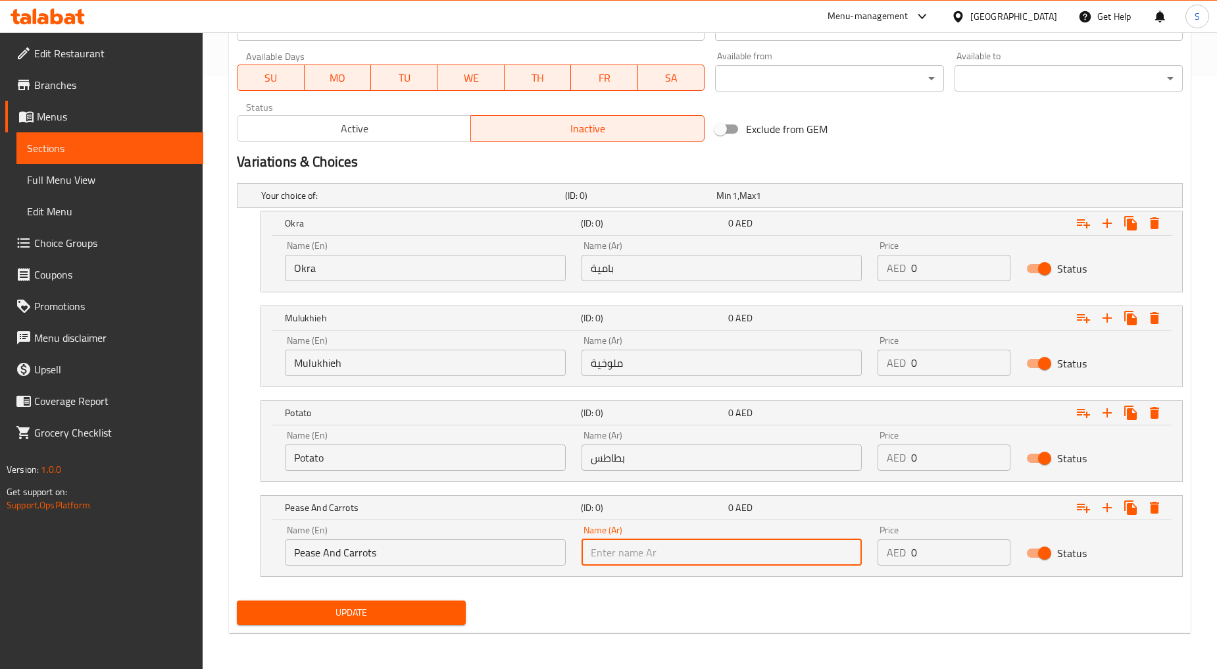
click at [668, 554] on input "text" at bounding box center [722, 552] width 281 height 26
type input "بسلة وجزر"
click at [1104, 220] on icon "Expand" at bounding box center [1107, 223] width 16 height 16
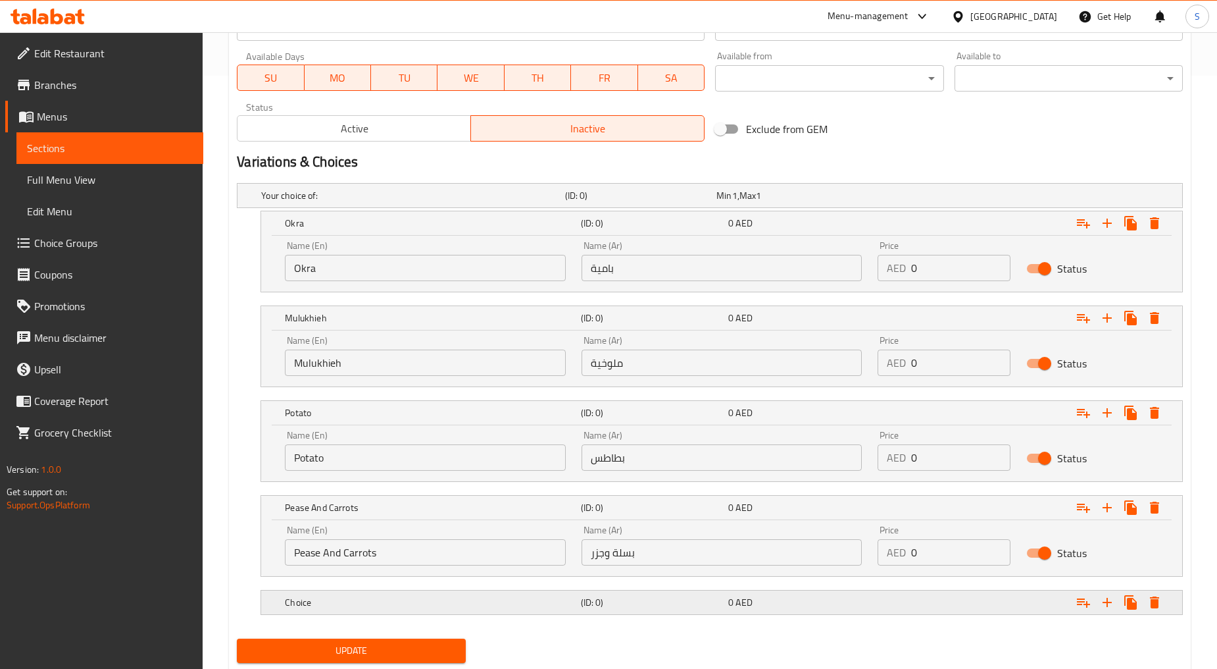
click at [366, 608] on h5 "Choice" at bounding box center [430, 601] width 290 height 13
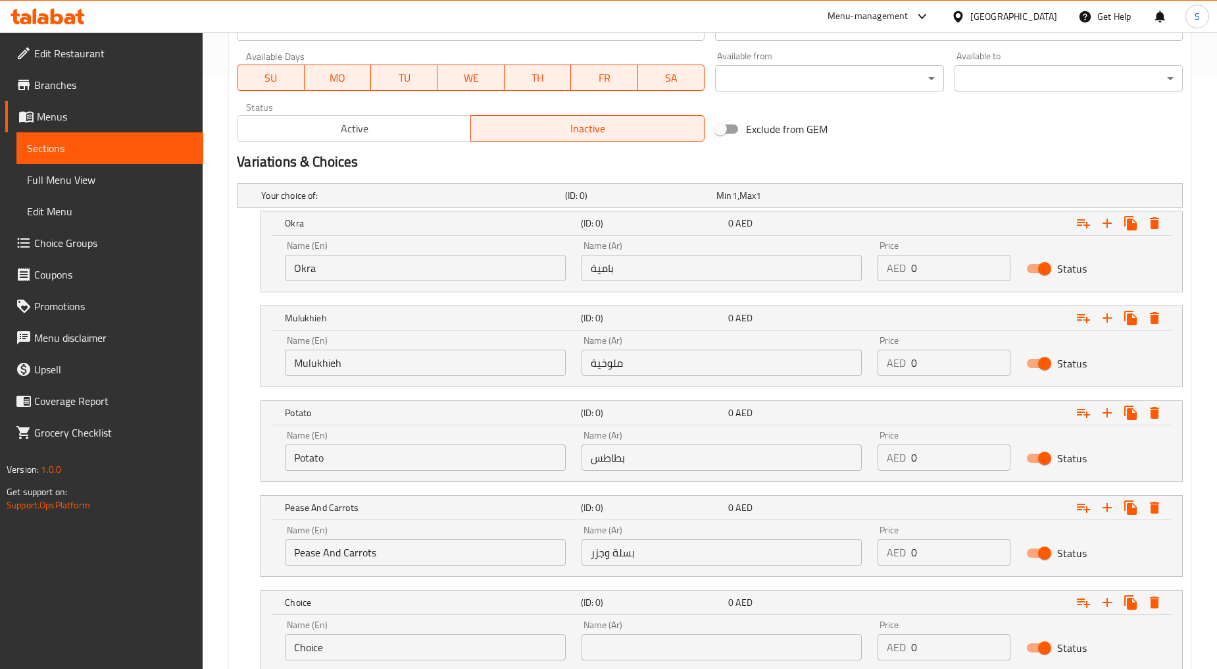
drag, startPoint x: 366, startPoint y: 608, endPoint x: 371, endPoint y: 461, distance: 147.5
click at [371, 461] on div "Your choice of: (ID: 0) Min 1 , Max 1 Name (En) Your choice of: Name (En) Name …" at bounding box center [710, 434] width 957 height 512
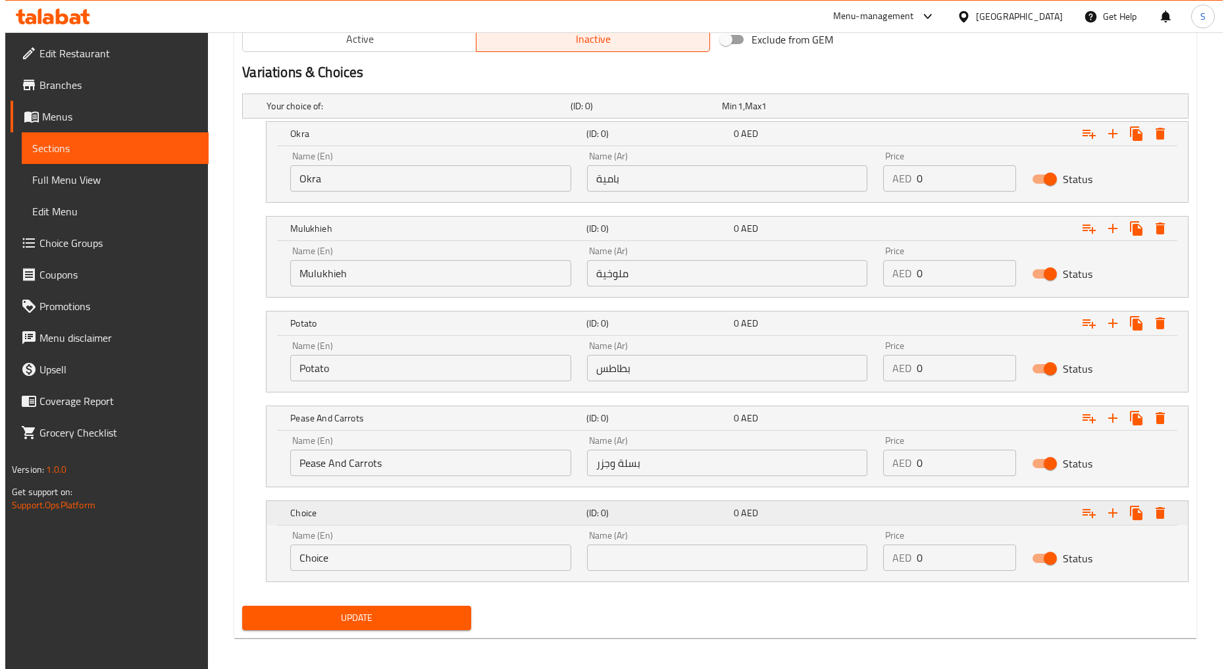
scroll to position [688, 0]
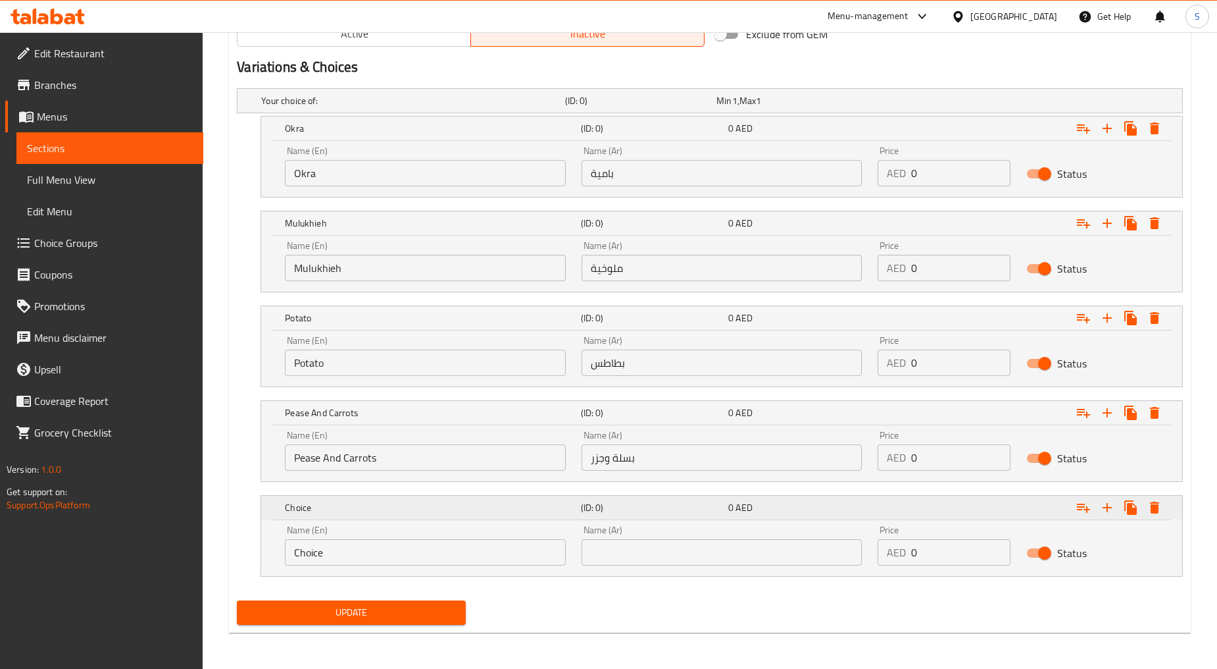
click at [1161, 511] on icon "Expand" at bounding box center [1155, 507] width 16 height 16
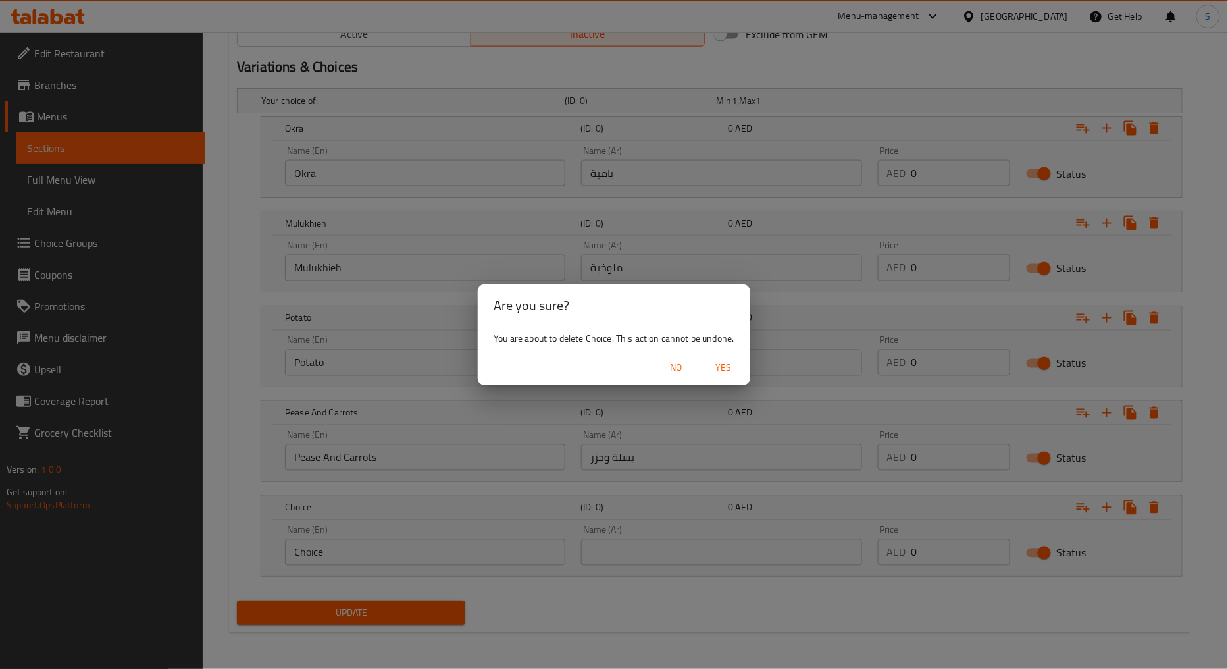
click at [726, 371] on span "Yes" at bounding box center [724, 367] width 32 height 16
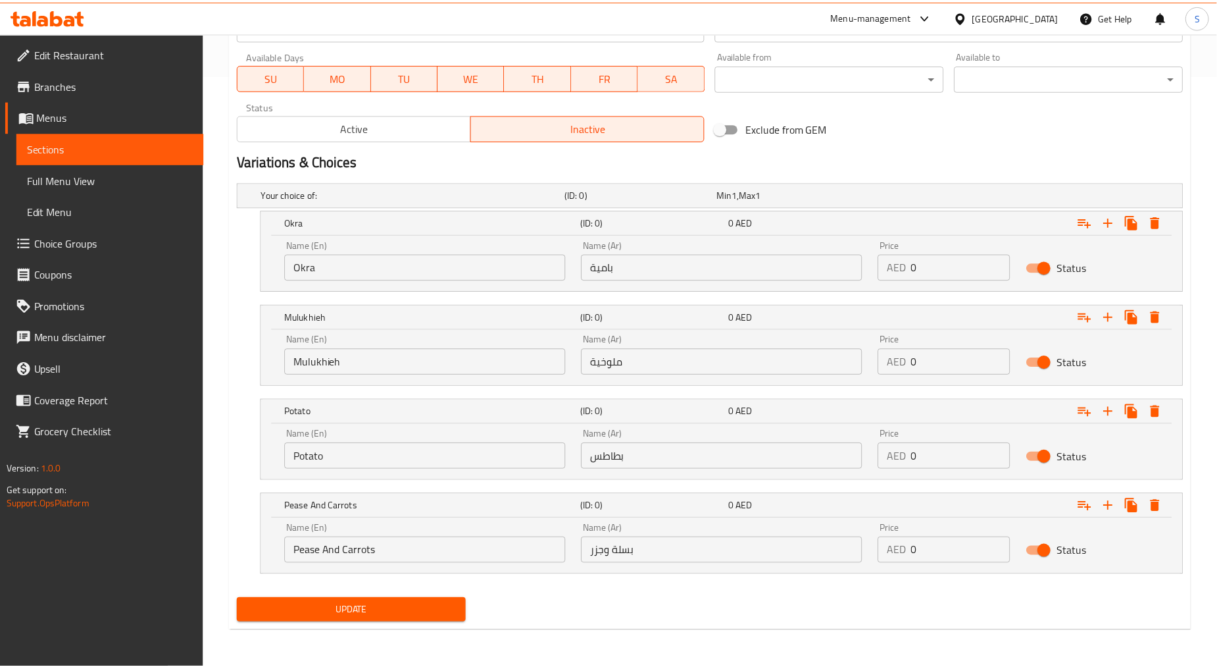
scroll to position [593, 0]
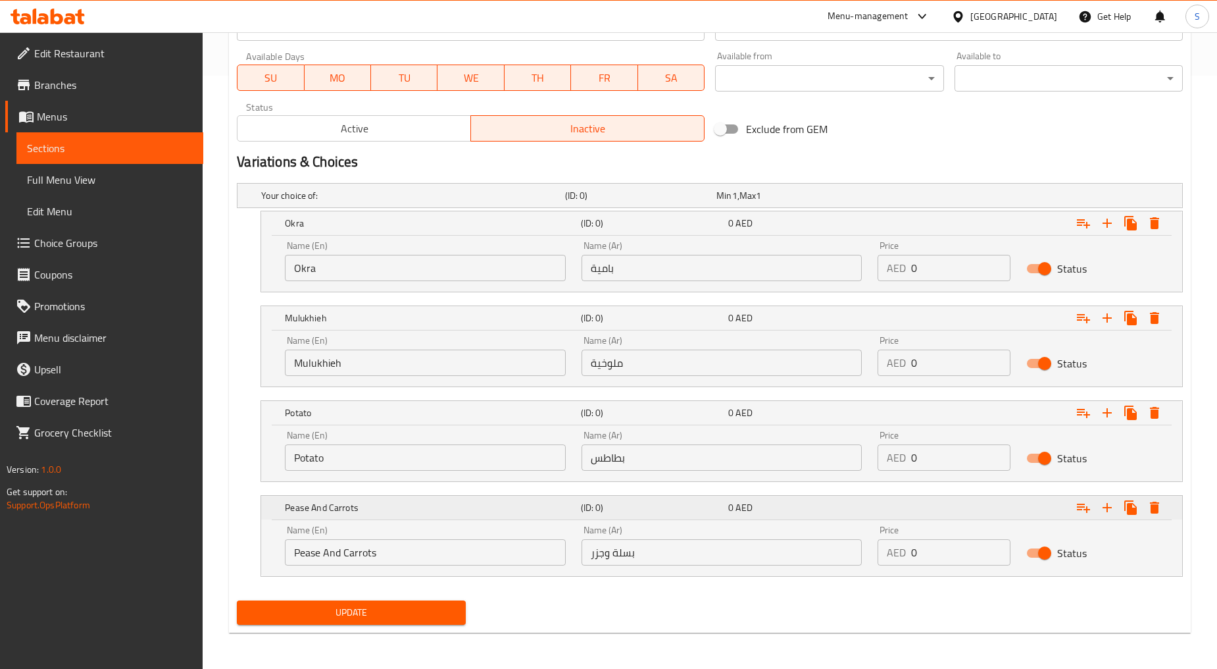
click at [1112, 509] on icon "Expand" at bounding box center [1107, 507] width 16 height 16
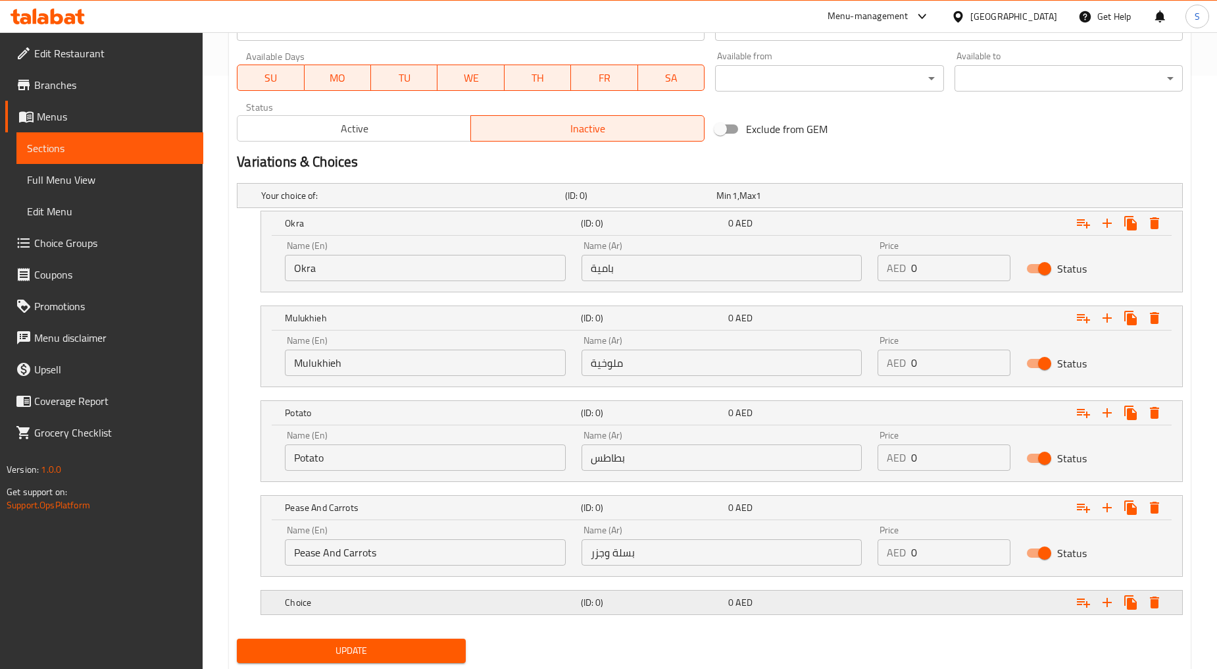
click at [323, 609] on div "Choice" at bounding box center [429, 602] width 295 height 18
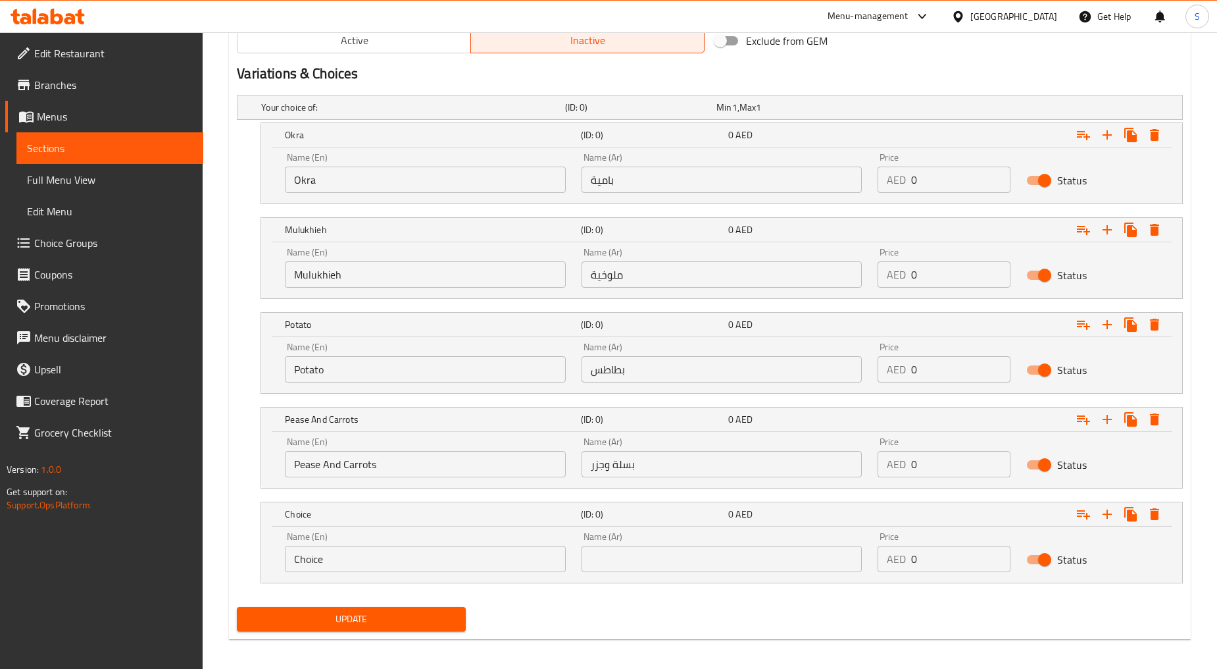
scroll to position [688, 0]
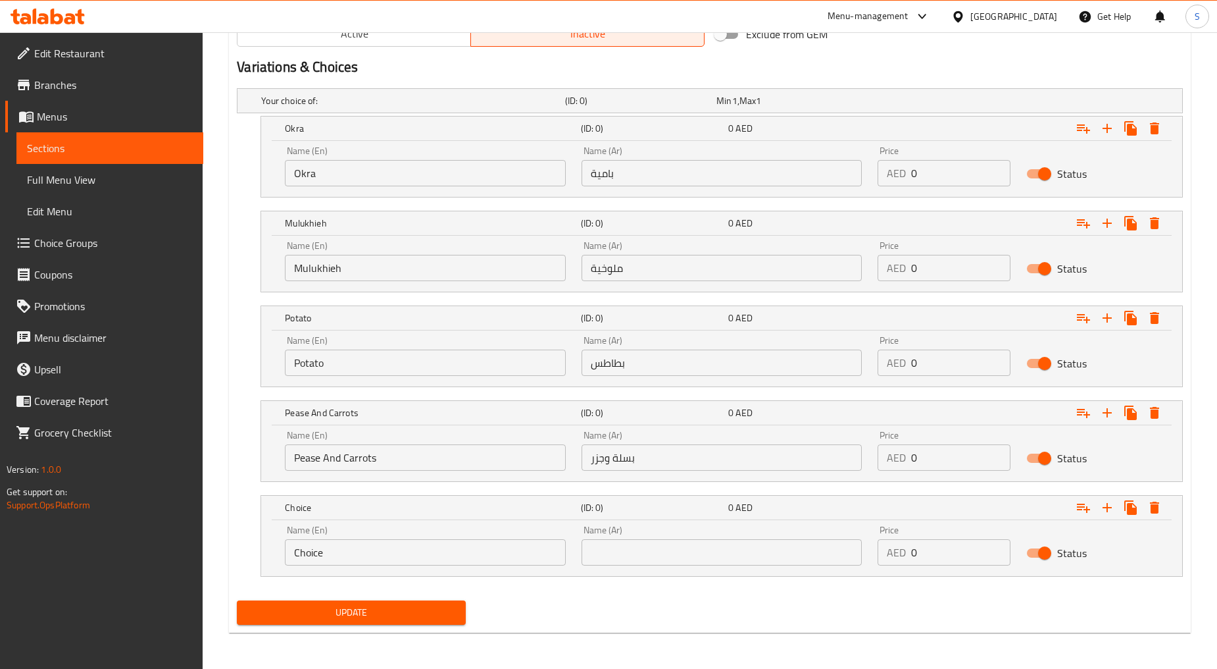
click at [326, 551] on input "Choice" at bounding box center [425, 552] width 281 height 26
paste input "Hawawshi"
click at [301, 546] on input "Hawawshi" at bounding box center [425, 552] width 281 height 26
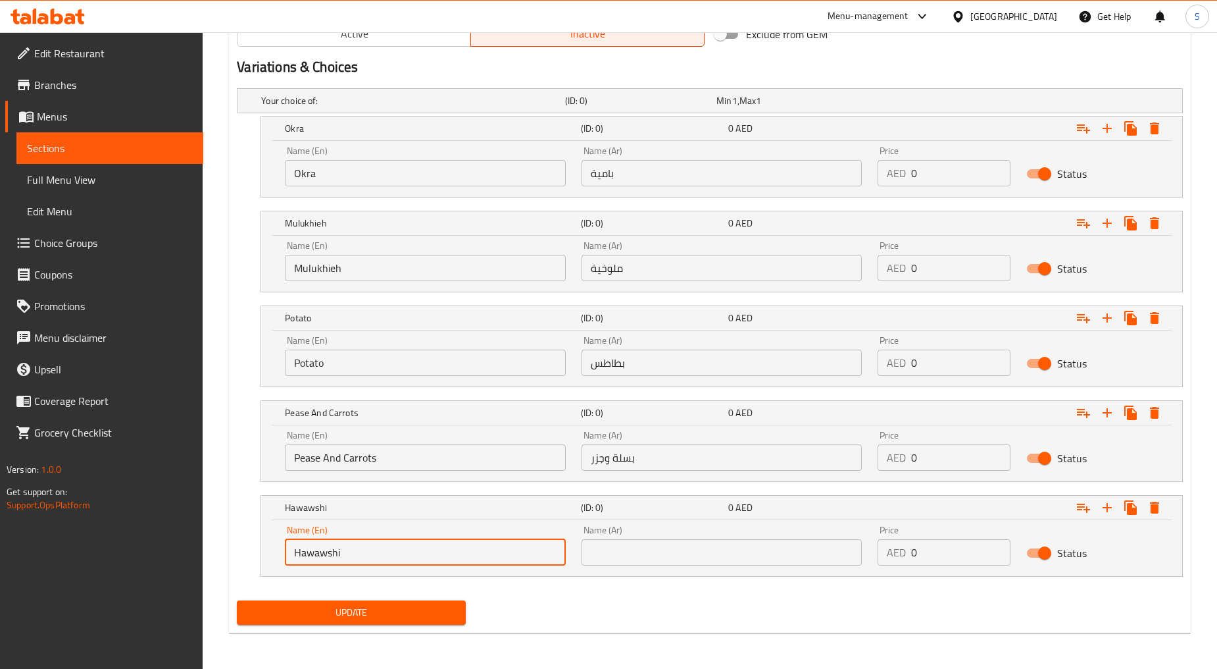
click at [301, 546] on input "Hawawshi" at bounding box center [425, 552] width 281 height 26
type input "Hawawshi"
click at [345, 450] on input "Pease And Carrots" at bounding box center [425, 457] width 281 height 26
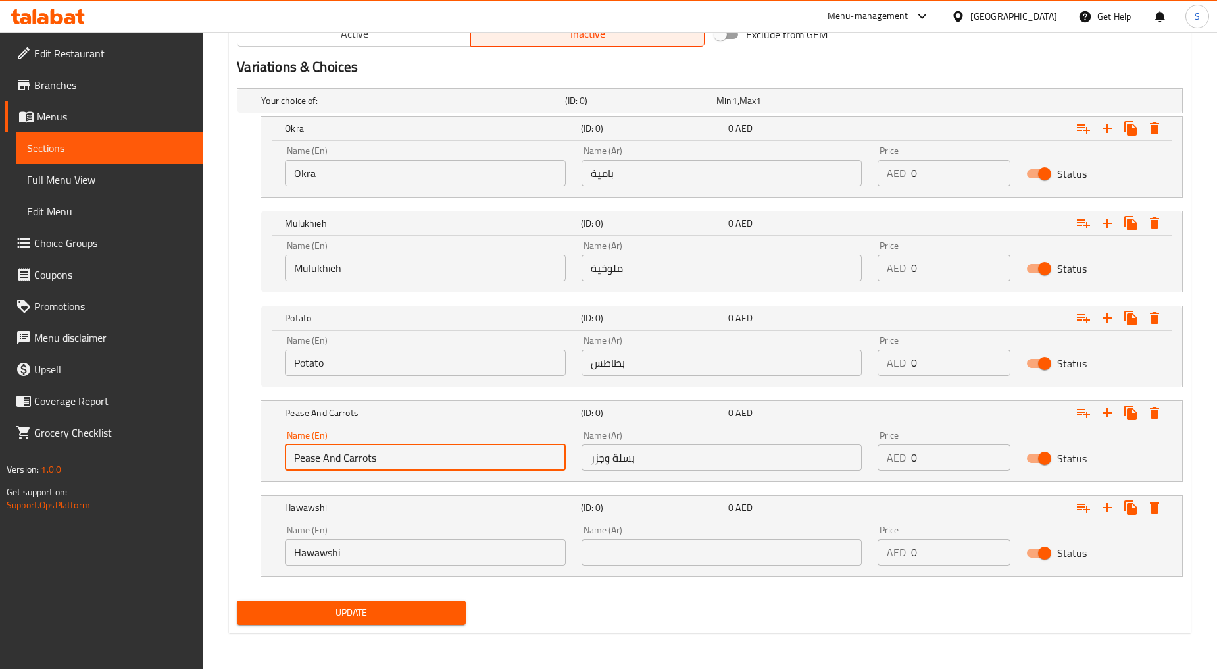
click at [345, 450] on input "Pease And Carrots" at bounding box center [425, 457] width 281 height 26
click at [344, 549] on input "Hawawshi" at bounding box center [425, 552] width 281 height 26
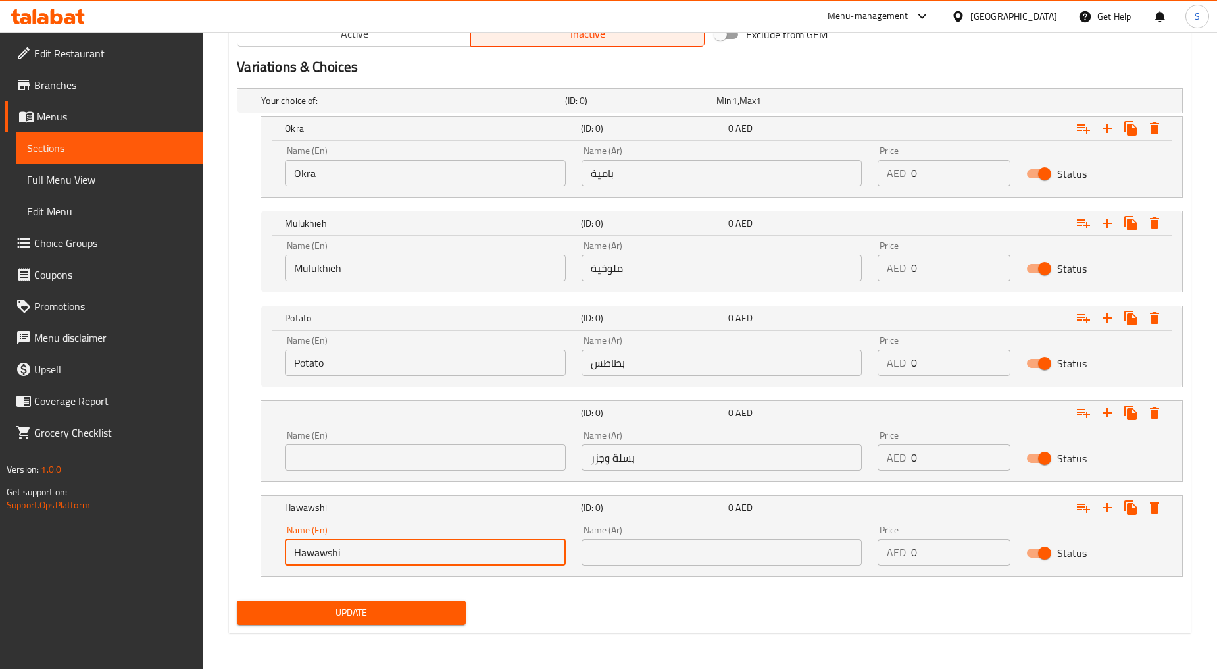
click at [344, 549] on input "Hawawshi" at bounding box center [425, 552] width 281 height 26
paste input "Pease And Carrots"
type input "Pease And Carrots"
click at [635, 463] on input "بسلة وجزر" at bounding box center [722, 457] width 281 height 26
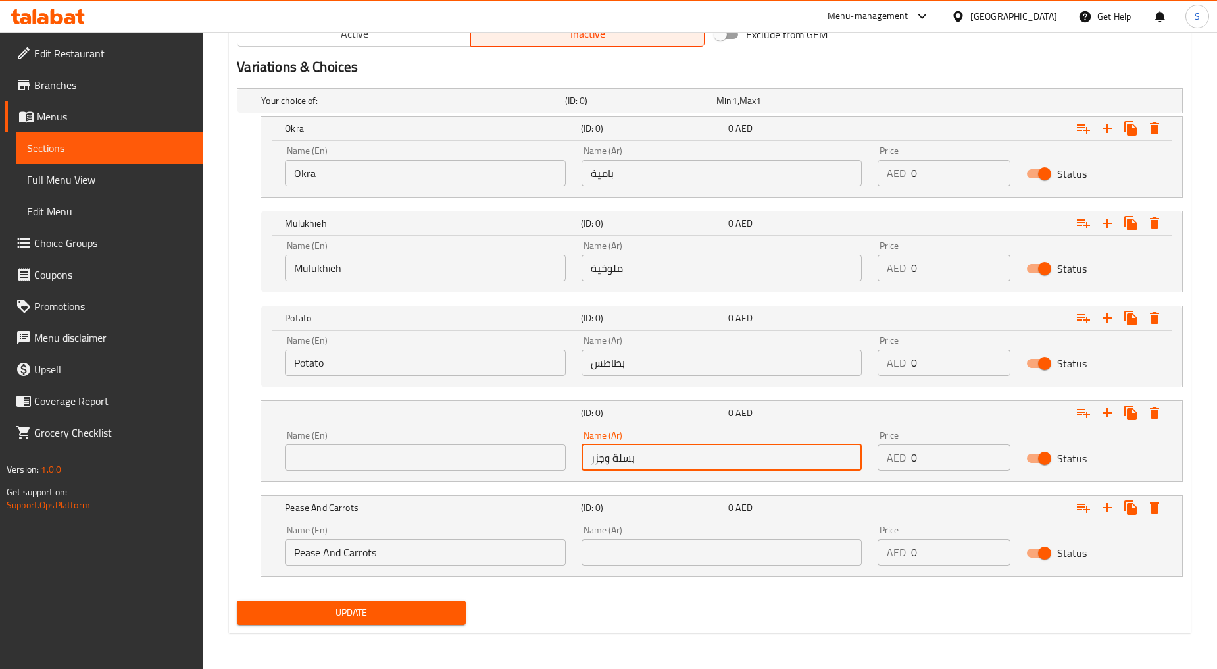
click at [635, 463] on input "بسلة وجزر" at bounding box center [722, 457] width 281 height 26
click at [655, 555] on input "text" at bounding box center [722, 552] width 281 height 26
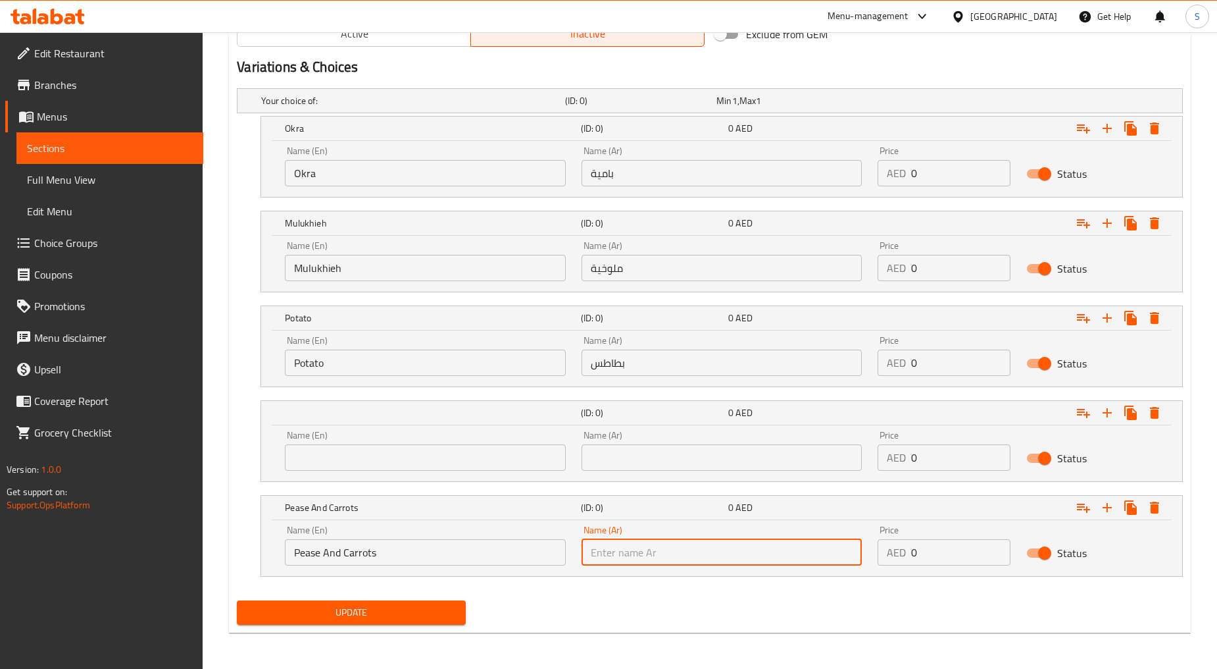
paste input "بسلة وجزر"
type input "بسلة وجزر"
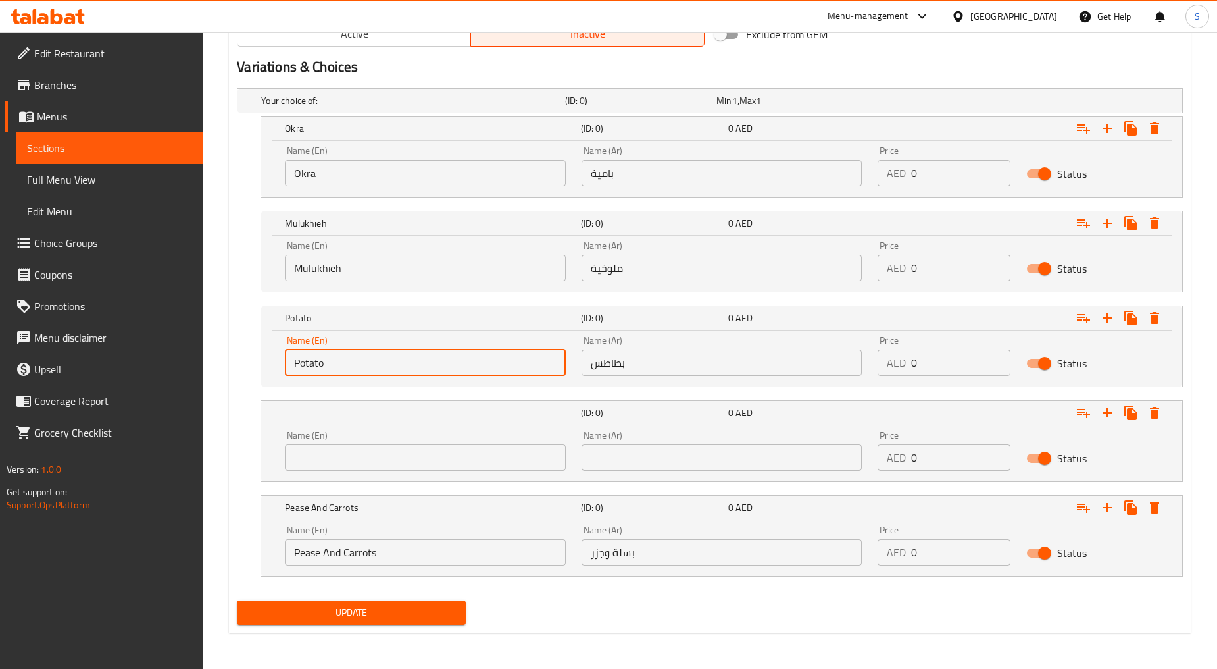
click at [313, 368] on input "Potato" at bounding box center [425, 362] width 281 height 26
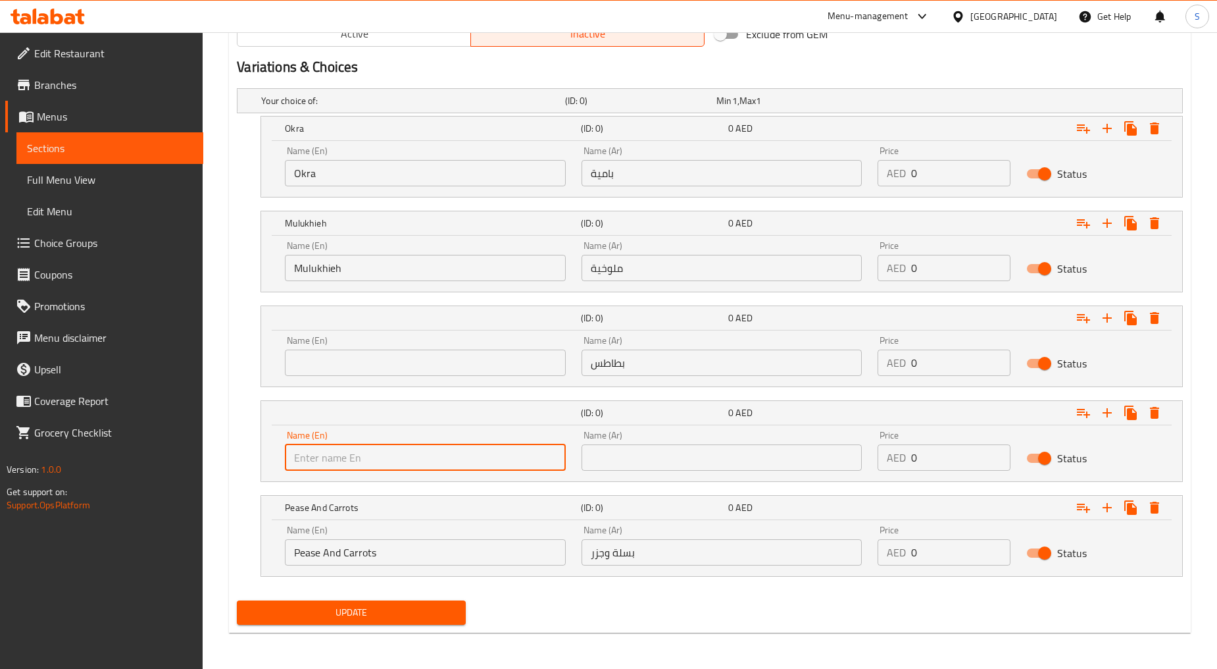
click at [340, 461] on input "text" at bounding box center [425, 457] width 281 height 26
paste input "Potato"
type input "Potato"
click at [651, 359] on input "بطاطس" at bounding box center [722, 362] width 281 height 26
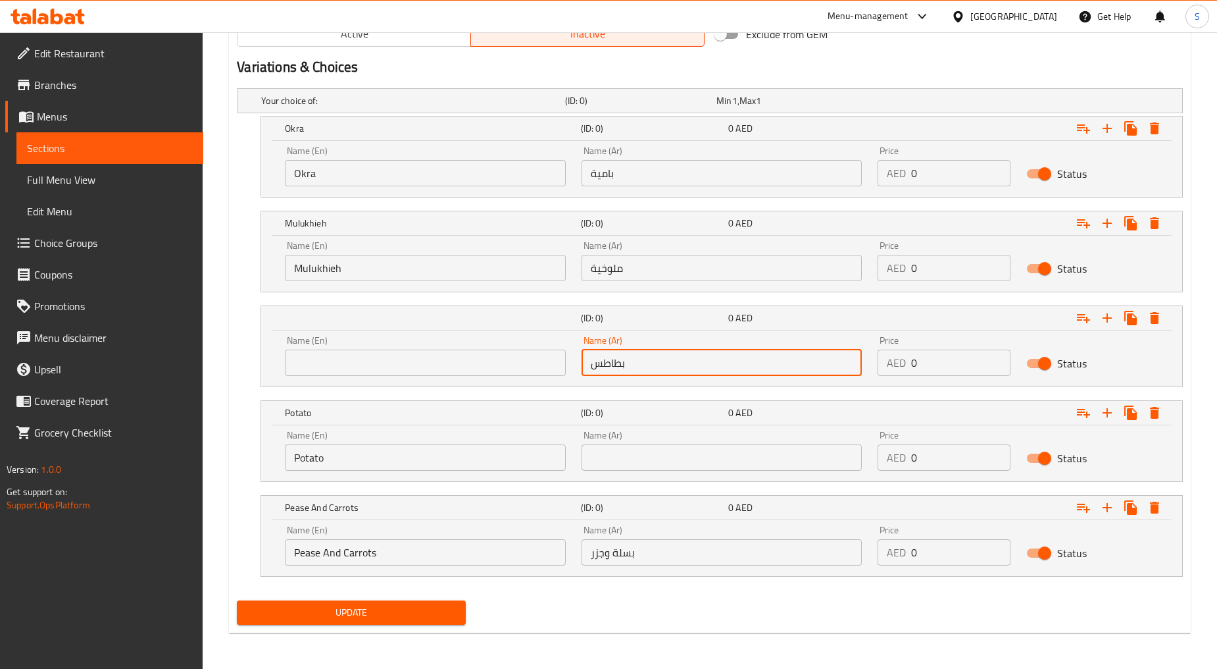
click at [651, 359] on input "بطاطس" at bounding box center [722, 362] width 281 height 26
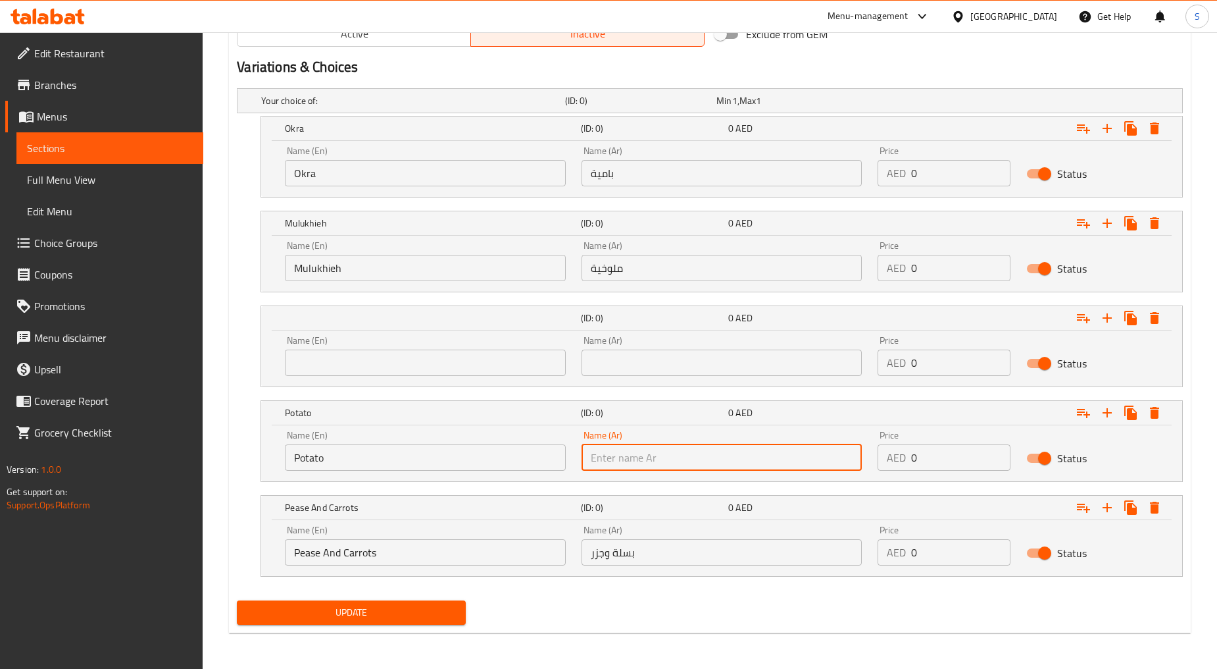
click at [656, 457] on input "text" at bounding box center [722, 457] width 281 height 26
paste input "بطاطس"
type input "بطاطس"
click at [318, 260] on input "Mulukhieh" at bounding box center [425, 268] width 281 height 26
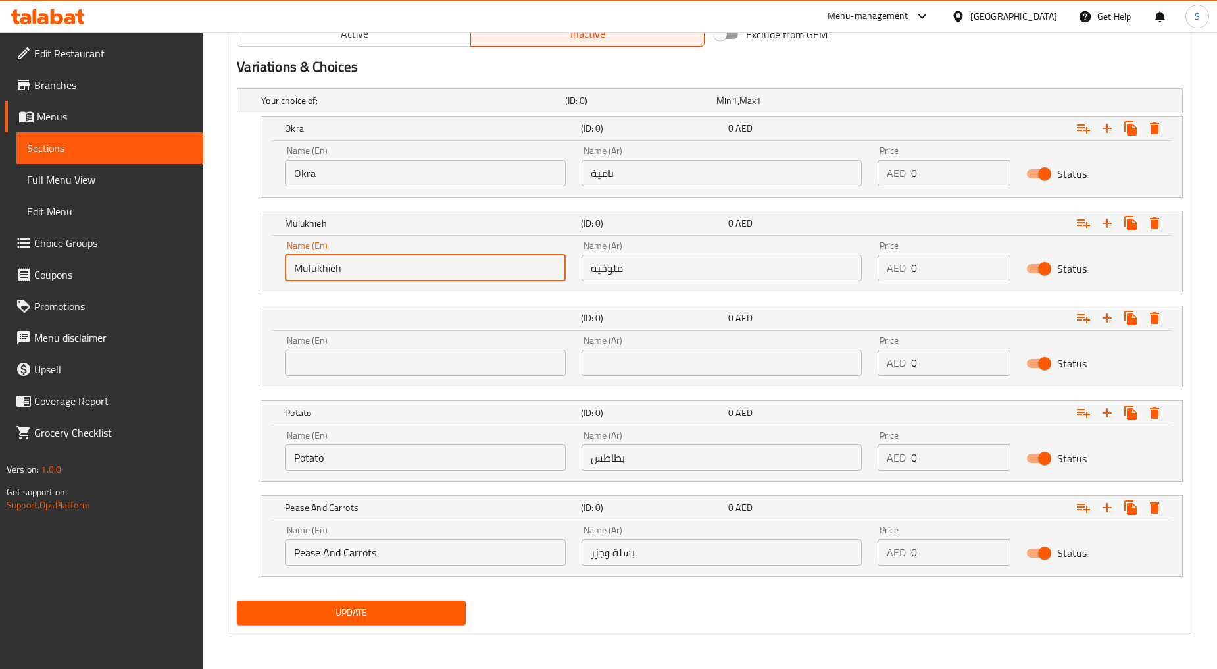
click at [318, 260] on input "Mulukhieh" at bounding box center [425, 268] width 281 height 26
click at [391, 357] on input "text" at bounding box center [425, 362] width 281 height 26
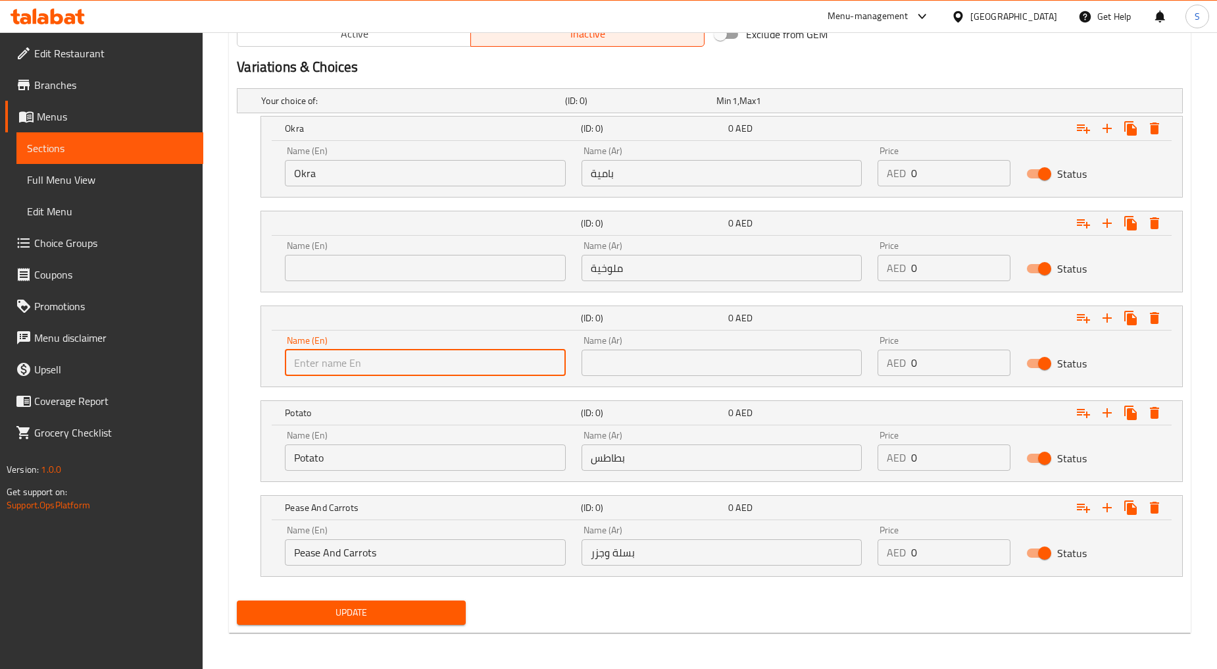
paste input "Mulukhieh"
type input "Mulukhieh"
click at [608, 266] on input "ملوخية" at bounding box center [722, 268] width 281 height 26
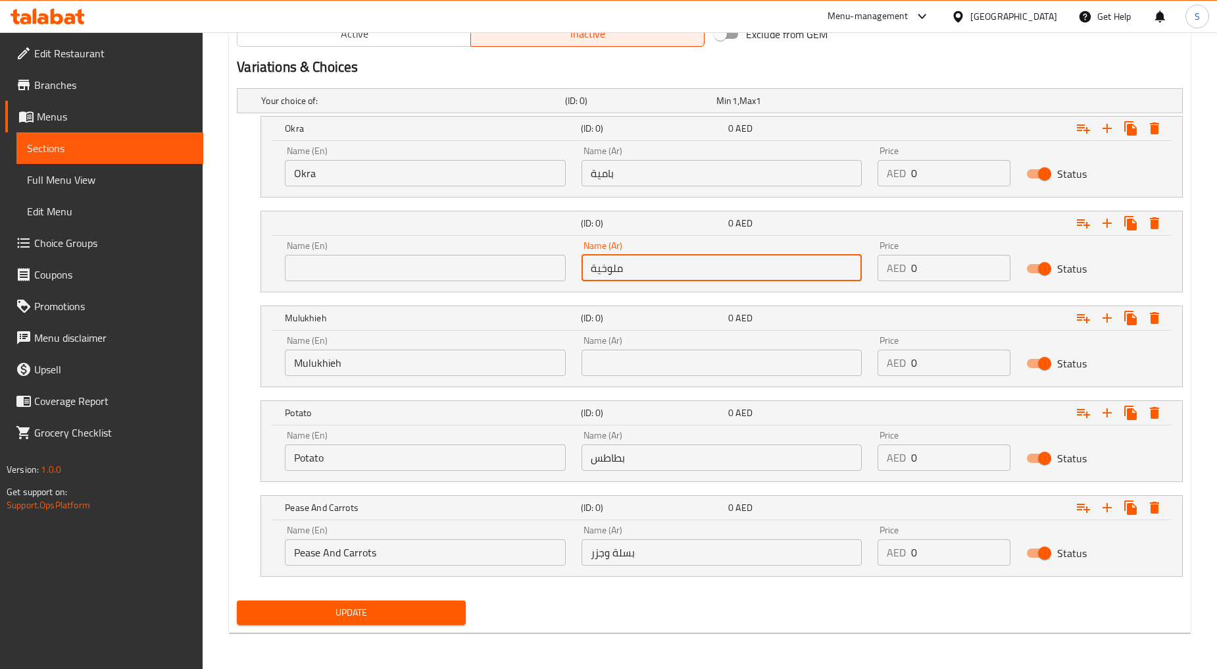
click at [608, 266] on input "ملوخية" at bounding box center [722, 268] width 281 height 26
click at [647, 359] on input "text" at bounding box center [722, 362] width 281 height 26
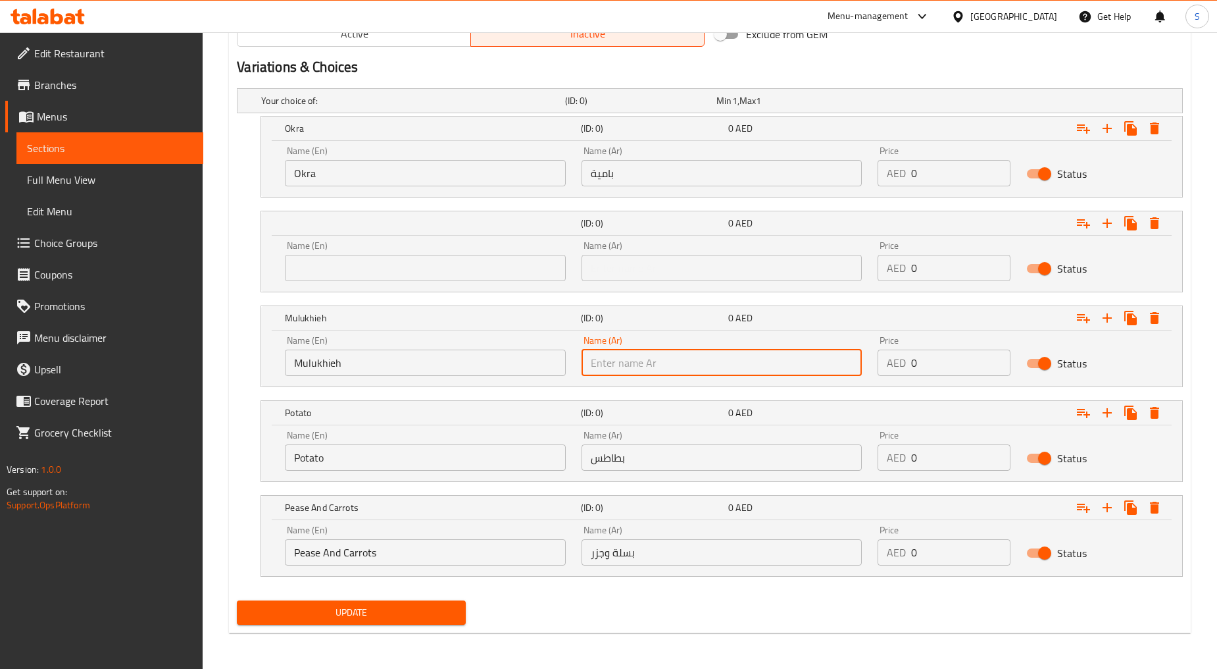
paste input "ملوخية"
type input "ملوخية"
click at [334, 172] on input "Okra" at bounding box center [425, 173] width 281 height 26
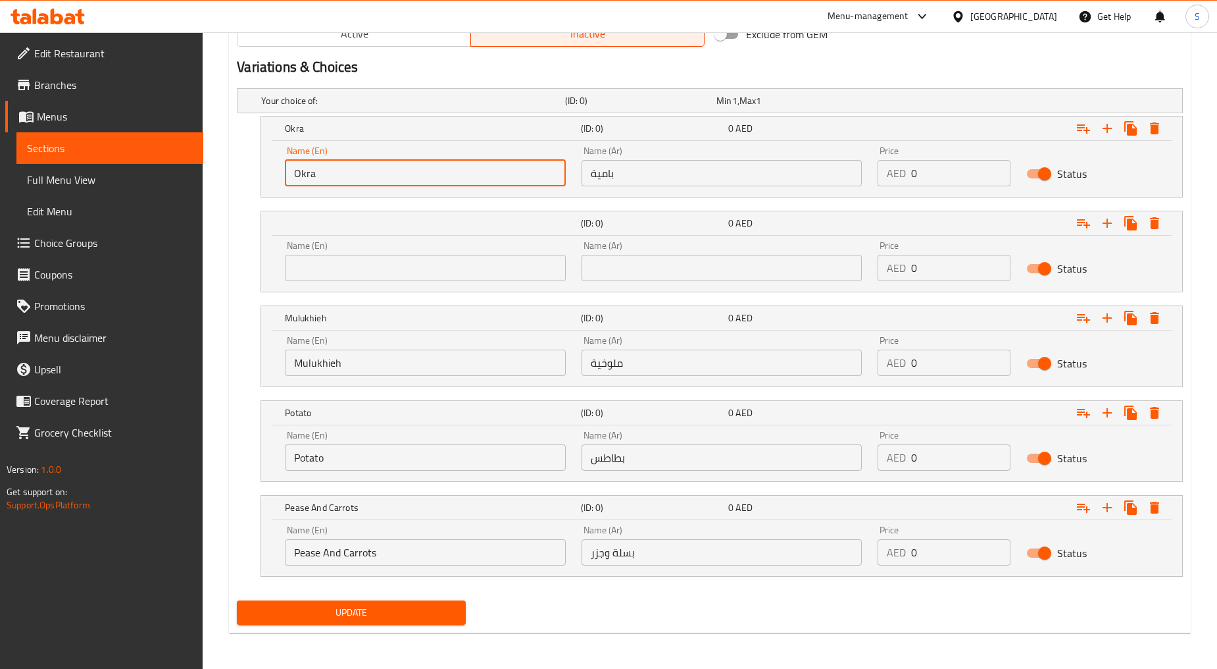
click at [334, 172] on input "Okra" at bounding box center [425, 173] width 281 height 26
click at [357, 259] on input "text" at bounding box center [425, 268] width 281 height 26
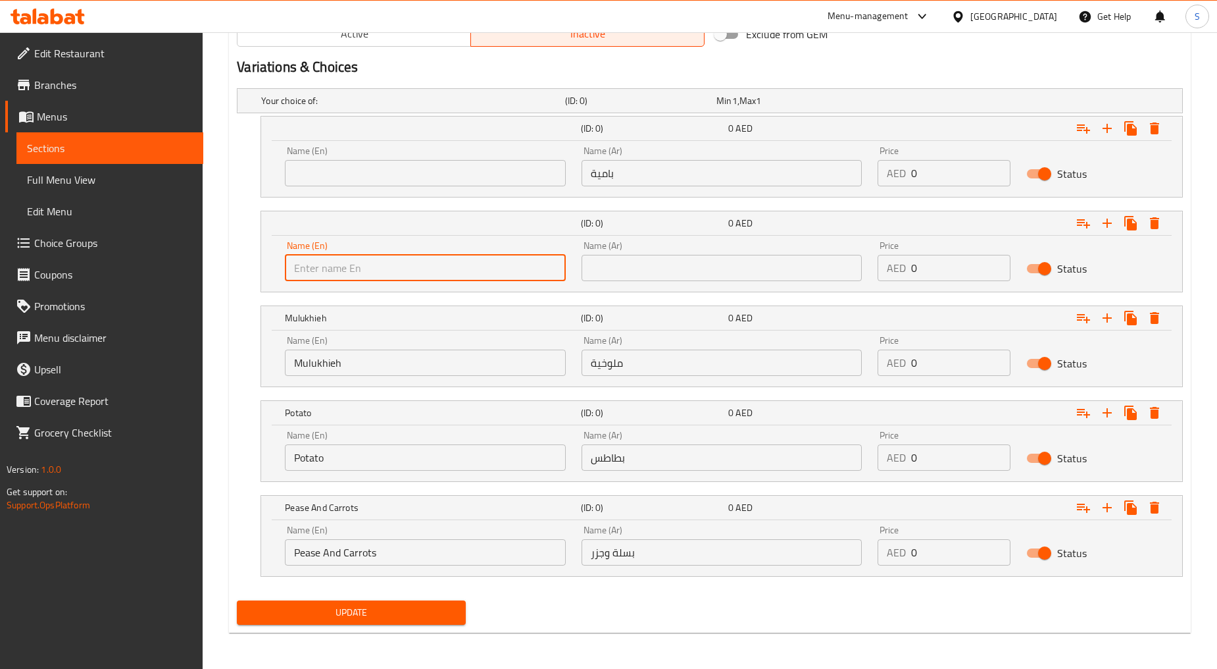
paste input "Okra"
type input "Okra"
click at [604, 175] on input "بامية" at bounding box center [722, 173] width 281 height 26
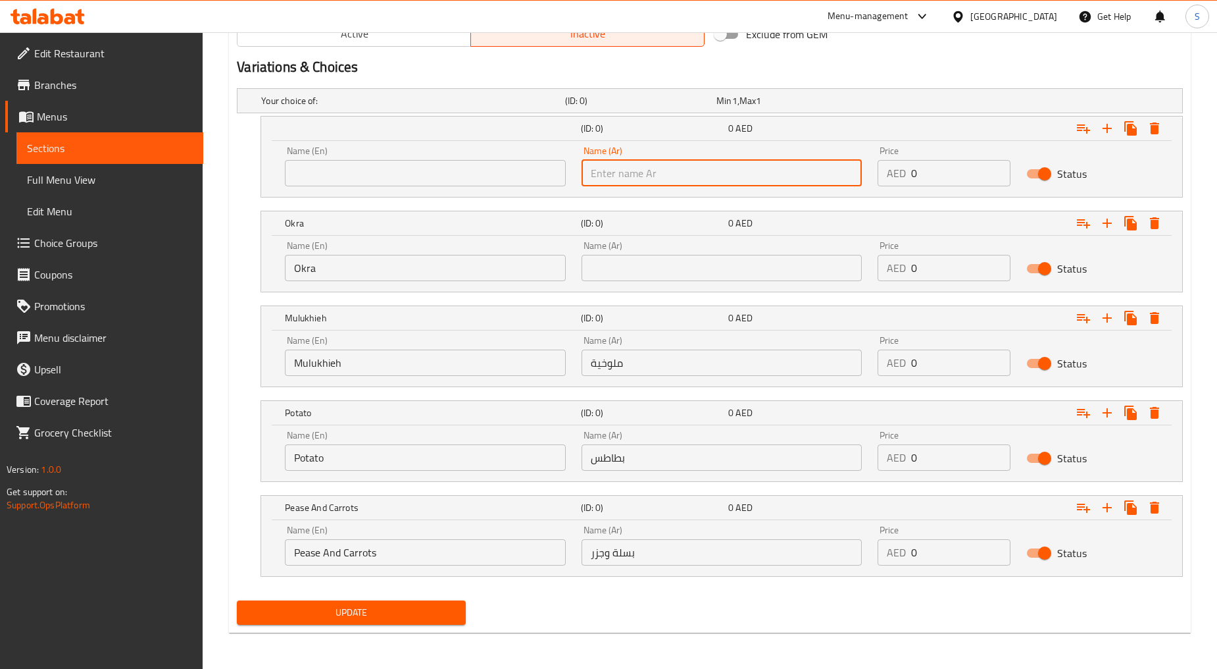
click at [640, 271] on input "text" at bounding box center [722, 268] width 281 height 26
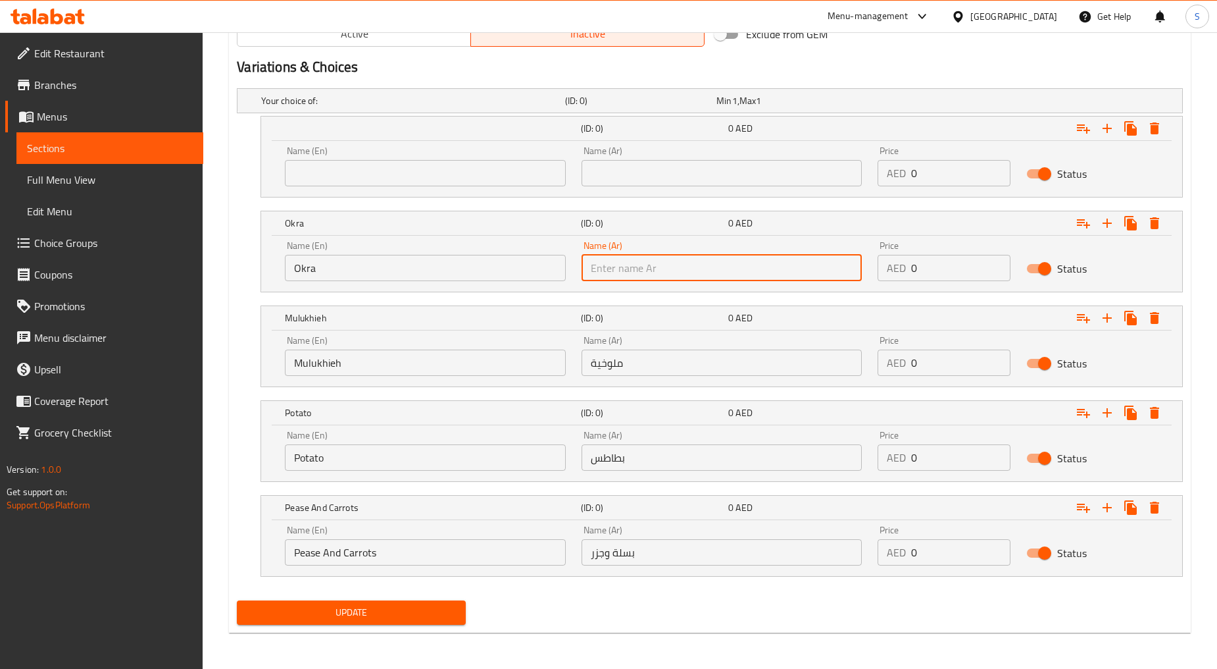
paste input "بامية"
type input "بامية"
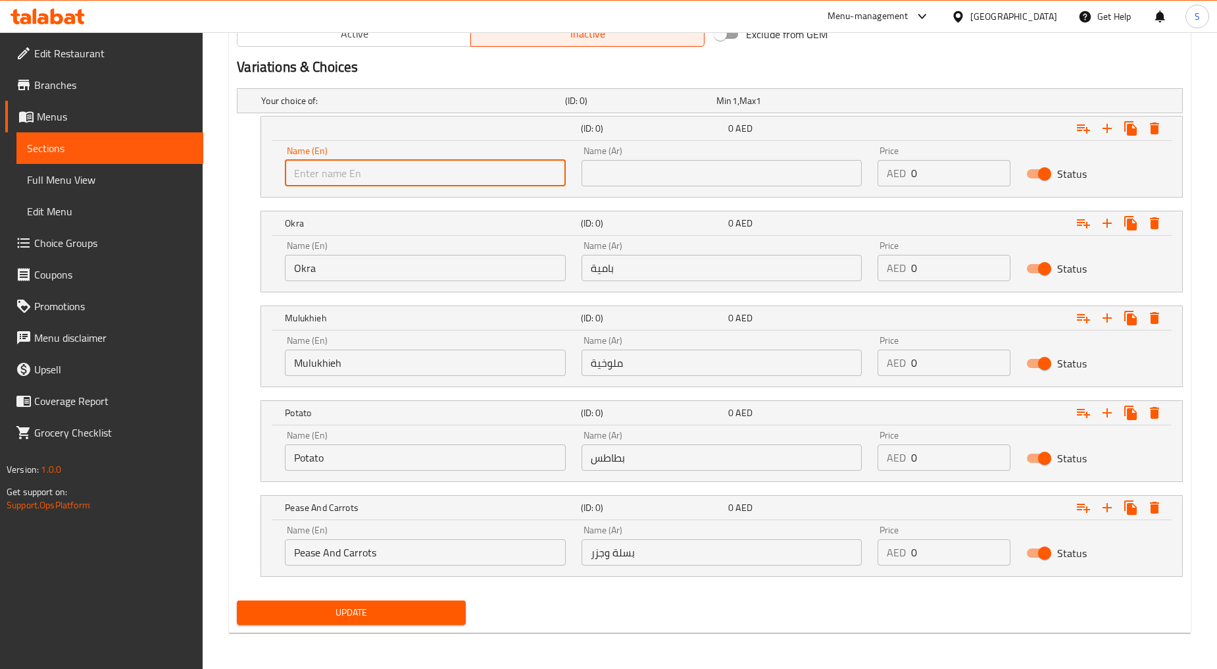
click at [393, 164] on input "text" at bounding box center [425, 173] width 281 height 26
click at [355, 168] on input "text" at bounding box center [425, 173] width 281 height 26
paste input "Hawawshi"
type input "Hawawshi"
click at [613, 171] on input "text" at bounding box center [722, 173] width 281 height 26
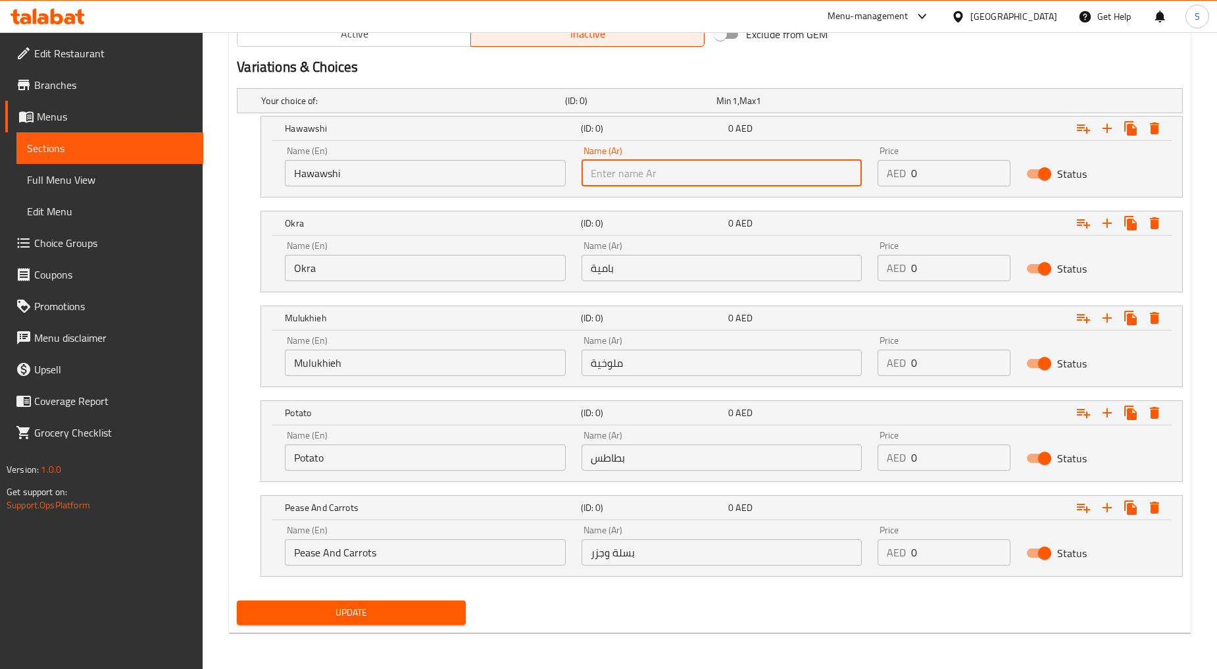
click at [645, 162] on input "text" at bounding box center [722, 173] width 281 height 26
paste input "حواوشي"
type input "حواوشي"
click at [337, 617] on span "Update" at bounding box center [350, 612] width 207 height 16
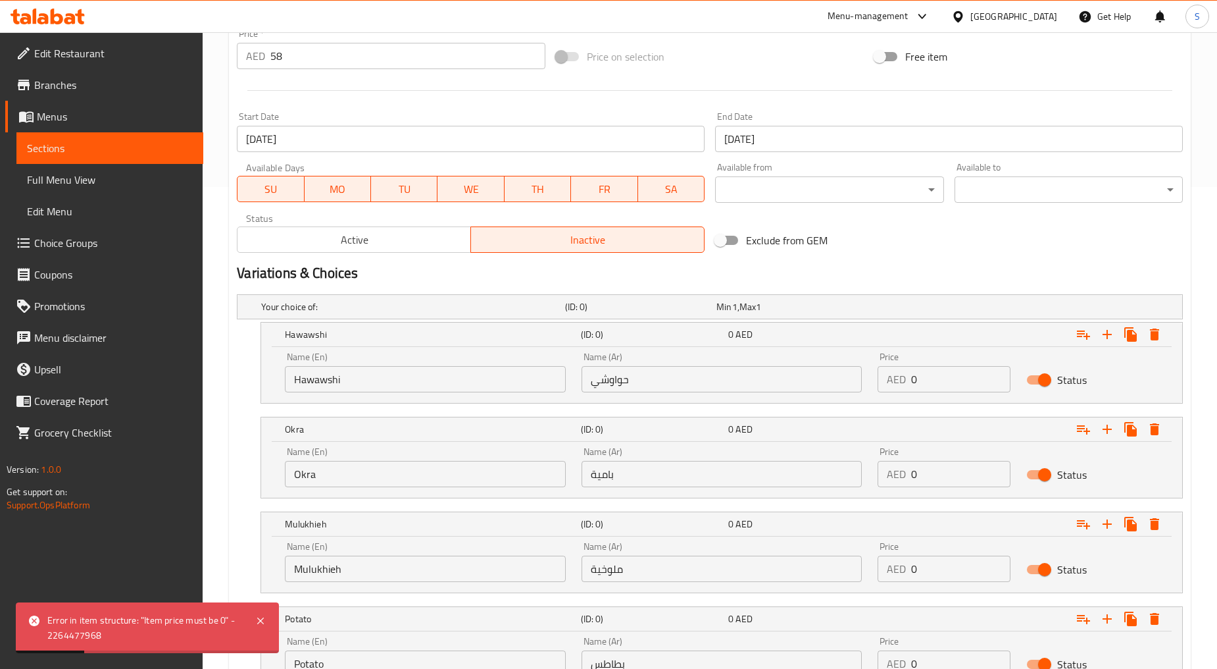
scroll to position [395, 0]
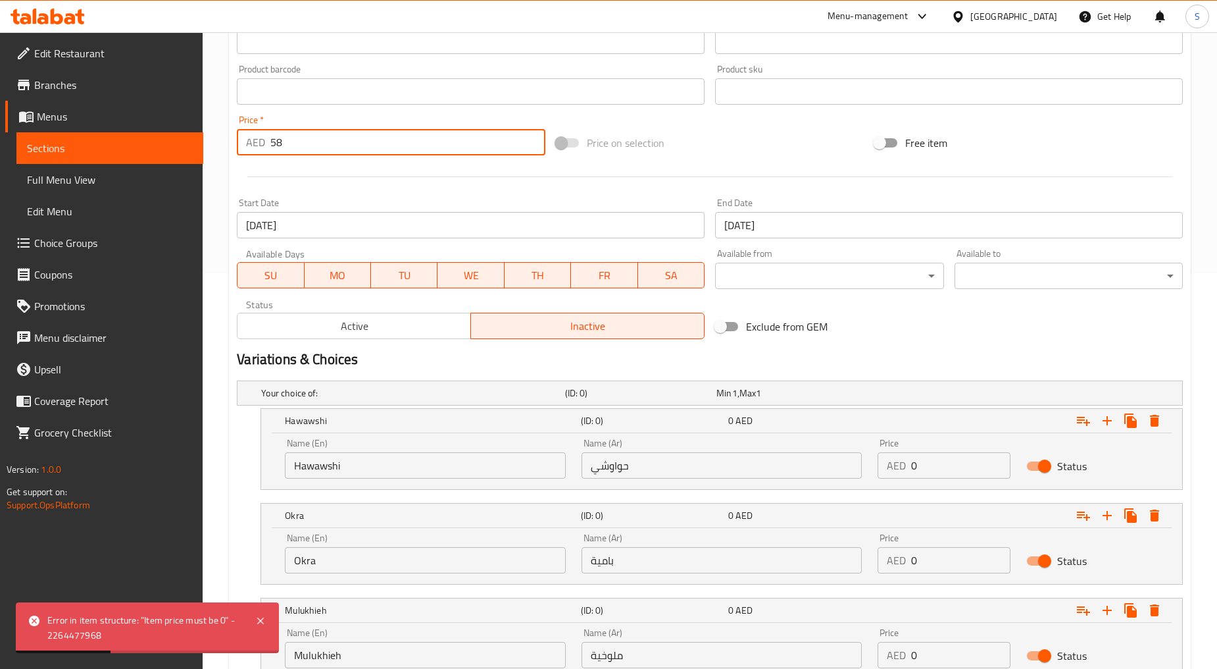
click at [331, 145] on input "58" at bounding box center [407, 142] width 275 height 26
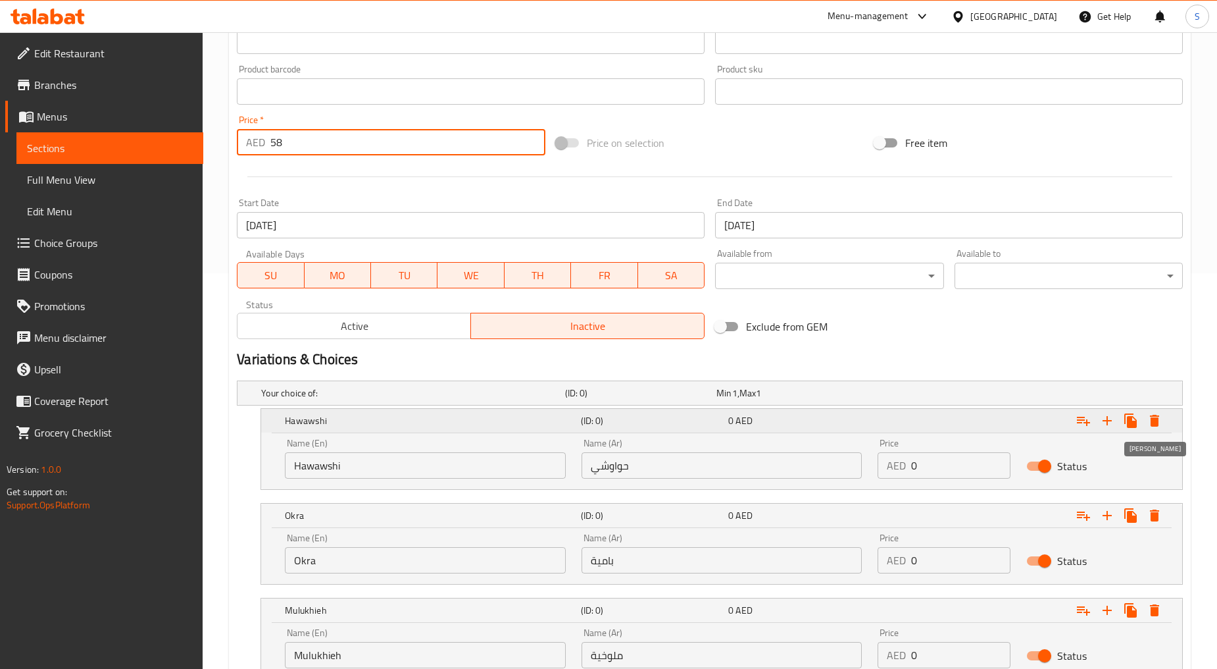
click at [1158, 421] on icon "Expand" at bounding box center [1154, 421] width 9 height 12
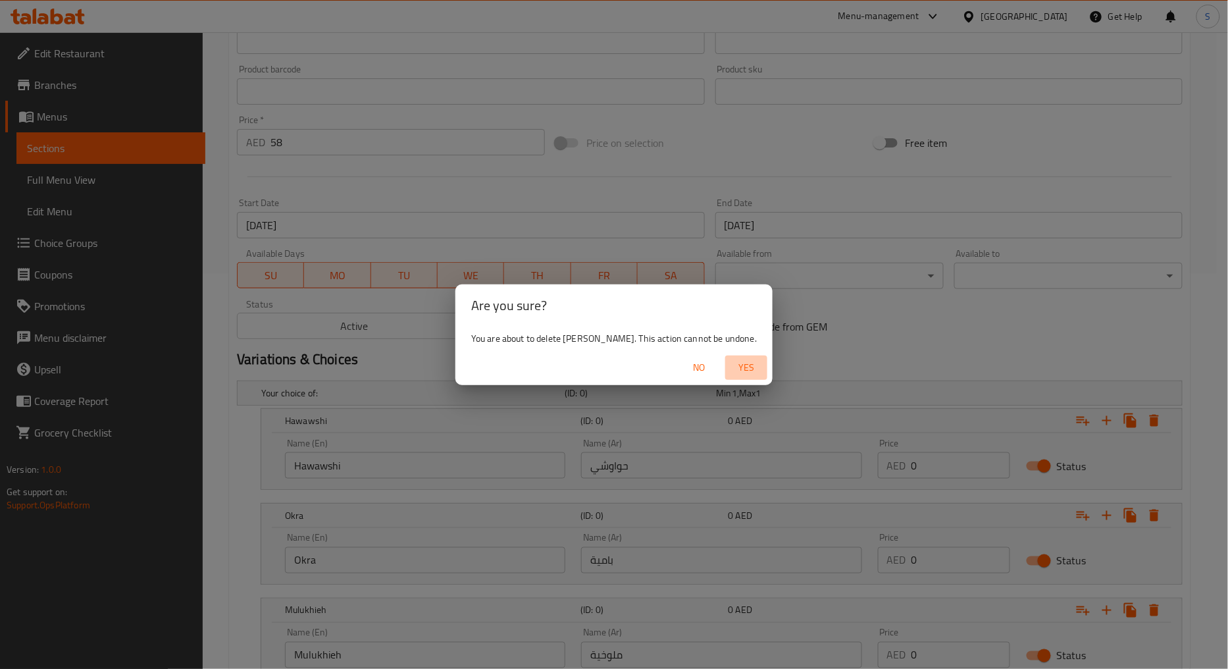
click at [732, 366] on span "Yes" at bounding box center [746, 367] width 32 height 16
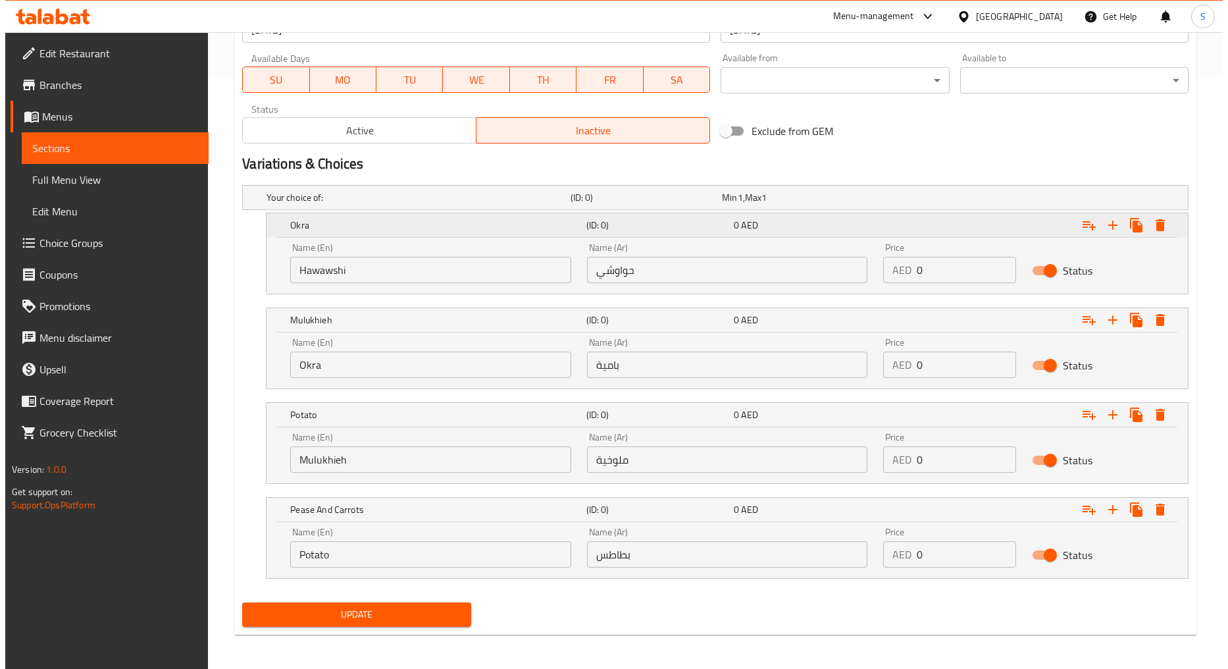
scroll to position [593, 0]
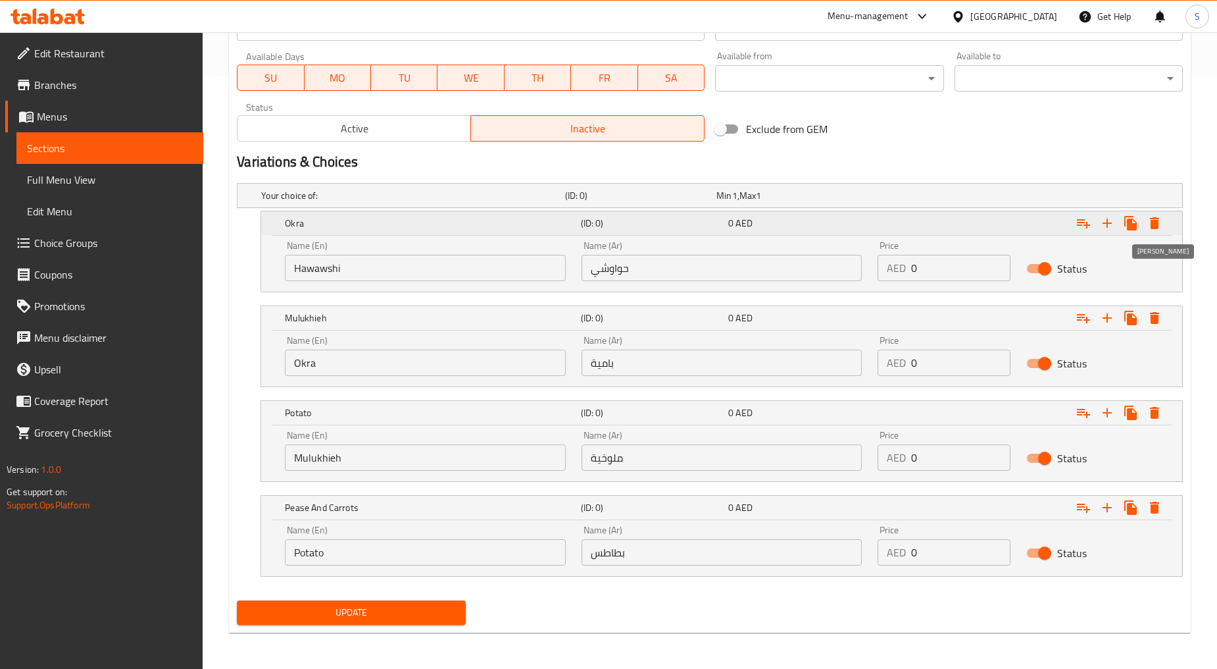
click at [1150, 230] on icon "Expand" at bounding box center [1155, 223] width 16 height 16
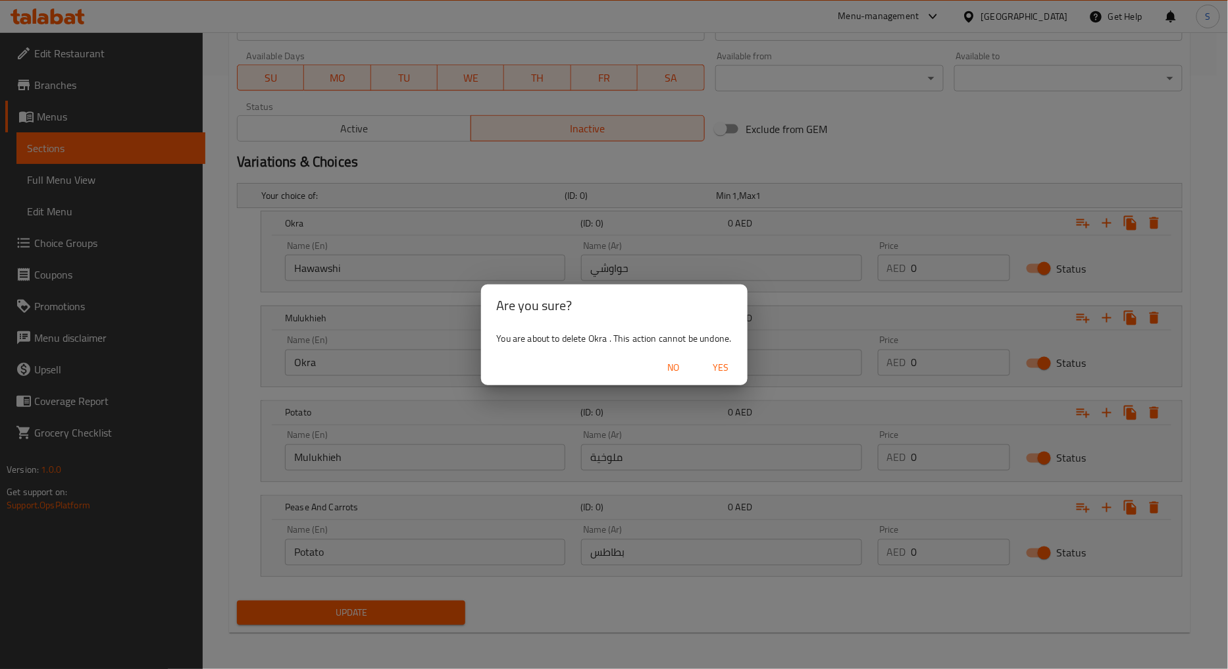
click at [725, 367] on span "Yes" at bounding box center [721, 367] width 32 height 16
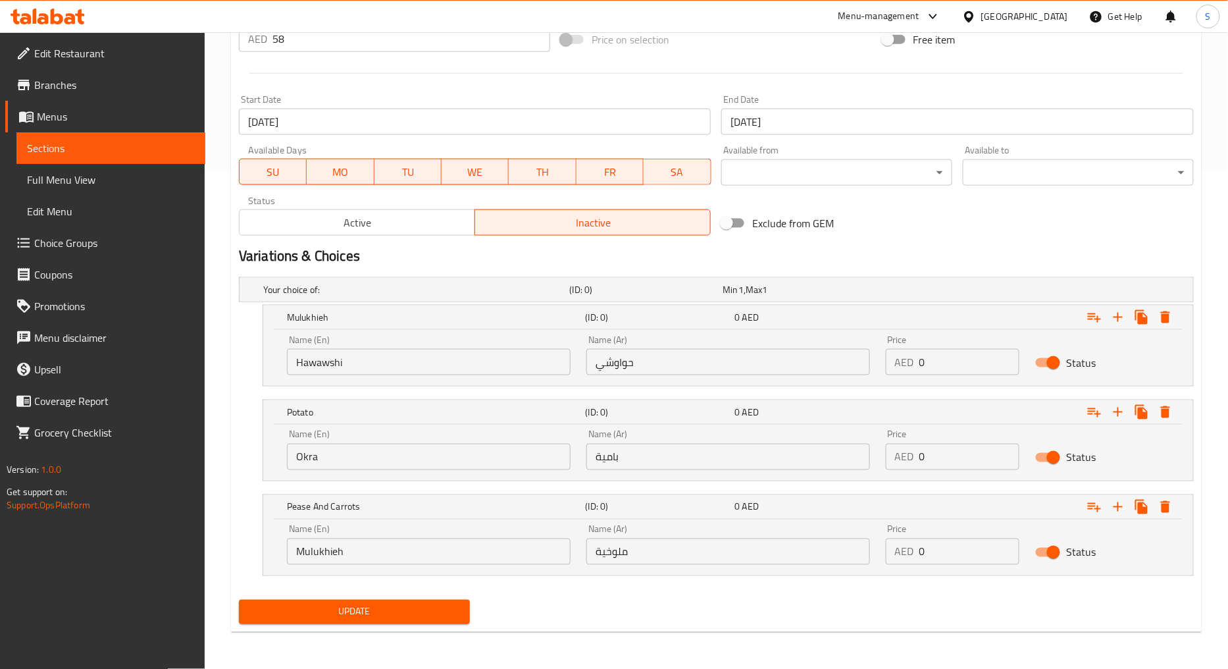
scroll to position [498, 0]
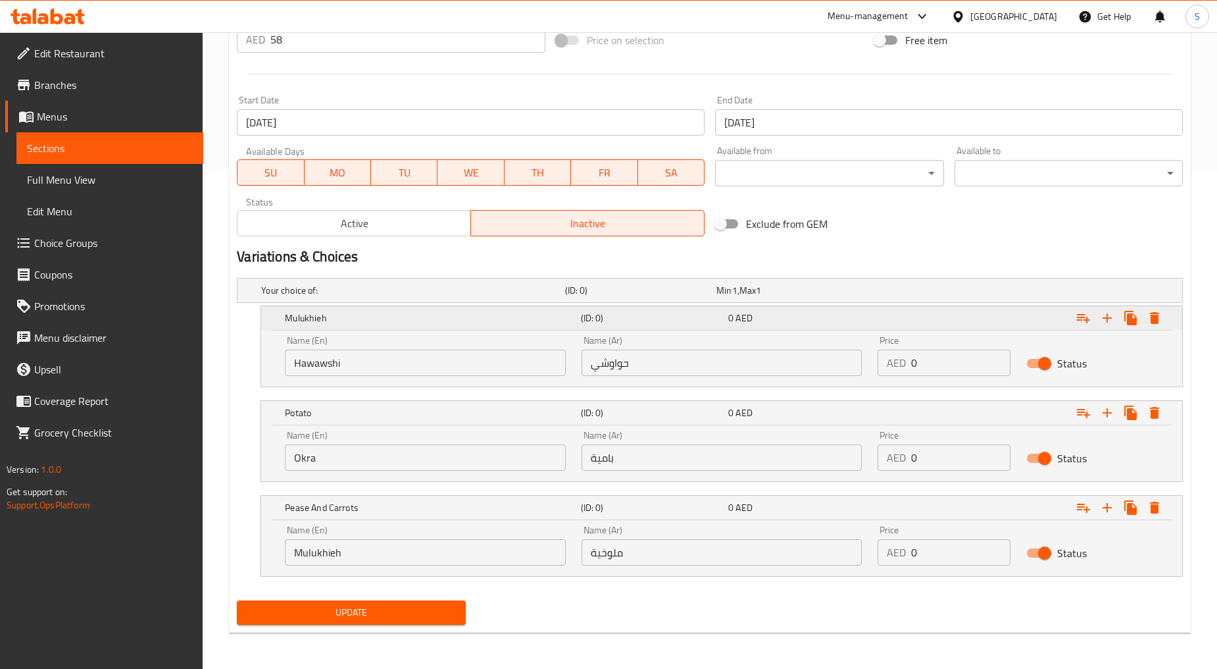
click at [1155, 313] on icon "Expand" at bounding box center [1154, 318] width 9 height 12
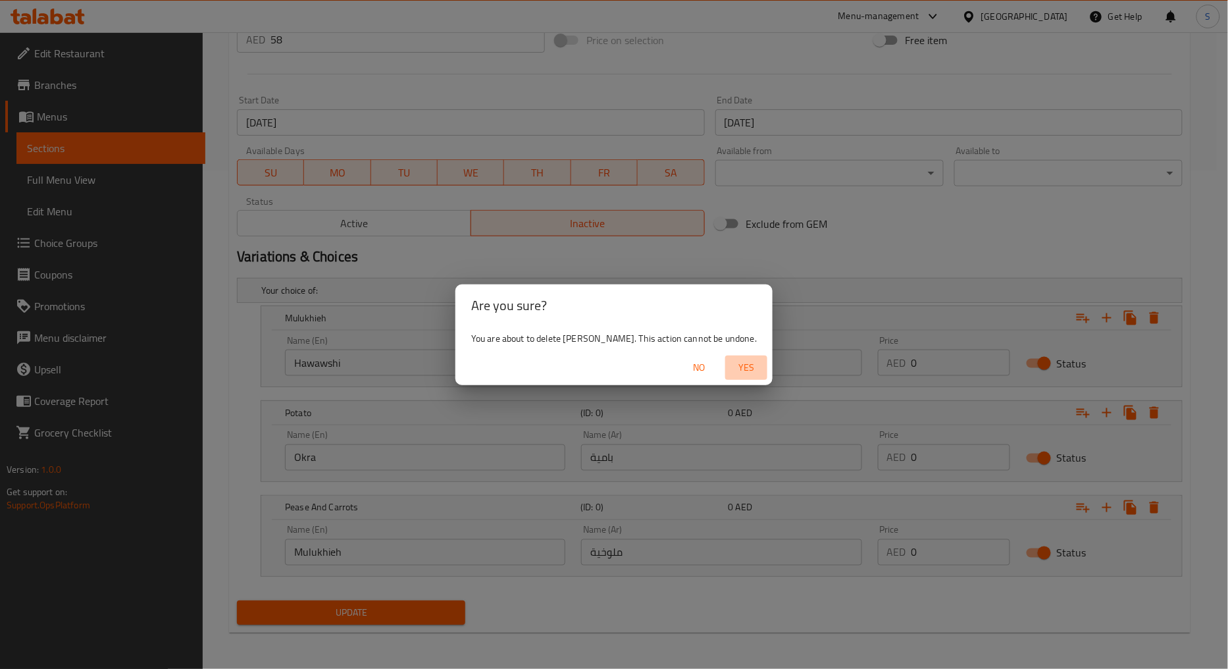
click at [730, 362] on span "Yes" at bounding box center [746, 367] width 32 height 16
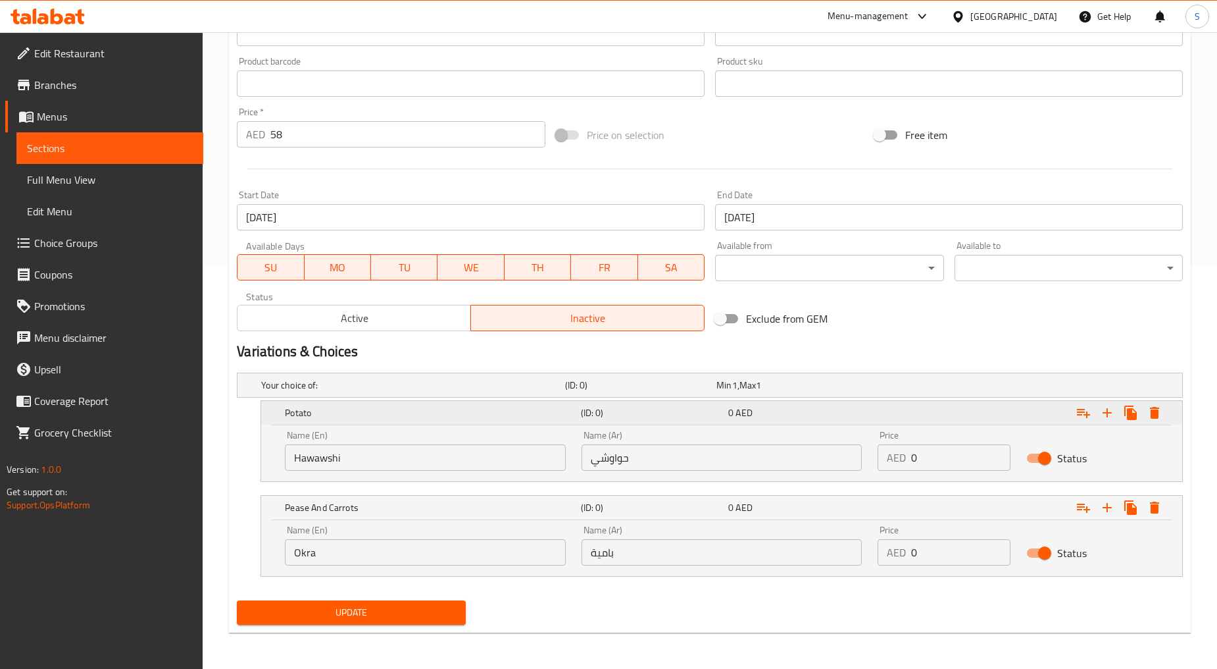
click at [1161, 409] on icon "Expand" at bounding box center [1155, 413] width 16 height 16
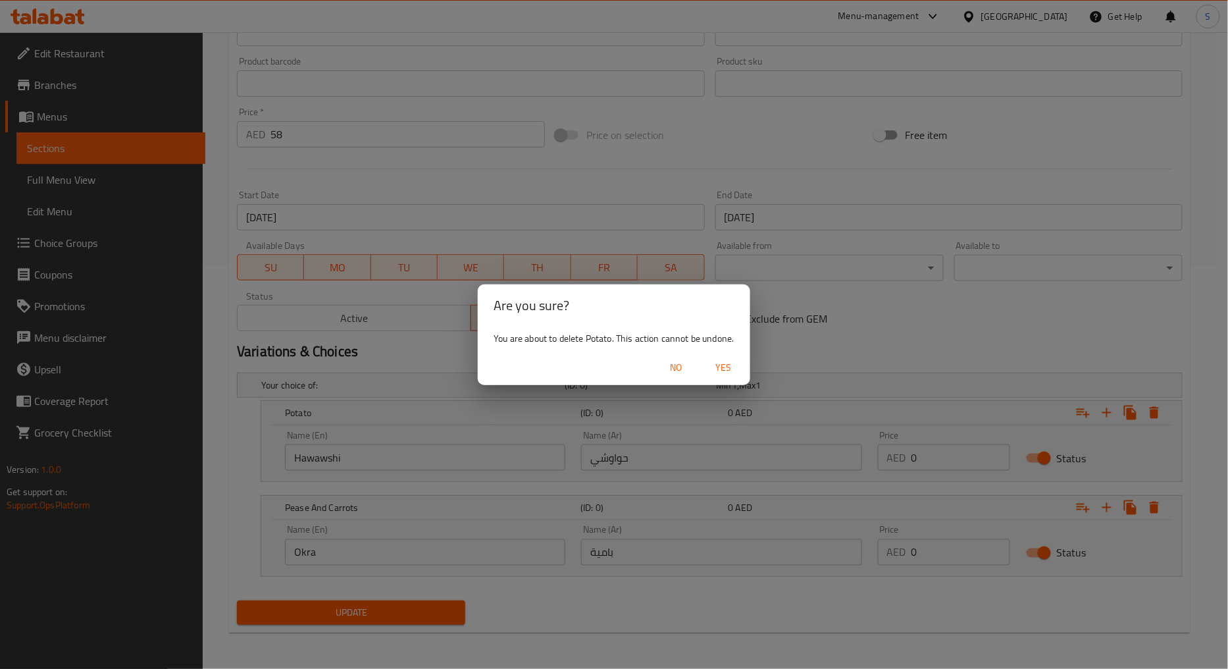
click at [733, 366] on span "Yes" at bounding box center [724, 367] width 32 height 16
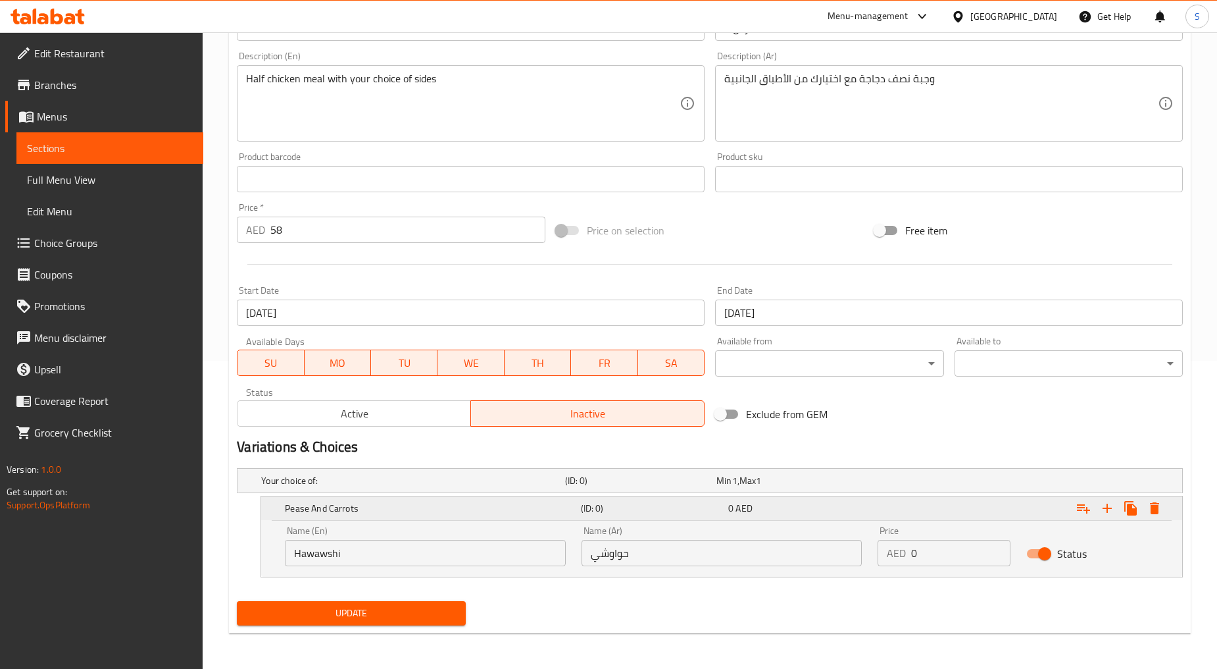
click at [1160, 507] on icon "Expand" at bounding box center [1155, 508] width 16 height 16
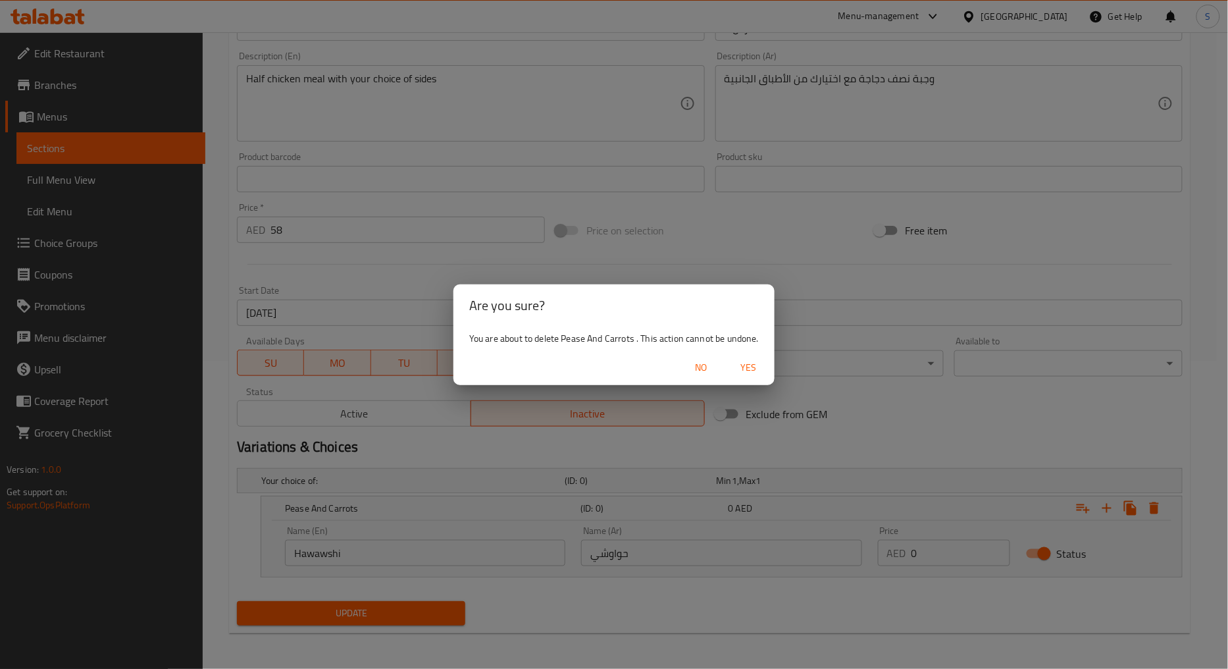
click at [761, 367] on span "Yes" at bounding box center [748, 367] width 32 height 16
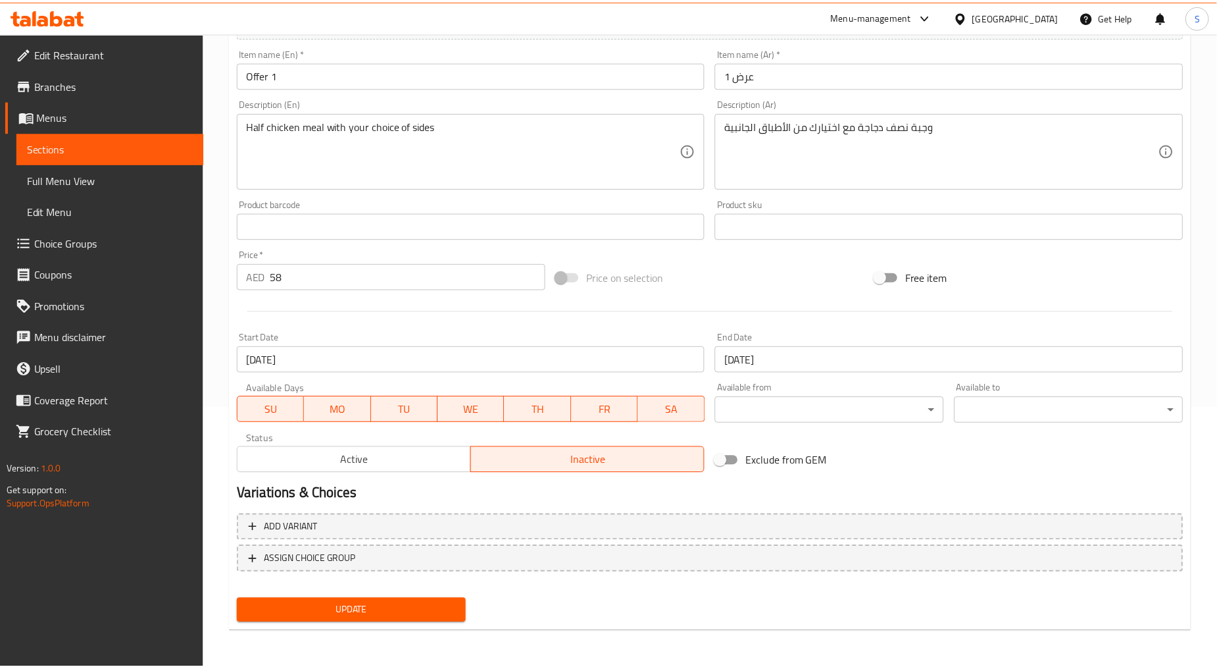
scroll to position [259, 0]
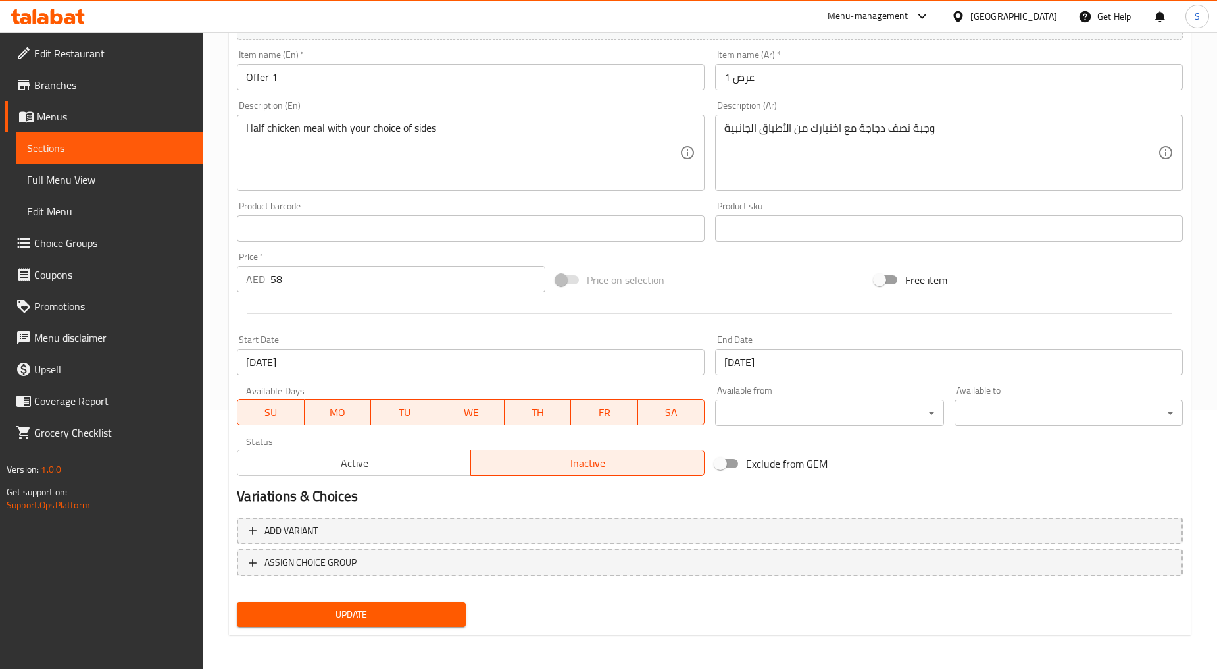
click at [331, 614] on span "Update" at bounding box center [350, 614] width 207 height 16
click at [89, 244] on span "Choice Groups" at bounding box center [113, 243] width 159 height 16
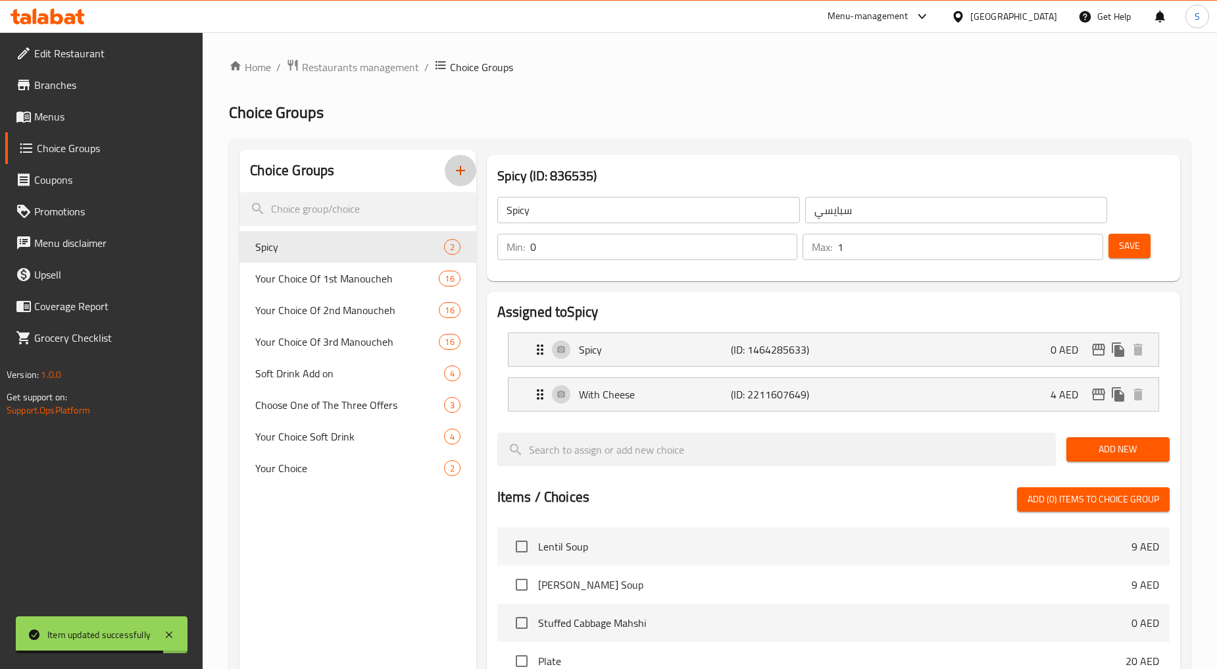
click at [468, 171] on icon "button" at bounding box center [461, 171] width 16 height 16
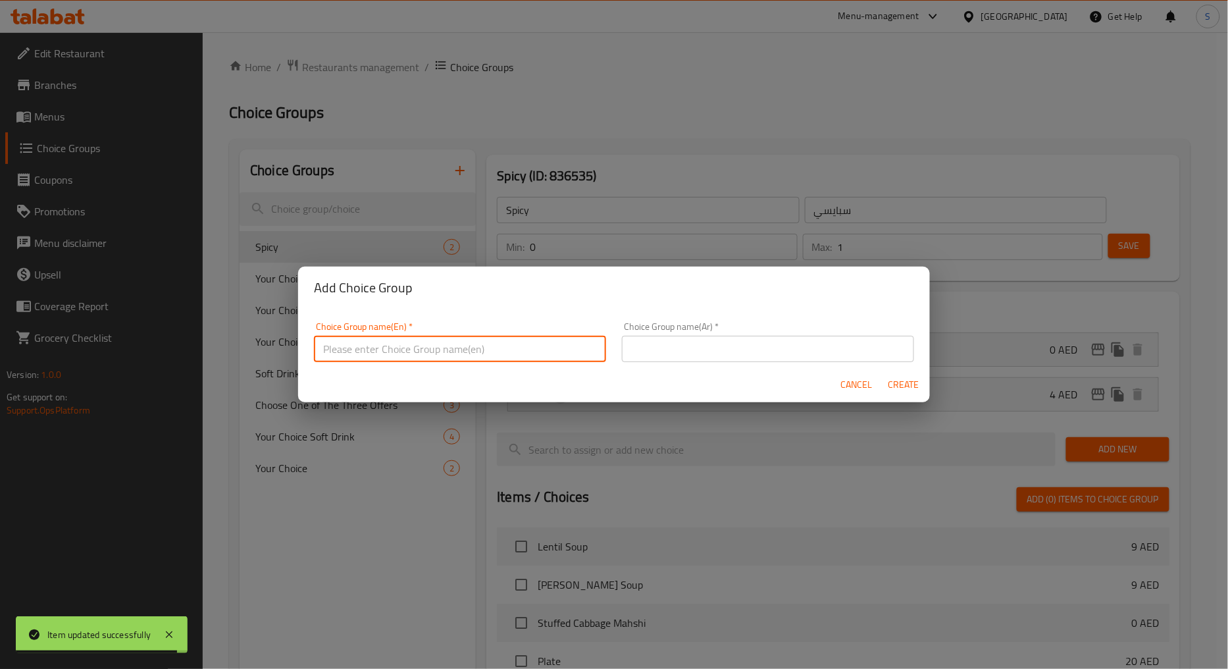
click at [392, 351] on input "text" at bounding box center [460, 349] width 292 height 26
click at [398, 351] on input "Your Choice Of Egg" at bounding box center [460, 349] width 292 height 26
type input "Your Choice Of"
click at [713, 350] on input "text" at bounding box center [768, 349] width 292 height 26
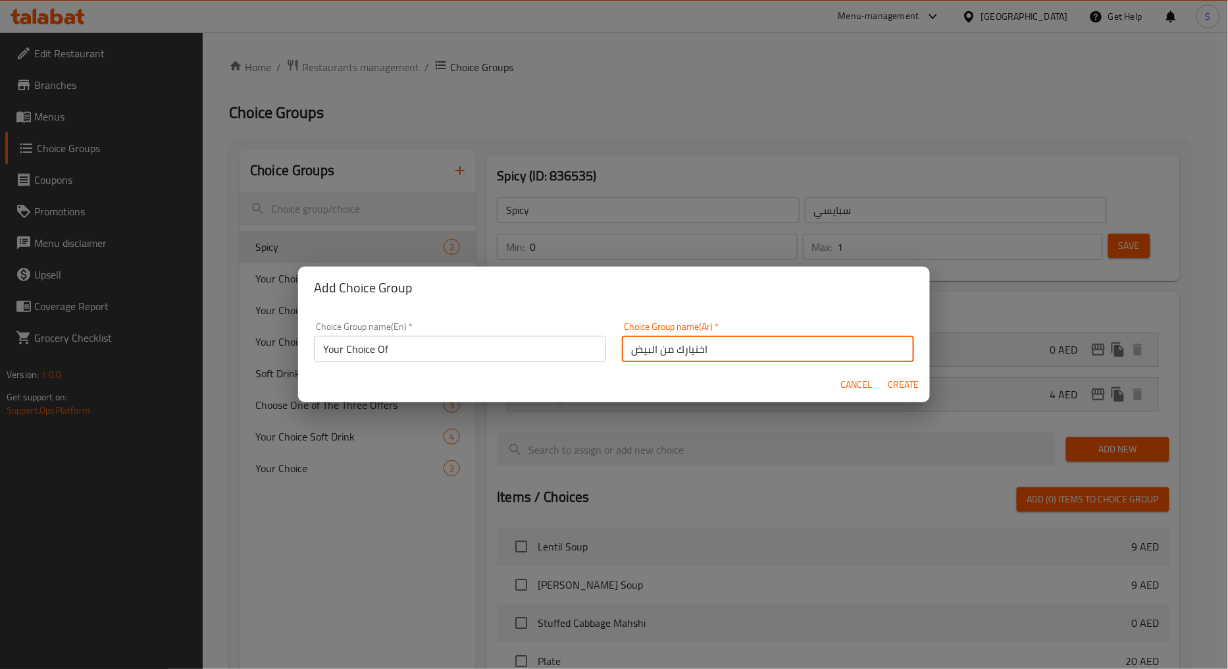
click at [633, 350] on input "اختيارك من البيض" at bounding box center [768, 349] width 292 height 26
type input "اختيارك من"
click at [902, 378] on span "Create" at bounding box center [904, 384] width 32 height 16
type input "Your Choice Of"
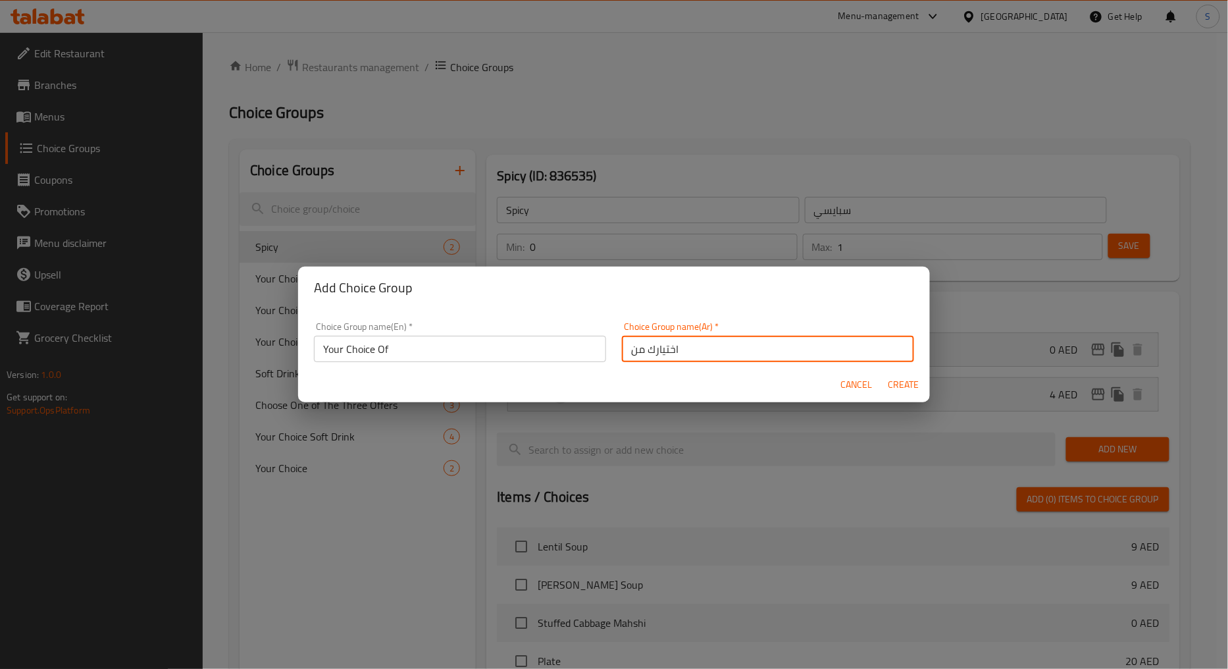
type input "اختيارك من"
type input "0"
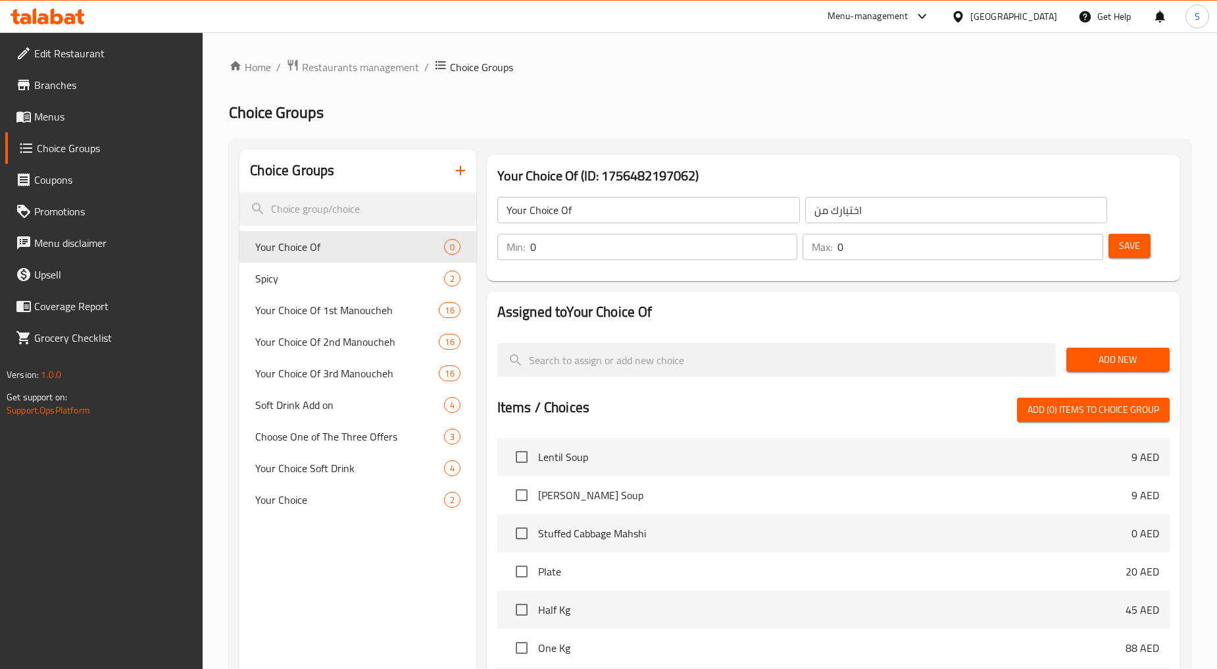
click at [649, 261] on div "Min: 0 ​" at bounding box center [648, 247] width 306 height 32
click at [636, 250] on input "0" at bounding box center [664, 247] width 268 height 26
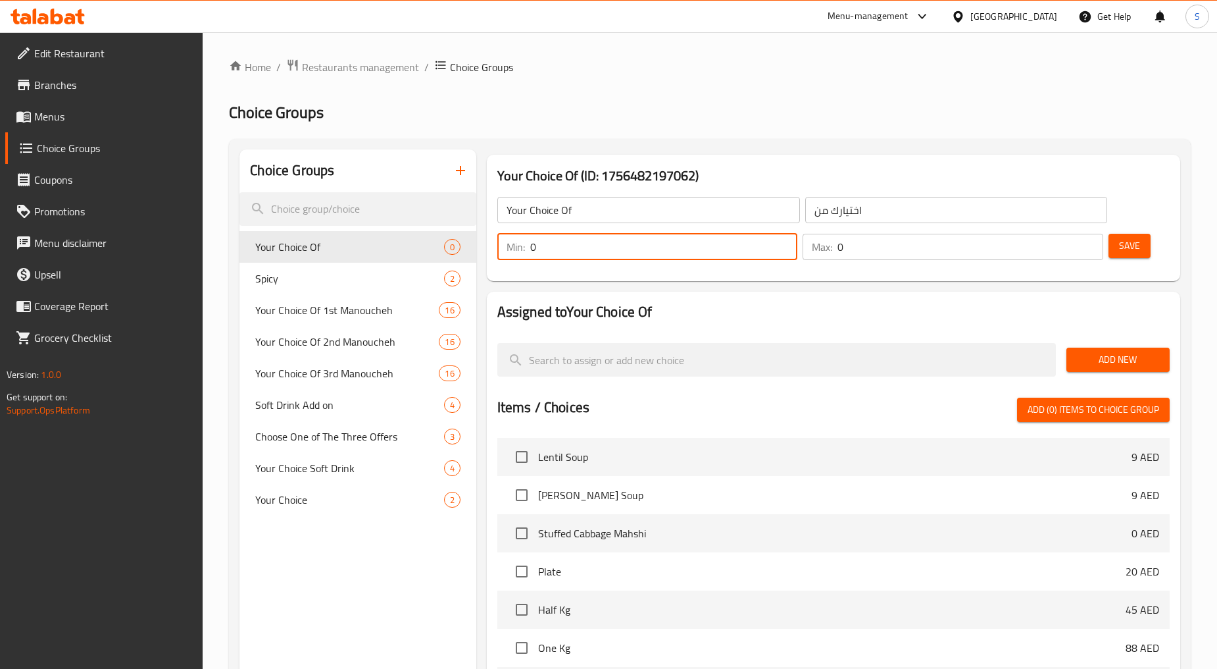
click at [636, 250] on input "0" at bounding box center [664, 247] width 268 height 26
type input "1"
click at [871, 260] on div "Max: 0 ​" at bounding box center [953, 247] width 306 height 32
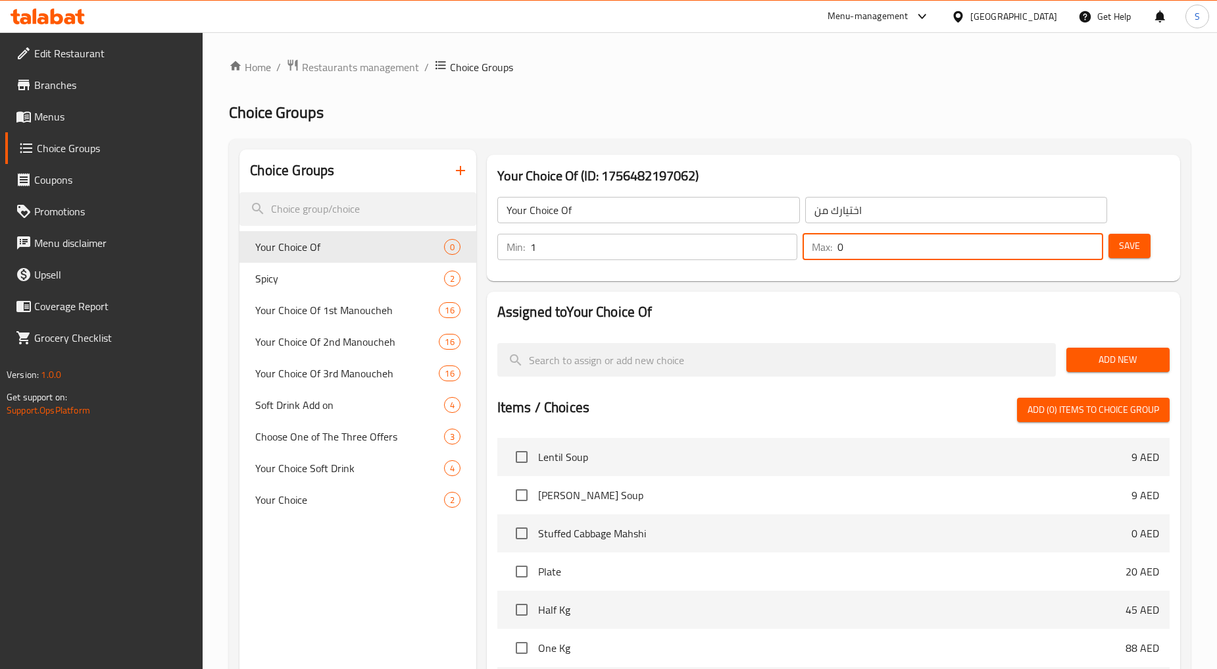
click at [871, 245] on input "0" at bounding box center [971, 247] width 266 height 26
type input "1"
click at [1099, 352] on span "Add New" at bounding box center [1118, 359] width 82 height 16
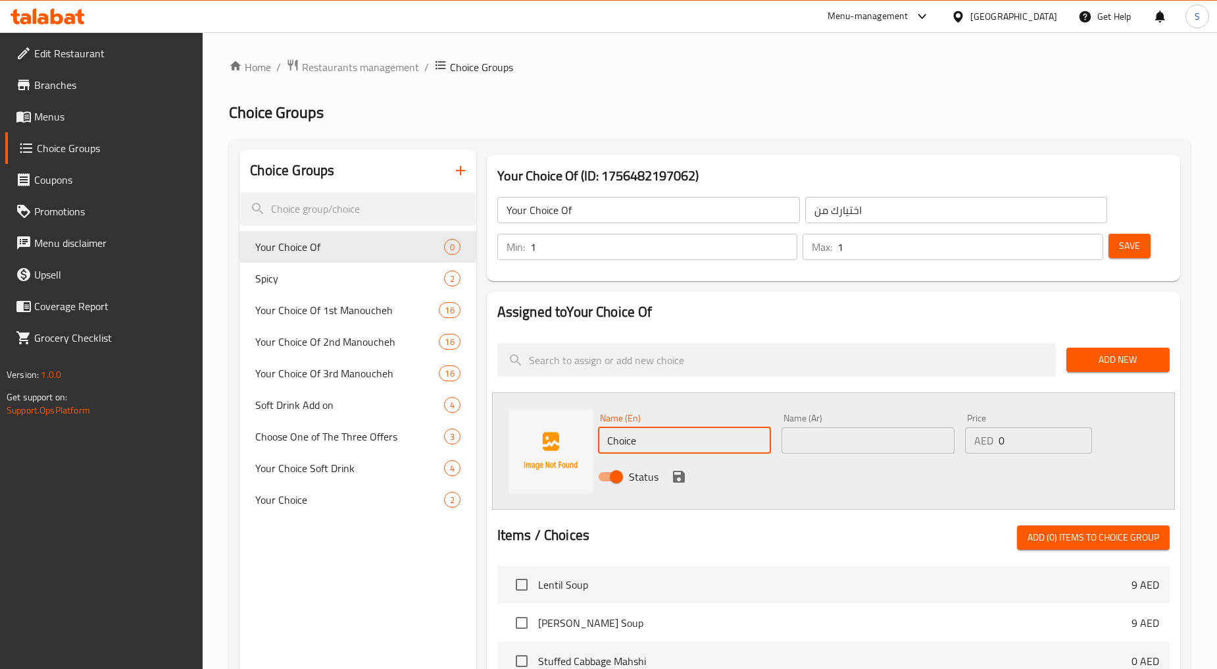
click at [626, 445] on input "Choice" at bounding box center [684, 440] width 173 height 26
paste input "Okra"
type input "Okra"
click at [827, 443] on input "text" at bounding box center [868, 440] width 173 height 26
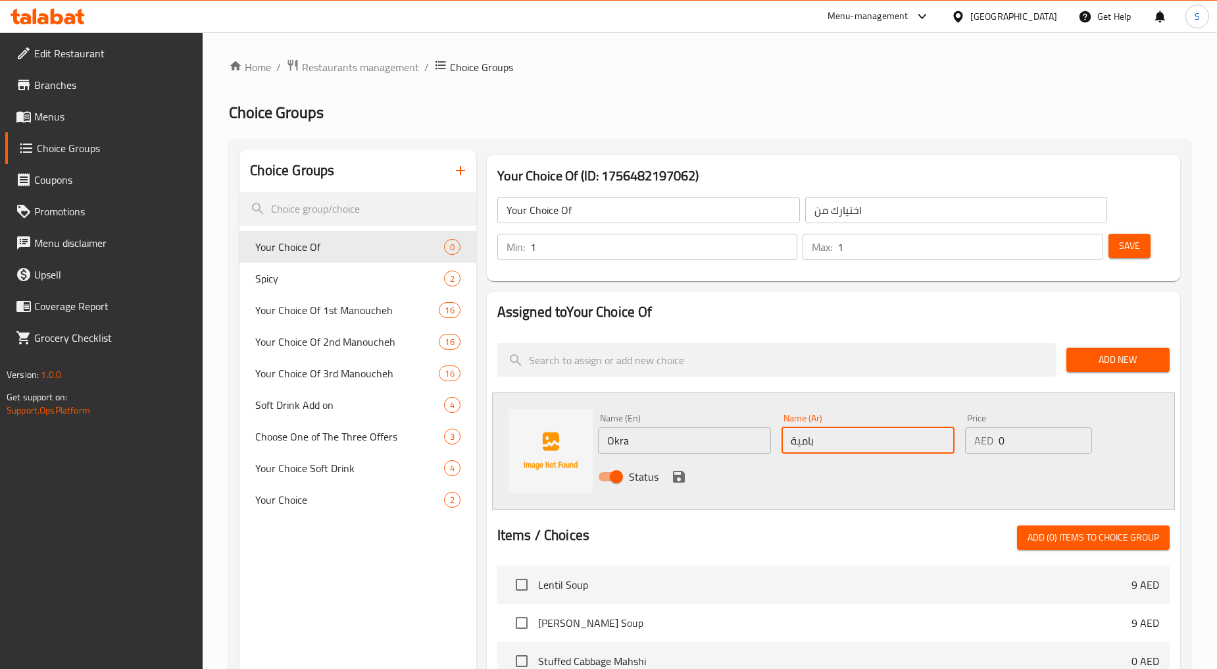
type input "بامية"
click at [672, 477] on icon "save" at bounding box center [679, 476] width 16 height 16
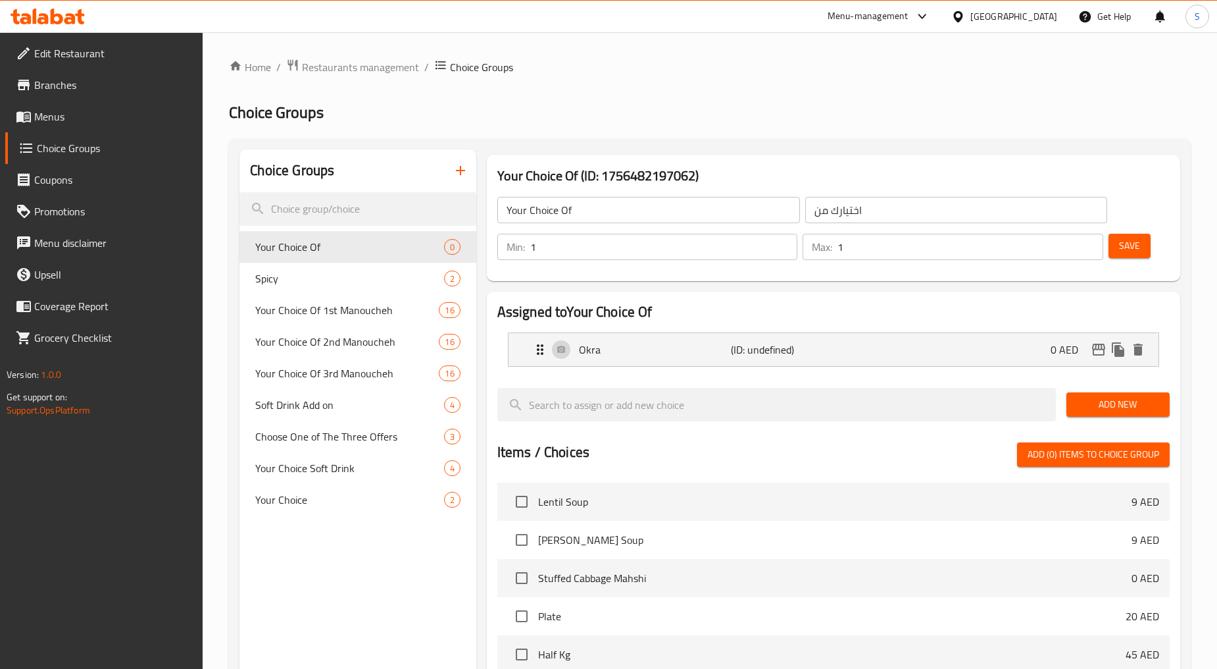
click at [1084, 397] on span "Add New" at bounding box center [1118, 404] width 82 height 16
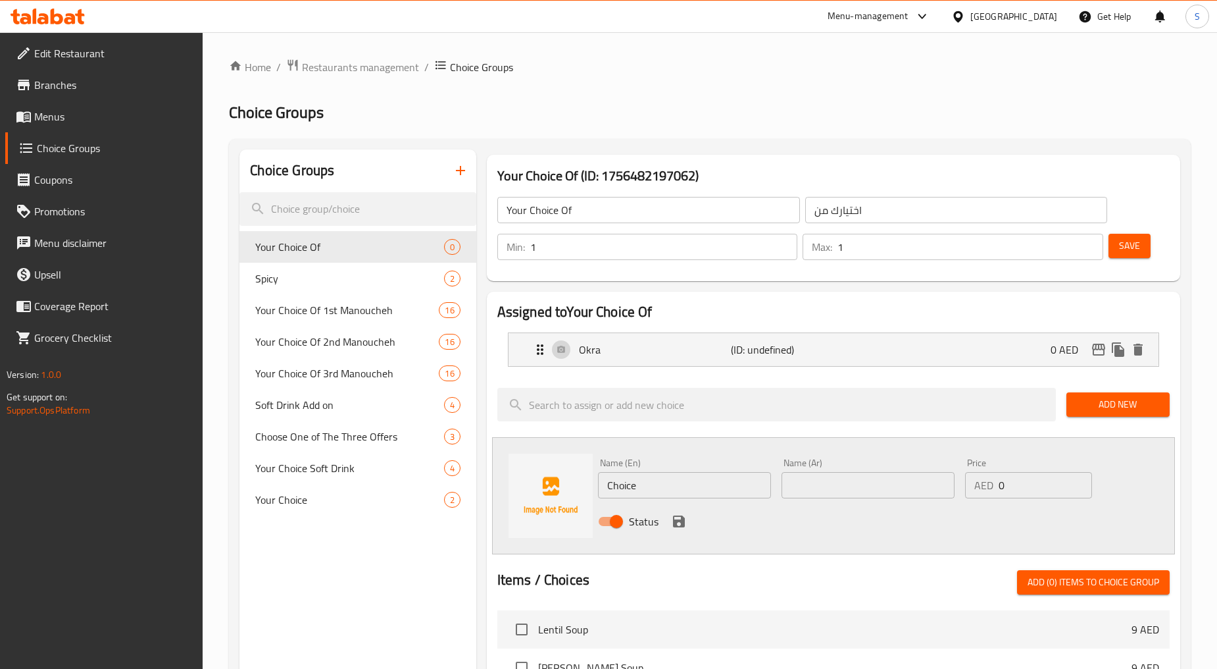
click at [646, 484] on input "Choice" at bounding box center [684, 485] width 173 height 26
click at [647, 484] on input "Choice" at bounding box center [684, 485] width 173 height 26
paste input "Mulukhieh"
type input "Mulukhieh"
click at [842, 476] on input "text" at bounding box center [868, 485] width 173 height 26
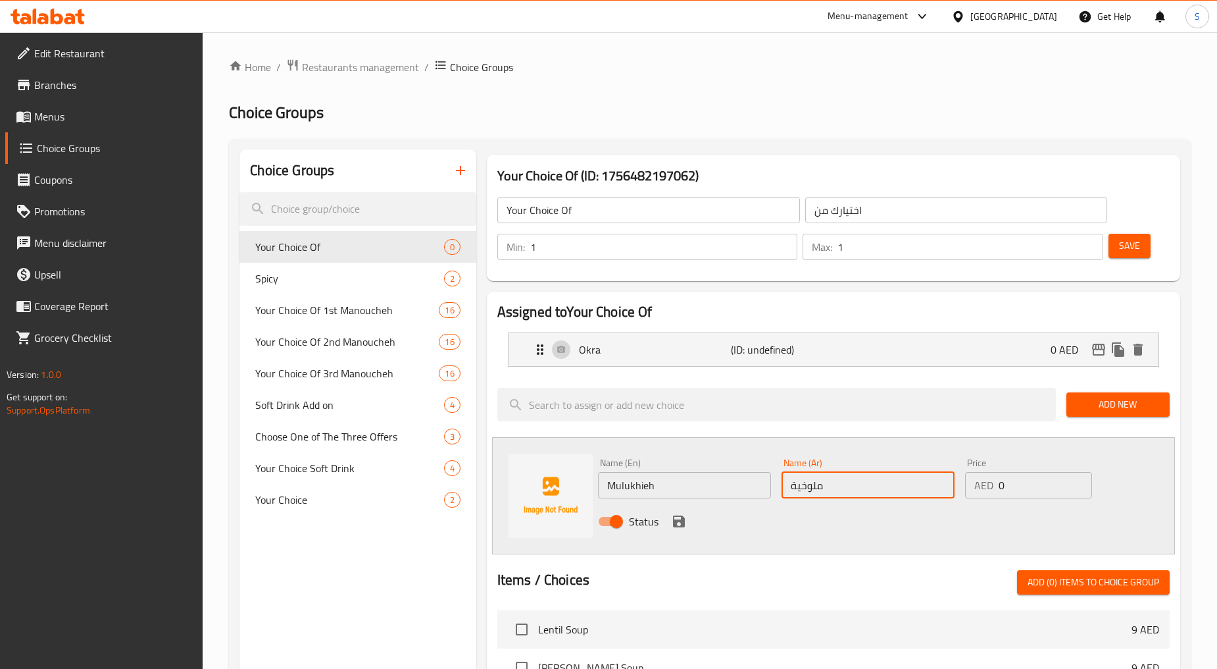
type input "ملوخية"
click at [678, 517] on icon "save" at bounding box center [679, 521] width 16 height 16
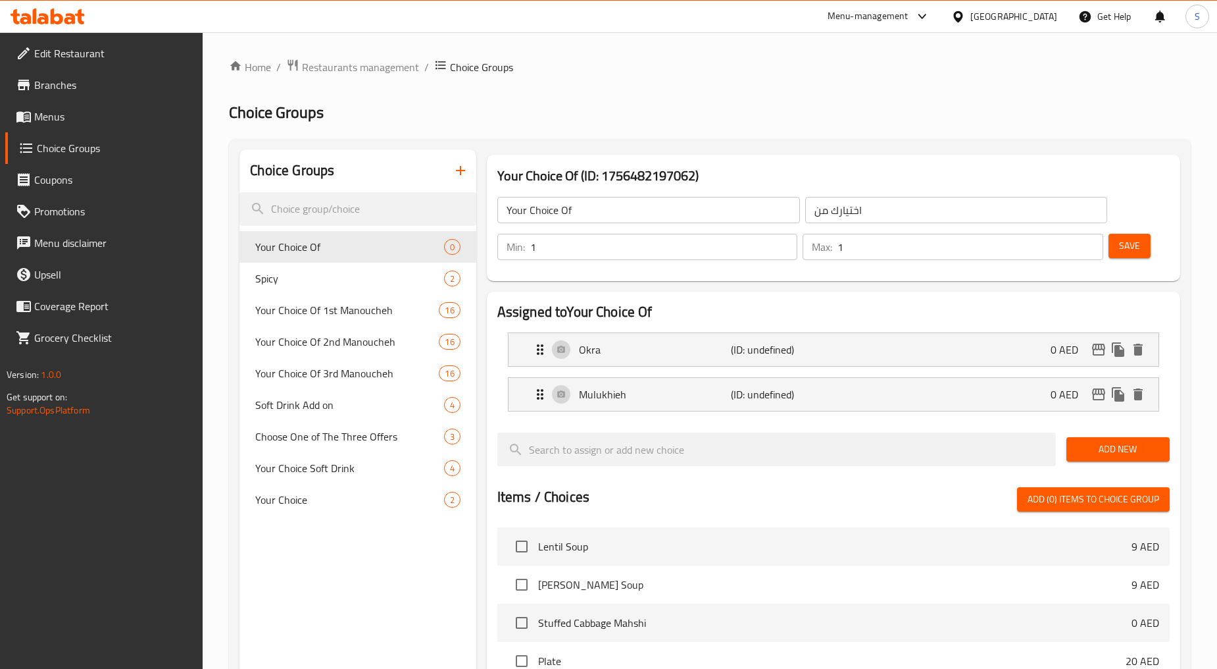
click at [1088, 449] on span "Add New" at bounding box center [1118, 449] width 82 height 16
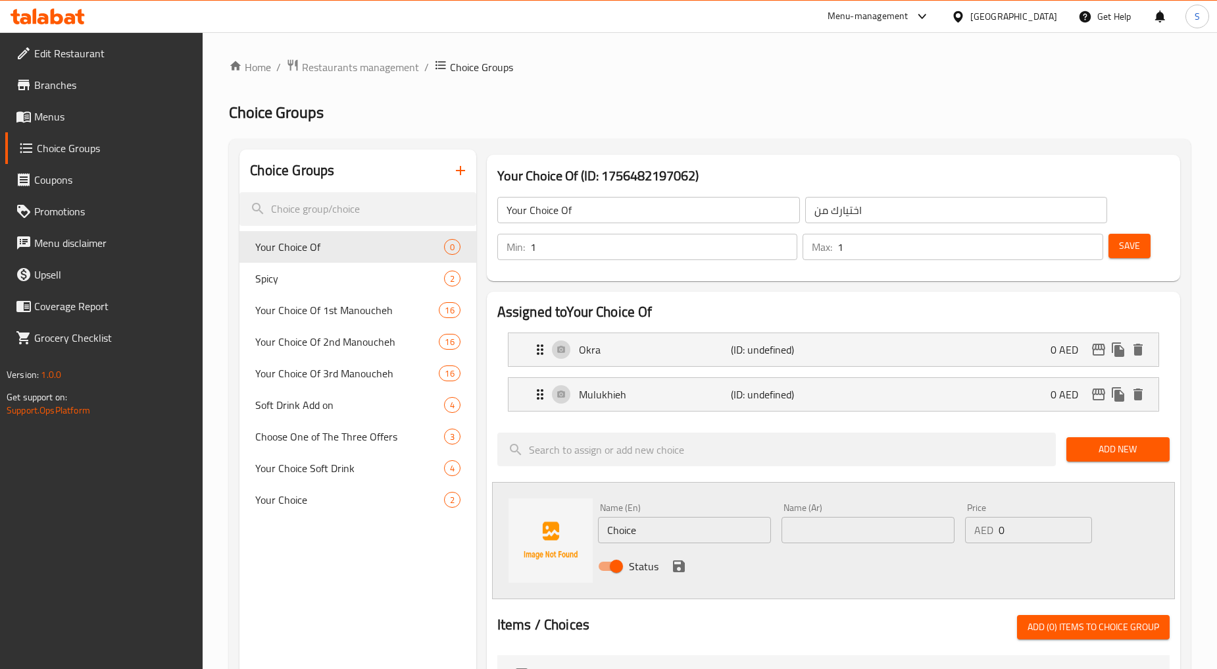
click at [649, 528] on input "Choice" at bounding box center [684, 530] width 173 height 26
paste input "Potato"
type input "Potato"
click at [841, 542] on input "text" at bounding box center [868, 530] width 173 height 26
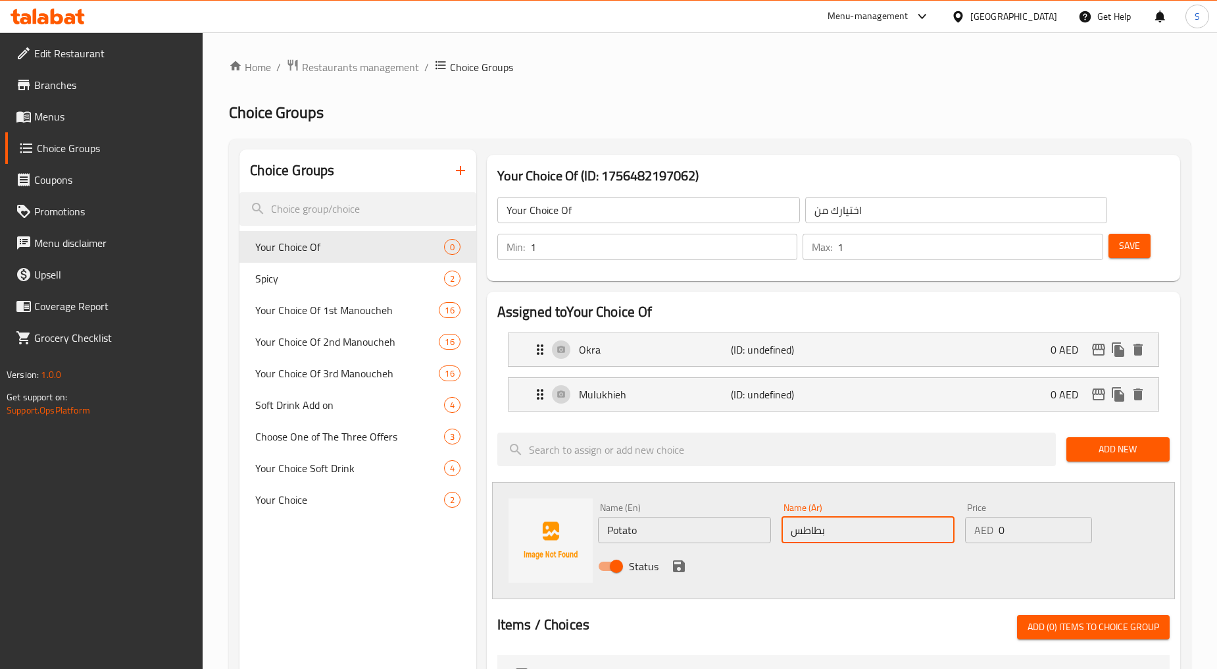
type input "بطاطس"
click at [675, 571] on icon "save" at bounding box center [679, 566] width 16 height 16
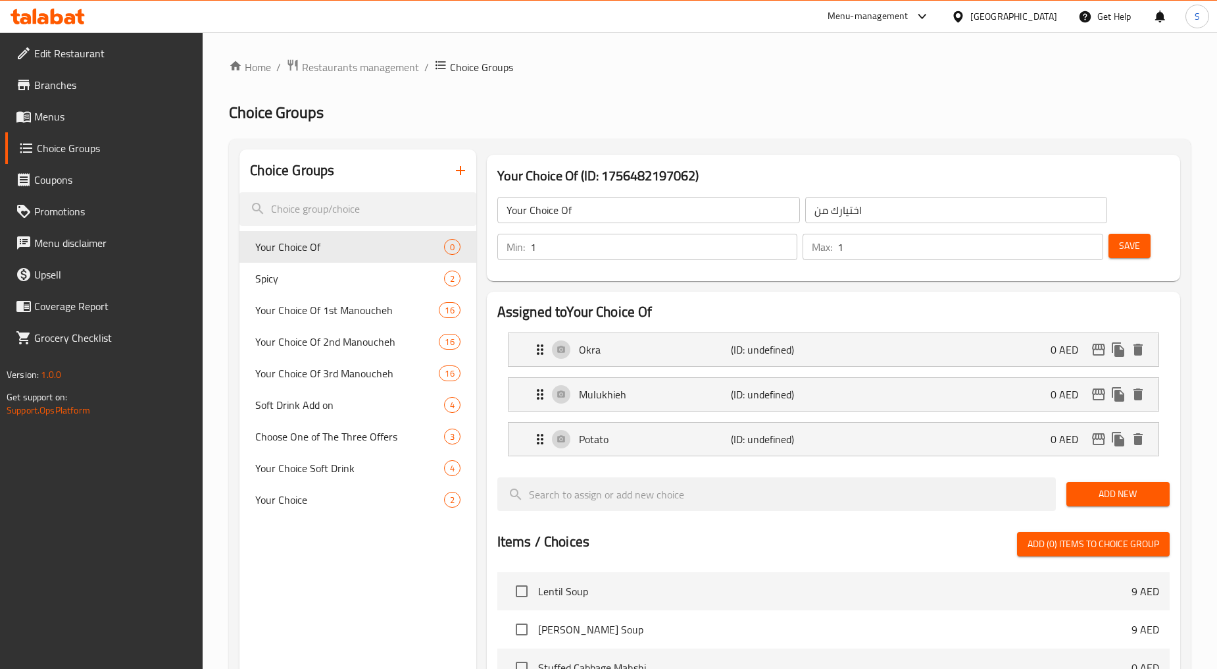
click at [1124, 497] on span "Add New" at bounding box center [1118, 494] width 82 height 16
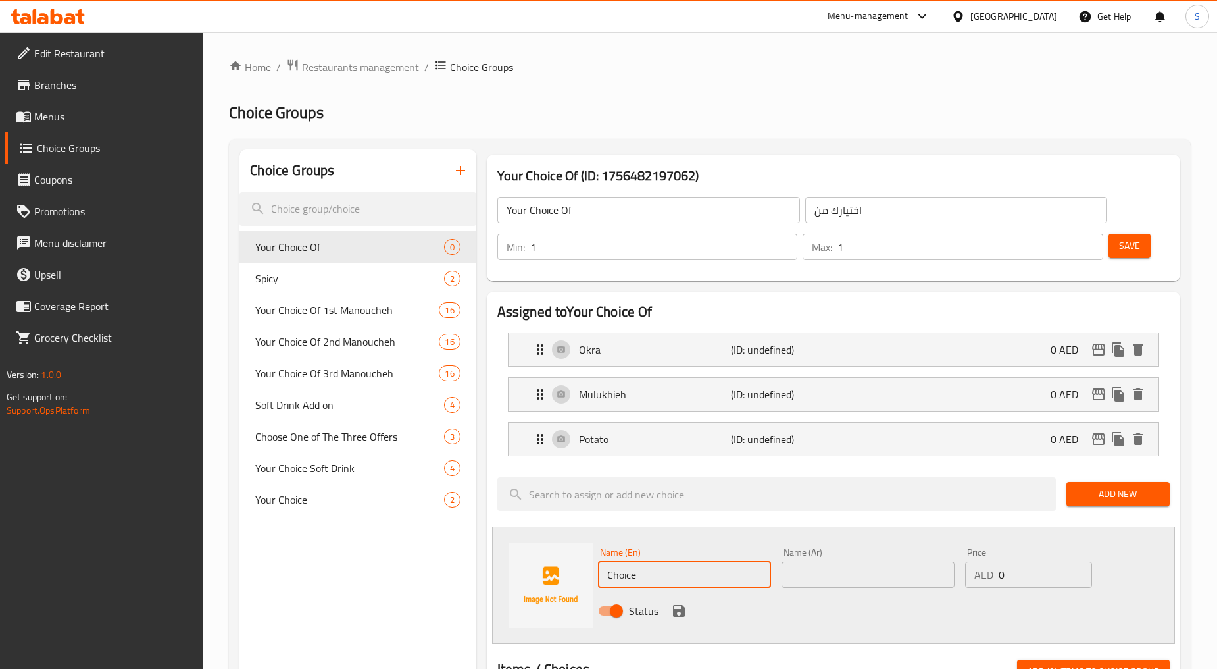
click at [630, 576] on input "Choice" at bounding box center [684, 574] width 173 height 26
paste input "Pease And Carrots"
type input "Pease And Carrots"
click at [845, 572] on input "text" at bounding box center [868, 574] width 173 height 26
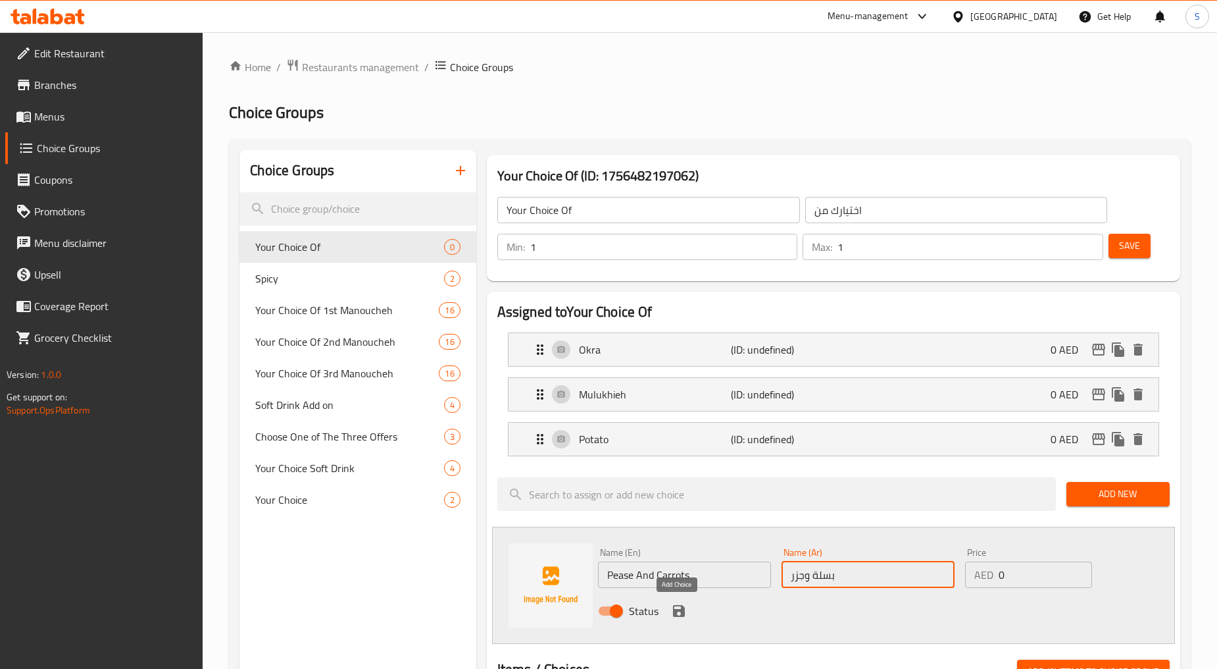
type input "بسلة وجزر"
click at [680, 609] on icon "save" at bounding box center [679, 611] width 12 height 12
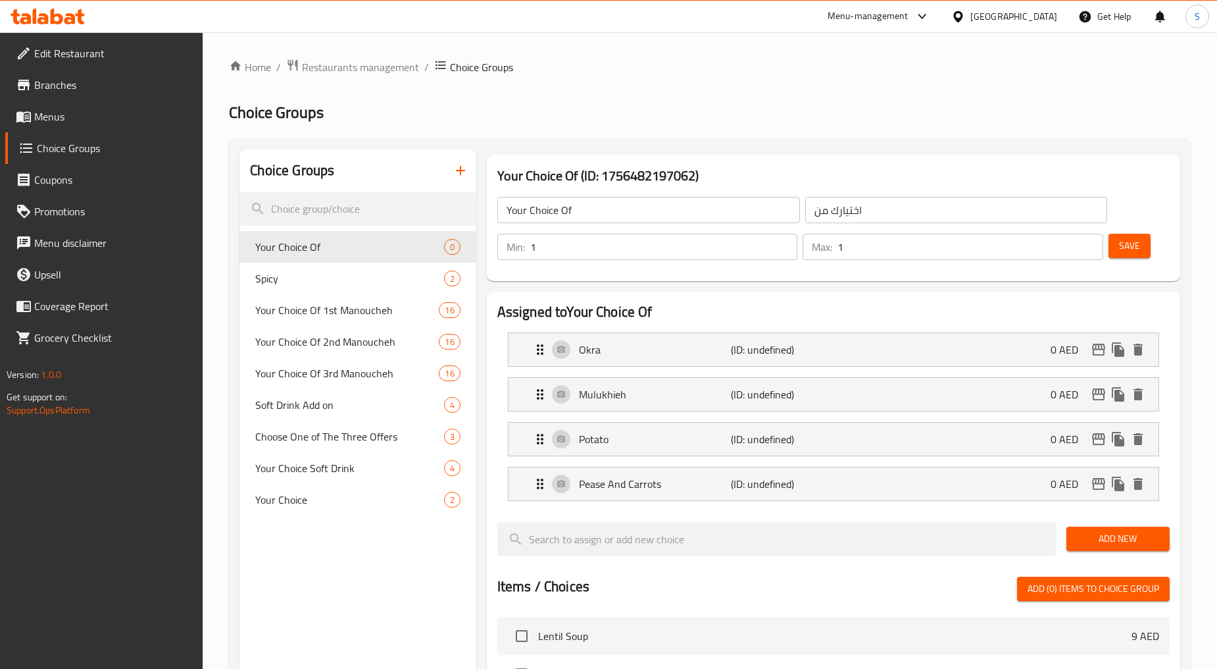
click at [1128, 249] on span "Save" at bounding box center [1129, 246] width 21 height 16
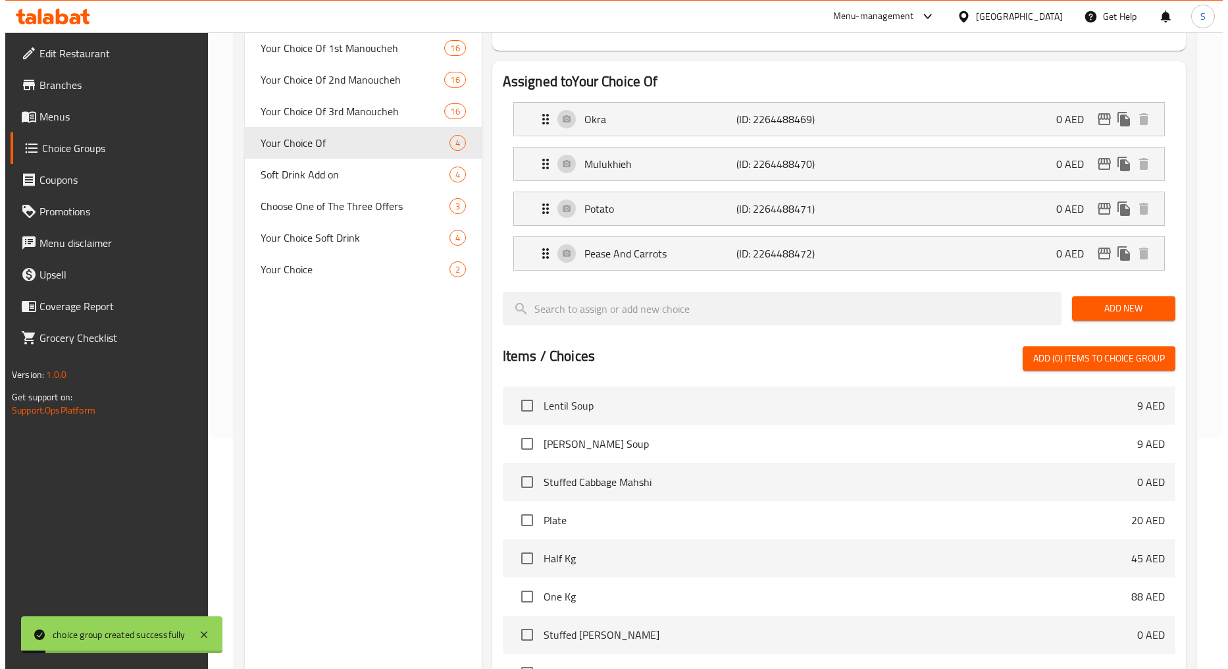
scroll to position [489, 0]
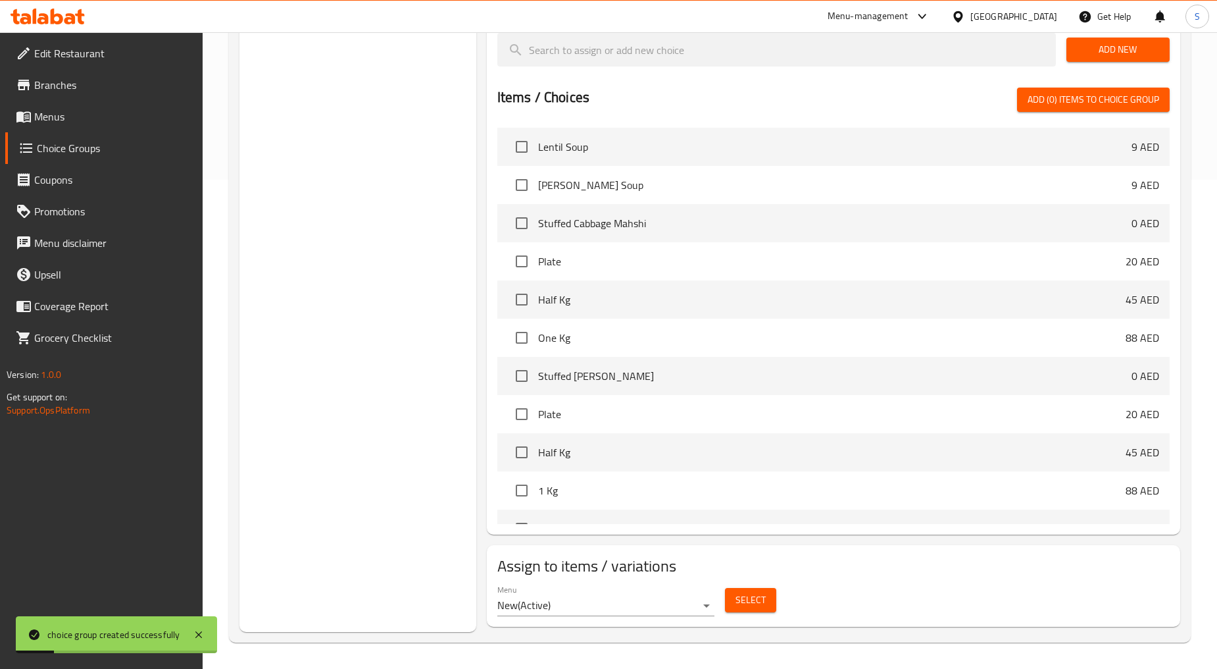
click at [746, 608] on span "Select" at bounding box center [751, 600] width 30 height 16
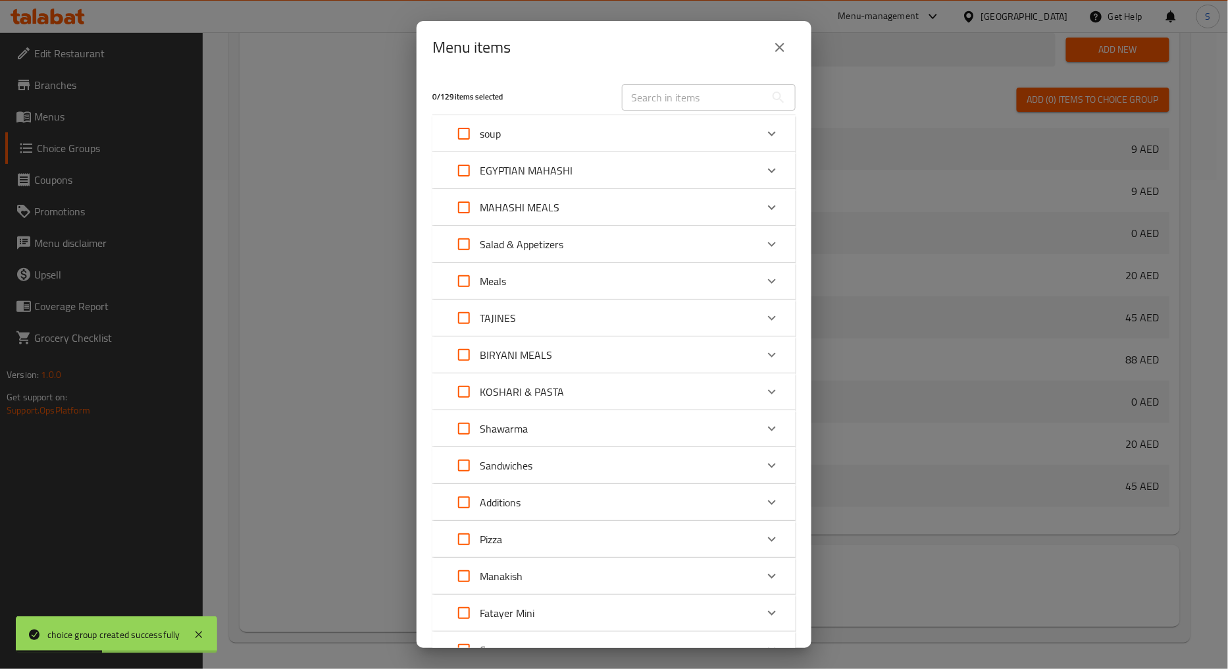
click at [582, 293] on div "Meals" at bounding box center [602, 281] width 308 height 32
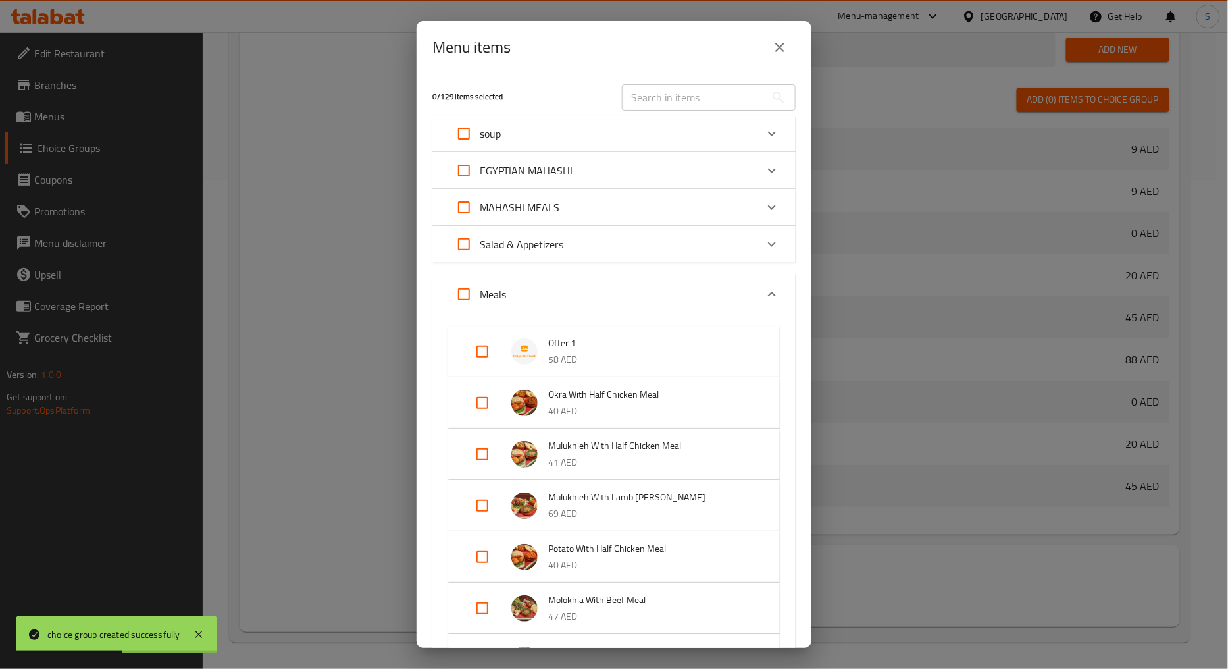
click at [511, 343] on div "Expand" at bounding box center [529, 351] width 37 height 26
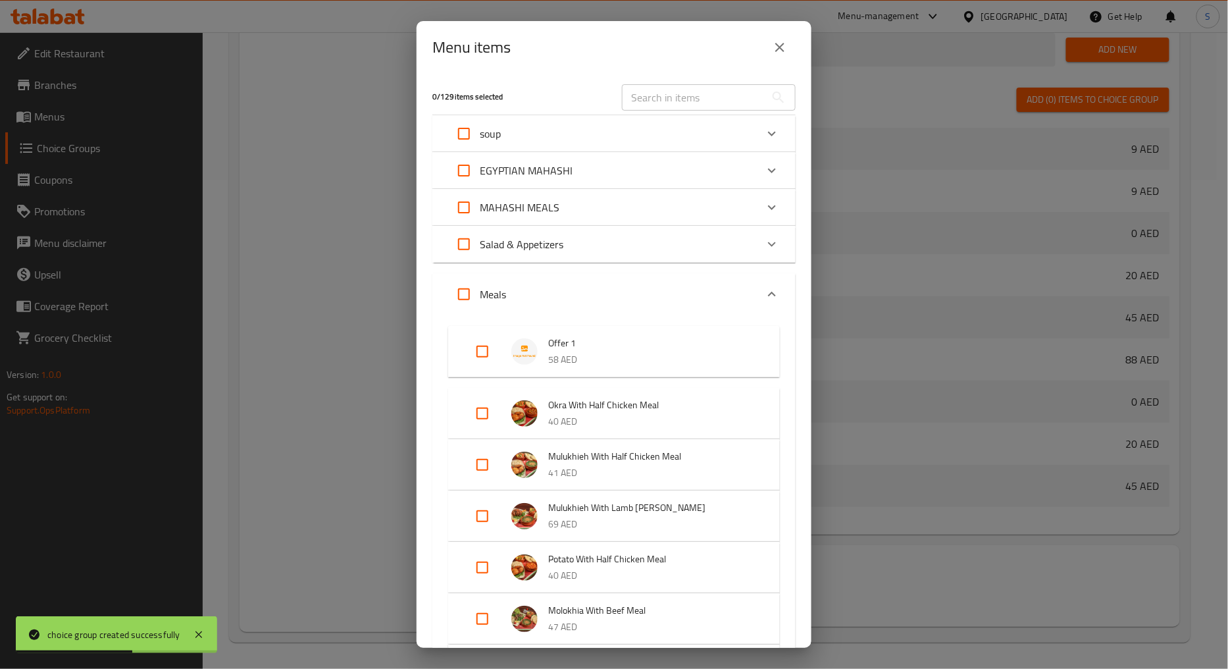
click at [484, 359] on input "Expand" at bounding box center [483, 352] width 32 height 32
checkbox input "true"
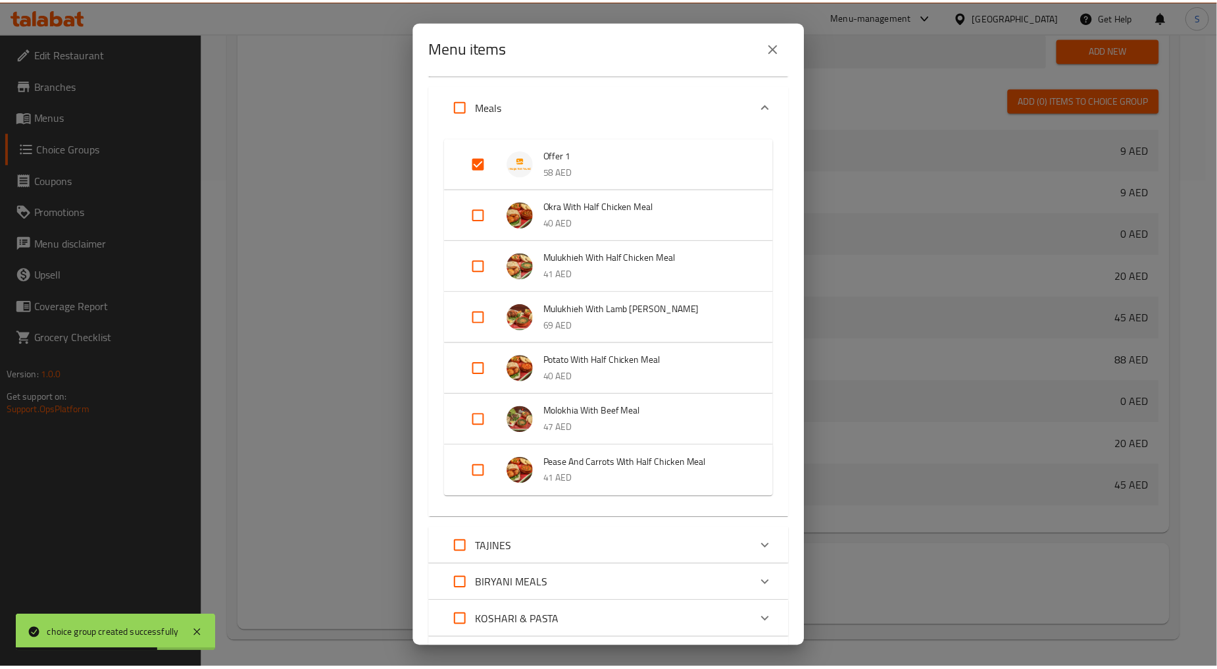
scroll to position [601, 0]
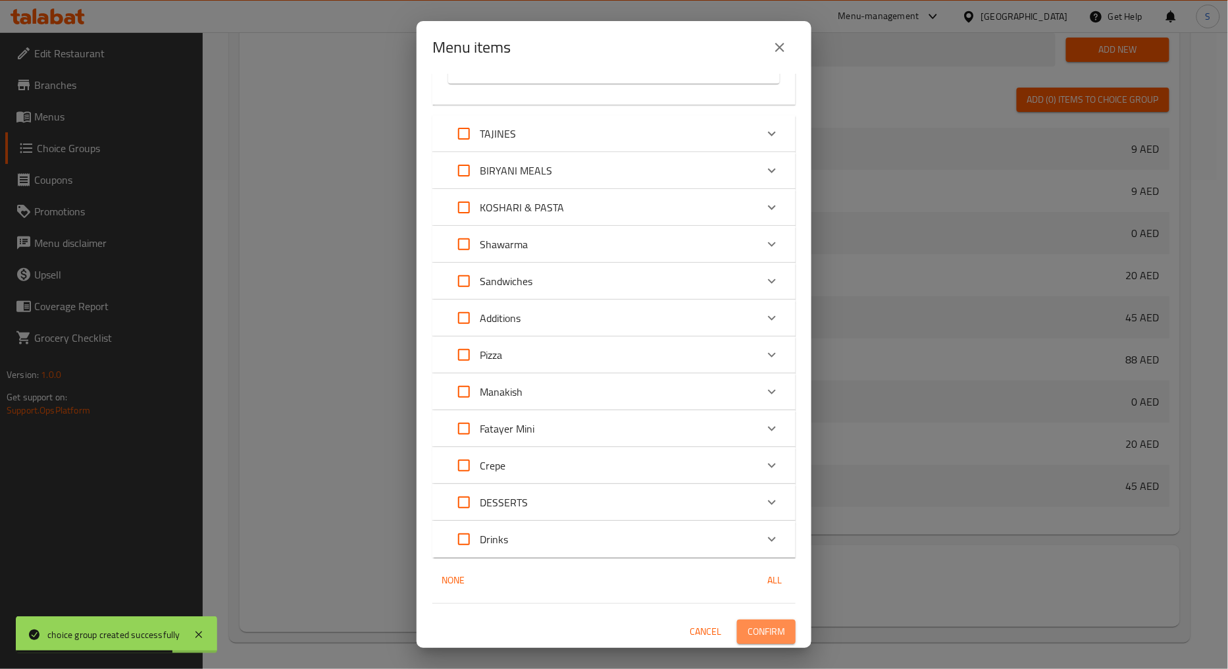
click at [751, 626] on span "Confirm" at bounding box center [766, 631] width 38 height 16
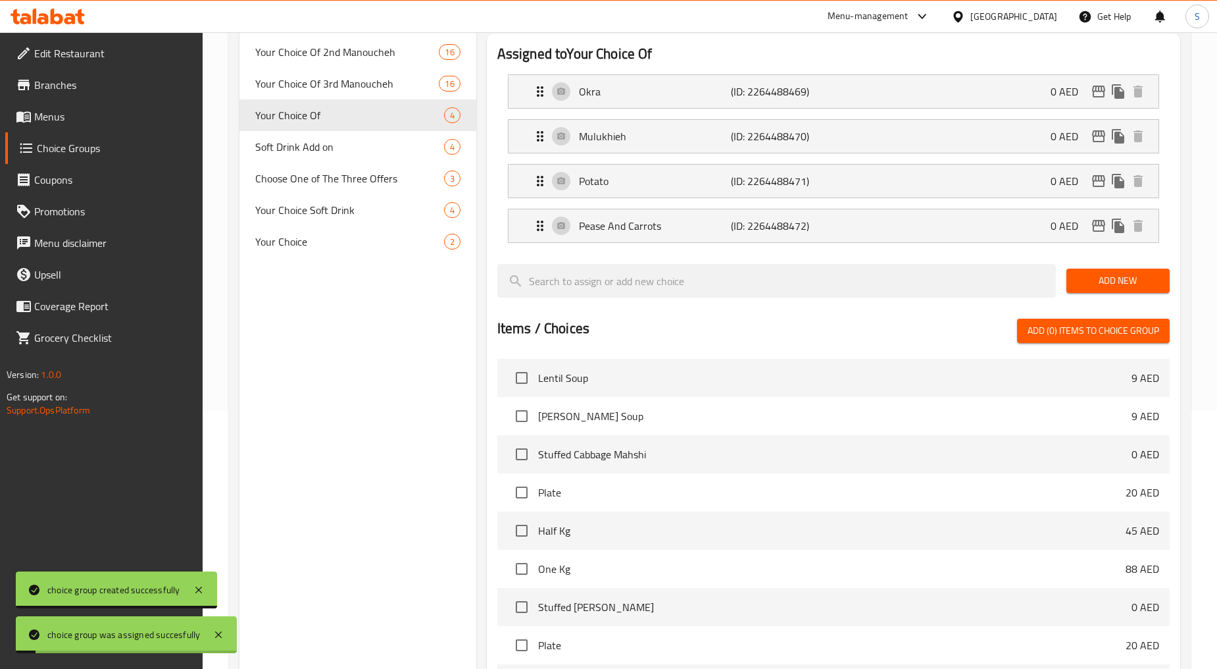
scroll to position [0, 0]
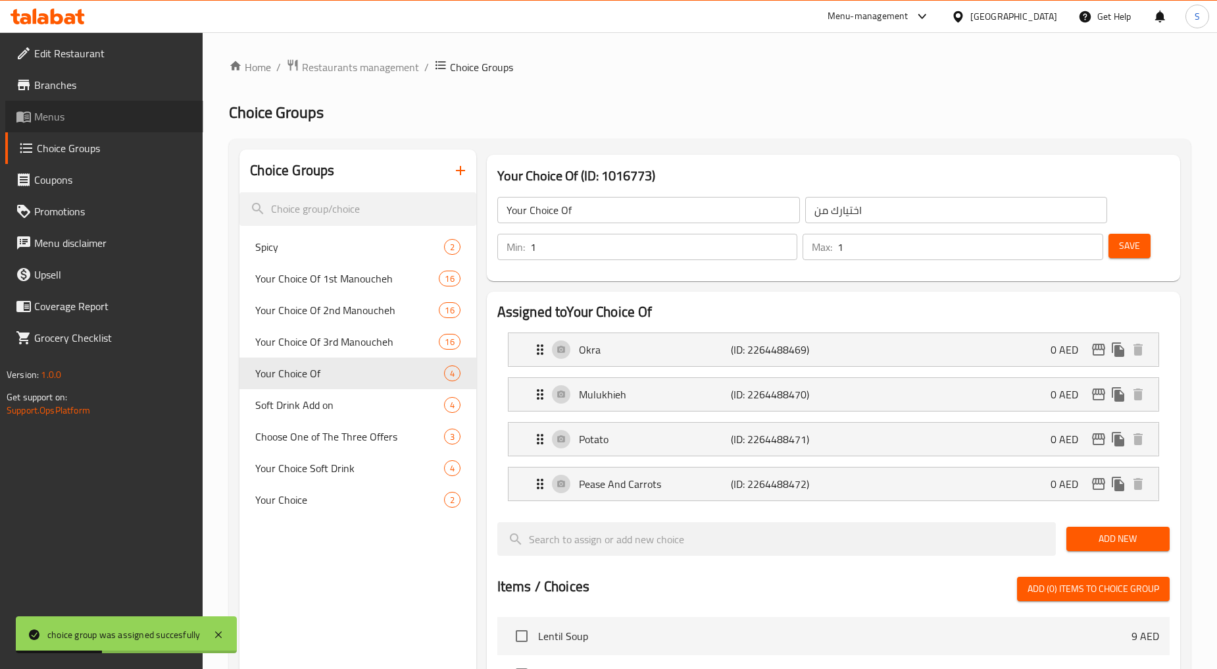
click at [55, 119] on span "Menus" at bounding box center [113, 117] width 159 height 16
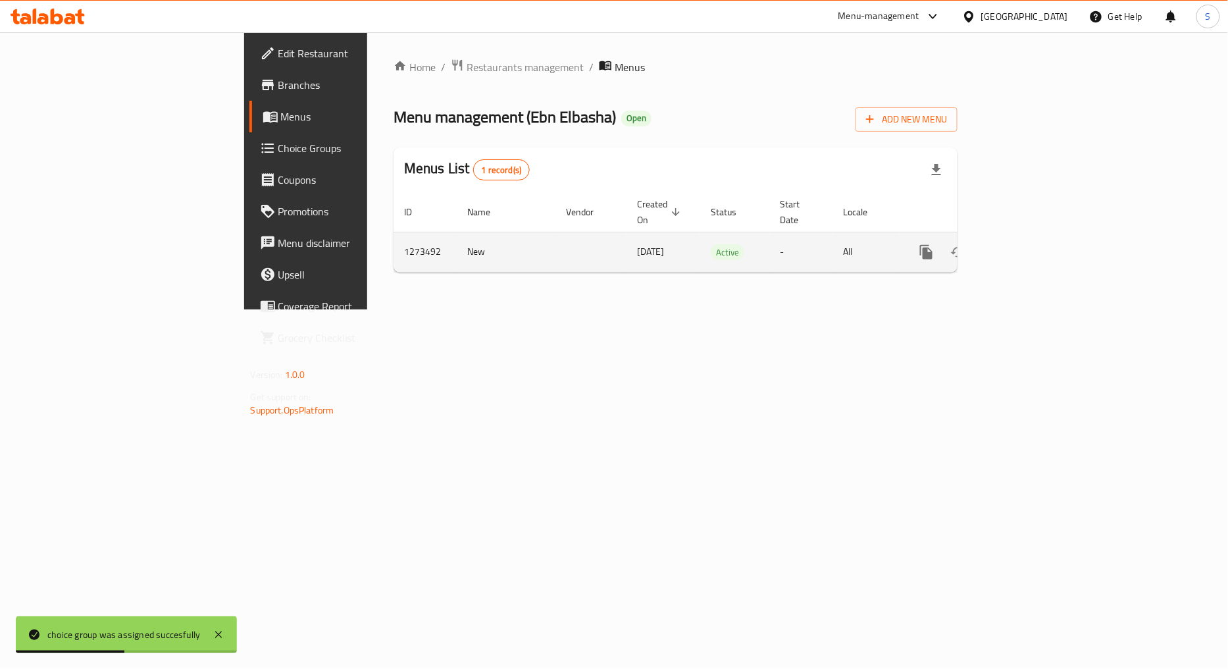
click at [1037, 236] on link "enhanced table" at bounding box center [1021, 252] width 32 height 32
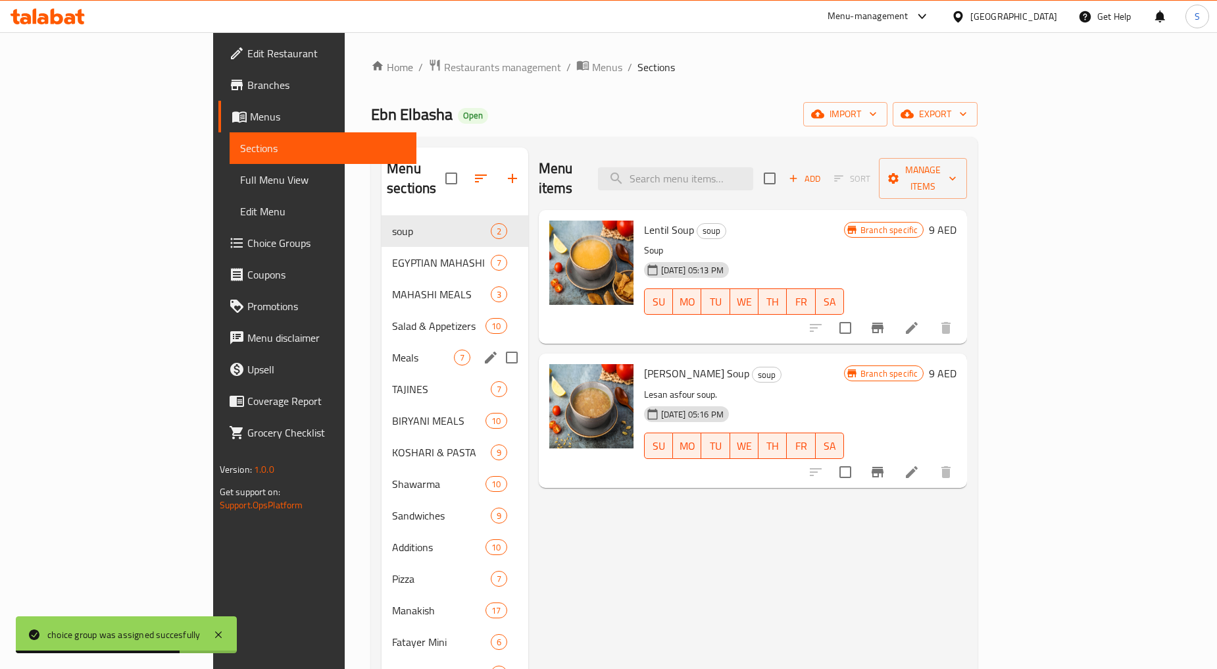
click at [382, 345] on div "Meals 7" at bounding box center [455, 357] width 147 height 32
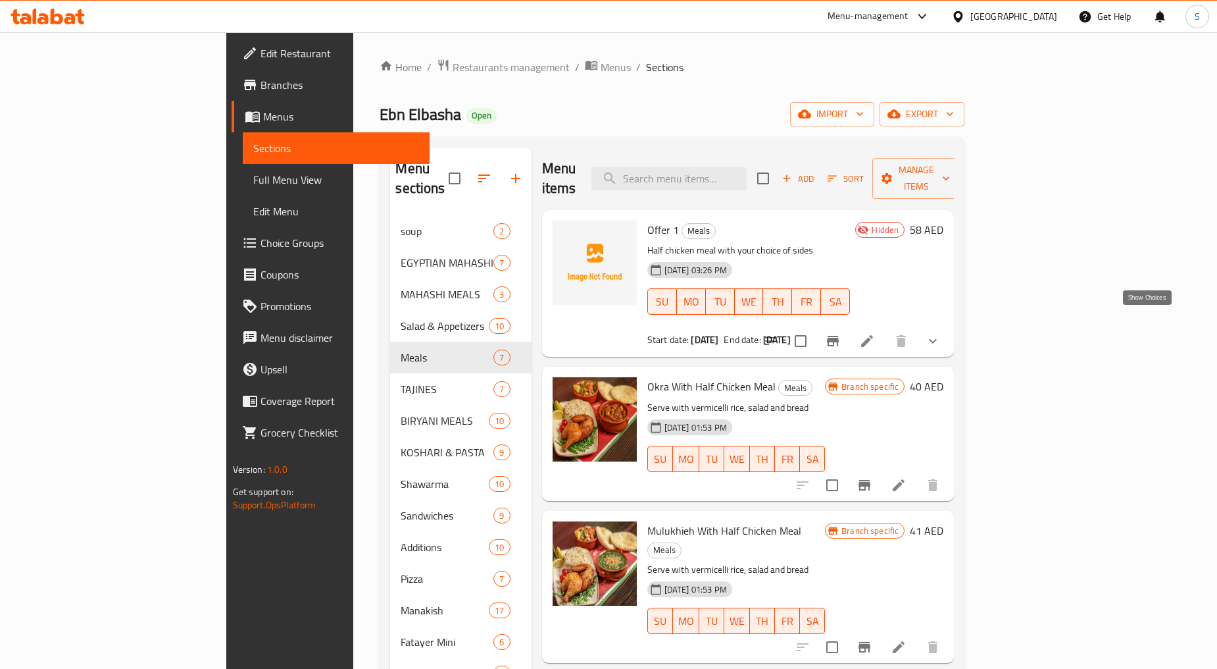
click at [941, 333] on icon "show more" at bounding box center [933, 341] width 16 height 16
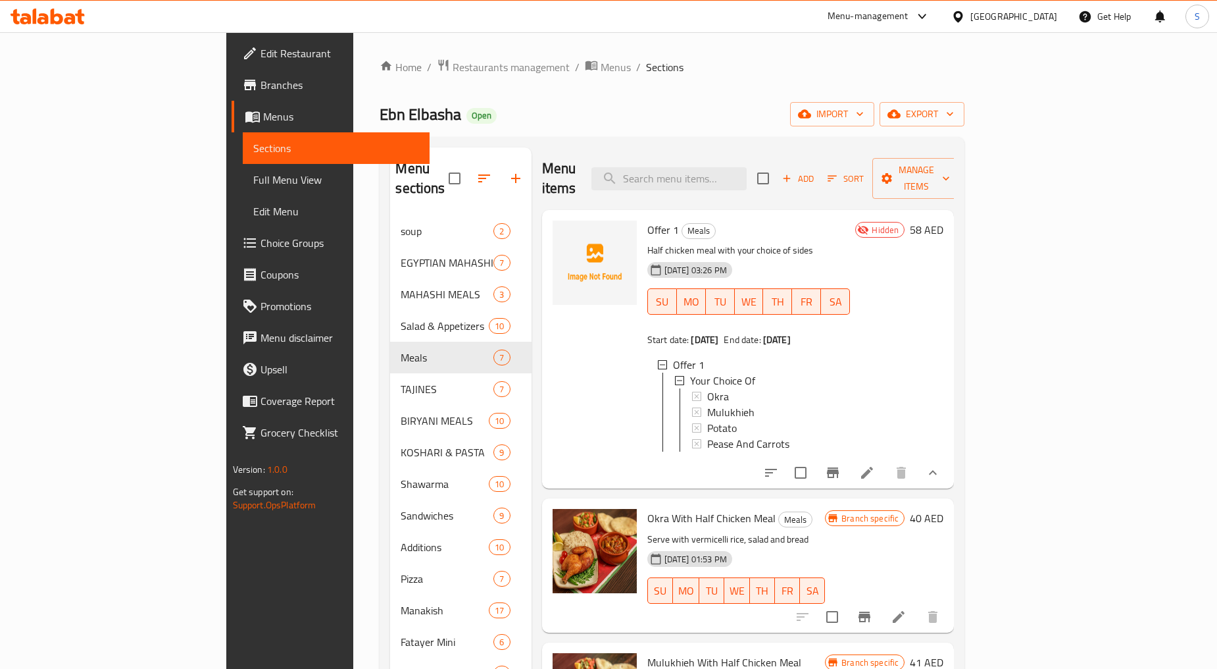
click at [751, 117] on div "Ebn Elbasha Open import export" at bounding box center [672, 114] width 585 height 24
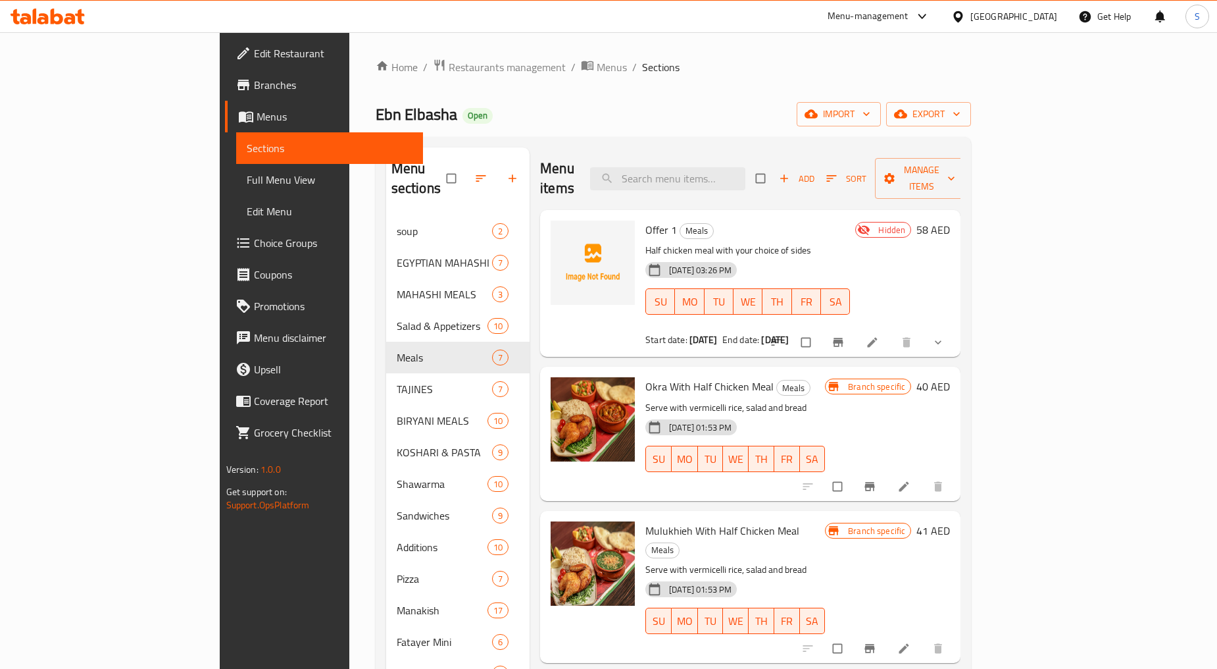
click at [955, 328] on button "show more" at bounding box center [940, 342] width 32 height 29
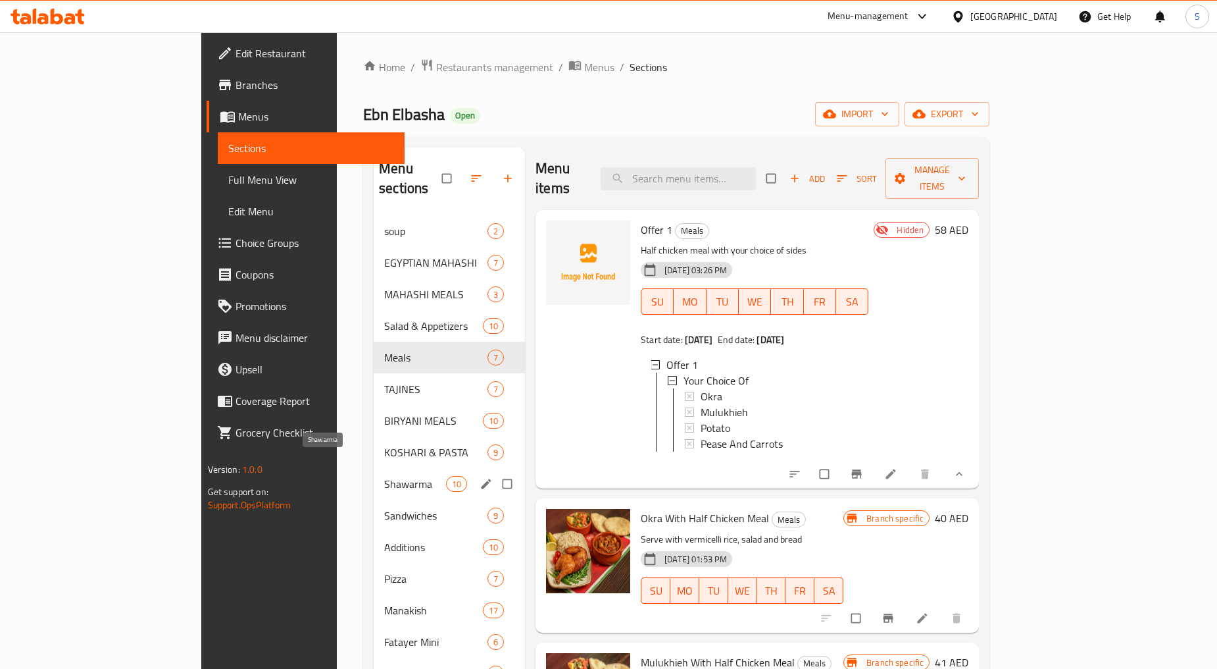
click at [384, 476] on span "Shawarma" at bounding box center [415, 484] width 62 height 16
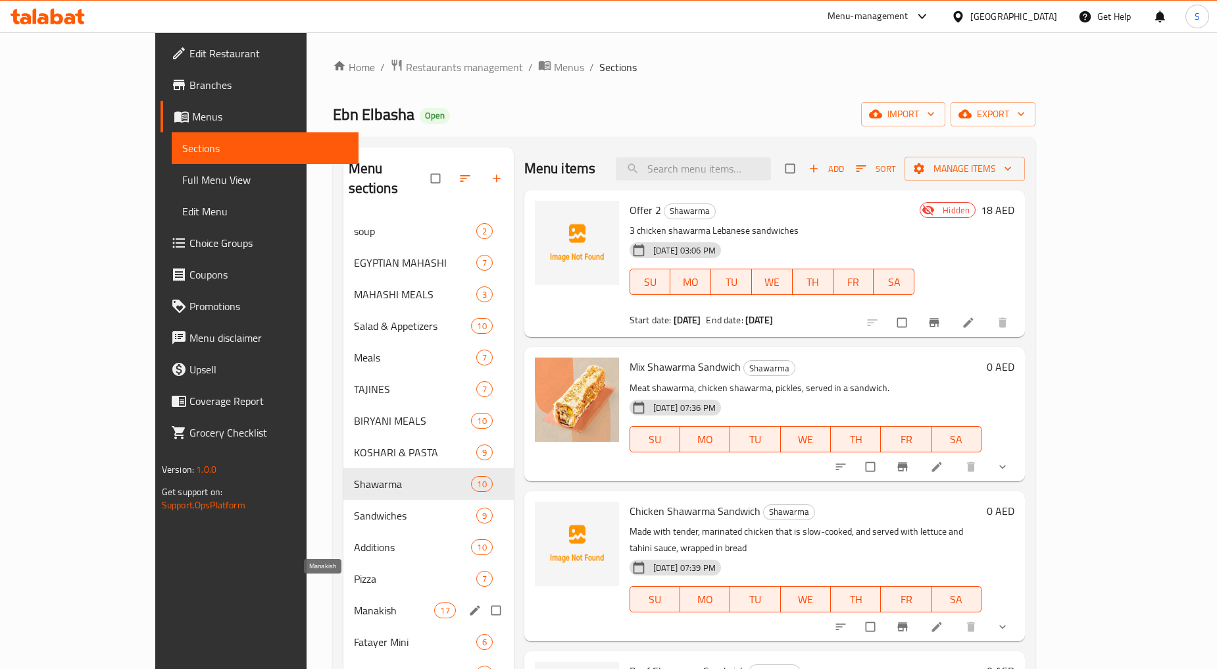
click at [354, 602] on span "Manakish" at bounding box center [394, 610] width 81 height 16
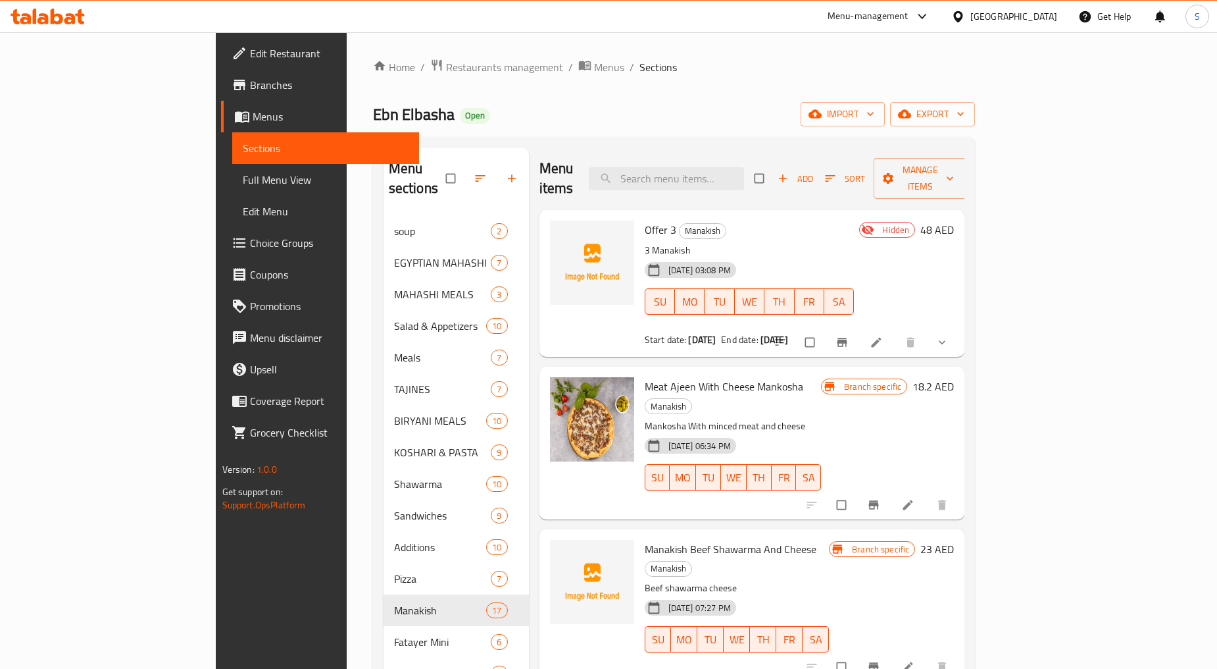
click at [949, 336] on icon "show more" at bounding box center [942, 342] width 13 height 13
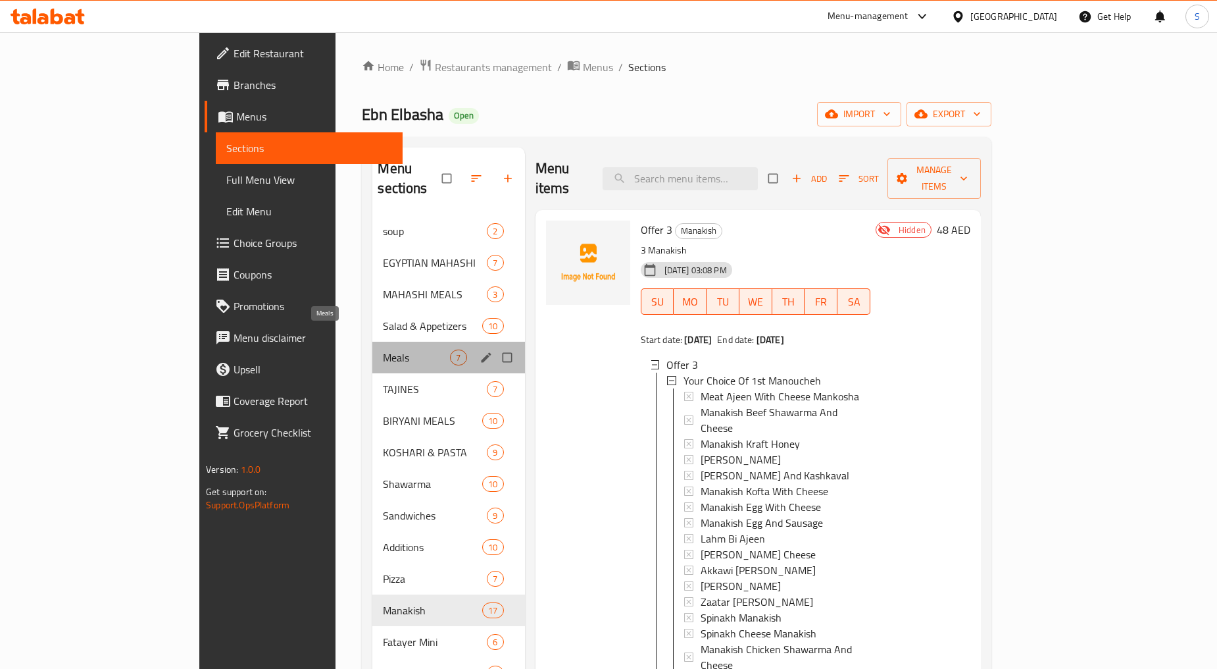
click at [383, 349] on span "Meals" at bounding box center [416, 357] width 67 height 16
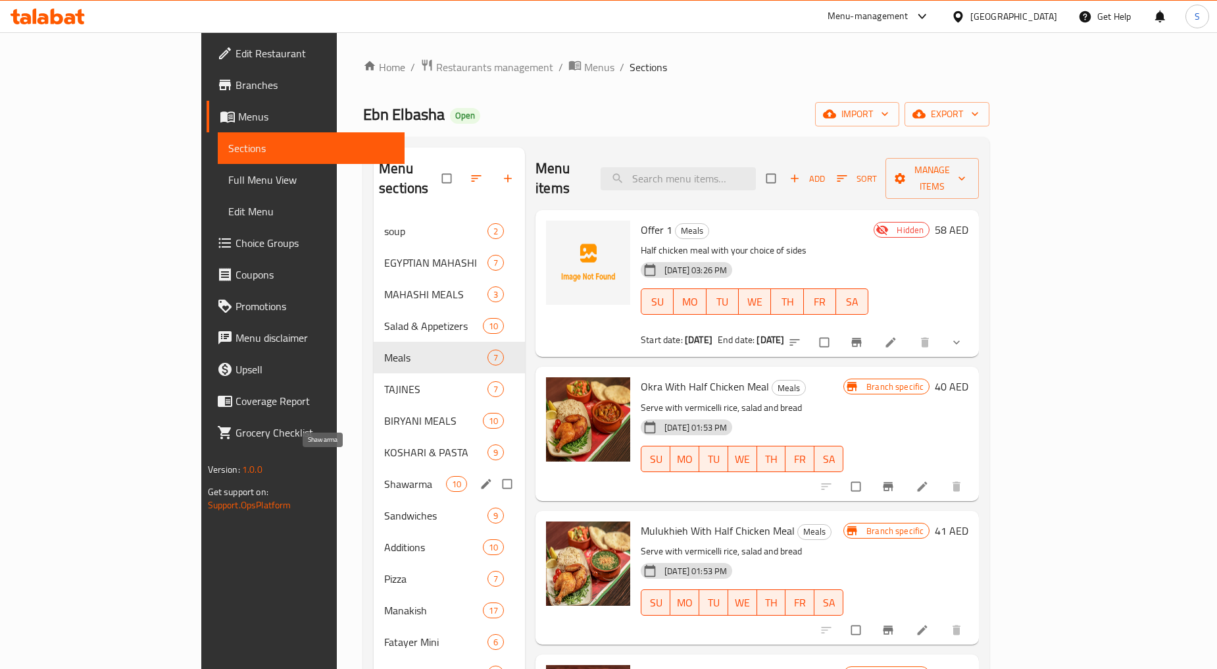
click at [384, 476] on span "Shawarma" at bounding box center [415, 484] width 62 height 16
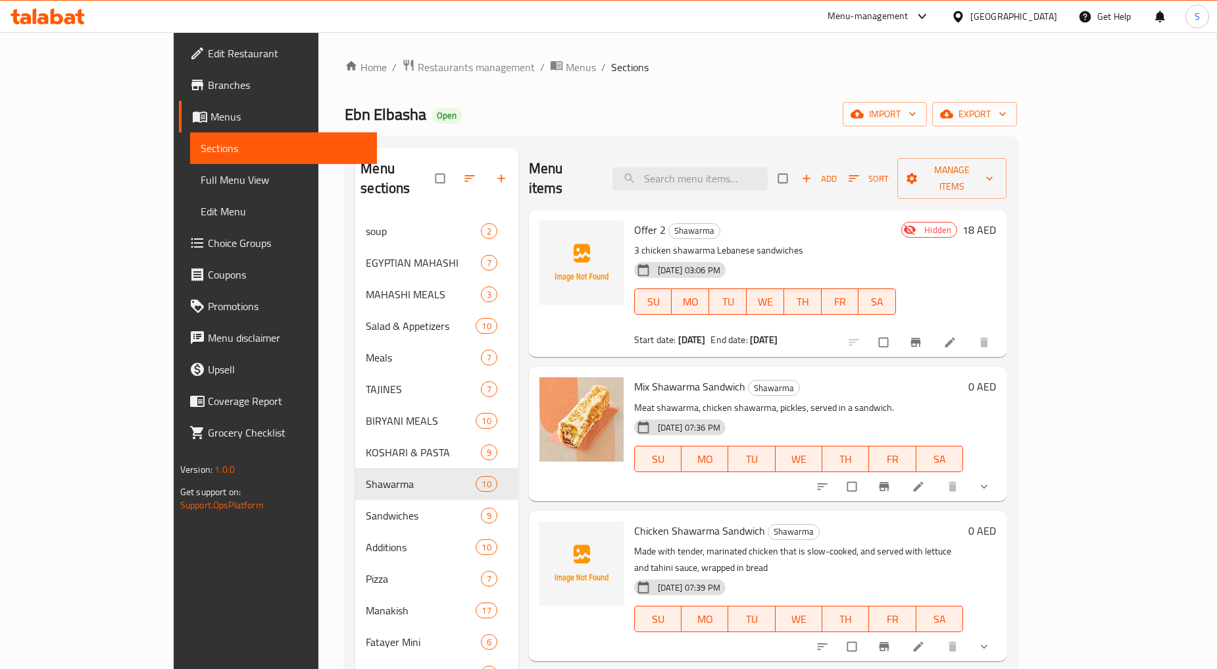
click at [1017, 91] on div "Home / Restaurants management / Menus / Sections Ebn Elbasha Open import export…" at bounding box center [681, 443] width 672 height 768
click at [1007, 110] on span "export" at bounding box center [975, 114] width 64 height 16
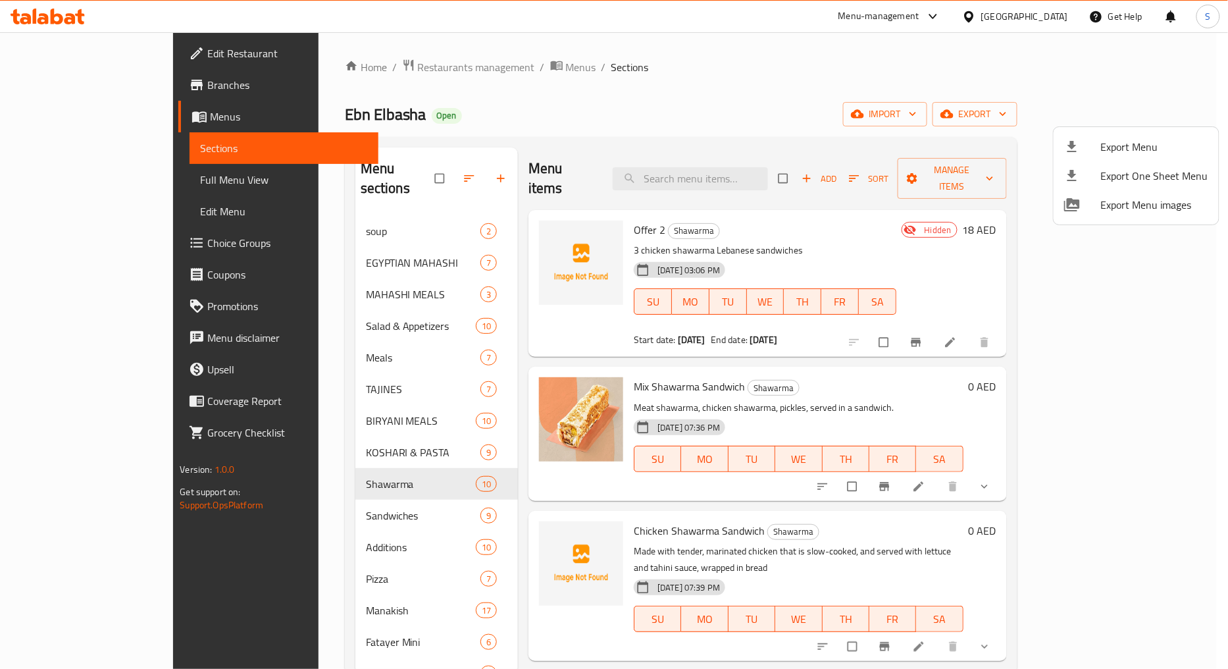
click at [1121, 134] on li "Export Menu" at bounding box center [1135, 146] width 165 height 29
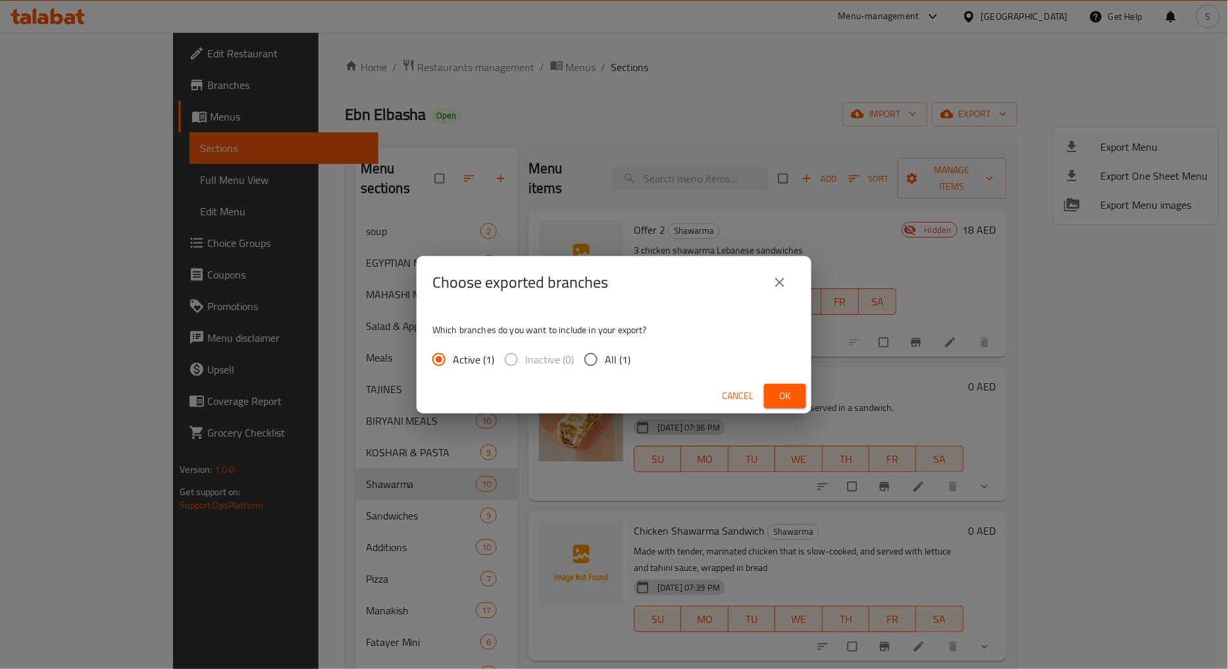
click at [610, 365] on span "All (1)" at bounding box center [618, 359] width 26 height 16
click at [605, 365] on input "All (1)" at bounding box center [591, 359] width 28 height 28
radio input "true"
click at [779, 401] on span "Ok" at bounding box center [784, 396] width 21 height 16
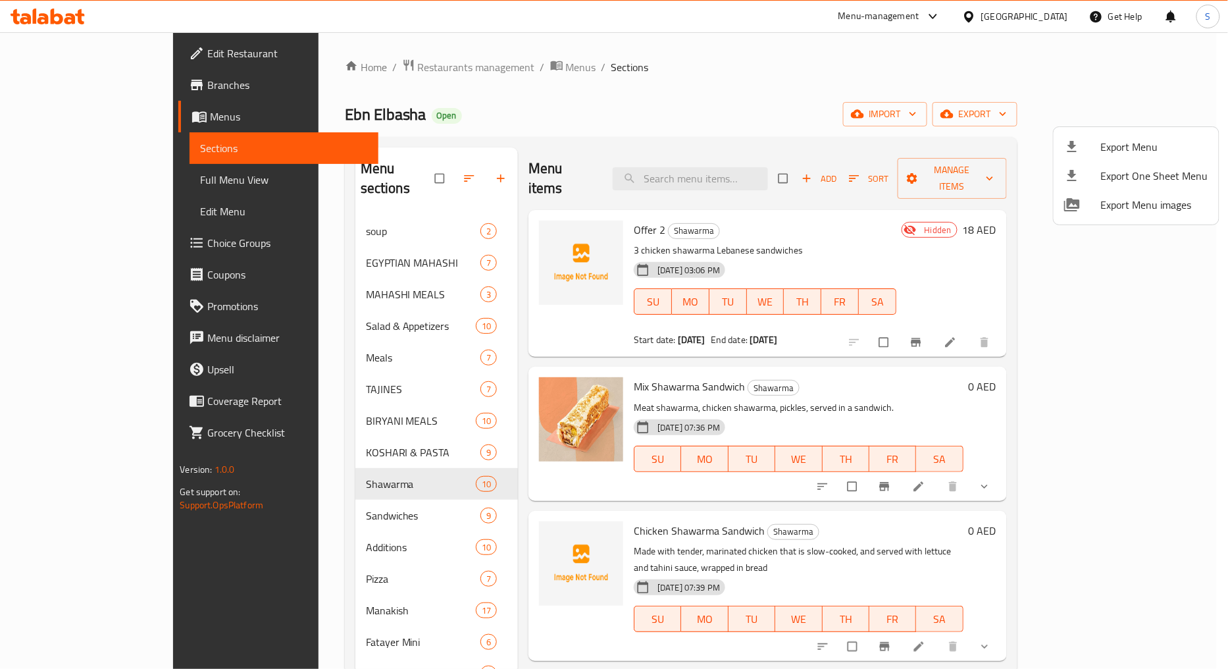
click at [858, 111] on div at bounding box center [614, 334] width 1228 height 669
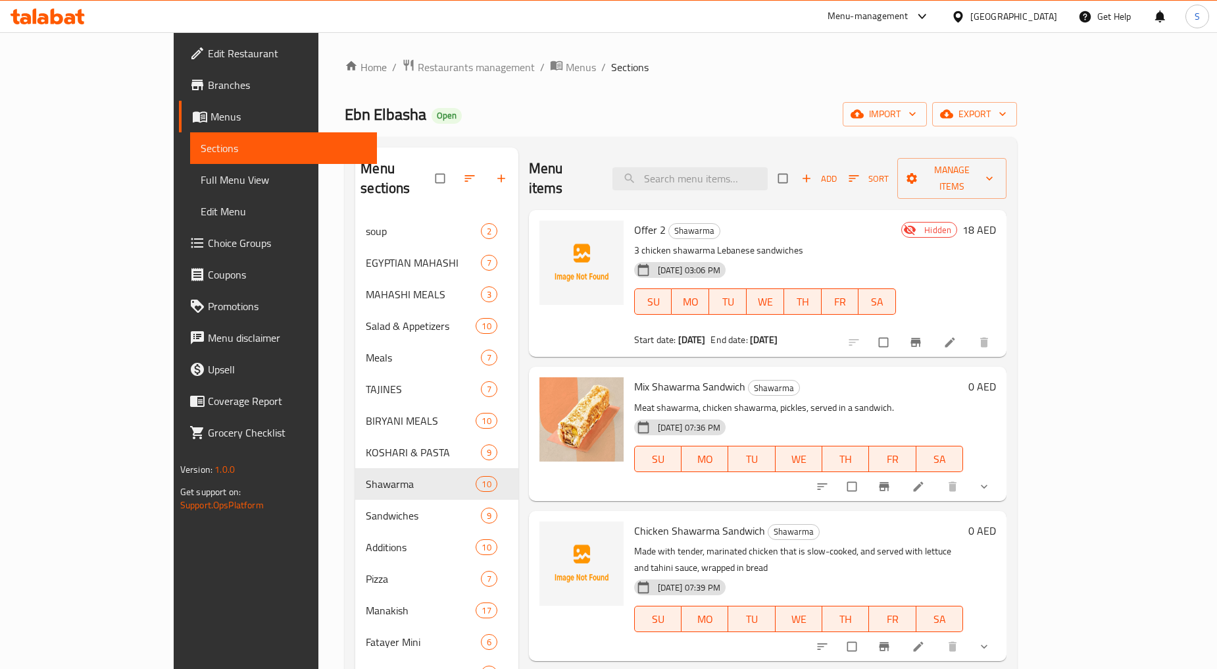
click at [586, 99] on div "Home / Restaurants management / Menus / Sections Ebn Elbasha Open import export…" at bounding box center [681, 443] width 672 height 768
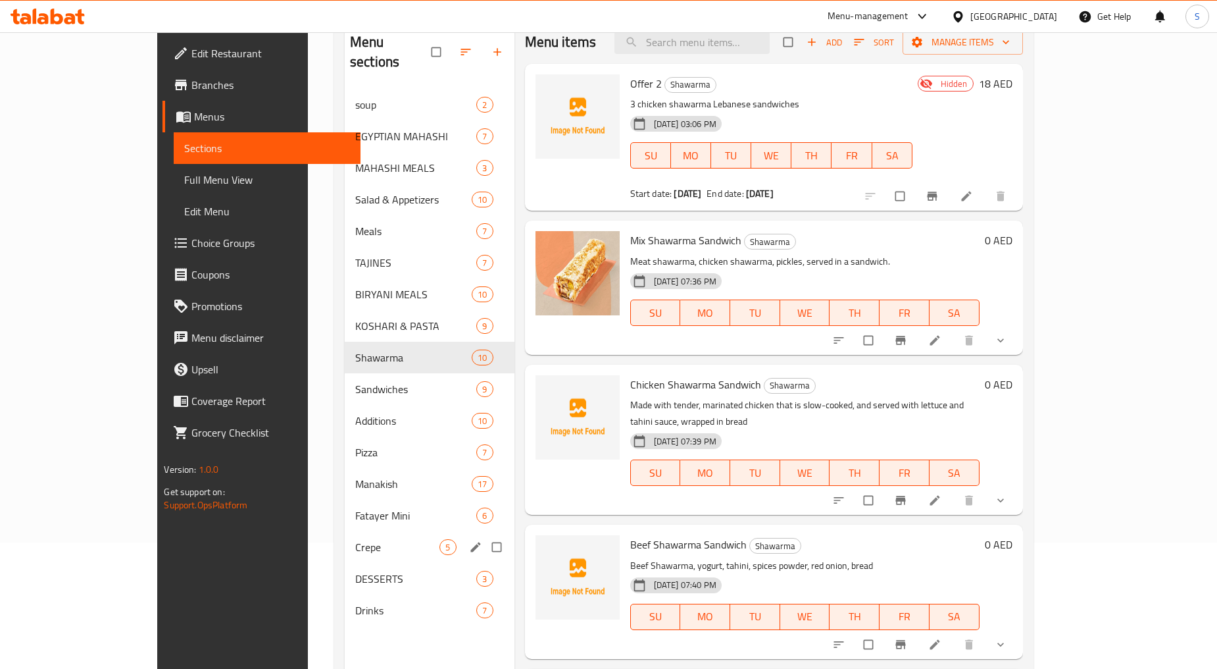
scroll to position [38, 0]
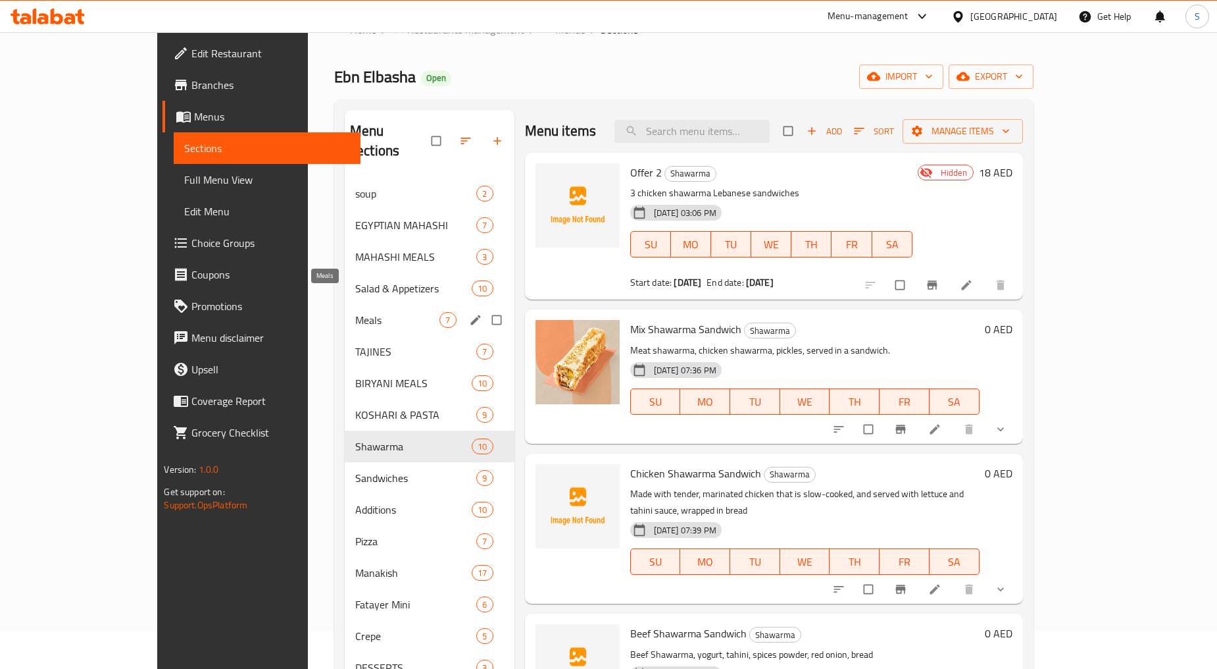
click at [355, 312] on span "Meals" at bounding box center [397, 320] width 85 height 16
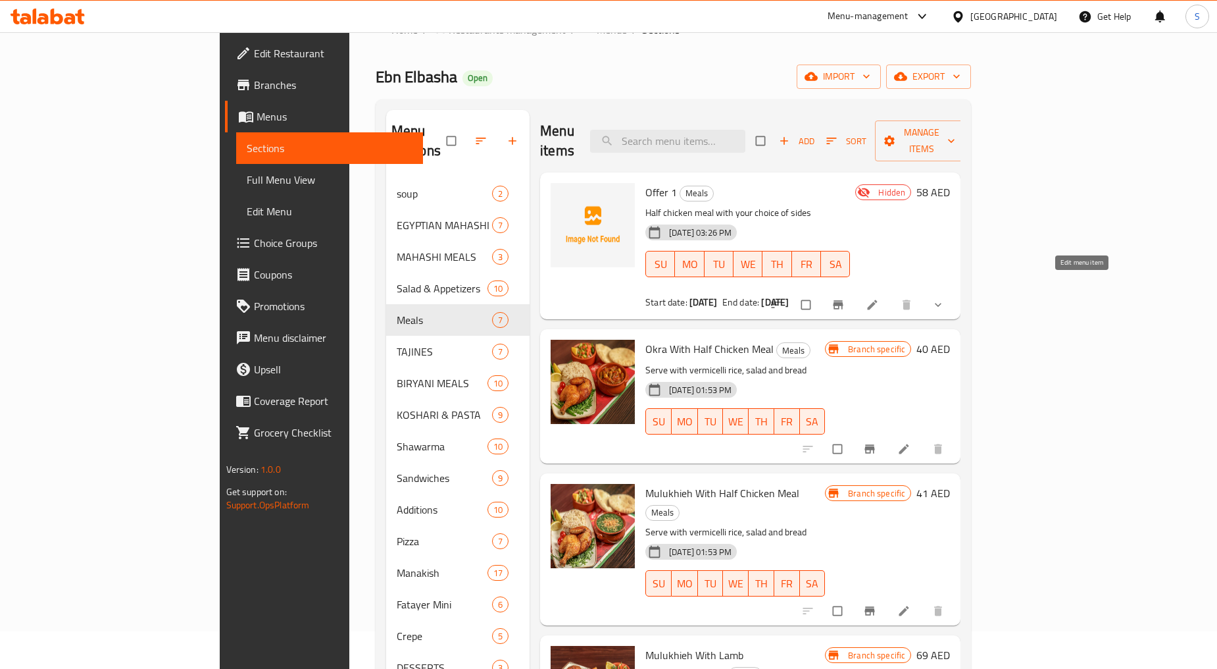
click at [882, 298] on link at bounding box center [874, 304] width 16 height 13
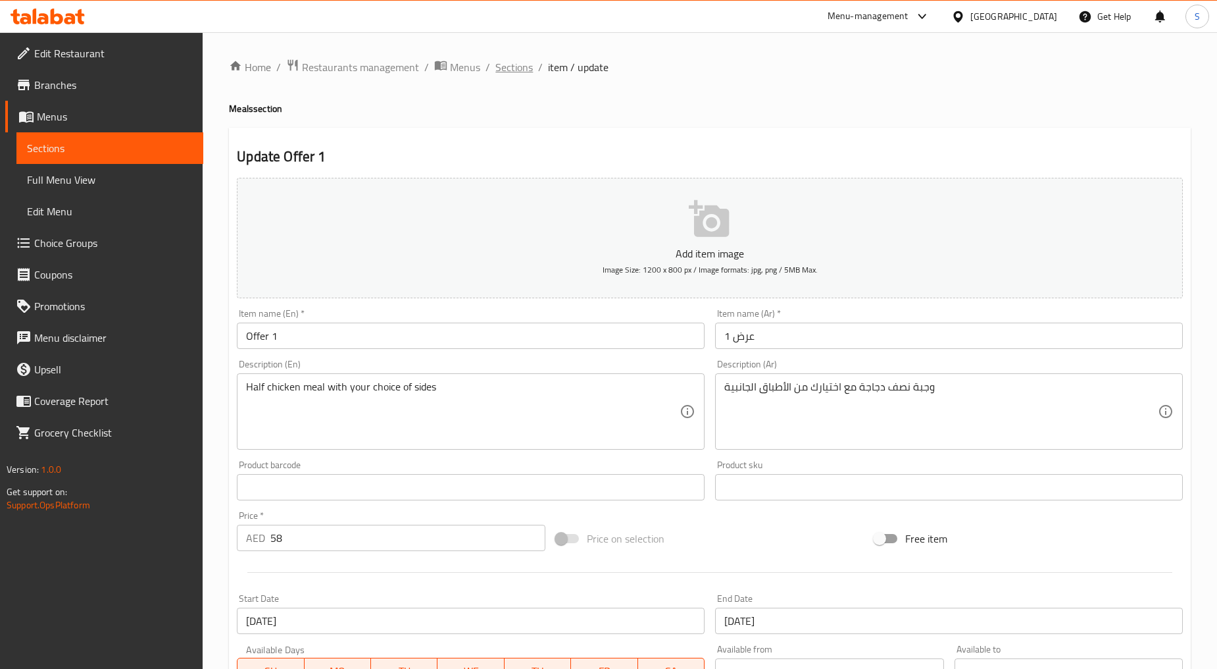
click at [515, 63] on span "Sections" at bounding box center [514, 67] width 38 height 16
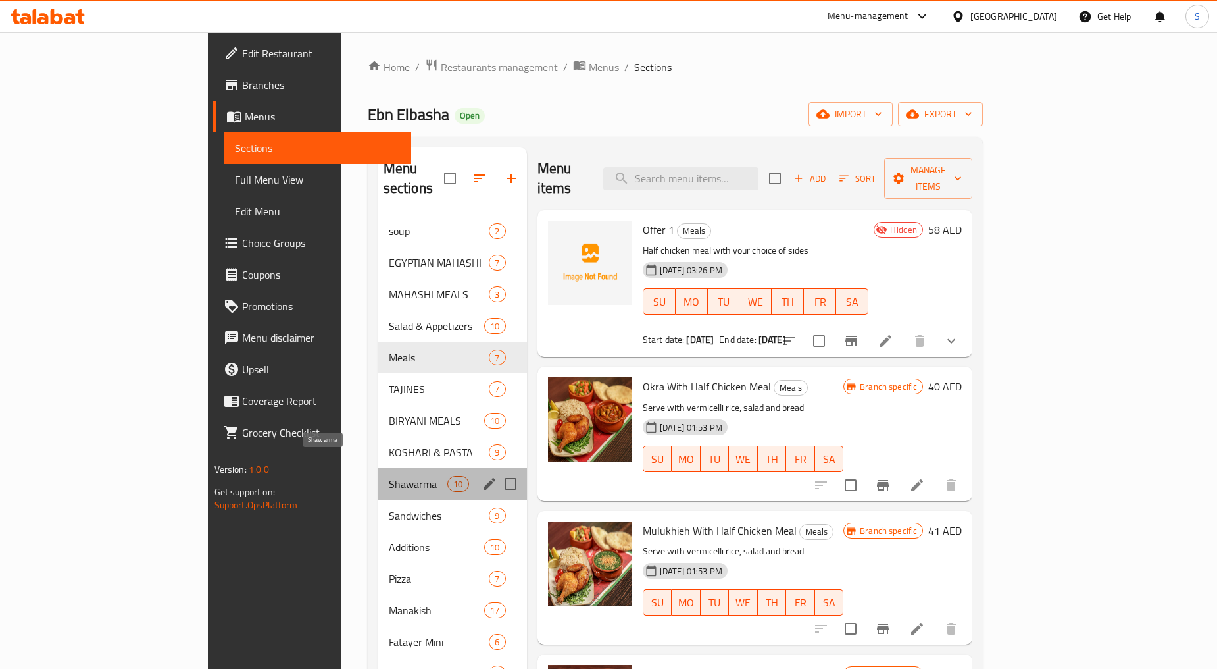
click at [389, 476] on span "Shawarma" at bounding box center [418, 484] width 59 height 16
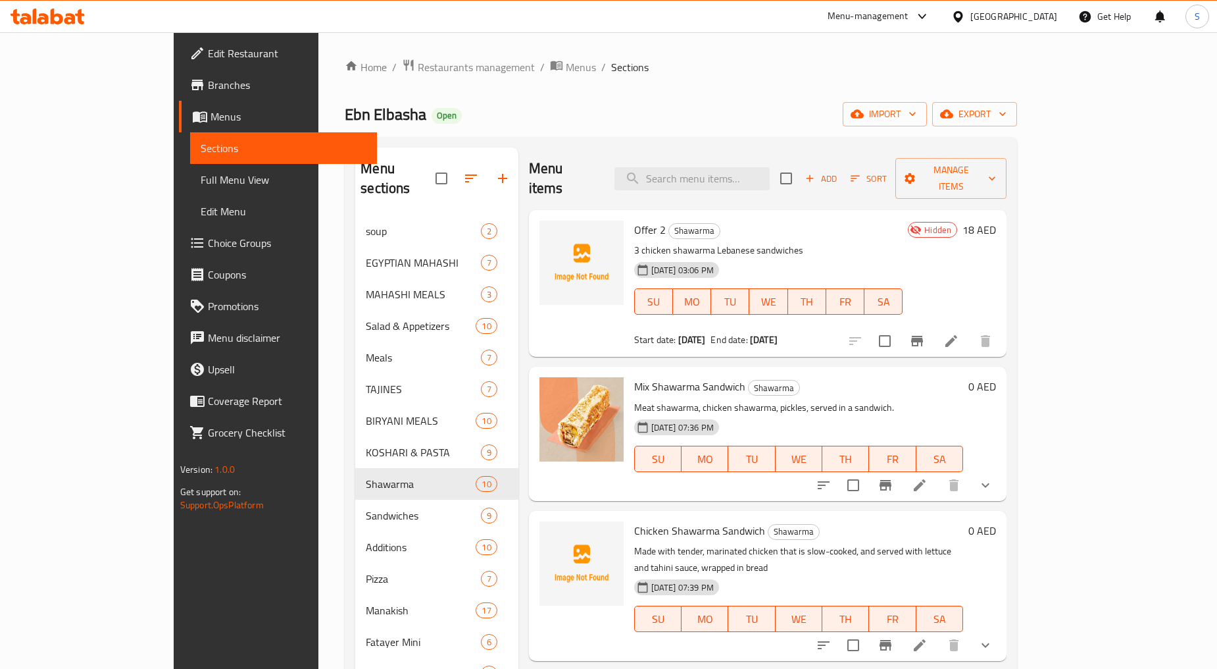
click at [970, 332] on li at bounding box center [951, 341] width 37 height 24
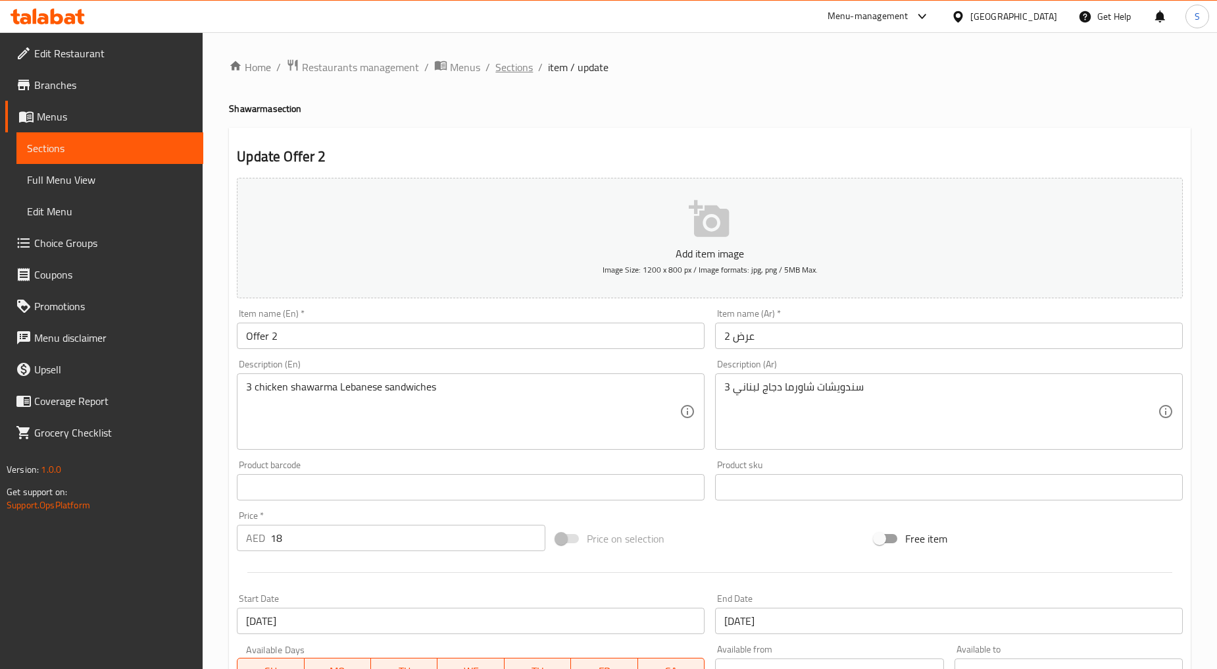
click at [525, 62] on span "Sections" at bounding box center [514, 67] width 38 height 16
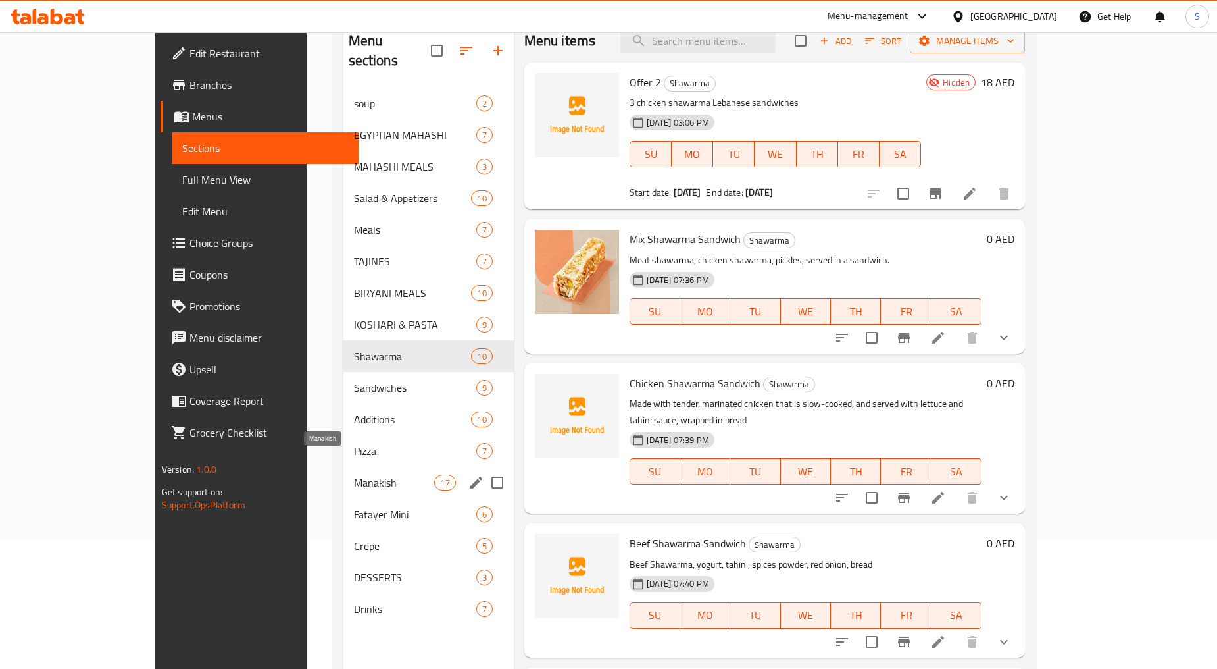
scroll to position [146, 0]
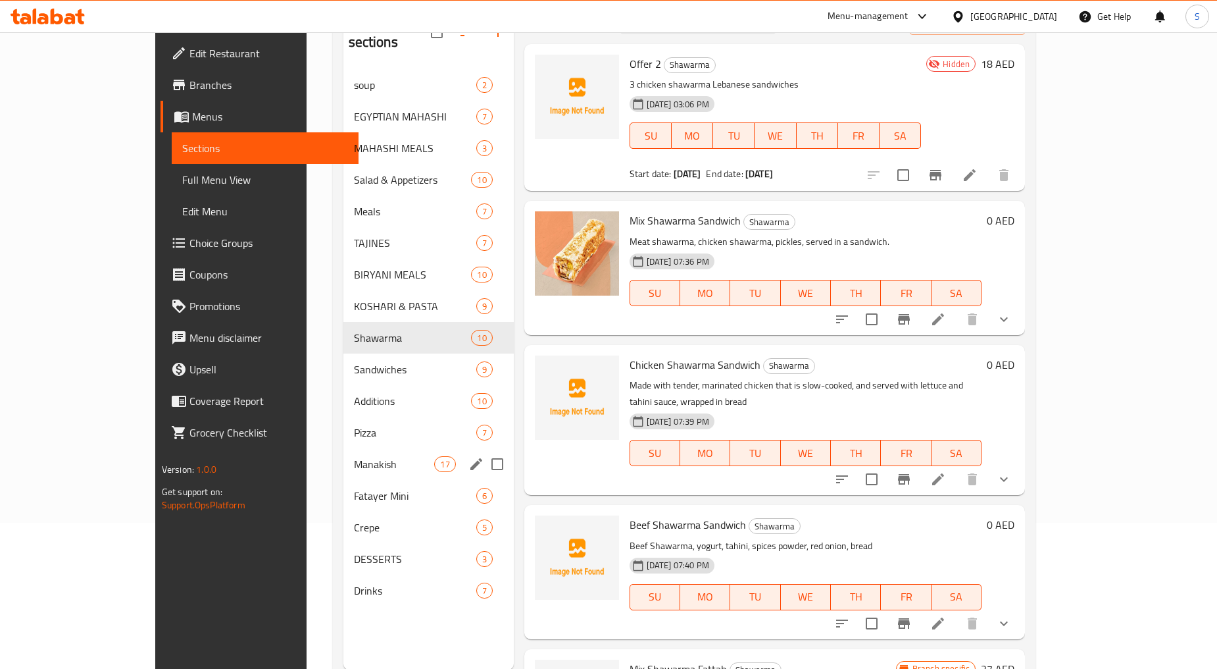
click at [343, 452] on div "Manakish 17" at bounding box center [428, 464] width 170 height 32
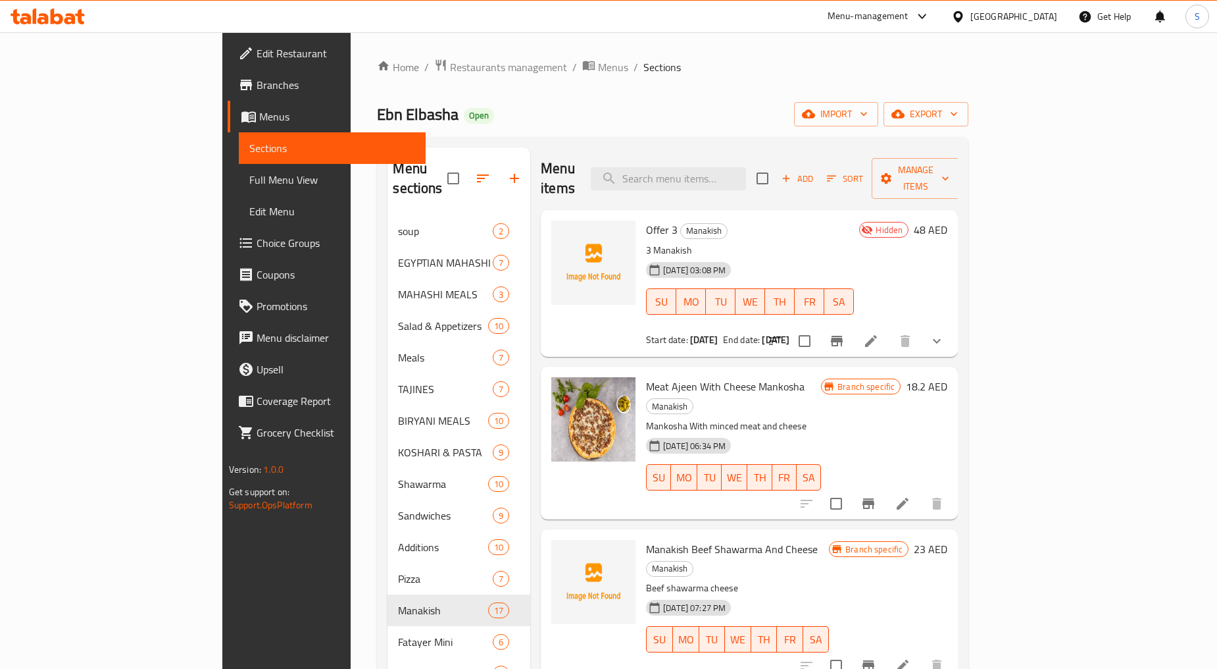
click at [879, 333] on icon at bounding box center [871, 341] width 16 height 16
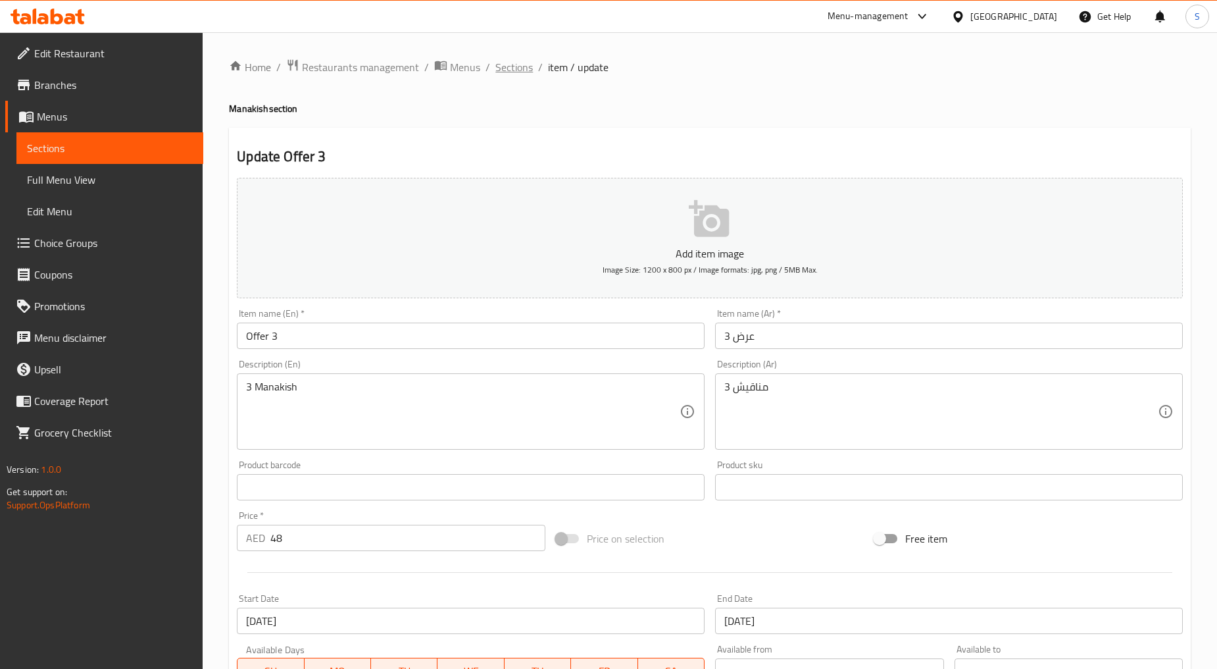
click at [509, 64] on span "Sections" at bounding box center [514, 67] width 38 height 16
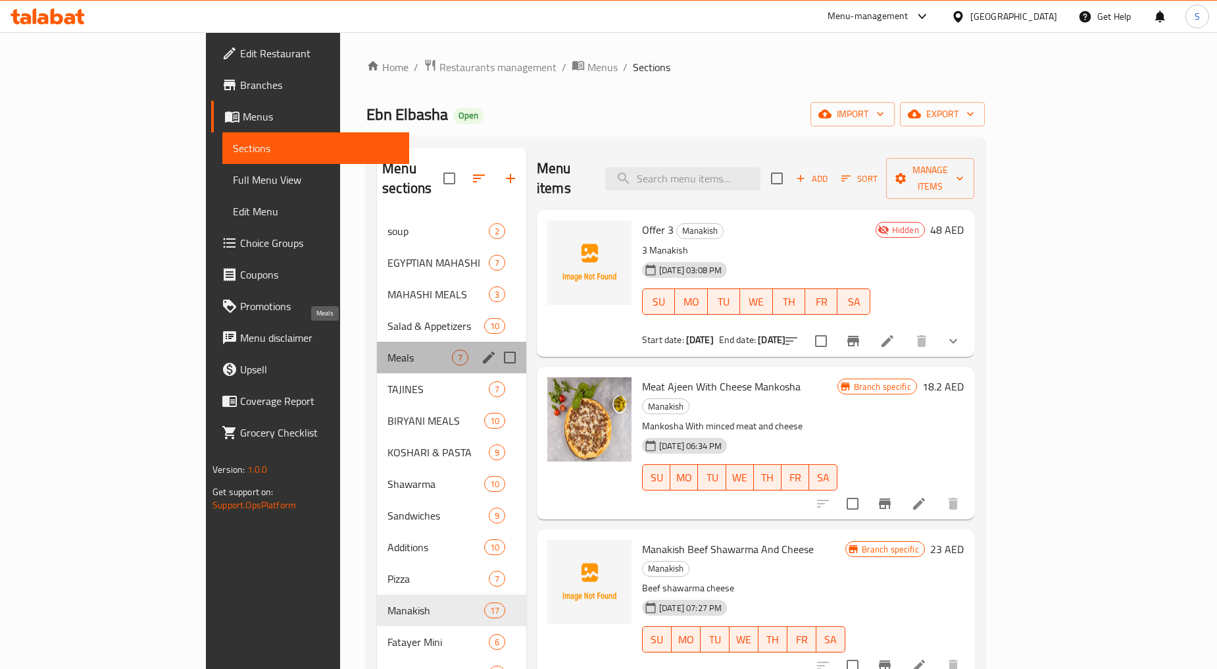
click at [388, 349] on span "Meals" at bounding box center [420, 357] width 64 height 16
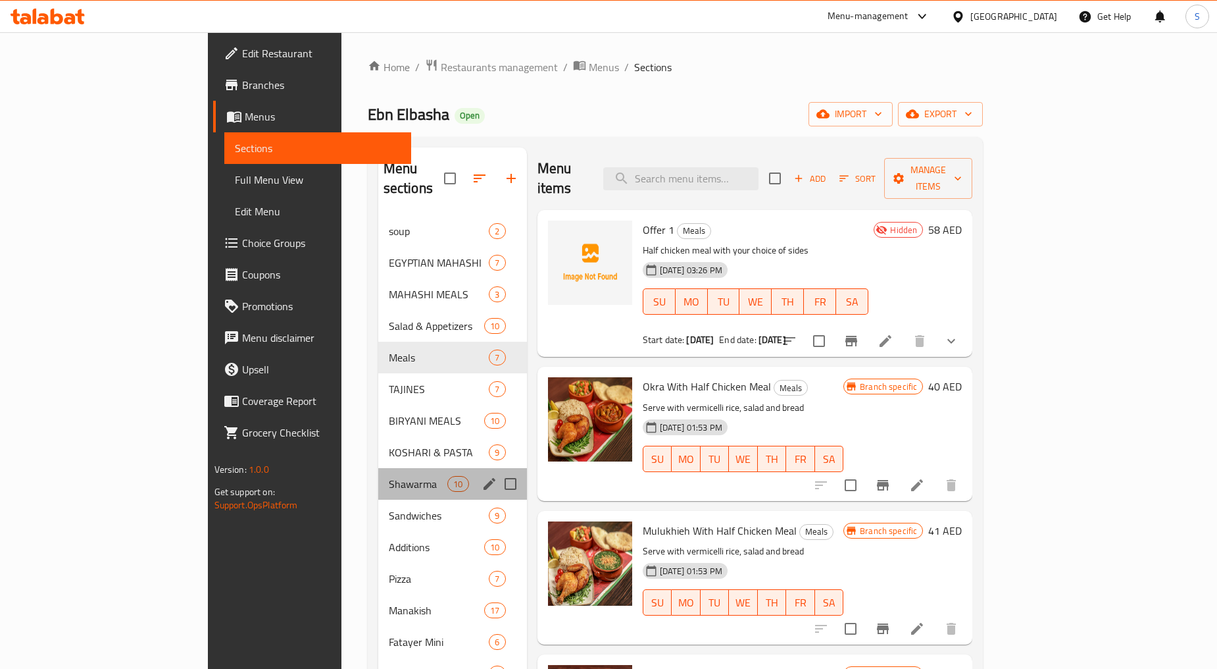
click at [378, 476] on div "Shawarma 10" at bounding box center [452, 484] width 149 height 32
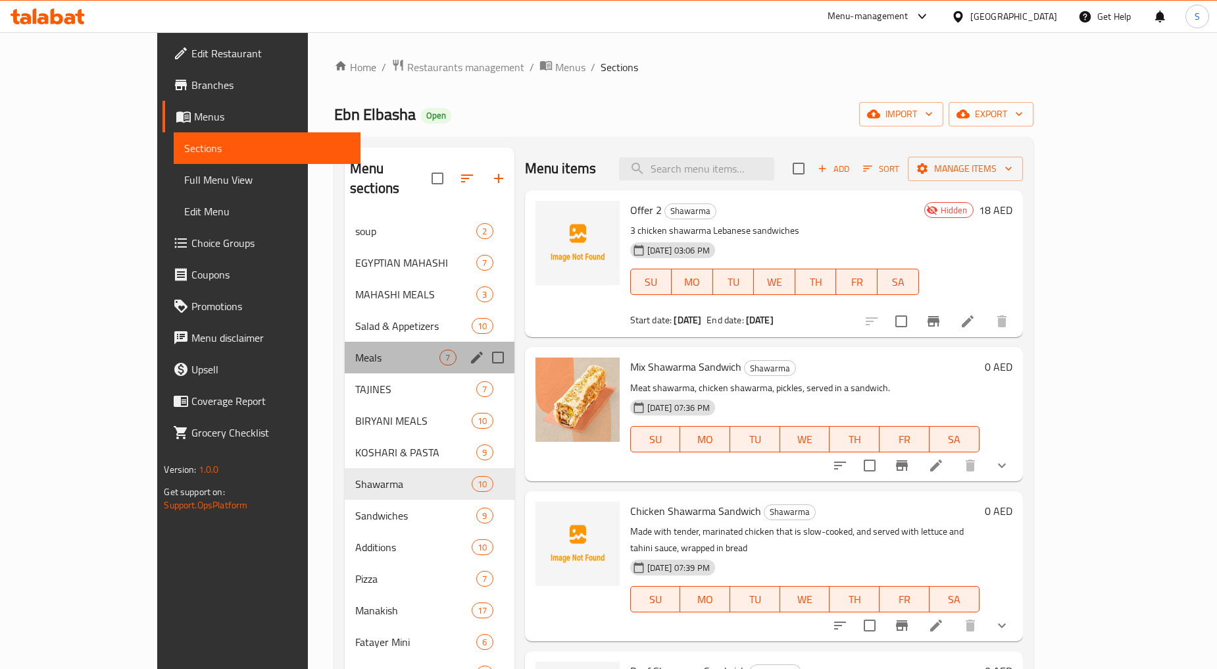
click at [345, 345] on div "Meals 7" at bounding box center [430, 357] width 170 height 32
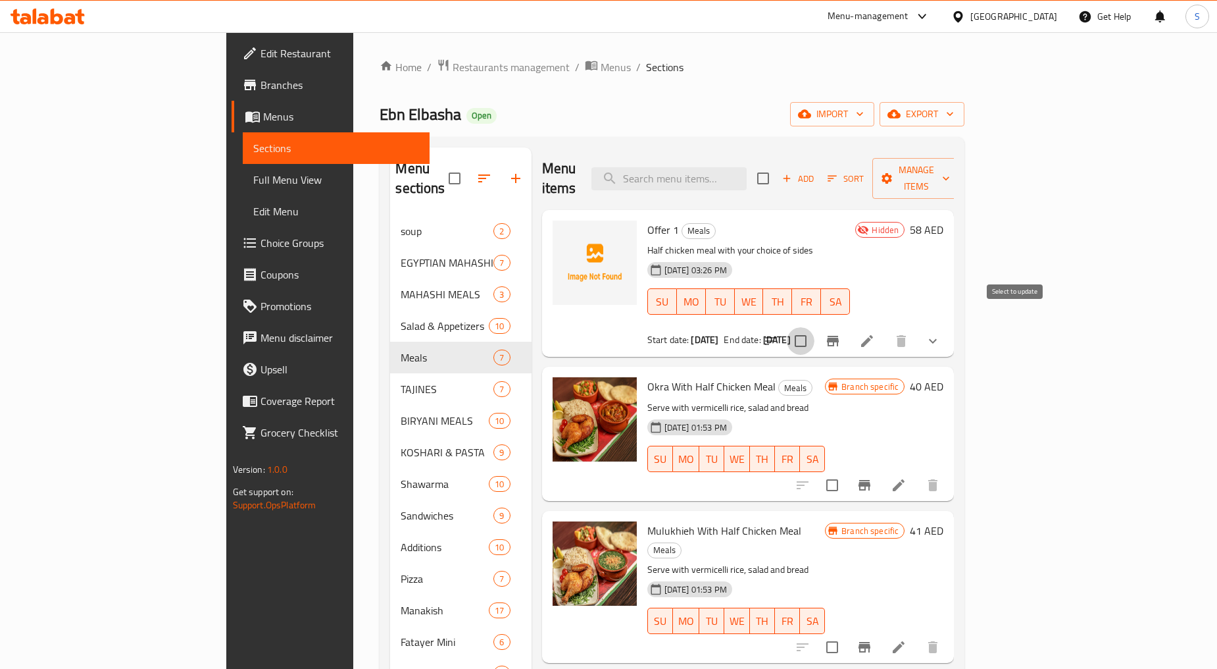
click at [815, 327] on input "checkbox" at bounding box center [801, 341] width 28 height 28
checkbox input "true"
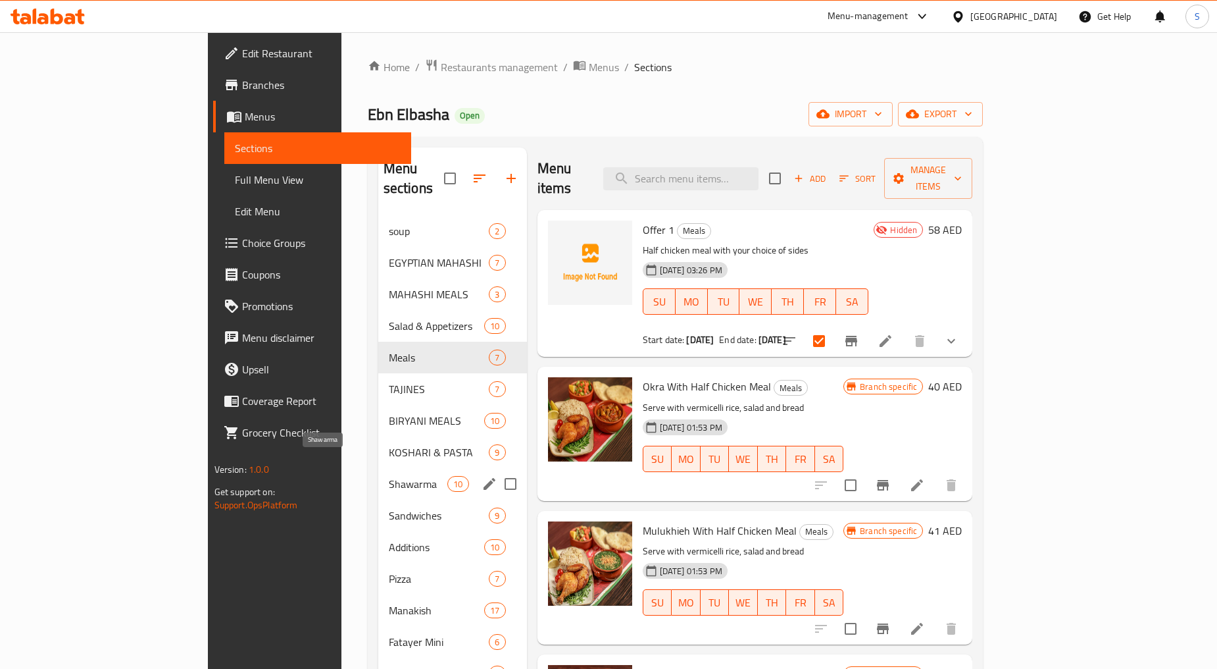
click at [389, 476] on span "Shawarma" at bounding box center [418, 484] width 59 height 16
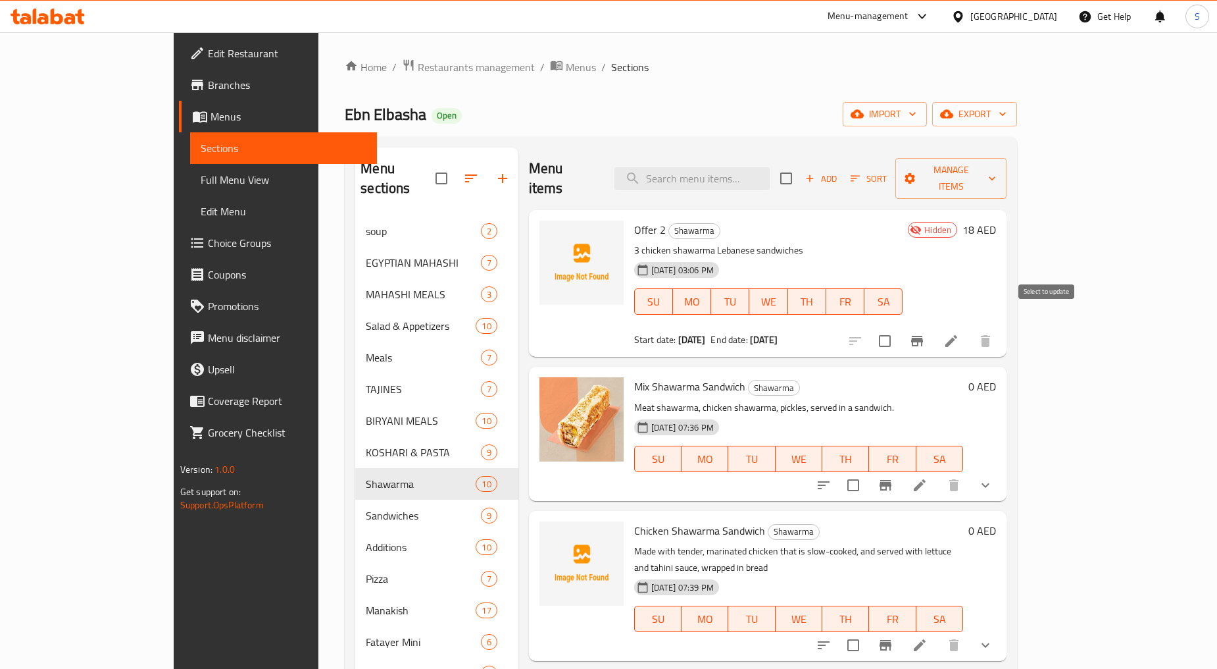
click at [899, 327] on input "checkbox" at bounding box center [885, 341] width 28 height 28
checkbox input "true"
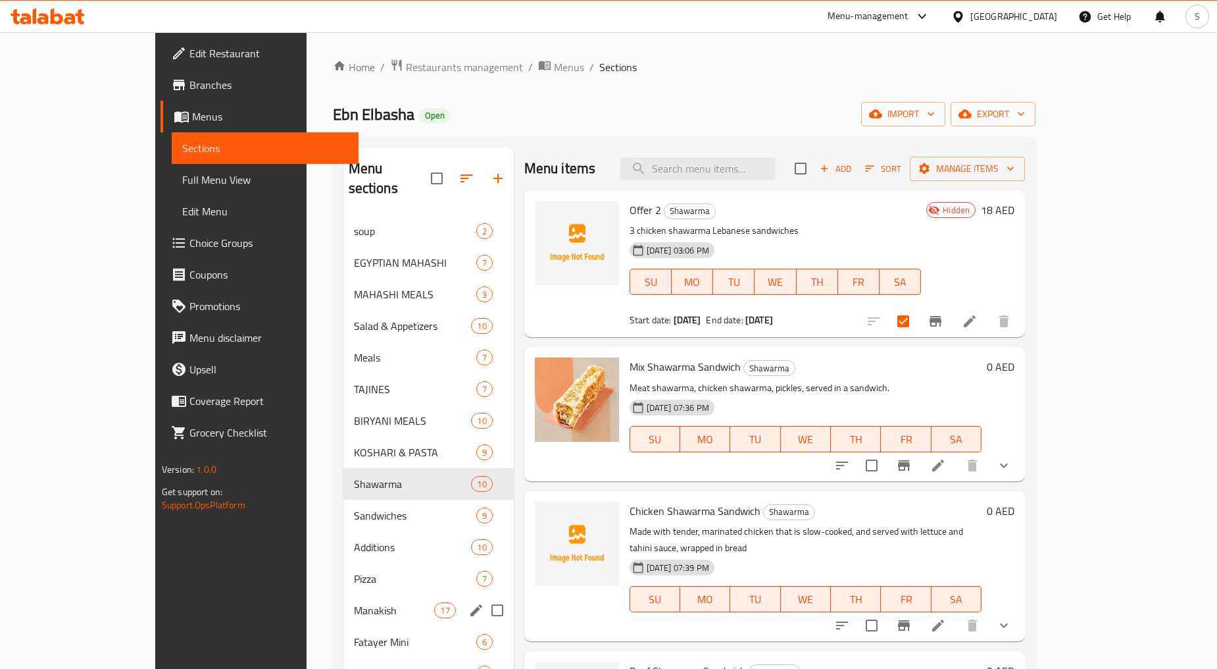
click at [343, 599] on div "Manakish 17" at bounding box center [428, 610] width 170 height 32
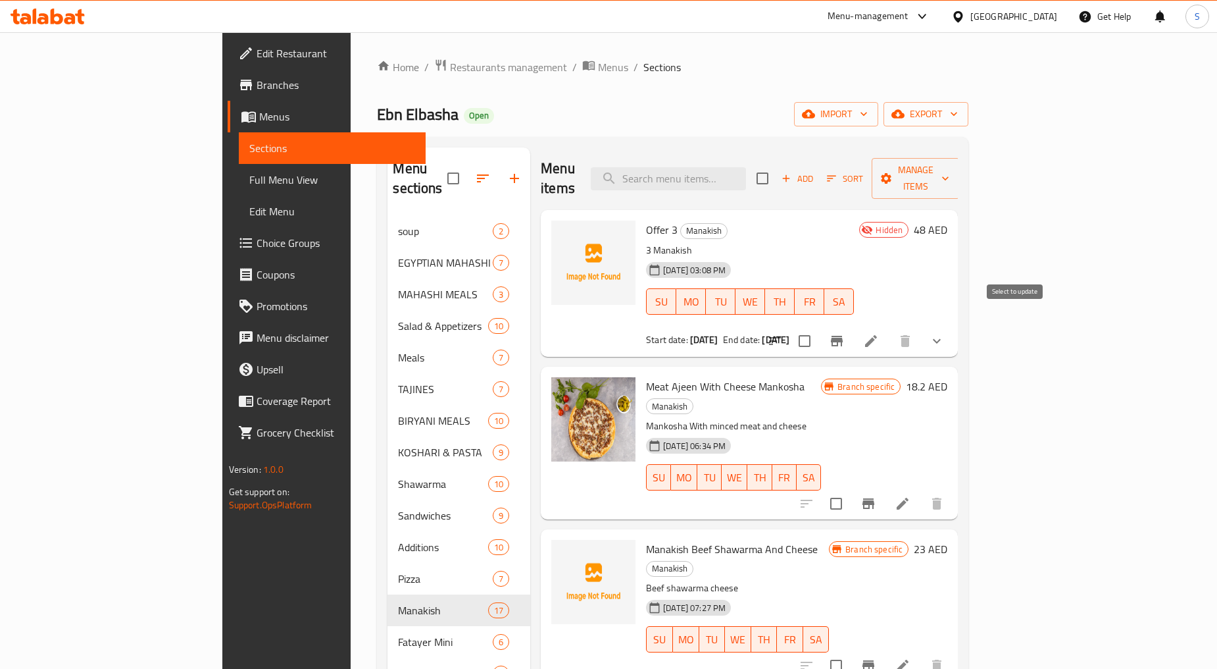
click at [819, 327] on input "checkbox" at bounding box center [805, 341] width 28 height 28
click at [958, 108] on span "export" at bounding box center [926, 114] width 64 height 16
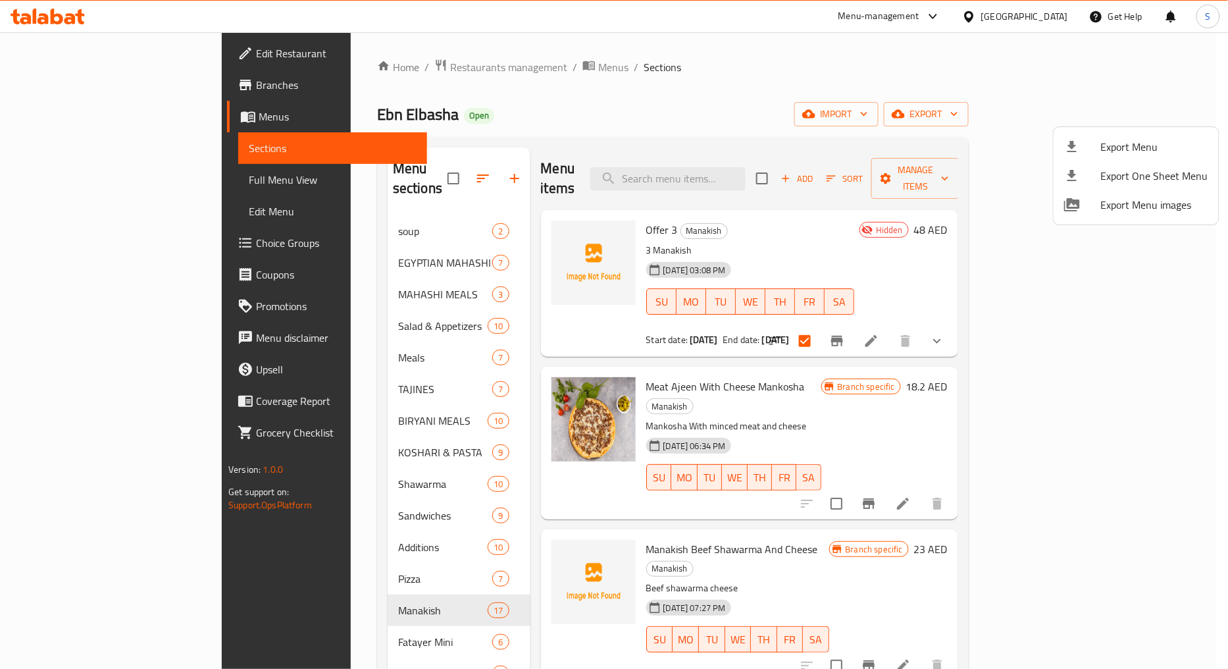
click at [809, 103] on div at bounding box center [614, 334] width 1228 height 669
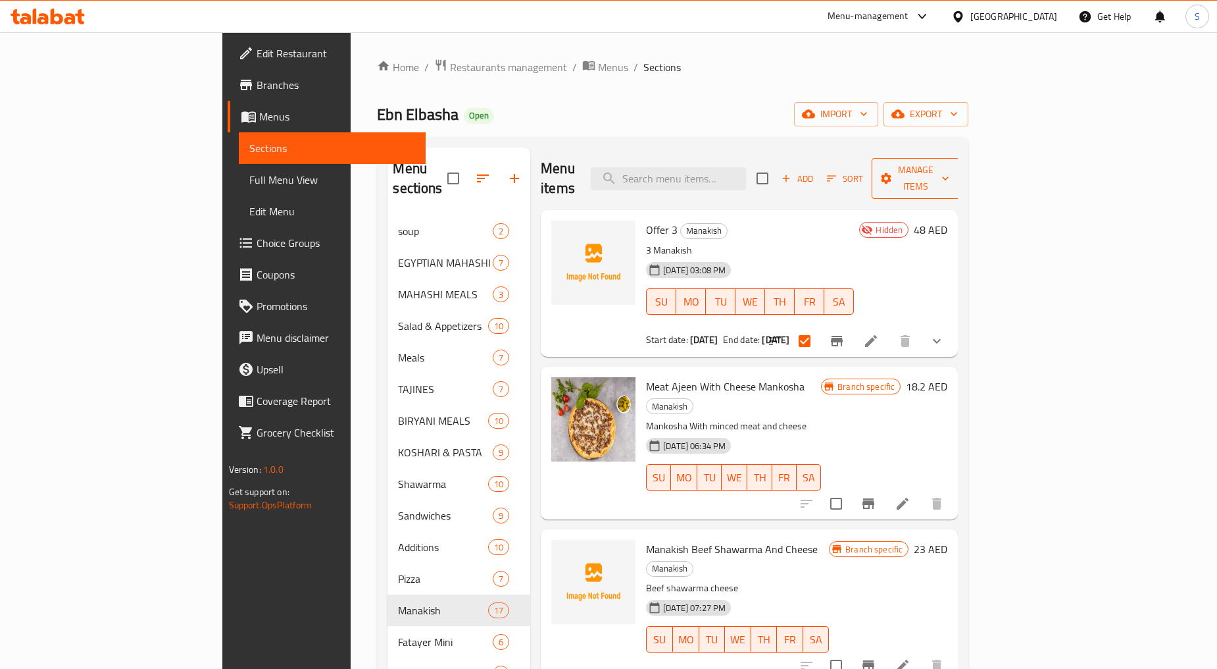
click at [949, 162] on span "Manage items" at bounding box center [915, 178] width 67 height 33
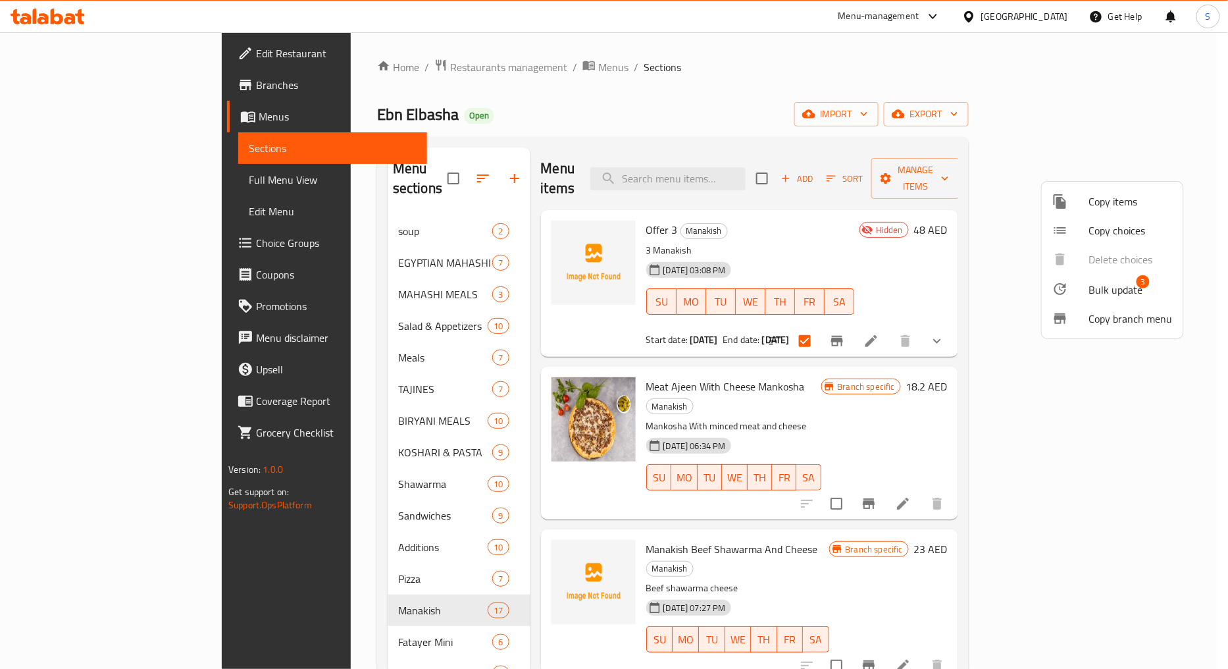
click at [1126, 297] on span "Bulk update" at bounding box center [1116, 290] width 54 height 16
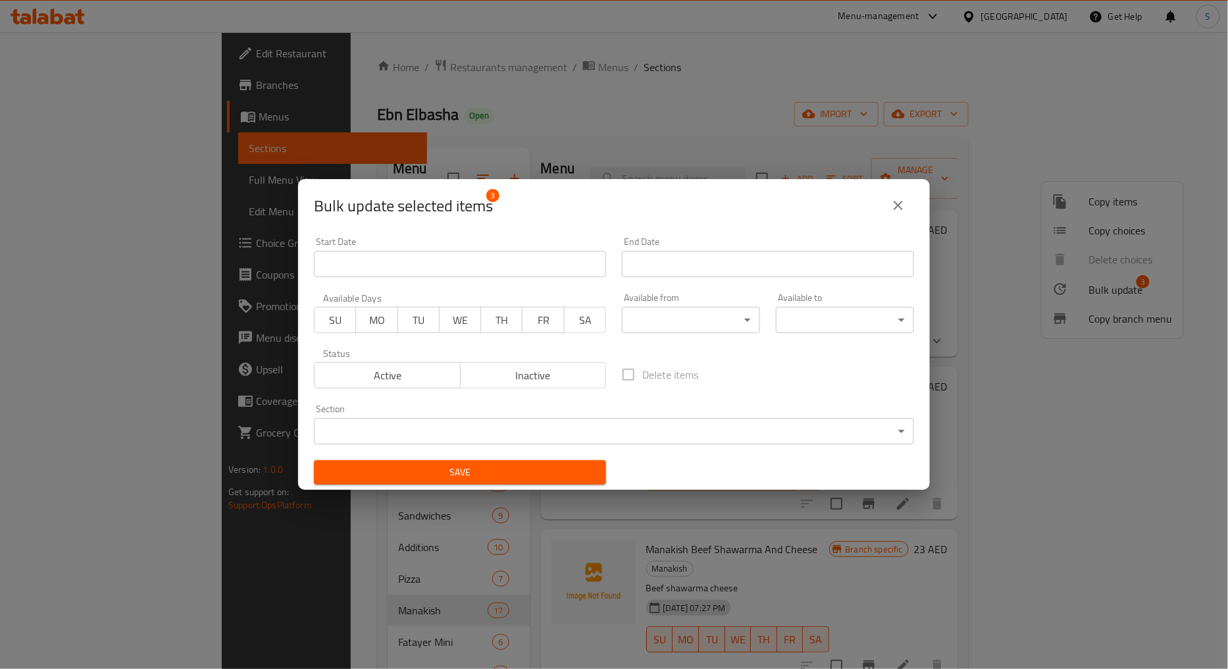
click at [402, 378] on span "Active" at bounding box center [388, 375] width 136 height 19
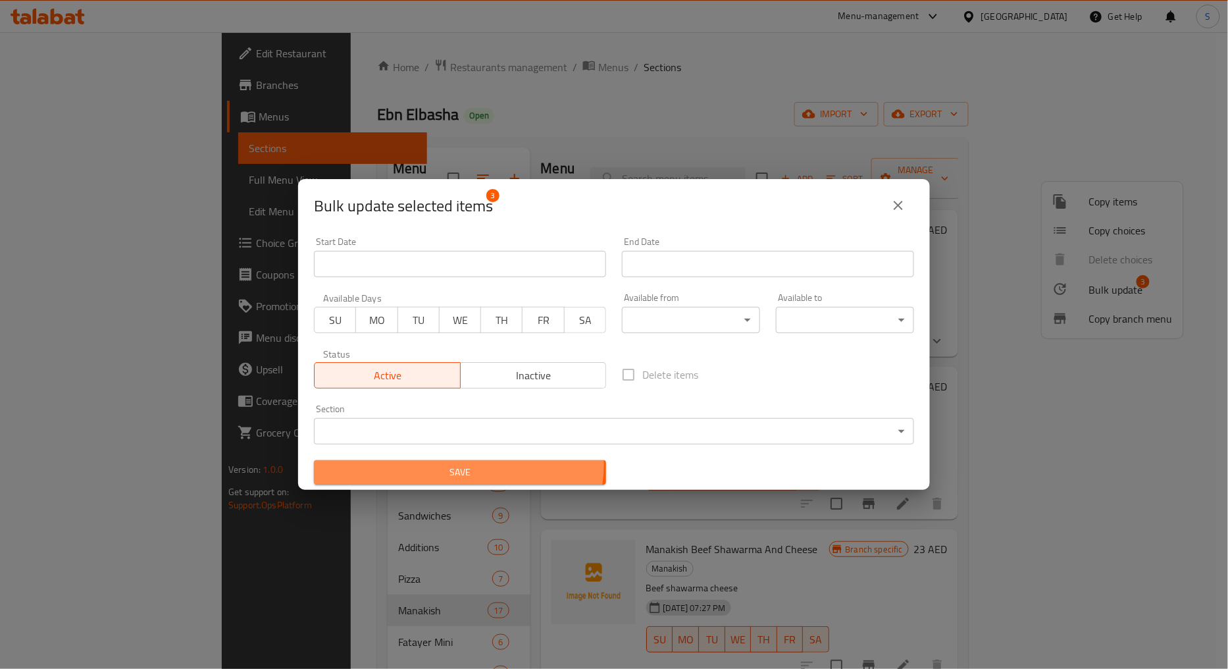
click at [458, 464] on span "Save" at bounding box center [459, 472] width 271 height 16
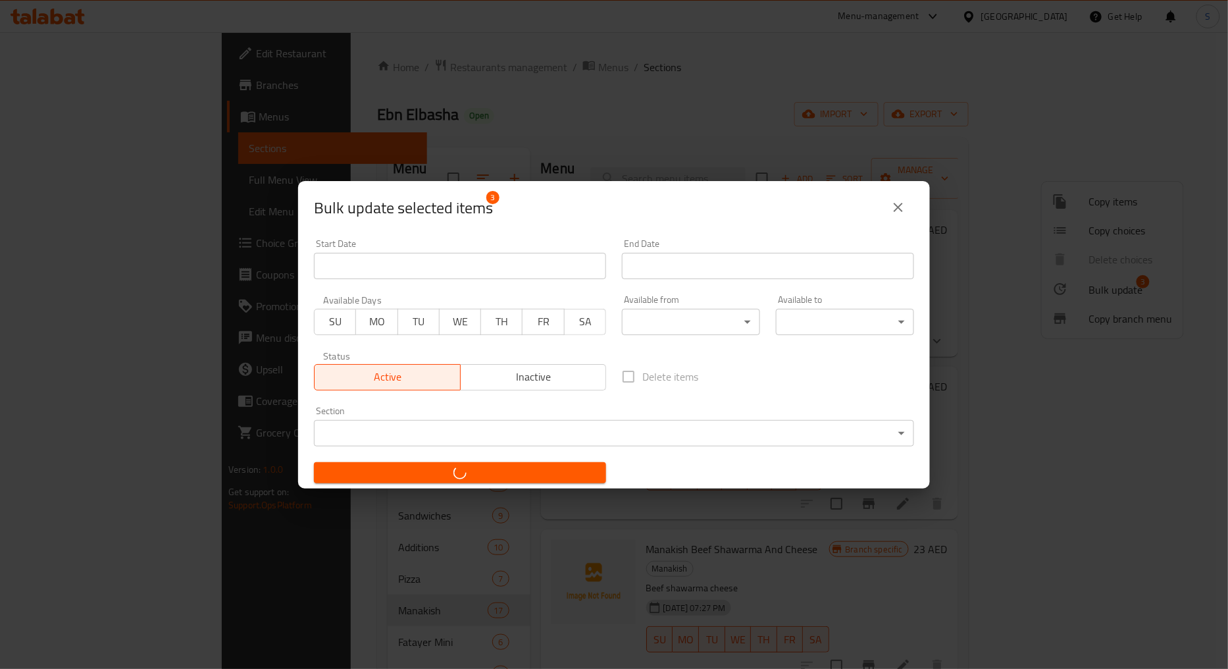
checkbox input "false"
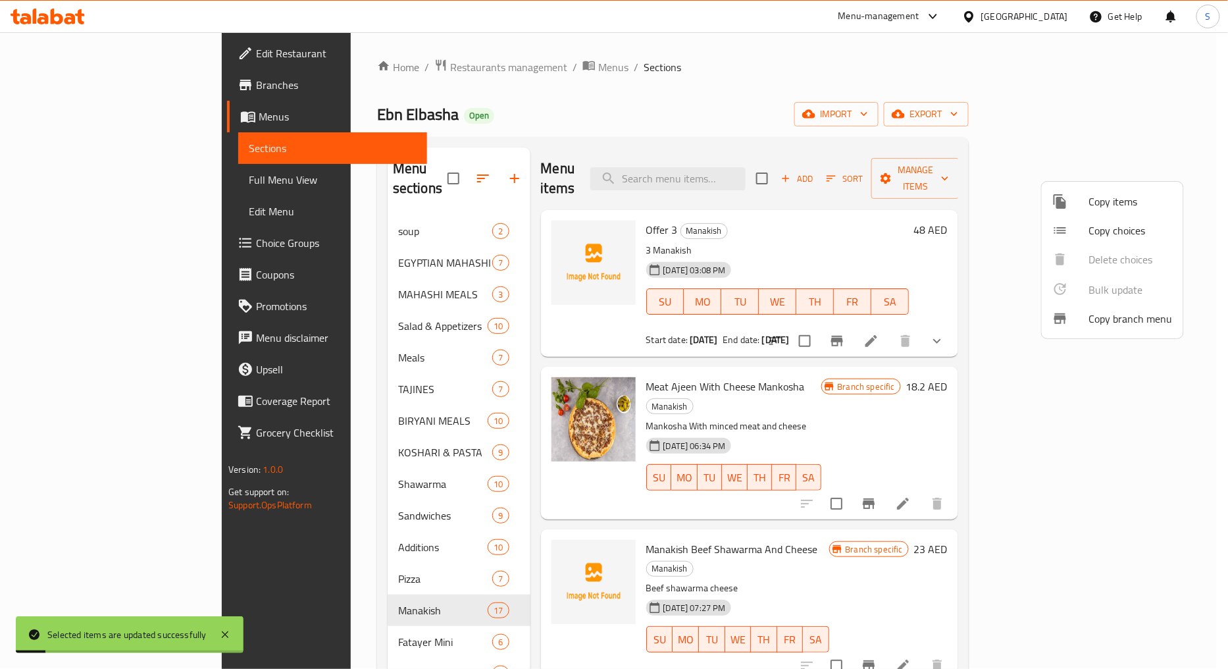
click at [626, 109] on div at bounding box center [614, 334] width 1228 height 669
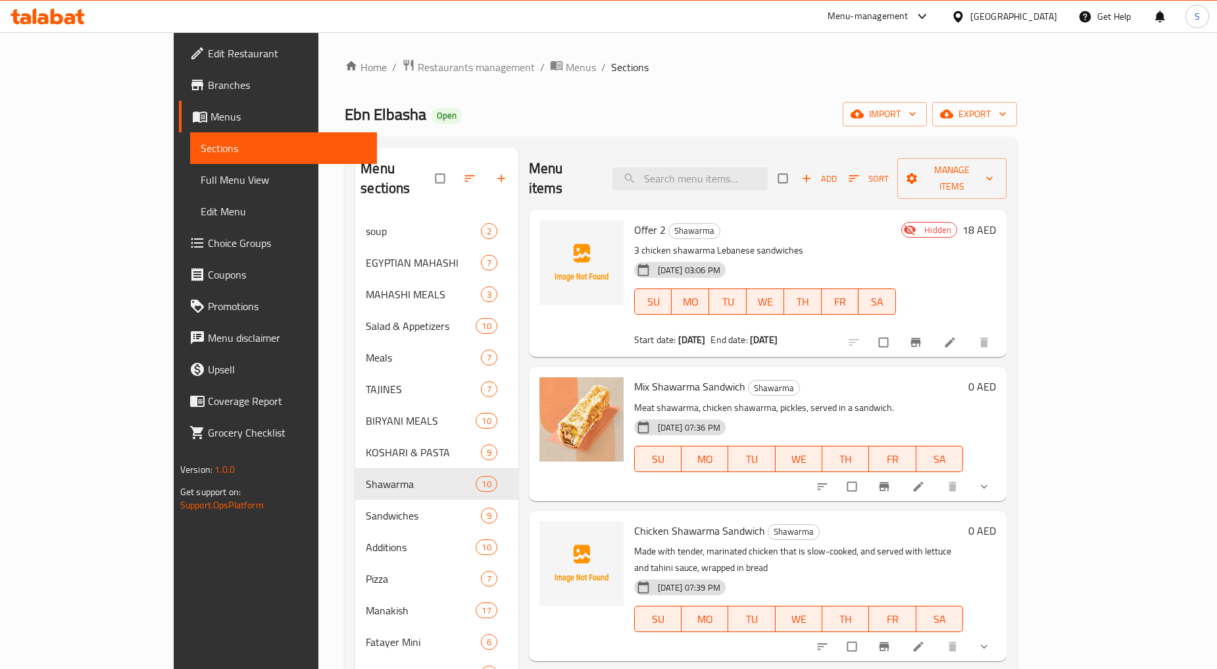
click at [179, 94] on link "Branches" at bounding box center [278, 85] width 198 height 32
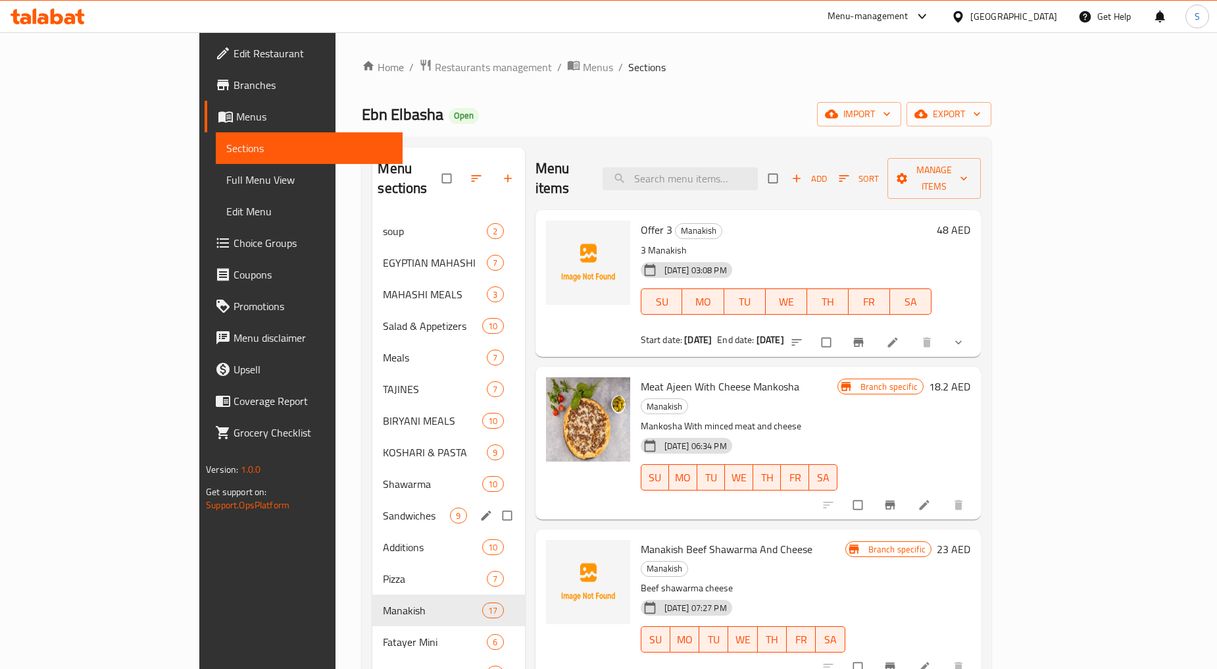
click at [383, 507] on span "Sandwiches" at bounding box center [416, 515] width 67 height 16
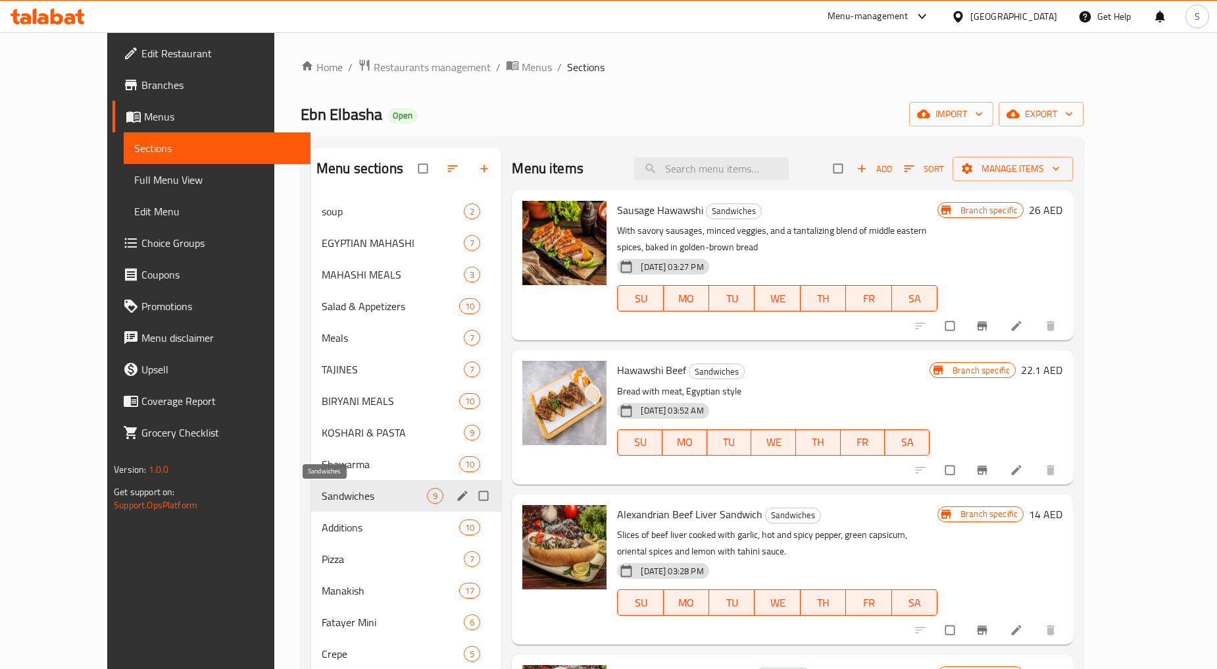
click at [311, 474] on div "Shawarma 10" at bounding box center [406, 464] width 191 height 32
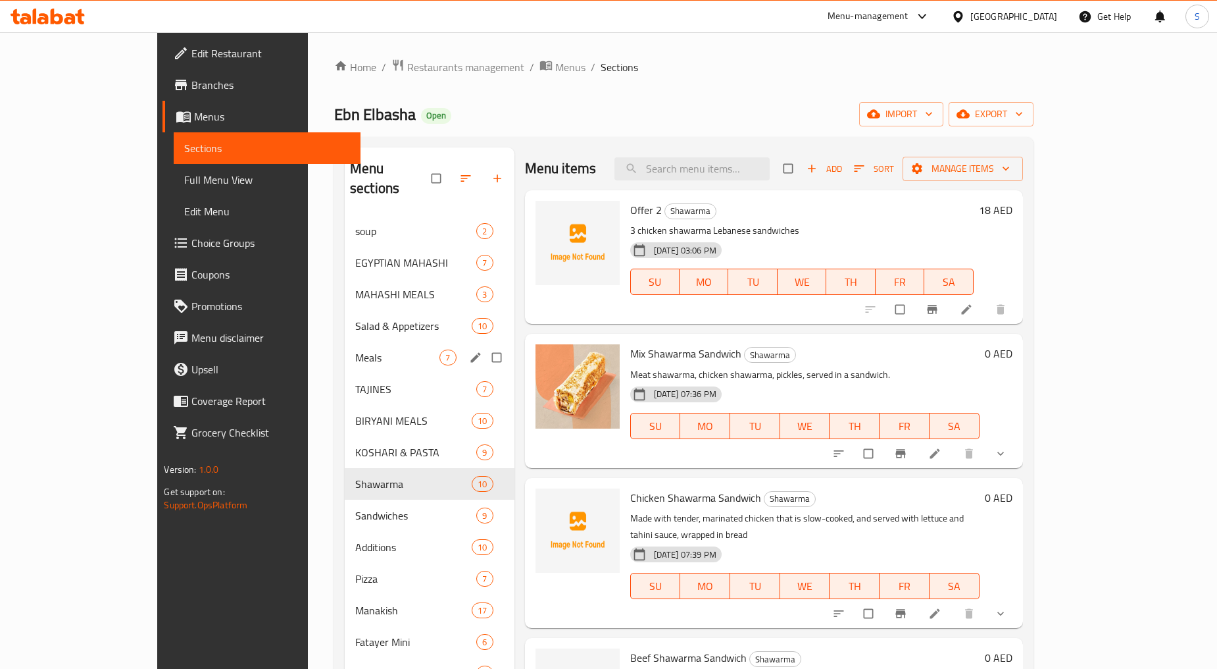
click at [355, 349] on span "Meals" at bounding box center [397, 357] width 85 height 16
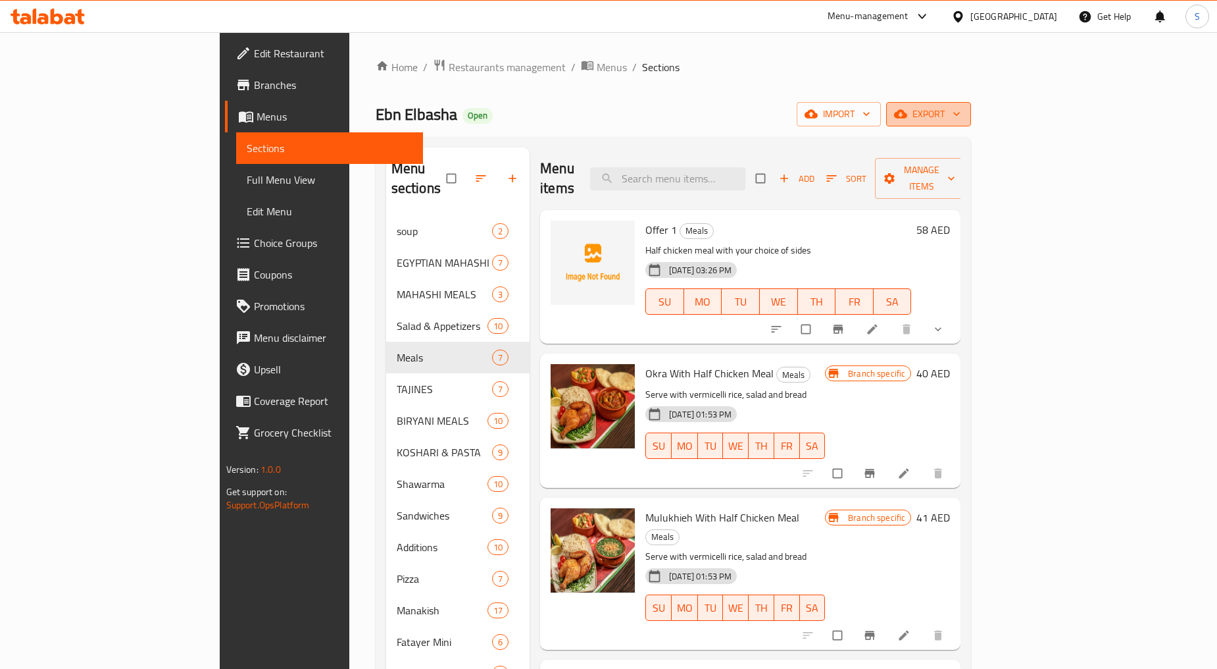
click at [961, 113] on span "export" at bounding box center [929, 114] width 64 height 16
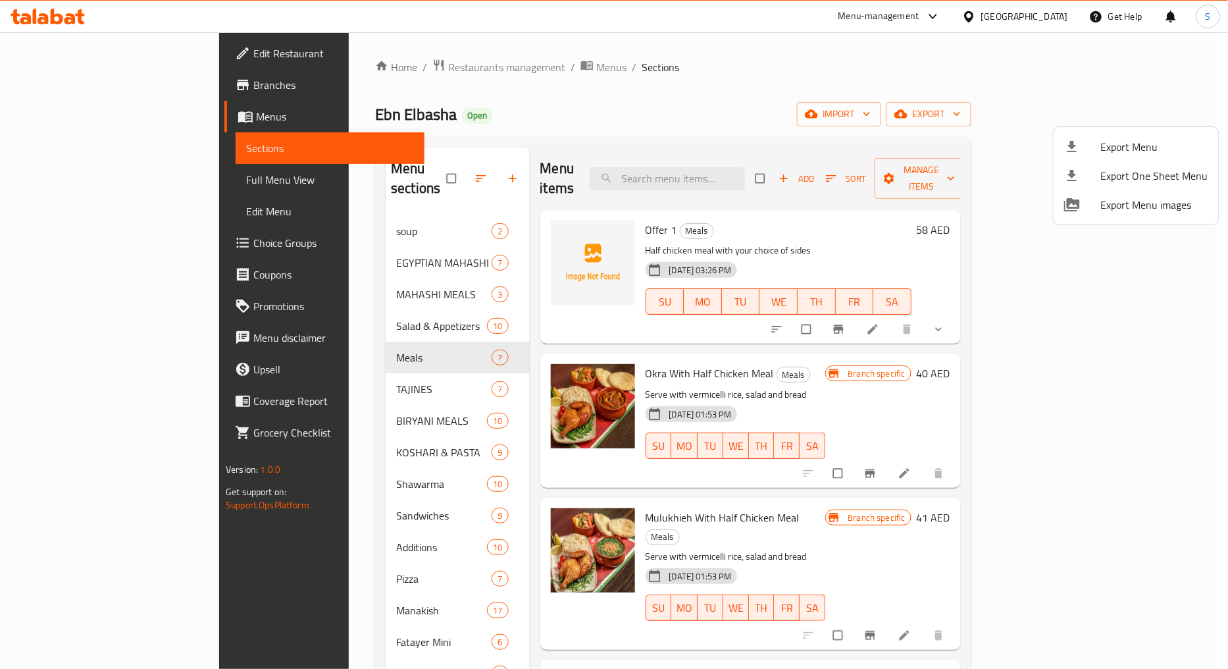
click at [1135, 130] on ul "Export Menu Export One Sheet Menu Export Menu images" at bounding box center [1135, 175] width 165 height 97
click at [1134, 141] on span "Export Menu" at bounding box center [1154, 147] width 107 height 16
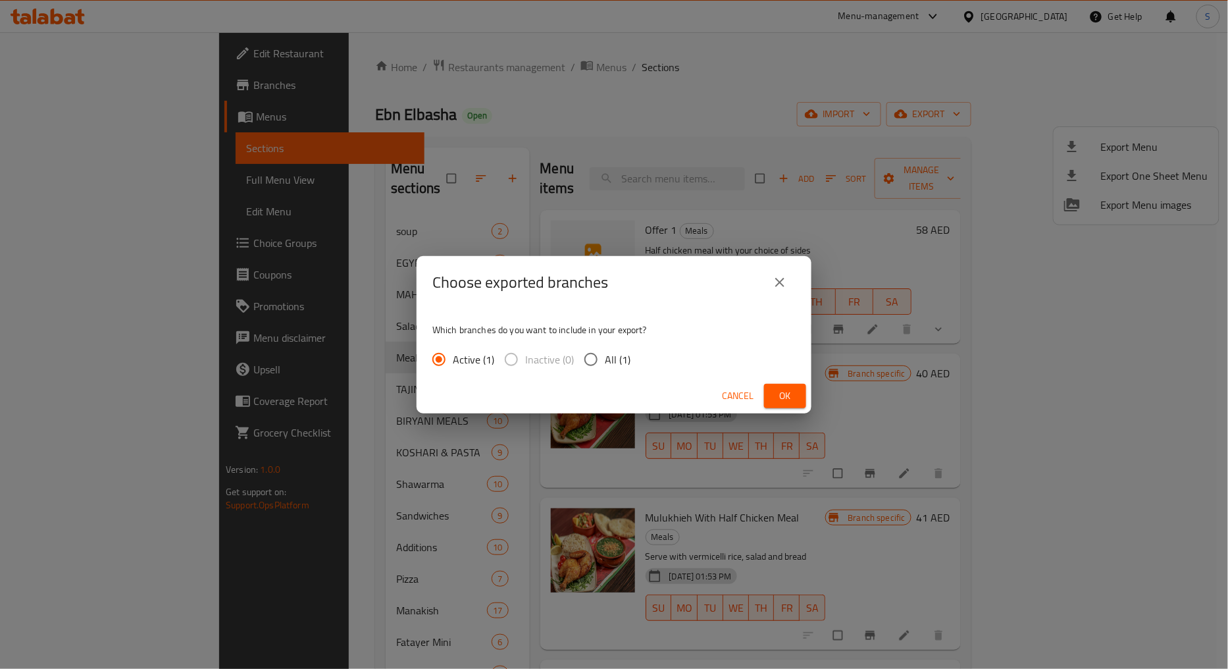
click at [581, 363] on input "All (1)" at bounding box center [591, 359] width 28 height 28
radio input "true"
click at [773, 399] on button "Ok" at bounding box center [785, 396] width 42 height 24
